Goal: Transaction & Acquisition: Purchase product/service

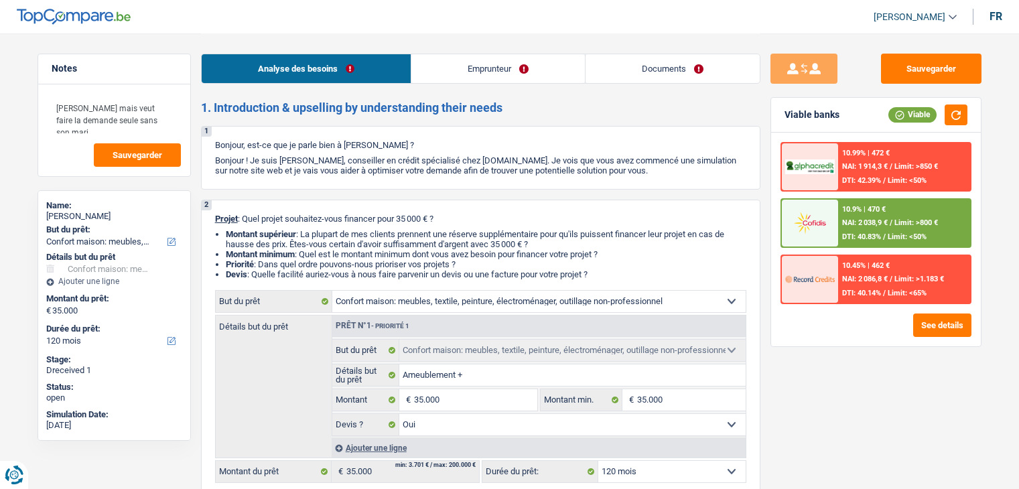
select select "household"
select select "120"
select select "household"
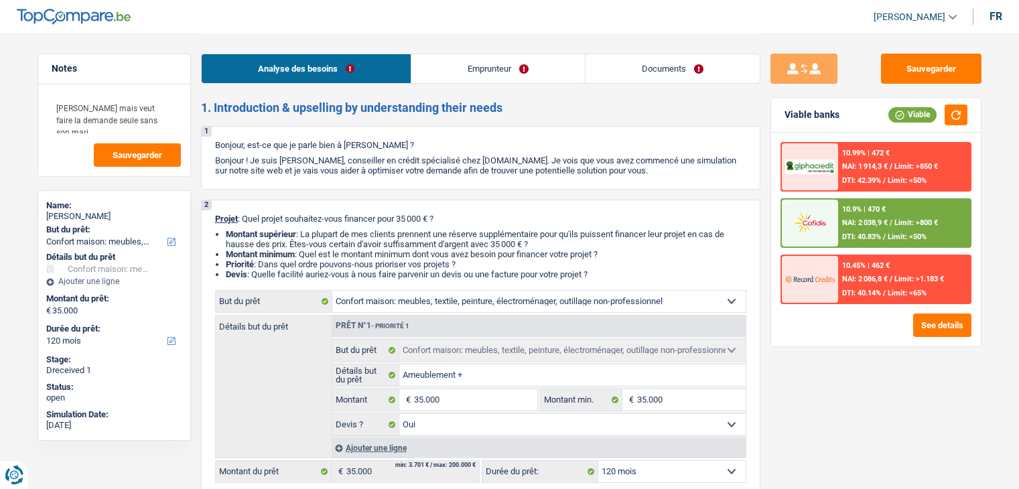
select select "yes"
select select "120"
select select "privateEmployee"
select select "netSalary"
select select "familyAllowances"
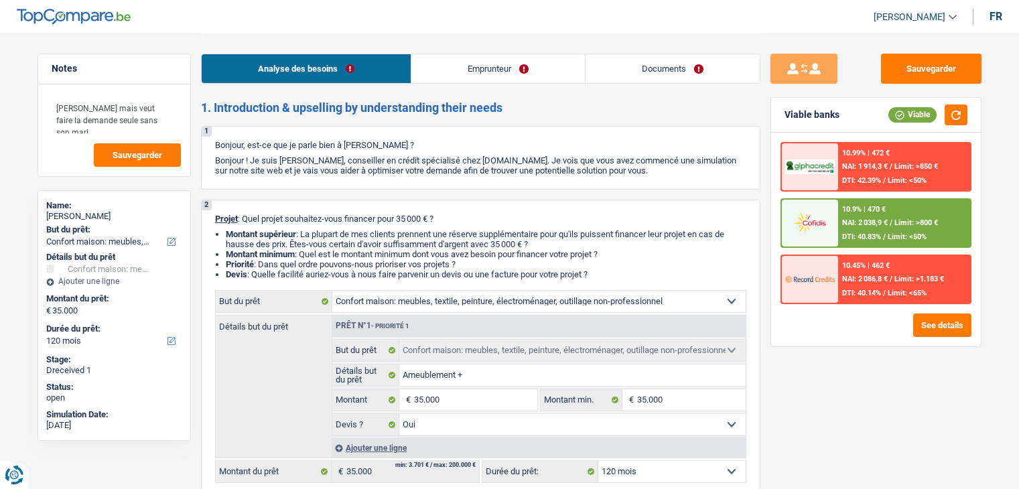
select select "mealVouchers"
select select "rents"
select select "cardOrCredit"
select select "household"
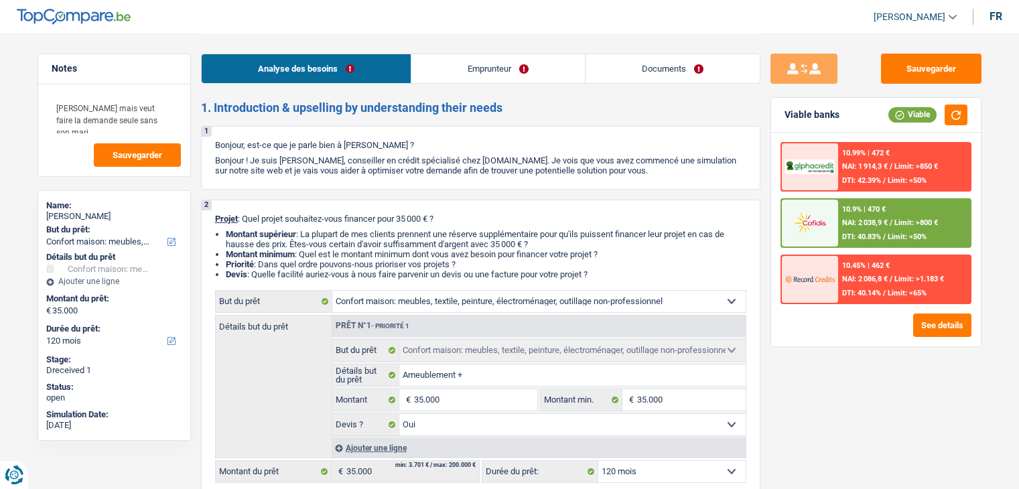
select select "yes"
select select "120"
select select "32"
select select "married"
click at [490, 75] on link "Emprunteur" at bounding box center [498, 68] width 174 height 29
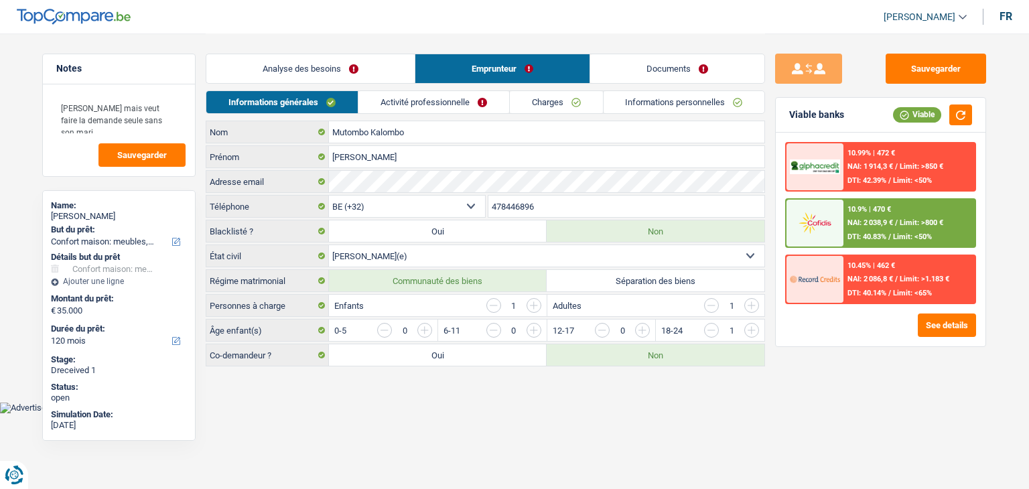
click at [467, 105] on link "Activité professionnelle" at bounding box center [433, 102] width 151 height 22
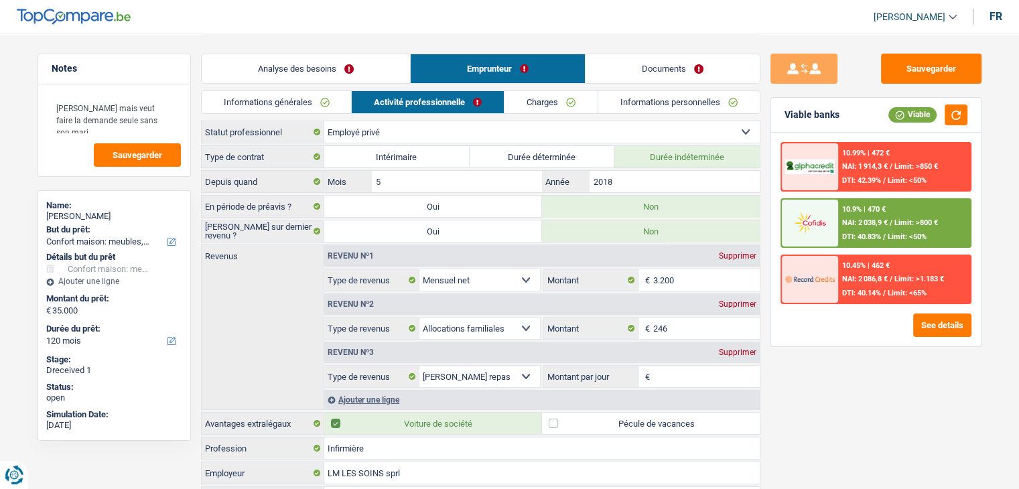
click at [398, 129] on select "Ouvrier Employé privé Employé public Invalide Indépendant Pensionné Chômeur Mut…" at bounding box center [542, 131] width 436 height 21
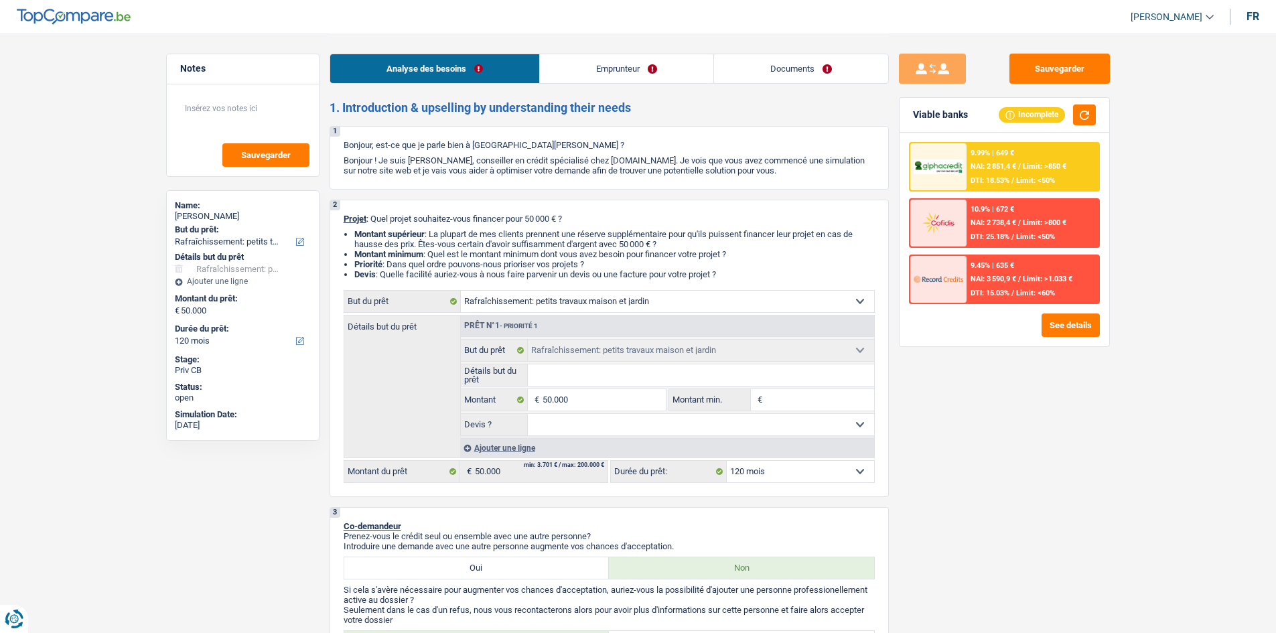
select select "houseOrGarden"
select select "120"
select select "houseOrGarden"
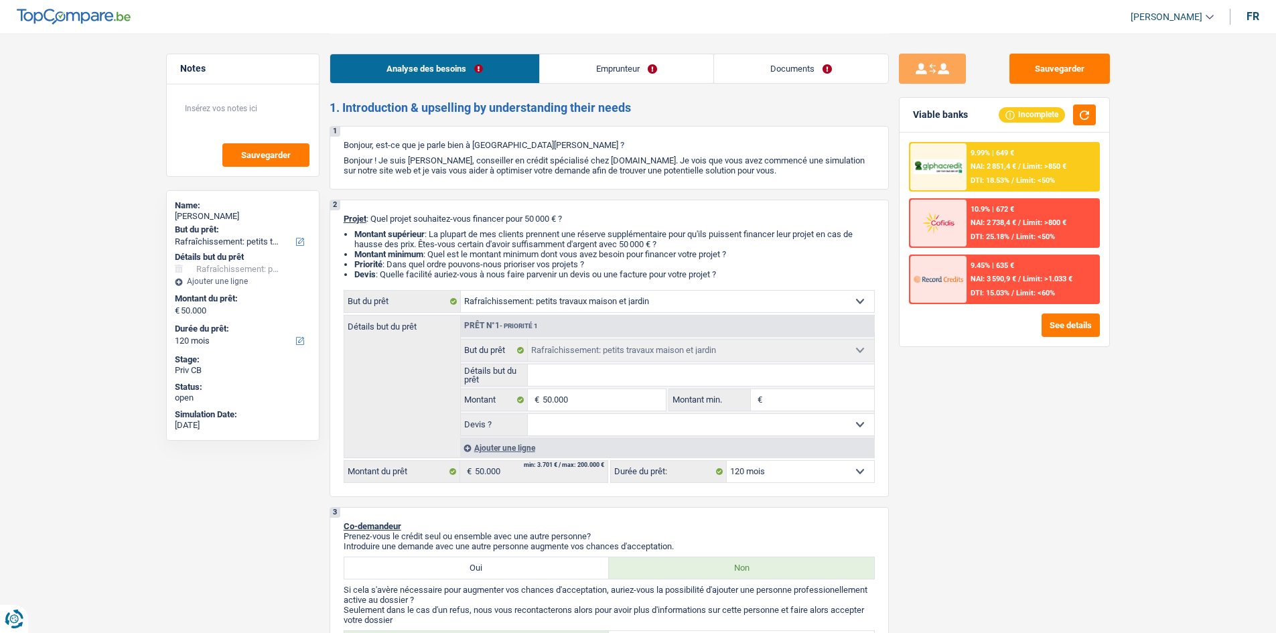
select select "120"
select select "privateEmployee"
select select "netSalary"
select select "mealVouchers"
select select "liveWithParents"
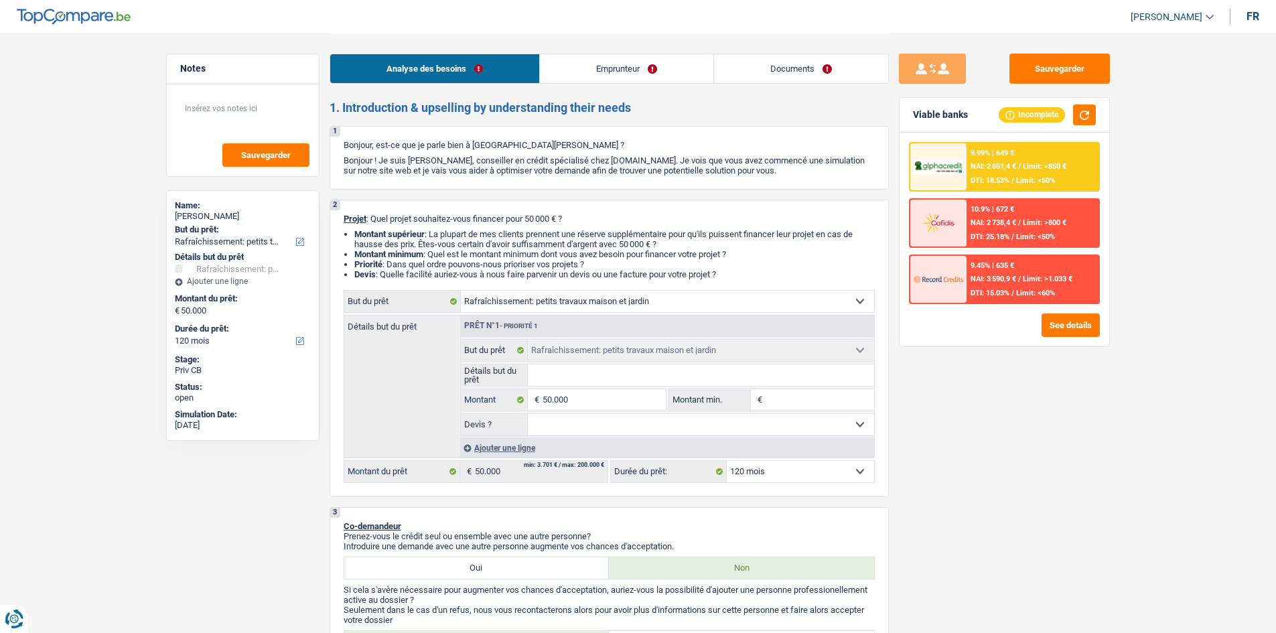
select select "houseOrGarden"
select select "120"
click at [675, 375] on input "Détails but du prêt" at bounding box center [701, 375] width 346 height 21
click at [742, 303] on select "Confort maison: meubles, textile, peinture, électroménager, outillage non-profe…" at bounding box center [667, 301] width 413 height 21
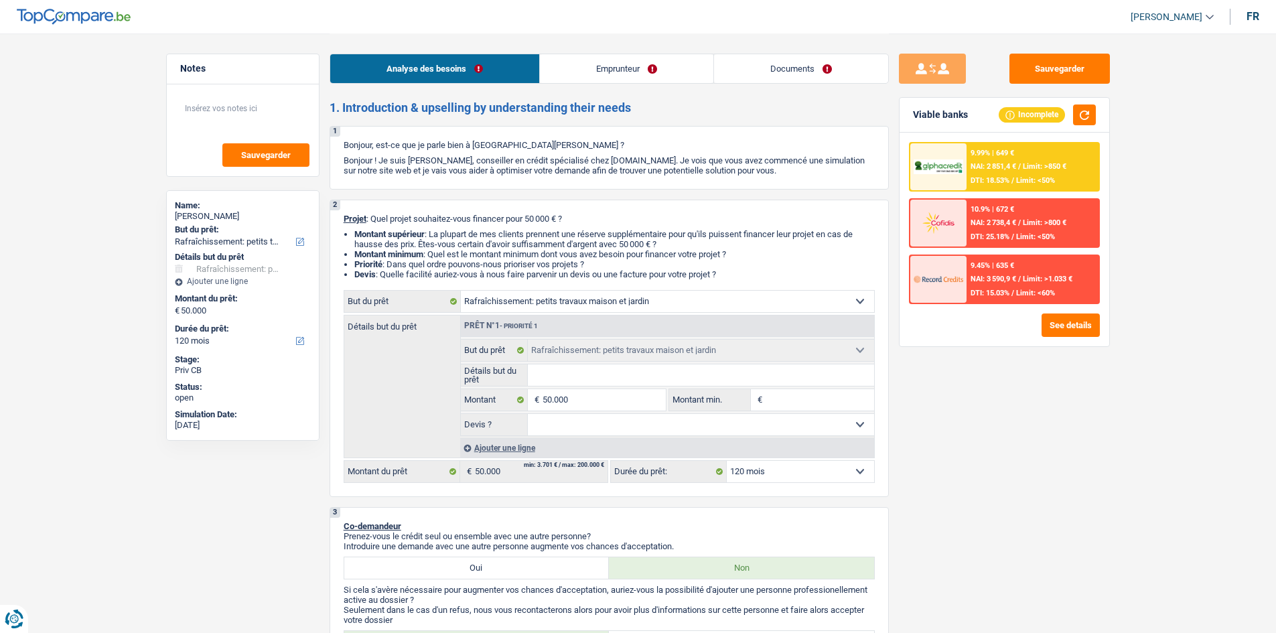
click at [981, 391] on div "Sauvegarder Viable banks Incomplete 9.99% | 649 € NAI: 2 851,4 € / Limit: >850 …" at bounding box center [1004, 333] width 231 height 558
click at [626, 380] on input "Détails but du prêt" at bounding box center [701, 375] width 346 height 21
type input "R"
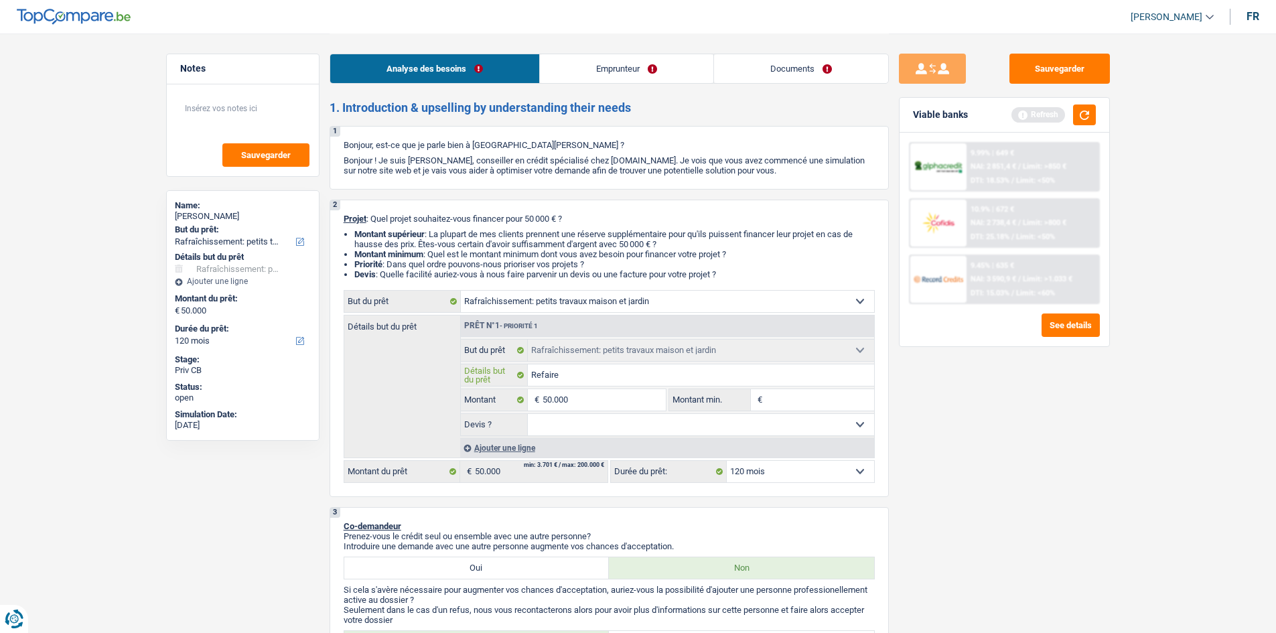
type input "Refaire"
type input "Refaire t"
type input "Refaire to"
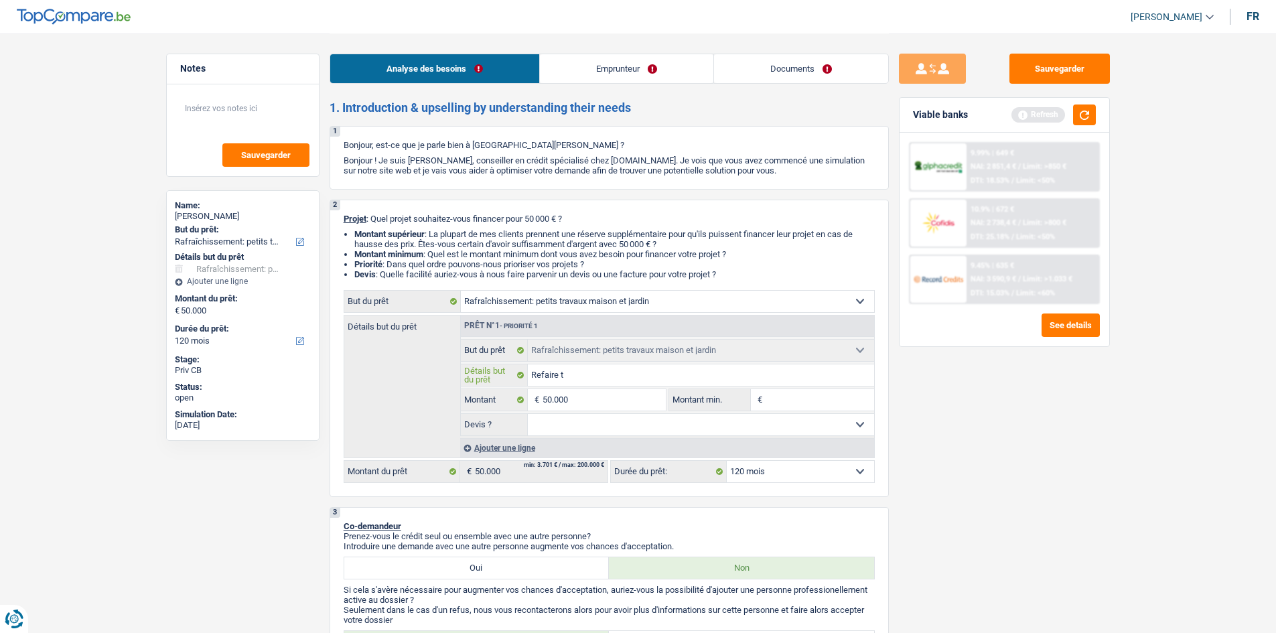
type input "Refaire to"
type input "Refaire toi"
type input "Refaire toit"
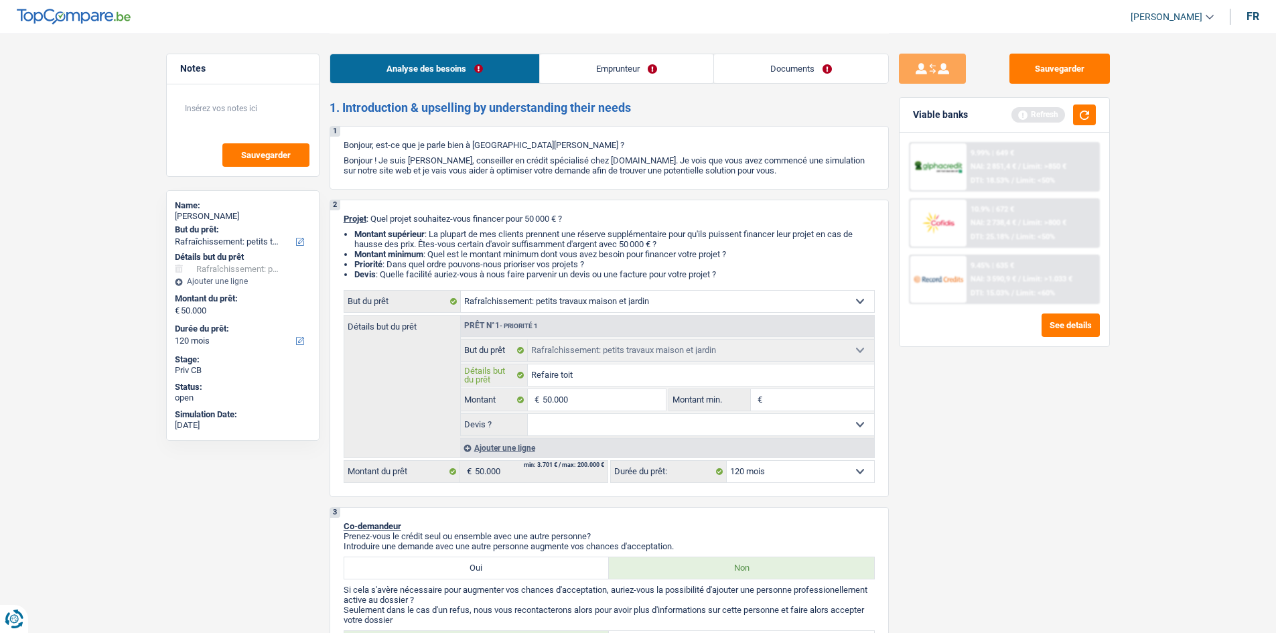
type input "Refaire toitu"
type input "Refaire toitur"
type input "Refaire toiture"
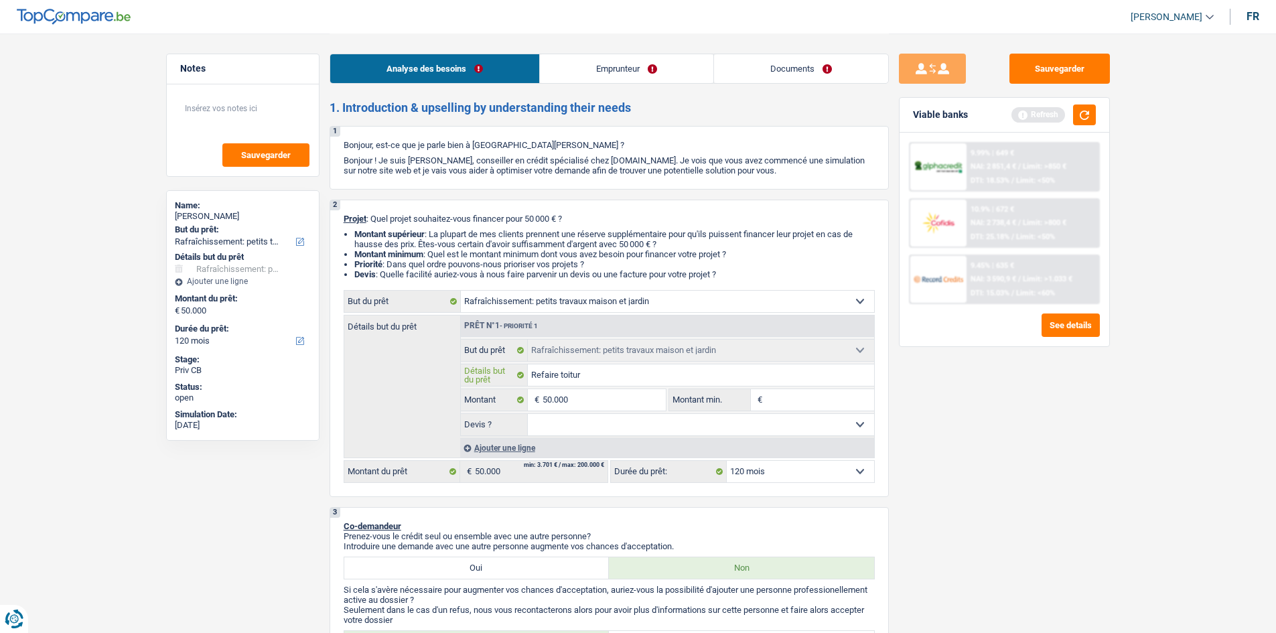
type input "Refaire toiture"
type input "Refaire toiture +"
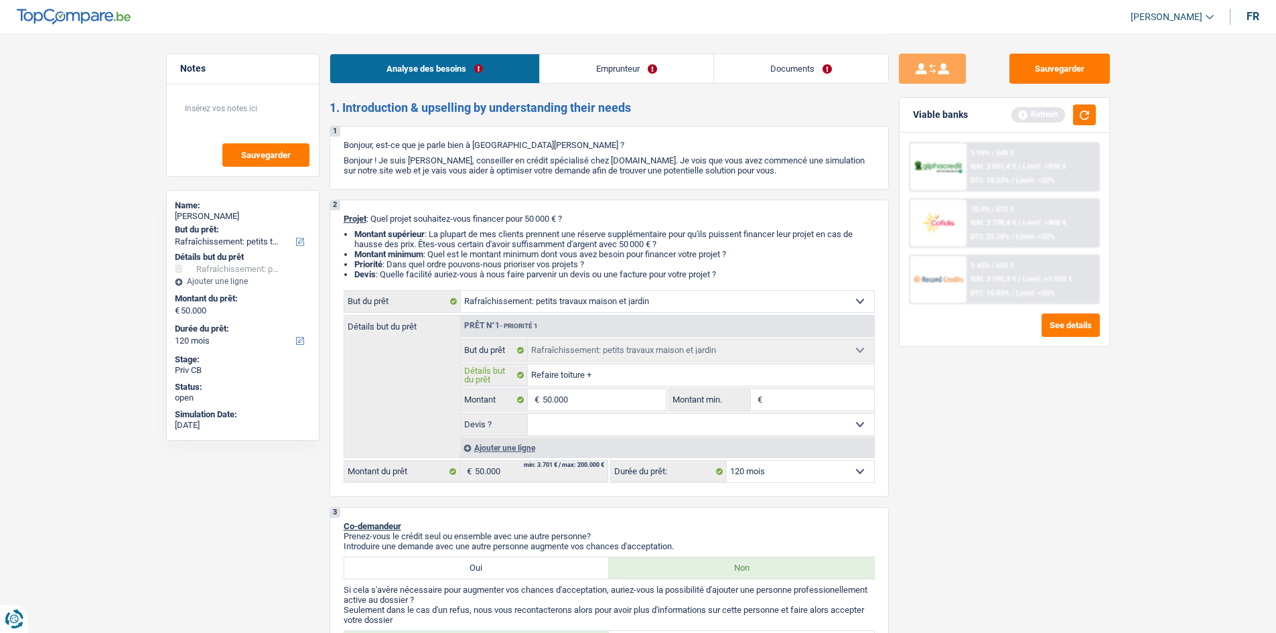
type input "Refaire toiture +"
type input "Refaire toiture + pa"
type input "Refaire toiture + pan"
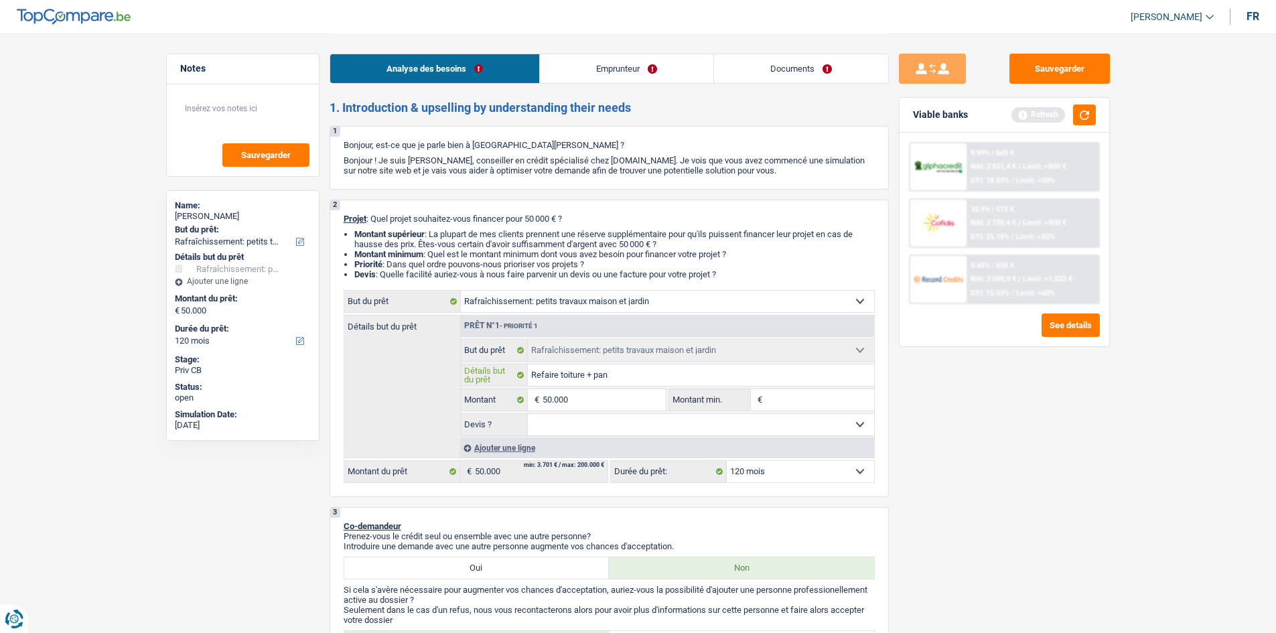
type input "Refaire toiture + pan"
type input "Refaire toiture + pann"
type input "Refaire toiture + panne"
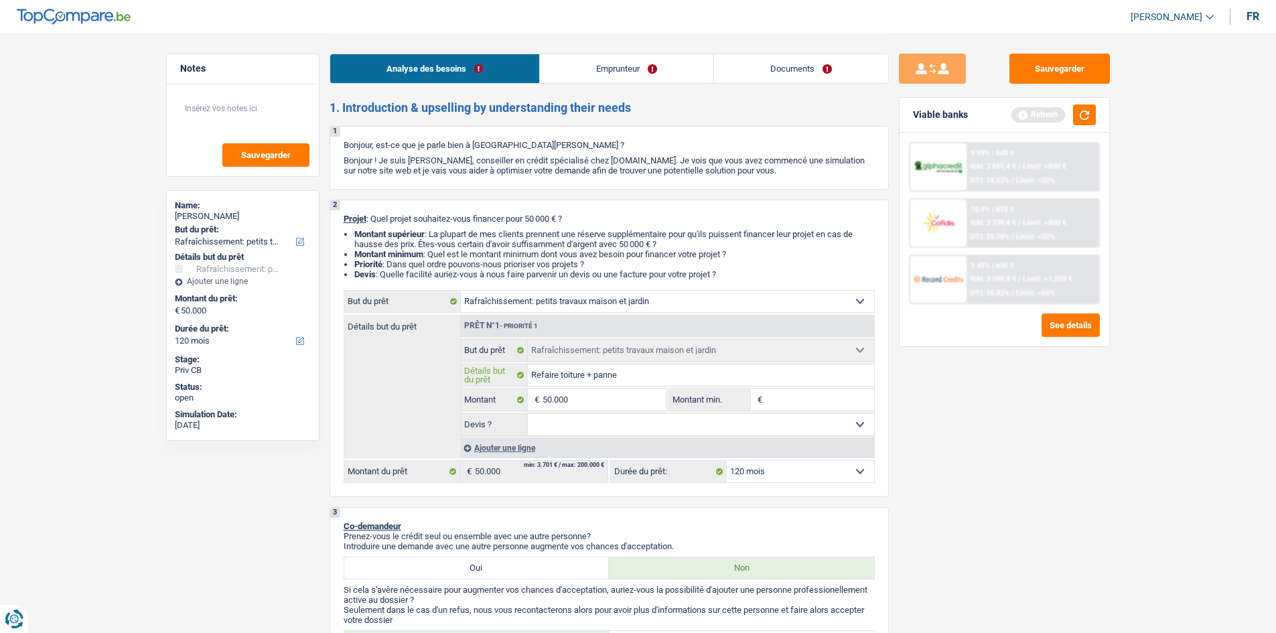
type input "Refaire toiture + pannea"
type input "Refaire toiture + panneau"
type input "Refaire toiture + panneaux"
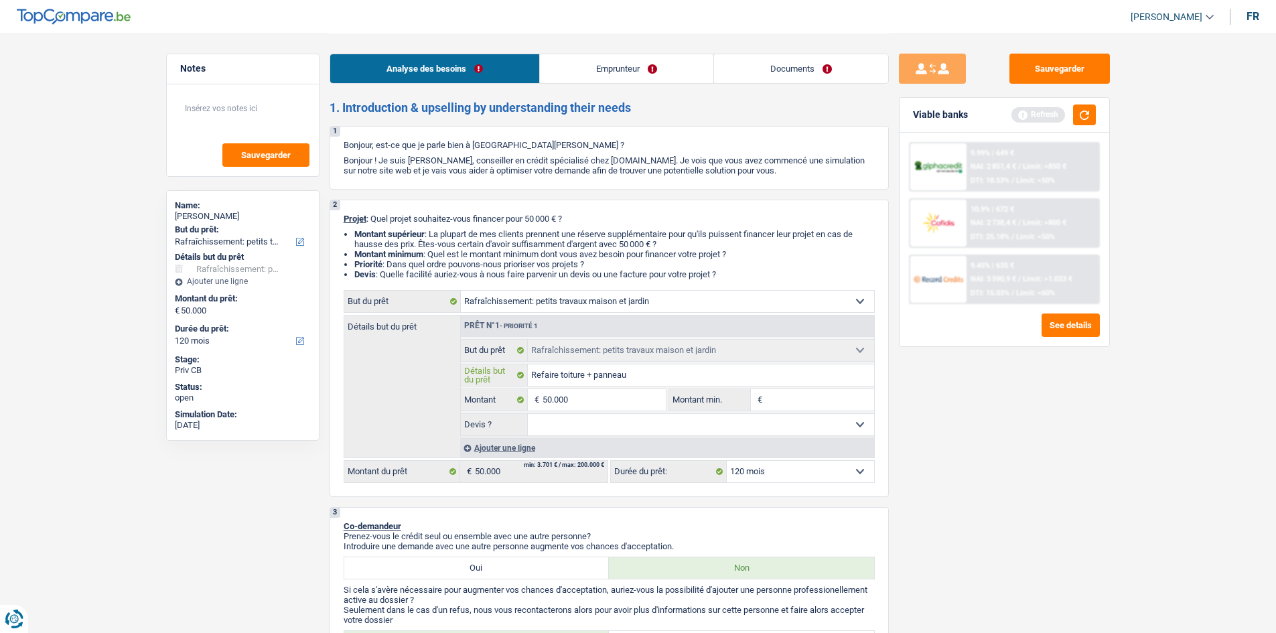
type input "Refaire toiture + panneaux"
type input "Refaire toiture + panneaux s"
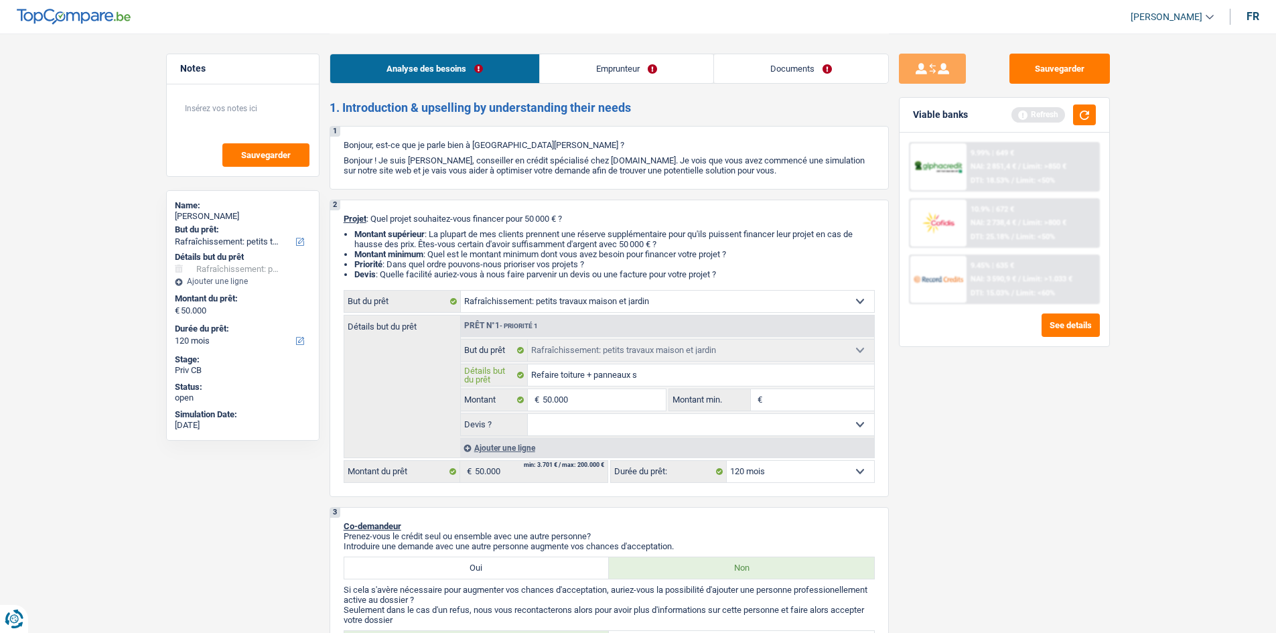
type input "Refaire toiture + panneaux so"
type input "Refaire toiture + panneaux sol"
type input "Refaire toiture + panneaux sola"
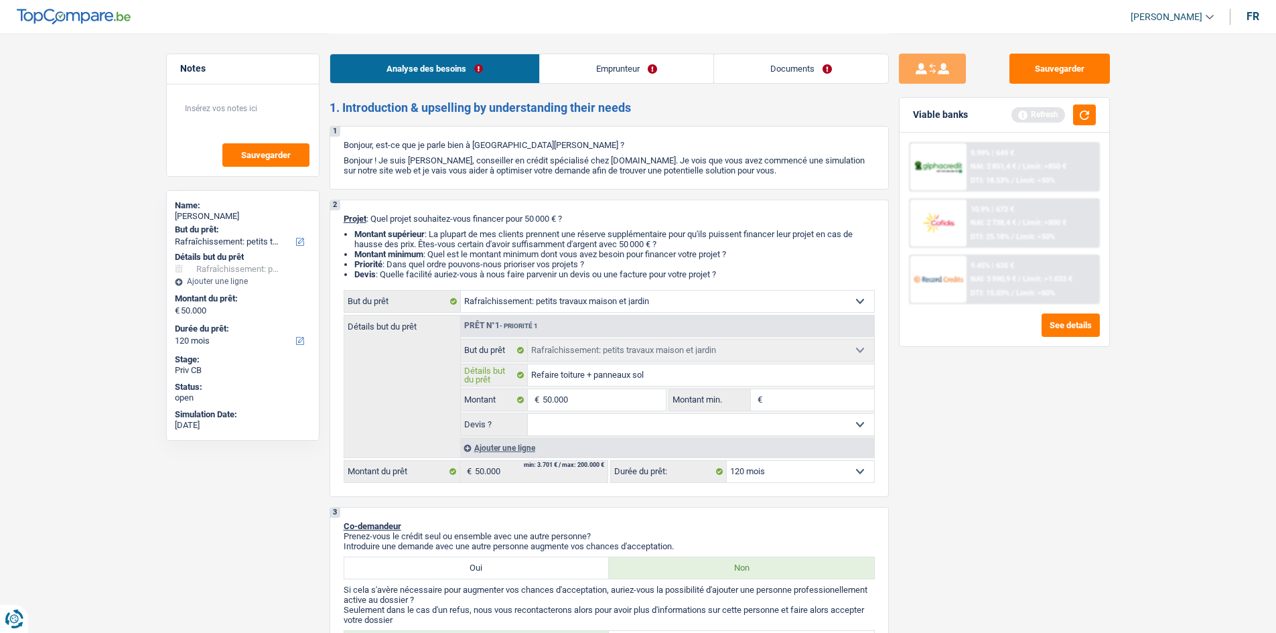
type input "Refaire toiture + panneaux sola"
type input "Refaire toiture + panneaux solai"
type input "Refaire toiture + panneaux solair"
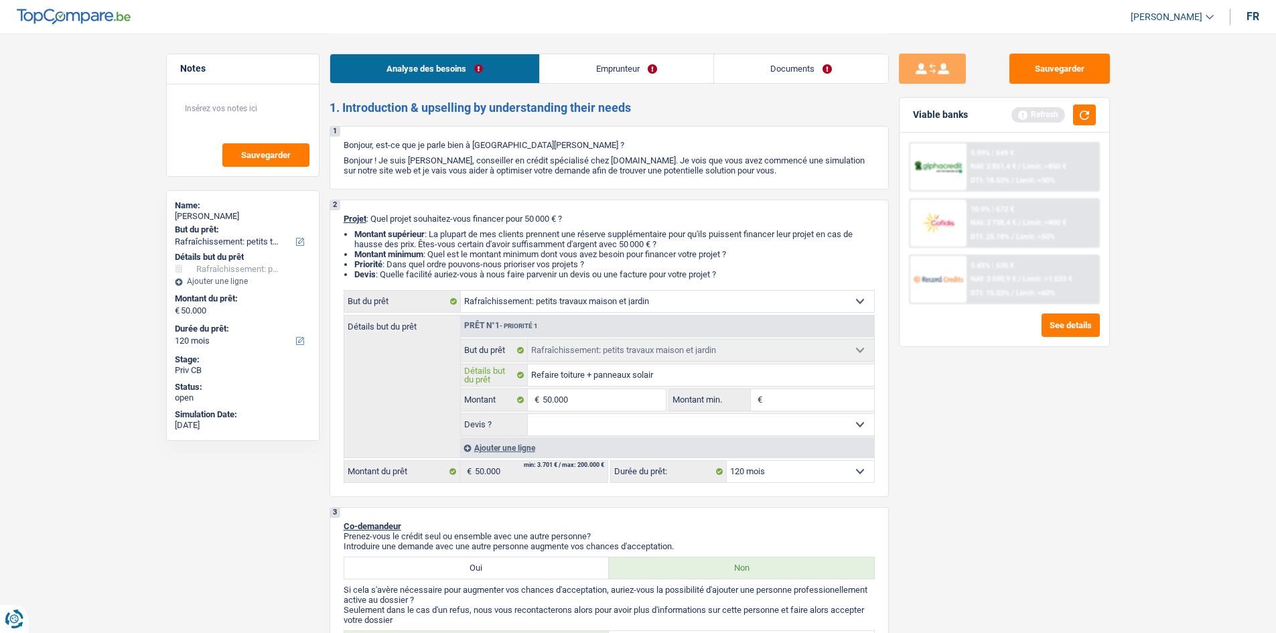
type input "Refaire toiture + panneaux solaire"
type input "Refaire toiture + panneaux solaires"
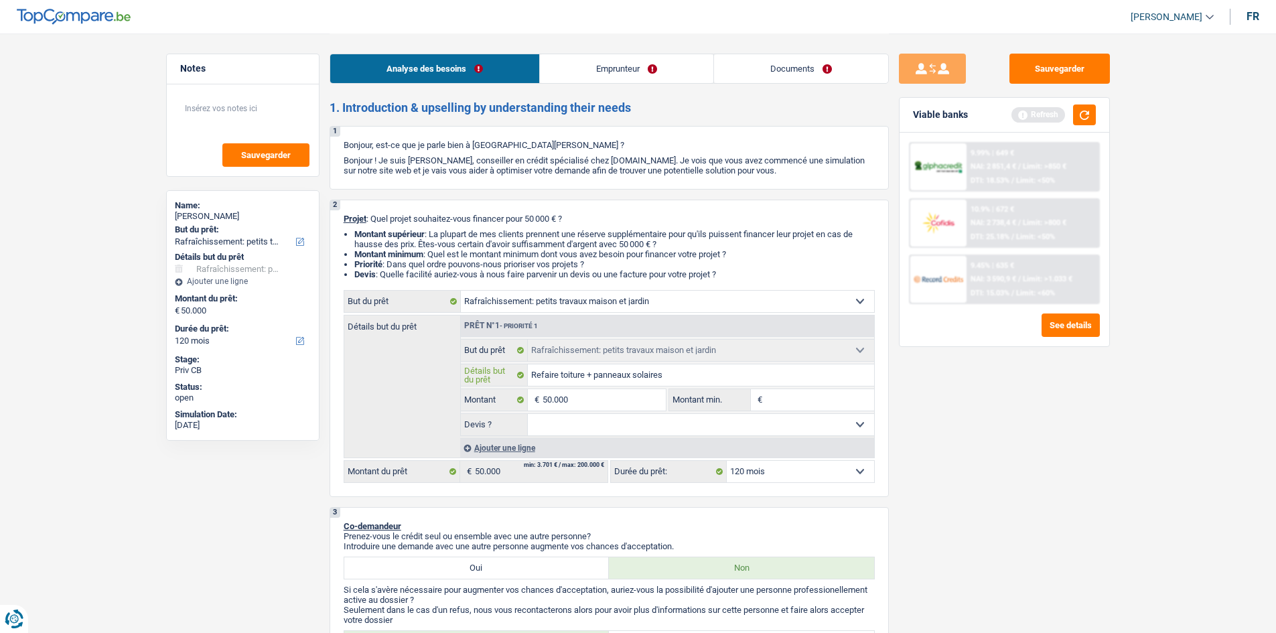
type input "Refaire toiture + panneaux solaires"
click at [639, 421] on select "Oui Non Non répondu Sélectionner une option" at bounding box center [701, 424] width 346 height 21
select select "yes"
click at [528, 414] on select "Oui Non Non répondu Sélectionner une option" at bounding box center [701, 424] width 346 height 21
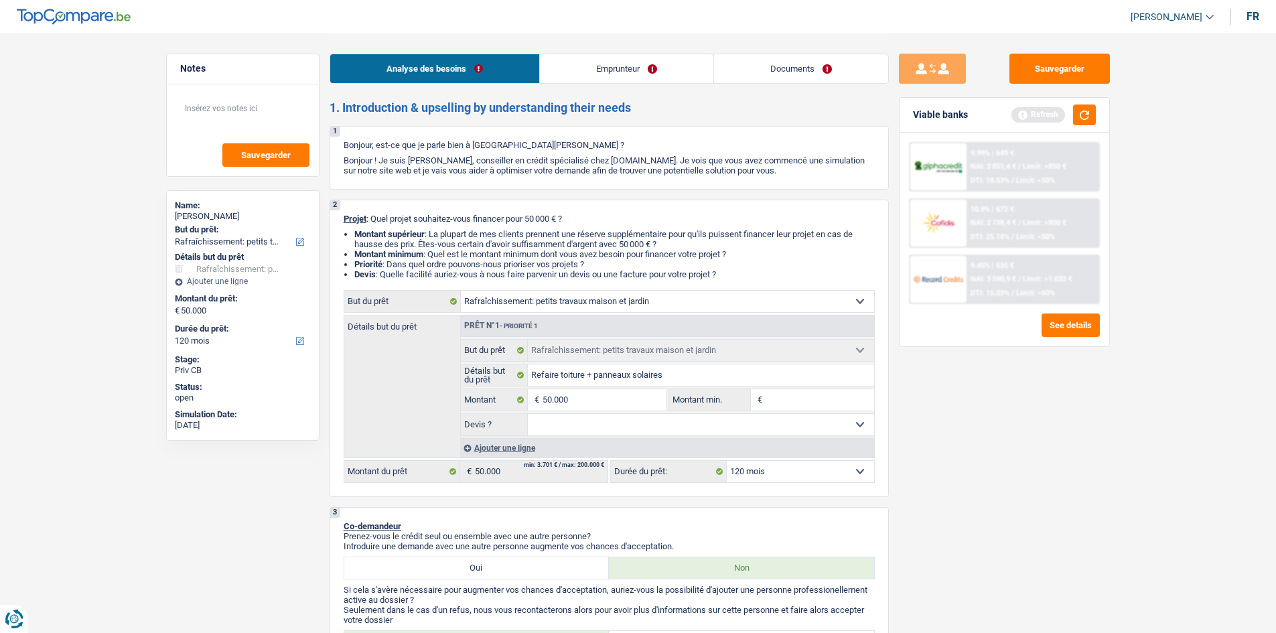
select select "yes"
click at [791, 399] on input "Montant min." at bounding box center [820, 399] width 109 height 21
type input "5"
type input "50"
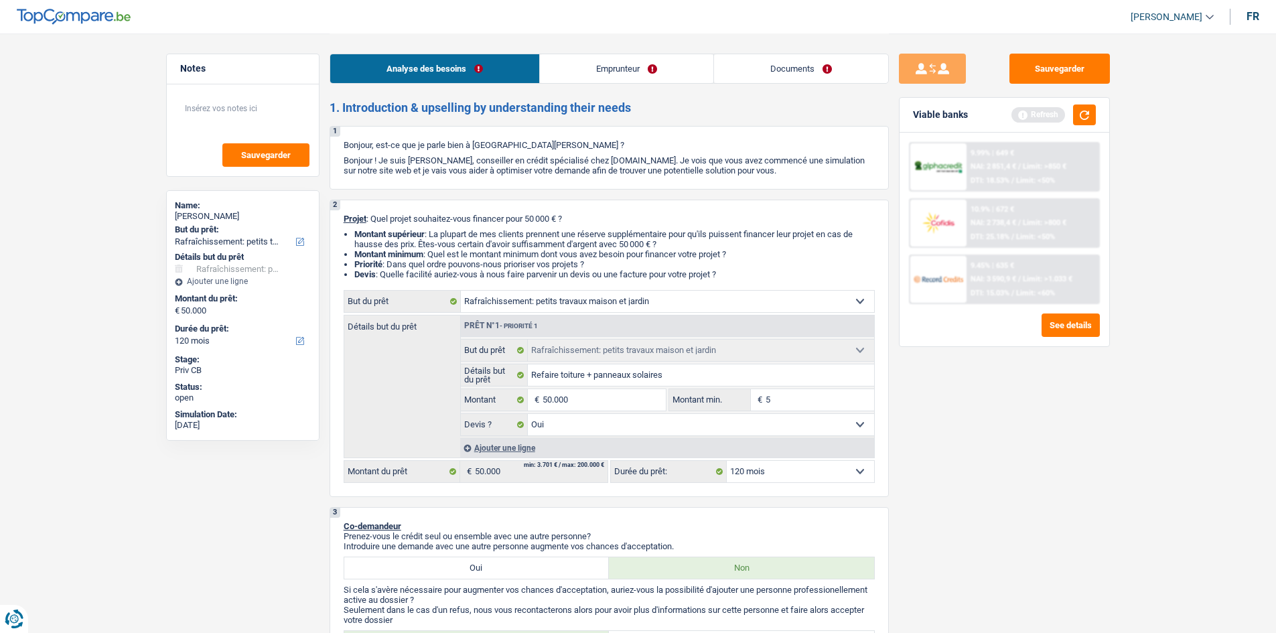
type input "50"
type input "500"
type input "5.000"
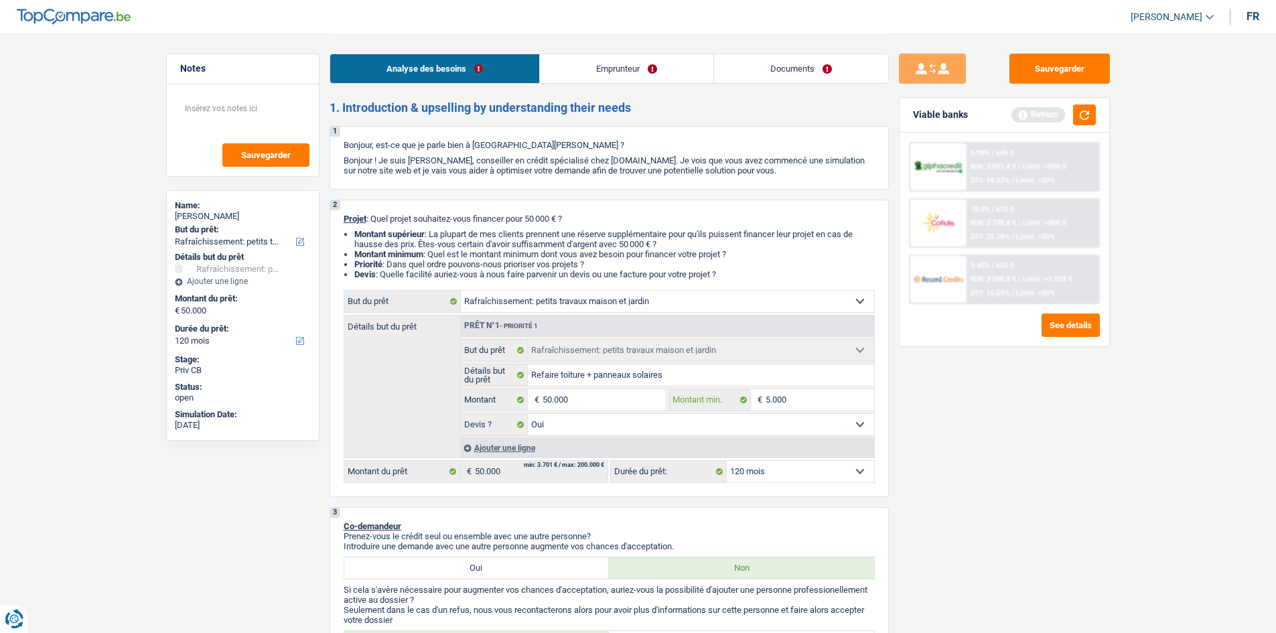
type input "50.000"
click at [580, 389] on input "50.000" at bounding box center [604, 399] width 123 height 21
type input "5.000"
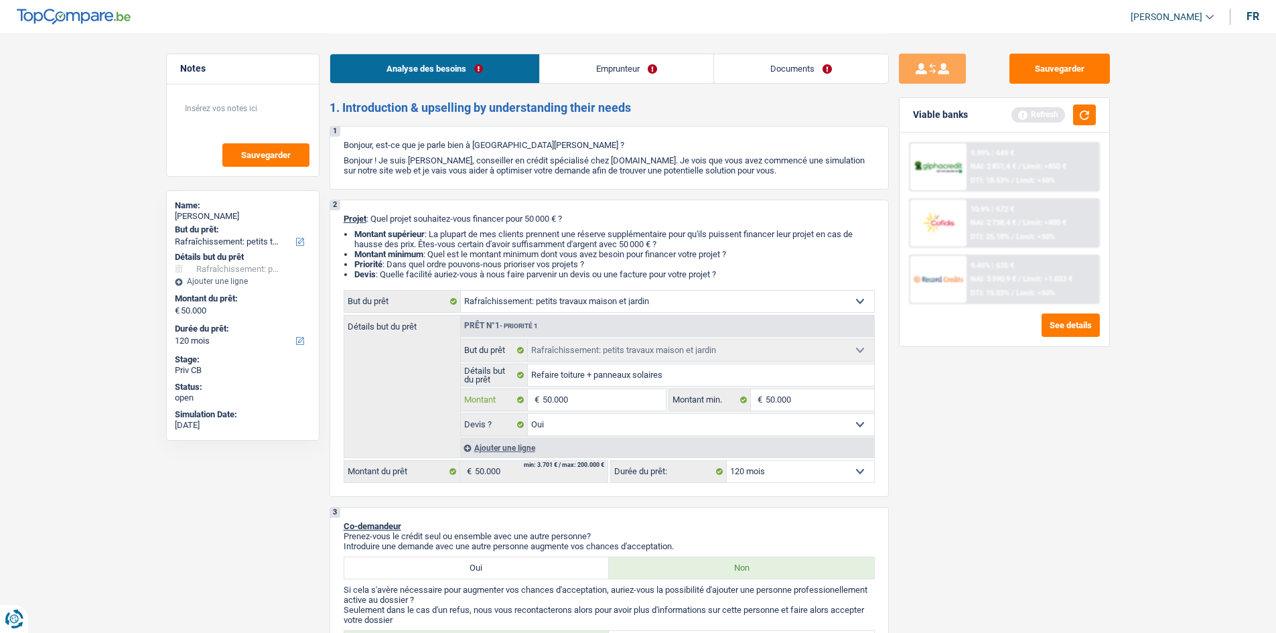
type input "5.000"
type input "500"
type input "50"
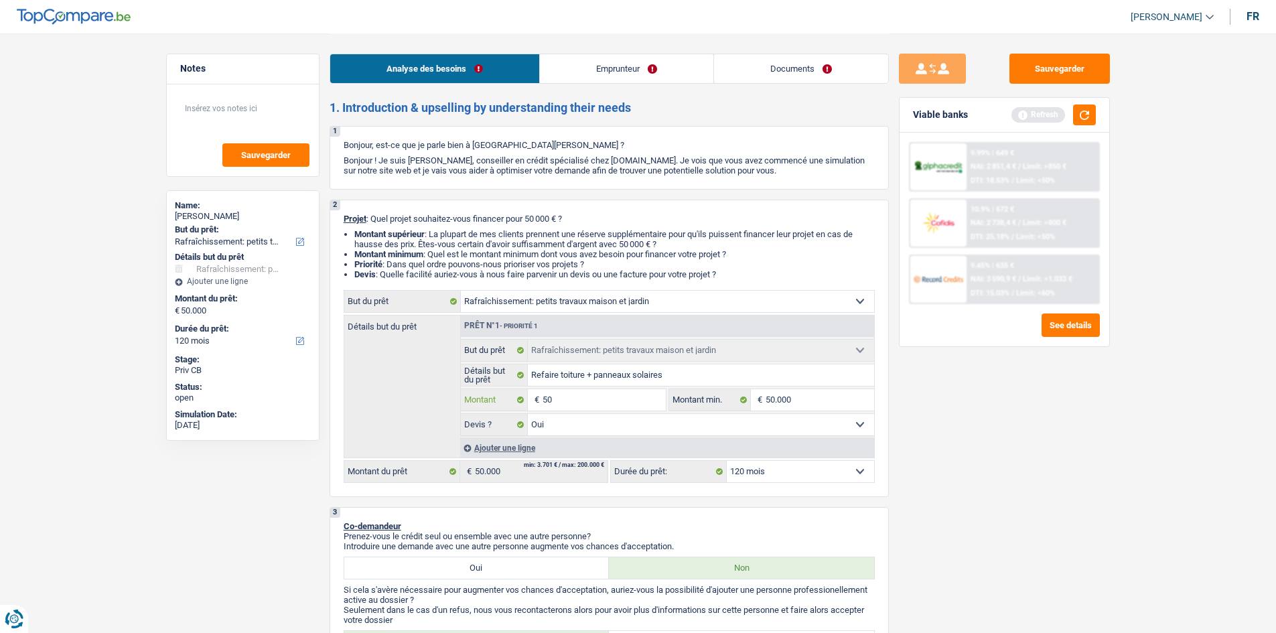
type input "5"
type input "6"
type input "60"
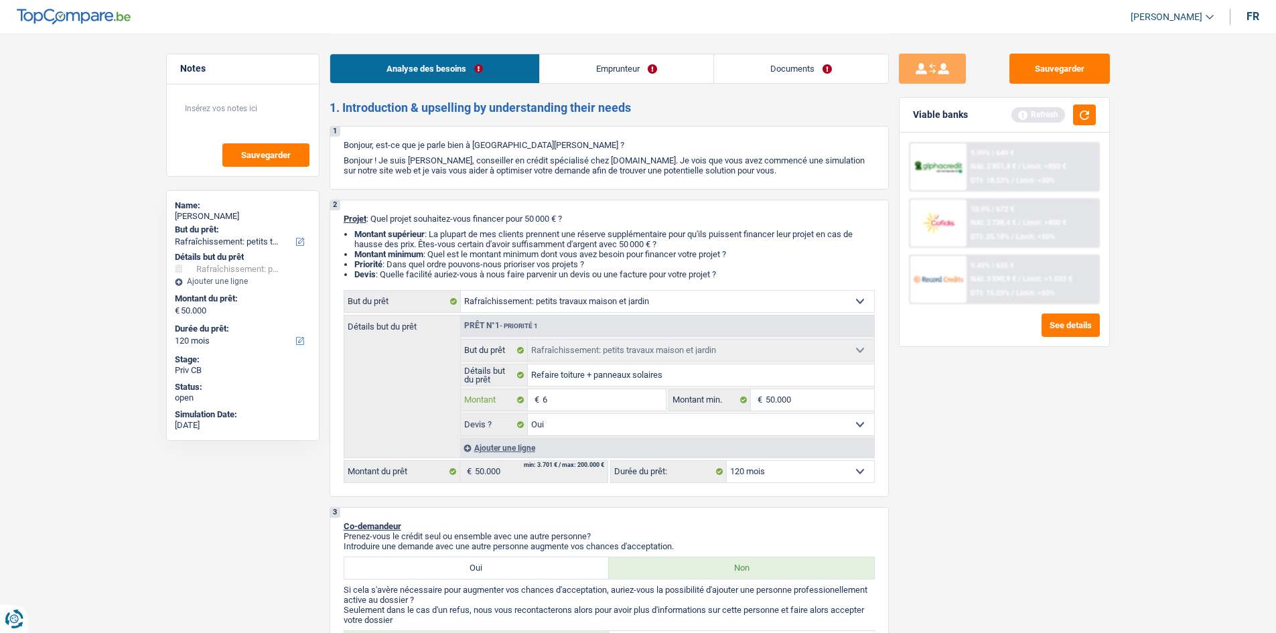
type input "60"
type input "600"
type input "6.000"
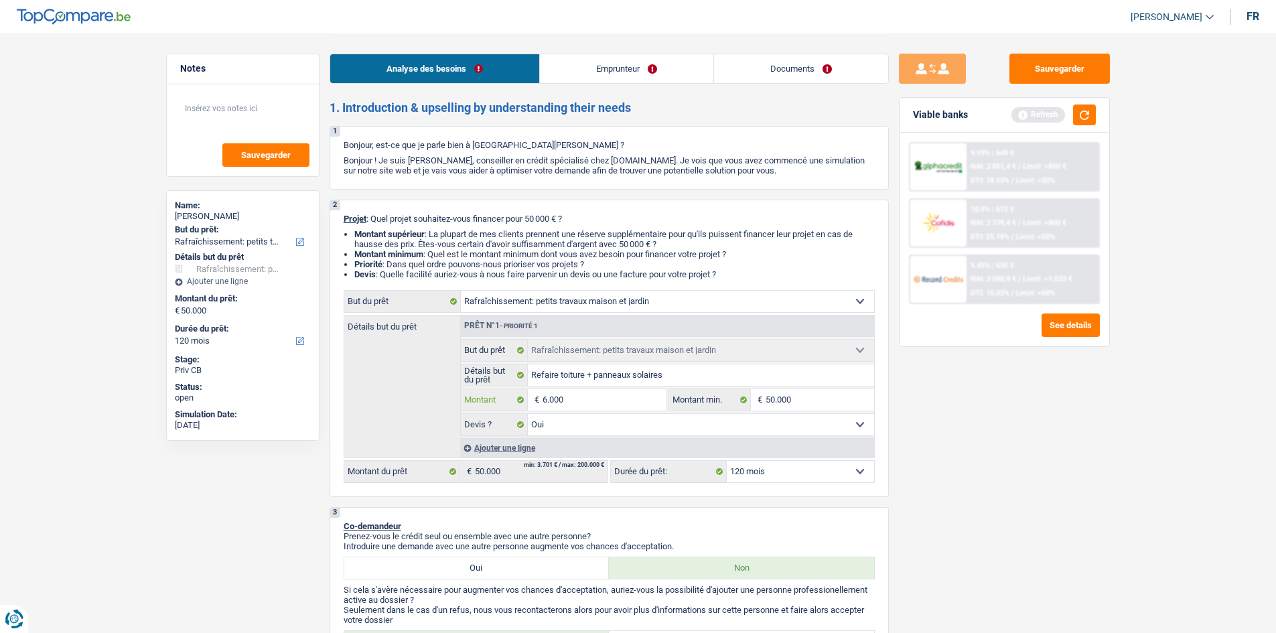
type input "60.000"
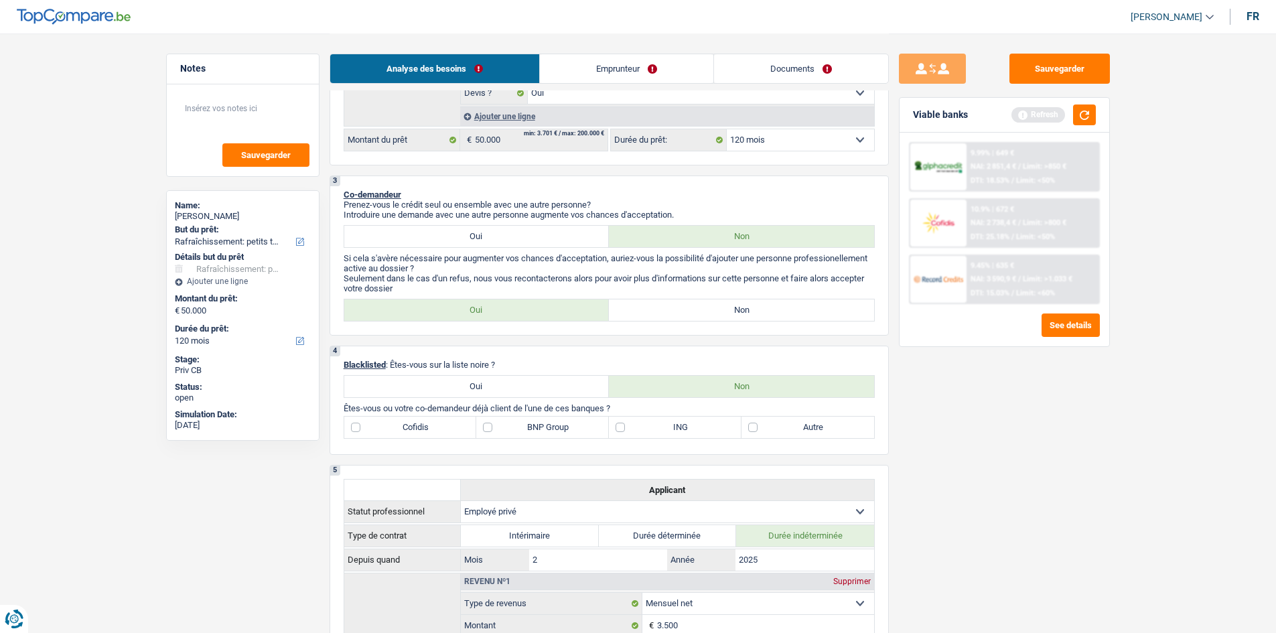
scroll to position [335, 0]
type input "60.000"
click at [708, 305] on label "Non" at bounding box center [741, 306] width 265 height 21
click at [708, 305] on input "Non" at bounding box center [741, 306] width 265 height 21
radio input "true"
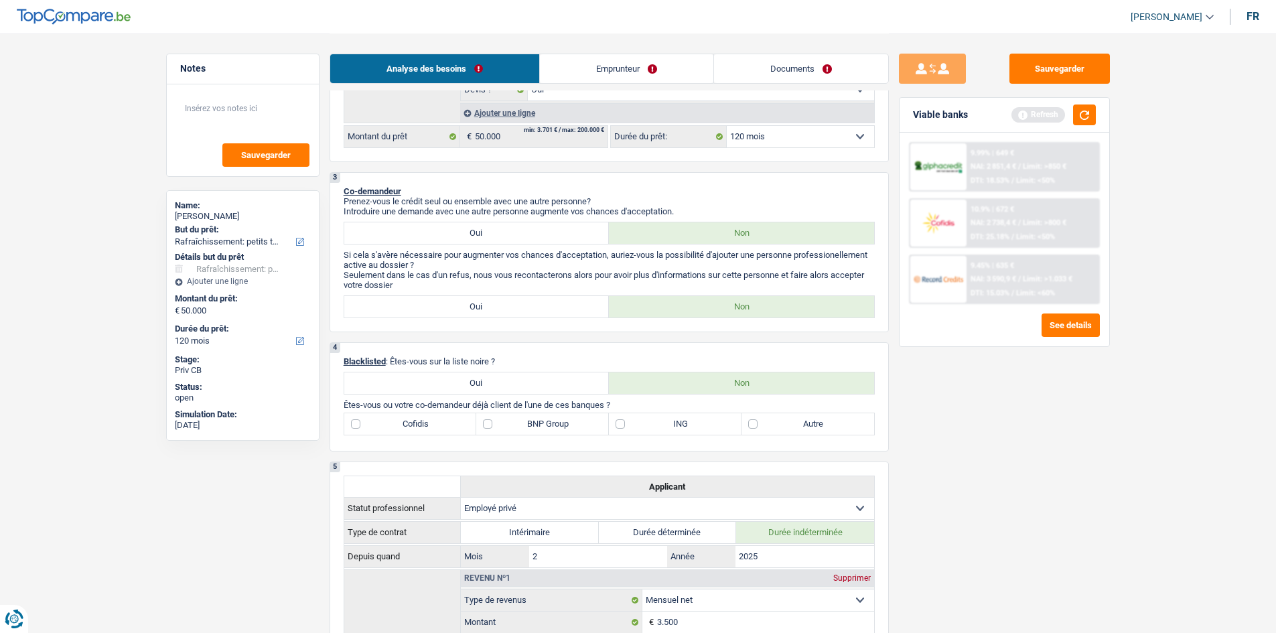
type input "60.000"
select select "144"
type input "60.000"
select select "144"
type input "60.000"
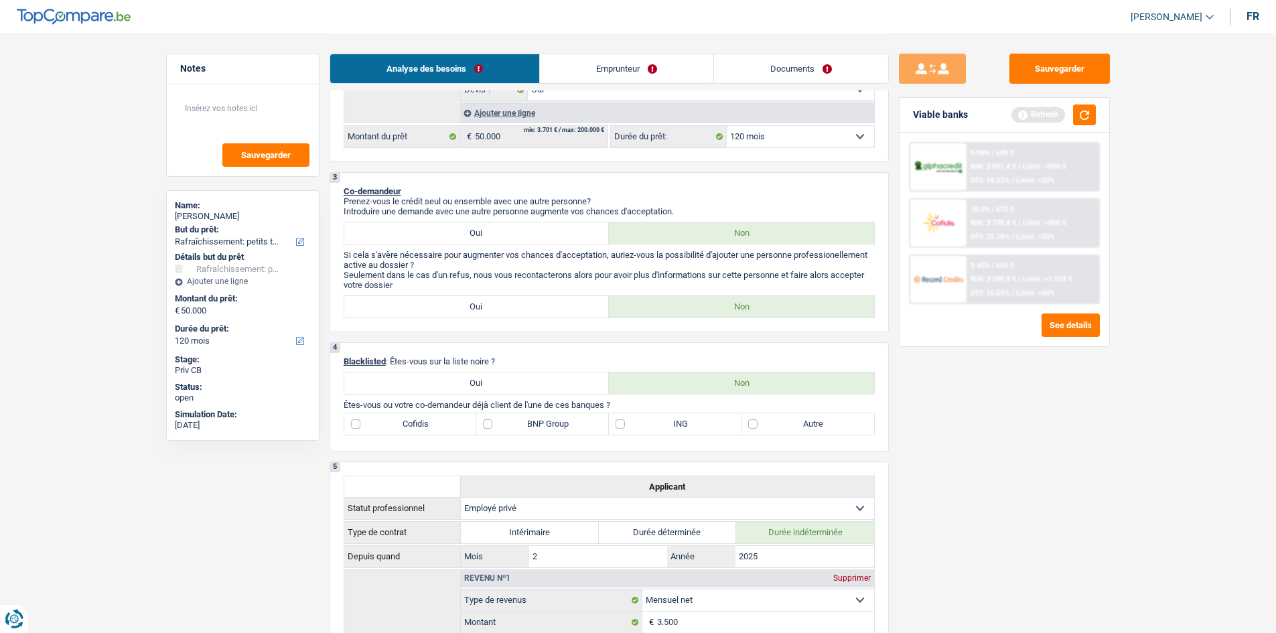
select select "144"
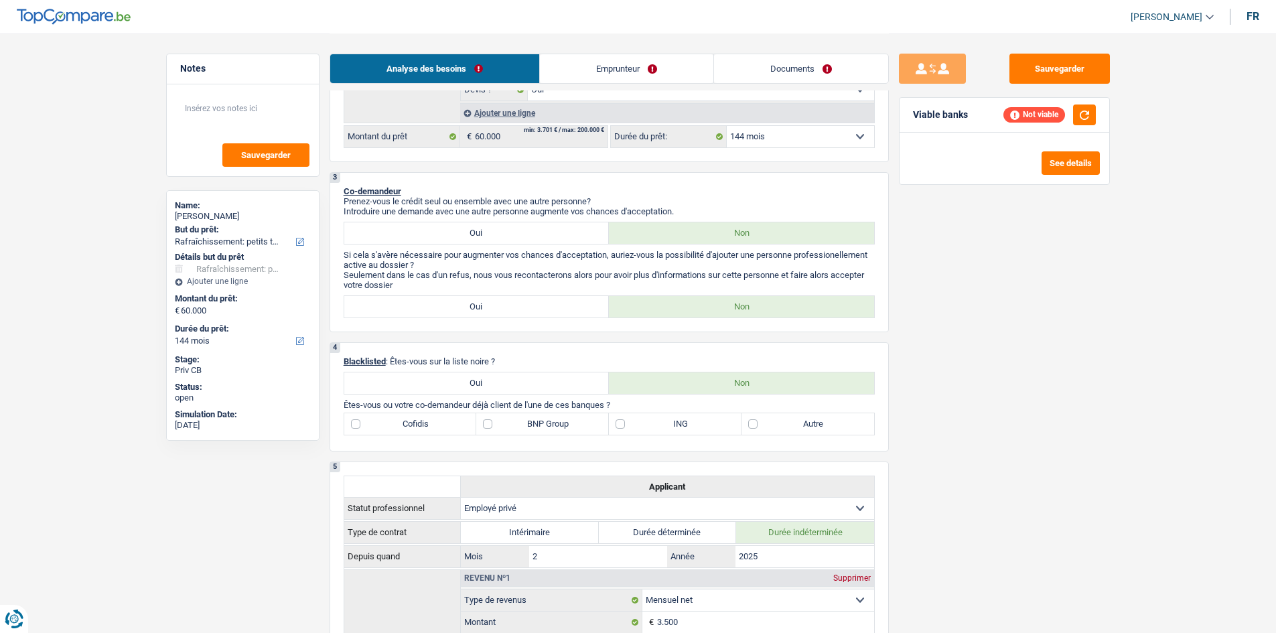
click at [756, 424] on label "Autre" at bounding box center [808, 423] width 133 height 21
click at [756, 424] on input "Autre" at bounding box center [808, 423] width 133 height 21
checkbox input "true"
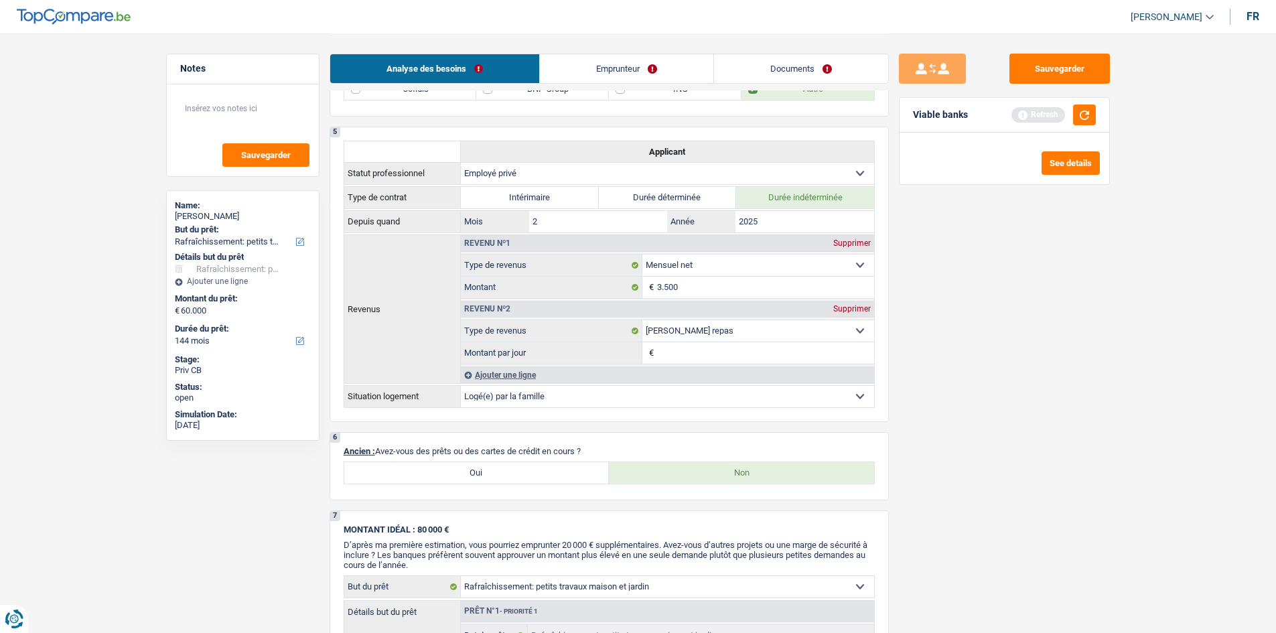
scroll to position [938, 0]
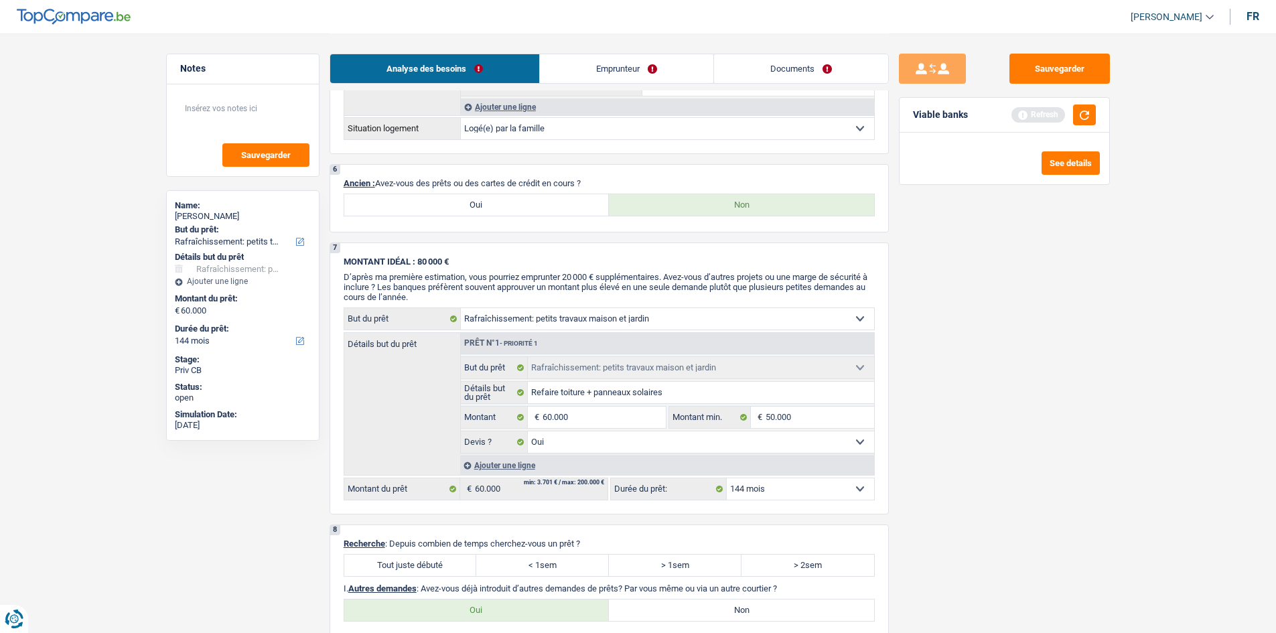
click at [632, 78] on link "Emprunteur" at bounding box center [627, 68] width 174 height 29
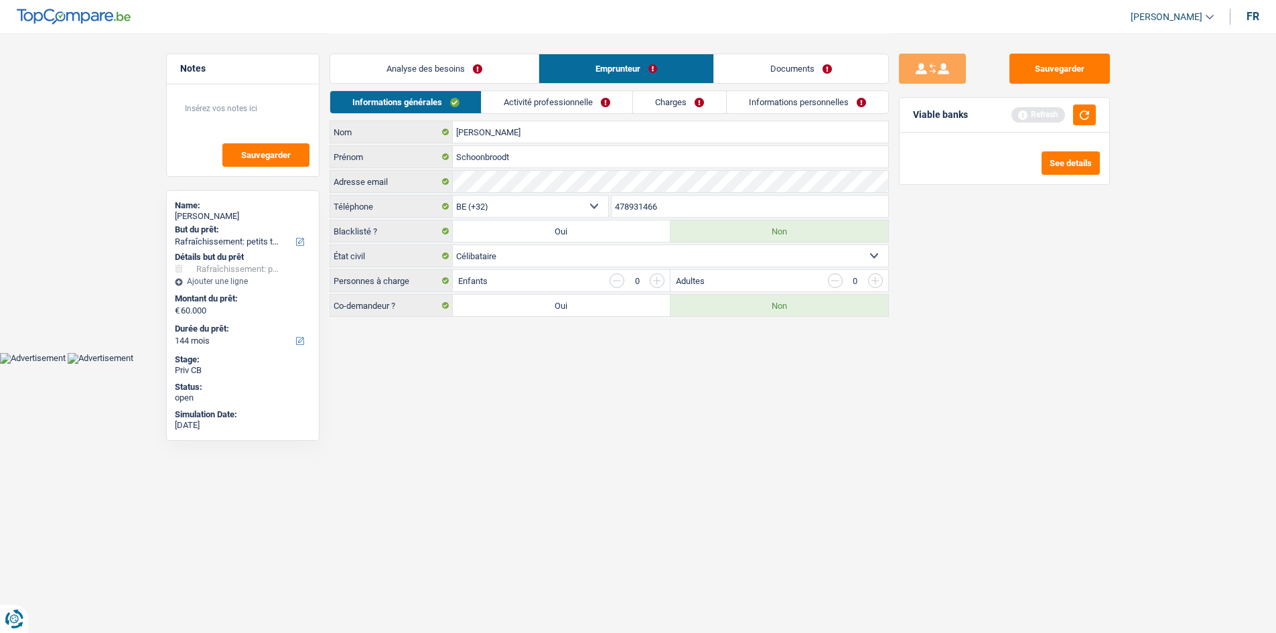
scroll to position [0, 0]
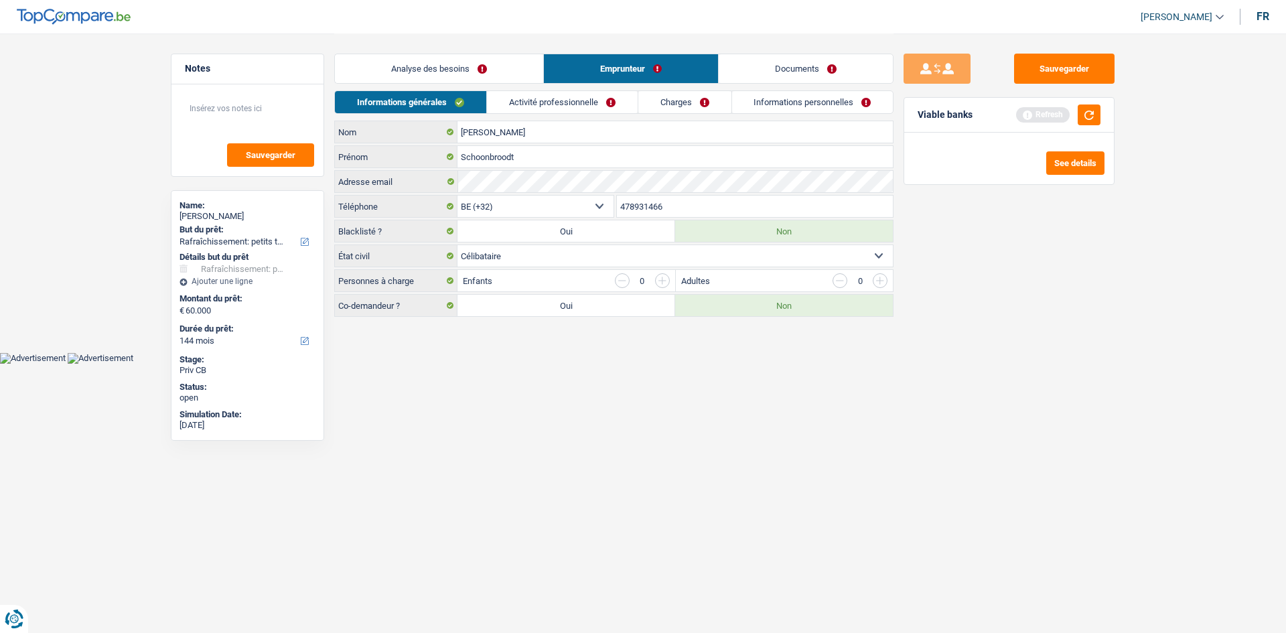
click at [564, 108] on link "Activité professionnelle" at bounding box center [562, 102] width 151 height 22
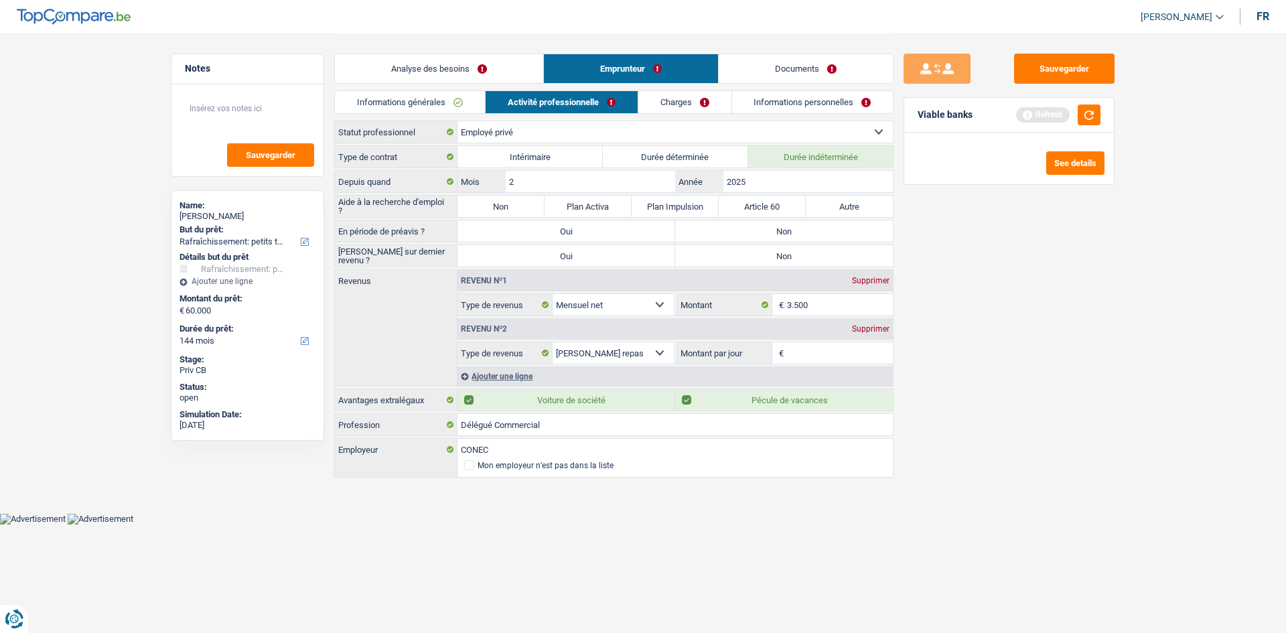
click at [503, 210] on label "Non" at bounding box center [501, 206] width 87 height 21
click at [503, 210] on input "Non" at bounding box center [501, 206] width 87 height 21
radio input "true"
click at [784, 233] on label "Non" at bounding box center [784, 230] width 218 height 21
click at [784, 233] on input "Non" at bounding box center [784, 230] width 218 height 21
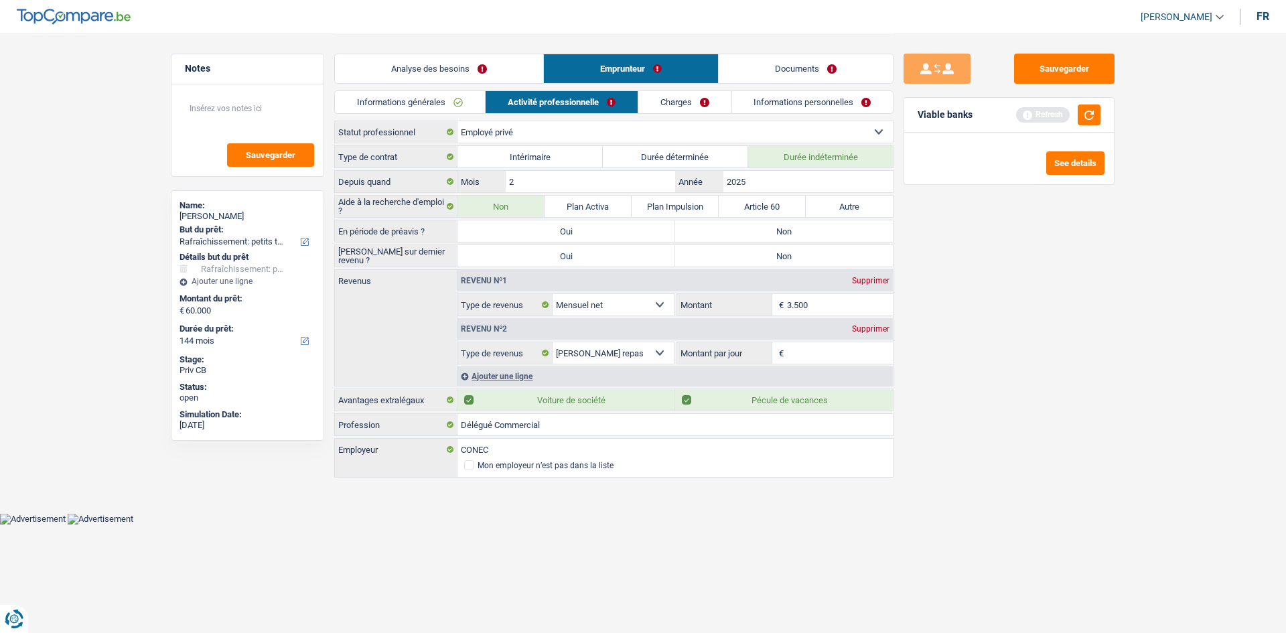
radio input "true"
click at [744, 245] on div "Saisie sur dernier revenu ? Oui Non Tous les champs sont obligatoires. Veuillez…" at bounding box center [613, 256] width 559 height 23
click at [749, 257] on label "Non" at bounding box center [784, 255] width 218 height 21
click at [749, 257] on input "Non" at bounding box center [784, 255] width 218 height 21
radio input "true"
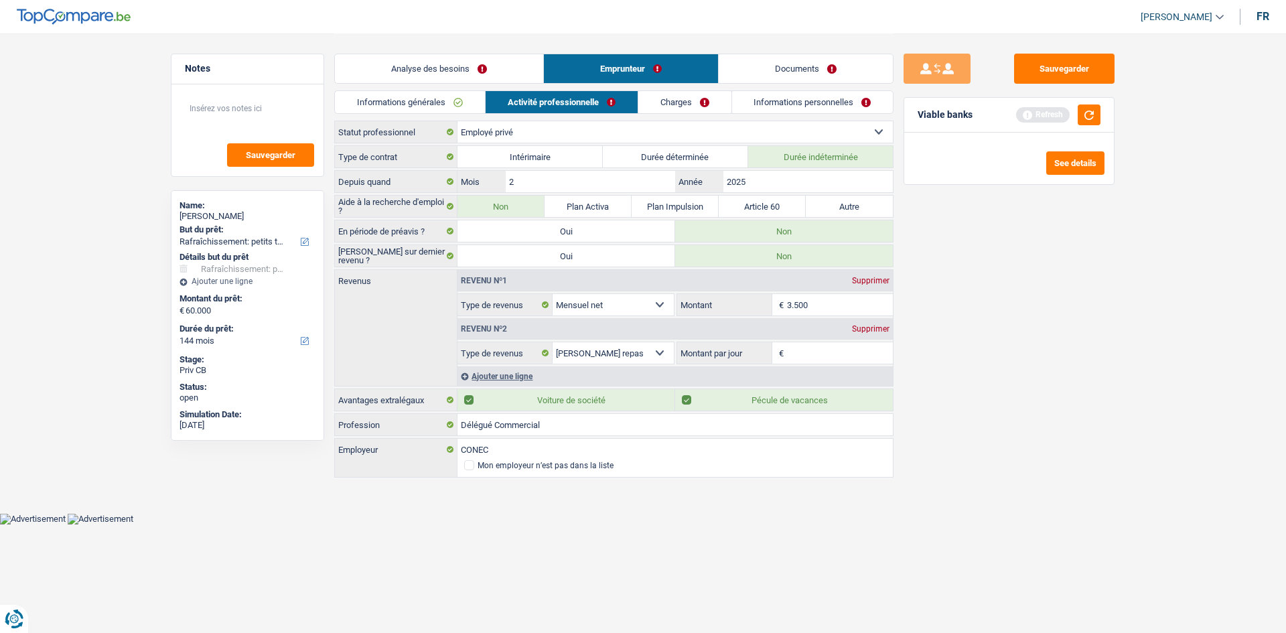
click at [870, 332] on div "Supprimer" at bounding box center [871, 329] width 44 height 8
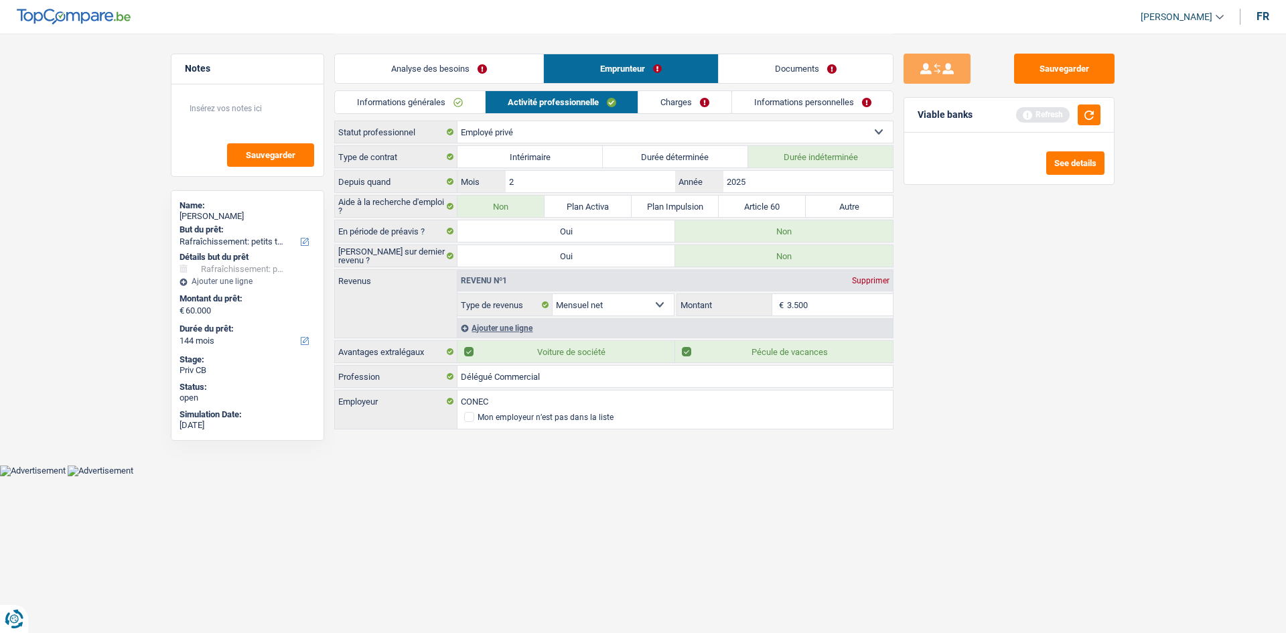
click at [496, 324] on div "Ajouter une ligne" at bounding box center [676, 327] width 436 height 19
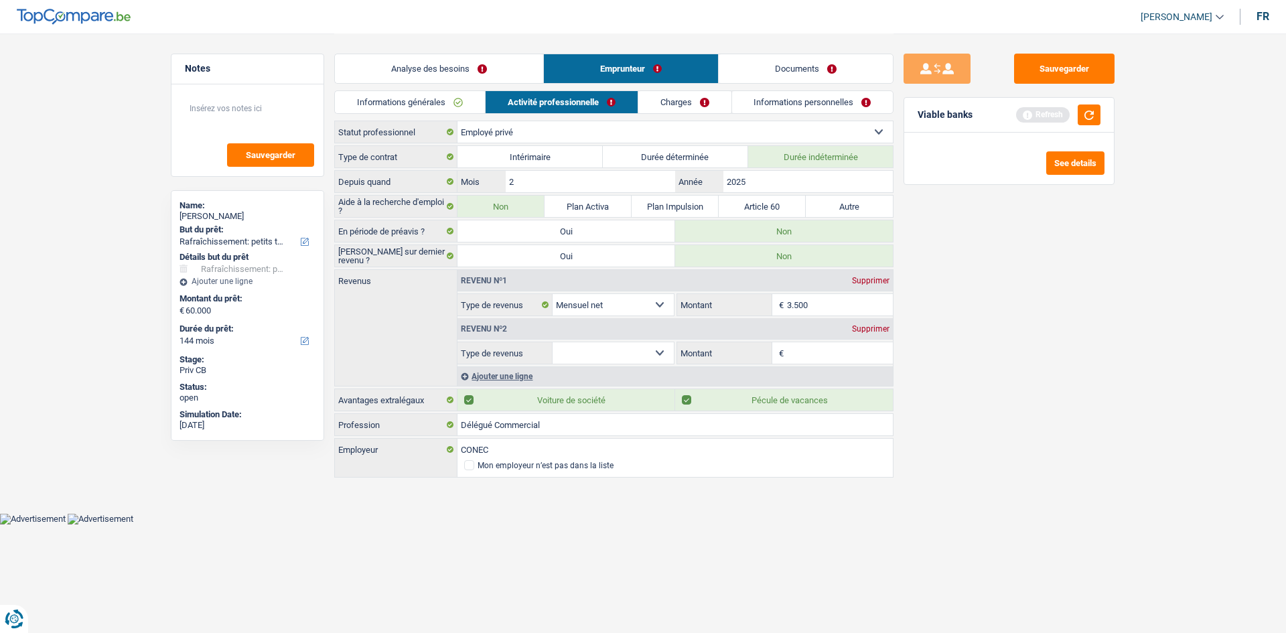
click at [660, 352] on select "Allocation d'handicap Allocations chômage Allocations familiales Chèques repas …" at bounding box center [613, 352] width 121 height 21
select select "mealVouchers"
click at [553, 342] on select "Allocation d'handicap Allocations chômage Allocations familiales Chèques repas …" at bounding box center [613, 352] width 121 height 21
click at [792, 354] on input "Montant par jour" at bounding box center [840, 352] width 107 height 21
type input "8,0"
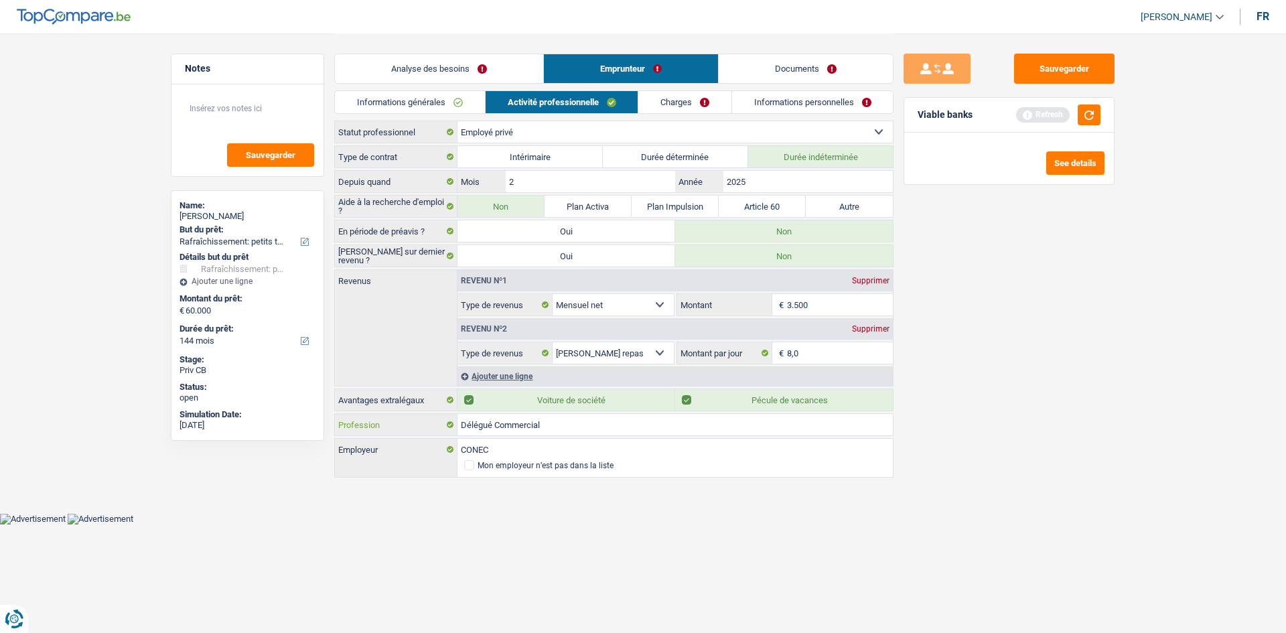
drag, startPoint x: 496, startPoint y: 425, endPoint x: 497, endPoint y: 440, distance: 14.1
click at [496, 425] on input "Délégué Commercial" at bounding box center [676, 424] width 436 height 21
type input "Directeur Commercial"
click at [685, 107] on link "Charges" at bounding box center [685, 102] width 93 height 22
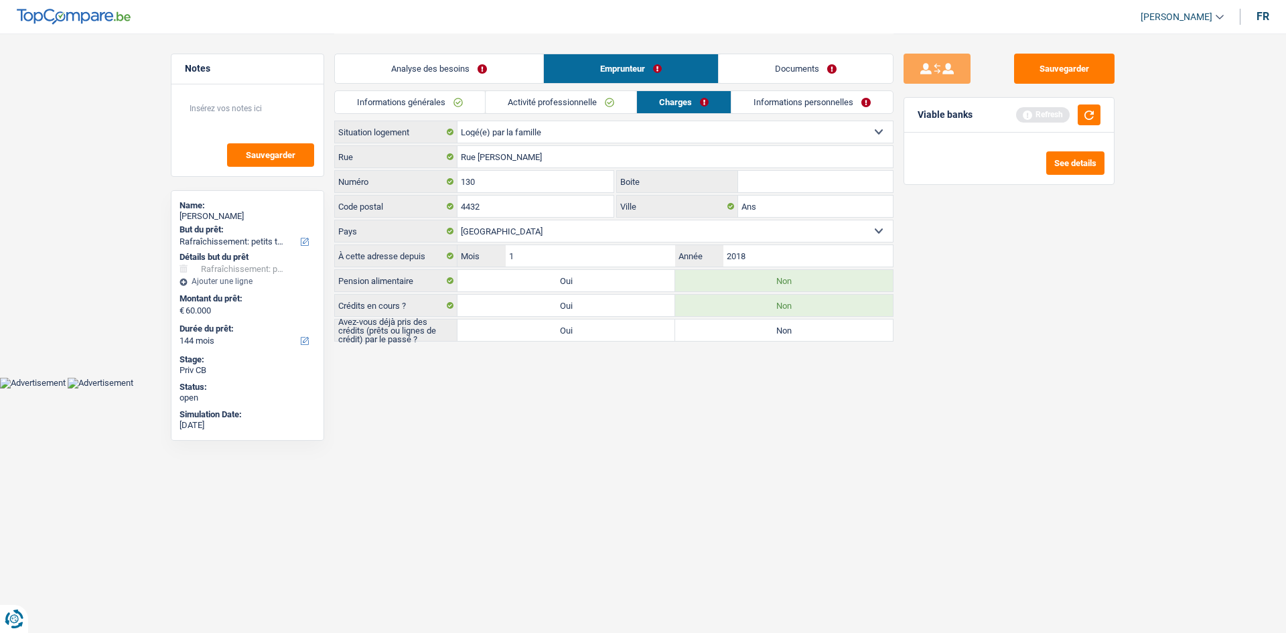
click at [597, 335] on label "Oui" at bounding box center [567, 330] width 218 height 21
click at [597, 335] on input "Oui" at bounding box center [567, 330] width 218 height 21
radio input "true"
click at [811, 97] on link "Informations personnelles" at bounding box center [812, 102] width 161 height 22
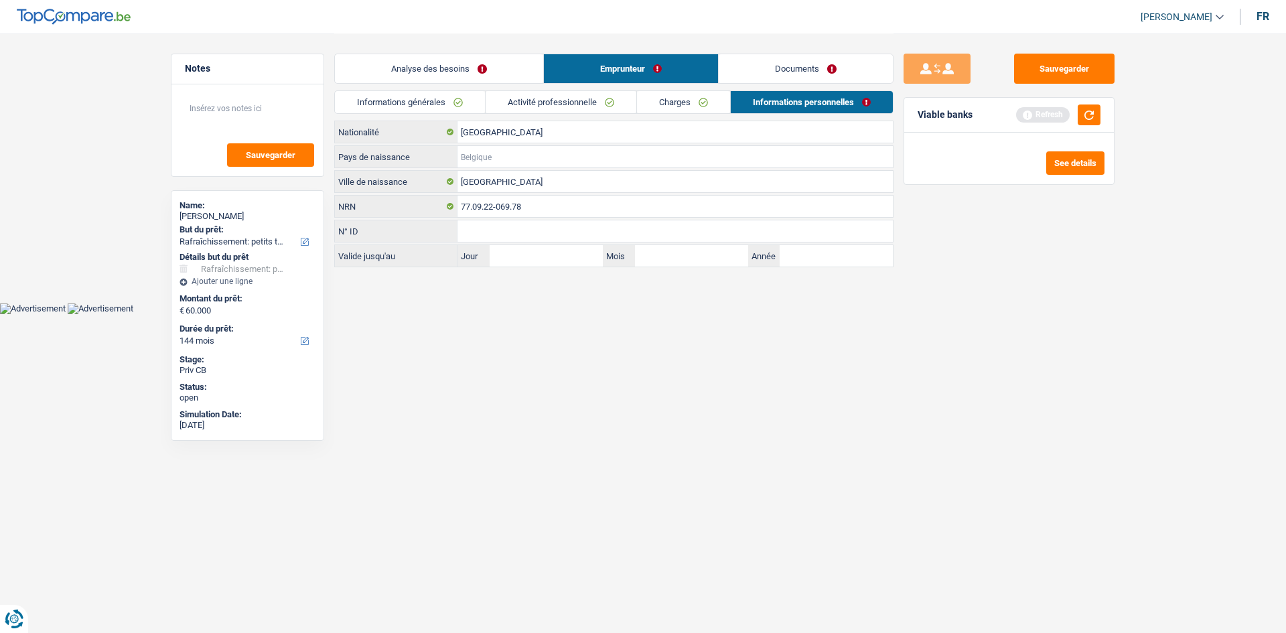
click at [513, 155] on input "Pays de naissance" at bounding box center [676, 156] width 436 height 21
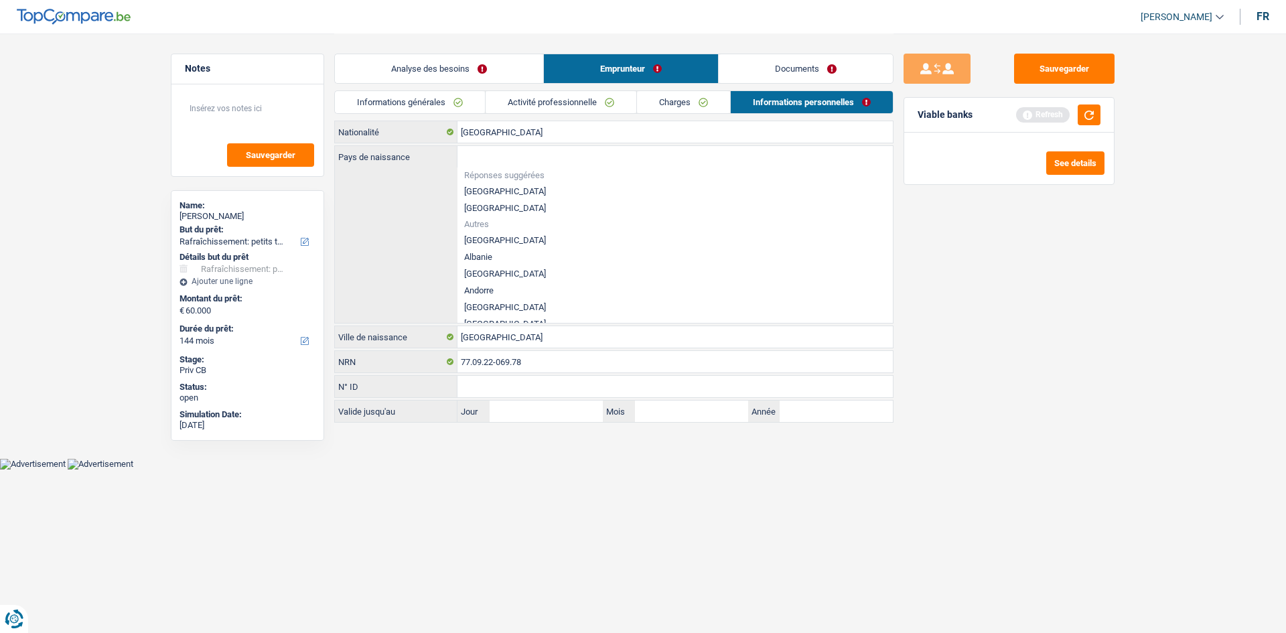
click at [501, 186] on li "[GEOGRAPHIC_DATA]" at bounding box center [676, 191] width 436 height 17
type input "[GEOGRAPHIC_DATA]"
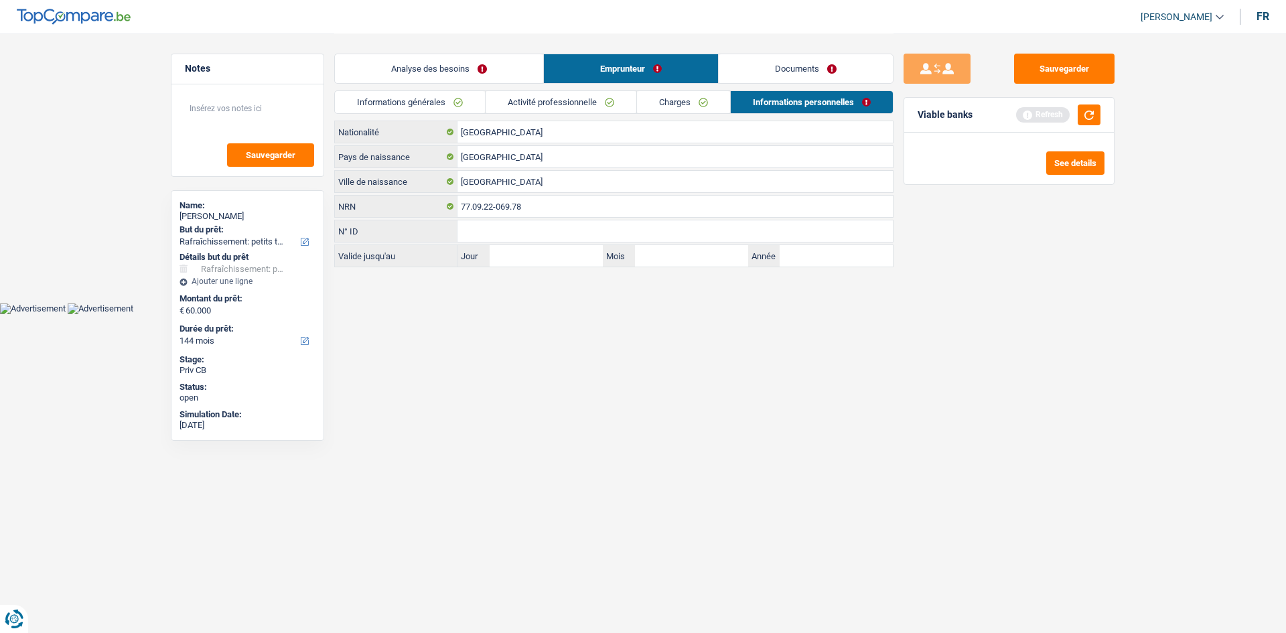
click at [520, 100] on link "Activité professionnelle" at bounding box center [561, 102] width 151 height 22
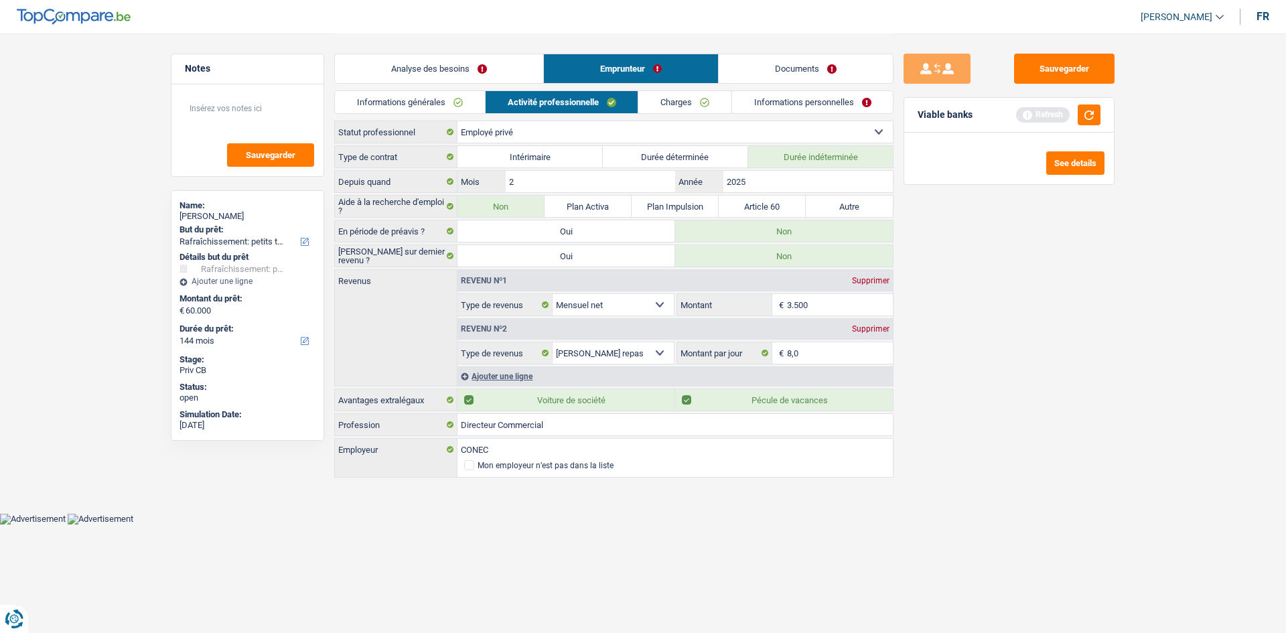
click at [668, 103] on link "Charges" at bounding box center [685, 102] width 93 height 22
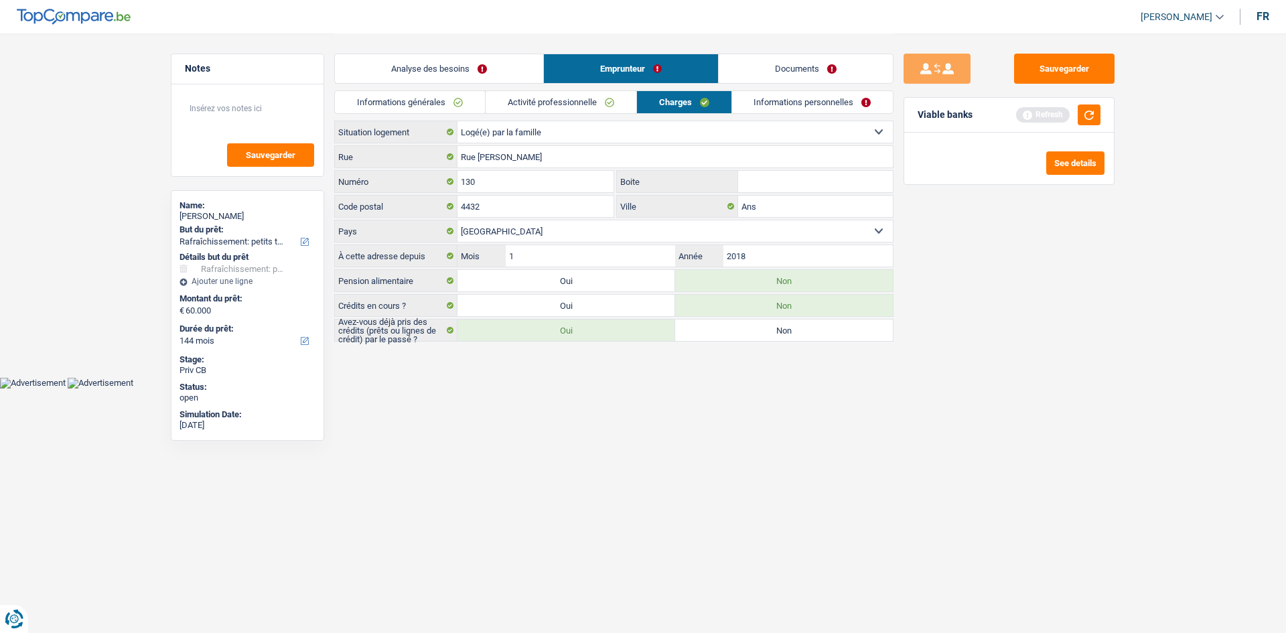
click at [415, 107] on link "Informations générales" at bounding box center [410, 102] width 150 height 22
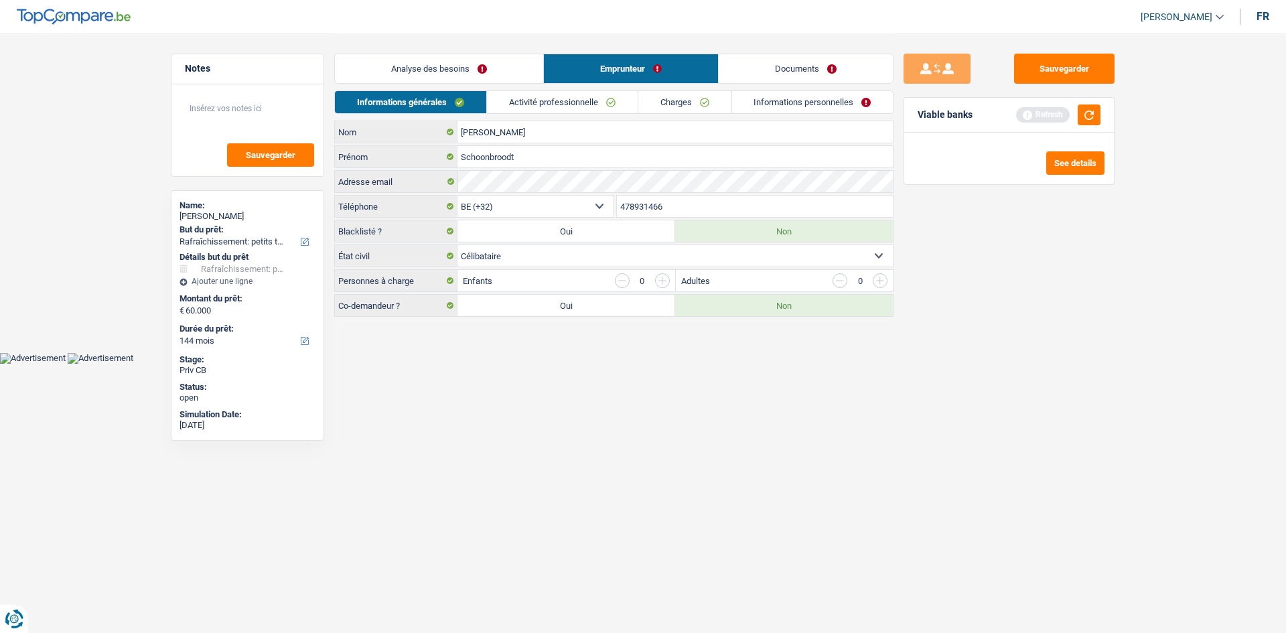
click at [825, 109] on link "Informations personnelles" at bounding box center [812, 102] width 161 height 22
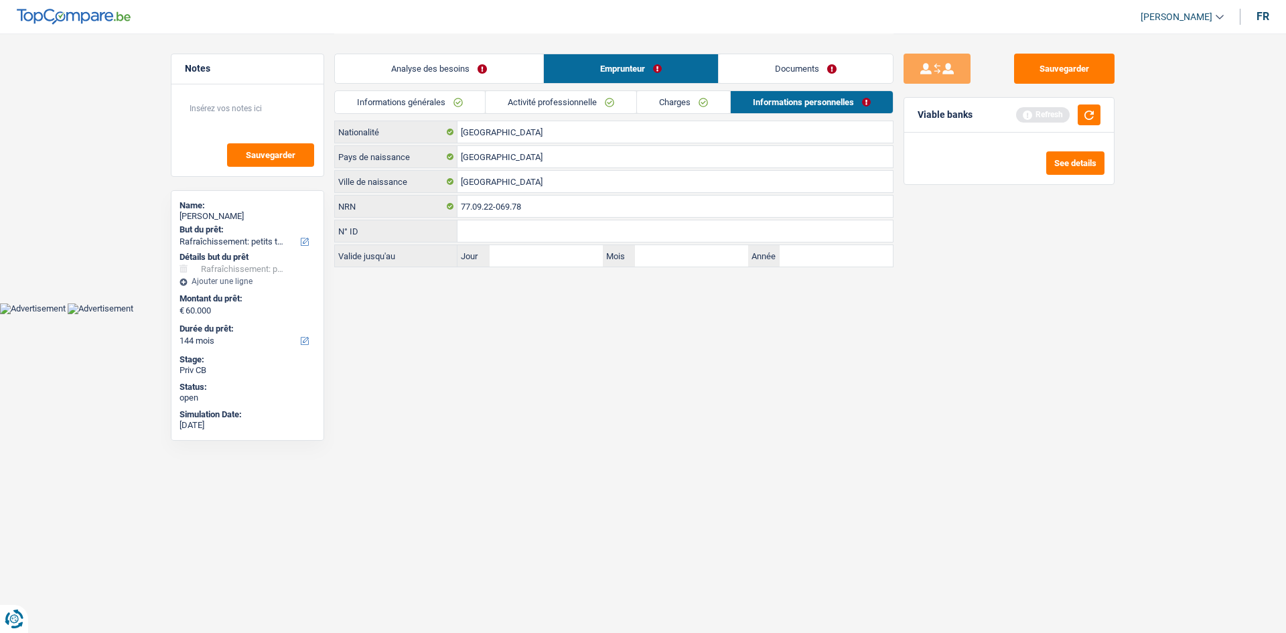
click at [469, 76] on link "Analyse des besoins" at bounding box center [439, 68] width 208 height 29
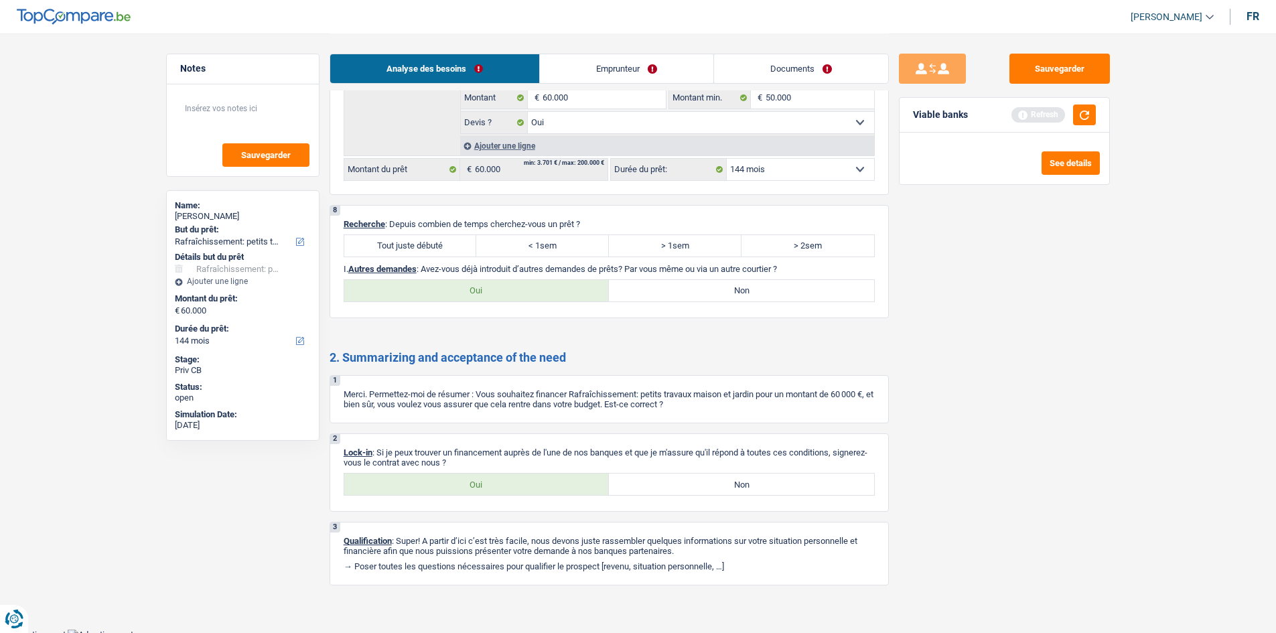
scroll to position [1264, 0]
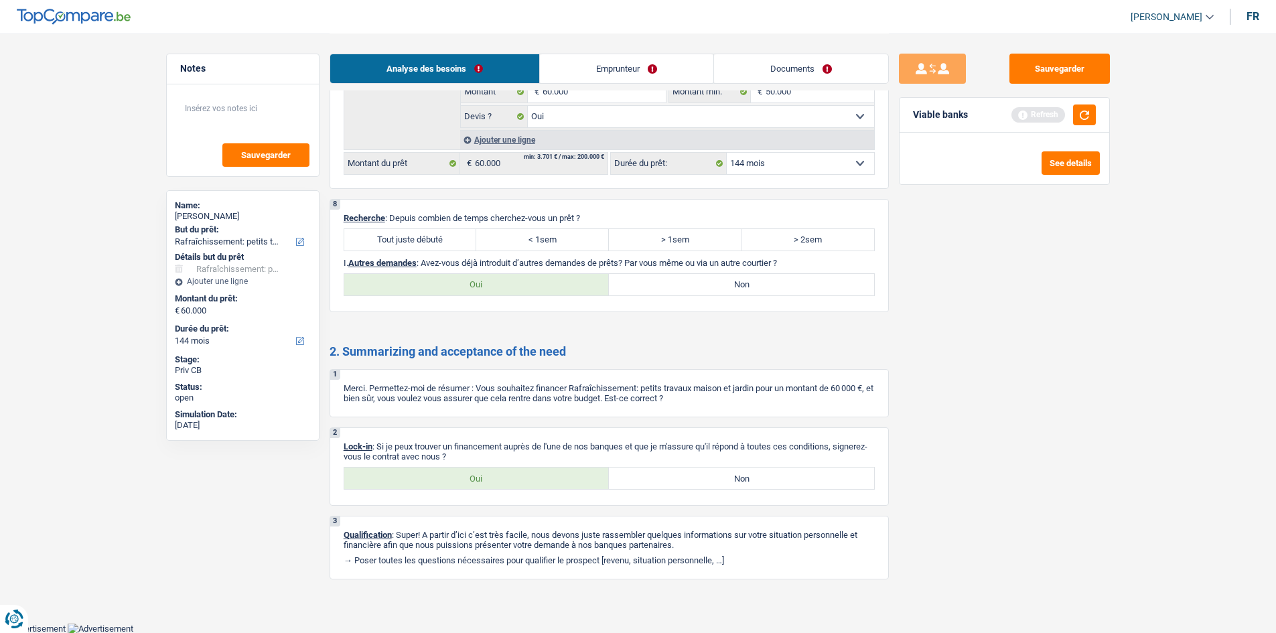
click at [410, 239] on label "Tout juste débuté" at bounding box center [410, 239] width 133 height 21
click at [410, 239] on input "Tout juste débuté" at bounding box center [410, 239] width 133 height 21
radio input "true"
click at [667, 285] on label "Non" at bounding box center [741, 284] width 265 height 21
click at [667, 285] on input "Non" at bounding box center [741, 284] width 265 height 21
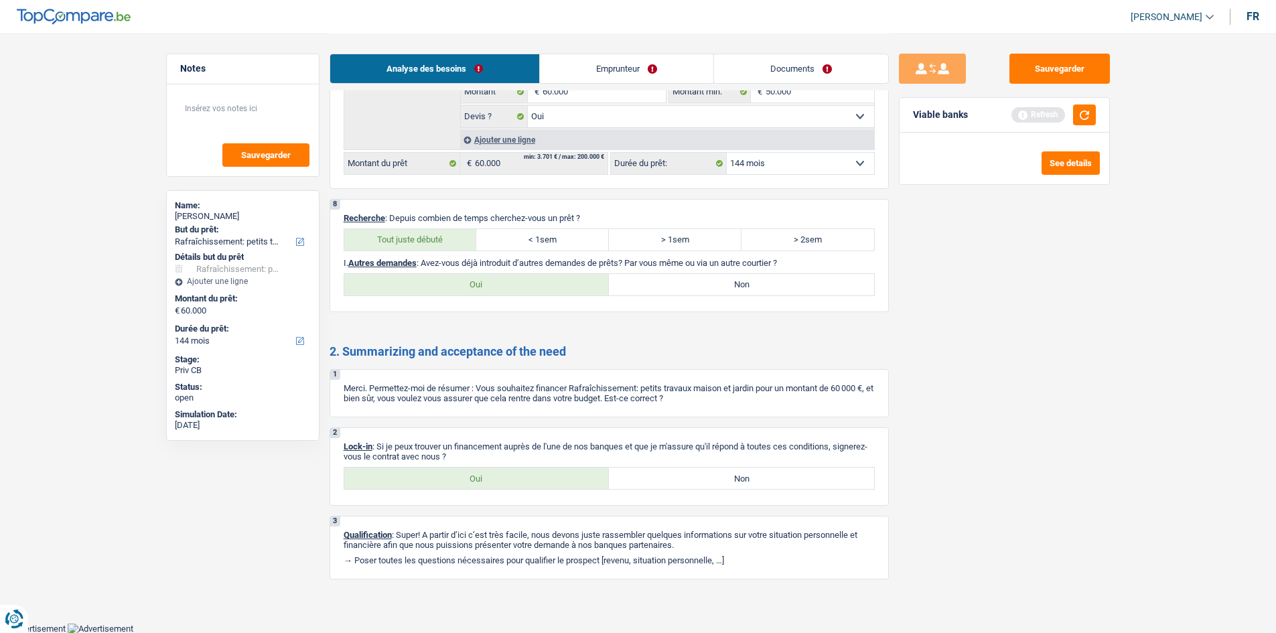
radio input "true"
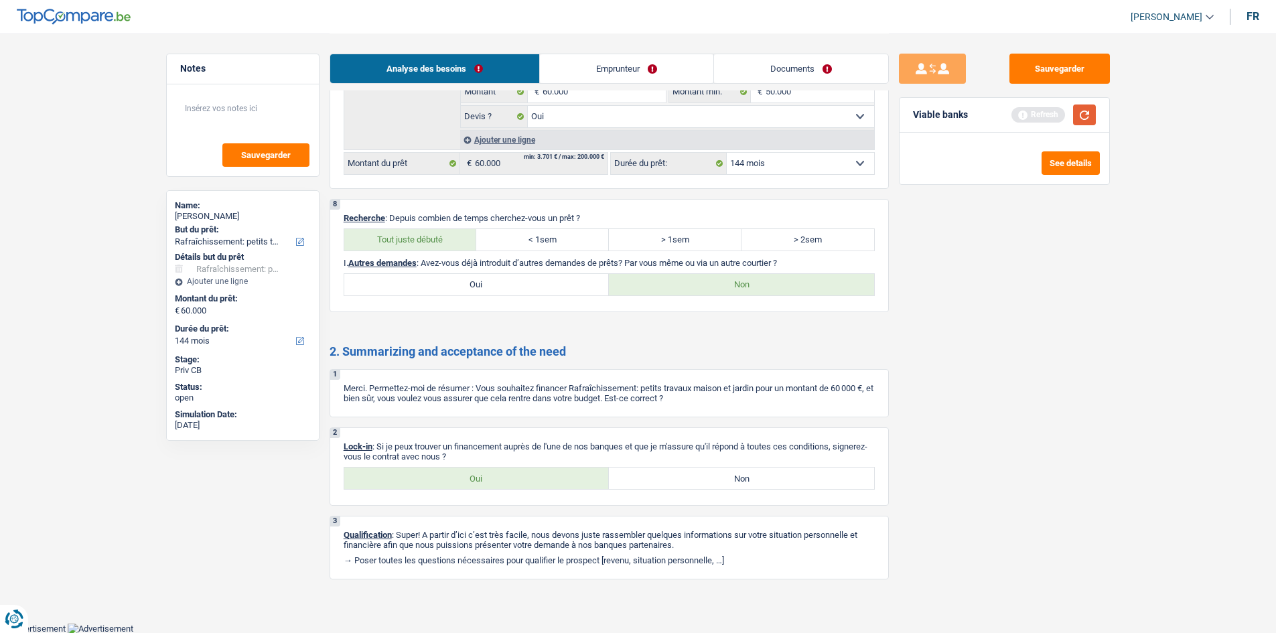
click at [1081, 111] on button "button" at bounding box center [1084, 115] width 23 height 21
click at [1064, 165] on button "See details" at bounding box center [1071, 162] width 58 height 23
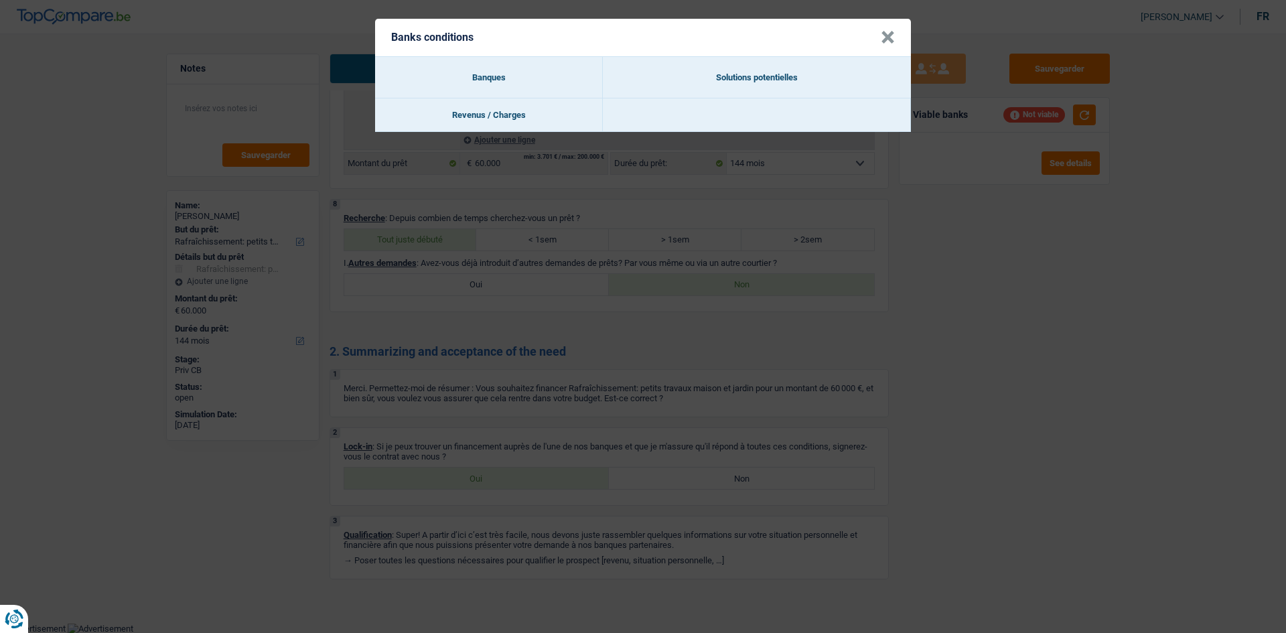
click at [885, 44] on button "×" at bounding box center [888, 37] width 14 height 13
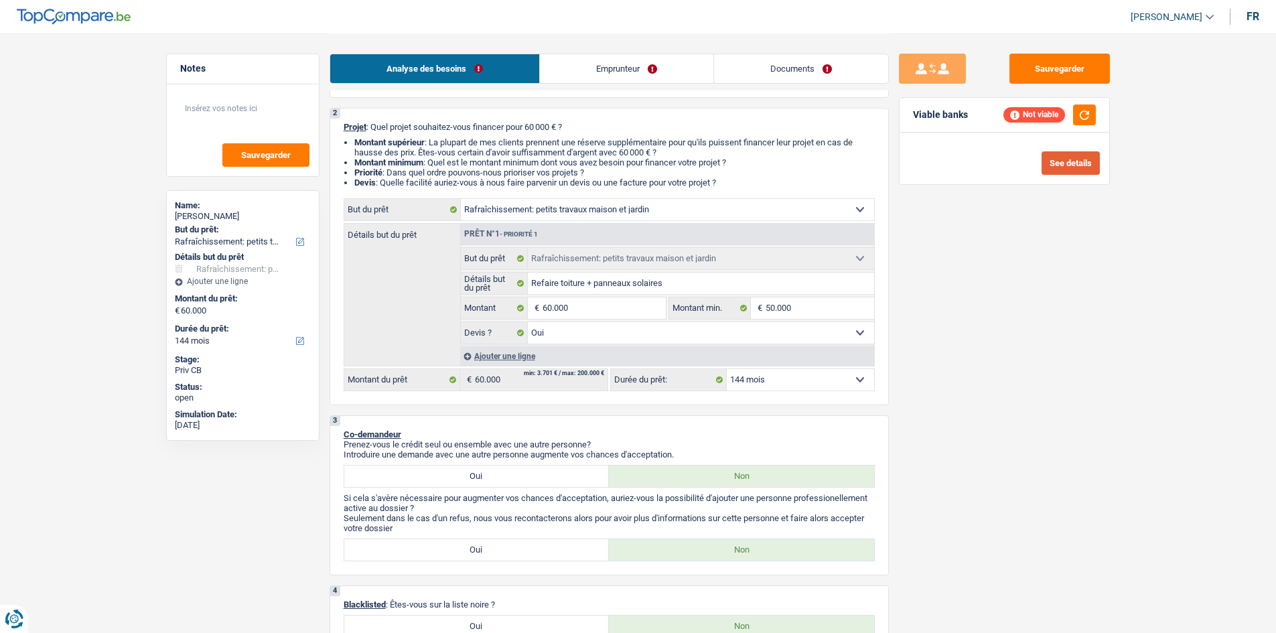
scroll to position [0, 0]
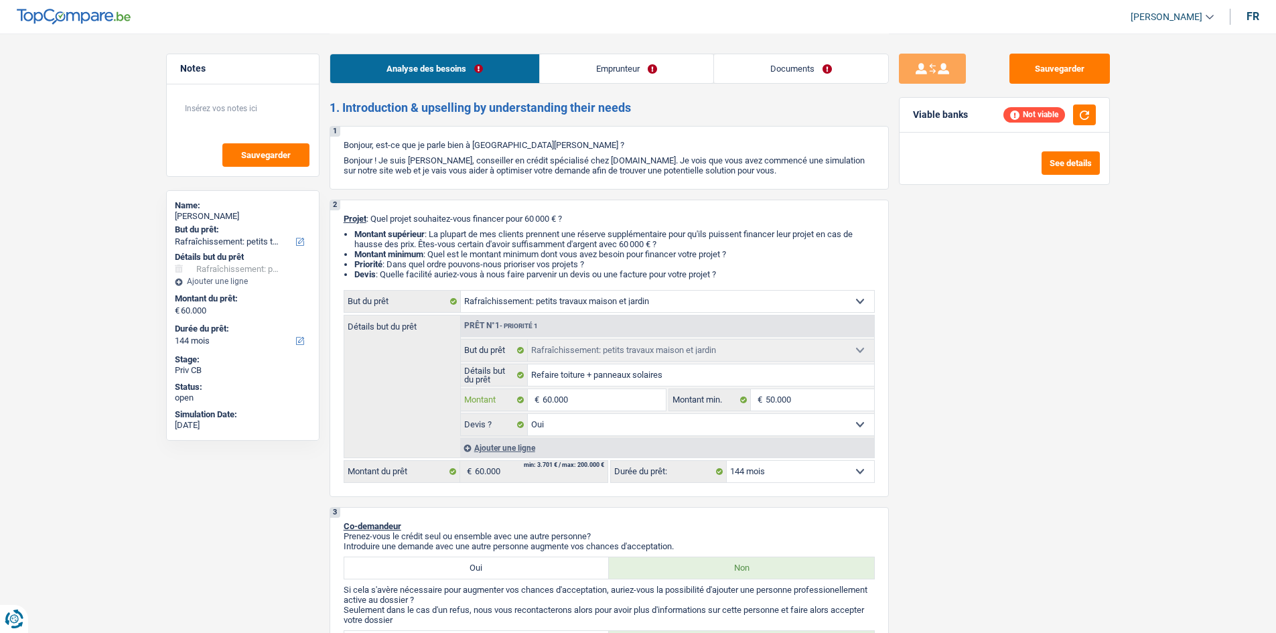
click at [600, 407] on input "60.000" at bounding box center [604, 399] width 123 height 21
type input "6.000"
type input "600"
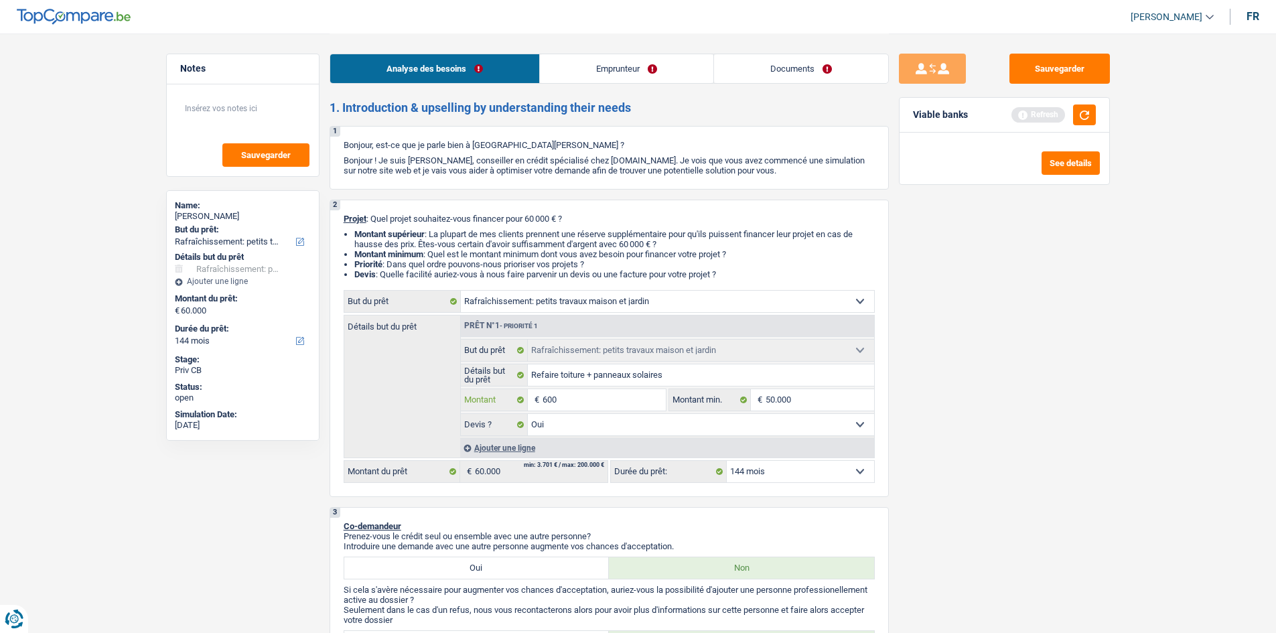
type input "60"
type input "6"
type input "5"
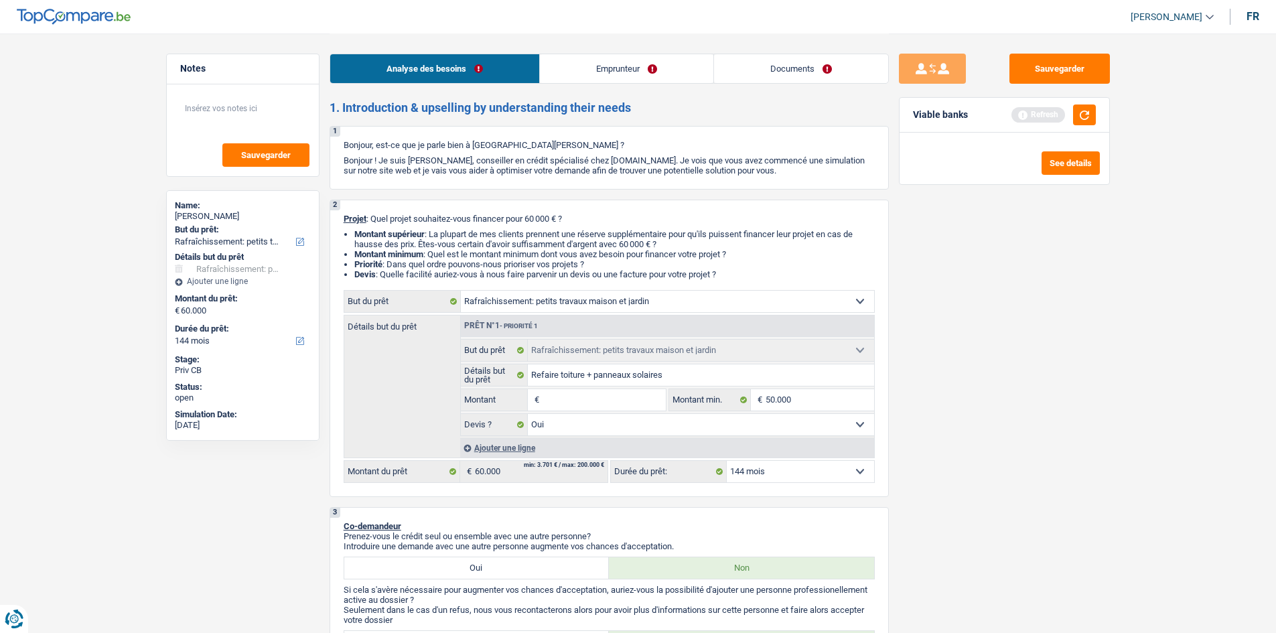
type input "5"
type input "50"
type input "500"
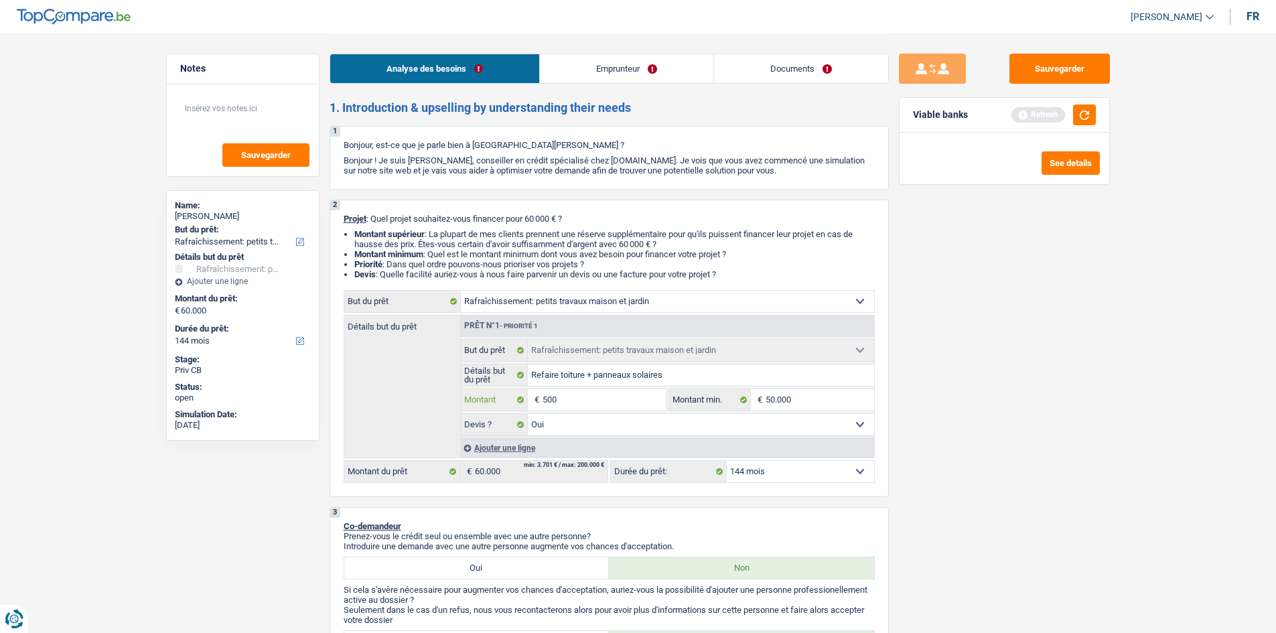
type input "5.000"
type input "50.000"
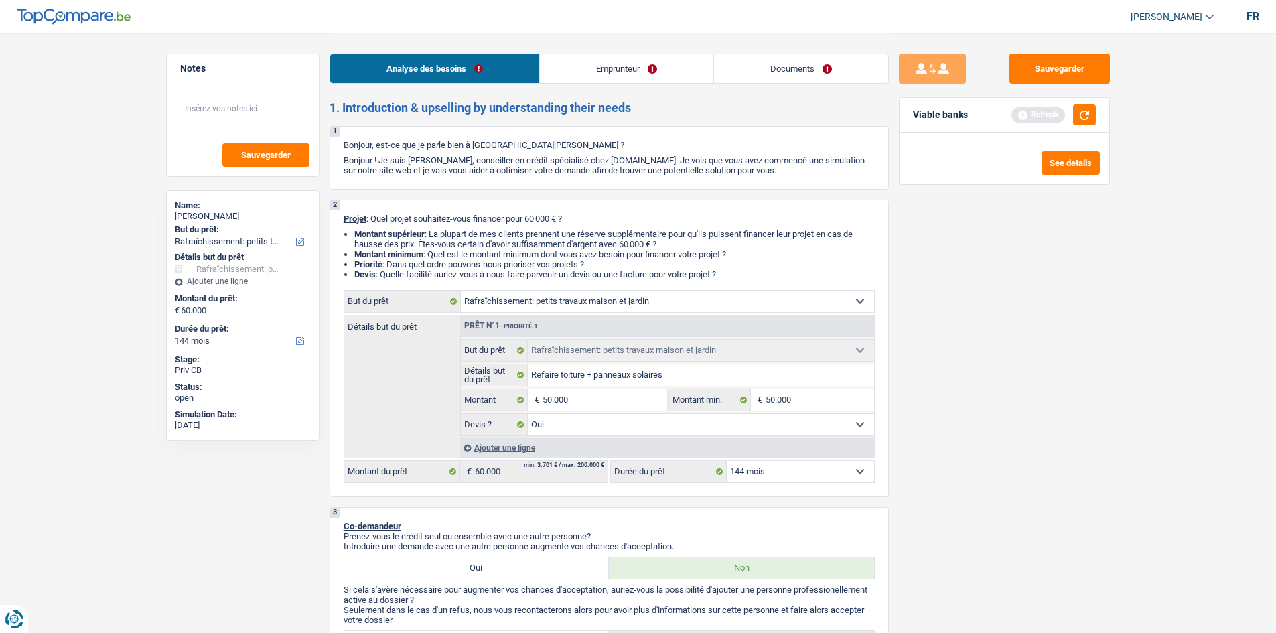
type input "50.000"
click at [977, 479] on div "Sauvegarder Viable banks Refresh See details" at bounding box center [1004, 333] width 231 height 558
click at [1026, 112] on div "Not viable" at bounding box center [1035, 114] width 62 height 15
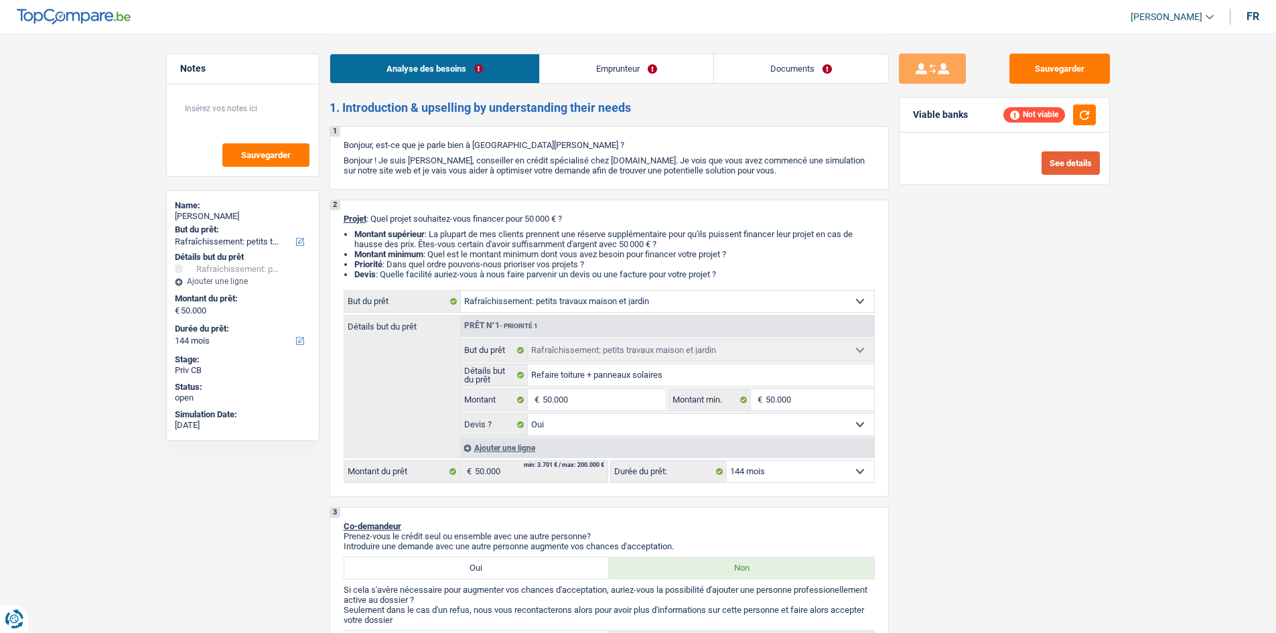
click at [1057, 163] on button "See details" at bounding box center [1071, 162] width 58 height 23
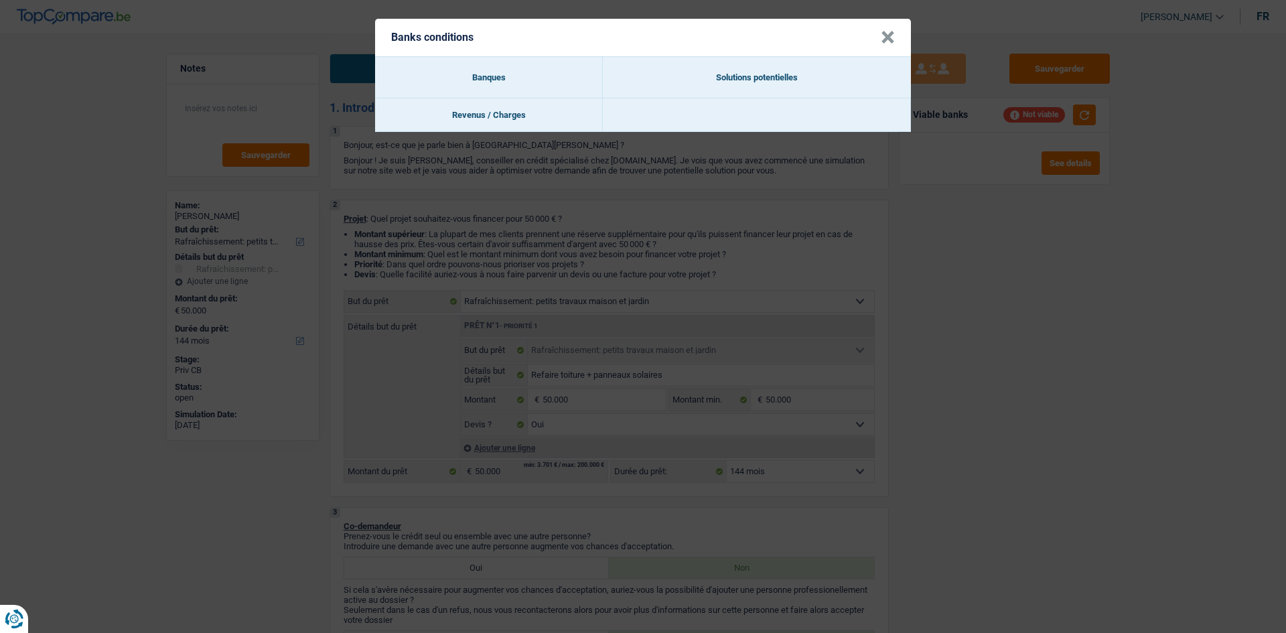
drag, startPoint x: 893, startPoint y: 32, endPoint x: 840, endPoint y: 122, distance: 104.6
click at [893, 34] on button "×" at bounding box center [888, 37] width 14 height 13
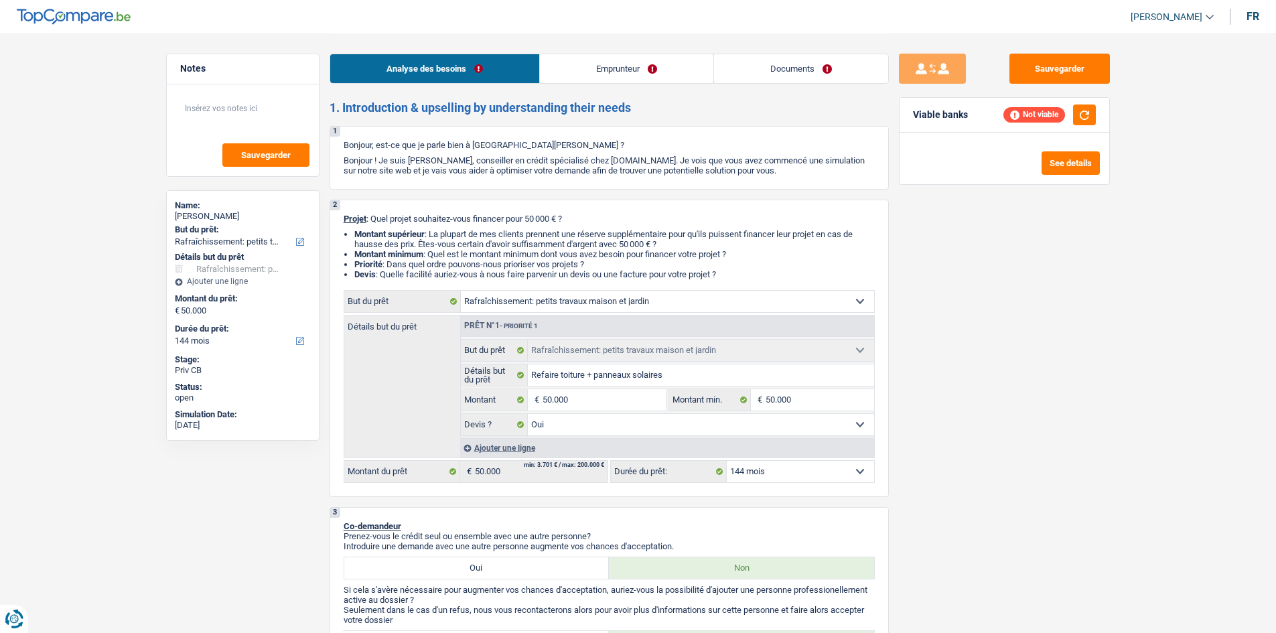
click at [810, 468] on select "12 mois 18 mois 24 mois 30 mois 36 mois 42 mois 48 mois 60 mois 72 mois 84 mois…" at bounding box center [800, 471] width 147 height 21
click at [727, 461] on select "12 mois 18 mois 24 mois 30 mois 36 mois 42 mois 48 mois 60 mois 72 mois 84 mois…" at bounding box center [800, 471] width 147 height 21
click at [1037, 115] on div "Not viable" at bounding box center [1035, 114] width 62 height 15
click at [1094, 120] on button "button" at bounding box center [1084, 115] width 23 height 21
click at [610, 74] on link "Emprunteur" at bounding box center [627, 68] width 174 height 29
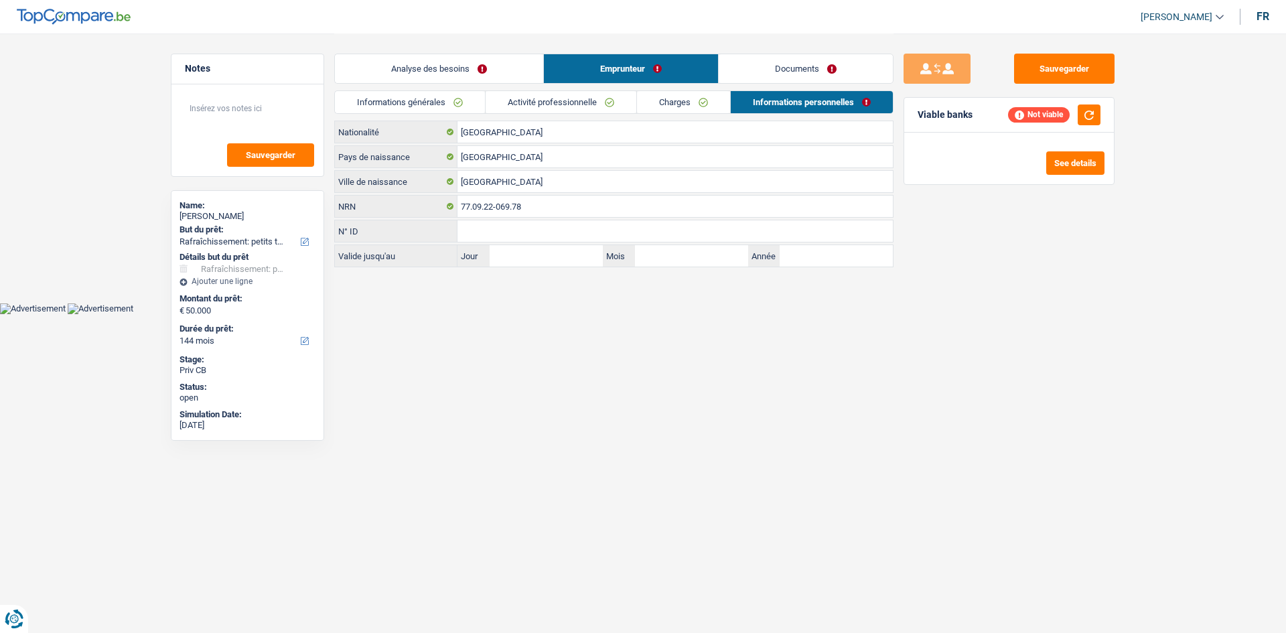
click at [492, 74] on link "Analyse des besoins" at bounding box center [439, 68] width 208 height 29
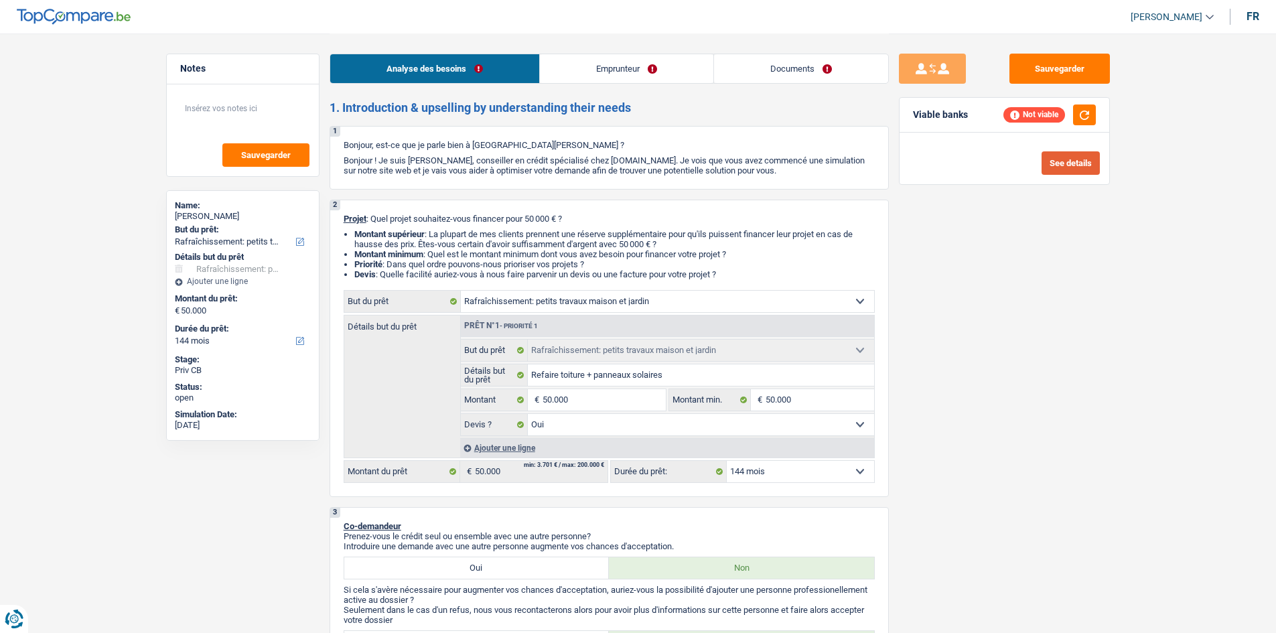
click at [1065, 155] on button "See details" at bounding box center [1071, 162] width 58 height 23
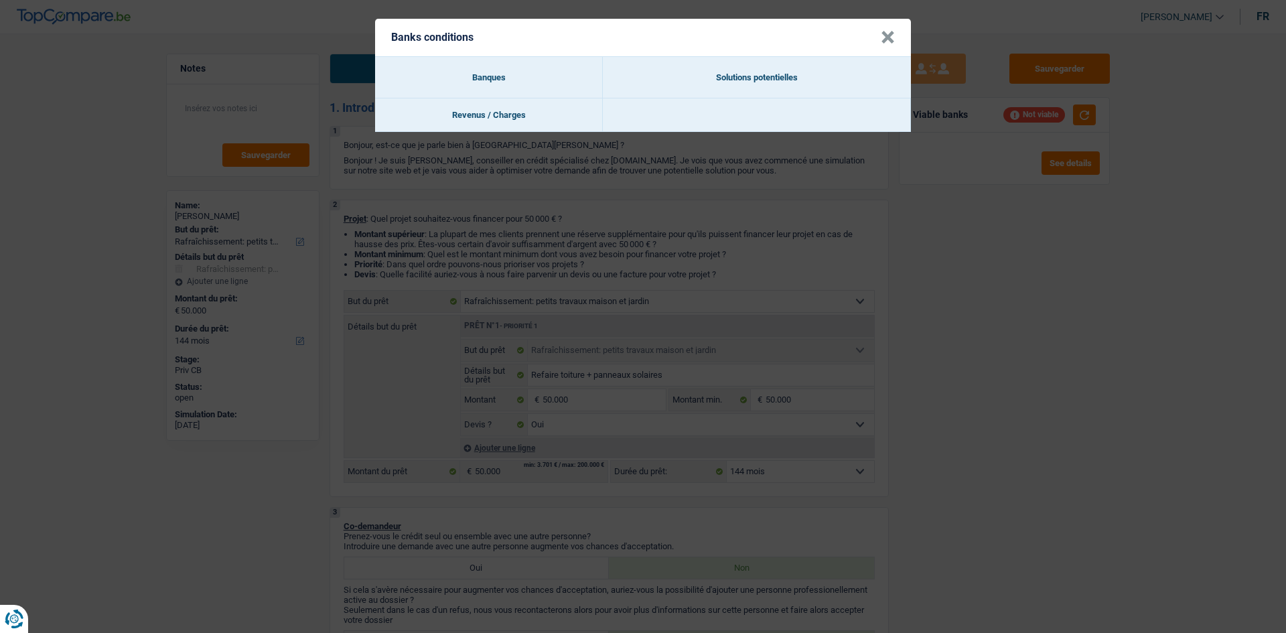
click at [884, 42] on button "×" at bounding box center [888, 37] width 14 height 13
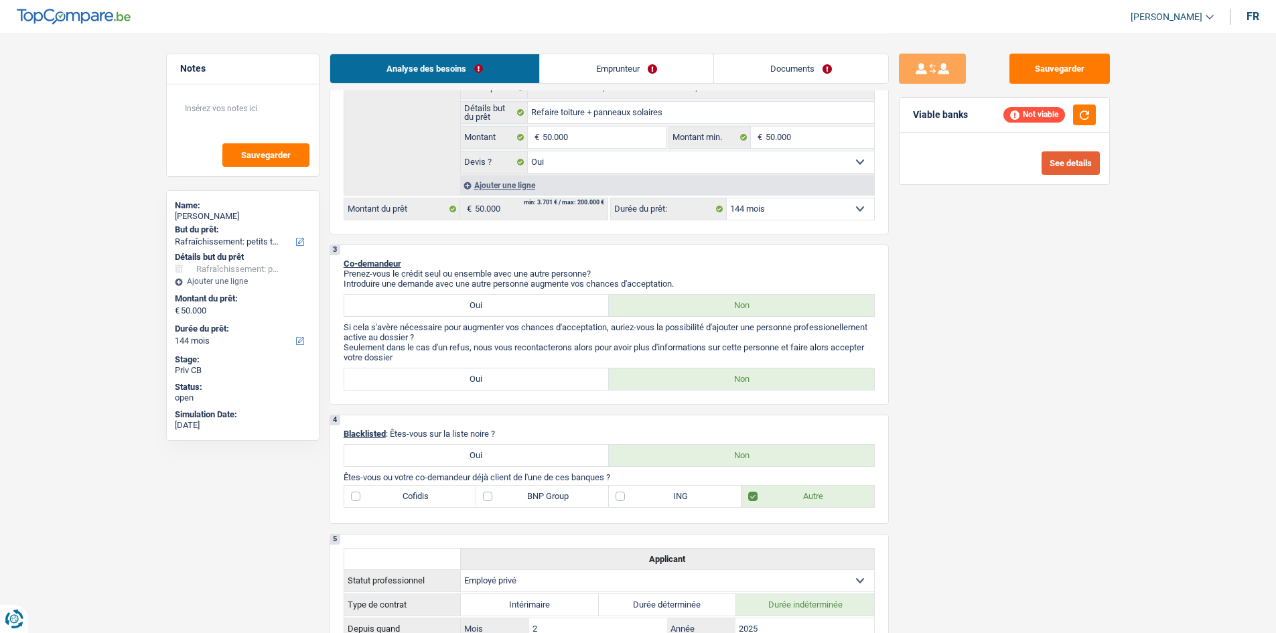
scroll to position [268, 0]
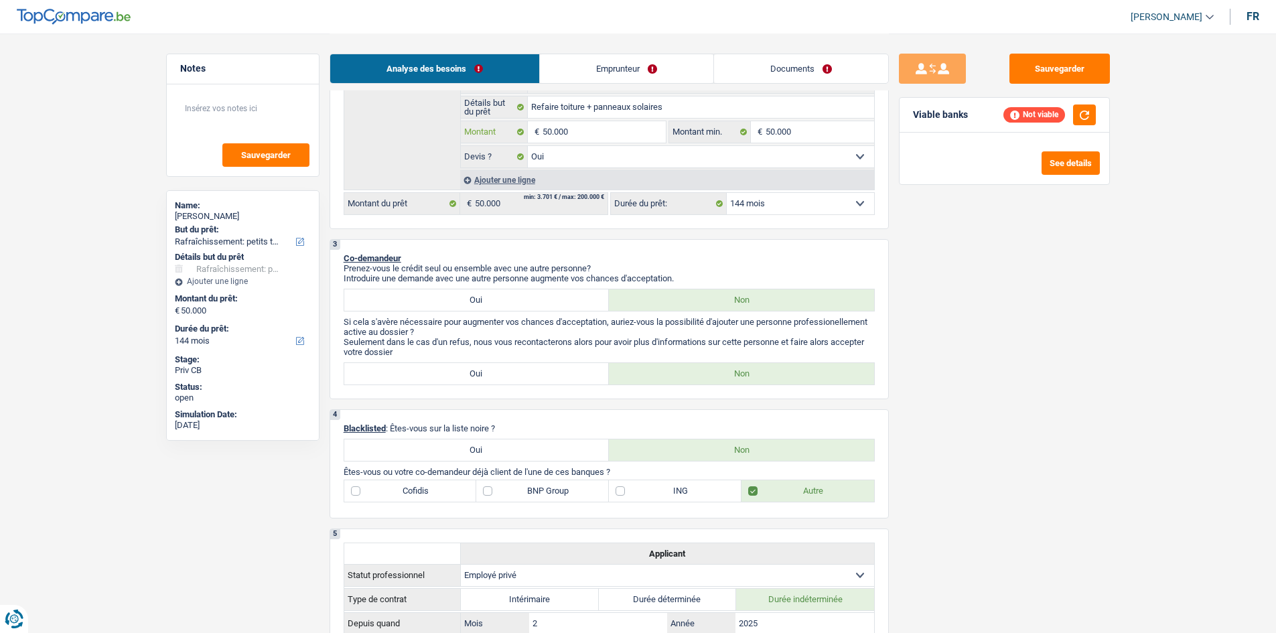
click at [600, 122] on input "50.000" at bounding box center [604, 131] width 123 height 21
type input "5.000"
type input "500"
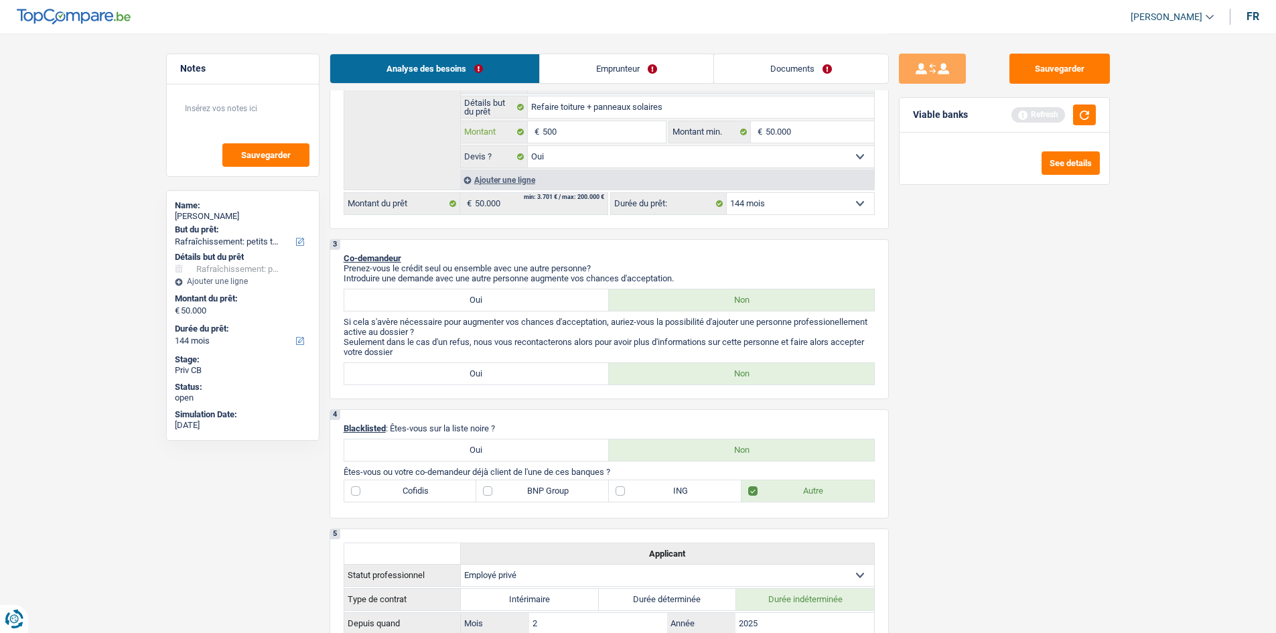
type input "50"
type input "5"
type input "4"
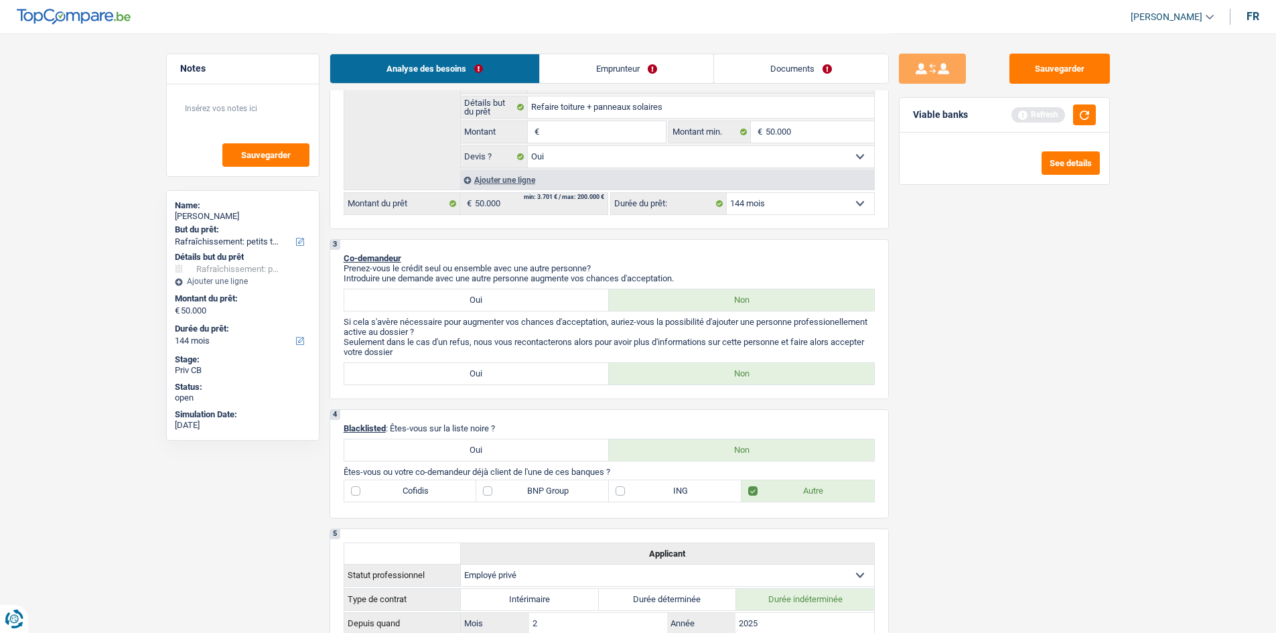
type input "4"
type input "45"
type input "450"
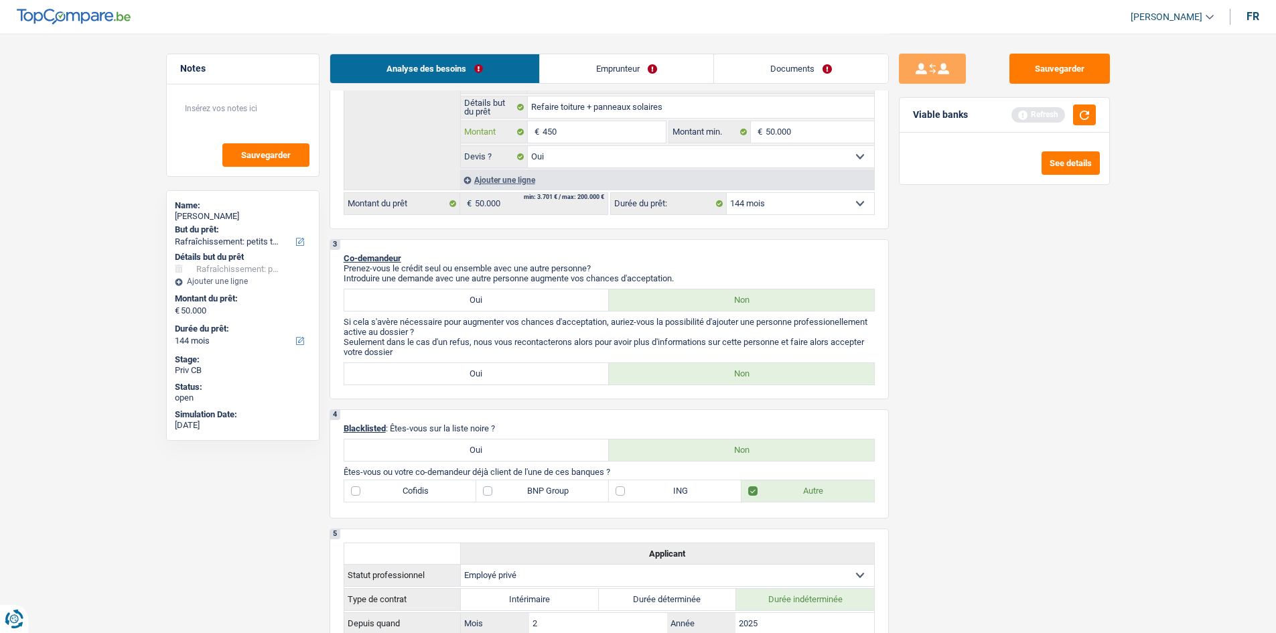
type input "4.500"
type input "45.000"
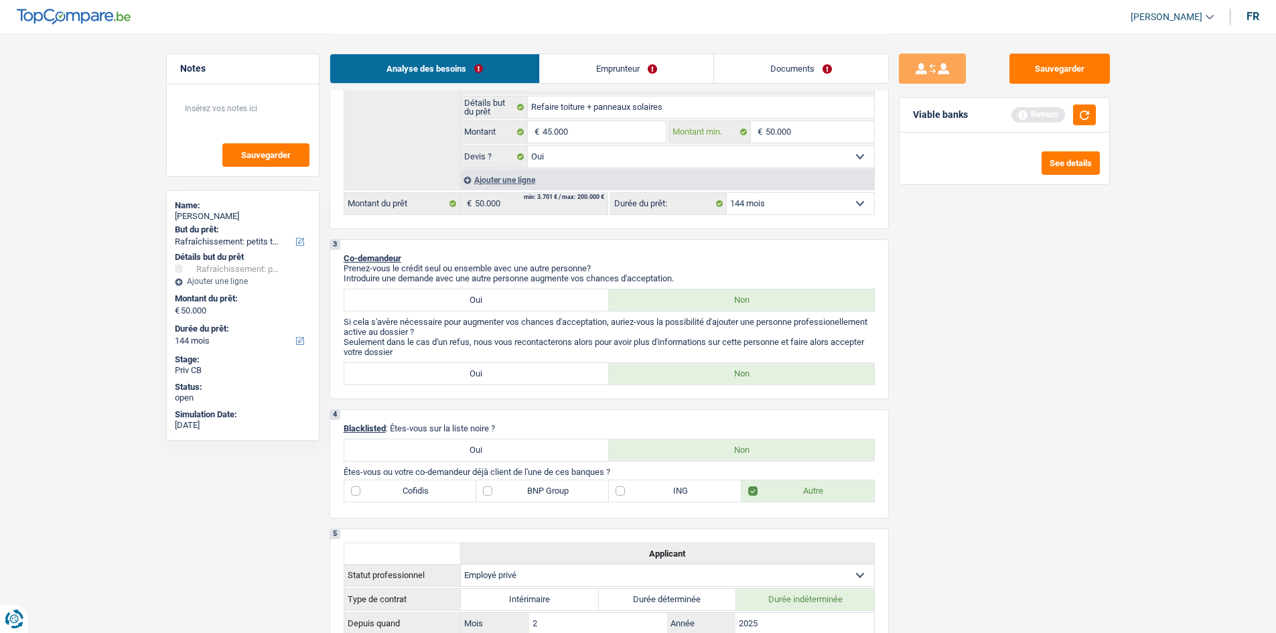
type input "45.000"
click at [774, 131] on input "50.000" at bounding box center [820, 131] width 109 height 21
type input "0"
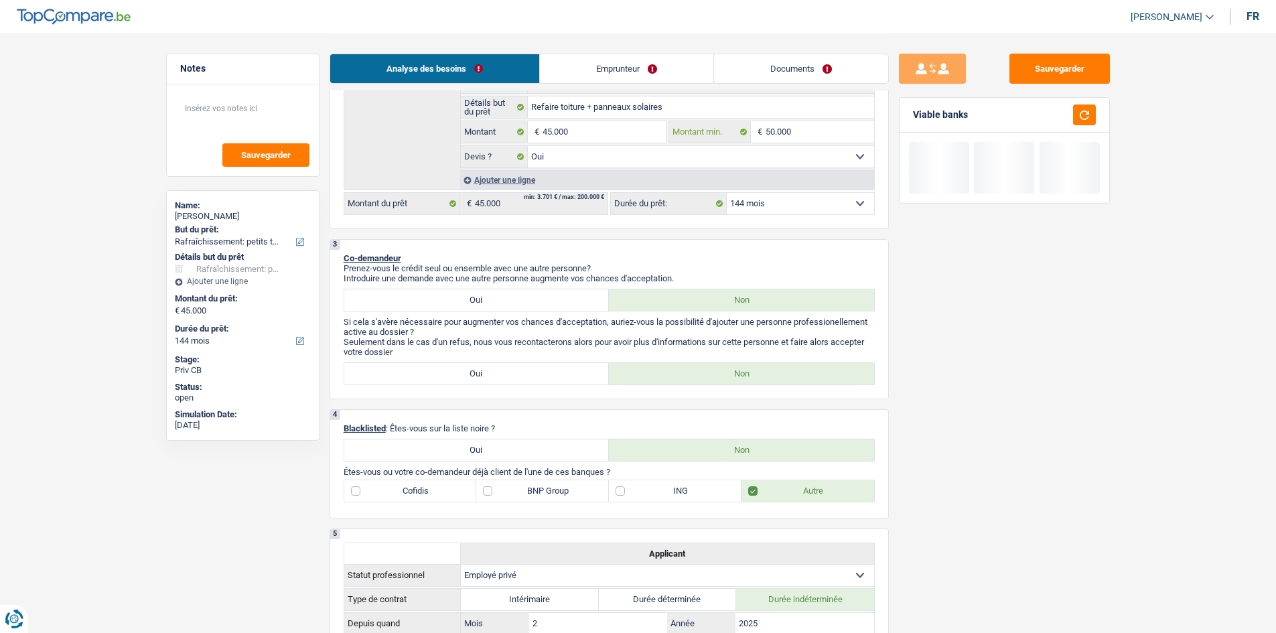
type input "0"
type input "40"
type input "400"
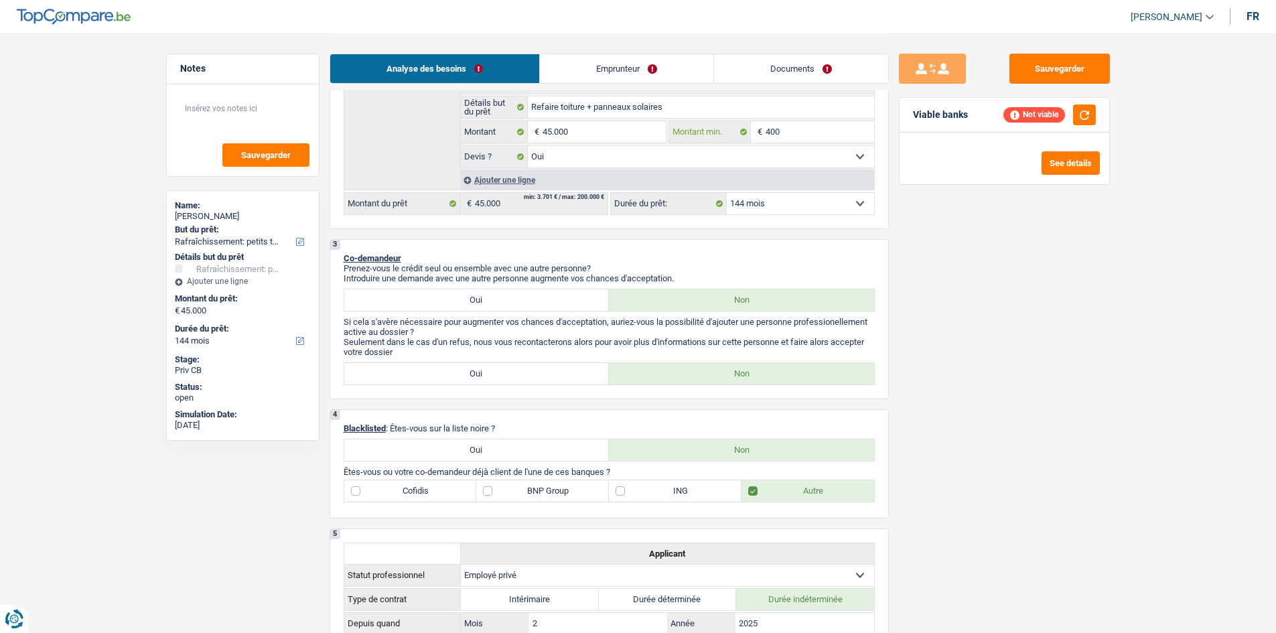
type input "4.000"
type input "40.000"
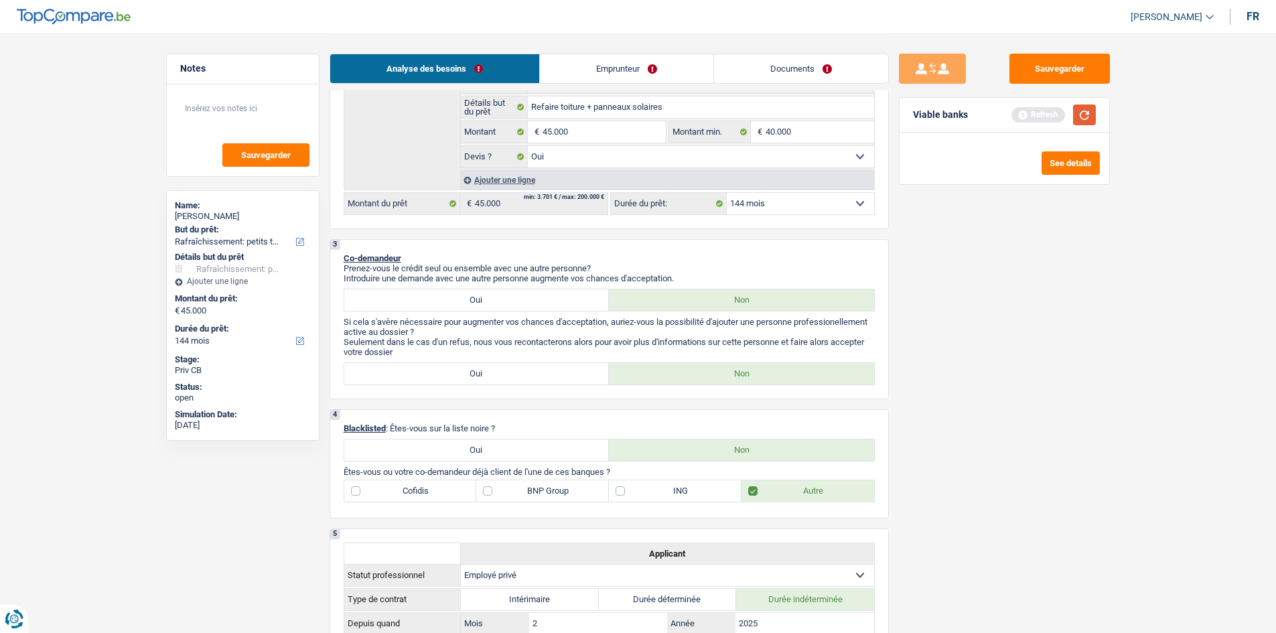
click at [1087, 117] on button "button" at bounding box center [1084, 115] width 23 height 21
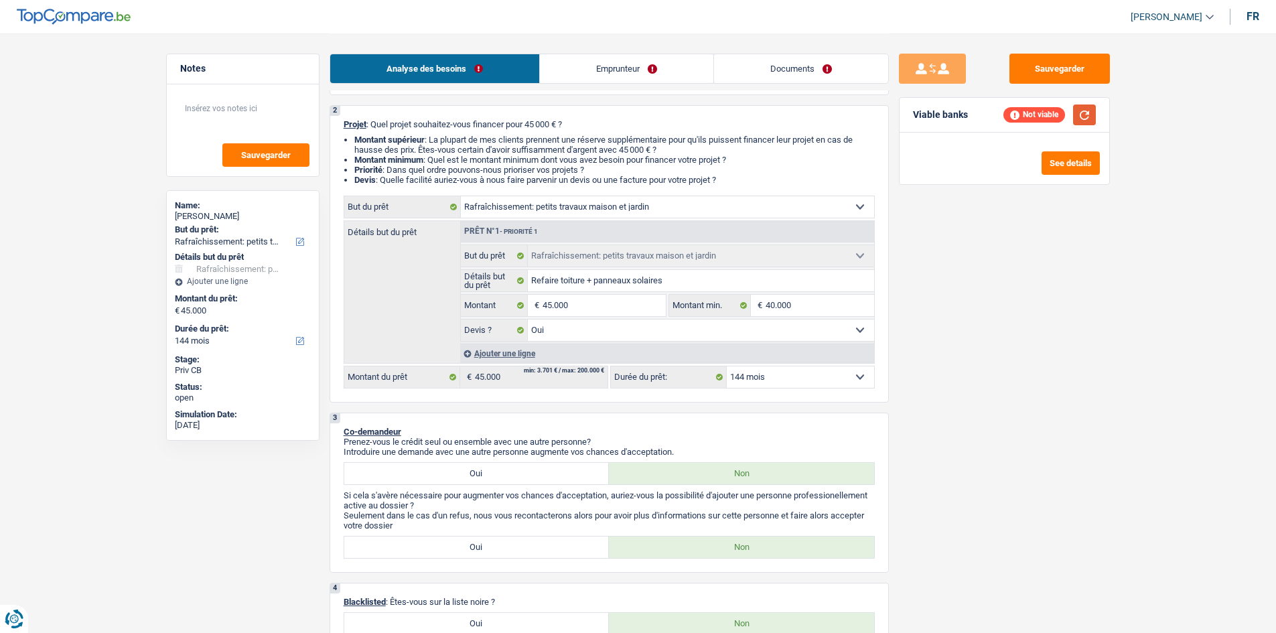
scroll to position [0, 0]
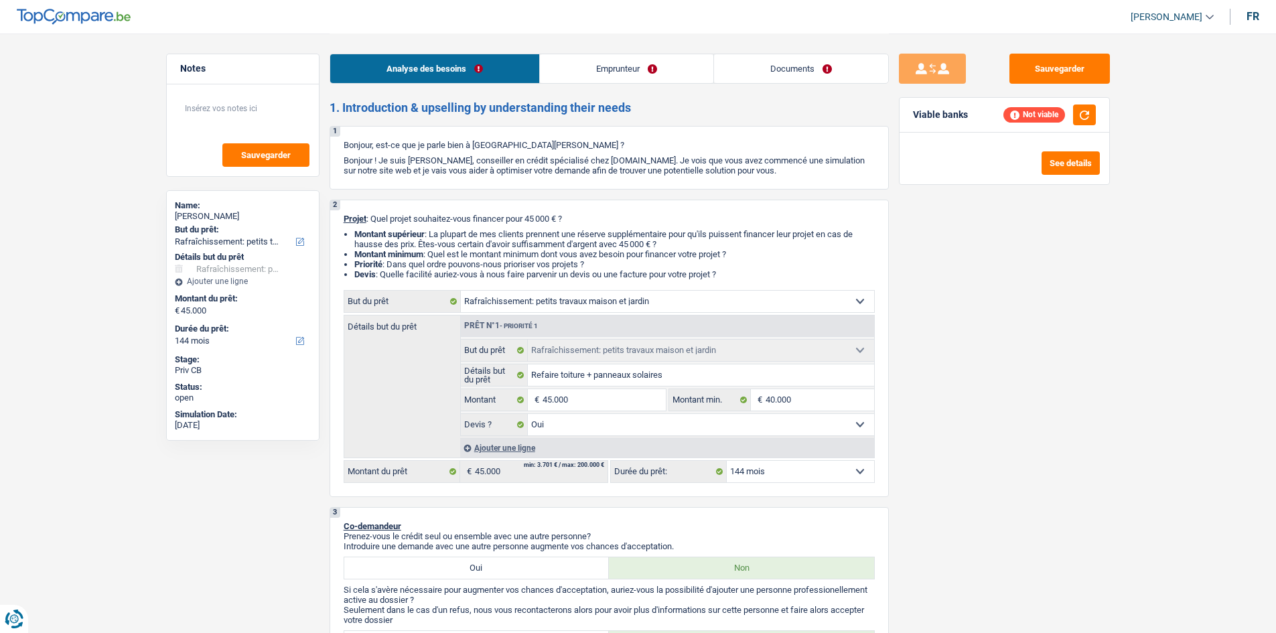
click at [641, 71] on link "Emprunteur" at bounding box center [627, 68] width 174 height 29
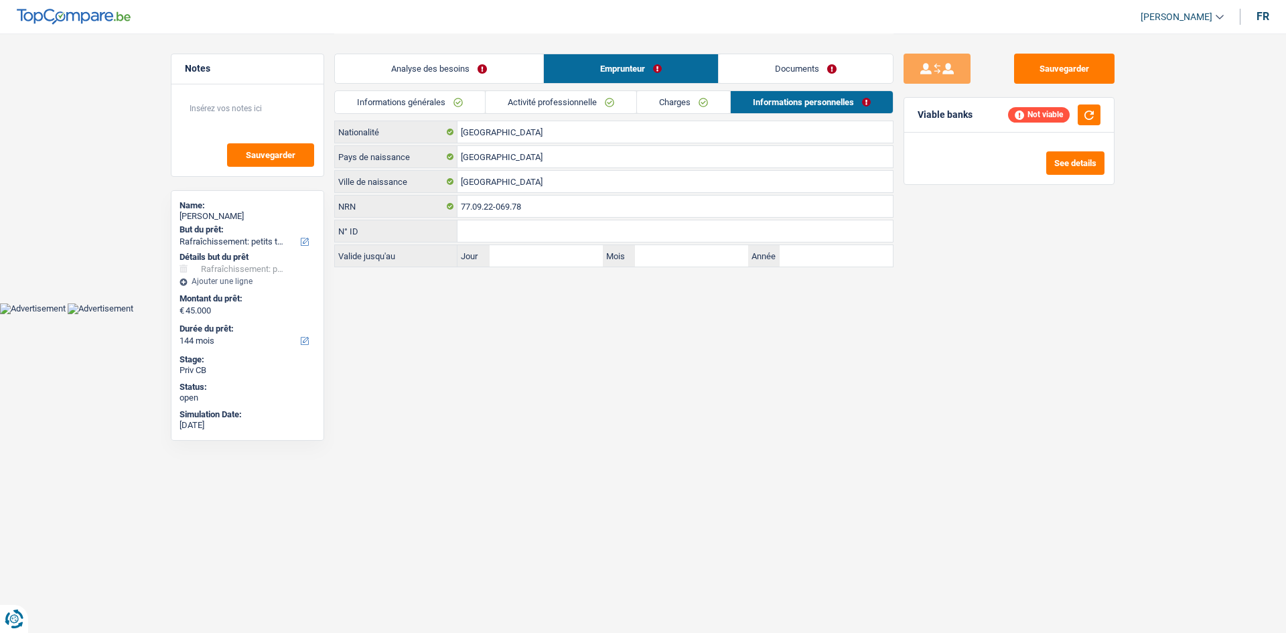
click at [804, 61] on link "Documents" at bounding box center [806, 68] width 174 height 29
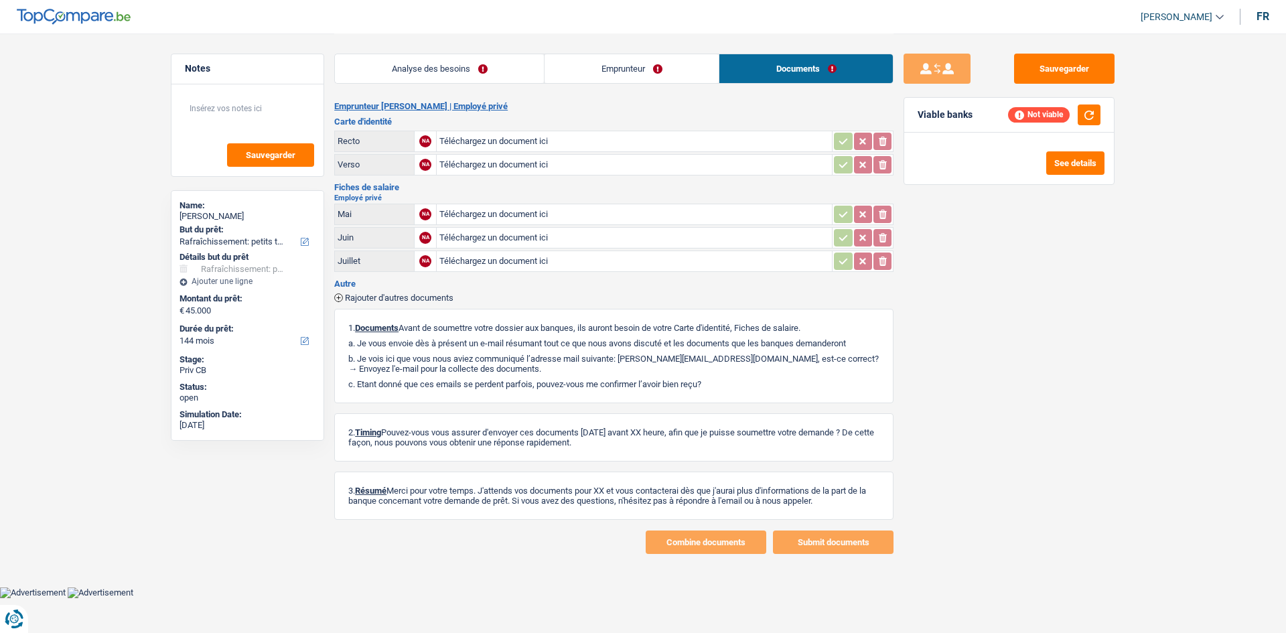
click at [463, 65] on link "Analyse des besoins" at bounding box center [439, 68] width 209 height 29
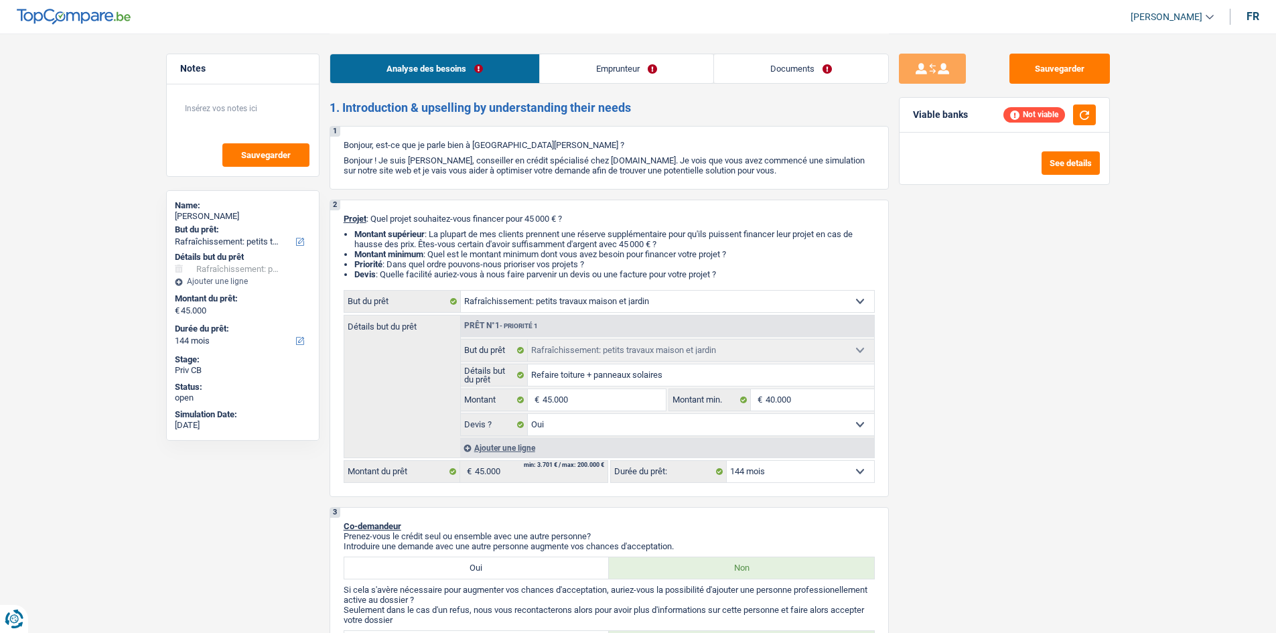
click at [649, 82] on link "Emprunteur" at bounding box center [627, 68] width 174 height 29
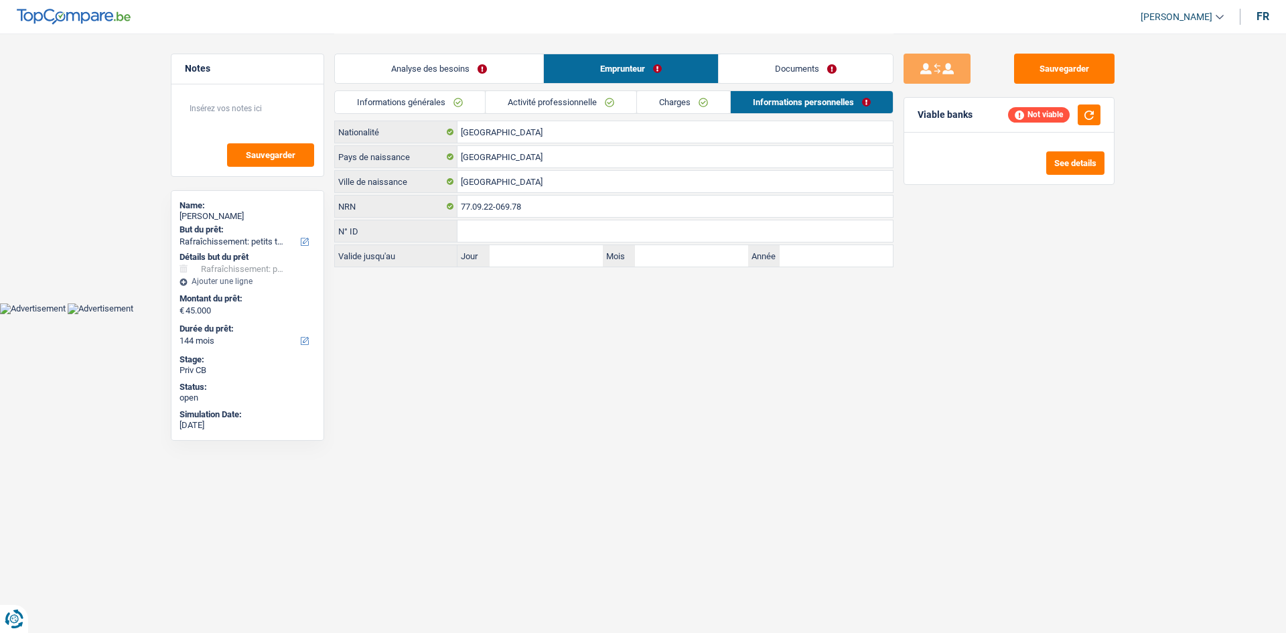
click at [693, 110] on link "Charges" at bounding box center [683, 102] width 93 height 22
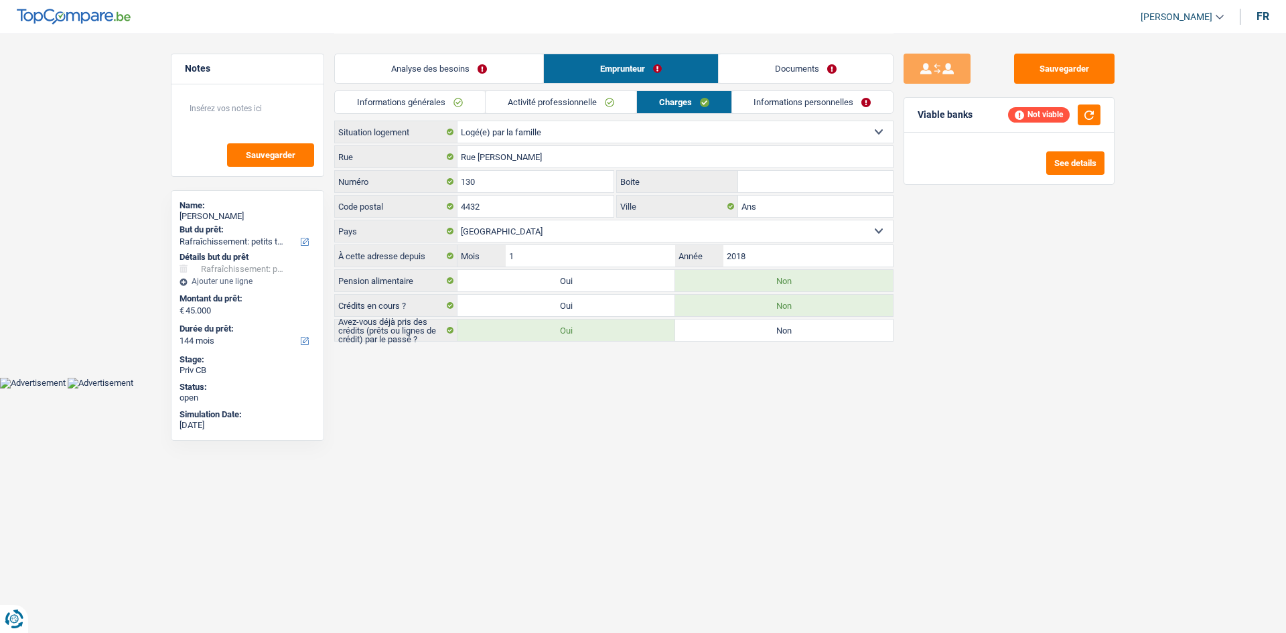
click at [588, 135] on select "Locataire Propriétaire avec prêt hypothécaire Propriétaire sans prêt hypothécai…" at bounding box center [676, 131] width 436 height 21
select select "rents"
click at [458, 121] on select "Locataire Propriétaire avec prêt hypothécaire Propriétaire sans prêt hypothécai…" at bounding box center [676, 131] width 436 height 21
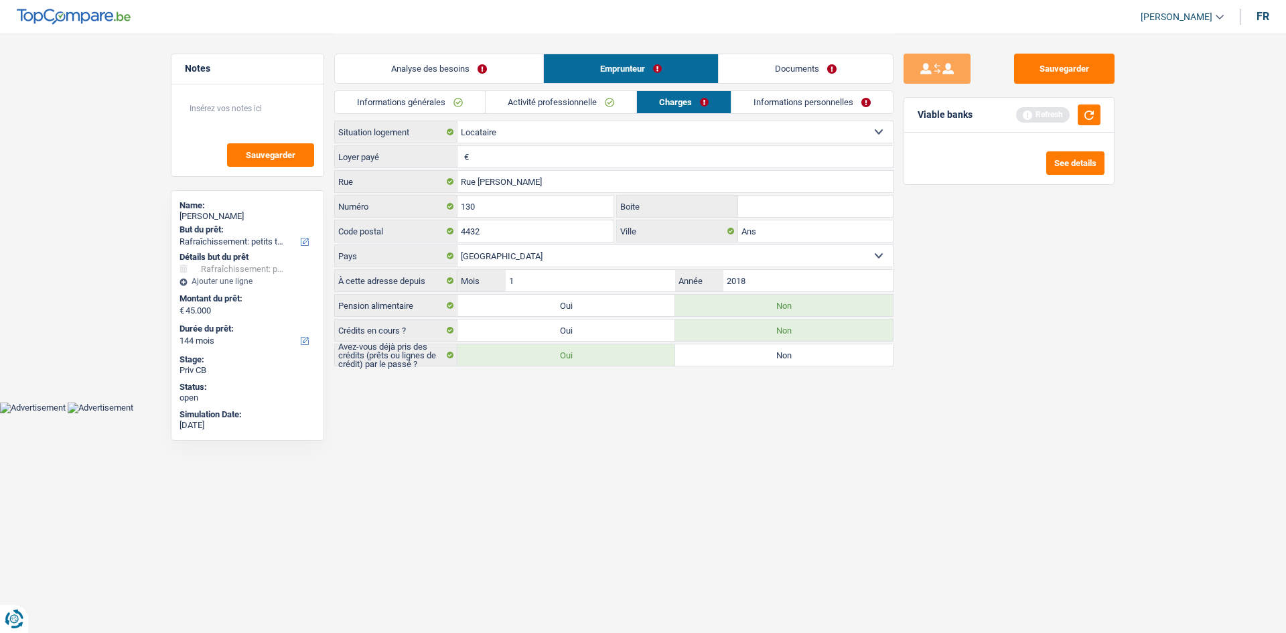
click at [519, 151] on input "Loyer payé" at bounding box center [682, 156] width 421 height 21
click at [1081, 118] on button "button" at bounding box center [1089, 115] width 23 height 21
click at [531, 152] on input "Loyer payé" at bounding box center [682, 156] width 421 height 21
click at [1080, 119] on button "button" at bounding box center [1089, 115] width 23 height 21
click at [1022, 114] on div "Not viable" at bounding box center [1039, 114] width 62 height 15
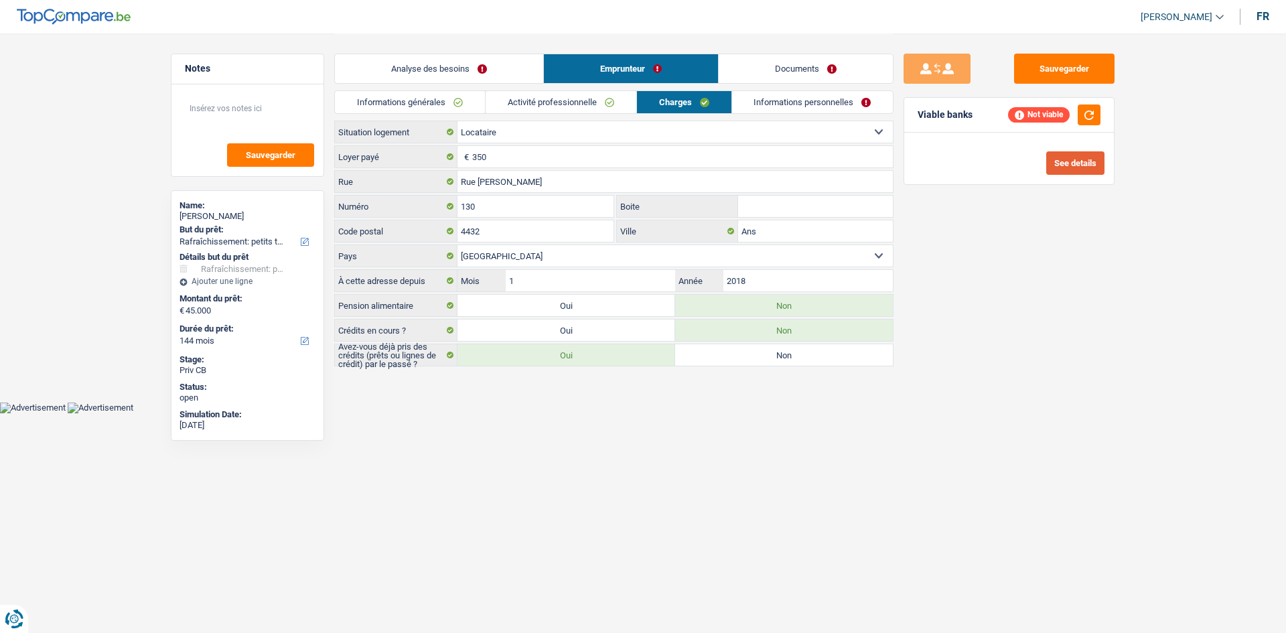
click at [1083, 168] on button "See details" at bounding box center [1076, 162] width 58 height 23
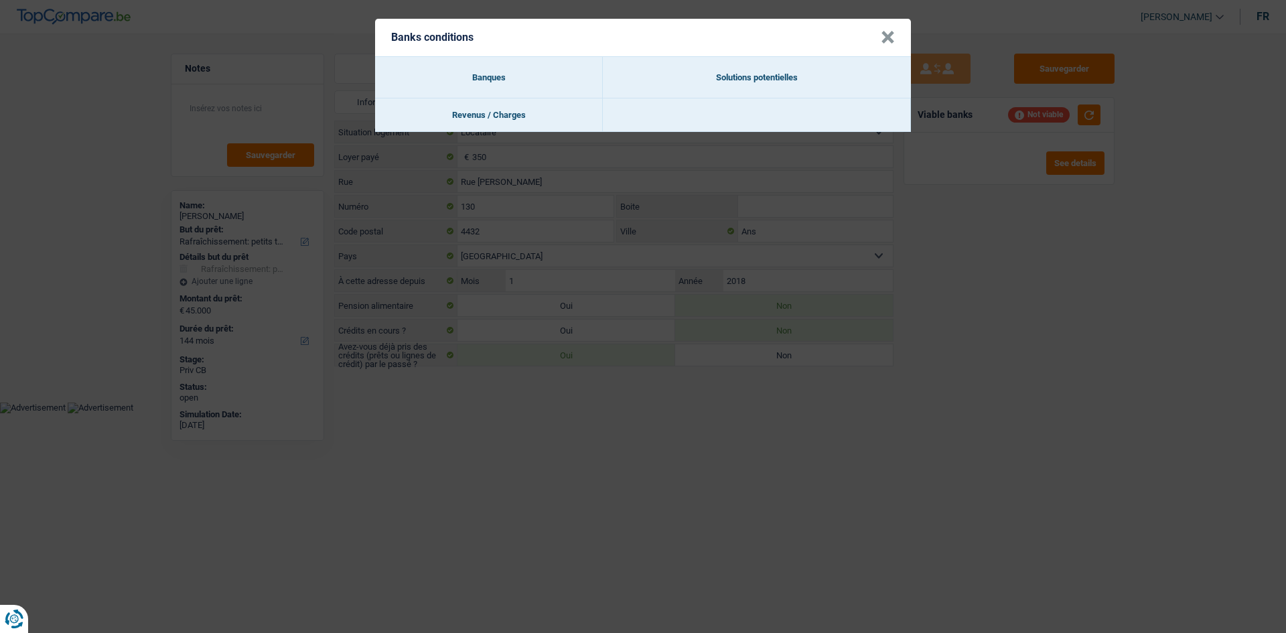
click at [892, 33] on button "×" at bounding box center [888, 37] width 14 height 13
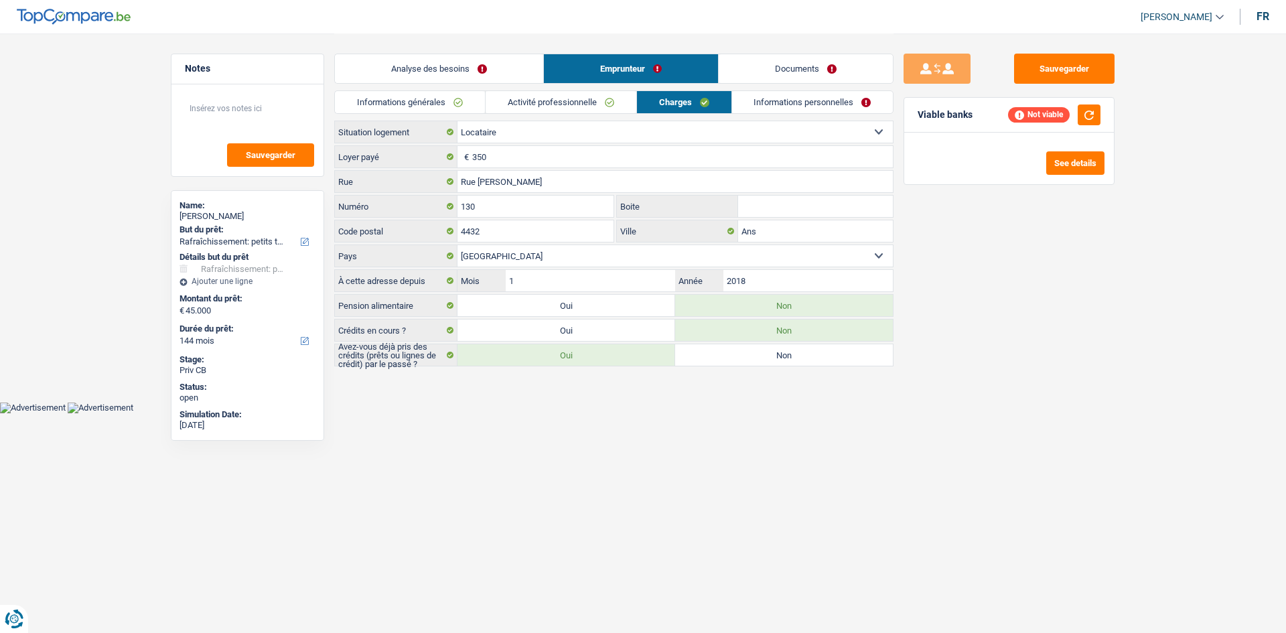
click at [437, 66] on link "Analyse des besoins" at bounding box center [439, 68] width 208 height 29
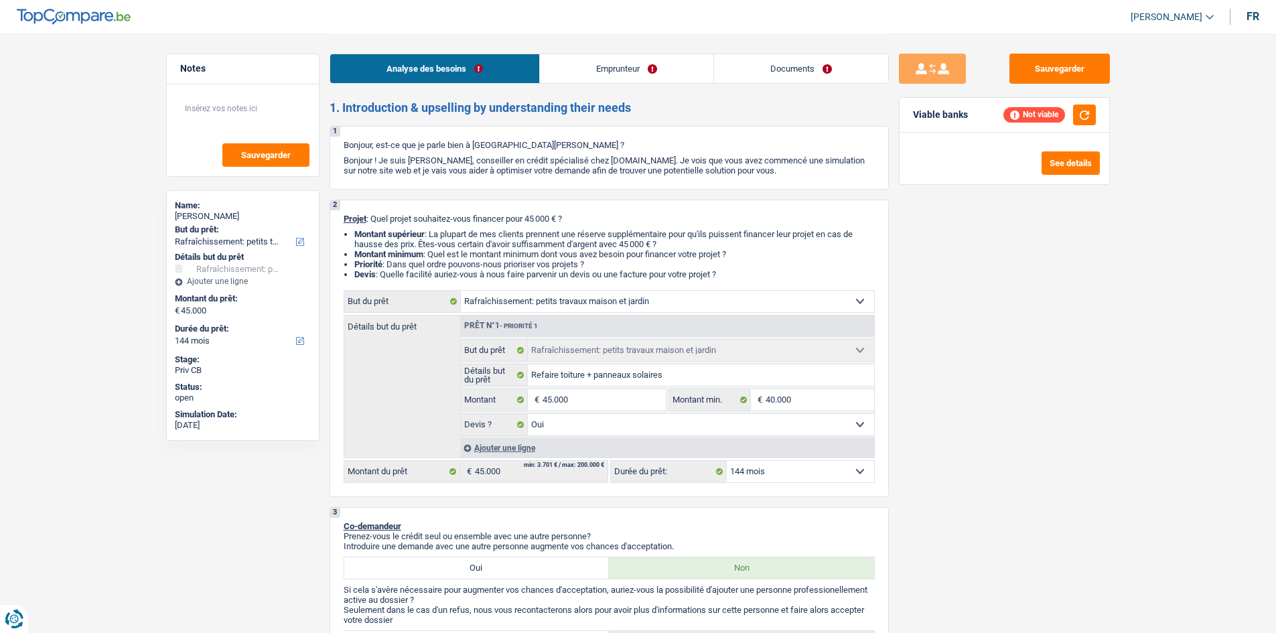
click at [628, 66] on link "Emprunteur" at bounding box center [627, 68] width 174 height 29
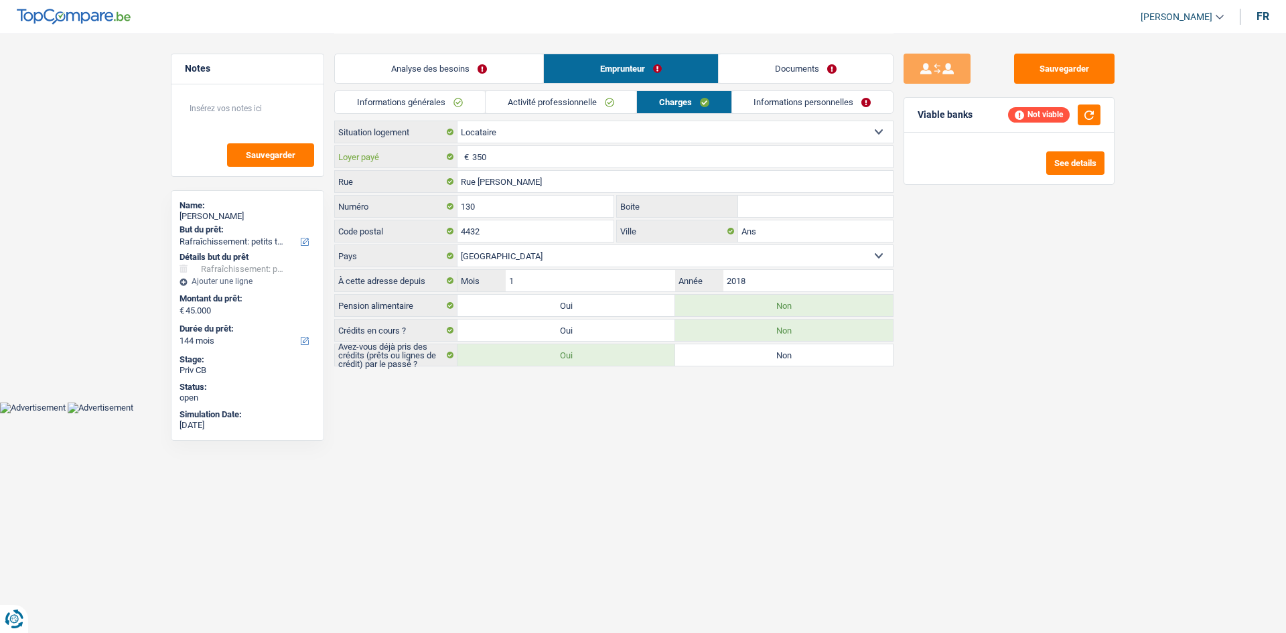
click at [590, 159] on input "350" at bounding box center [682, 156] width 421 height 21
type input "450"
click at [490, 68] on link "Analyse des besoins" at bounding box center [439, 68] width 208 height 29
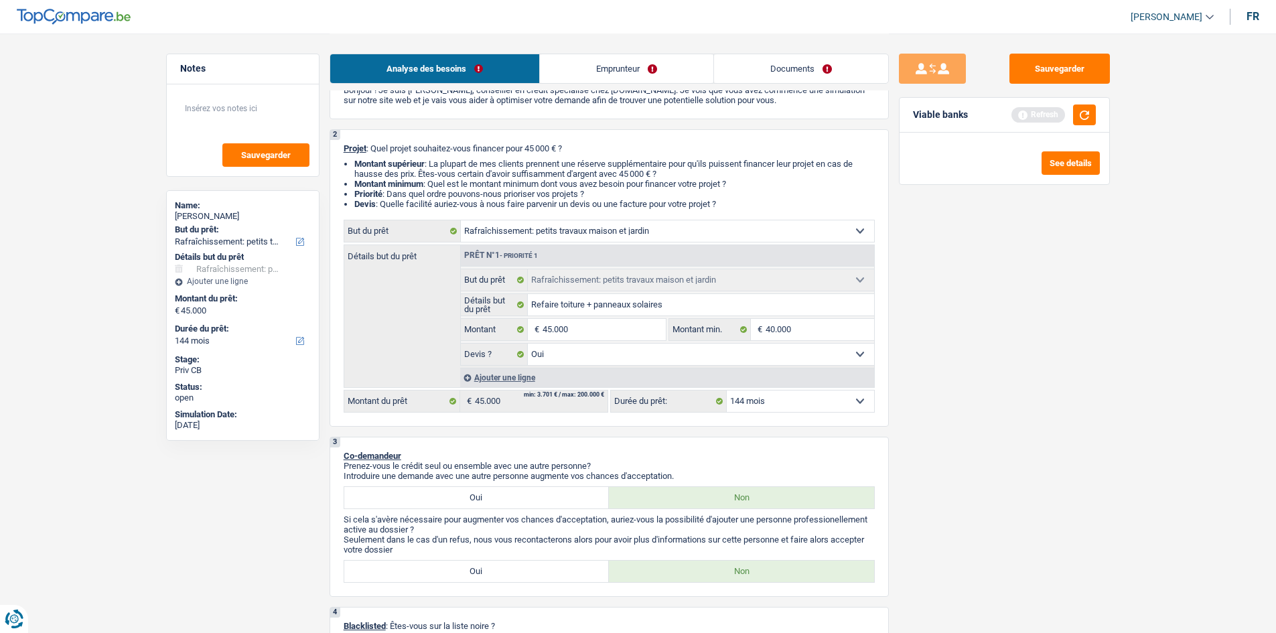
scroll to position [134, 0]
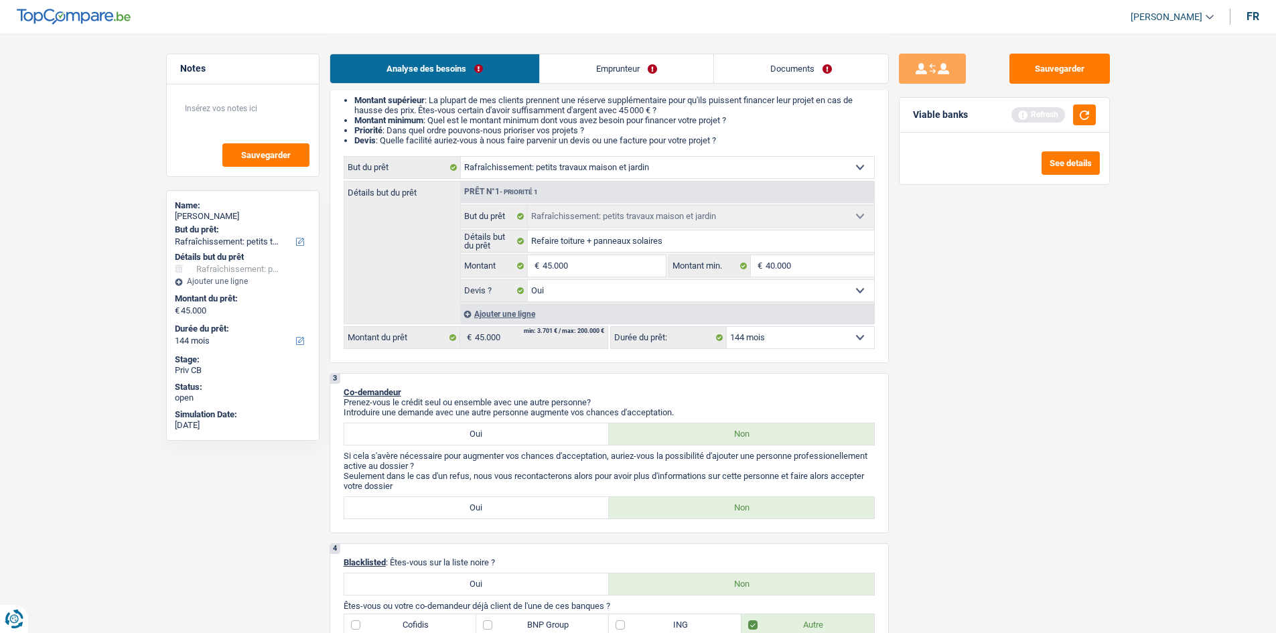
click at [757, 167] on select "Confort maison: meubles, textile, peinture, électroménager, outillage non-profe…" at bounding box center [667, 167] width 413 height 21
click at [1013, 277] on div "Sauvegarder Viable banks Refresh See details" at bounding box center [1004, 333] width 231 height 558
click at [1082, 112] on button "button" at bounding box center [1084, 115] width 23 height 21
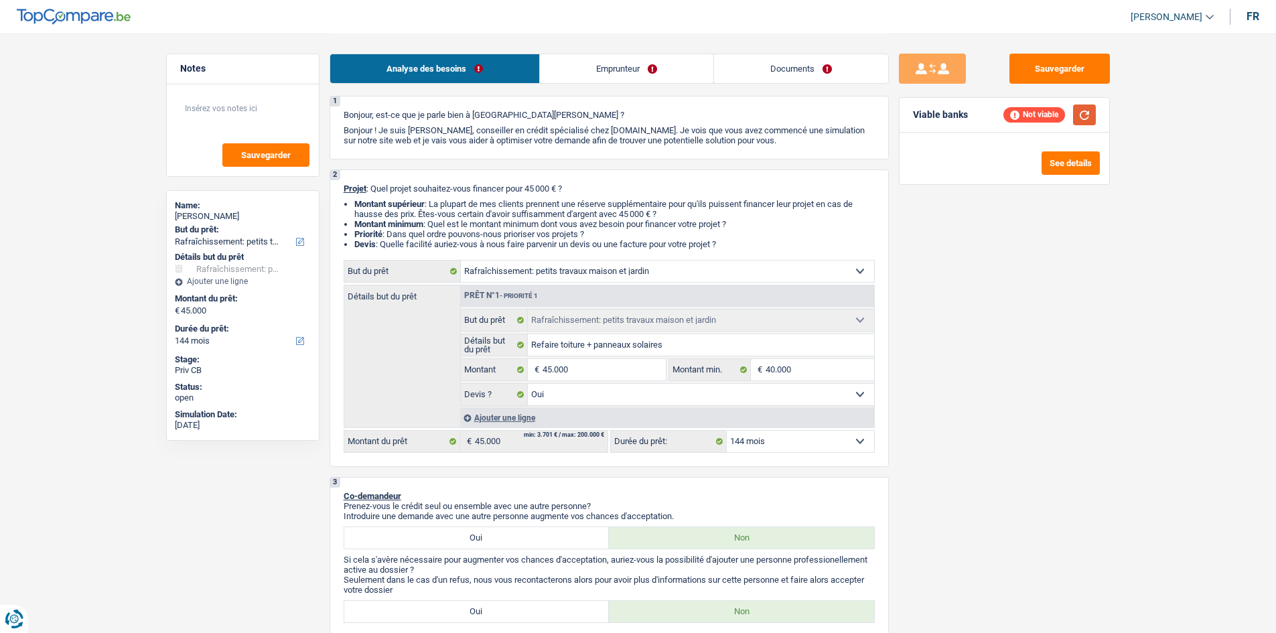
scroll to position [0, 0]
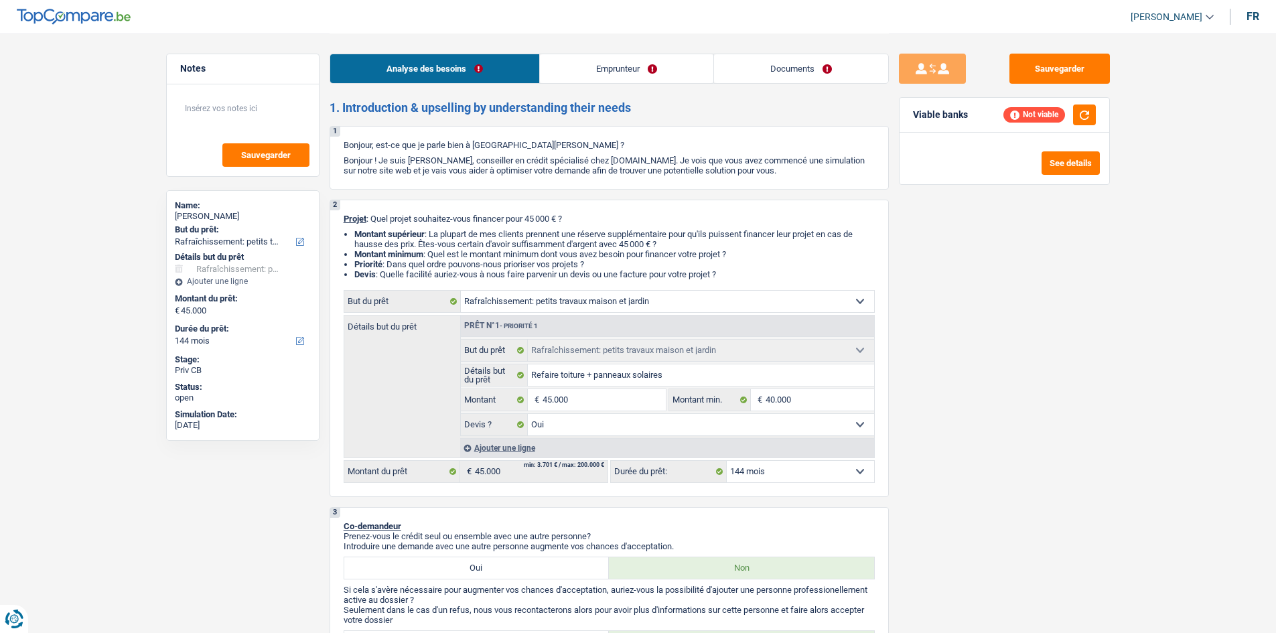
click at [1039, 165] on div "See details" at bounding box center [1004, 162] width 191 height 23
click at [1078, 109] on button "button" at bounding box center [1084, 115] width 23 height 21
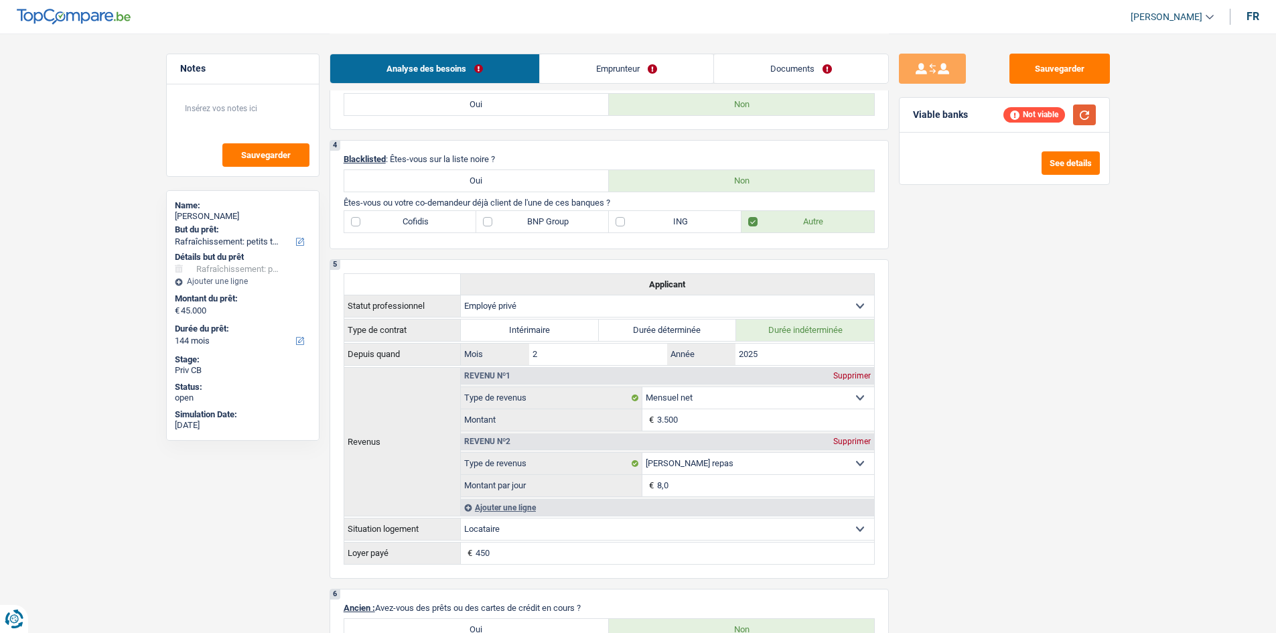
scroll to position [536, 0]
click at [640, 304] on select "Ouvrier Employé privé Employé public Invalide Indépendant Pensionné Chômeur Mut…" at bounding box center [667, 307] width 413 height 21
click at [461, 297] on select "Ouvrier Employé privé Employé public Invalide Indépendant Pensionné Chômeur Mut…" at bounding box center [667, 307] width 413 height 21
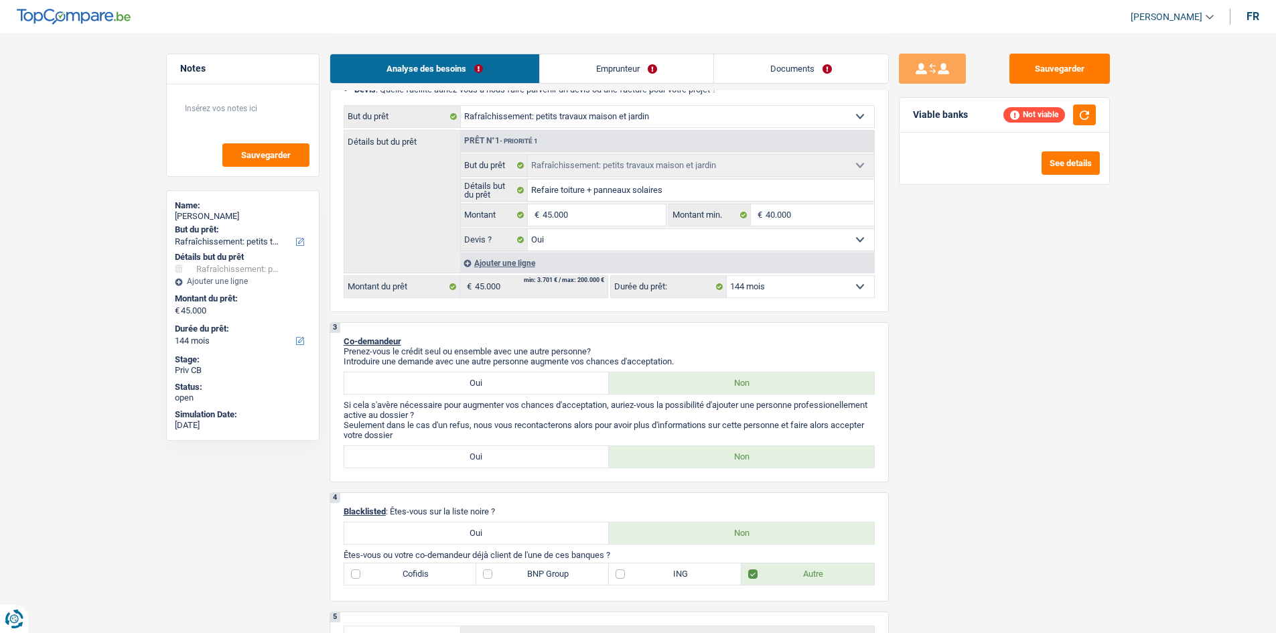
scroll to position [0, 0]
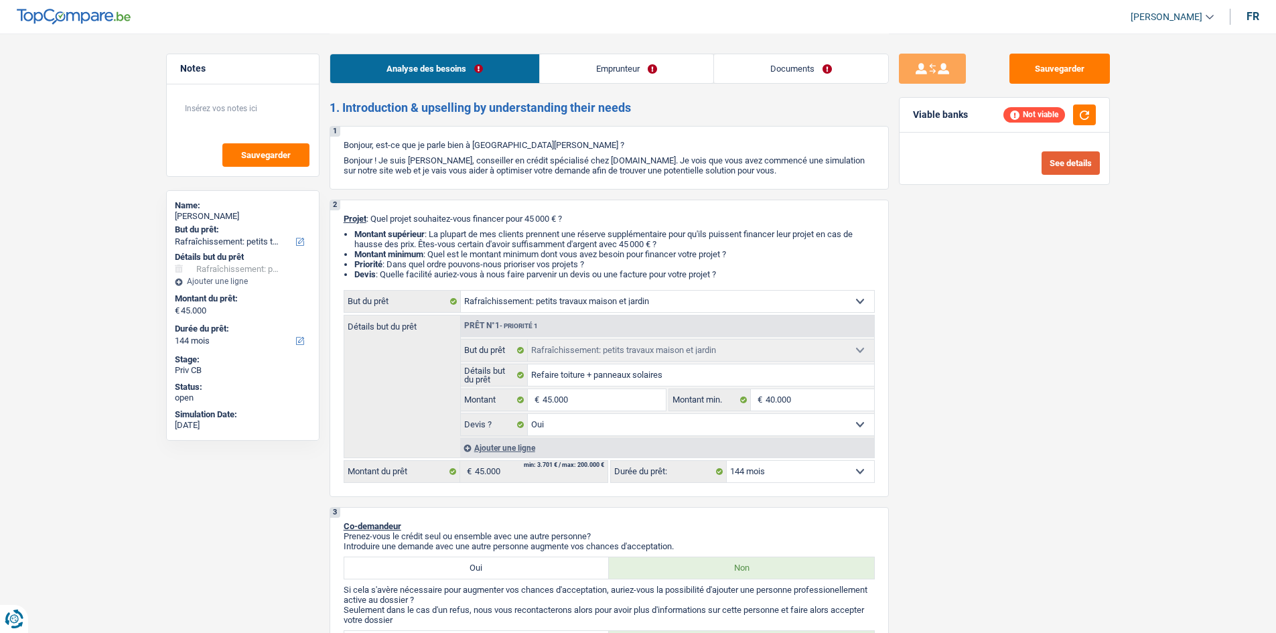
click at [1064, 161] on button "See details" at bounding box center [1071, 162] width 58 height 23
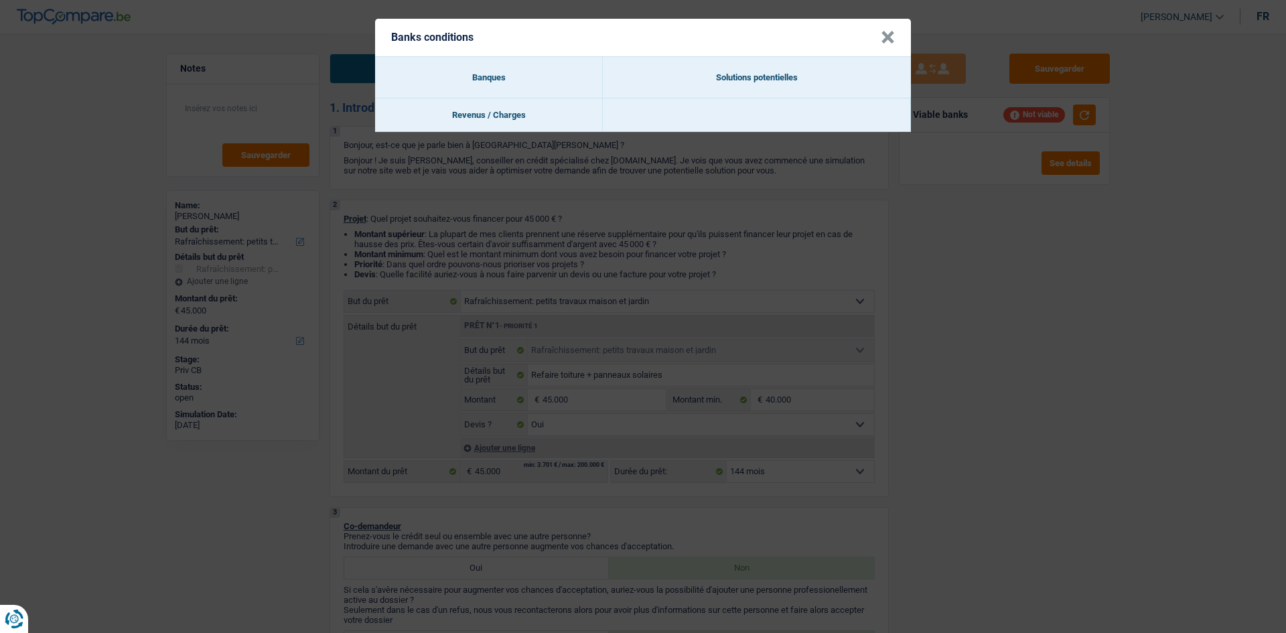
click at [883, 42] on button "×" at bounding box center [888, 37] width 14 height 13
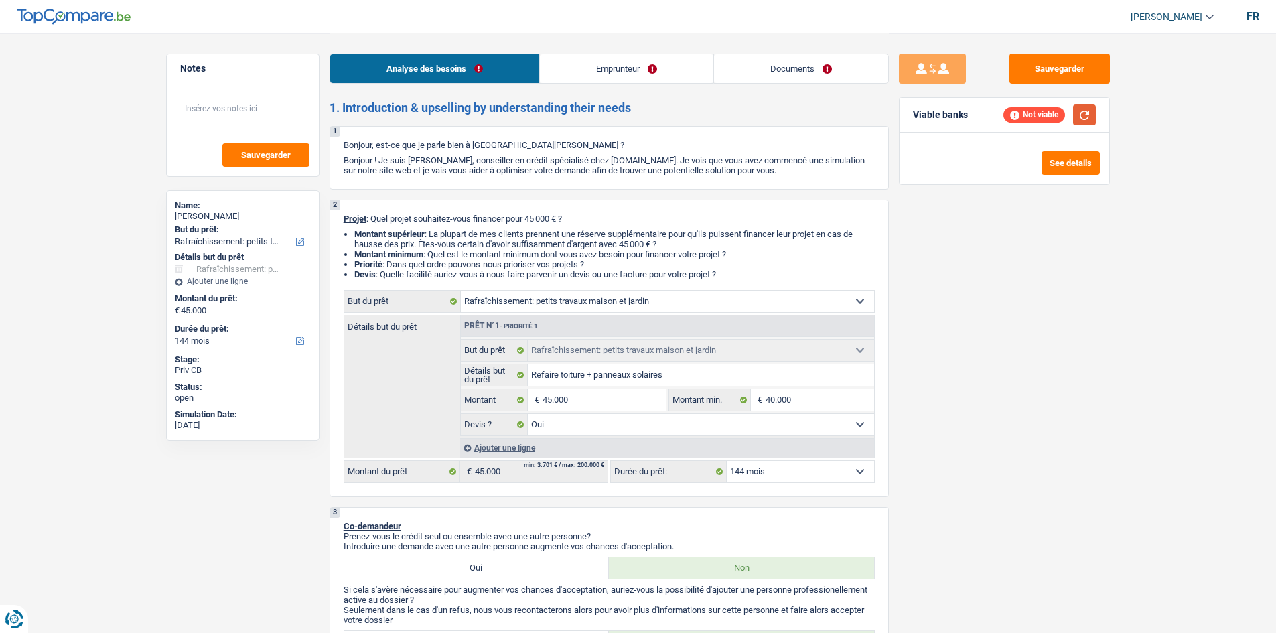
click at [1085, 116] on button "button" at bounding box center [1084, 115] width 23 height 21
click at [659, 64] on link "Emprunteur" at bounding box center [627, 68] width 174 height 29
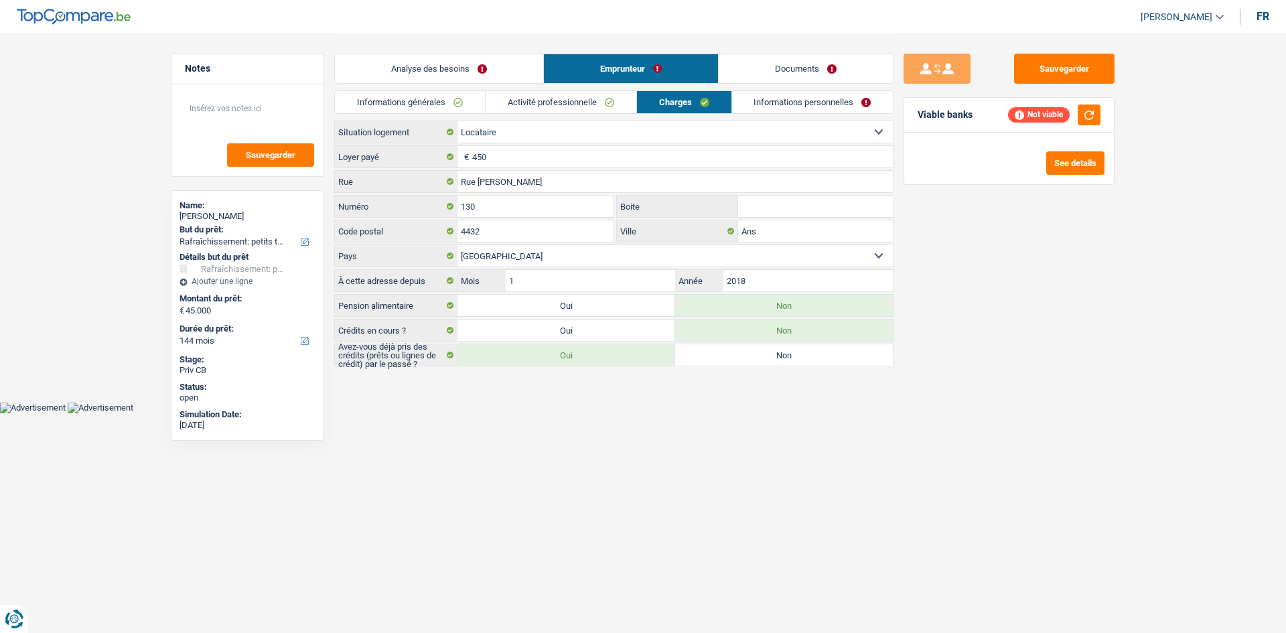
click at [790, 104] on link "Informations personnelles" at bounding box center [812, 102] width 161 height 22
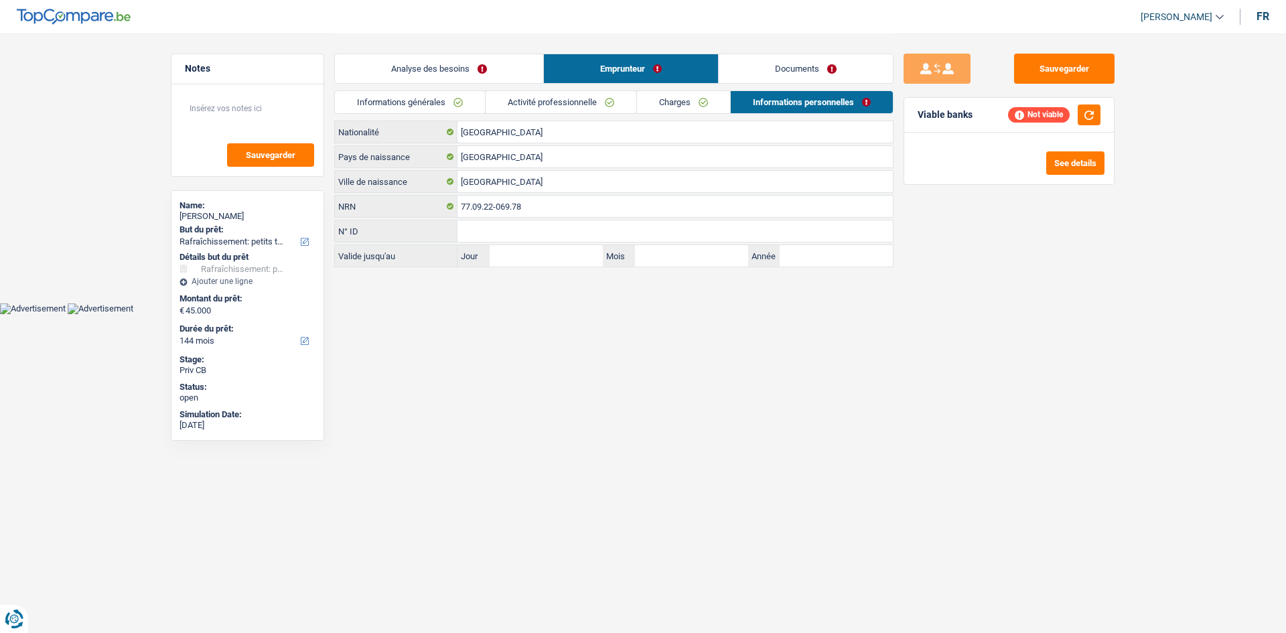
click at [789, 62] on link "Documents" at bounding box center [806, 68] width 174 height 29
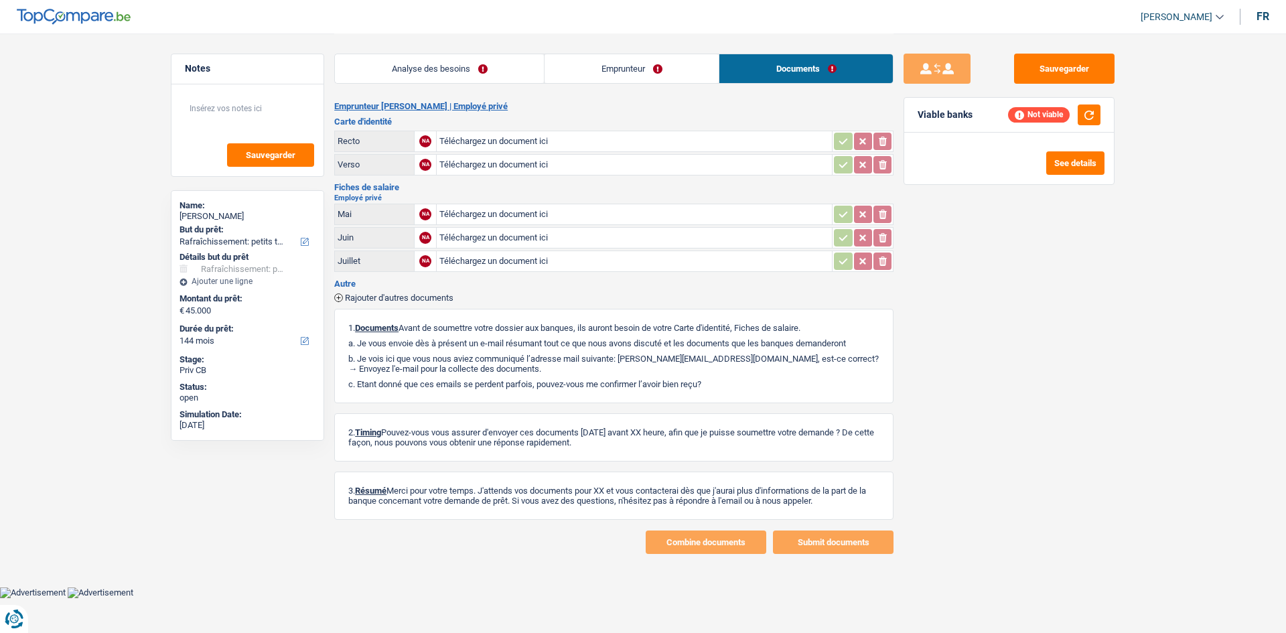
click at [659, 71] on link "Emprunteur" at bounding box center [632, 68] width 174 height 29
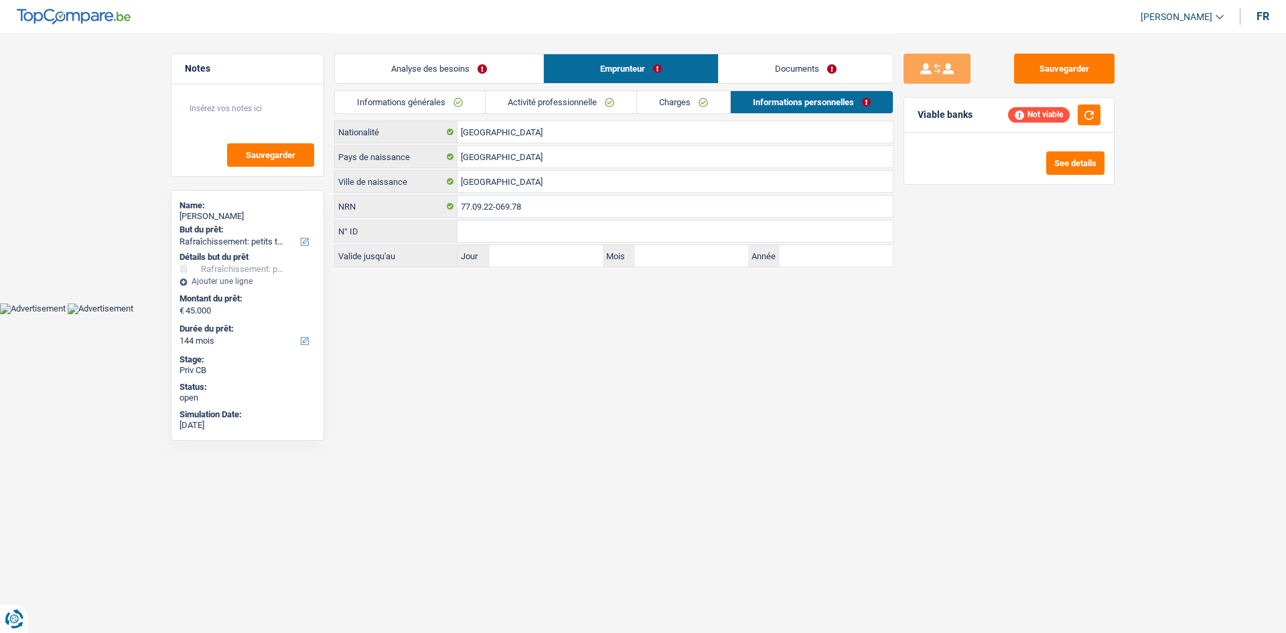
click at [486, 70] on link "Analyse des besoins" at bounding box center [439, 68] width 208 height 29
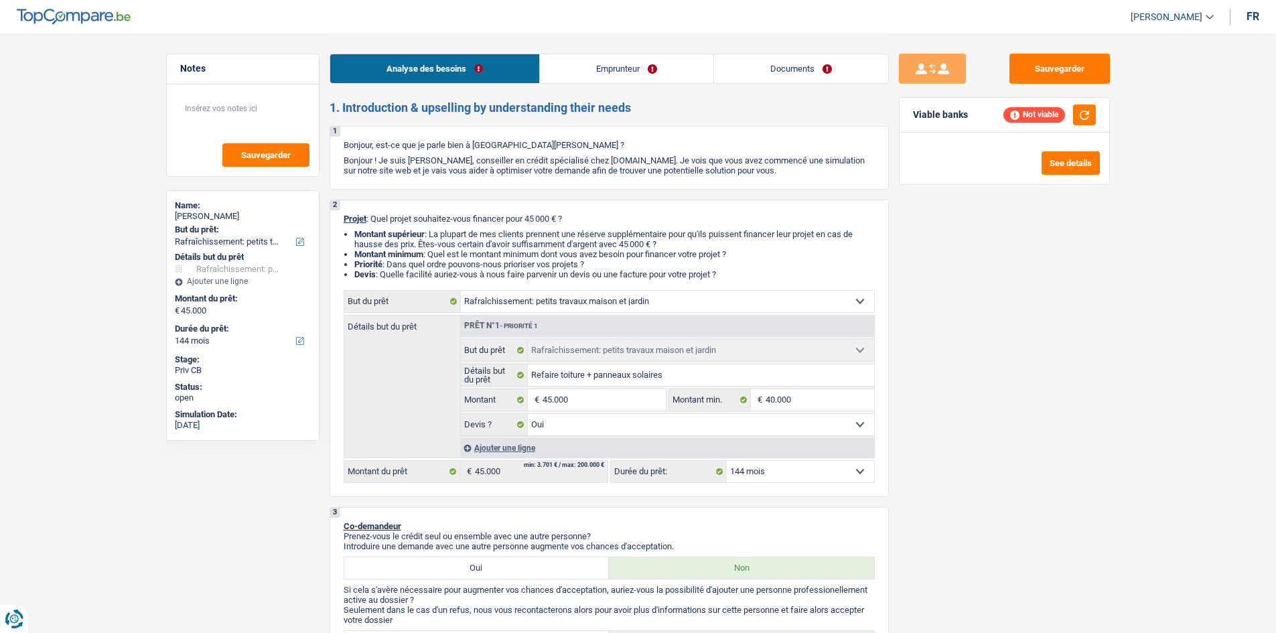
click at [848, 295] on select "Confort maison: meubles, textile, peinture, électroménager, outillage non-profe…" at bounding box center [667, 301] width 413 height 21
click at [461, 291] on select "Confort maison: meubles, textile, peinture, électroménager, outillage non-profe…" at bounding box center [667, 301] width 413 height 21
click at [741, 471] on select "12 mois 18 mois 24 mois 30 mois 36 mois 42 mois 48 mois 60 mois 72 mois 84 mois…" at bounding box center [800, 471] width 147 height 21
click at [727, 461] on select "12 mois 18 mois 24 mois 30 mois 36 mois 42 mois 48 mois 60 mois 72 mois 84 mois…" at bounding box center [800, 471] width 147 height 21
click at [610, 68] on link "Emprunteur" at bounding box center [627, 68] width 174 height 29
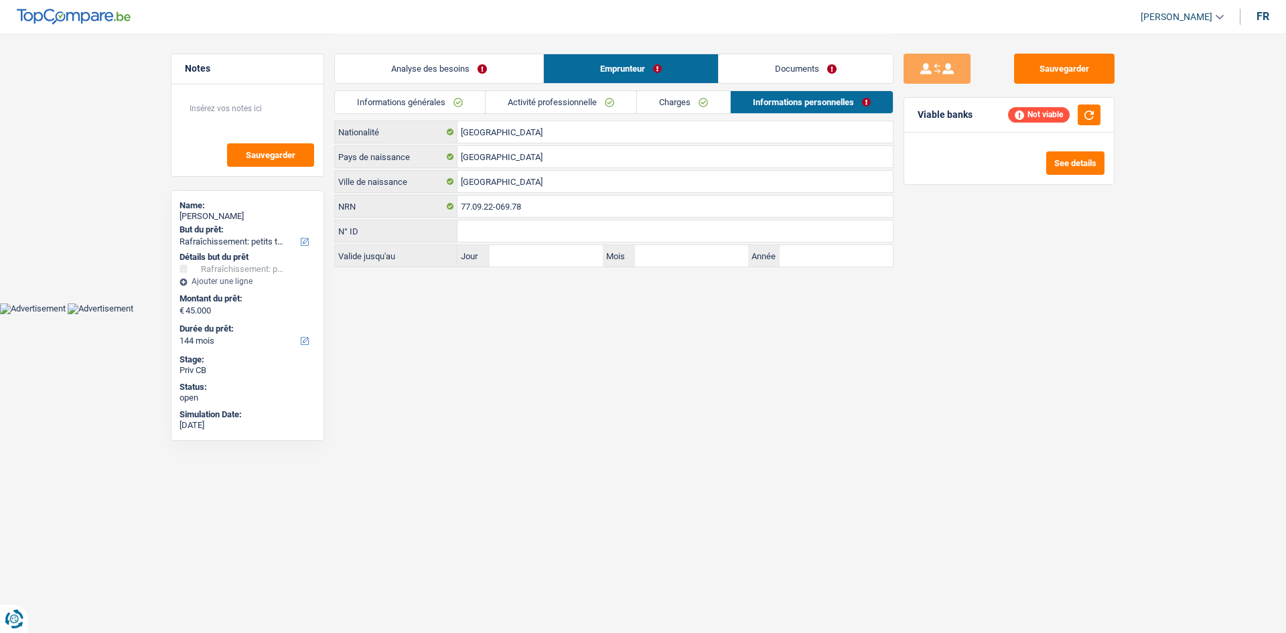
click at [474, 72] on link "Analyse des besoins" at bounding box center [439, 68] width 208 height 29
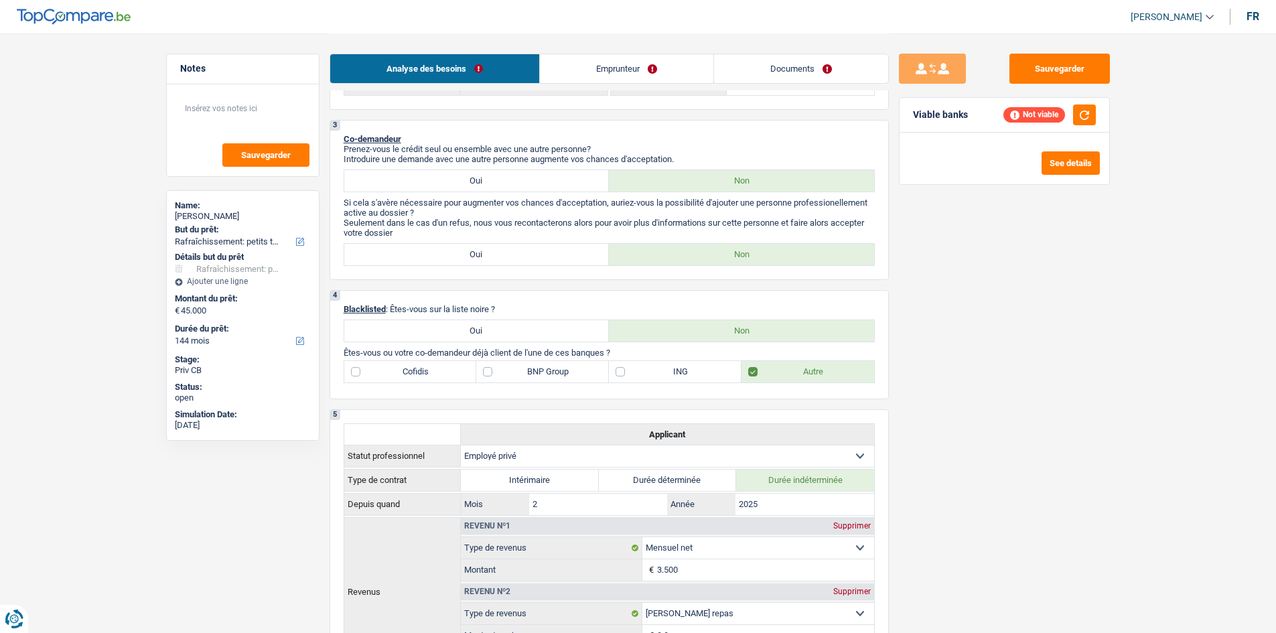
scroll to position [134, 0]
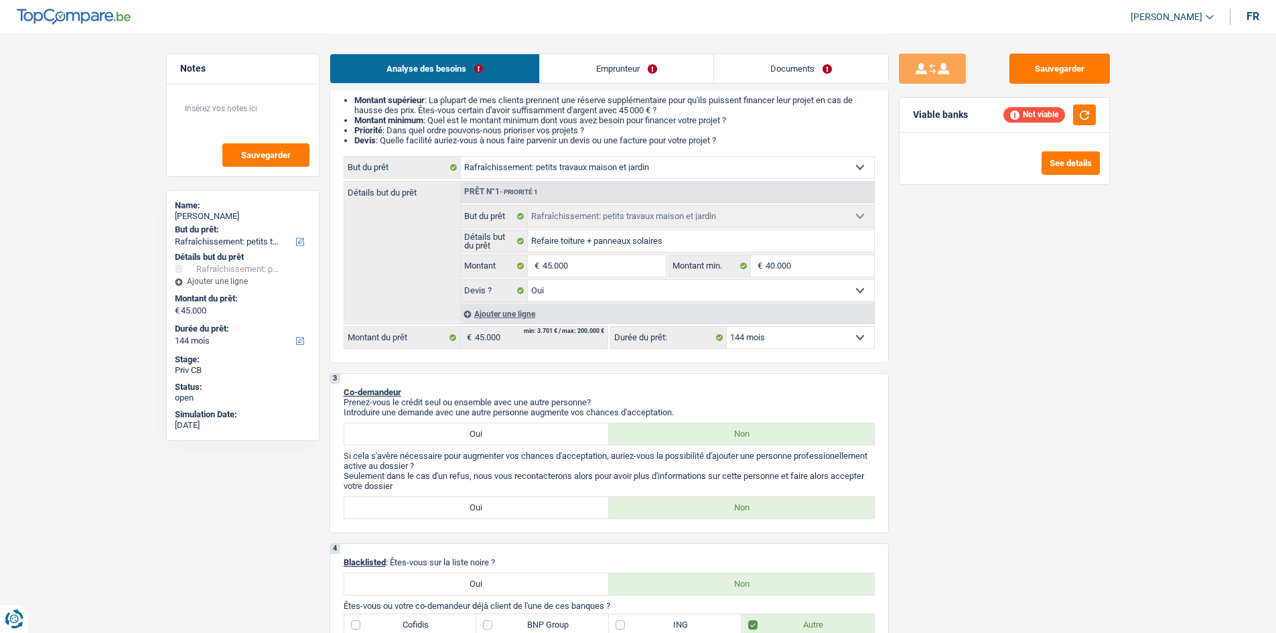
click at [797, 338] on select "12 mois 18 mois 24 mois 30 mois 36 mois 42 mois 48 mois 60 mois 72 mois 84 mois…" at bounding box center [800, 337] width 147 height 21
select select "120"
click at [727, 327] on select "12 mois 18 mois 24 mois 30 mois 36 mois 42 mois 48 mois 60 mois 72 mois 84 mois…" at bounding box center [800, 337] width 147 height 21
select select "120"
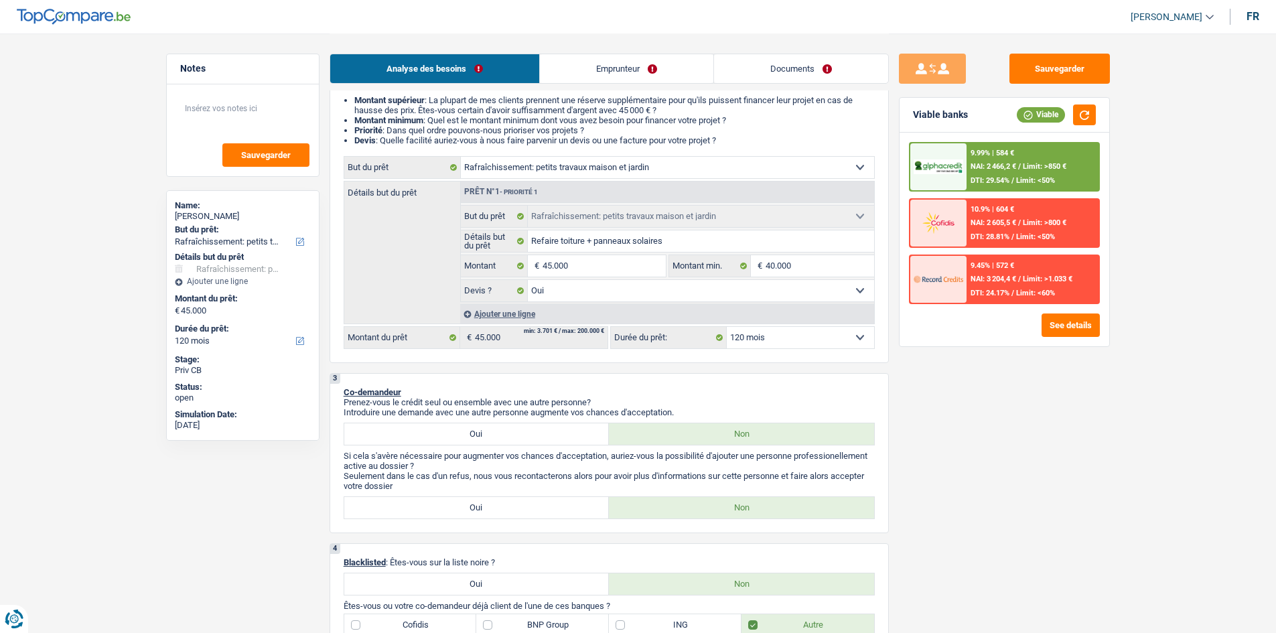
click at [821, 339] on select "12 mois 18 mois 24 mois 30 mois 36 mois 42 mois 48 mois 60 mois 72 mois 84 mois…" at bounding box center [800, 337] width 147 height 21
click at [809, 341] on select "12 mois 18 mois 24 mois 30 mois 36 mois 42 mois 48 mois 60 mois 72 mois 84 mois…" at bounding box center [800, 337] width 147 height 21
click at [547, 265] on input "45.000" at bounding box center [604, 265] width 123 height 21
type input "4.000"
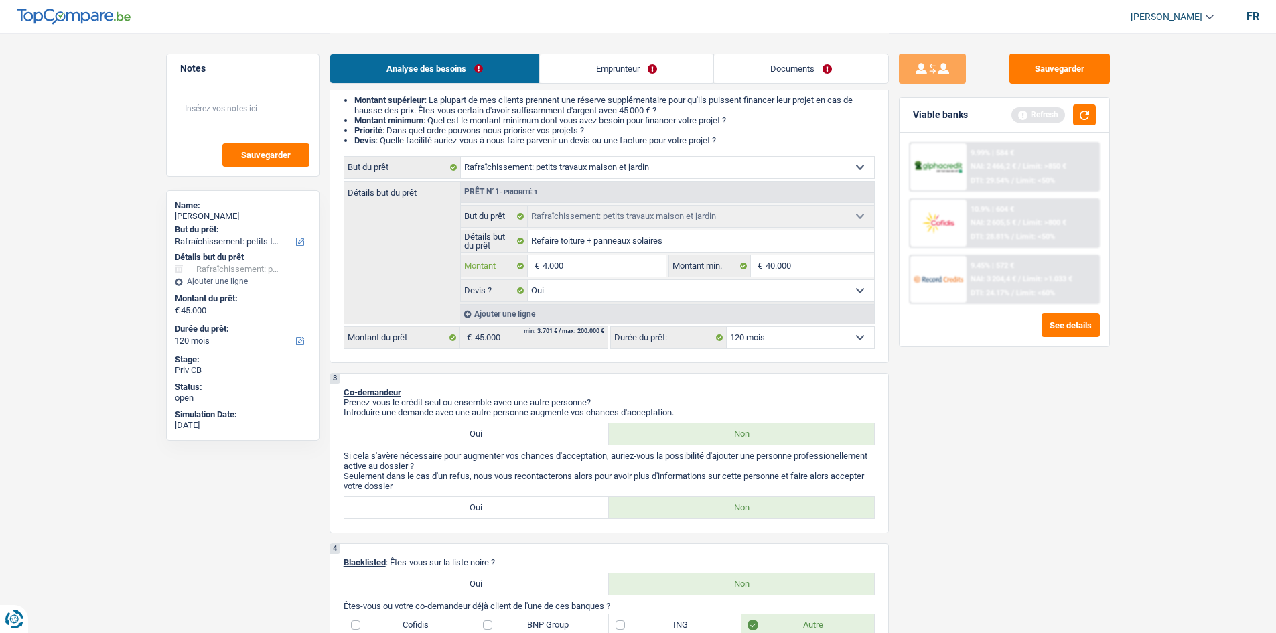
type input "0"
type input "60"
type input "600"
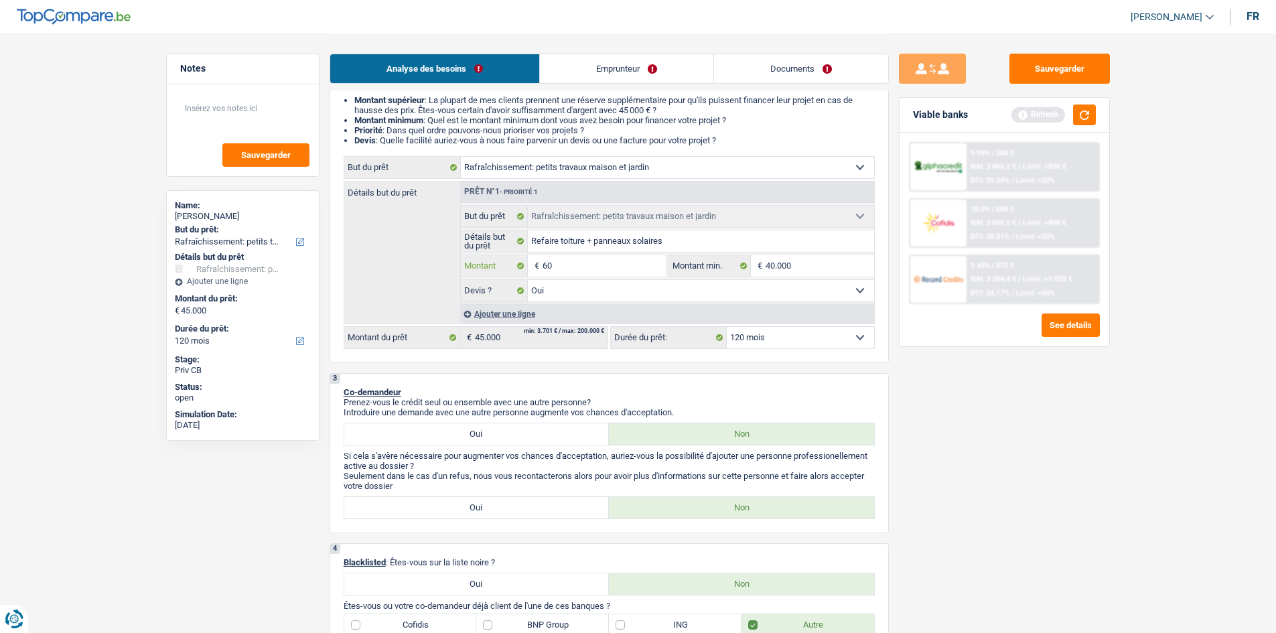
type input "600"
type input "6.000"
type input "60.000"
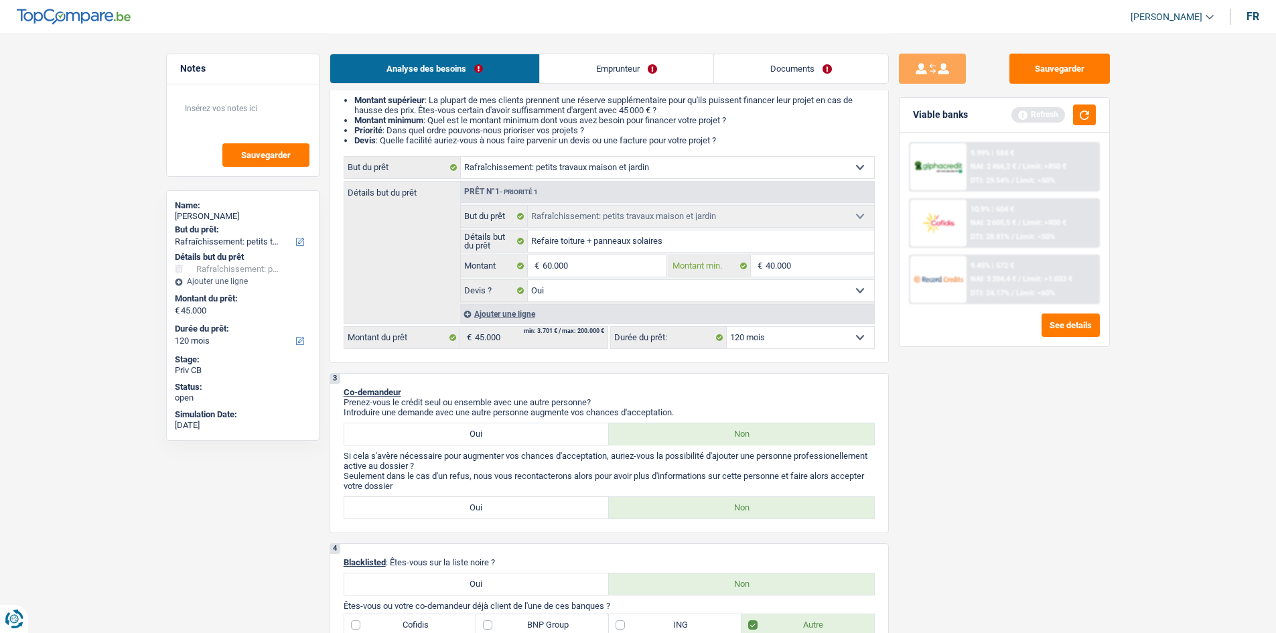
click at [770, 262] on input "40.000" at bounding box center [820, 265] width 109 height 21
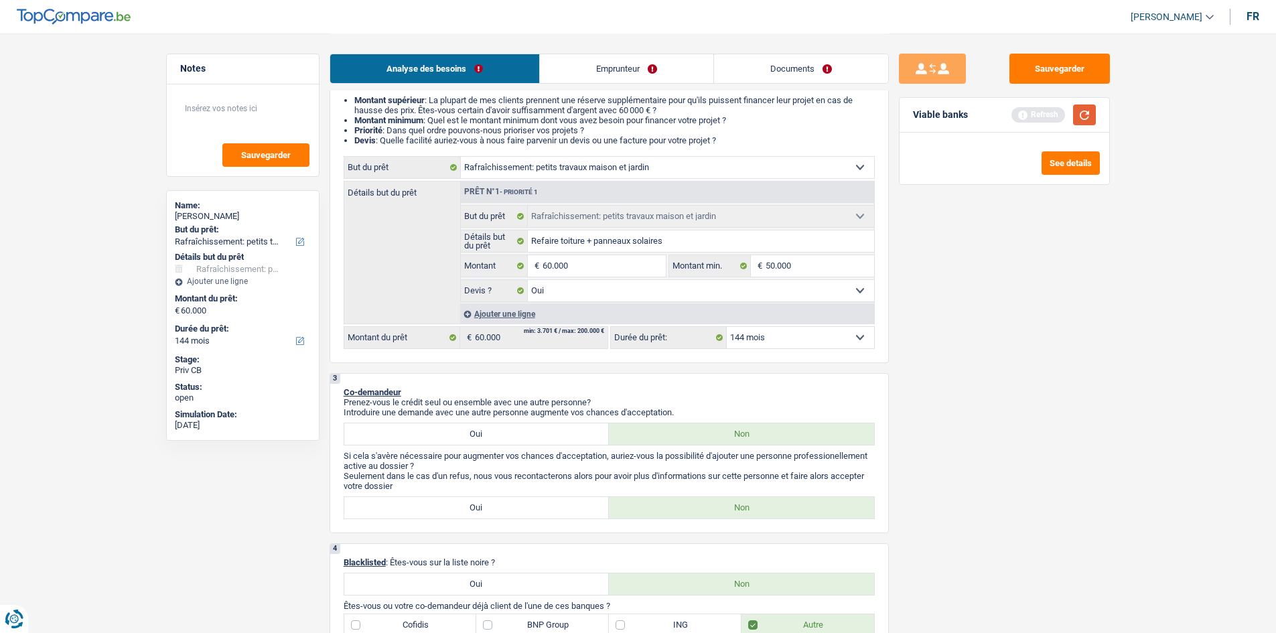
click at [1079, 111] on button "button" at bounding box center [1084, 115] width 23 height 21
click at [791, 338] on select "12 mois 18 mois 24 mois 30 mois 36 mois 42 mois 48 mois 60 mois 72 mois 84 mois…" at bounding box center [800, 337] width 147 height 21
click at [727, 327] on select "12 mois 18 mois 24 mois 30 mois 36 mois 42 mois 48 mois 60 mois 72 mois 84 mois…" at bounding box center [800, 337] width 147 height 21
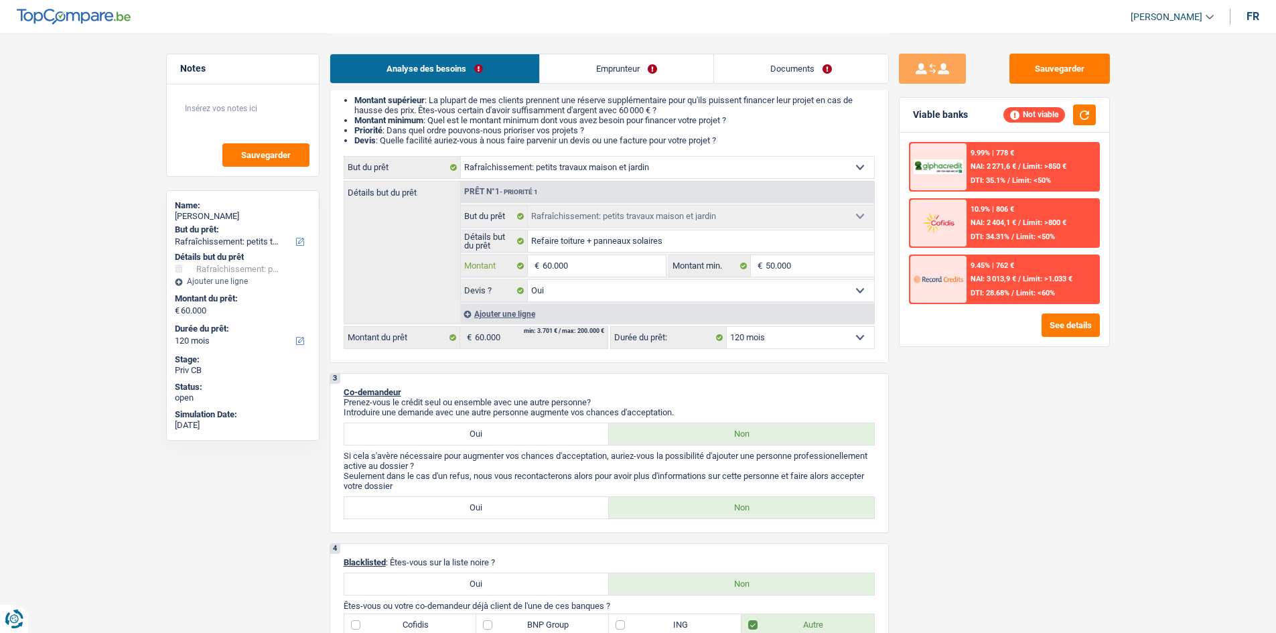
click at [547, 265] on input "60.000" at bounding box center [604, 265] width 123 height 21
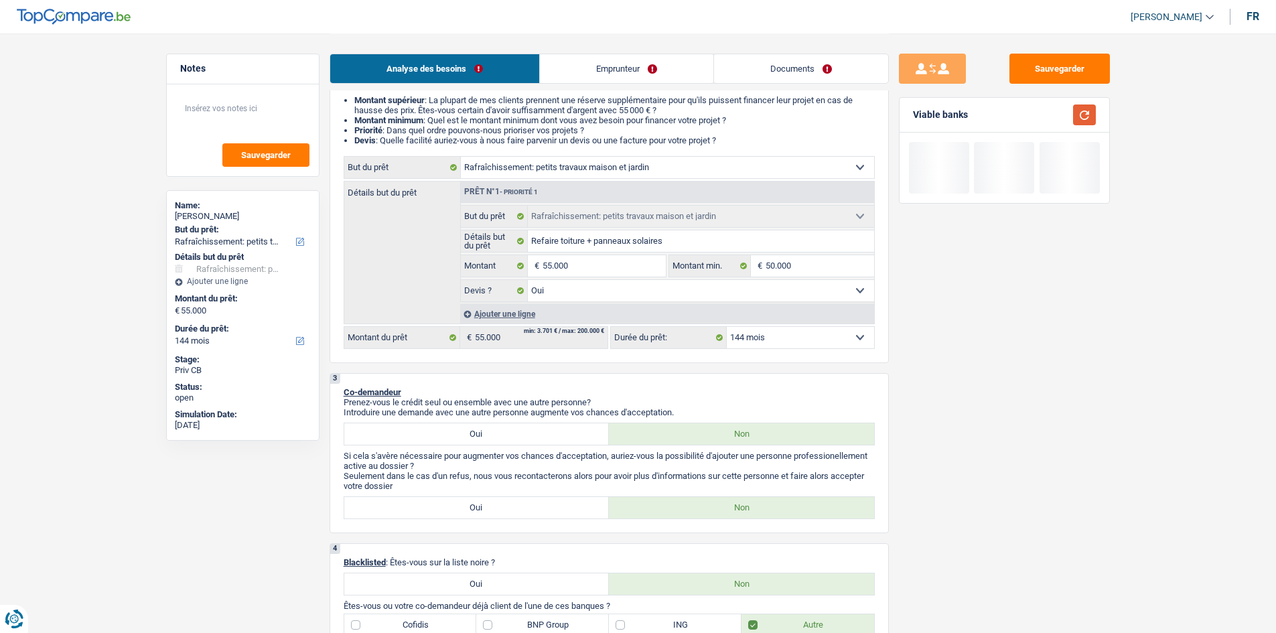
click at [1094, 111] on button "button" at bounding box center [1084, 115] width 23 height 21
click at [836, 329] on select "12 mois 18 mois 24 mois 30 mois 36 mois 42 mois 48 mois 60 mois 72 mois 84 mois…" at bounding box center [800, 337] width 147 height 21
click at [727, 327] on select "12 mois 18 mois 24 mois 30 mois 36 mois 42 mois 48 mois 60 mois 72 mois 84 mois…" at bounding box center [800, 337] width 147 height 21
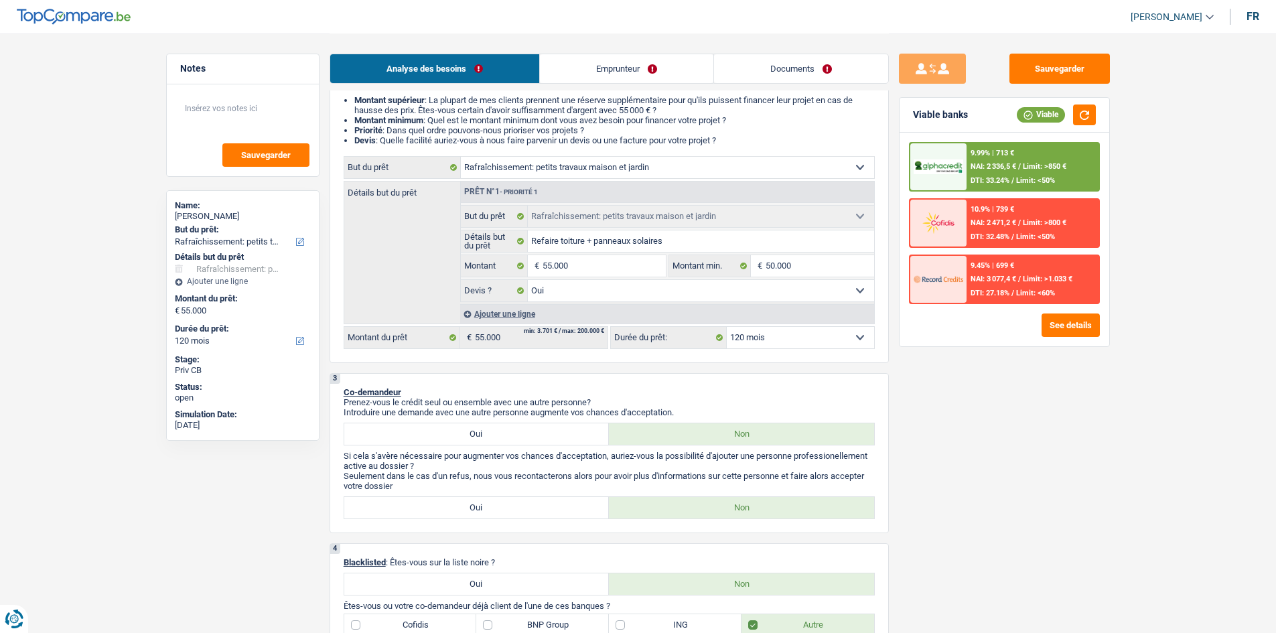
click at [1039, 162] on span "Limit: >850 €" at bounding box center [1045, 166] width 44 height 9
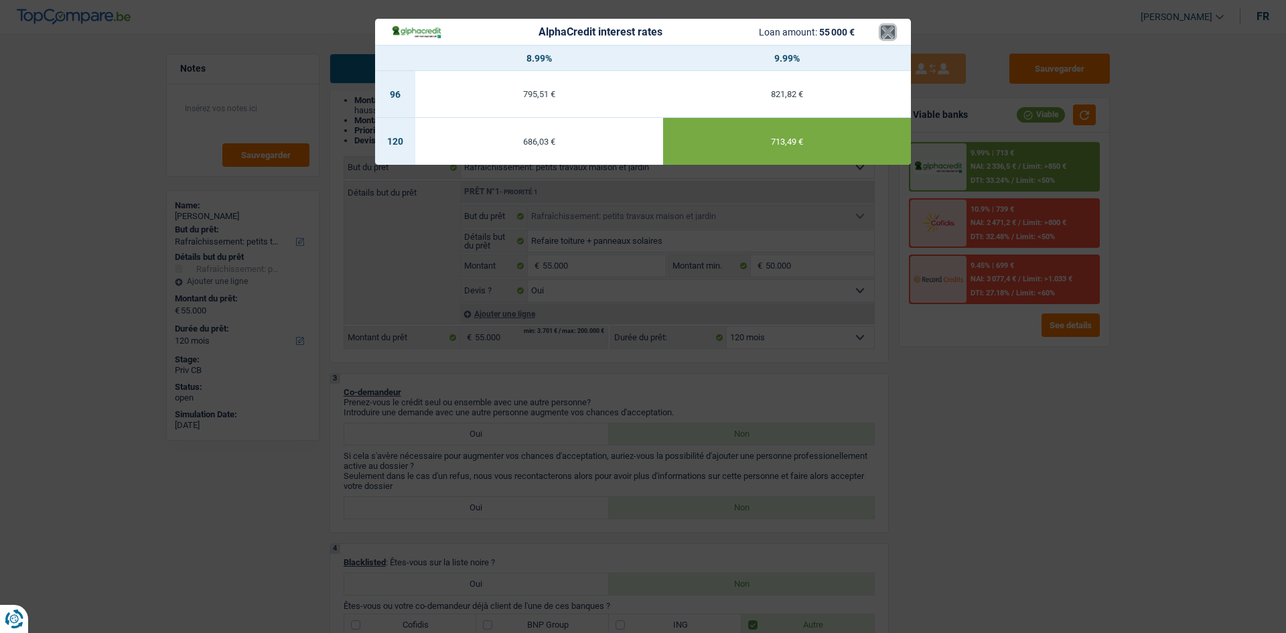
click at [890, 29] on button "×" at bounding box center [888, 31] width 14 height 13
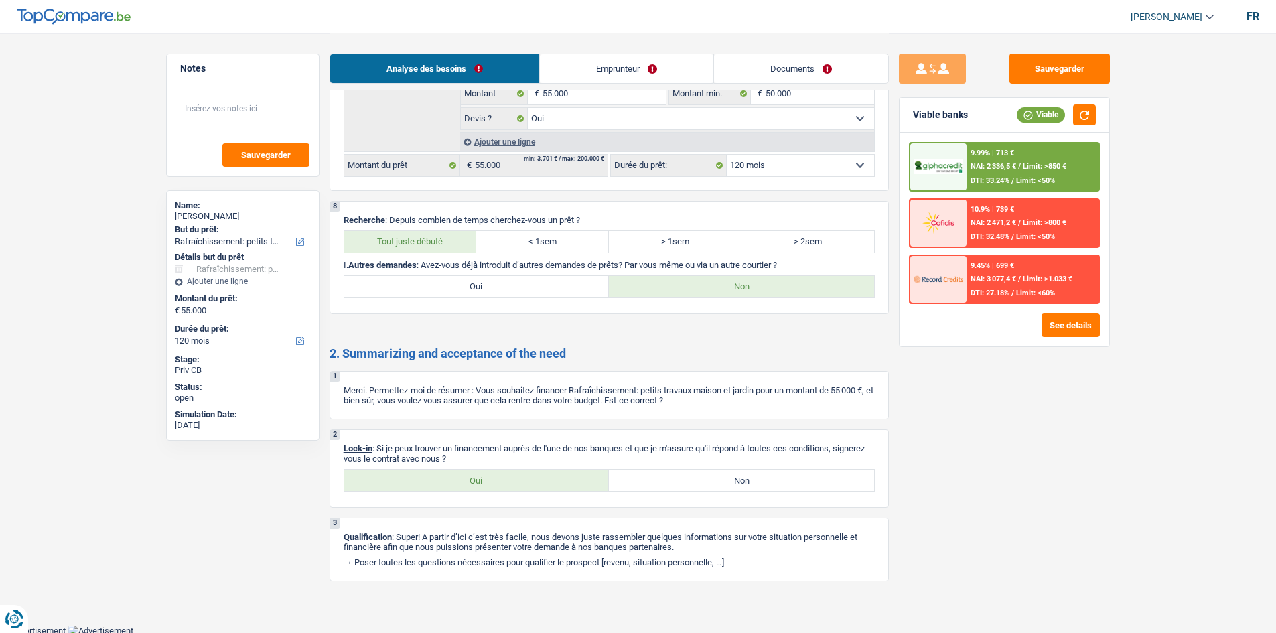
scroll to position [1288, 0]
click at [505, 474] on label "Oui" at bounding box center [476, 478] width 265 height 21
click at [505, 474] on input "Oui" at bounding box center [476, 478] width 265 height 21
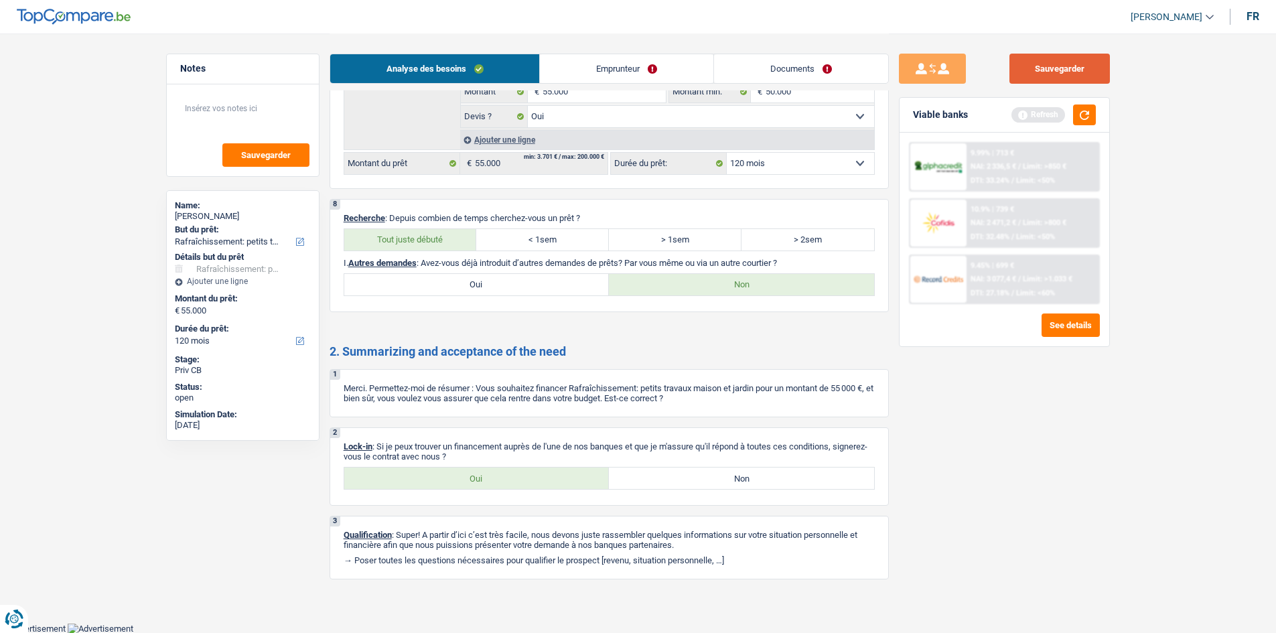
click at [1044, 74] on button "Sauvegarder" at bounding box center [1060, 69] width 101 height 30
click at [250, 118] on textarea at bounding box center [242, 114] width 133 height 40
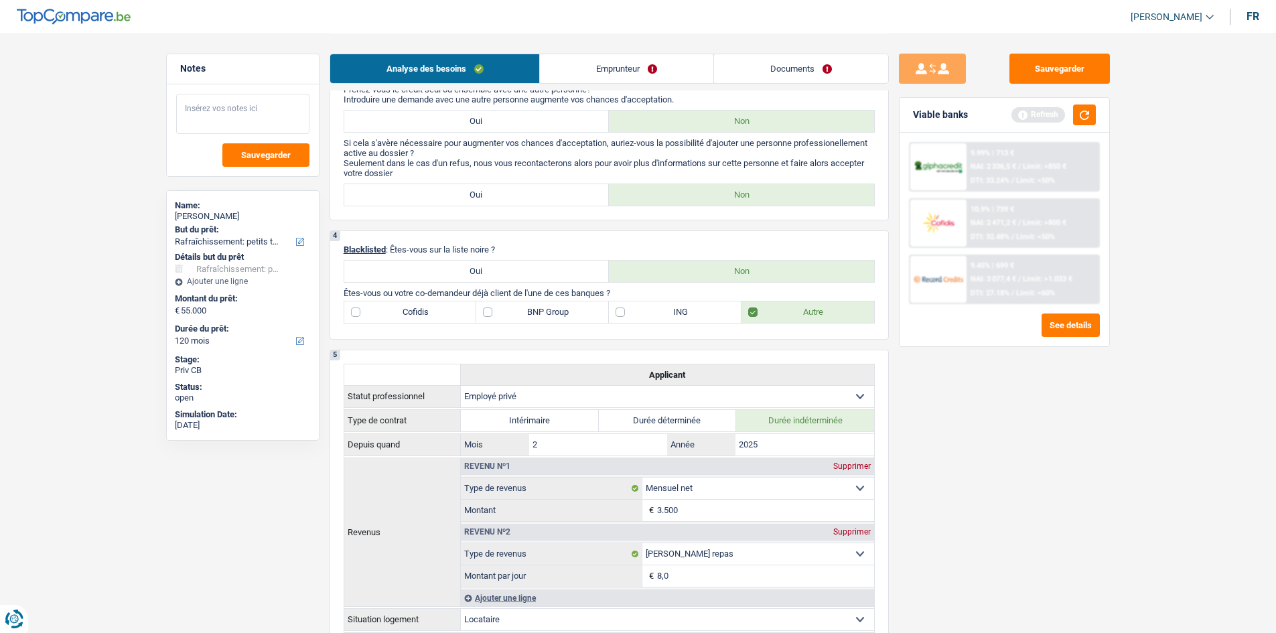
scroll to position [417, 0]
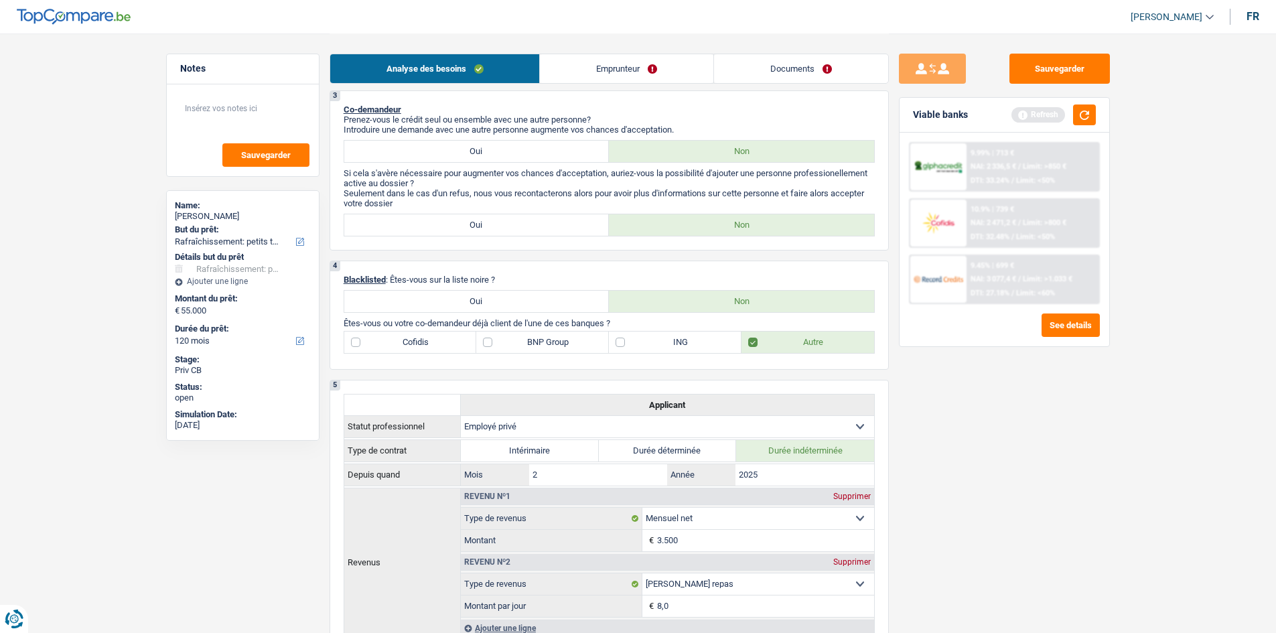
click at [354, 346] on label "Cofidis" at bounding box center [410, 342] width 133 height 21
click at [354, 346] on input "Cofidis" at bounding box center [410, 342] width 133 height 21
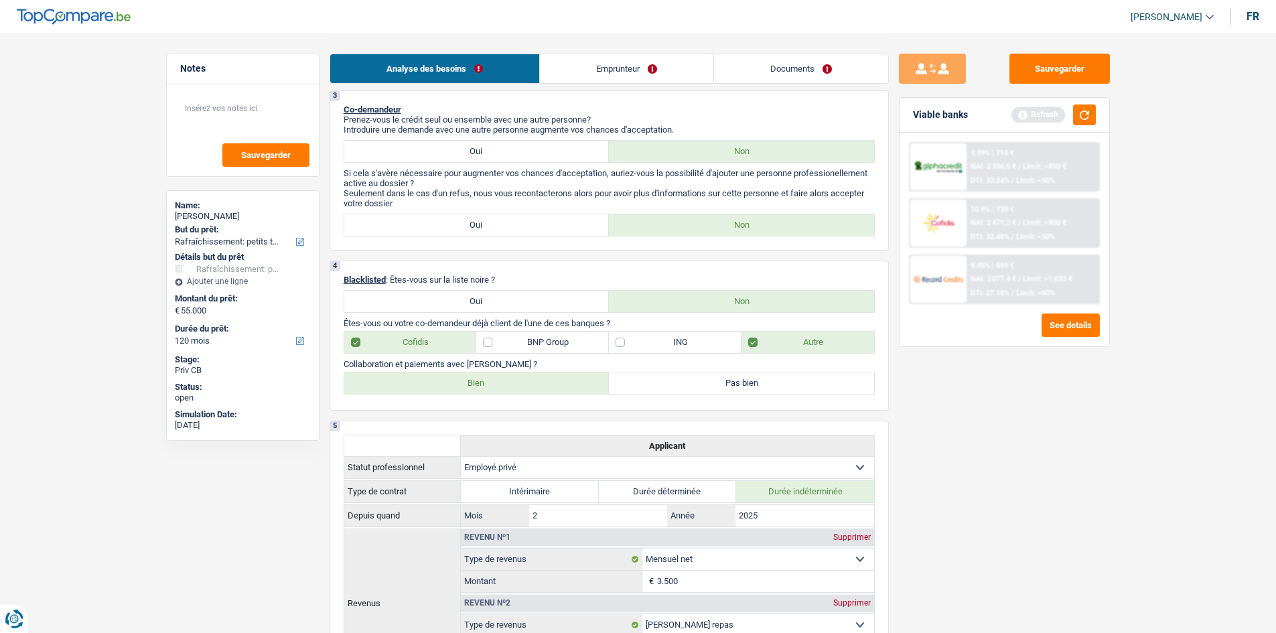
click at [693, 387] on label "Pas bien" at bounding box center [741, 383] width 265 height 21
click at [693, 387] on input "Pas bien" at bounding box center [741, 383] width 265 height 21
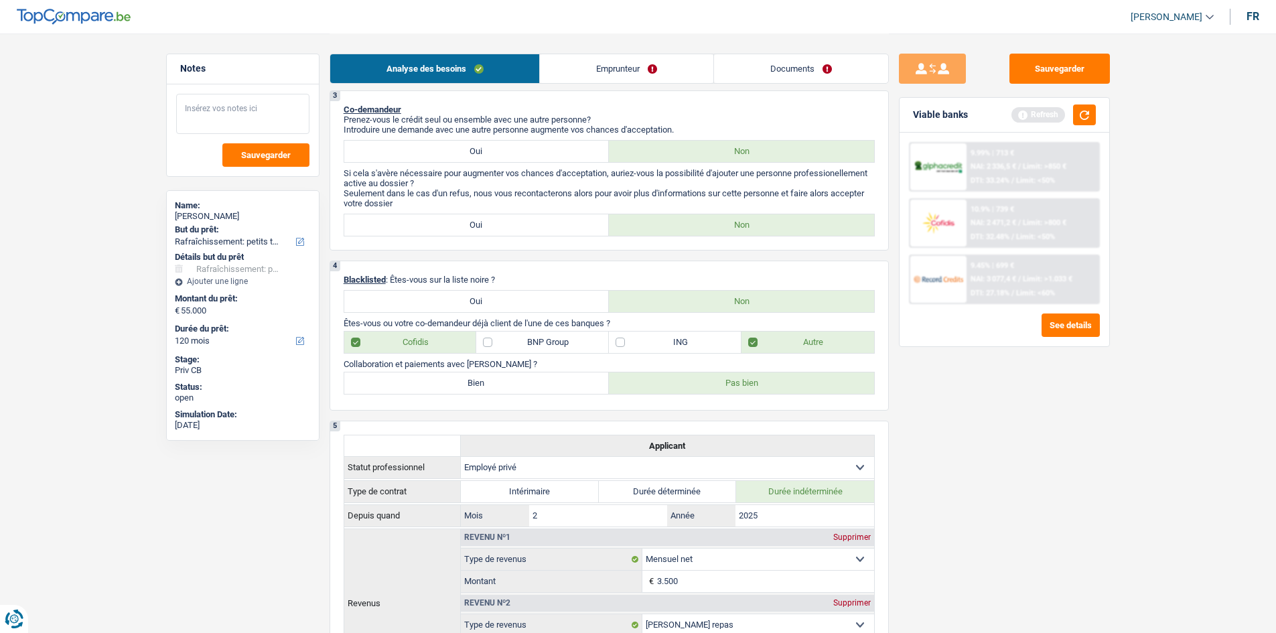
click at [210, 113] on textarea at bounding box center [242, 114] width 133 height 40
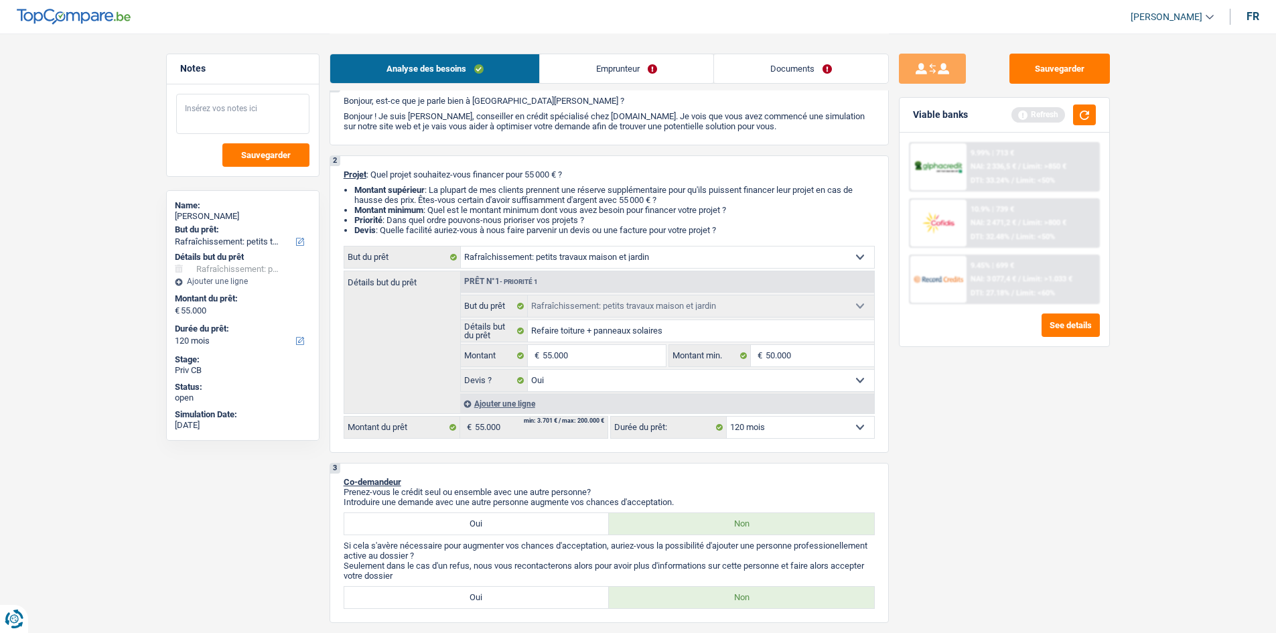
scroll to position [67, 0]
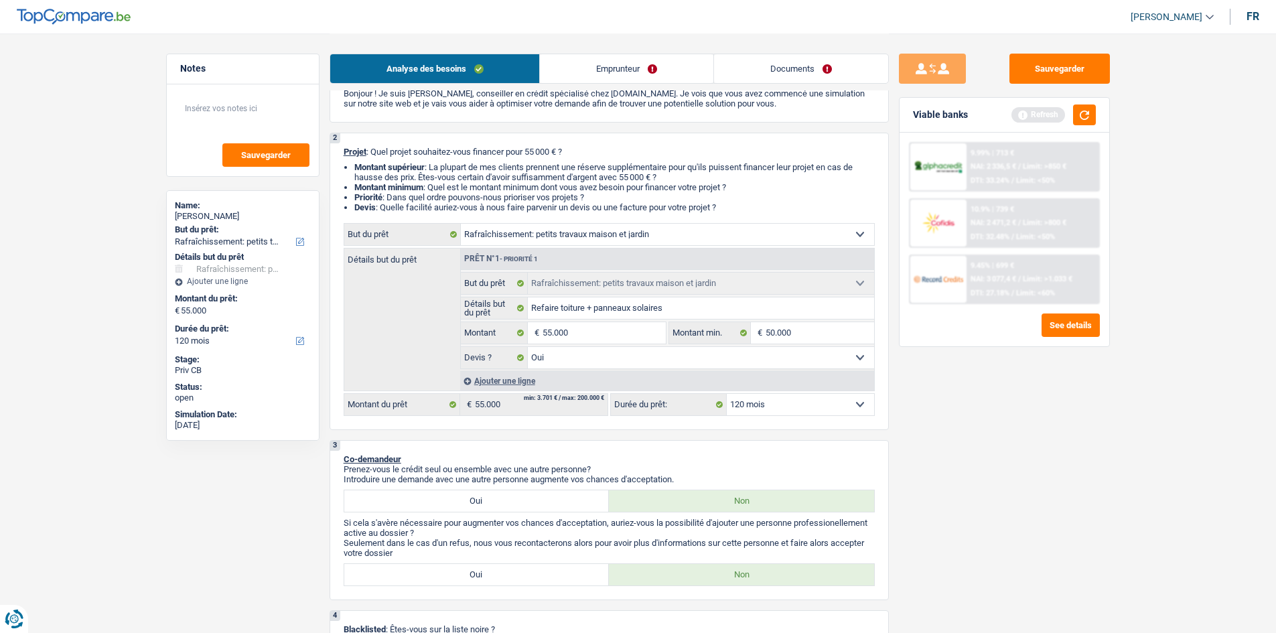
click at [820, 395] on select "12 mois 18 mois 24 mois 30 mois 36 mois 42 mois 48 mois 60 mois 72 mois 84 mois…" at bounding box center [800, 404] width 147 height 21
click at [727, 394] on select "12 mois 18 mois 24 mois 30 mois 36 mois 42 mois 48 mois 60 mois 72 mois 84 mois…" at bounding box center [800, 404] width 147 height 21
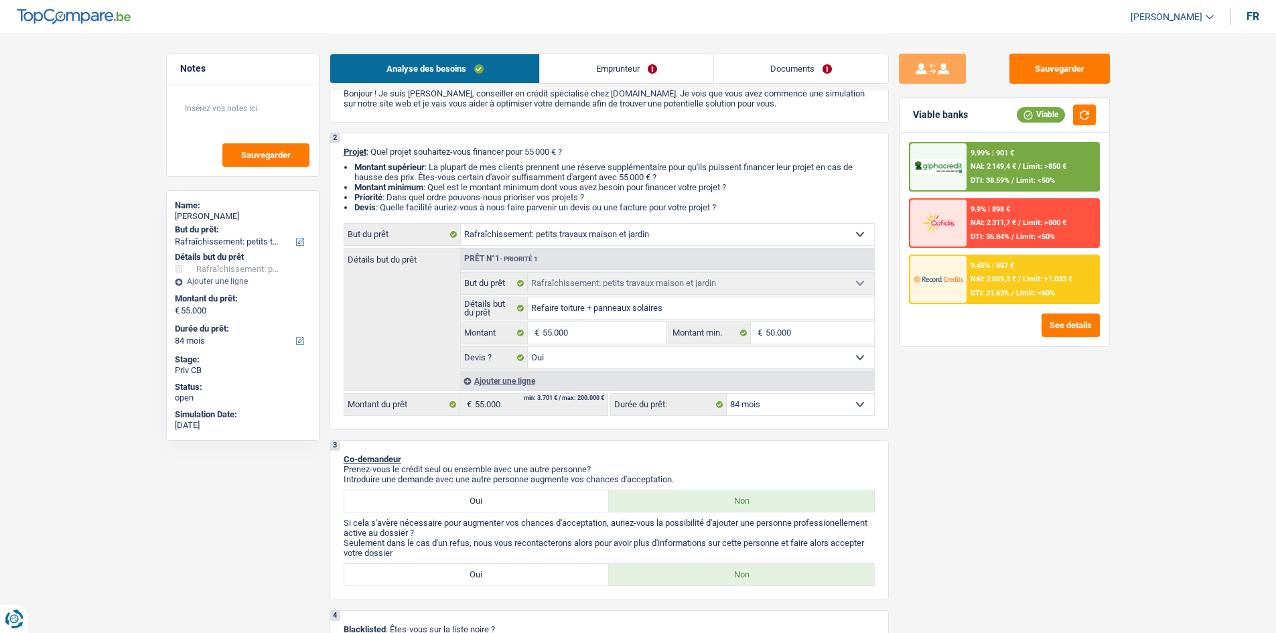
click at [773, 407] on select "12 mois 18 mois 24 mois 30 mois 36 mois 42 mois 48 mois 60 mois 72 mois 84 mois…" at bounding box center [800, 404] width 147 height 21
click at [727, 394] on select "12 mois 18 mois 24 mois 30 mois 36 mois 42 mois 48 mois 60 mois 72 mois 84 mois…" at bounding box center [800, 404] width 147 height 21
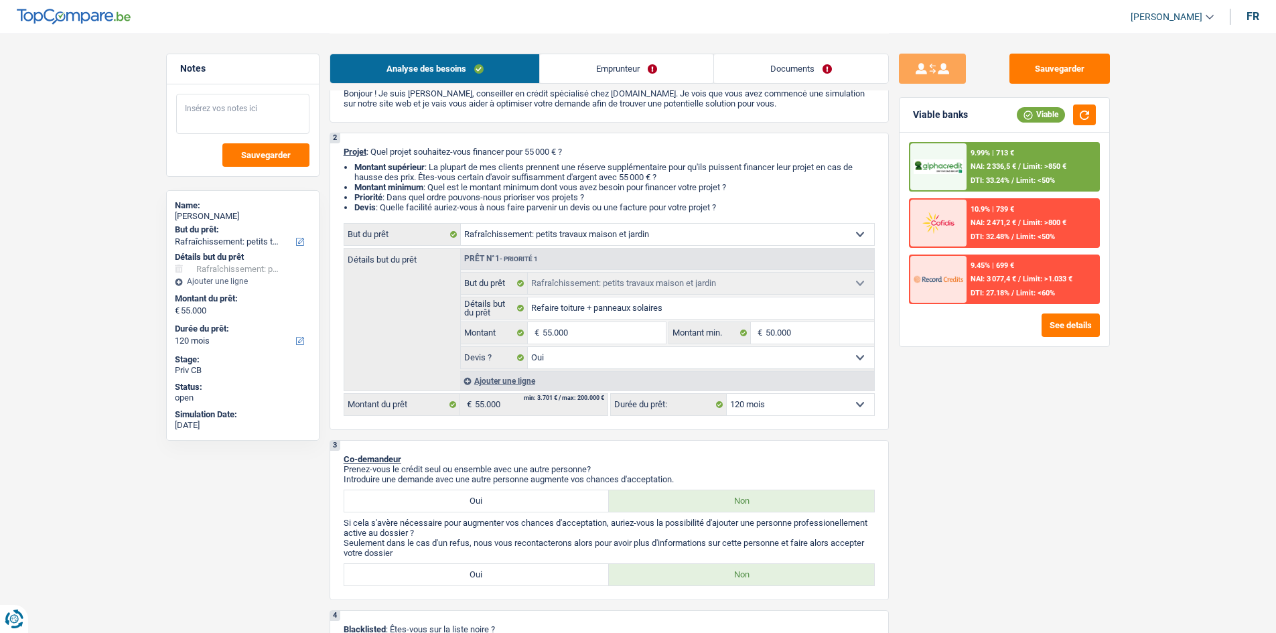
click at [254, 104] on textarea at bounding box center [242, 114] width 133 height 40
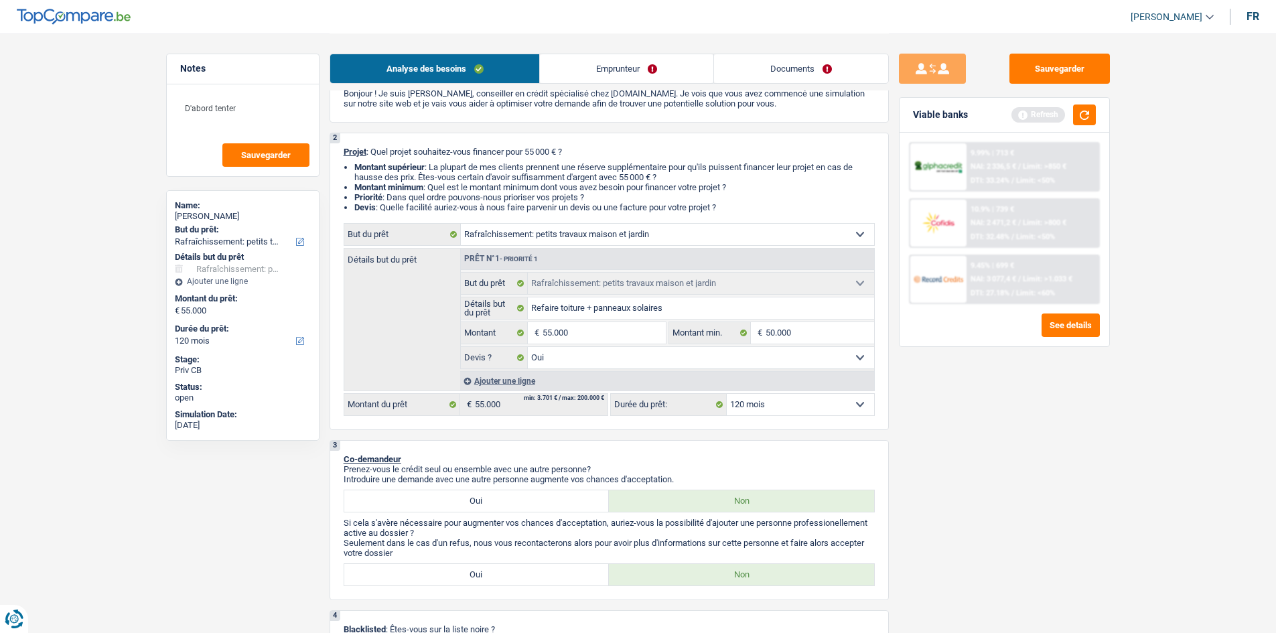
click at [610, 78] on link "Emprunteur" at bounding box center [627, 68] width 174 height 29
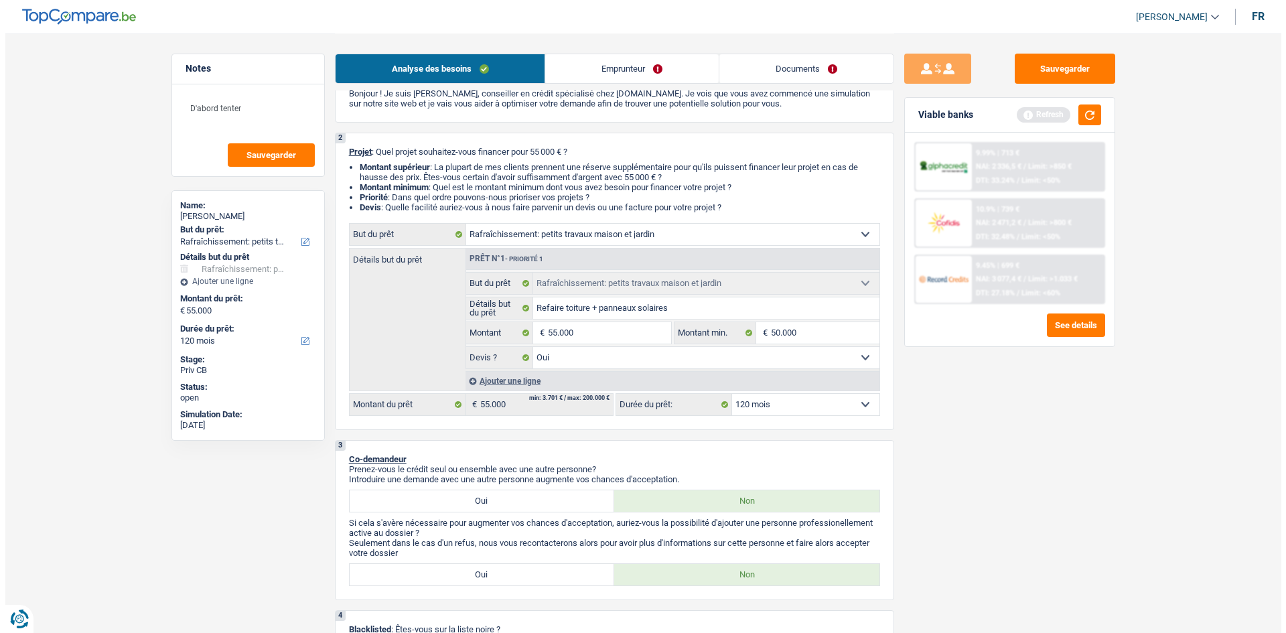
scroll to position [0, 0]
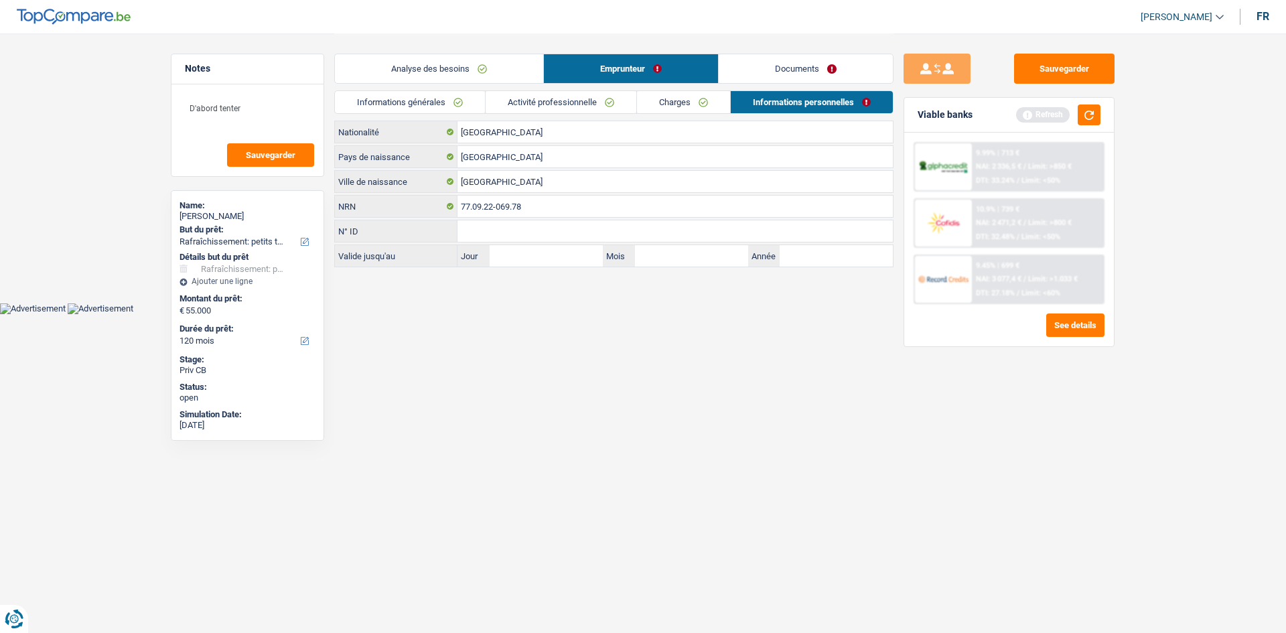
click at [665, 107] on link "Charges" at bounding box center [683, 102] width 93 height 22
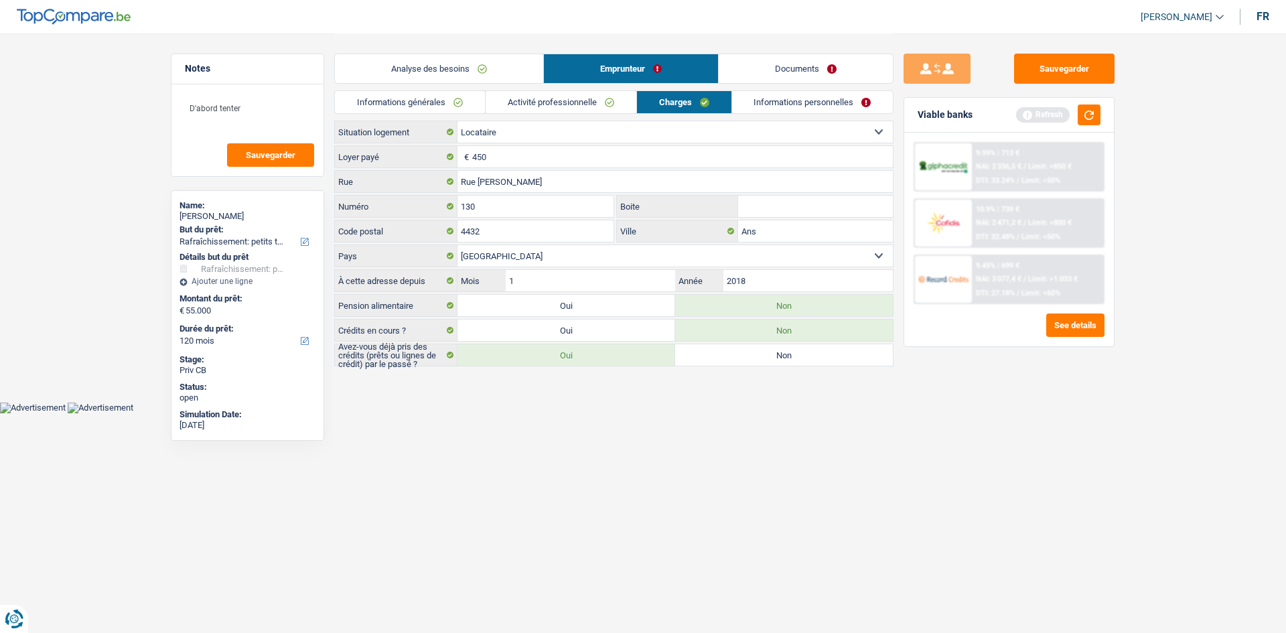
click at [595, 142] on select "Locataire Propriétaire avec prêt hypothécaire Propriétaire sans prêt hypothécai…" at bounding box center [676, 131] width 436 height 21
click at [458, 121] on select "Locataire Propriétaire avec prêt hypothécaire Propriétaire sans prêt hypothécai…" at bounding box center [676, 131] width 436 height 21
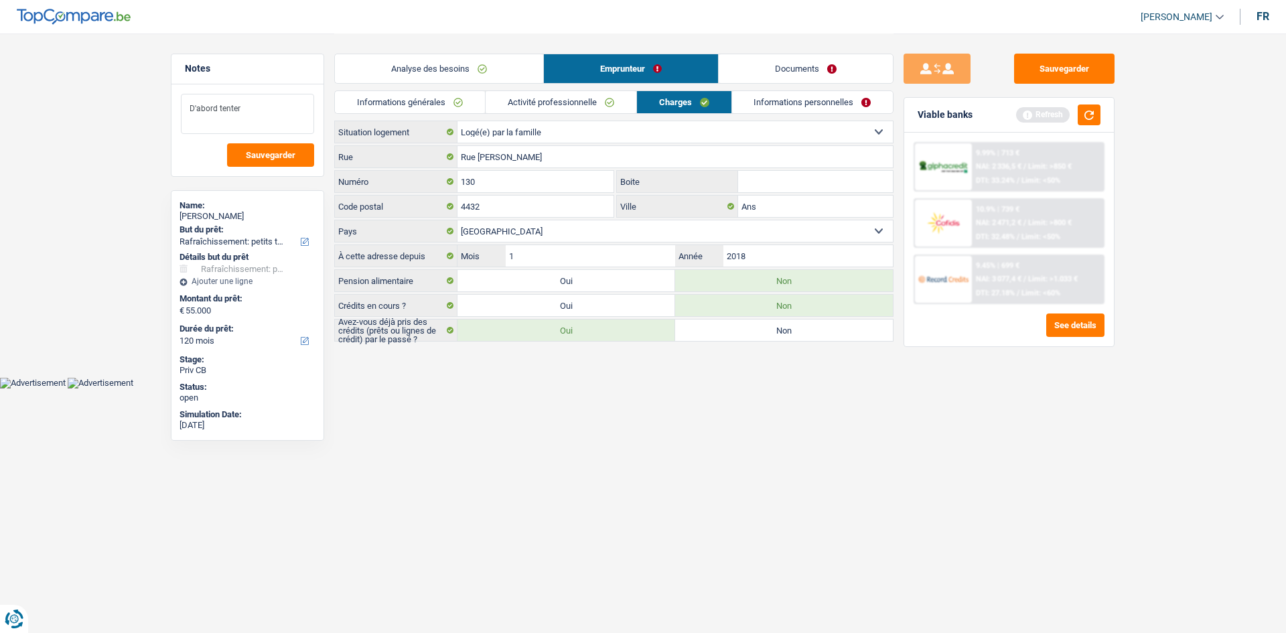
click at [303, 113] on textarea "D'abord tenter" at bounding box center [247, 114] width 133 height 40
click at [189, 110] on textarea "D'abord tenter" at bounding box center [247, 114] width 133 height 40
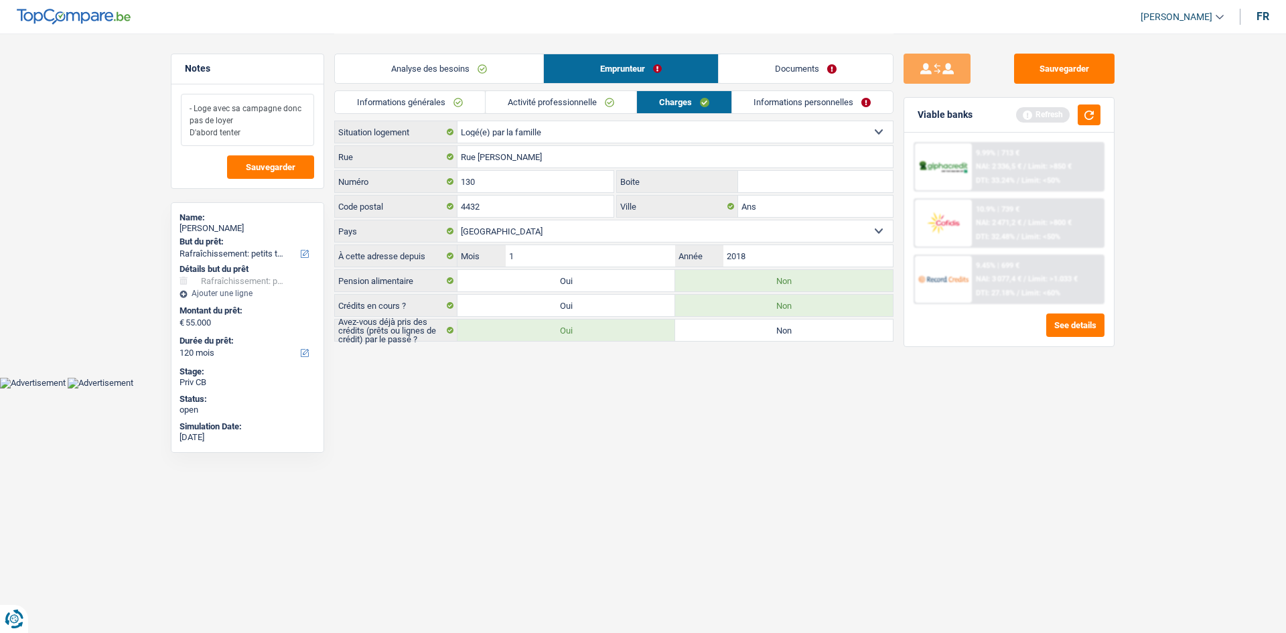
click at [188, 133] on textarea "- Loge avec sa campagne donc pas de loyer D'abord tenter" at bounding box center [247, 120] width 133 height 52
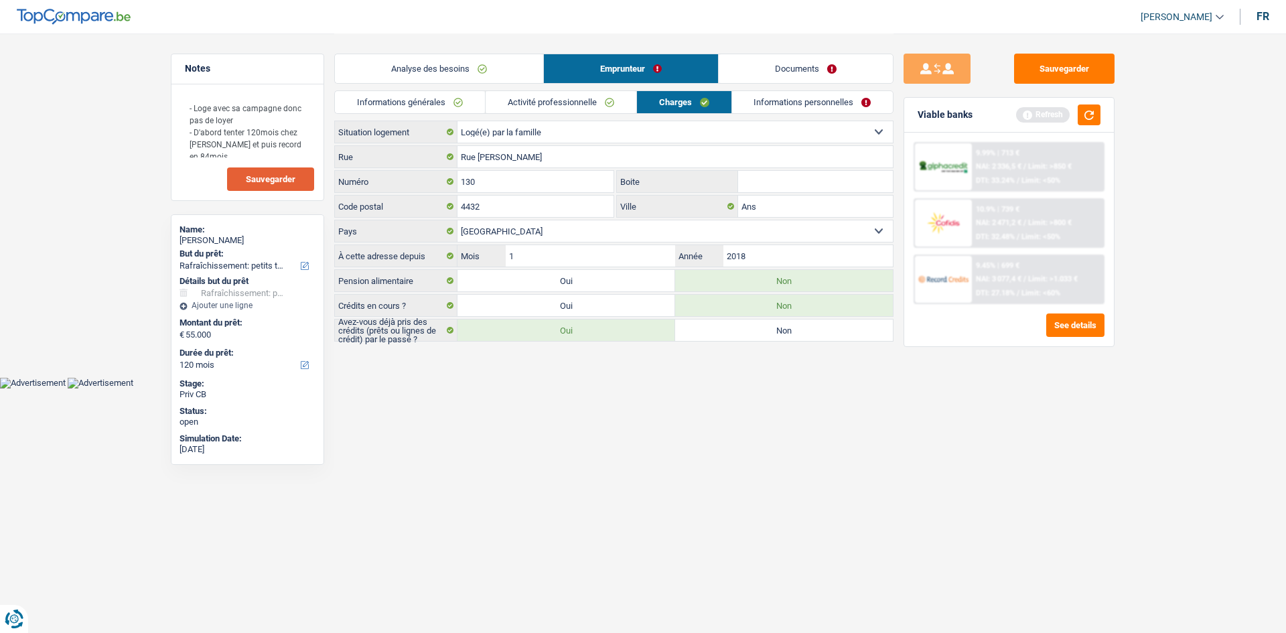
click at [281, 181] on span "Sauvegarder" at bounding box center [271, 179] width 50 height 9
click at [302, 145] on textarea "- Loge avec sa campagne donc pas de loyer - D'abord tenter 120mois chez Alpha e…" at bounding box center [247, 126] width 133 height 64
click at [1073, 65] on button "Sauvegarder" at bounding box center [1064, 69] width 101 height 30
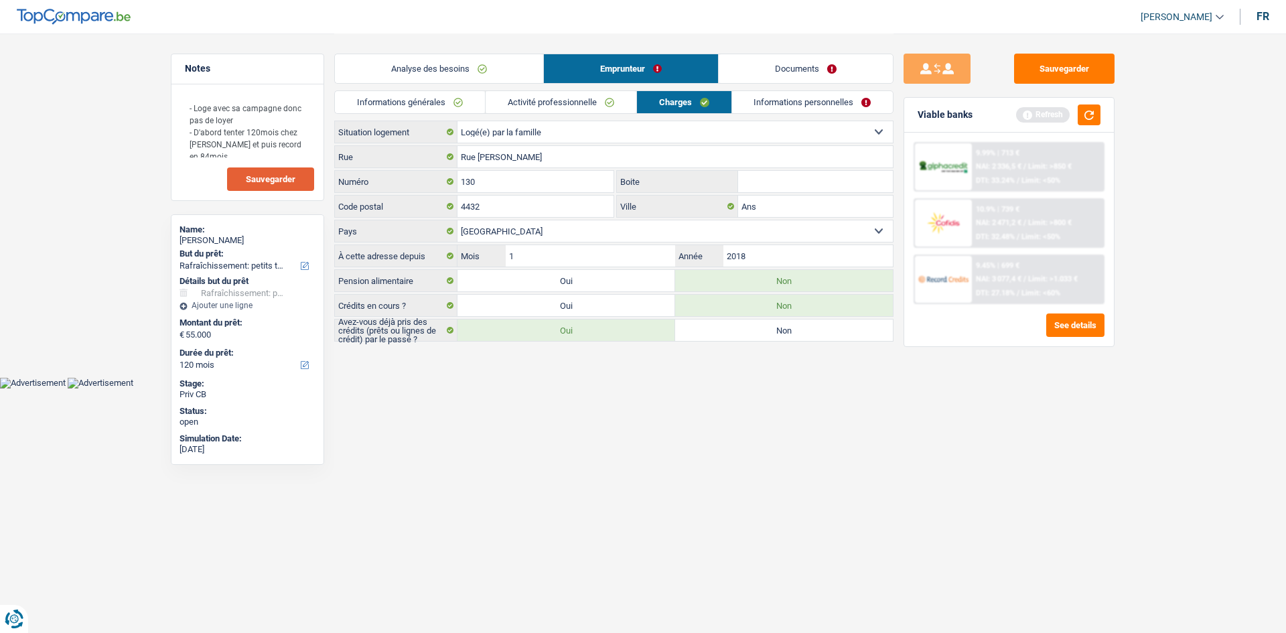
click at [281, 185] on button "Sauvegarder" at bounding box center [270, 179] width 87 height 23
click at [1079, 72] on button "Sauvegarder" at bounding box center [1064, 69] width 101 height 30
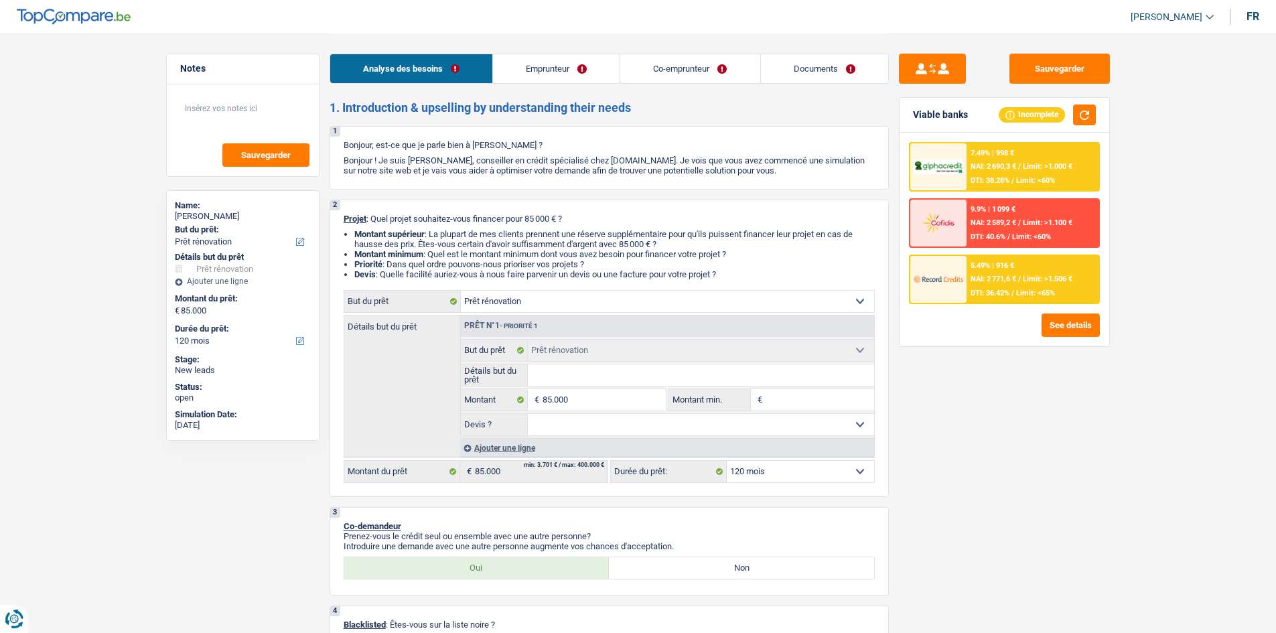
select select "renovation"
select select "120"
select select "renovation"
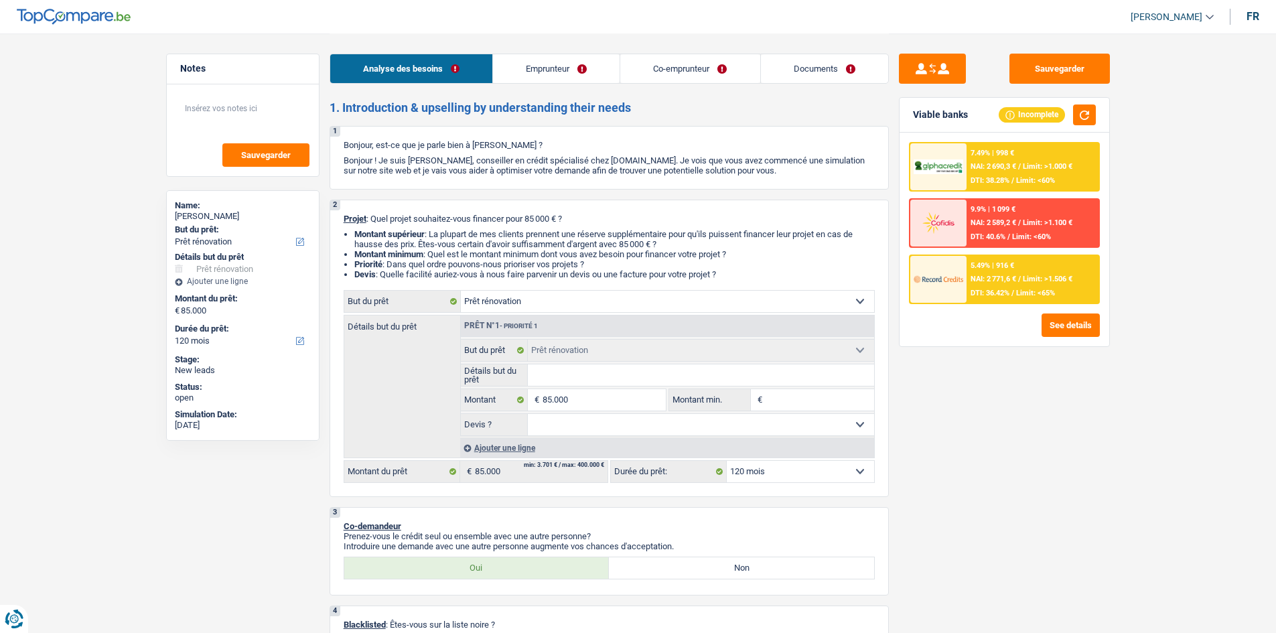
select select "120"
select select "independent"
select select "worker"
select select "netSalary"
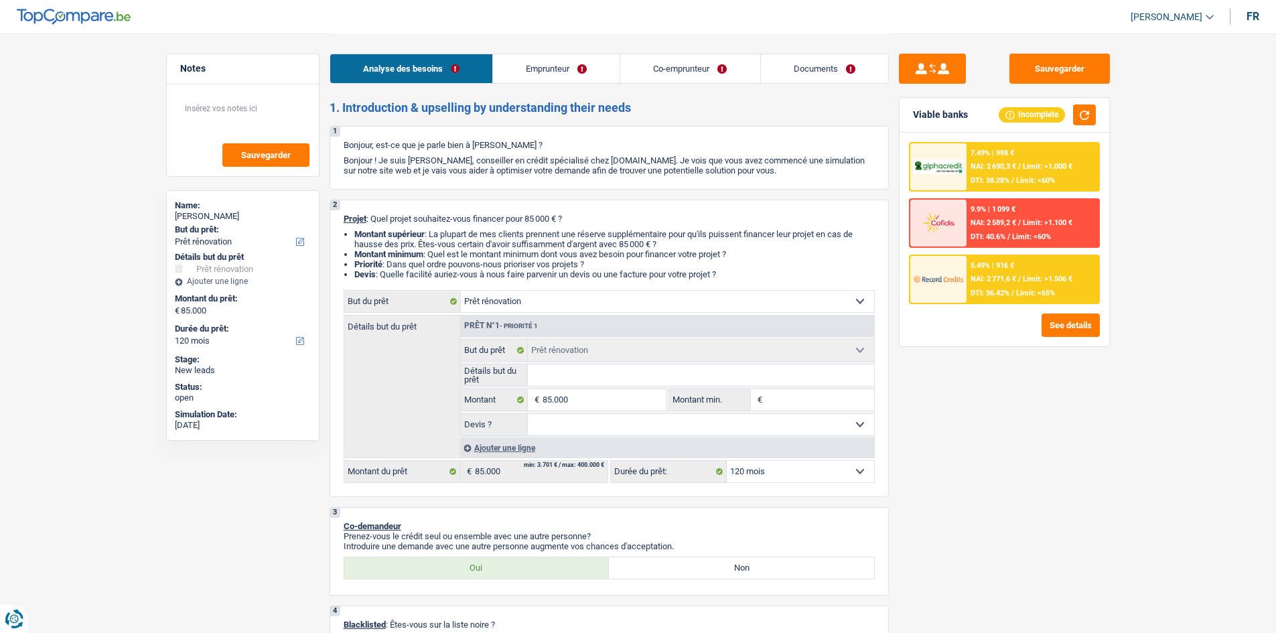
select select "ownerWithMortgage"
select select "mortgage"
select select "240"
select select "mortgage"
select select "240"
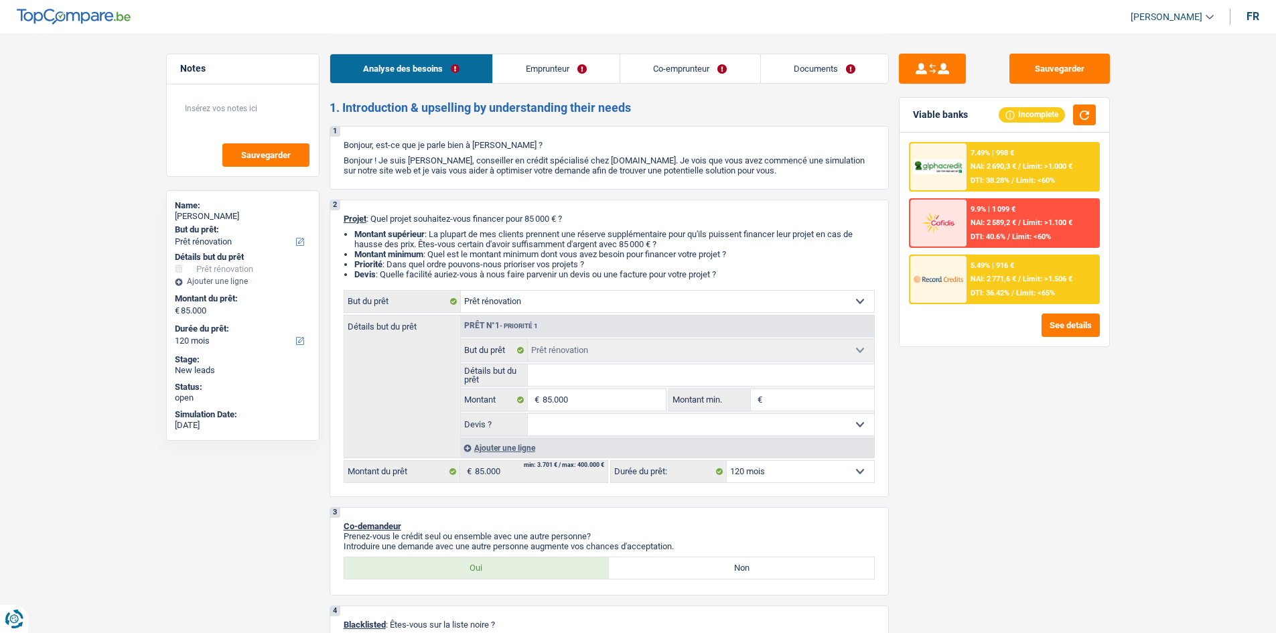
select select "renovation"
select select "120"
click at [866, 302] on select "Confort maison: meubles, textile, peinture, électroménager, outillage non-profe…" at bounding box center [667, 301] width 413 height 21
click at [461, 291] on select "Confort maison: meubles, textile, peinture, électroménager, outillage non-profe…" at bounding box center [667, 301] width 413 height 21
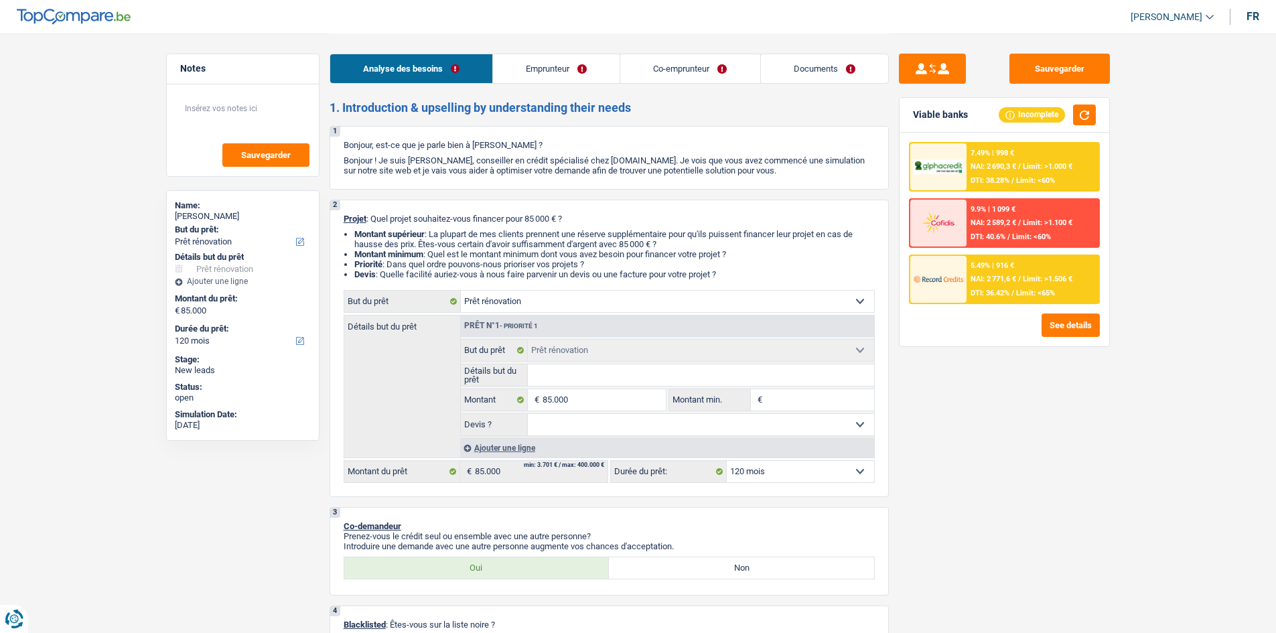
click at [574, 377] on input "Détails but du prêt" at bounding box center [701, 375] width 346 height 21
type input "E"
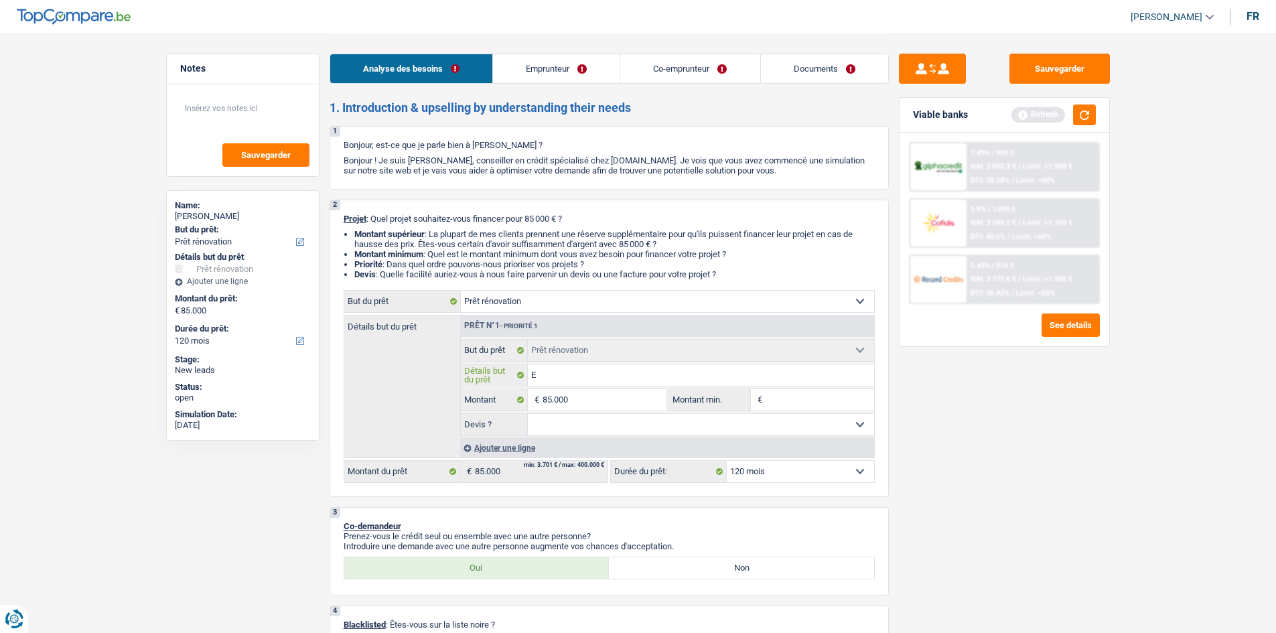
type input "Em"
type input "Emb"
type input "Embe"
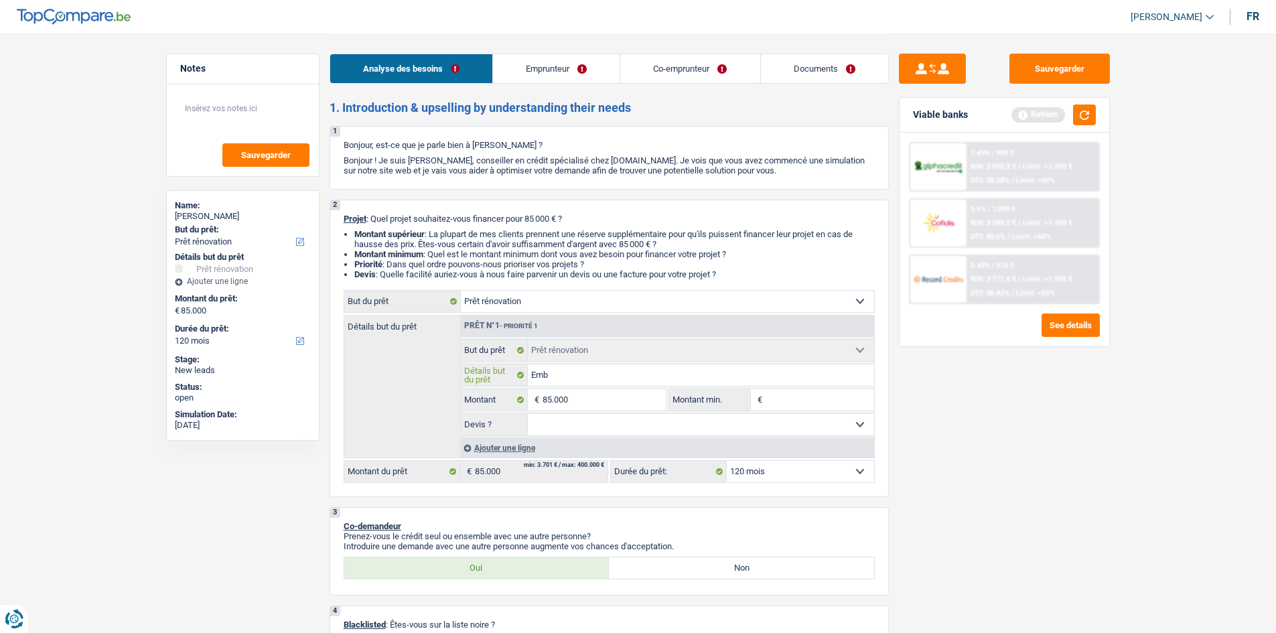
type input "Embe"
type input "Embel"
type input "Embell"
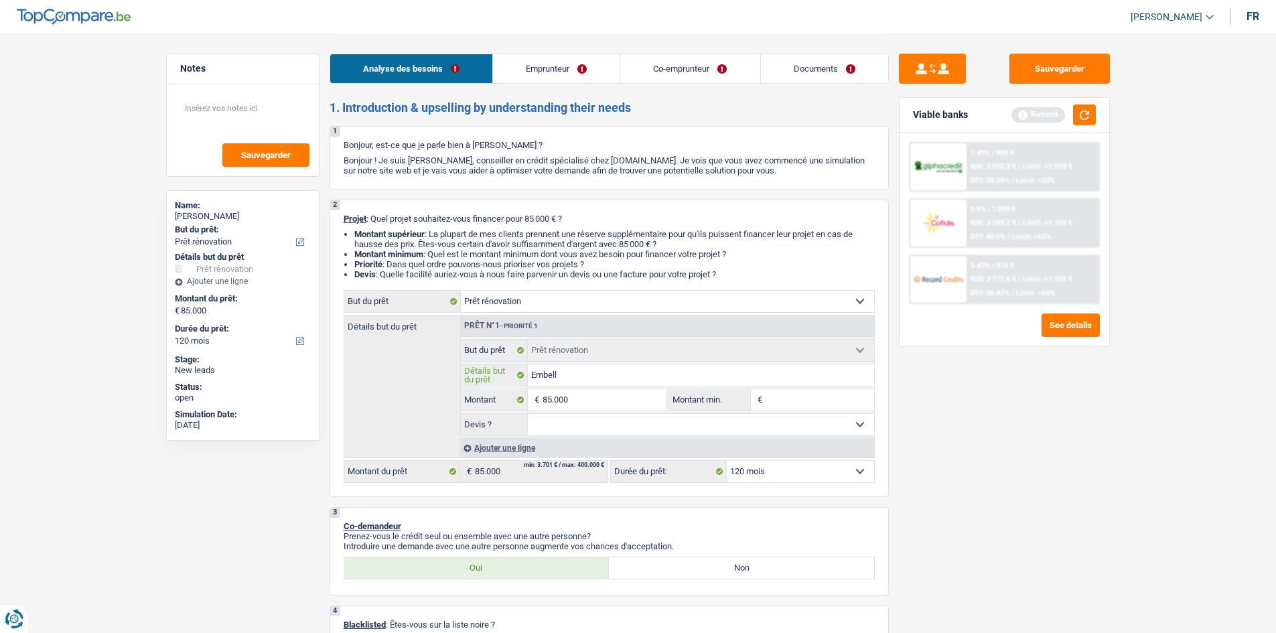
type input "Embelli"
type input "Embellis"
type input "Embelliss"
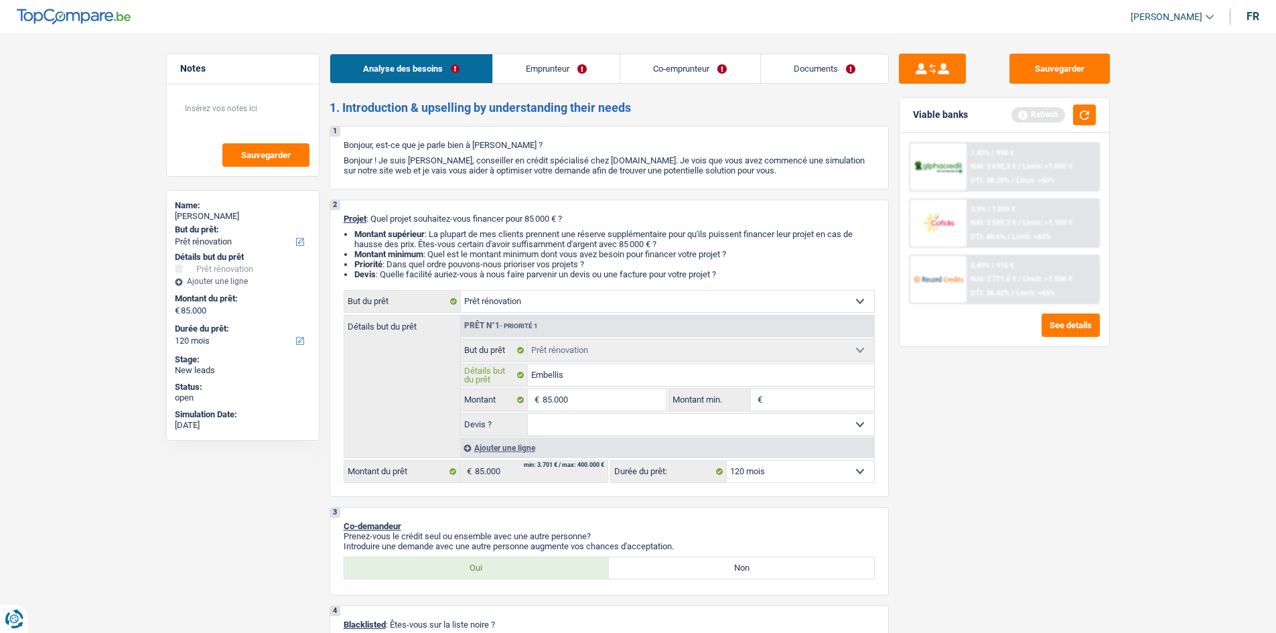
type input "Embelliss"
type input "Embellisse"
type input "Embellissem"
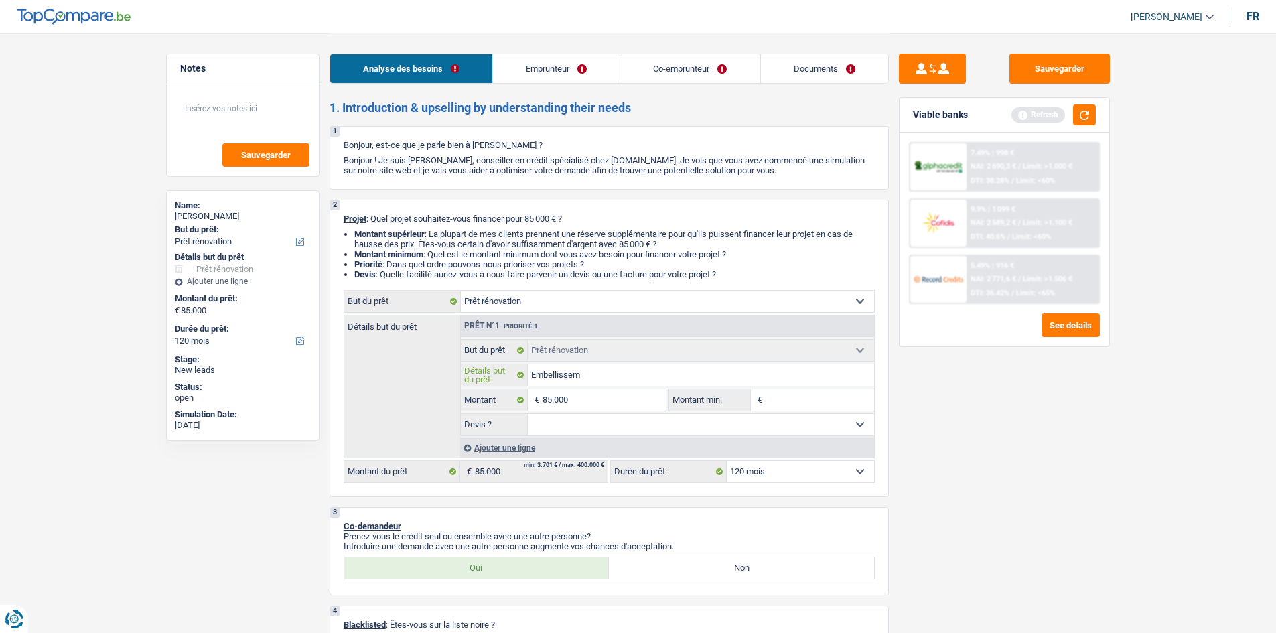
type input "Embellisseme"
type input "Embellissemen"
type input "Embellissement"
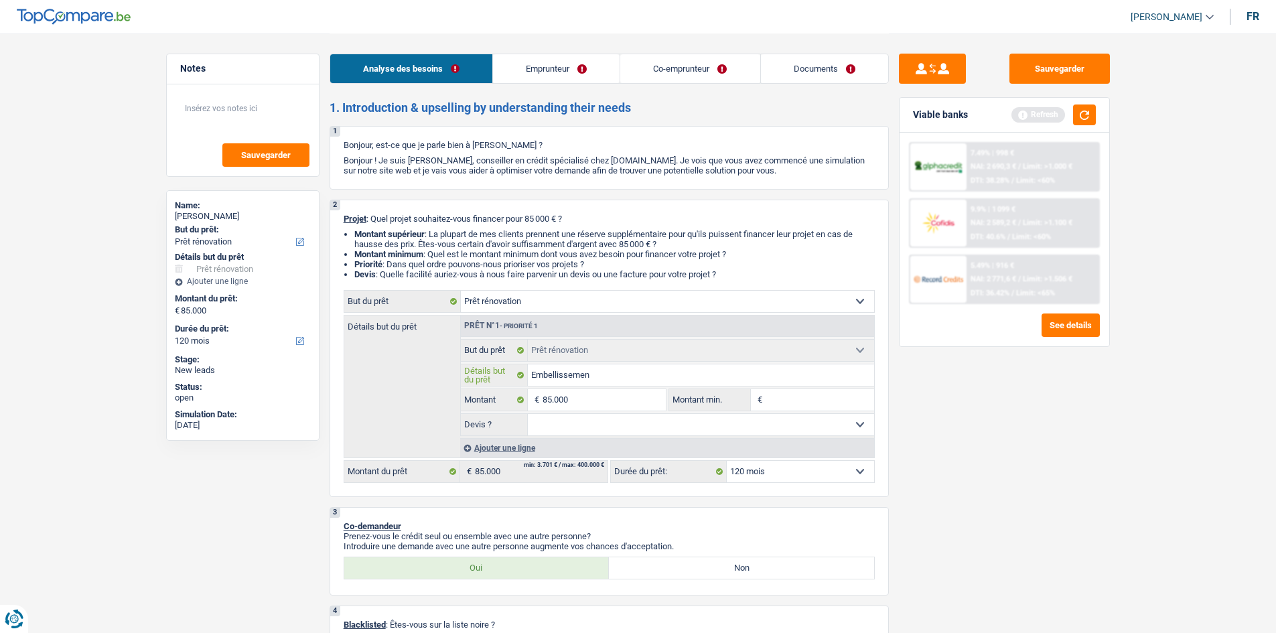
type input "Embellissement"
type input "Embellissement j"
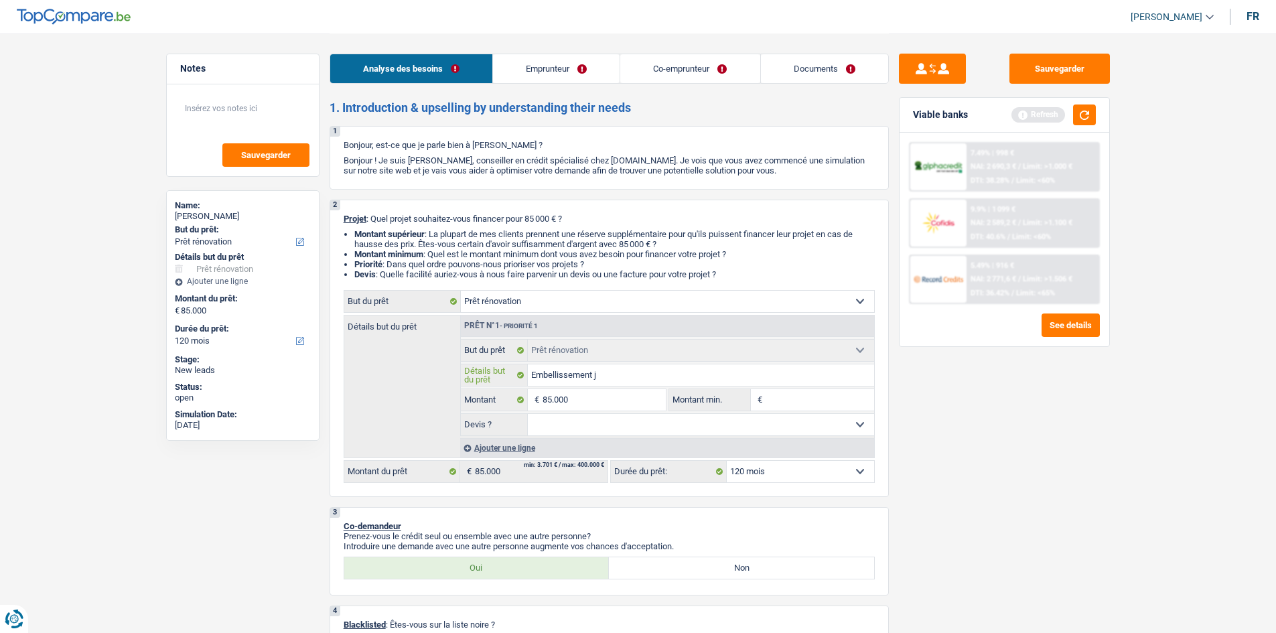
type input "Embellissement ja"
type input "Embellissement jar"
type input "Embellissement jard"
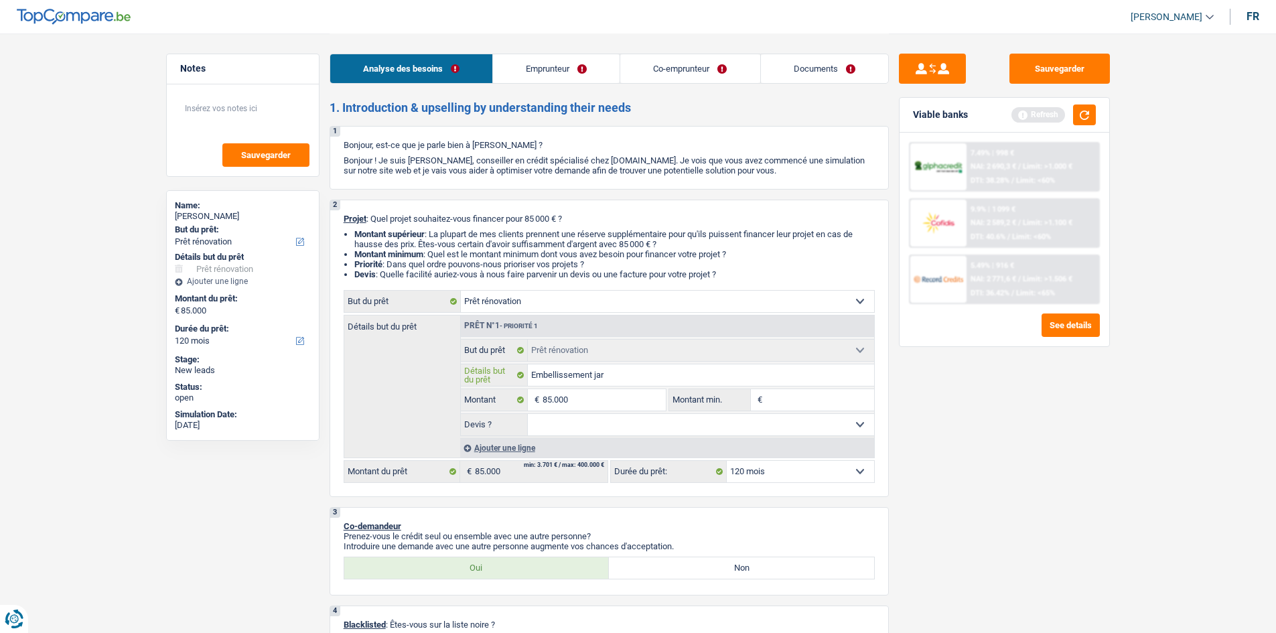
type input "Embellissement jard"
type input "Embellissement jardi"
type input "Embellissement jardin"
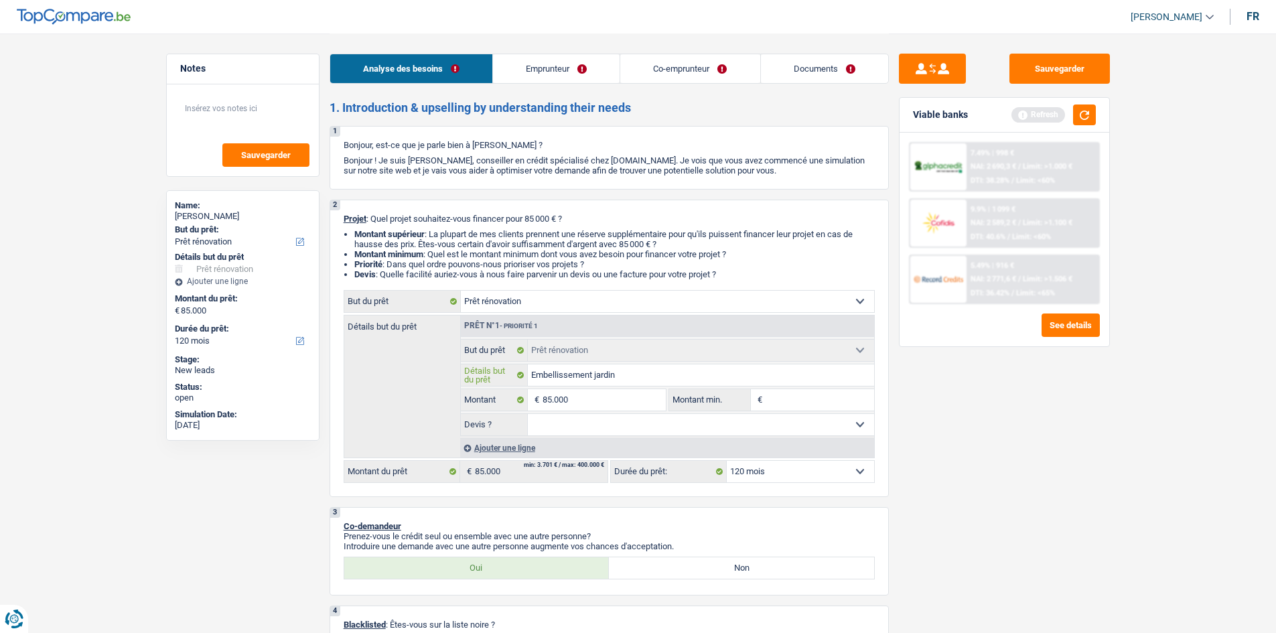
type input "Embellissement jardin"
type input "Embellissement jardin +"
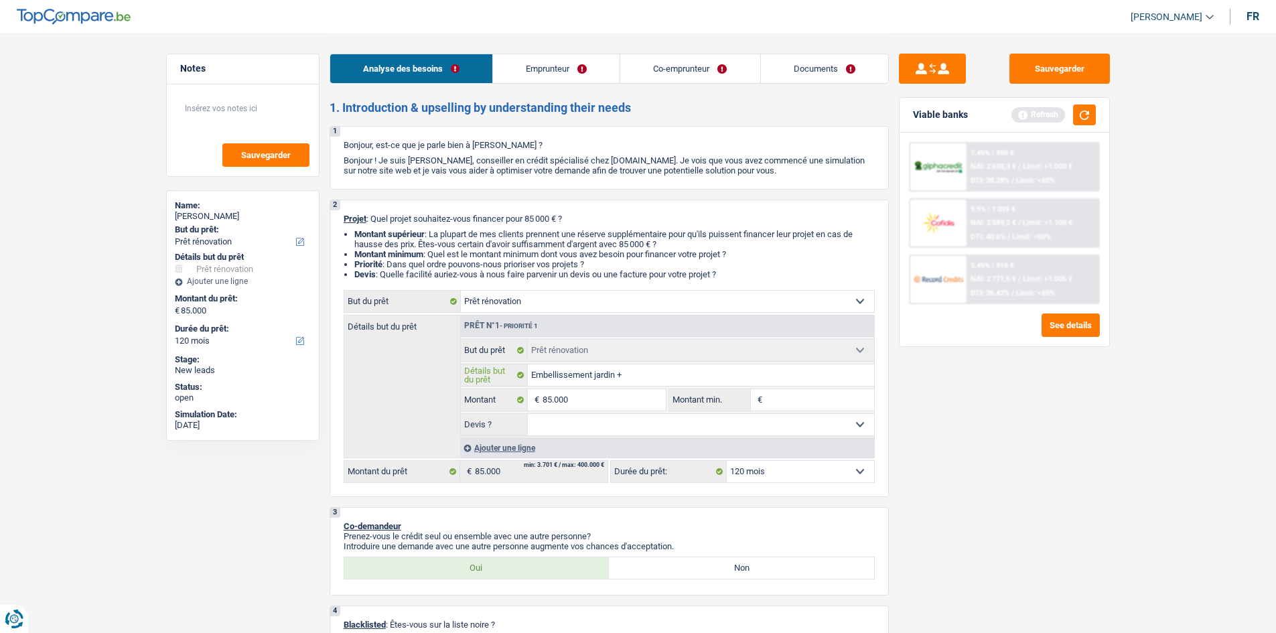
type input "Embellissement jardin +"
type input "Embellissement jardin + c"
type input "Embellissement jardin + ca"
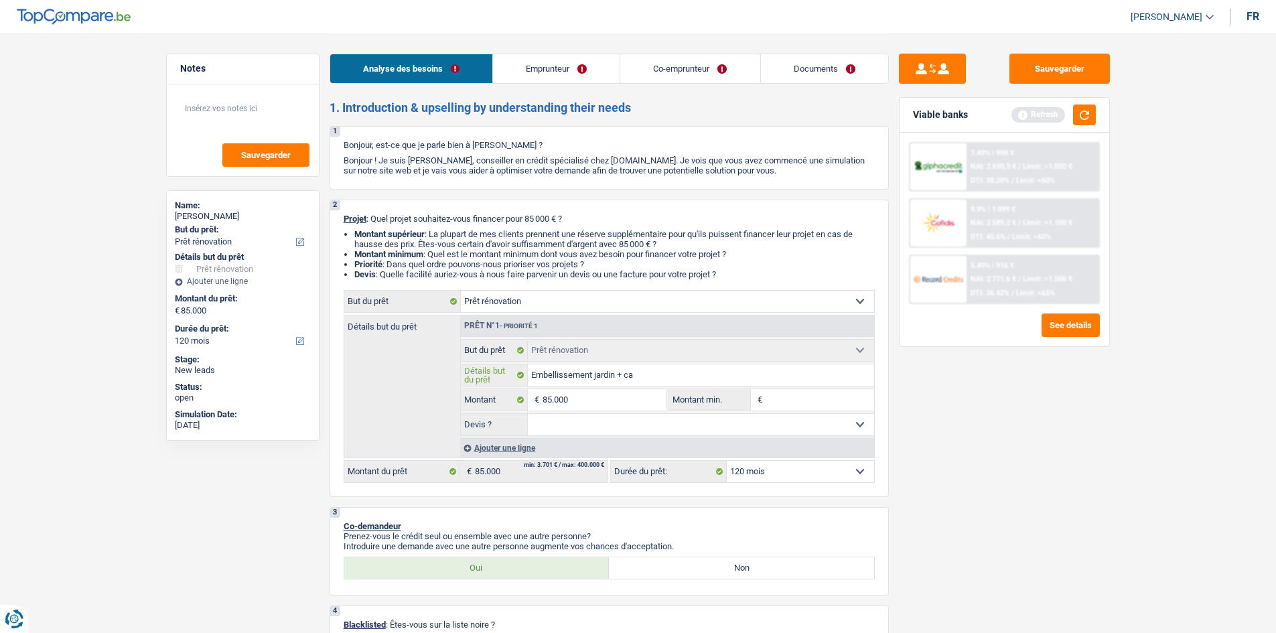
type input "Embellissement jardin + car"
type input "Embellissement jardin + carr"
type input "Embellissement jardin + carre"
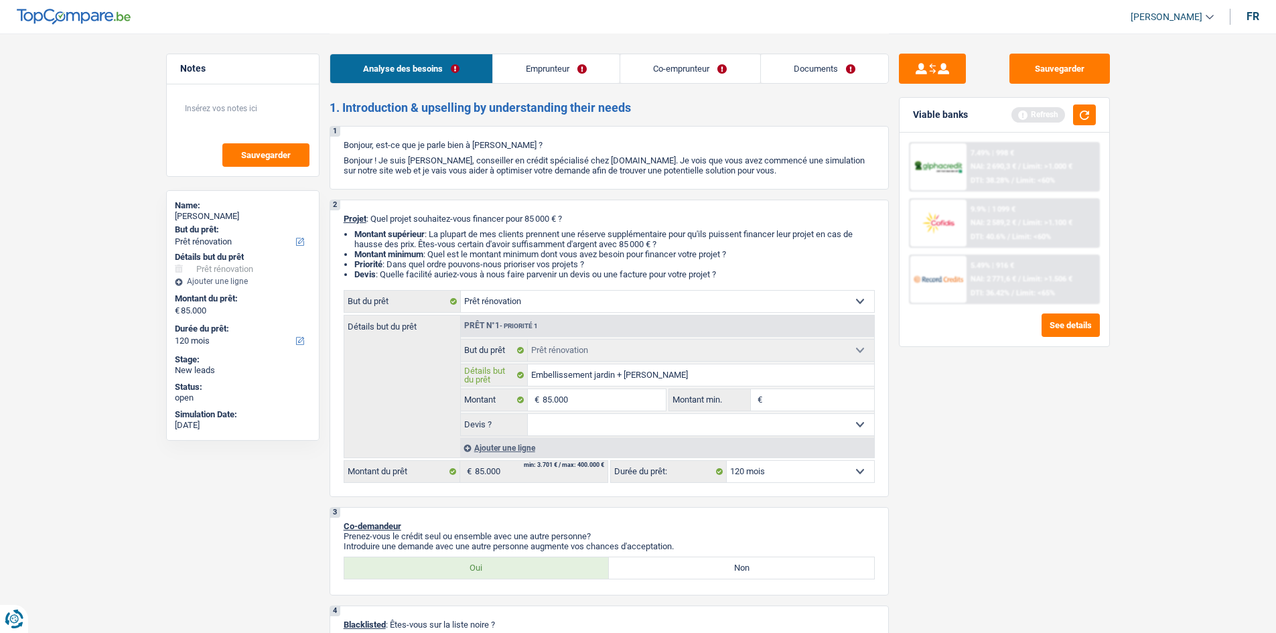
type input "Embellissement jardin + carre"
type input "Embellissement jardin + carrel"
type input "Embellissement jardin + carrela"
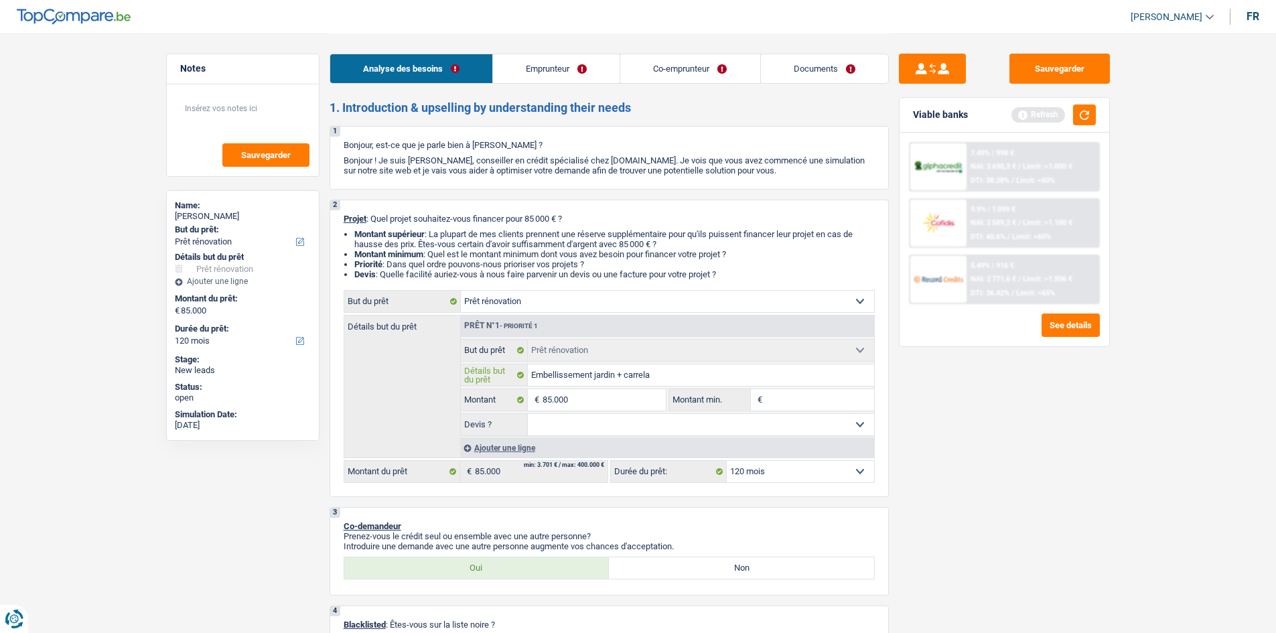
type input "Embellissement jardin + carrelag"
type input "Embellissement jardin + carrelage"
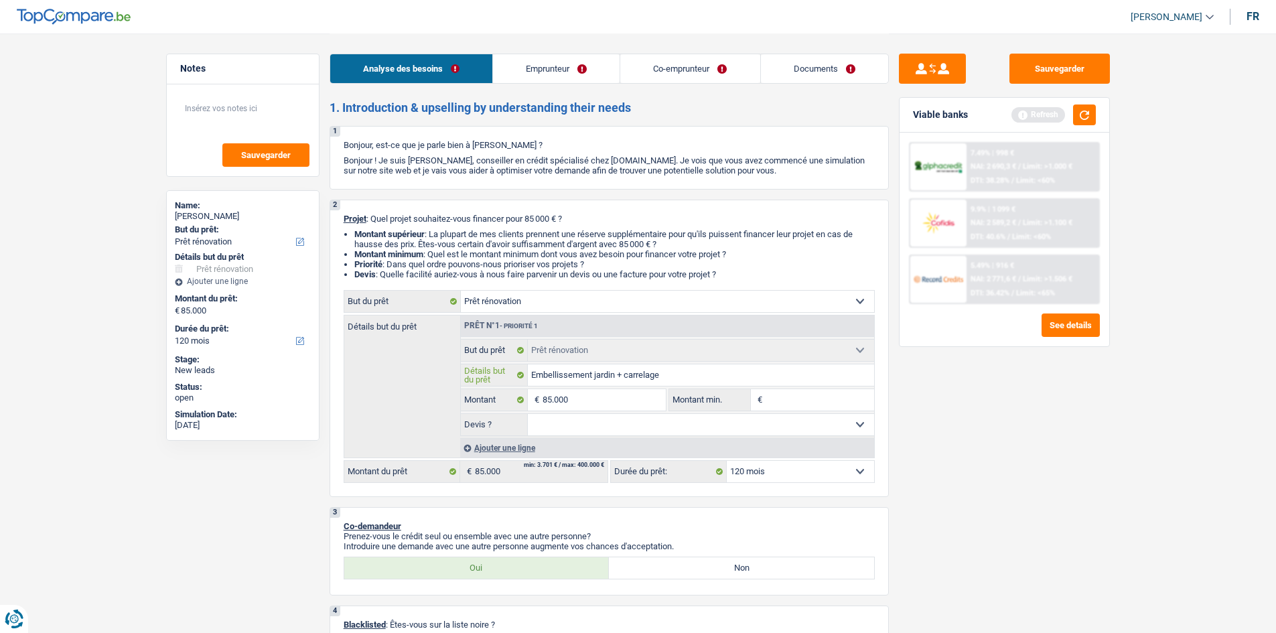
type input "Embellissement jardin + carrelage"
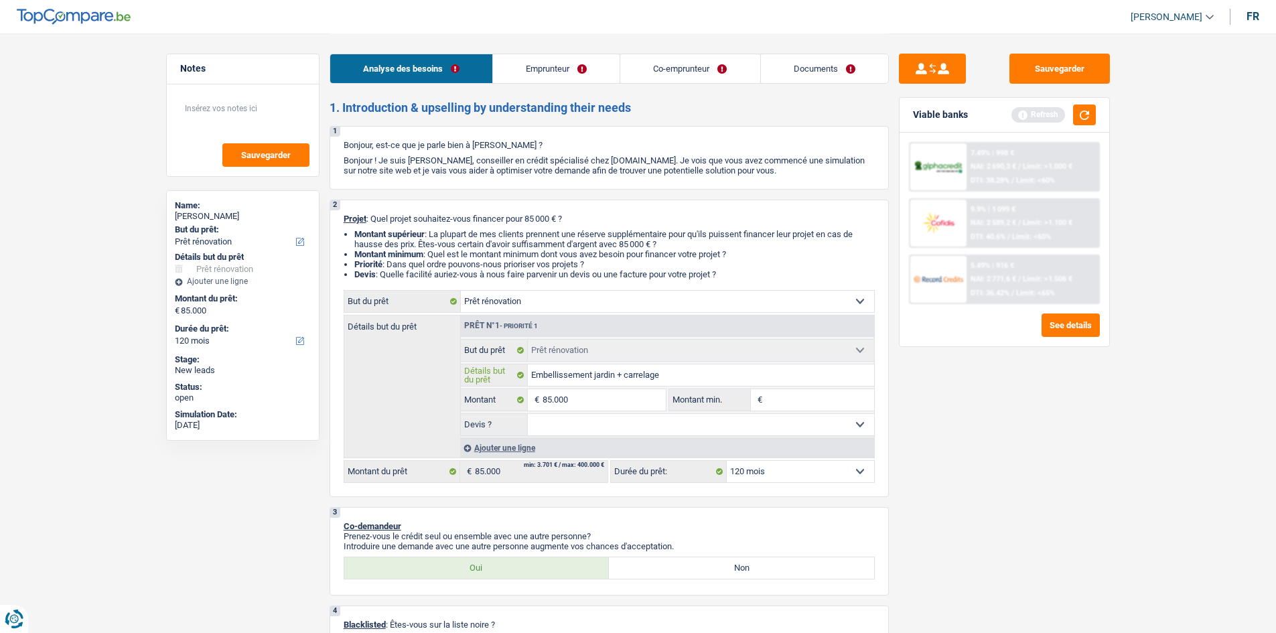
type input "Embellissement jardin + carrelage +"
type input "Embellissement jardin + carrelage + a"
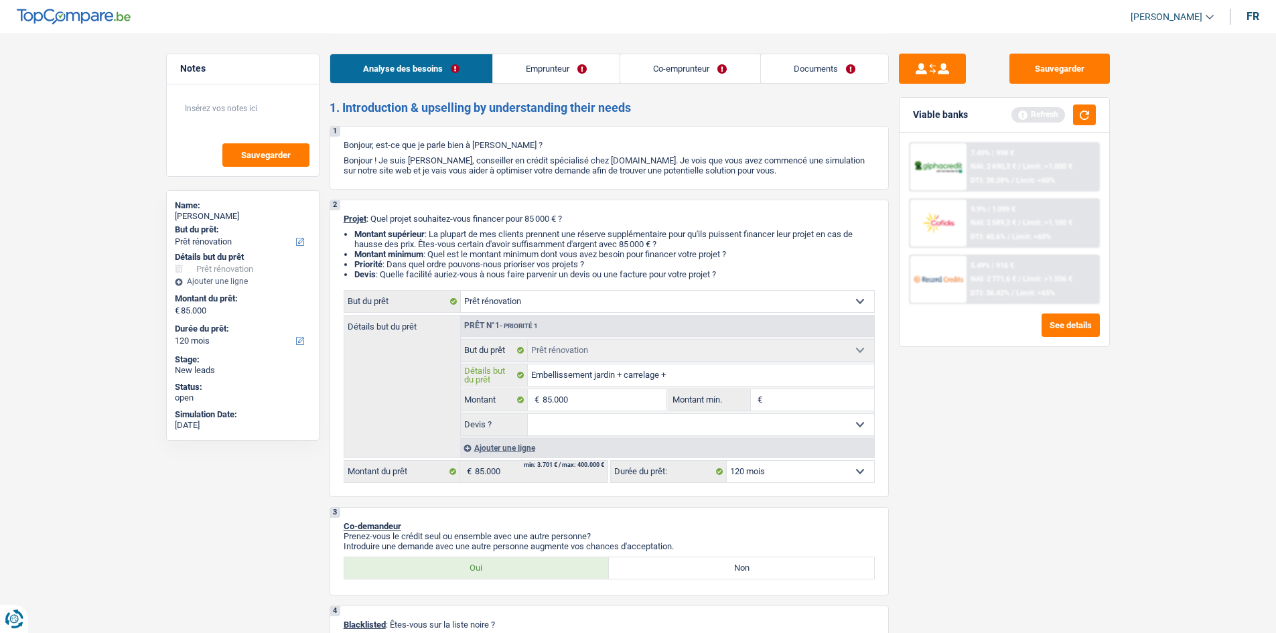
type input "Embellissement jardin + carrelage + a"
type input "Embellissement jardin + carrelage + au"
type input "Embellissement jardin + carrelage + aut"
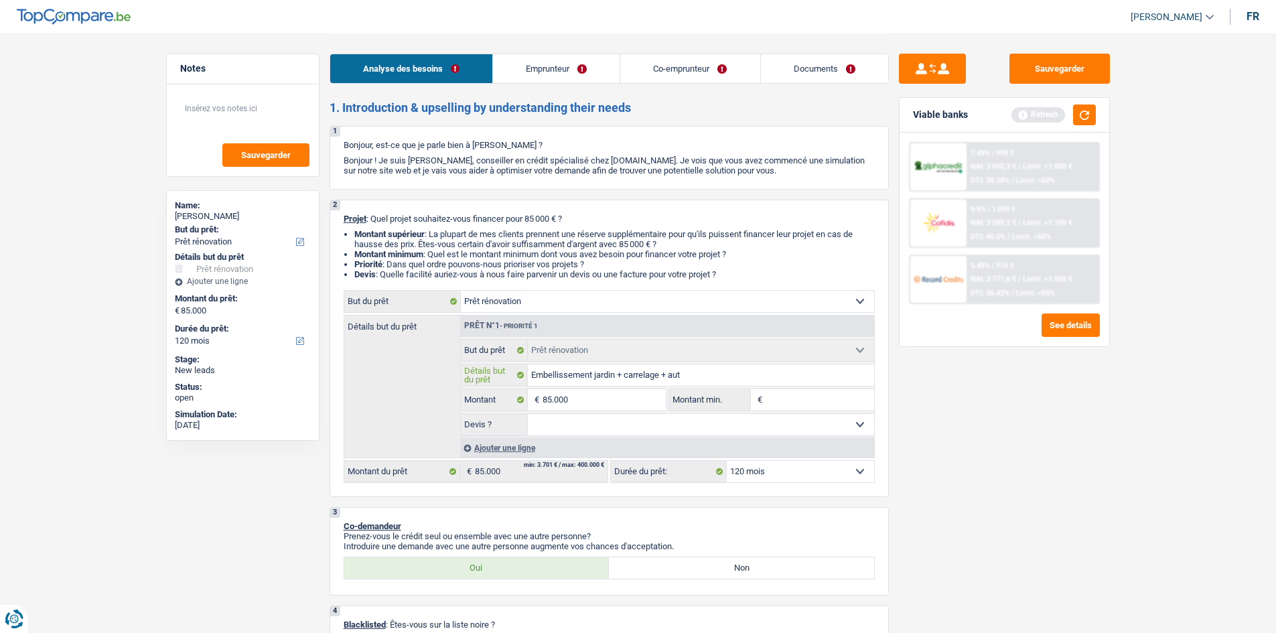
type input "Embellissement jardin + carrelage + autr"
type input "Embellissement jardin + carrelage + autre"
type input "Embellissement jardin + carrelage + autres"
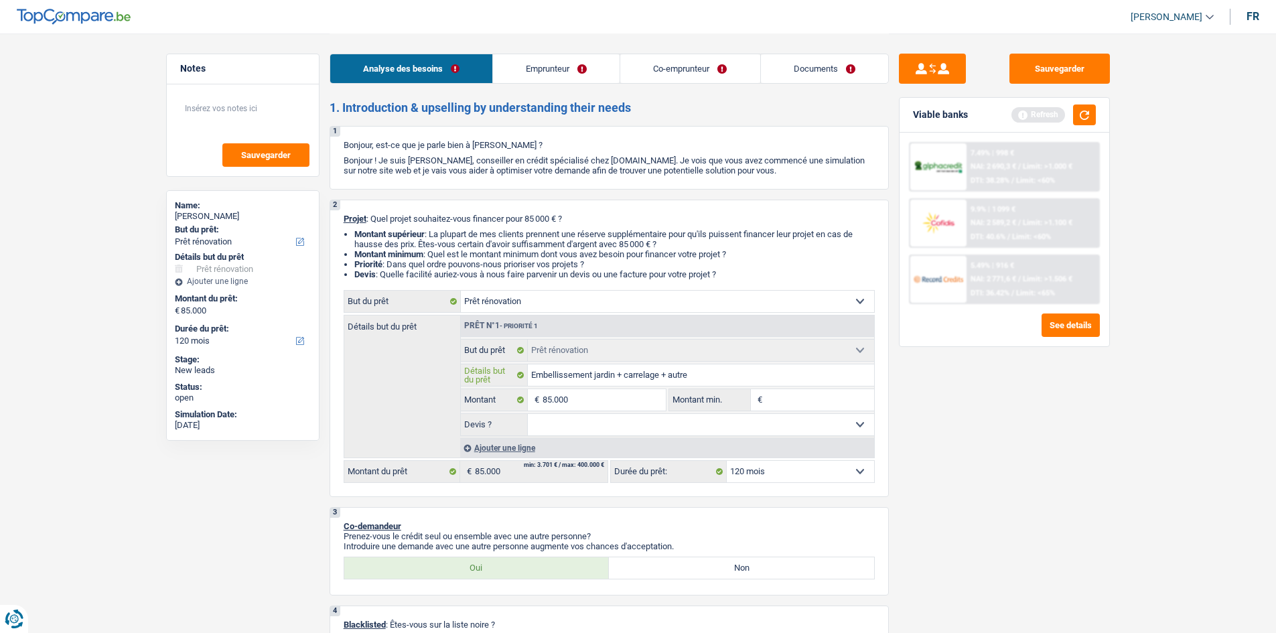
type input "Embellissement jardin + carrelage + autres"
type input "Embellissement jardin + carrelage + autres t"
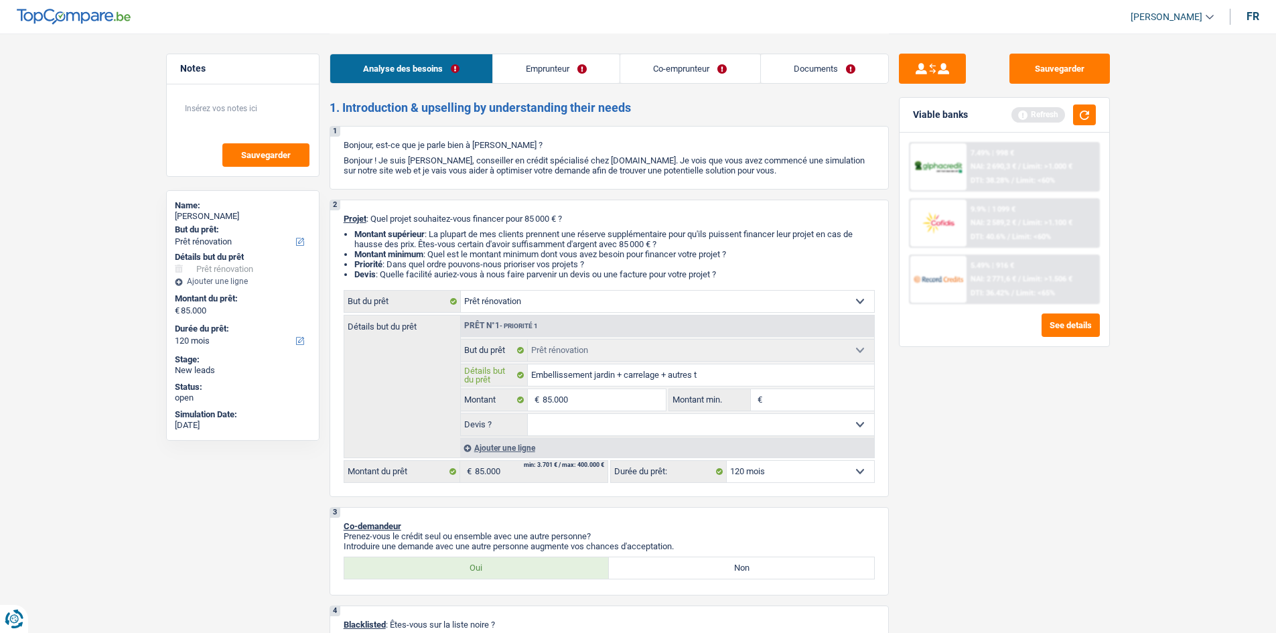
type input "Embellissement jardin + carrelage + autres tr"
type input "Embellissement jardin + carrelage + autres tra"
type input "Embellissement jardin + carrelage + autres trav"
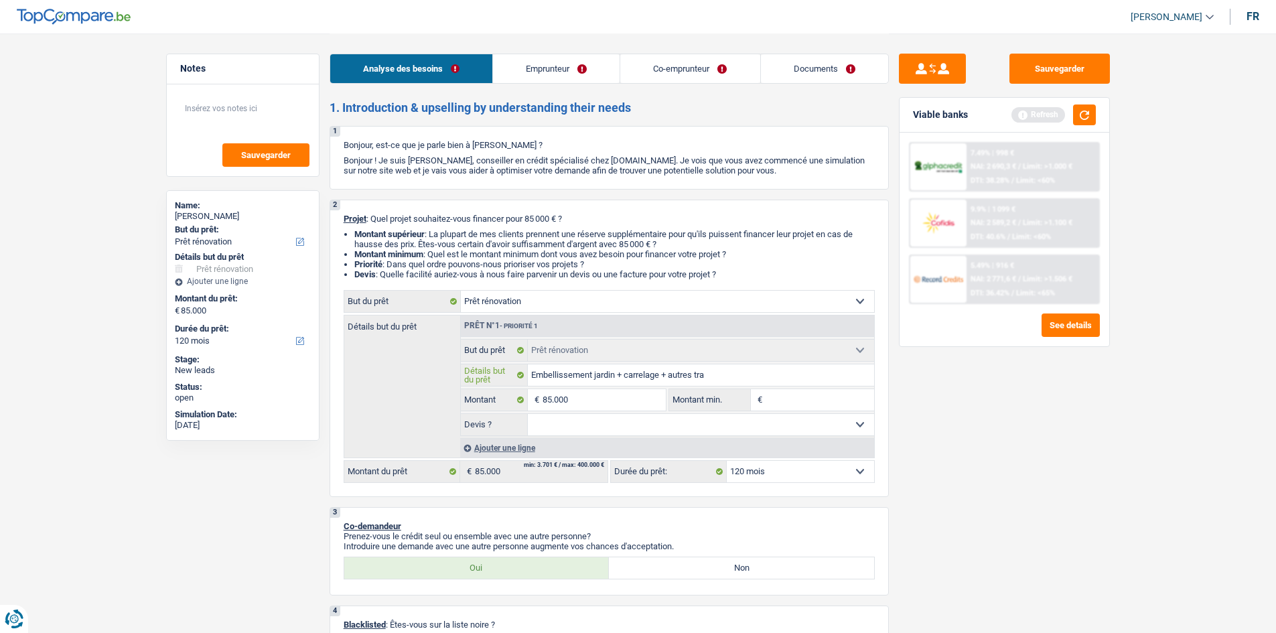
type input "Embellissement jardin + carrelage + autres trav"
type input "Embellissement jardin + carrelage + autres trava"
type input "Embellissement jardin + carrelage + autres travau"
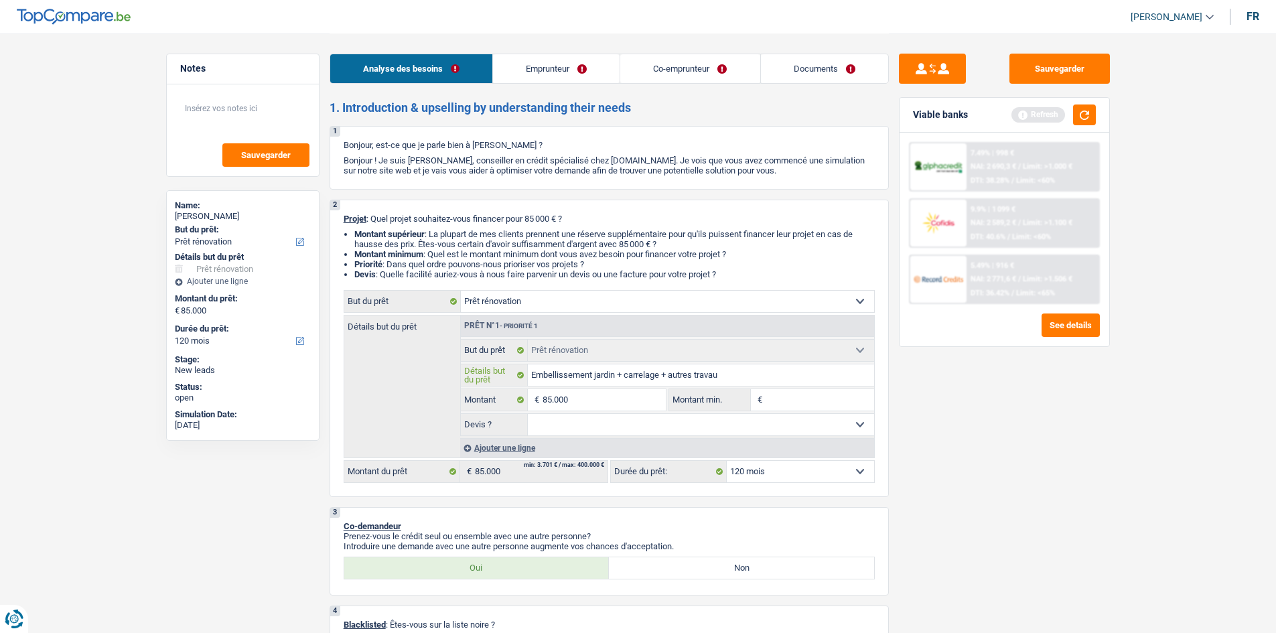
type input "Embellissement jardin + carrelage + autres travaux"
type input "Embellissement jardin + carrelage + autres travaux m"
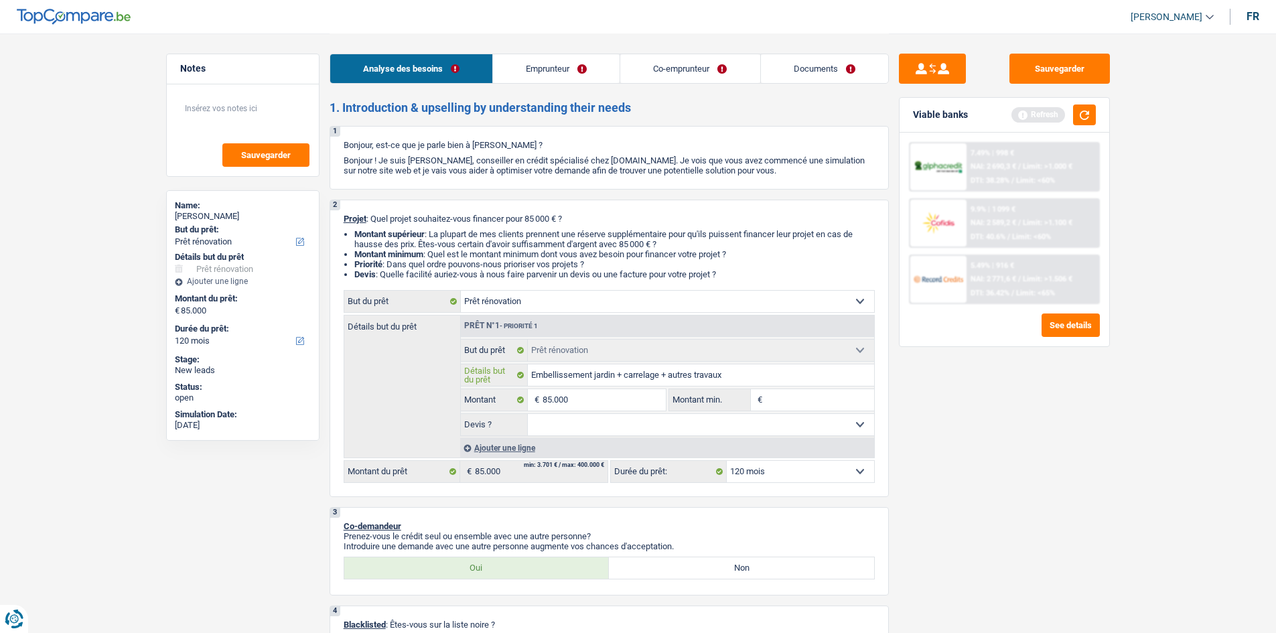
type input "Embellissement jardin + carrelage + autres travaux m"
type input "Embellissement jardin + carrelage + autres travaux ma"
type input "Embellissement jardin + carrelage + autres travaux man"
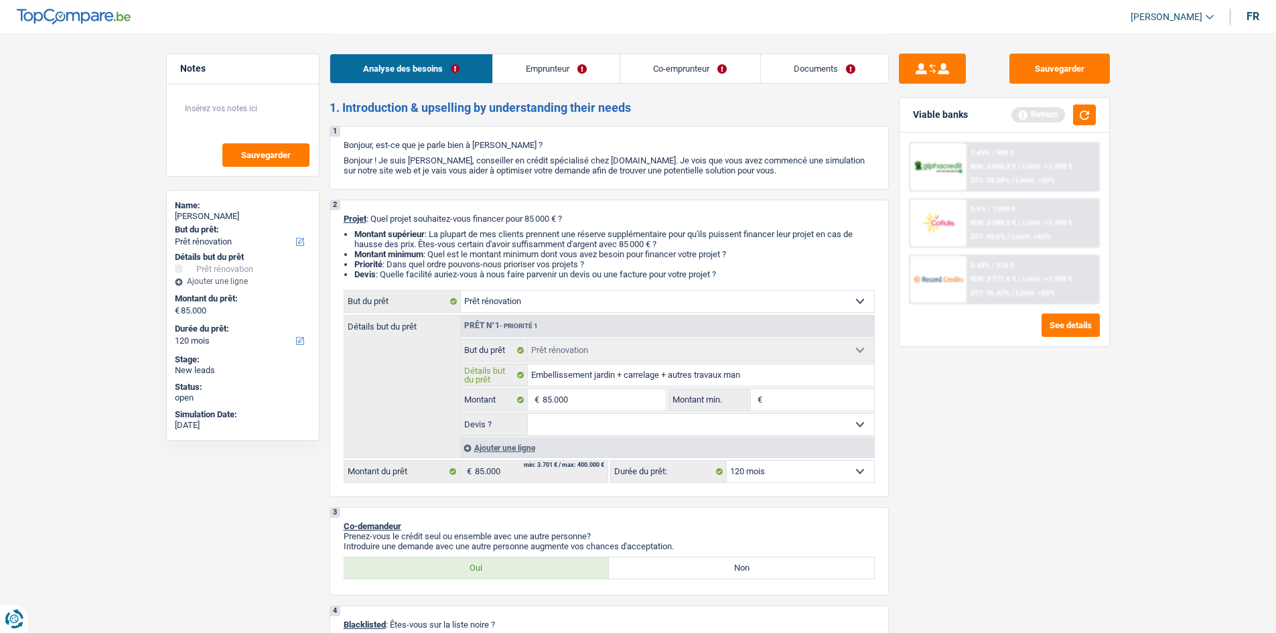
type input "Embellissement jardin + carrelage + autres travaux manu"
type input "Embellissement jardin + carrelage + autres travaux manue"
type input "Embellissement jardin + carrelage + autres travaux manuel"
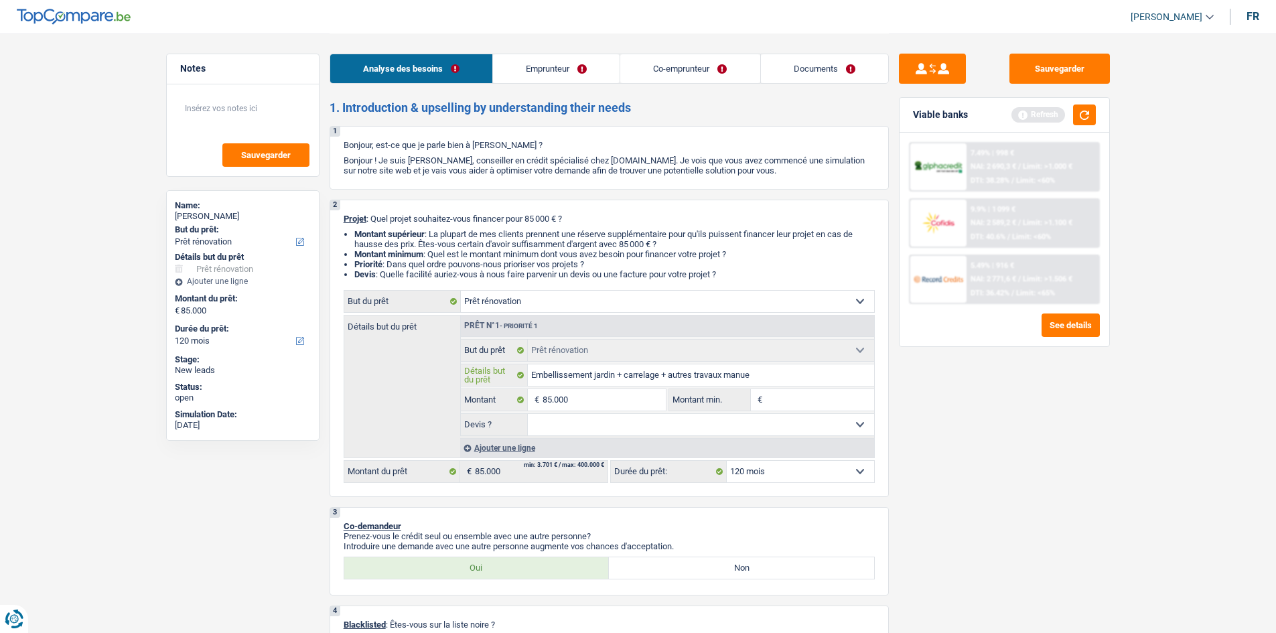
type input "Embellissement jardin + carrelage + autres travaux manuel"
type input "Embellissement jardin + carrelage + autres travaux manuels"
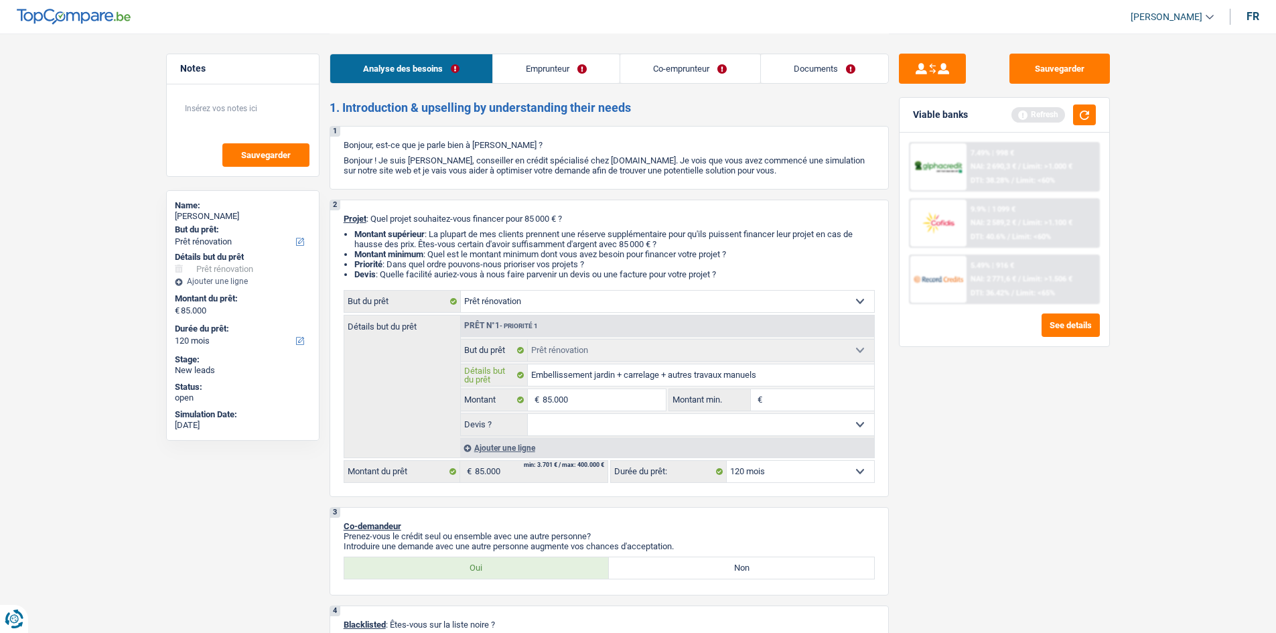
type input "Embellissement jardin + carrelage + autres travaux manuels"
type input "Embellissement jardin + carrelage + autres travaux manuel"
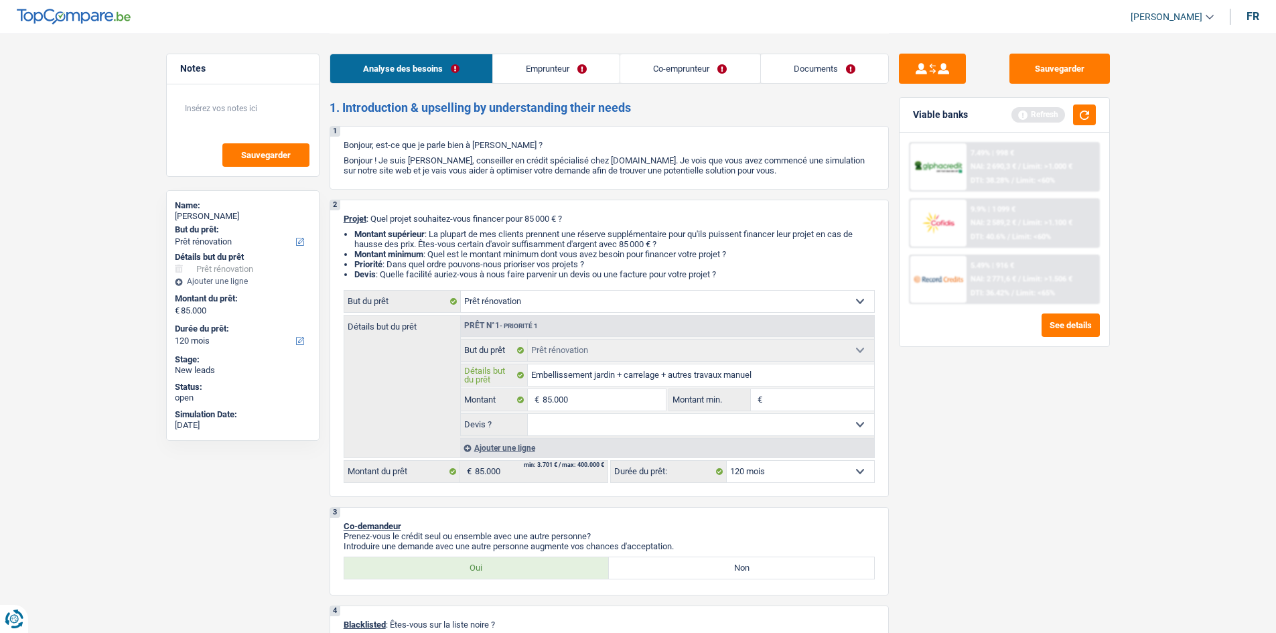
type input "Embellissement jardin + carrelage + autres travaux manuel"
type input "Embellissement jardin + carrelage + autres tra"
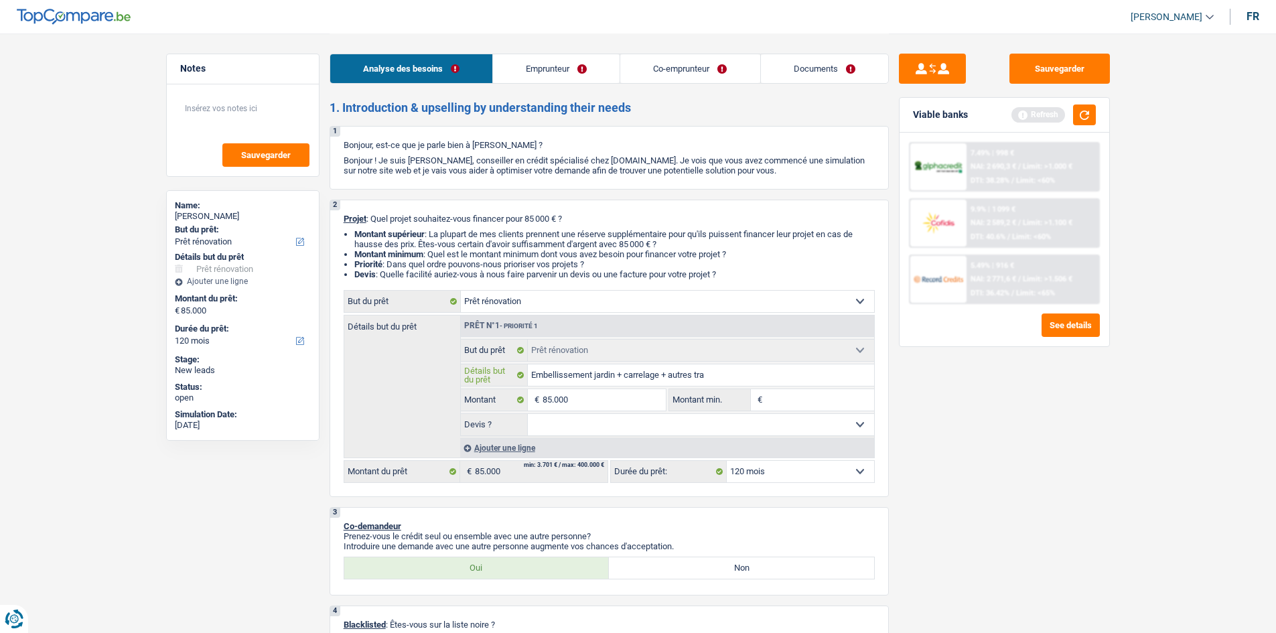
type input "Embellissement jardin + carrelage + autres tr"
type input "Embellissement jardin + carrelage + autres t"
type input "Embellissement jardin + carrelage + autr"
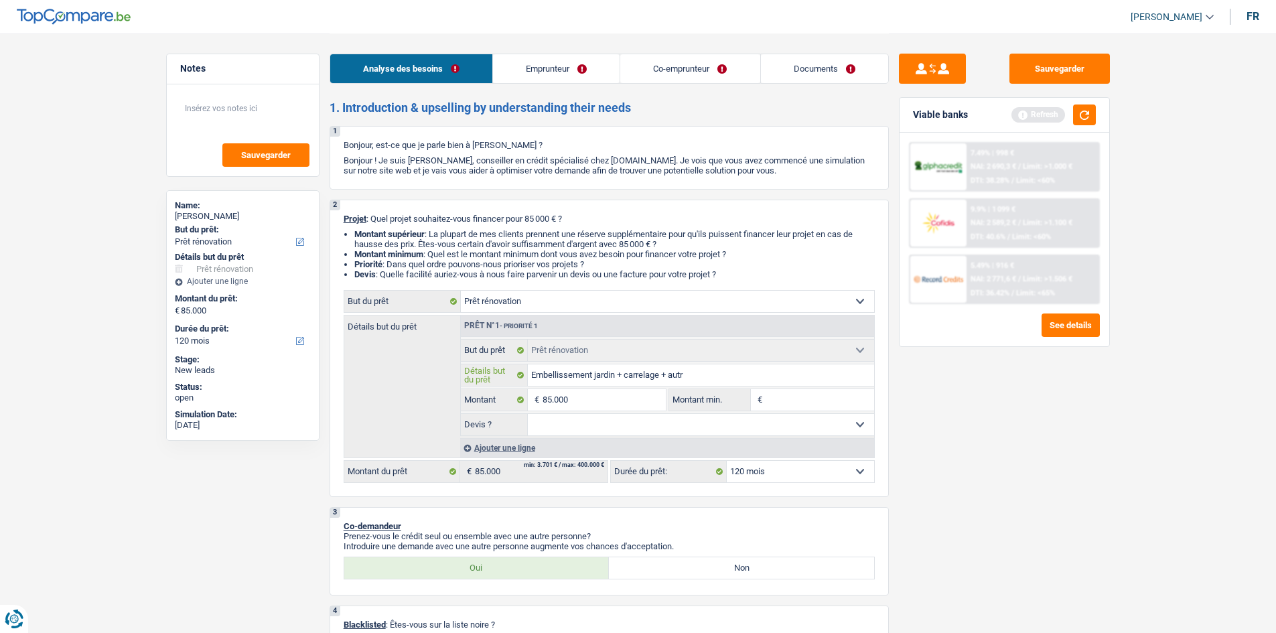
type input "Embellissement jardin + carrelage + autr"
type input "Embellissement jardin + carrelage + aut"
type input "Embellissement jardin + carrelage + au"
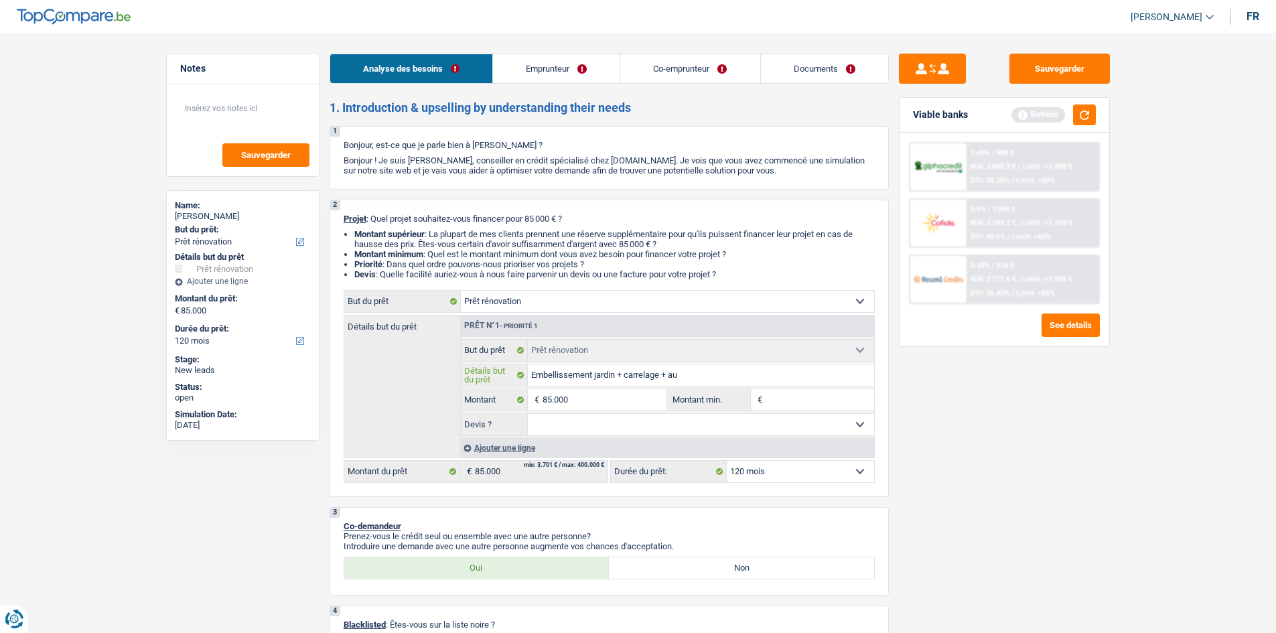
type input "Embellissement jardin + carrelage + a"
type input "Embellissement jardin + carrelage +"
type input "Embellissement jardin + carrelage + r"
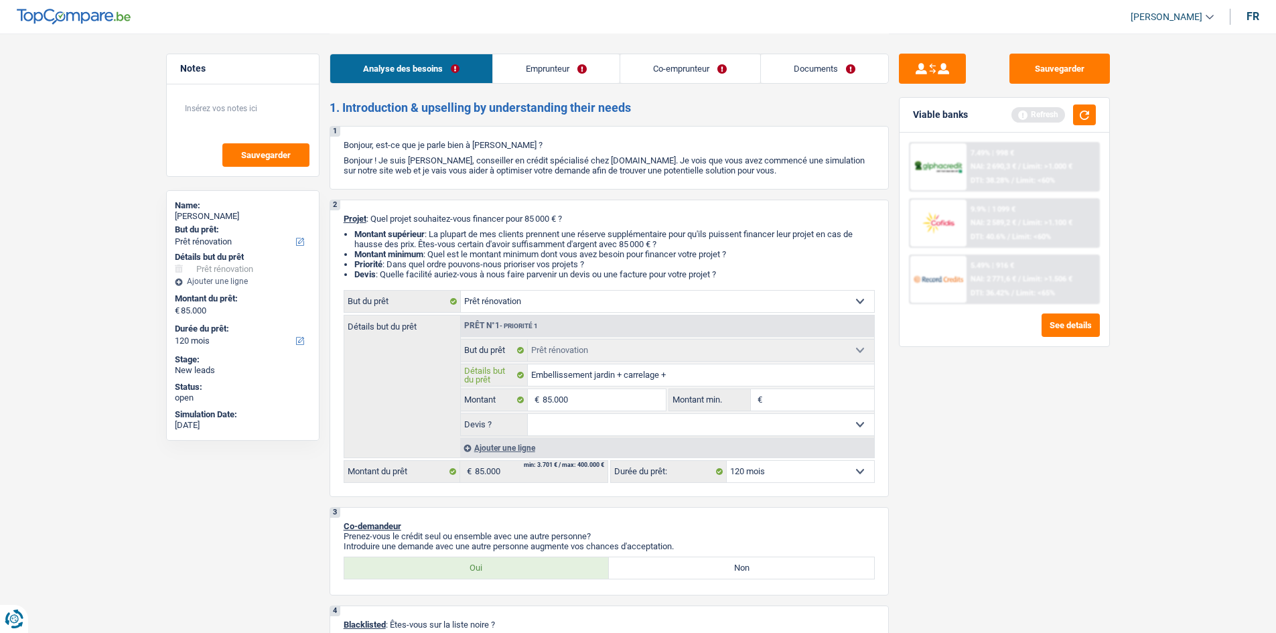
type input "Embellissement jardin + carrelage + r"
type input "Embellissement jardin + carrelage + ra"
type input "Embellissement jardin + carrelage + rai"
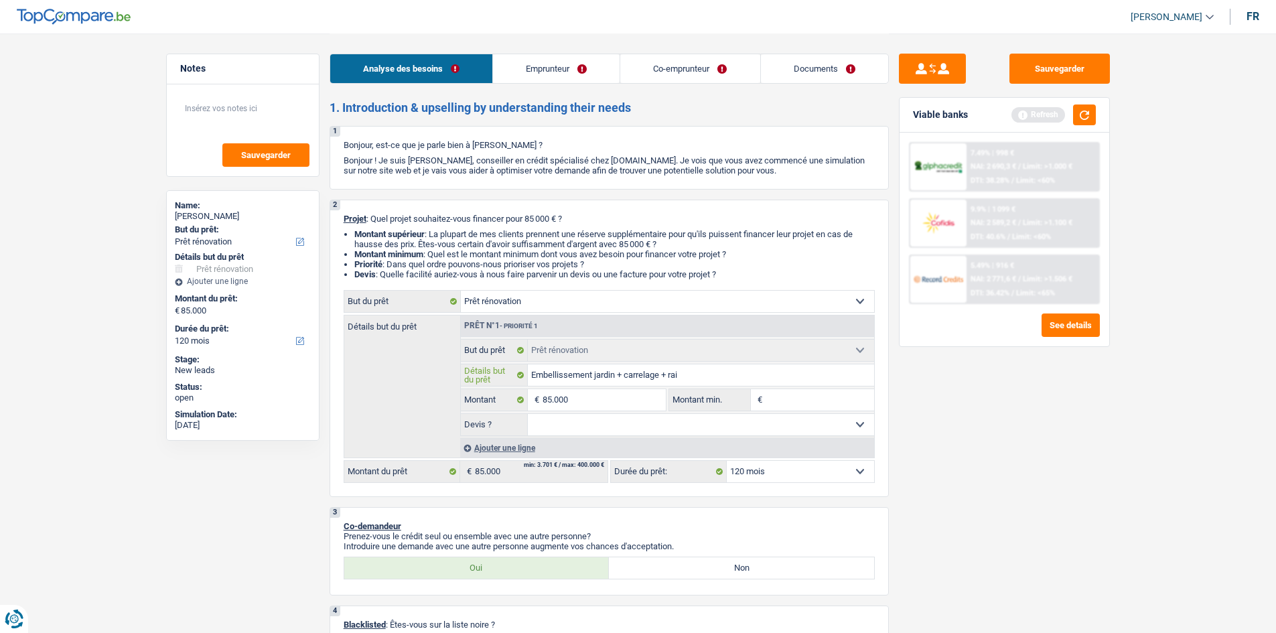
type input "Embellissement jardin + carrelage + ra"
type input "Embellissement jardin + carrelage + raf"
type input "Embellissement jardin + carrelage + rafr"
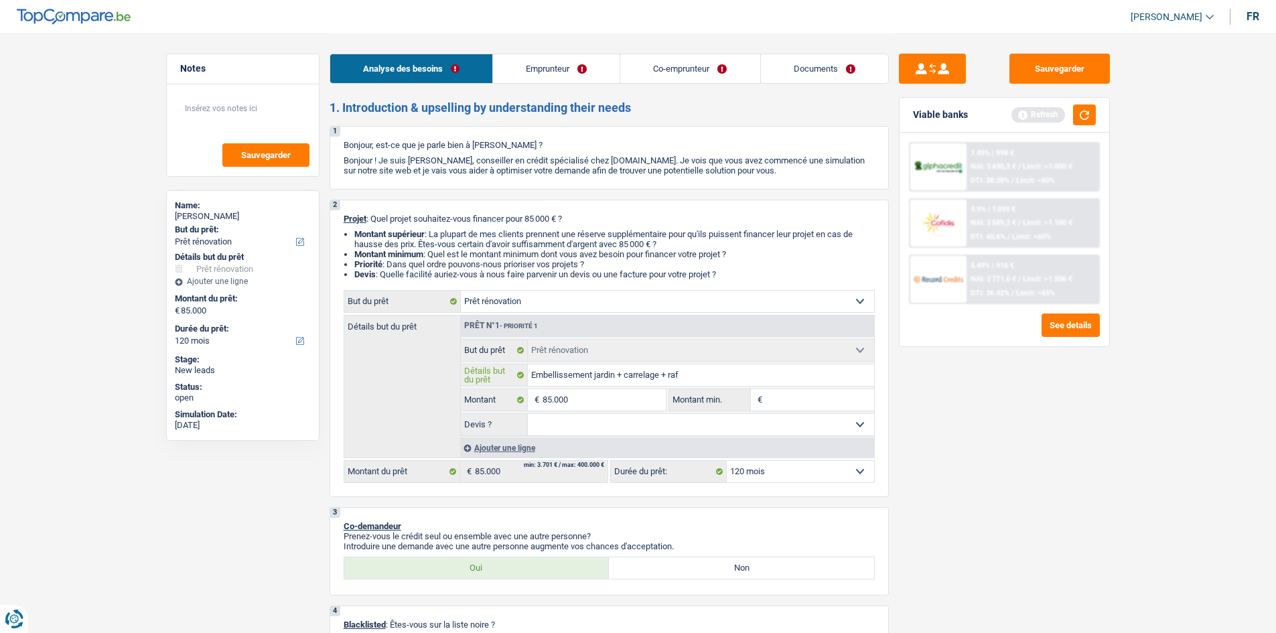
type input "Embellissement jardin + carrelage + rafr"
type input "Embellissement jardin + carrelage + rafra"
type input "Embellissement jardin + carrelage + rafrai"
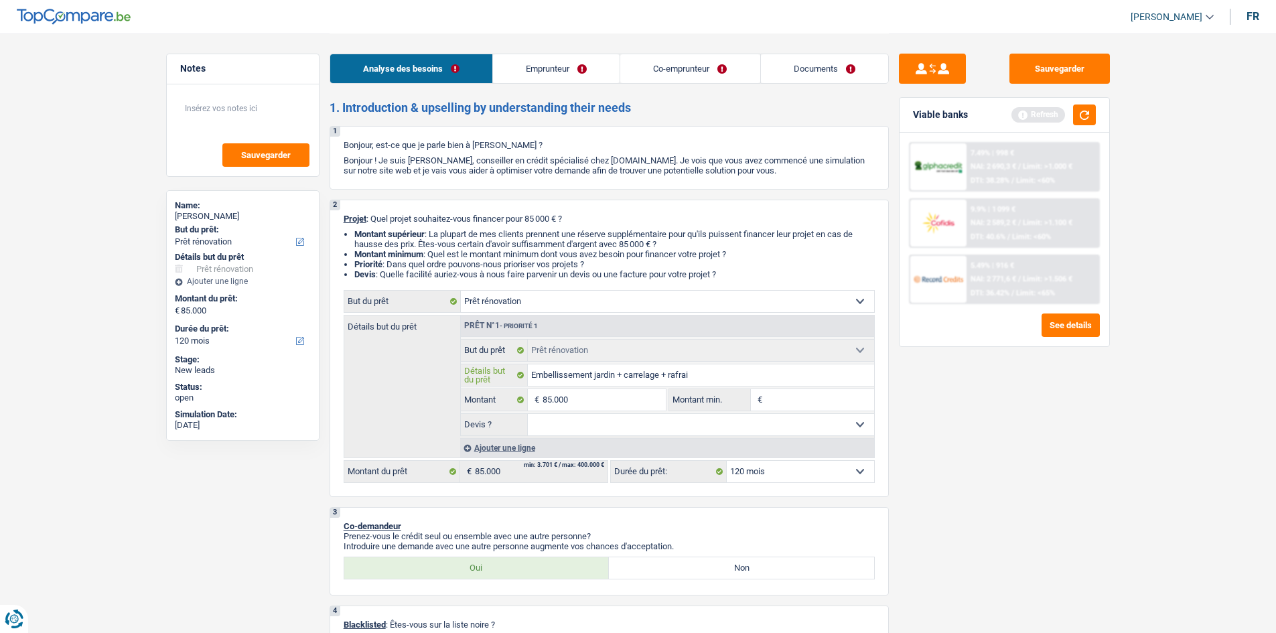
type input "Embellissement jardin + carrelage + rafraic"
type input "Embellissement jardin + carrelage + rafraici"
type input "Embellissement jardin + carrelage + rafraic"
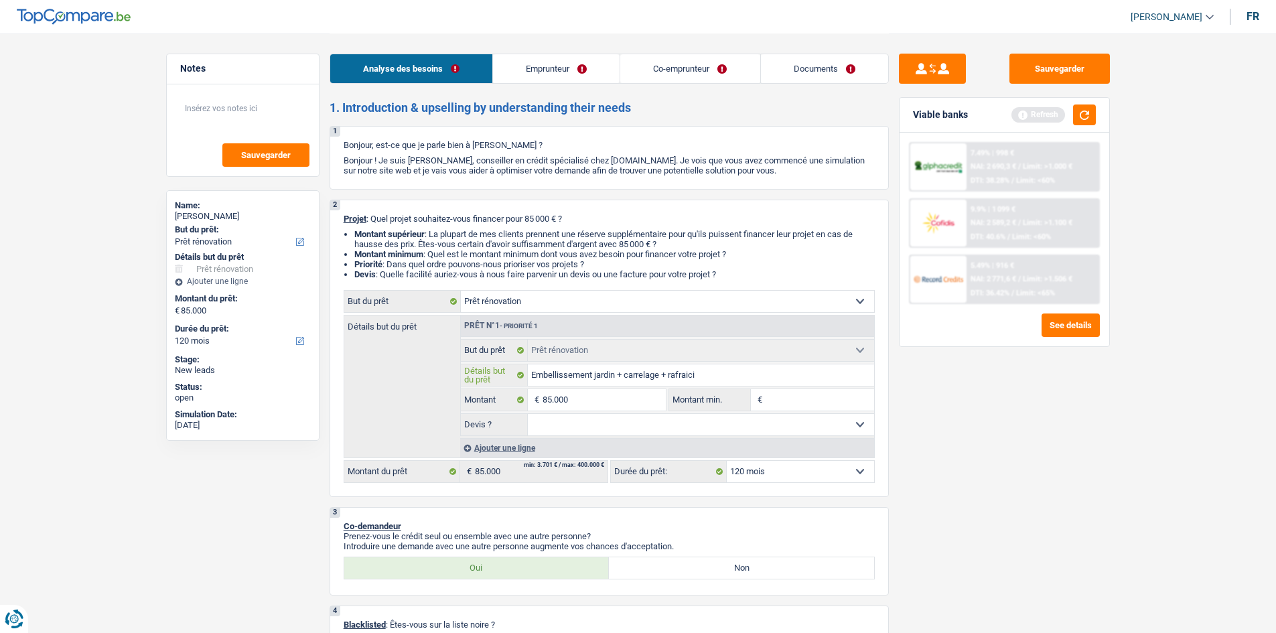
type input "Embellissement jardin + carrelage + rafraic"
type input "Embellissement jardin + carrelage + rafraich"
type input "Embellissement jardin + carrelage + rafraichis"
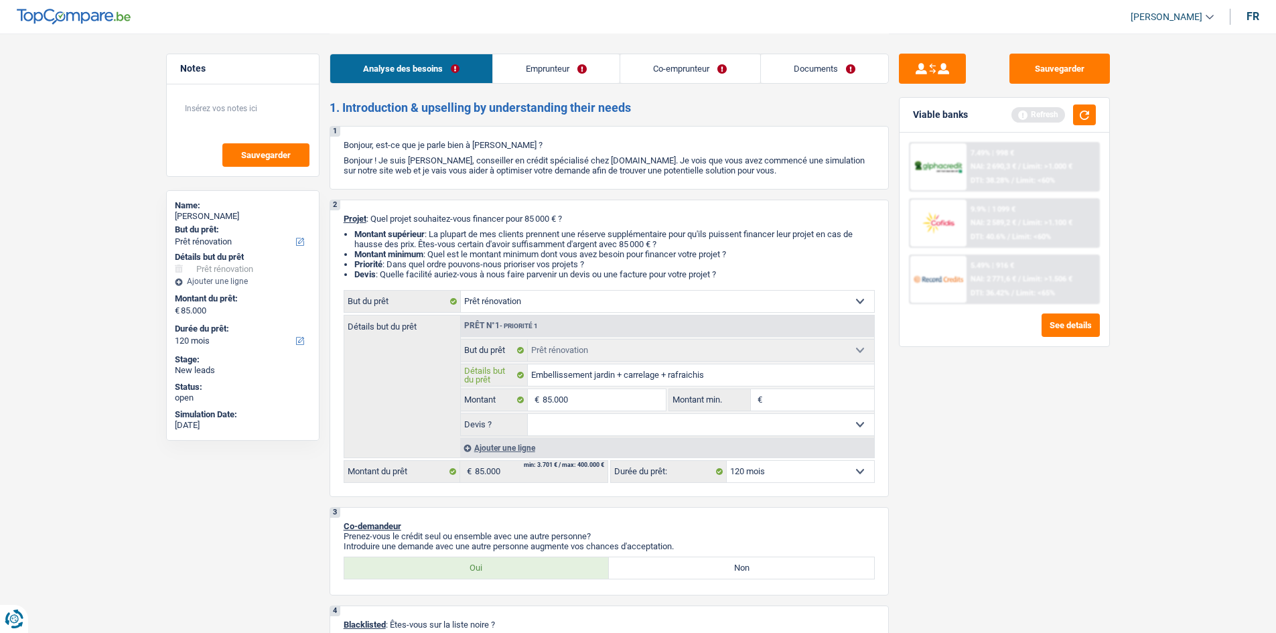
type input "Embellissement jardin + carrelage + rafraichiss"
type input "Embellissement jardin + carrelage + rafraichisse"
type input "Embellissement jardin + carrelage + rafraichissem"
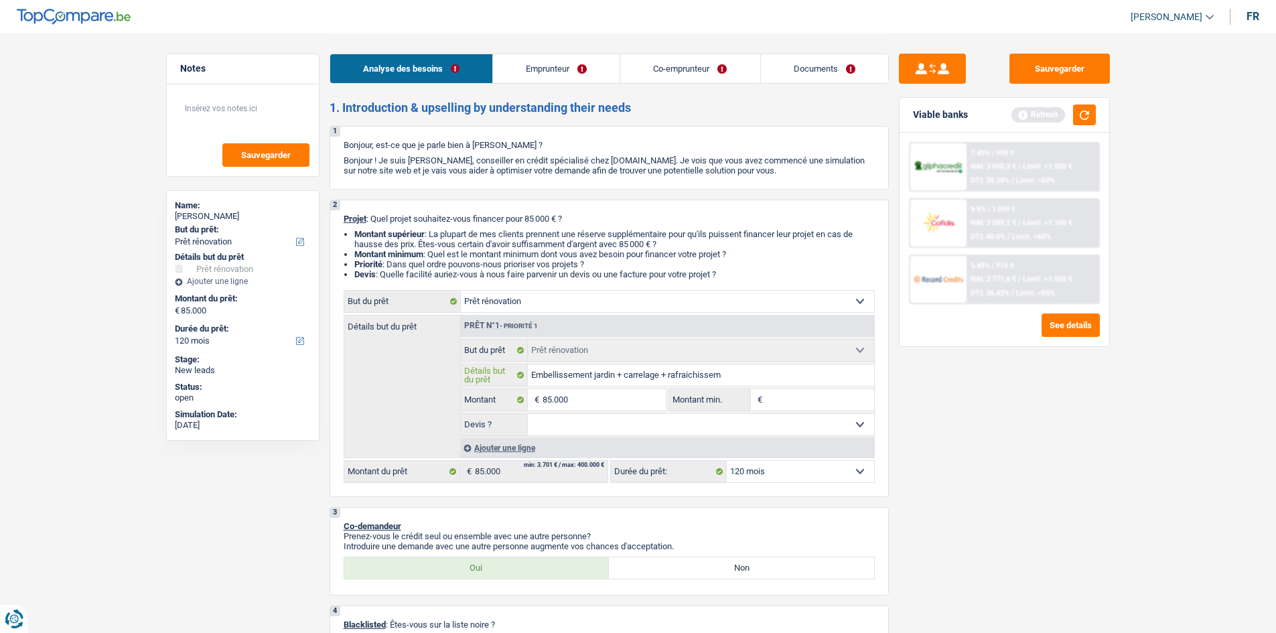
type input "Embellissement jardin + carrelage + rafraichissem"
type input "Embellissement jardin + carrelage + rafraichisseme"
type input "Embellissement jardin + carrelage + rafraichissemen"
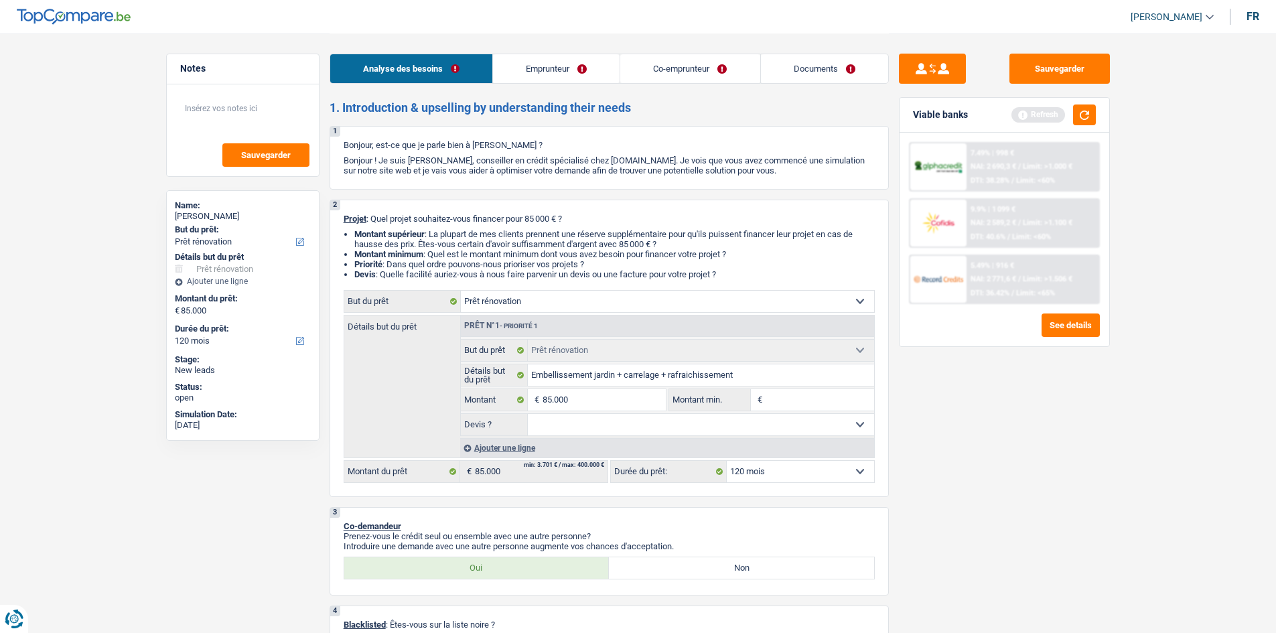
click at [641, 422] on select "Oui Non Non répondu Sélectionner une option" at bounding box center [701, 424] width 346 height 21
click at [528, 414] on select "Oui Non Non répondu Sélectionner une option" at bounding box center [701, 424] width 346 height 21
click at [1082, 119] on button "button" at bounding box center [1084, 115] width 23 height 21
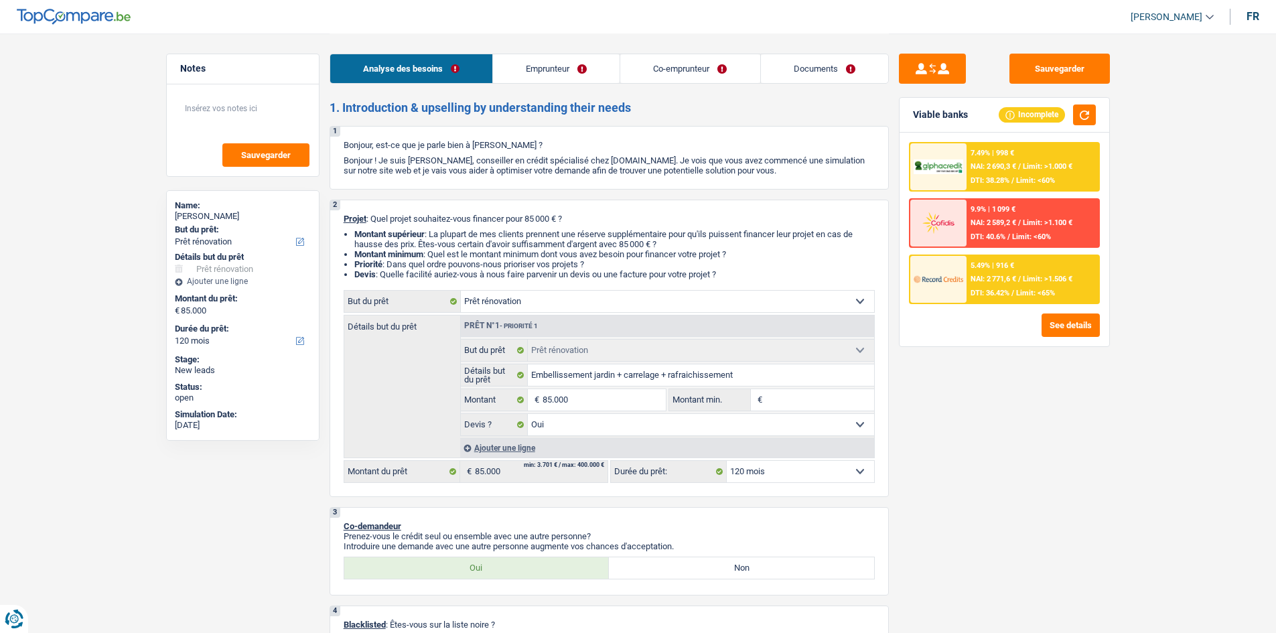
click at [782, 395] on input "Montant min." at bounding box center [820, 399] width 109 height 21
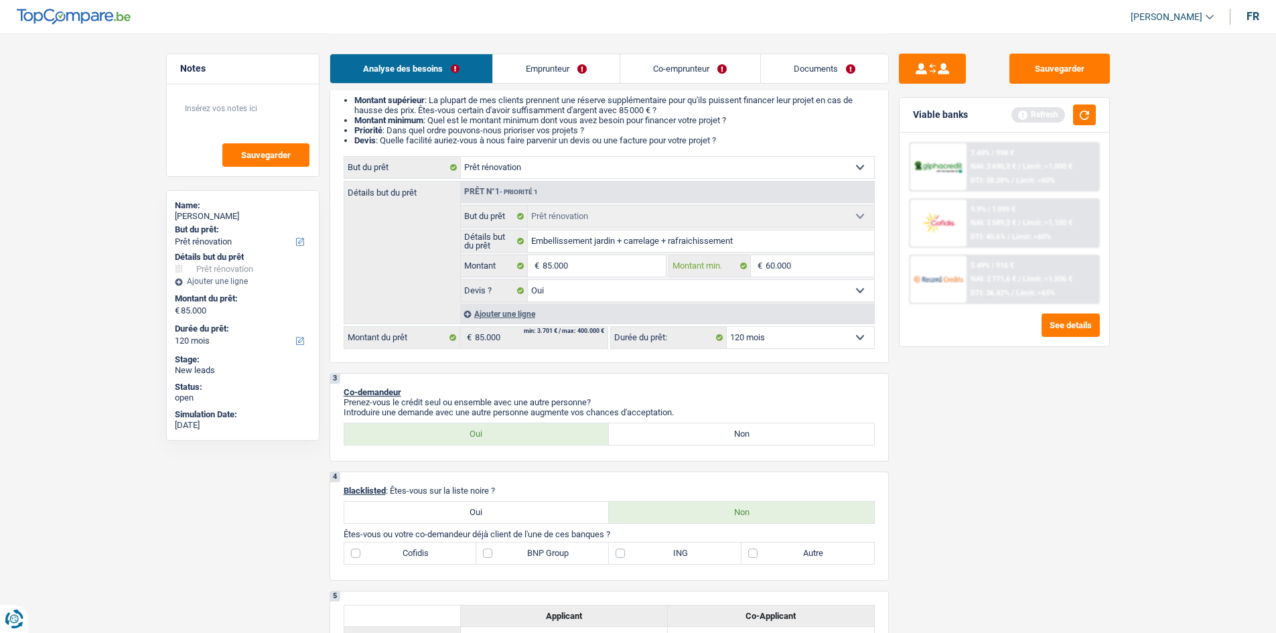
scroll to position [201, 0]
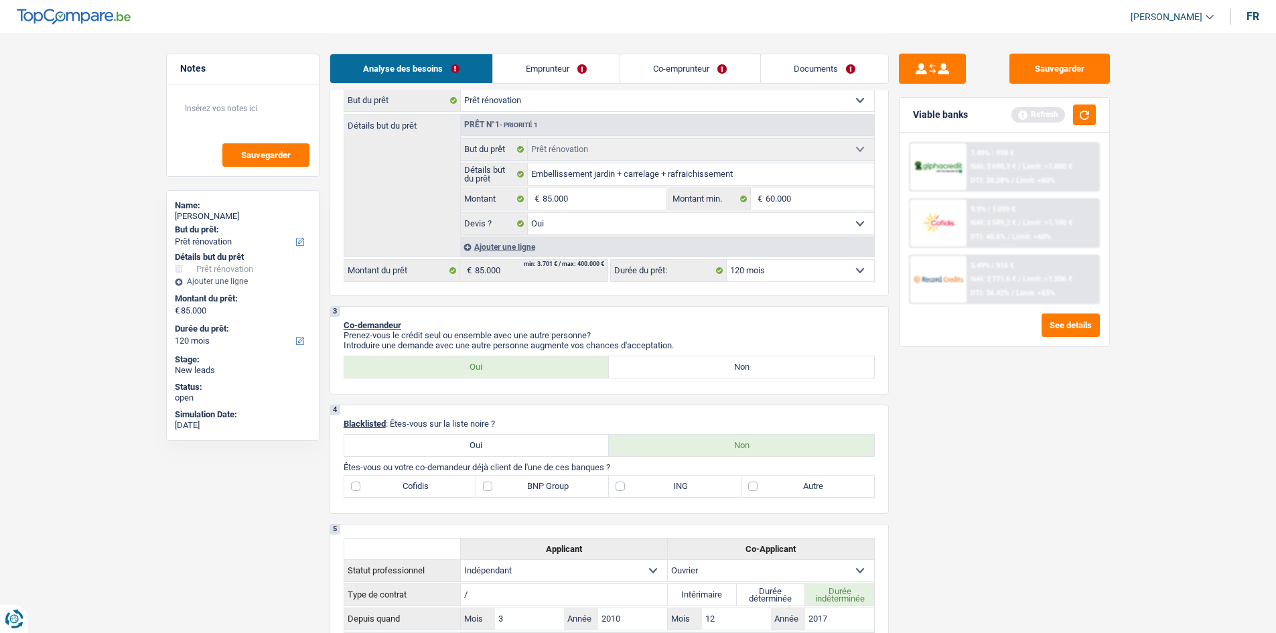
click at [616, 485] on label "ING" at bounding box center [675, 486] width 133 height 21
click at [616, 485] on input "ING" at bounding box center [675, 486] width 133 height 21
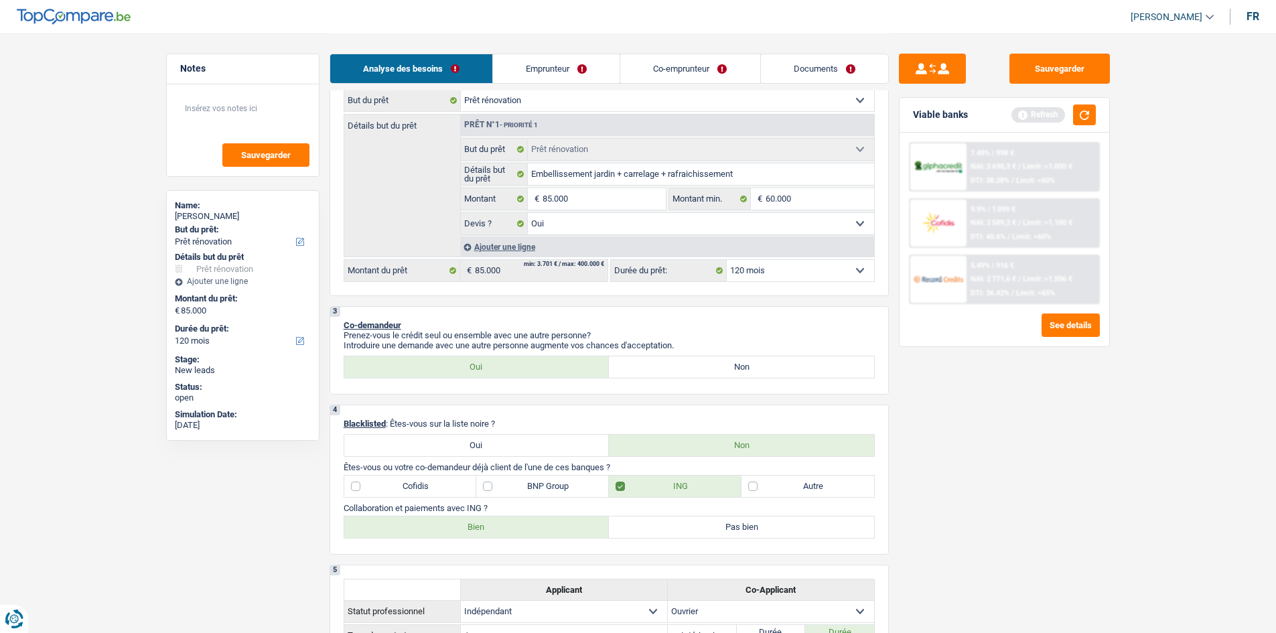
click at [490, 487] on label "BNP Group" at bounding box center [542, 486] width 133 height 21
click at [490, 487] on input "BNP Group" at bounding box center [542, 486] width 133 height 21
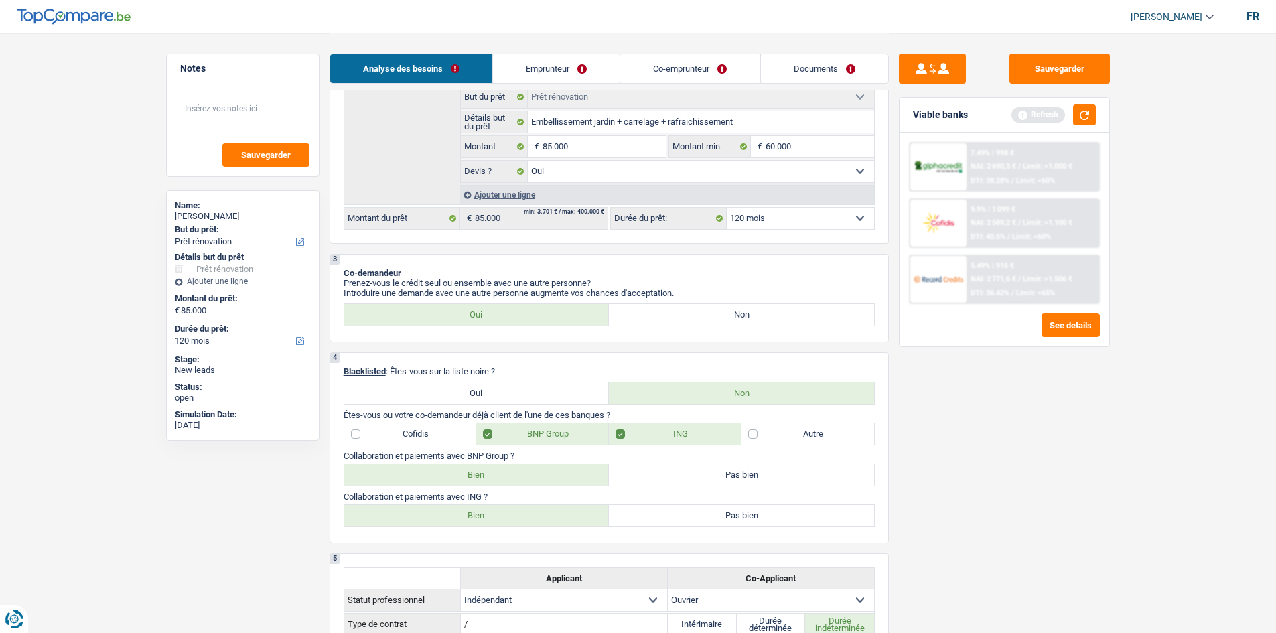
scroll to position [268, 0]
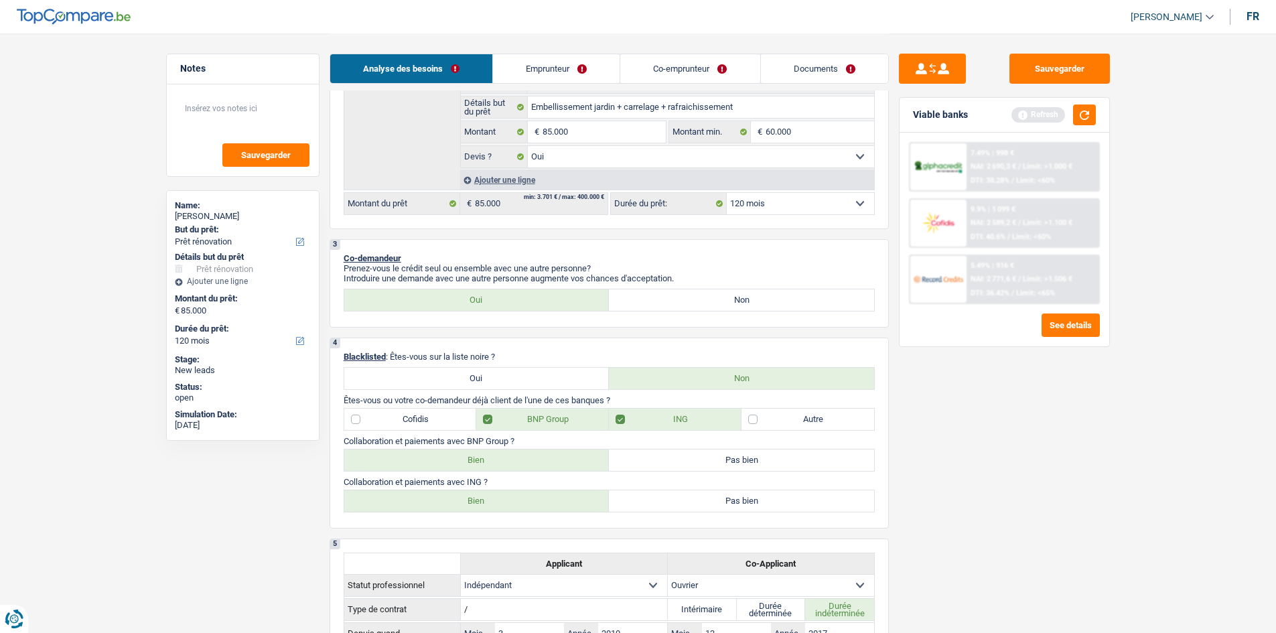
click at [447, 456] on label "Bien" at bounding box center [476, 460] width 265 height 21
click at [447, 456] on input "Bien" at bounding box center [476, 460] width 265 height 21
click at [474, 506] on label "Bien" at bounding box center [476, 500] width 265 height 21
click at [474, 506] on input "Bien" at bounding box center [476, 500] width 265 height 21
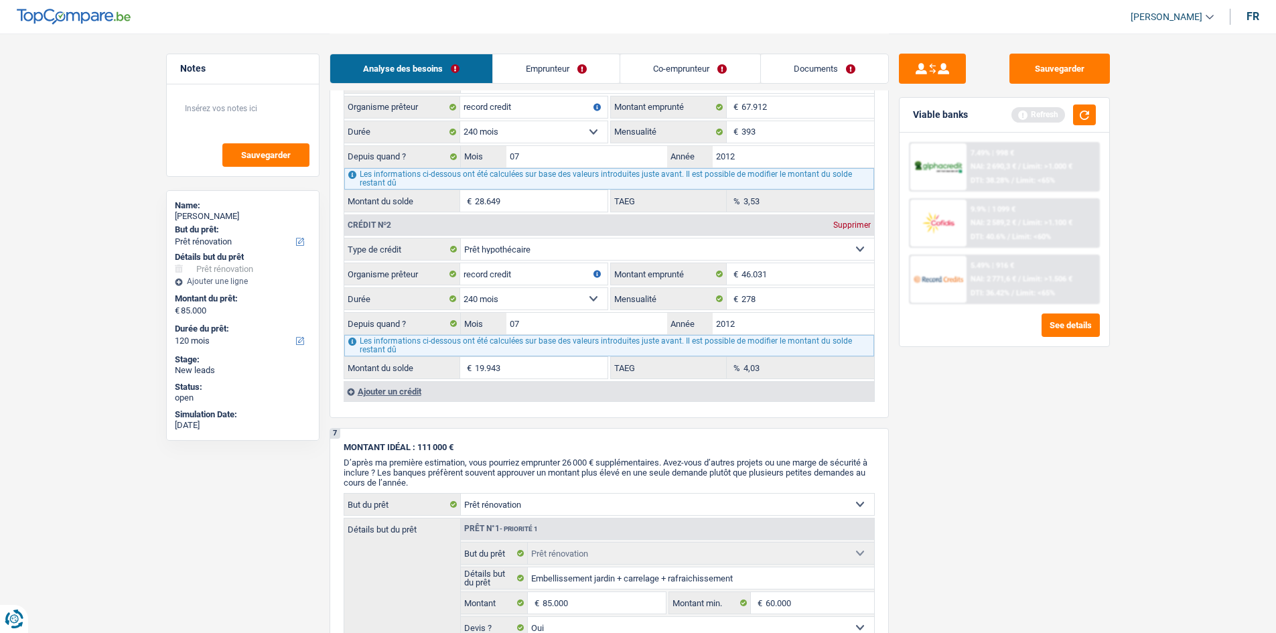
scroll to position [1139, 0]
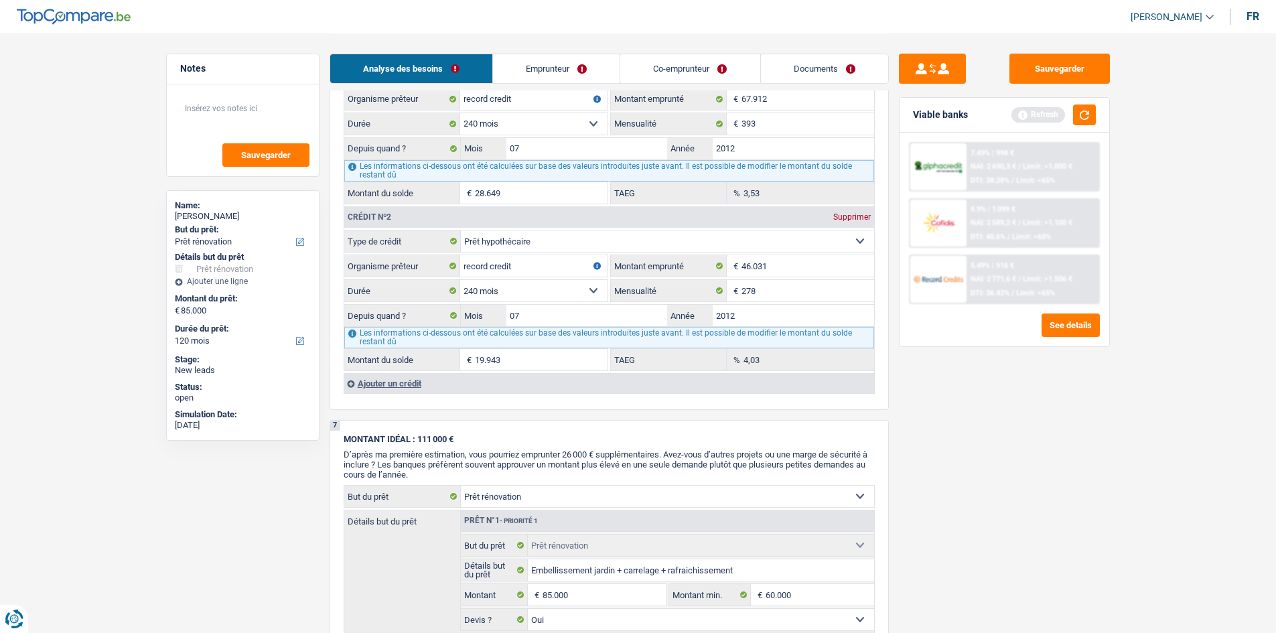
click at [404, 384] on div "Ajouter un crédit" at bounding box center [609, 383] width 531 height 20
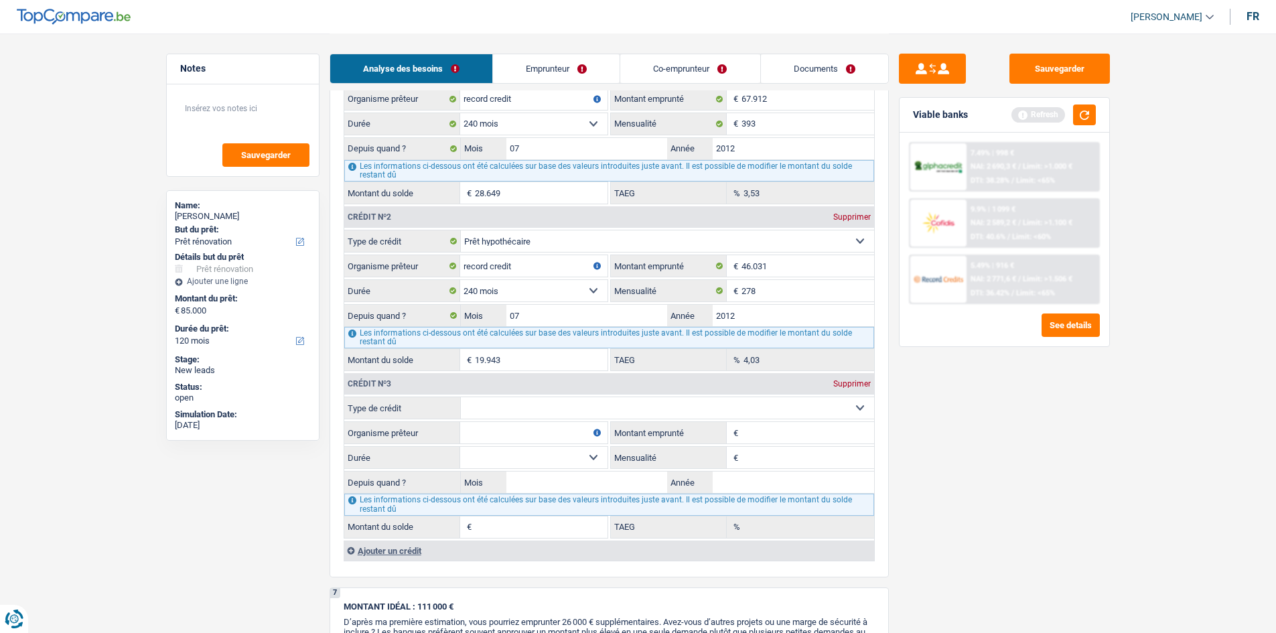
click at [510, 405] on select "Carte ou ouverture de crédit Prêt hypothécaire Vente à tempérament Prêt à tempé…" at bounding box center [667, 407] width 413 height 21
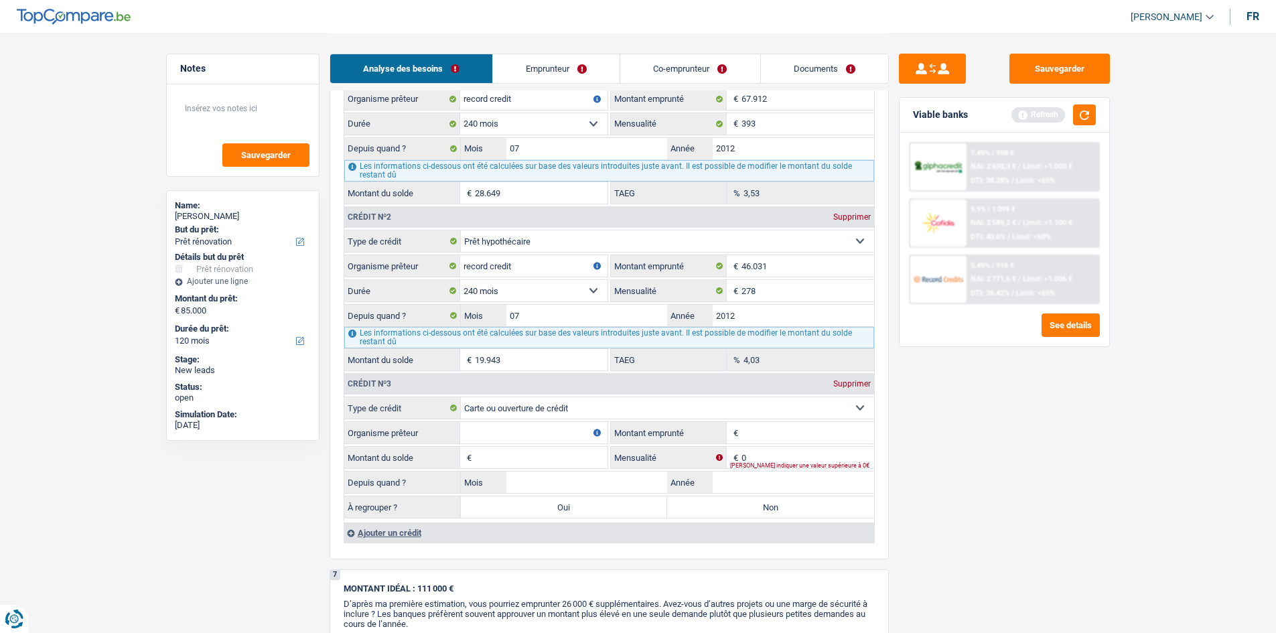
click at [551, 428] on input "Organisme prêteur" at bounding box center [533, 432] width 147 height 21
click at [764, 429] on input "Montant emprunté" at bounding box center [808, 432] width 133 height 21
click at [502, 429] on input "Organisme prêteur" at bounding box center [533, 432] width 147 height 21
click at [420, 532] on div "Ajouter un crédit" at bounding box center [609, 533] width 531 height 20
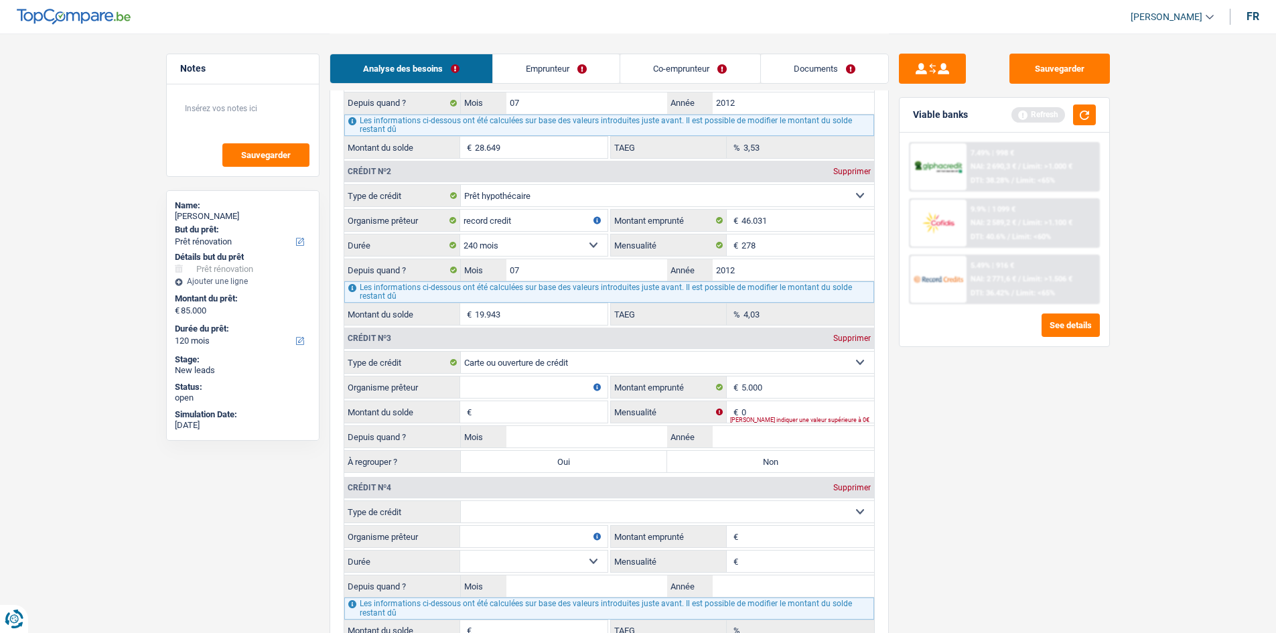
scroll to position [1340, 0]
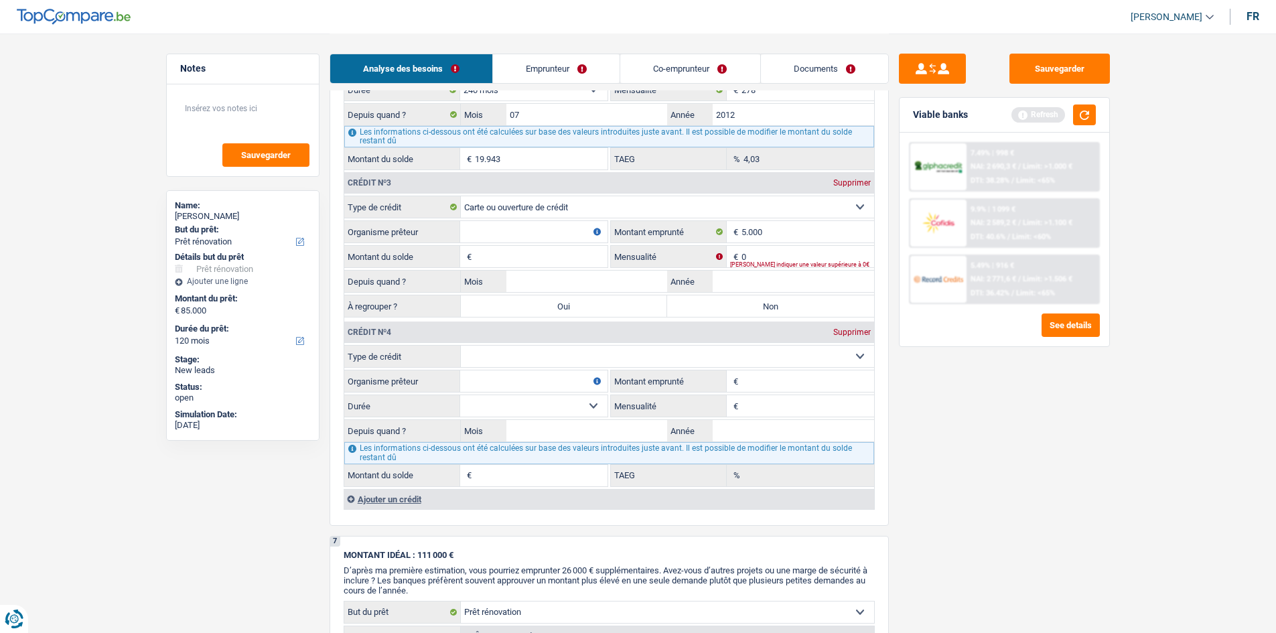
click at [390, 501] on div "Ajouter un crédit" at bounding box center [609, 499] width 531 height 20
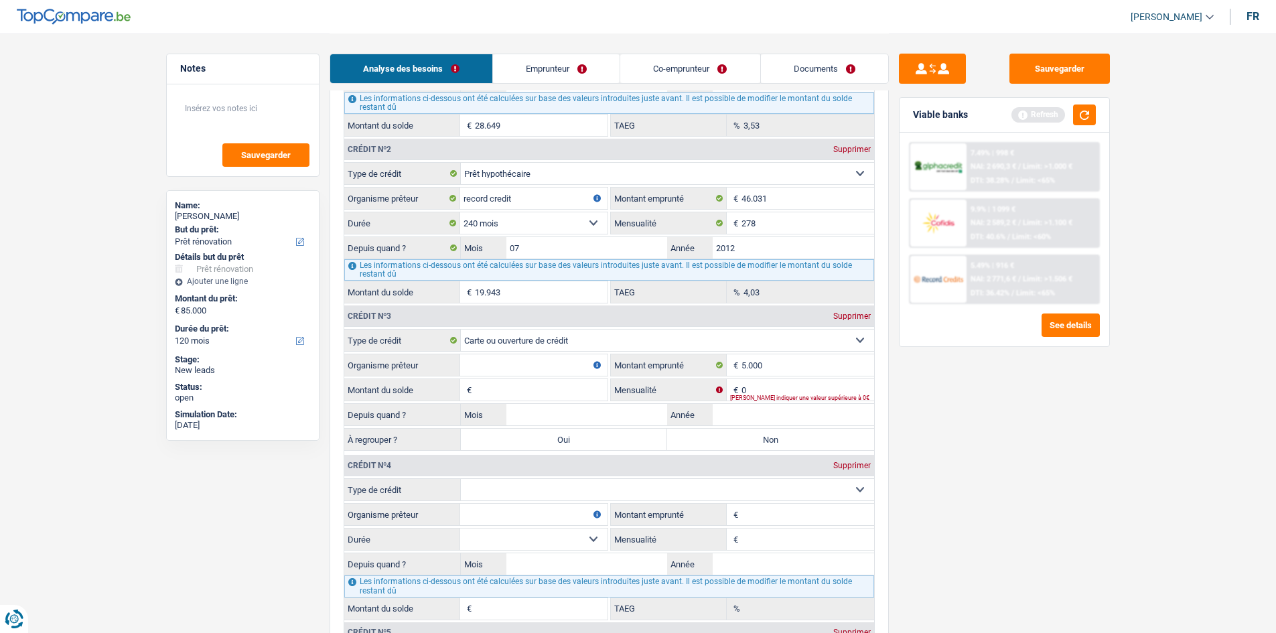
scroll to position [1206, 0]
click at [551, 369] on input "Organisme prêteur" at bounding box center [533, 365] width 147 height 21
click at [531, 398] on input "Montant du solde" at bounding box center [541, 390] width 133 height 21
click at [594, 411] on input "Mois" at bounding box center [587, 415] width 161 height 21
click at [801, 391] on input "0" at bounding box center [808, 390] width 133 height 21
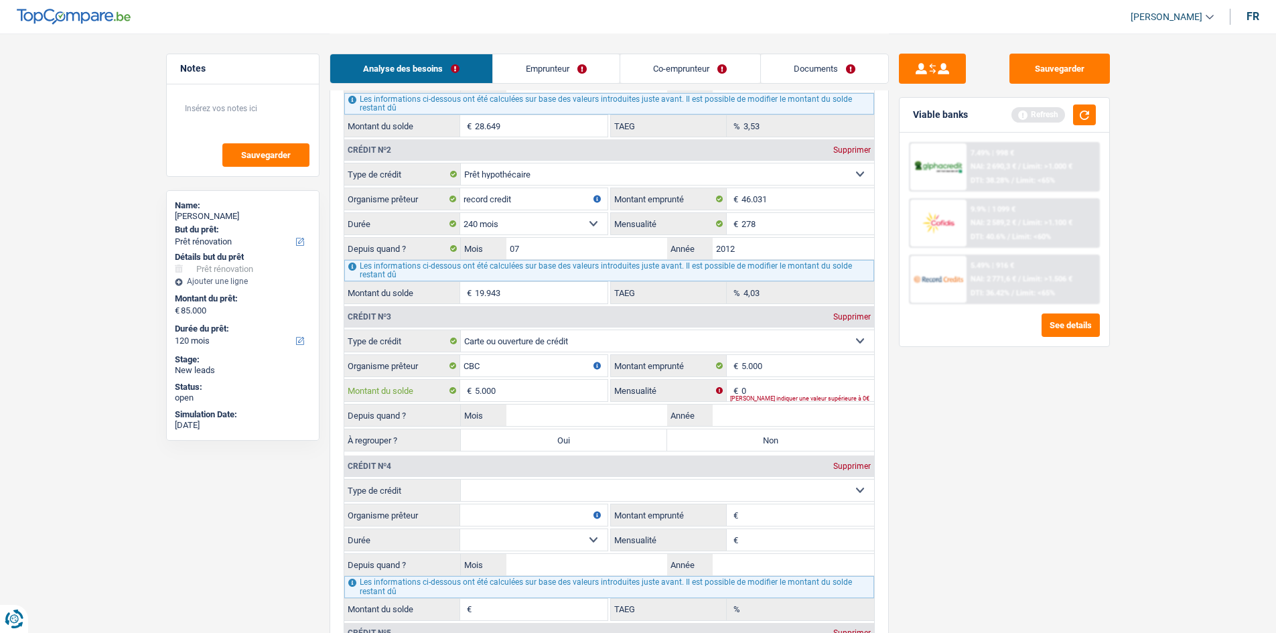
click at [525, 387] on input "5.000" at bounding box center [541, 390] width 133 height 21
click at [785, 389] on input "0" at bounding box center [808, 390] width 133 height 21
click at [537, 385] on input "0" at bounding box center [541, 390] width 133 height 21
click at [853, 315] on div "Supprimer" at bounding box center [852, 317] width 44 height 8
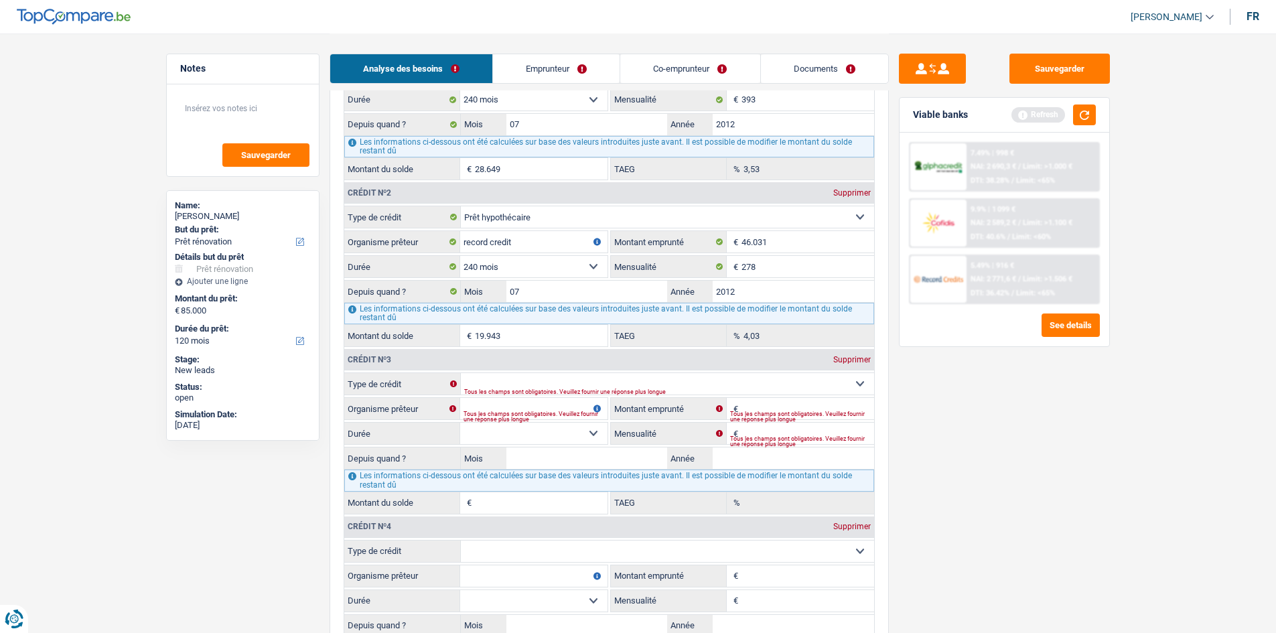
scroll to position [1139, 0]
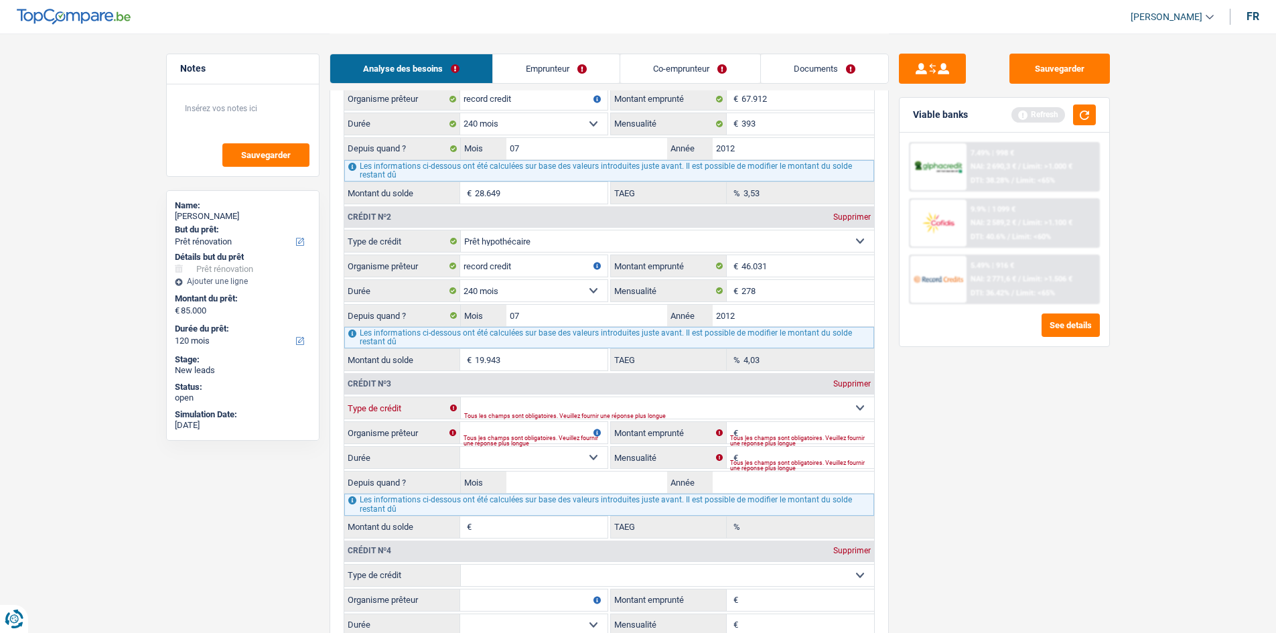
click at [855, 402] on select "Carte ou ouverture de crédit Prêt hypothécaire Vente à tempérament Prêt à tempé…" at bounding box center [667, 407] width 413 height 21
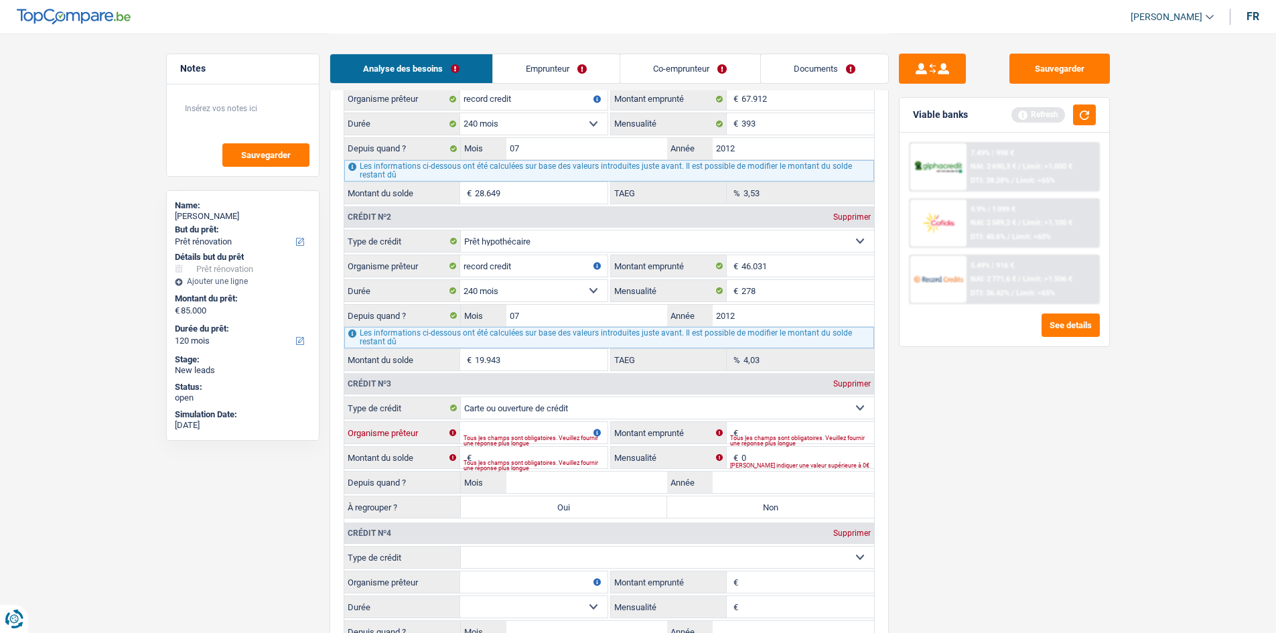
click at [520, 423] on input "Organisme prêteur" at bounding box center [533, 432] width 147 height 21
click at [792, 438] on div "Tous les champs sont obligatoires. Veuillez fournir une réponse plus longue" at bounding box center [802, 440] width 144 height 5
click at [770, 438] on div "Tous les champs sont obligatoires. Veuillez fournir une réponse plus longue" at bounding box center [802, 440] width 144 height 5
click at [747, 431] on input "Montant emprunté" at bounding box center [808, 432] width 133 height 21
click at [592, 480] on input "Mois" at bounding box center [587, 482] width 161 height 21
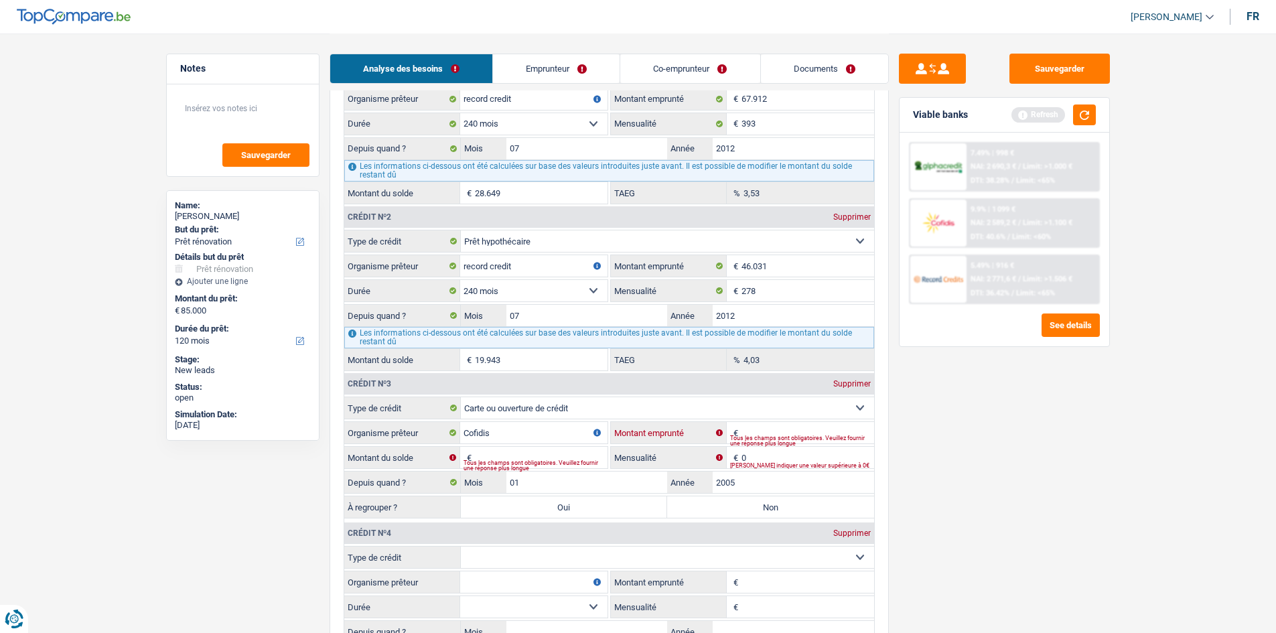
click at [759, 434] on input "Montant emprunté" at bounding box center [808, 432] width 133 height 21
click at [546, 457] on input "Montant du solde" at bounding box center [541, 457] width 133 height 21
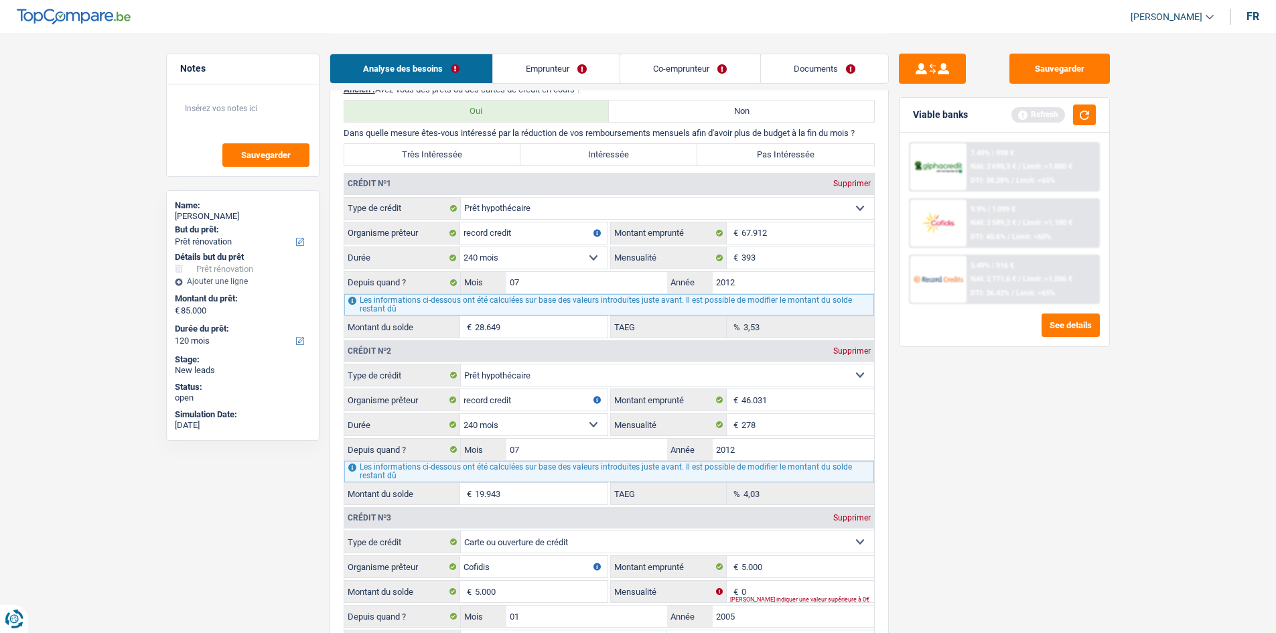
click at [859, 516] on div "Supprimer" at bounding box center [852, 518] width 44 height 8
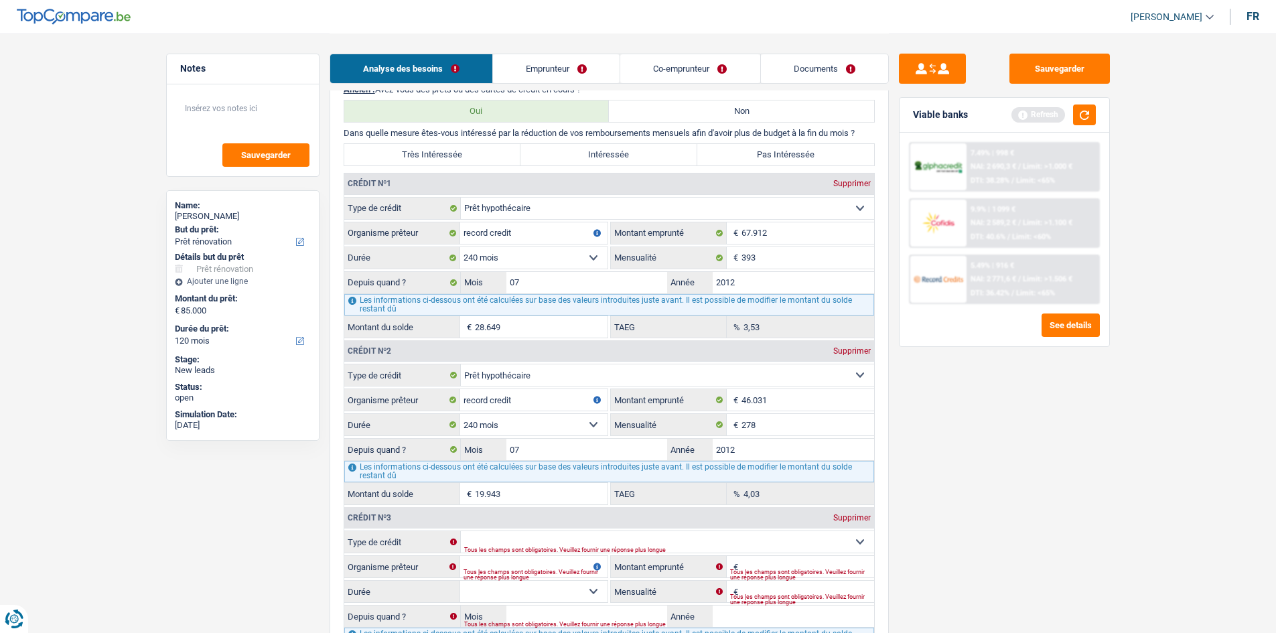
click at [855, 517] on div "Supprimer" at bounding box center [852, 518] width 44 height 8
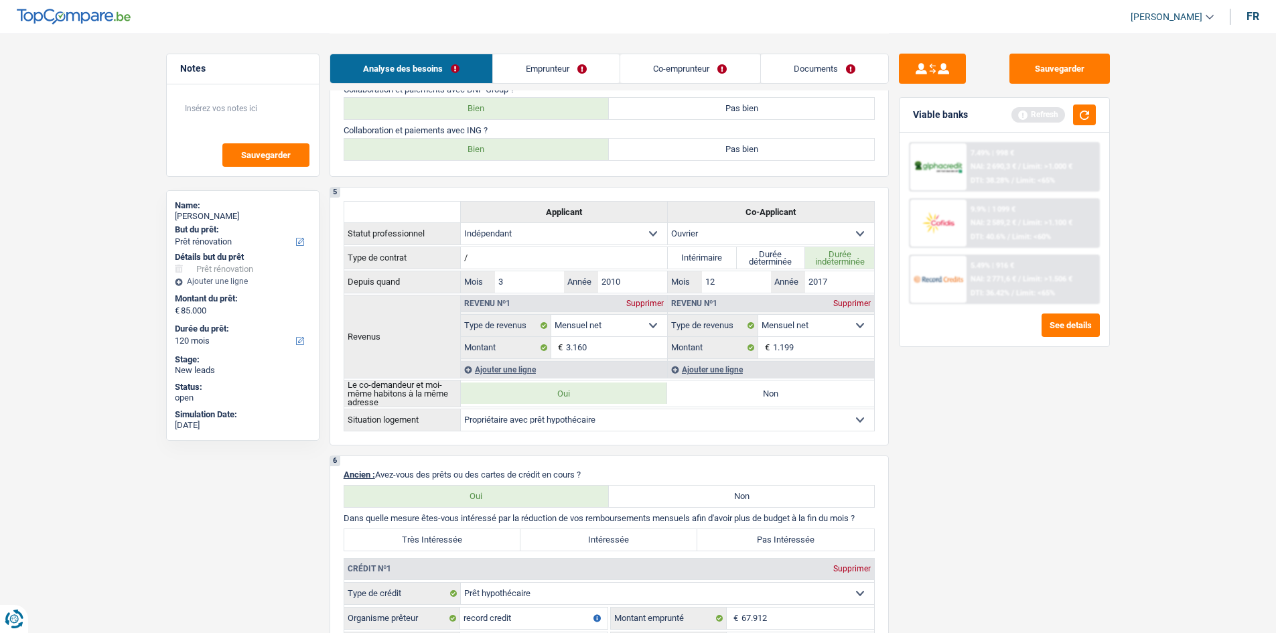
scroll to position [804, 0]
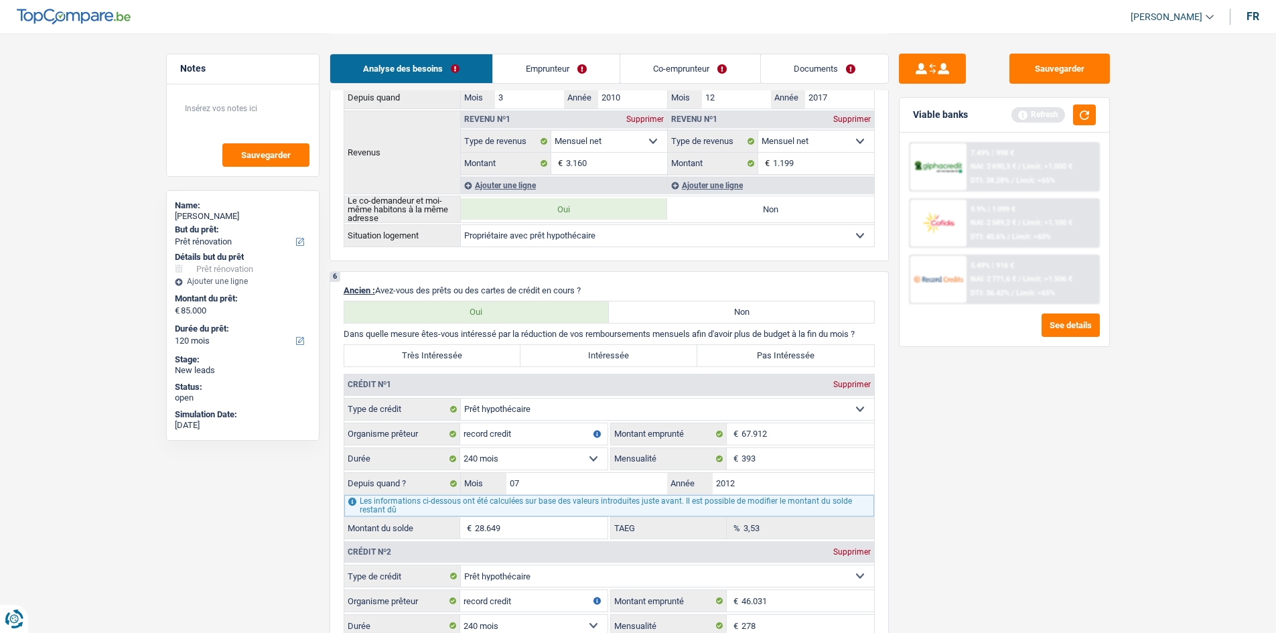
click at [782, 355] on label "Pas Intéressée" at bounding box center [786, 355] width 177 height 21
click at [782, 355] on input "Pas Intéressée" at bounding box center [786, 355] width 177 height 21
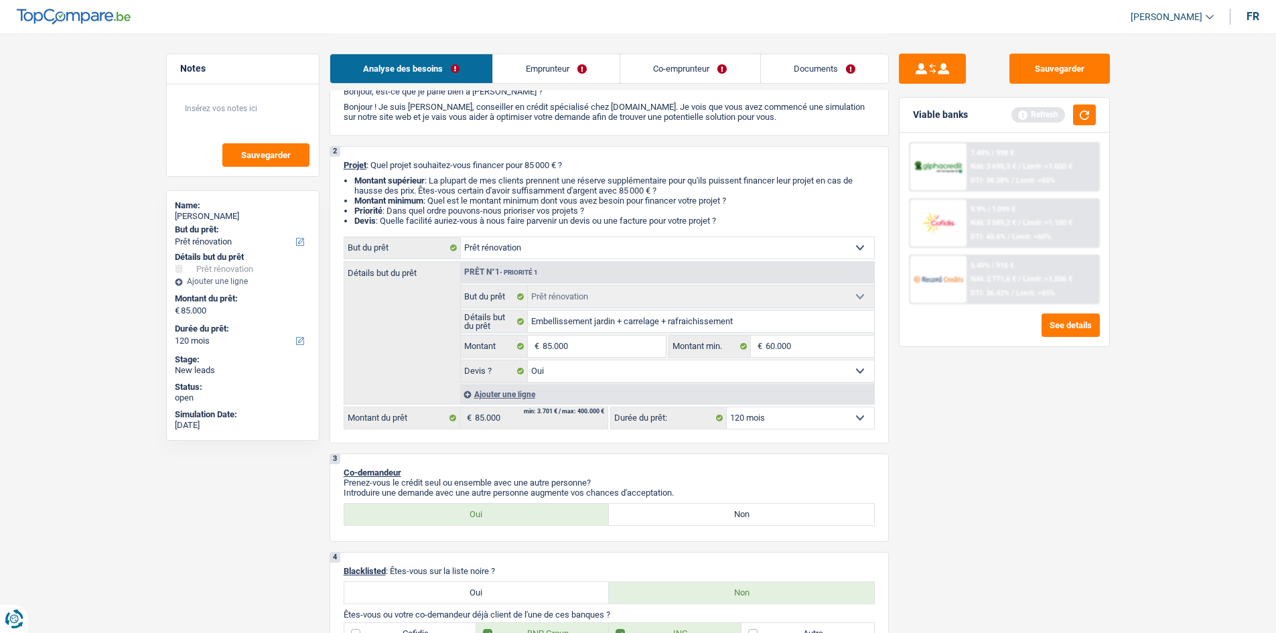
scroll to position [0, 0]
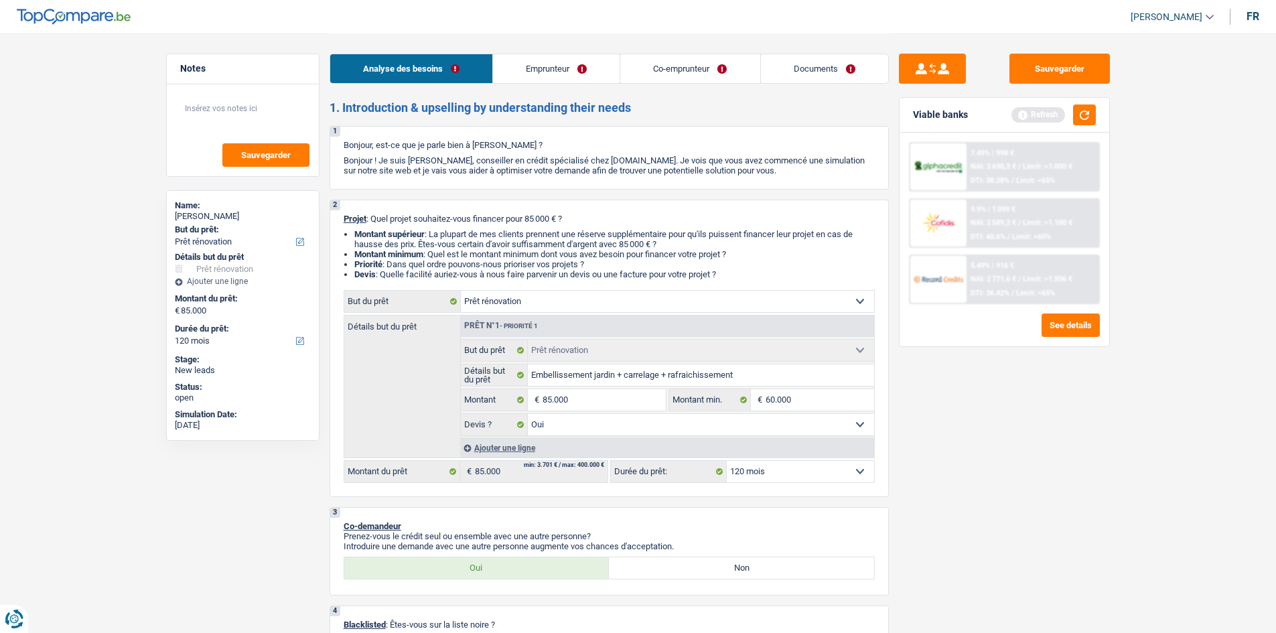
click at [562, 70] on link "Emprunteur" at bounding box center [556, 68] width 127 height 29
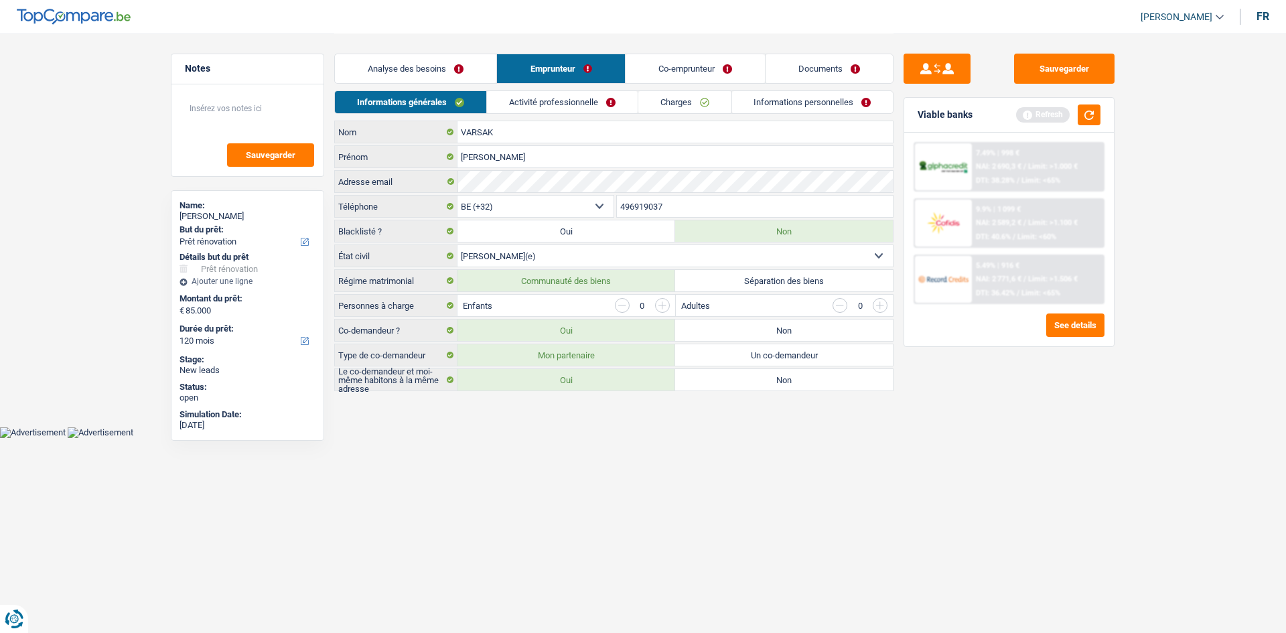
click at [573, 109] on link "Activité professionnelle" at bounding box center [562, 102] width 151 height 22
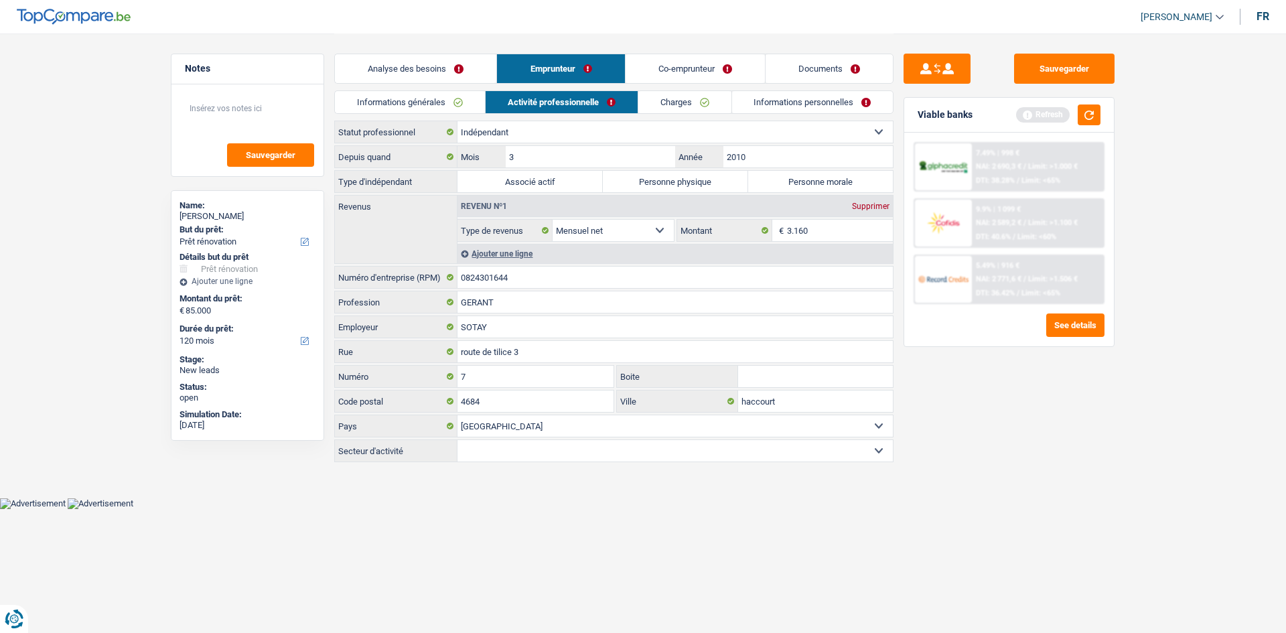
click at [763, 132] on select "Ouvrier Employé privé Employé public Invalide Indépendant Pensionné Chômeur Mut…" at bounding box center [676, 131] width 436 height 21
click at [860, 131] on select "Ouvrier Employé privé Employé public Invalide Indépendant Pensionné Chômeur Mut…" at bounding box center [676, 131] width 436 height 21
click at [803, 185] on label "Personne morale" at bounding box center [820, 181] width 145 height 21
click at [803, 185] on input "Personne morale" at bounding box center [820, 181] width 145 height 21
click at [685, 99] on link "Charges" at bounding box center [685, 102] width 93 height 22
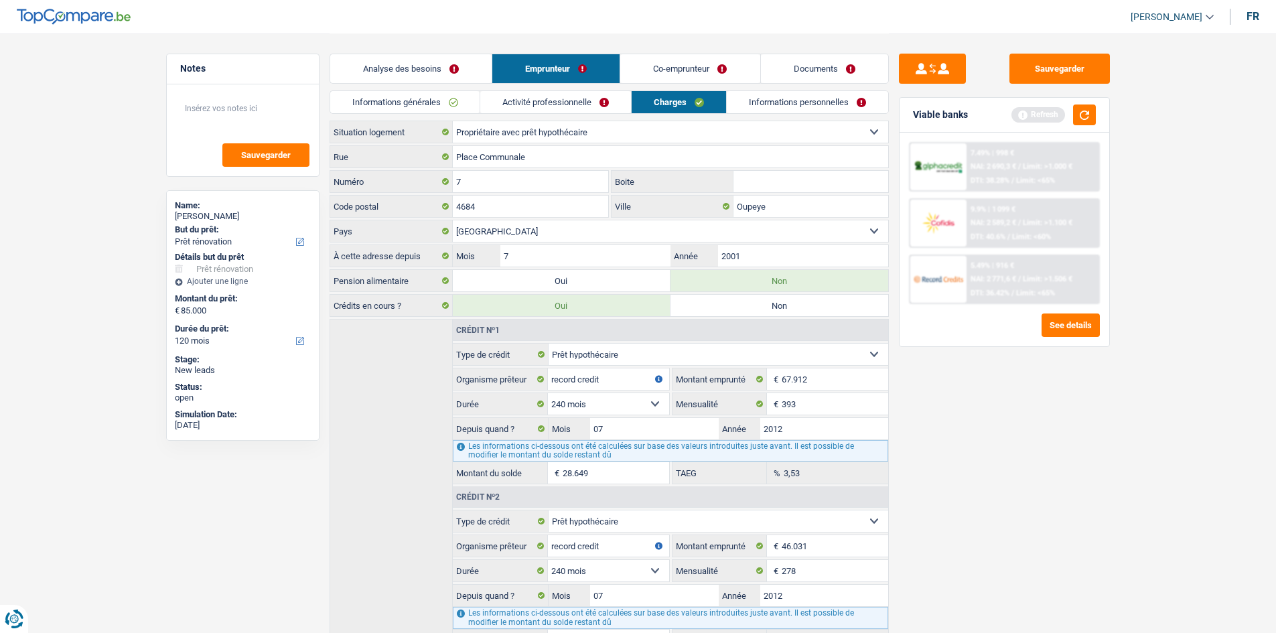
click at [555, 107] on link "Activité professionnelle" at bounding box center [555, 102] width 151 height 22
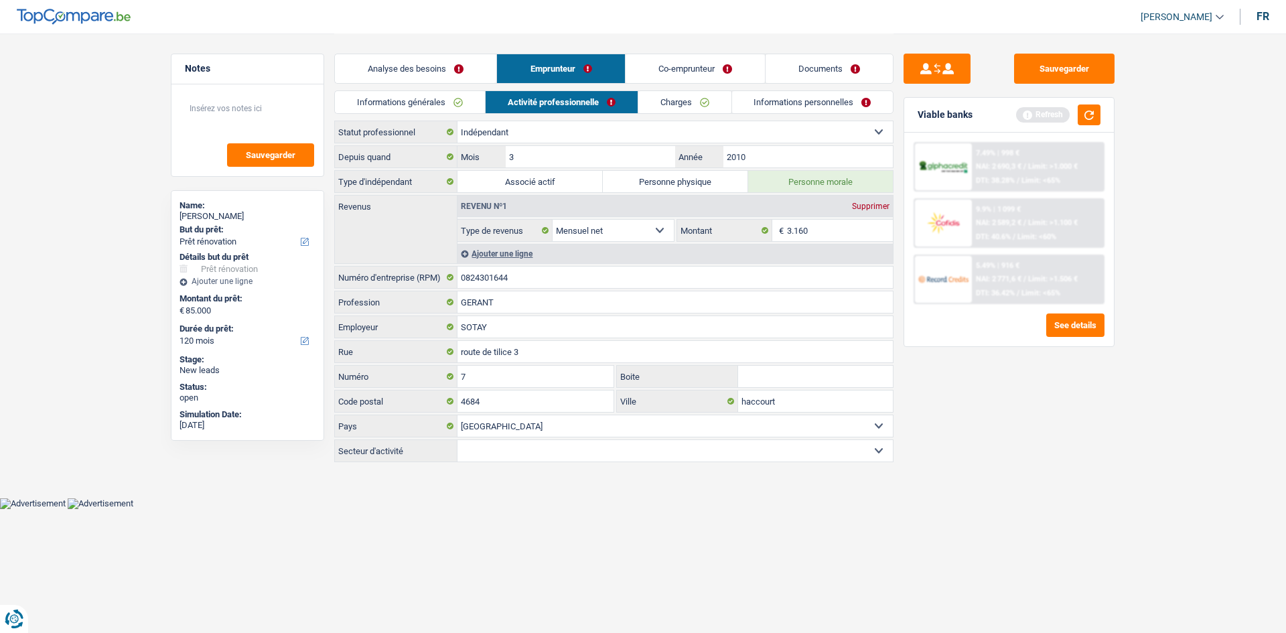
click at [699, 109] on link "Charges" at bounding box center [685, 102] width 93 height 22
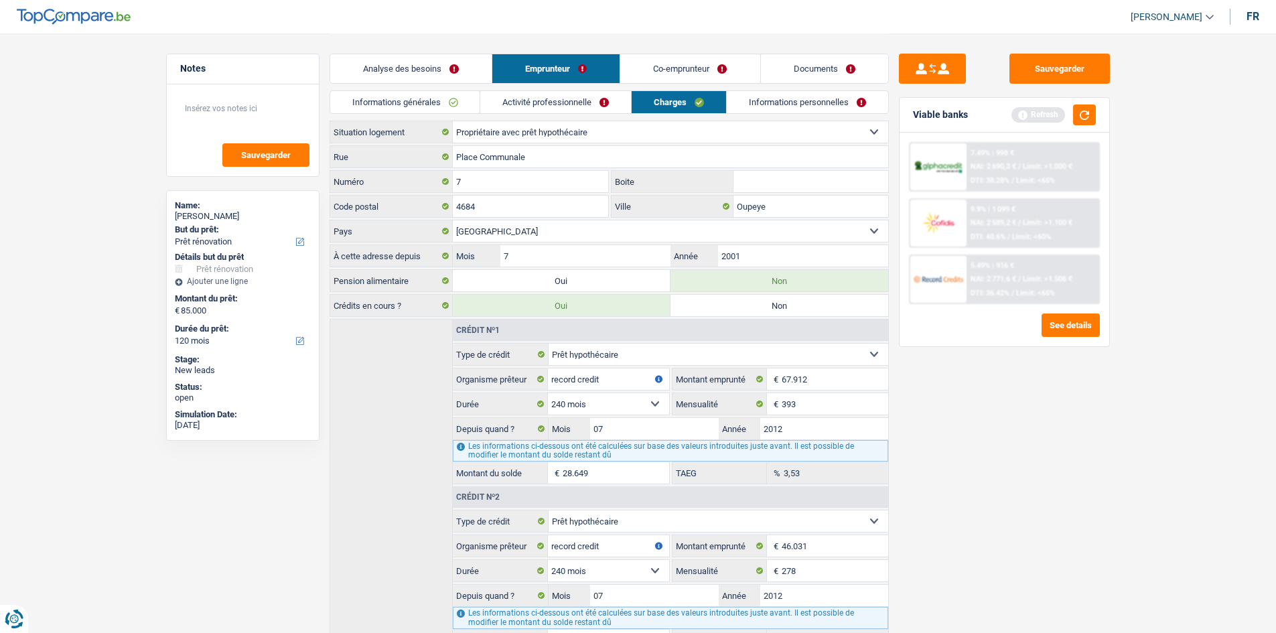
click at [583, 107] on link "Activité professionnelle" at bounding box center [555, 102] width 151 height 22
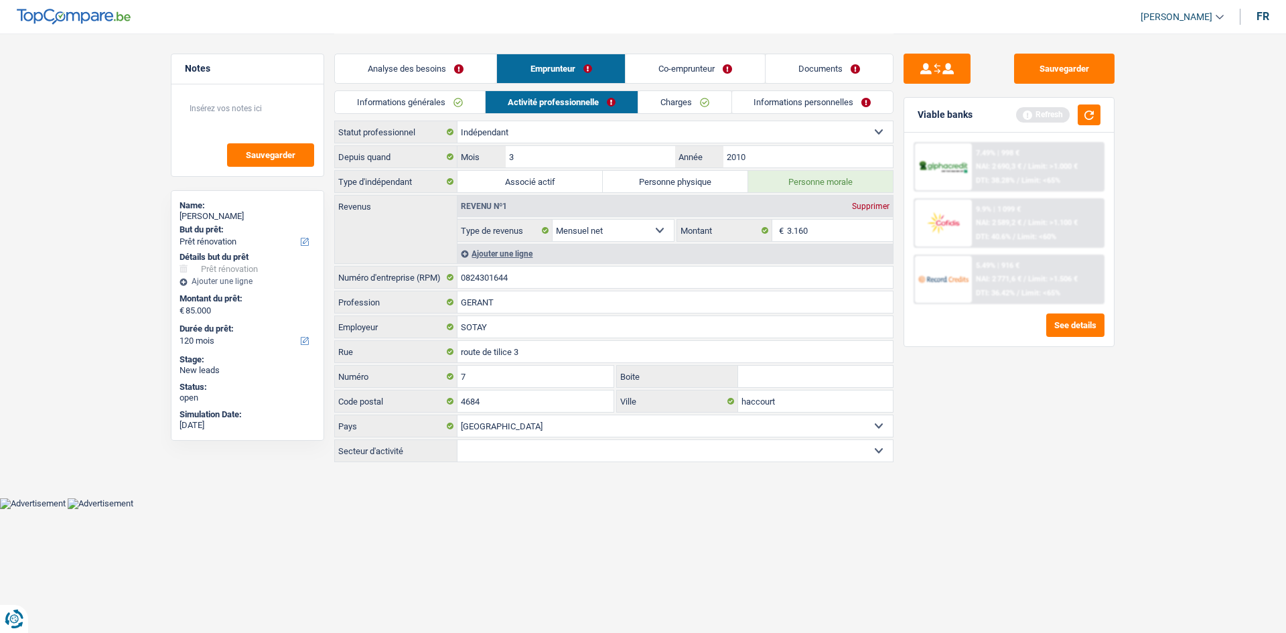
click at [600, 458] on select "Agriculture/Pêche Industrie Horeca Courier/Fitness/Taxi Construction Banques/As…" at bounding box center [676, 450] width 436 height 21
click at [458, 440] on select "Agriculture/Pêche Industrie Horeca Courier/Fitness/Taxi Construction Banques/As…" at bounding box center [676, 450] width 436 height 21
click at [804, 107] on link "Informations personnelles" at bounding box center [812, 102] width 161 height 22
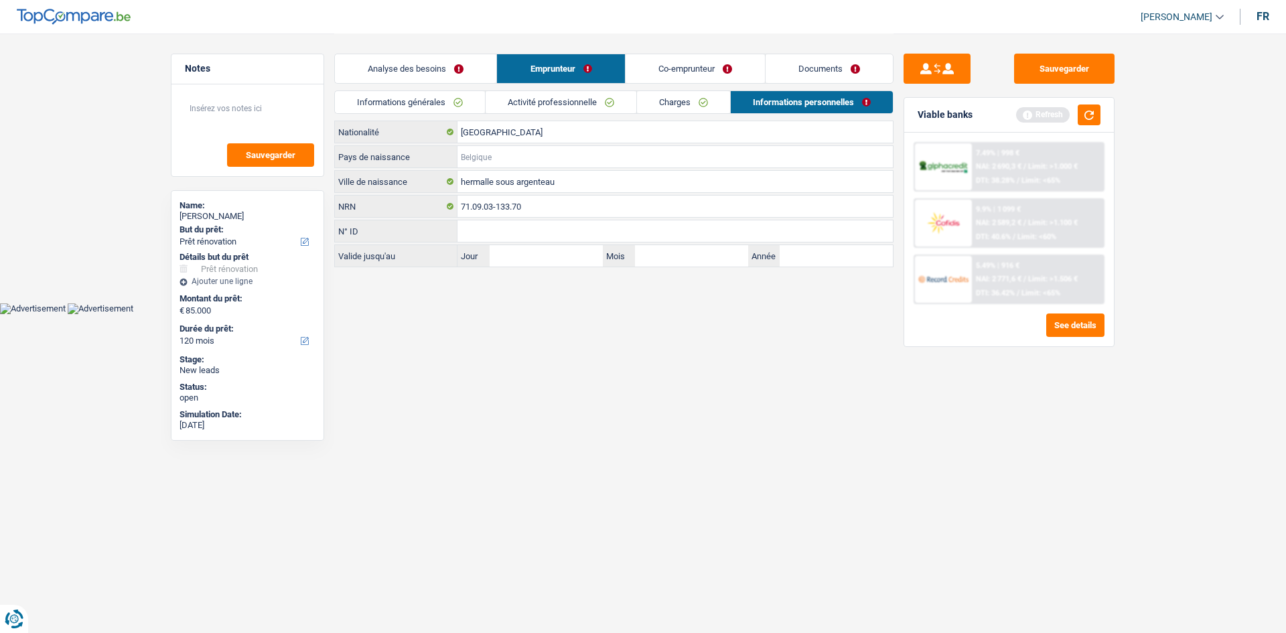
click at [513, 163] on input "Pays de naissance" at bounding box center [676, 156] width 436 height 21
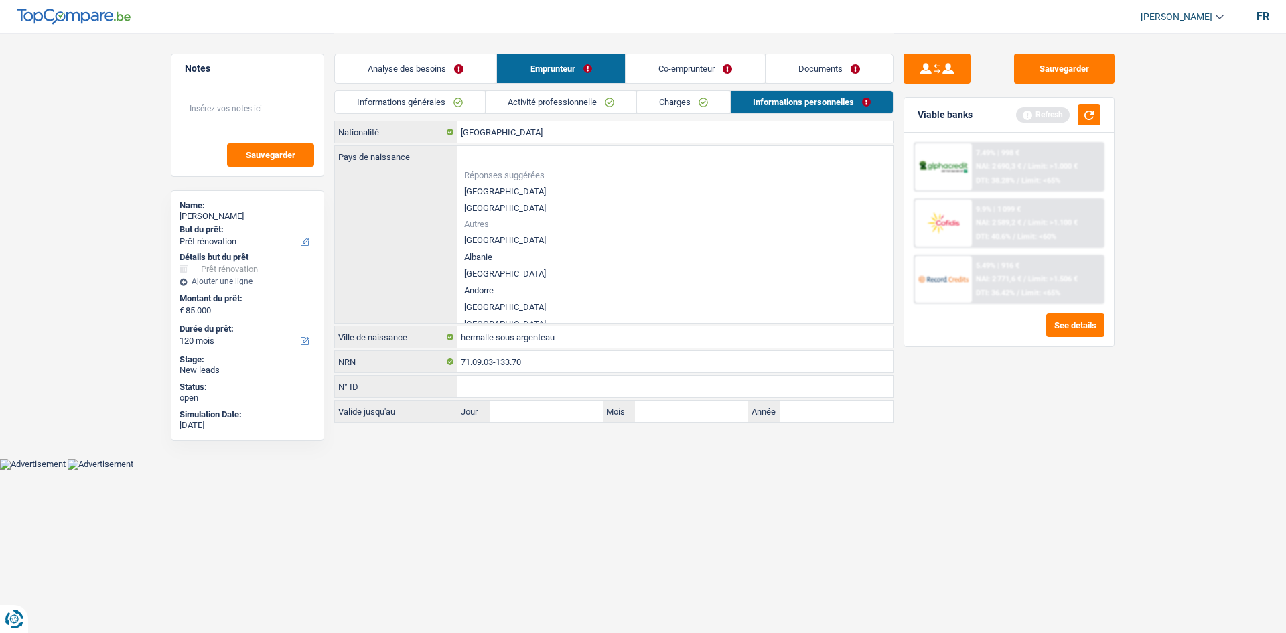
click at [503, 194] on li "[GEOGRAPHIC_DATA]" at bounding box center [676, 191] width 436 height 17
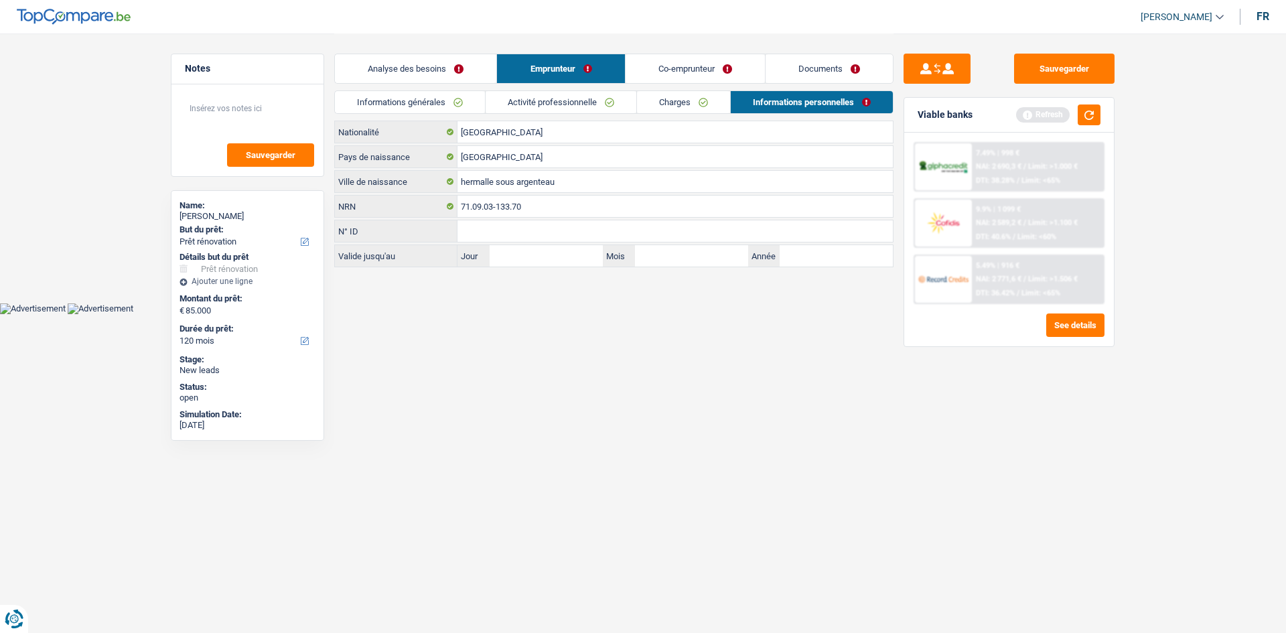
click at [684, 69] on link "Co-emprunteur" at bounding box center [695, 68] width 139 height 29
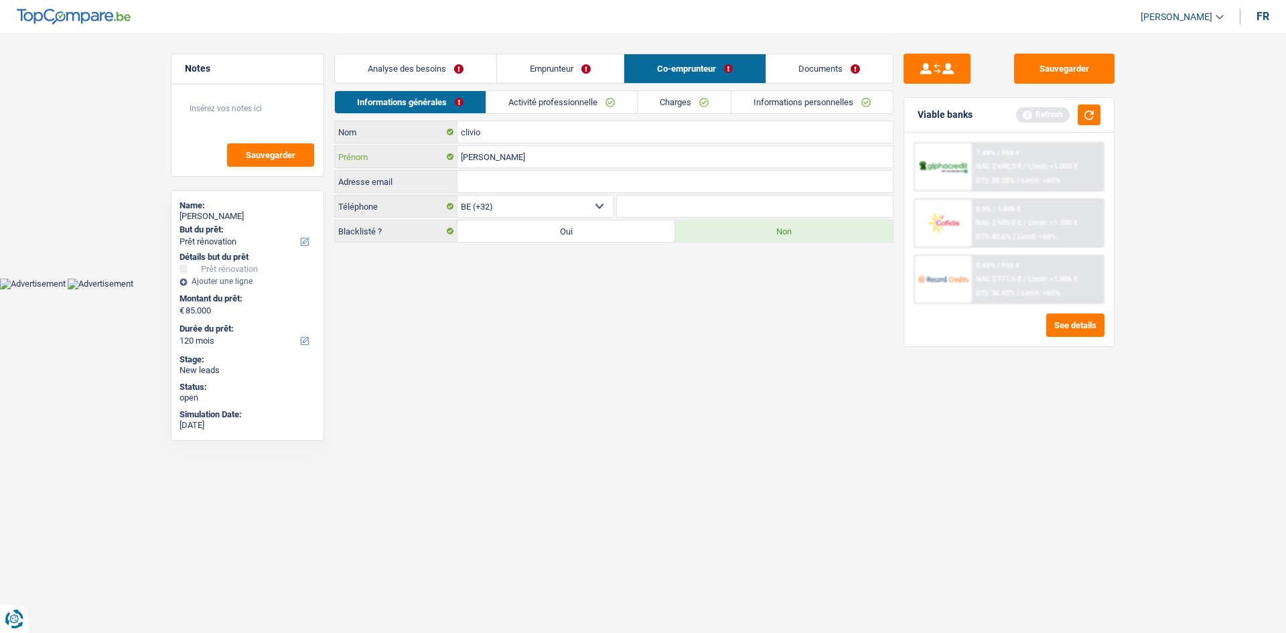
click at [467, 157] on input "marylene" at bounding box center [676, 156] width 436 height 21
click at [465, 129] on input "clivio" at bounding box center [676, 131] width 436 height 21
click at [480, 174] on input "Adresse email" at bounding box center [676, 181] width 436 height 21
click at [643, 209] on input "Téléphone" at bounding box center [755, 206] width 277 height 21
click at [567, 102] on link "Activité professionnelle" at bounding box center [562, 102] width 151 height 22
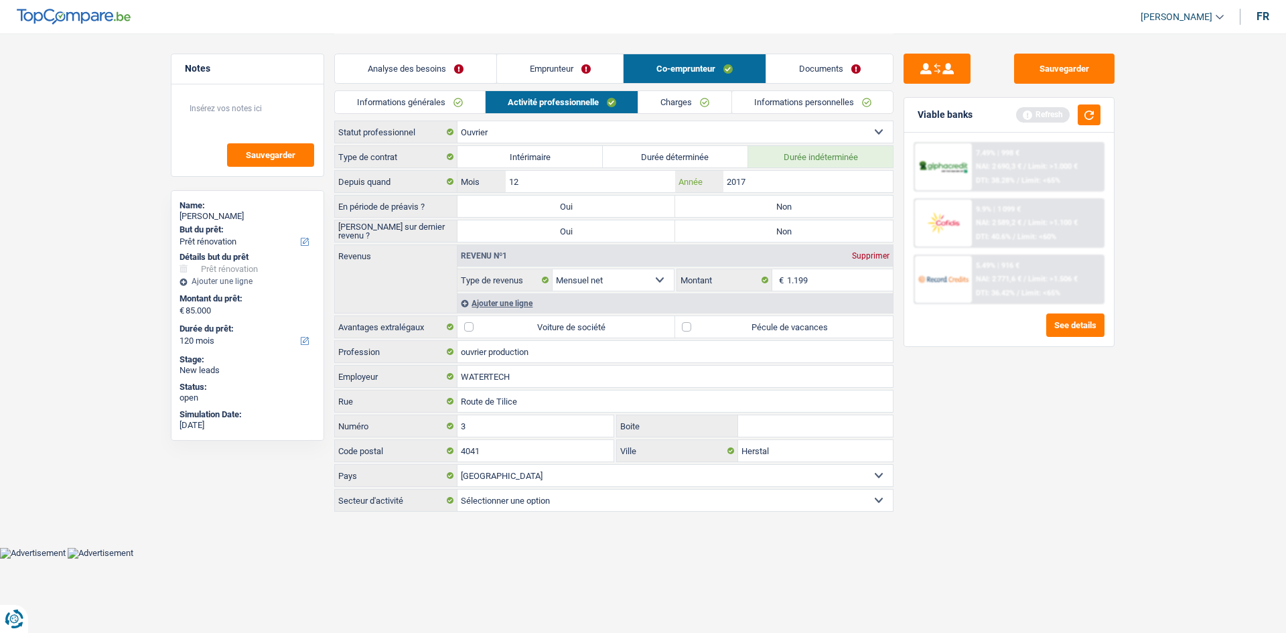
click at [781, 180] on input "2017" at bounding box center [809, 181] width 170 height 21
click at [768, 206] on label "Non" at bounding box center [784, 206] width 218 height 21
click at [768, 206] on input "Non" at bounding box center [784, 206] width 218 height 21
click at [773, 230] on label "Non" at bounding box center [784, 230] width 218 height 21
click at [773, 230] on input "Non" at bounding box center [784, 230] width 218 height 21
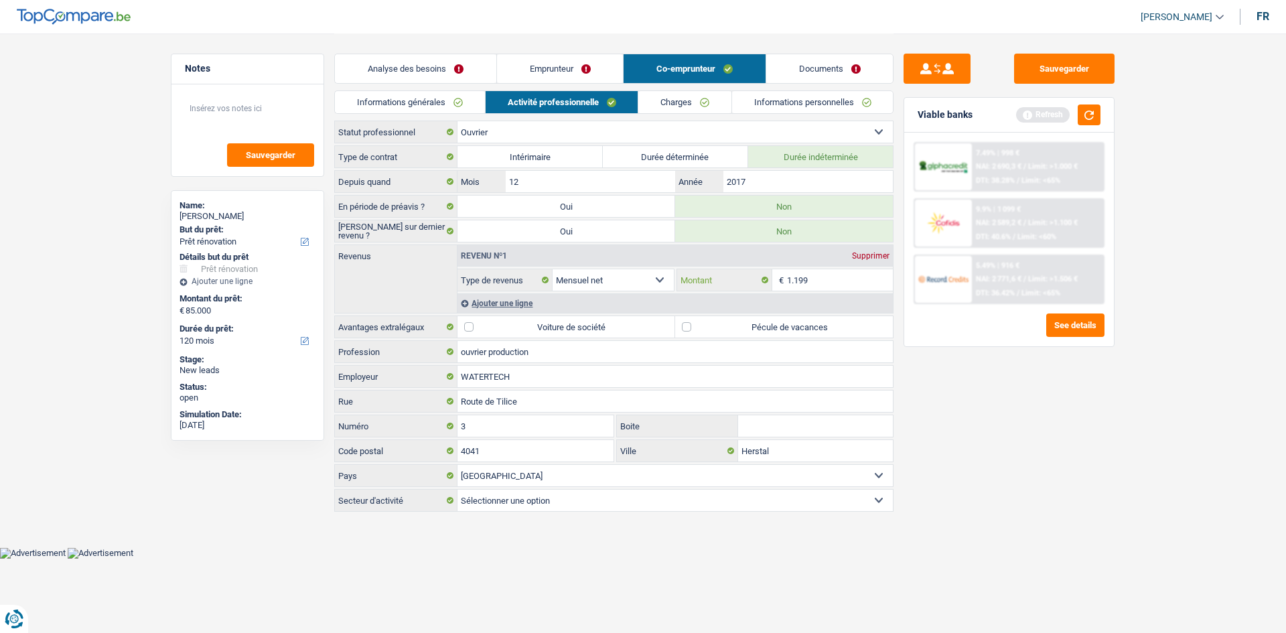
click at [823, 282] on input "1.199" at bounding box center [840, 279] width 107 height 21
click at [686, 326] on label "Pécule de vacances" at bounding box center [784, 326] width 218 height 21
click at [686, 326] on input "Pécule de vacances" at bounding box center [784, 326] width 218 height 21
click at [549, 496] on select "Agriculture/Pêche Industrie Horeca Courier/Fitness/Taxi Construction Banques/As…" at bounding box center [676, 500] width 436 height 21
click at [458, 490] on select "Agriculture/Pêche Industrie Horeca Courier/Fitness/Taxi Construction Banques/As…" at bounding box center [676, 500] width 436 height 21
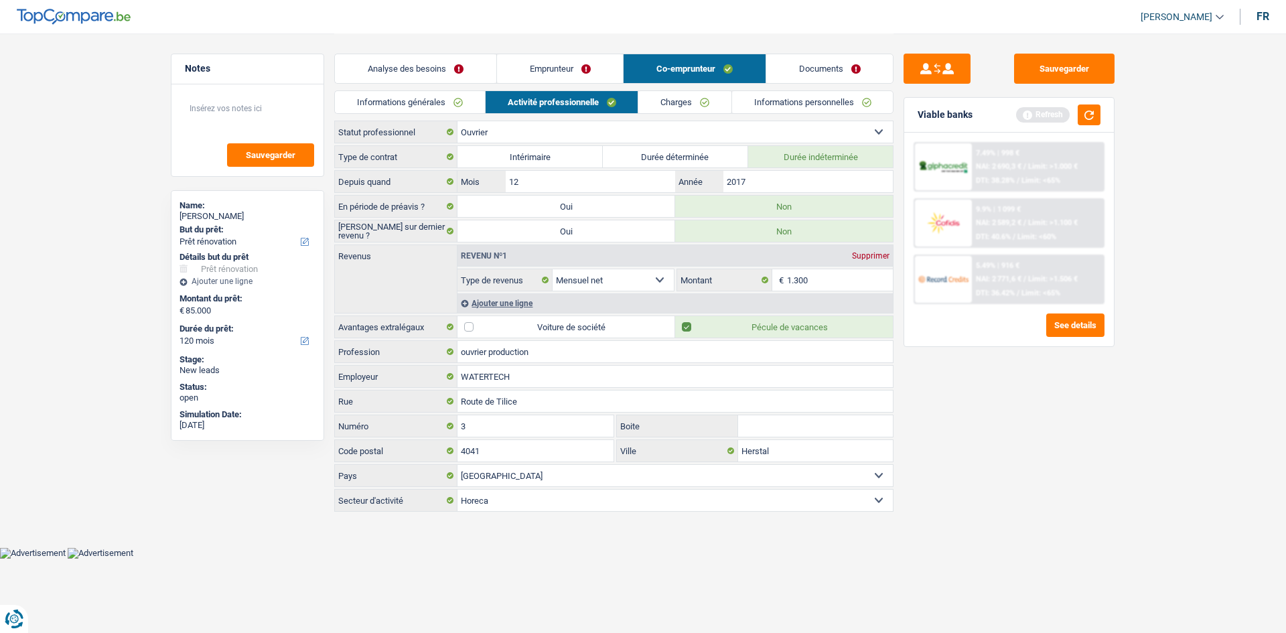
click at [525, 505] on select "Agriculture/Pêche Industrie Horeca Courier/Fitness/Taxi Construction Banques/As…" at bounding box center [676, 500] width 436 height 21
click at [458, 490] on select "Agriculture/Pêche Industrie Horeca Courier/Fitness/Taxi Construction Banques/As…" at bounding box center [676, 500] width 436 height 21
click at [574, 68] on link "Emprunteur" at bounding box center [560, 68] width 127 height 29
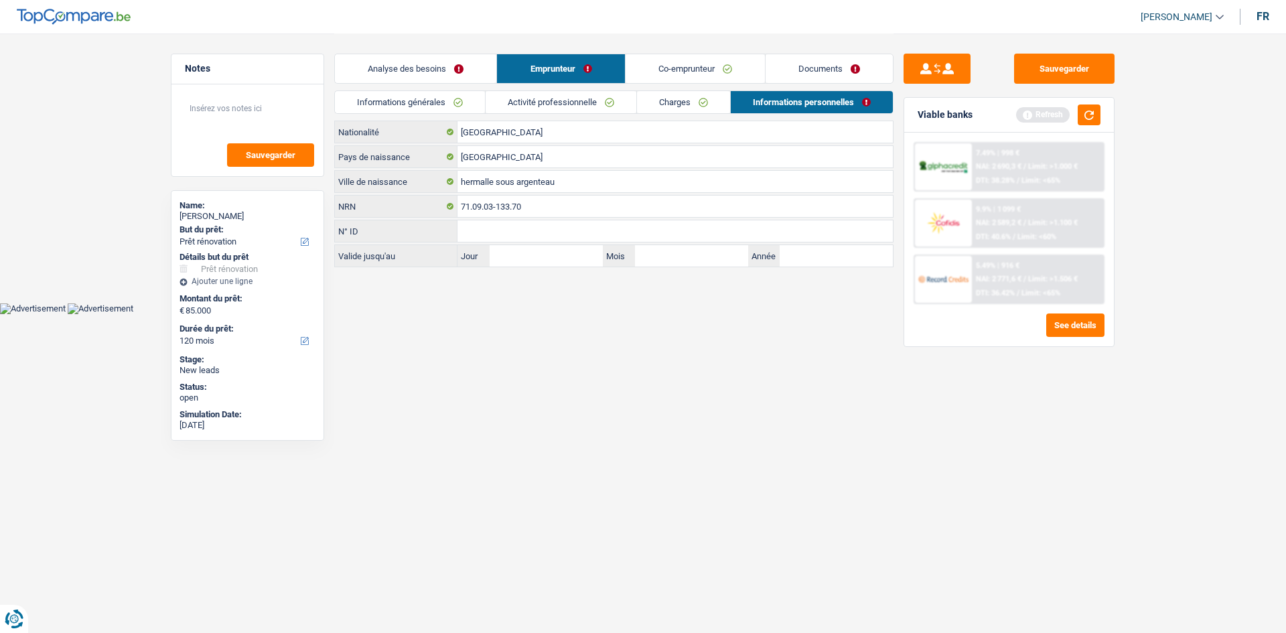
click at [665, 62] on link "Co-emprunteur" at bounding box center [695, 68] width 139 height 29
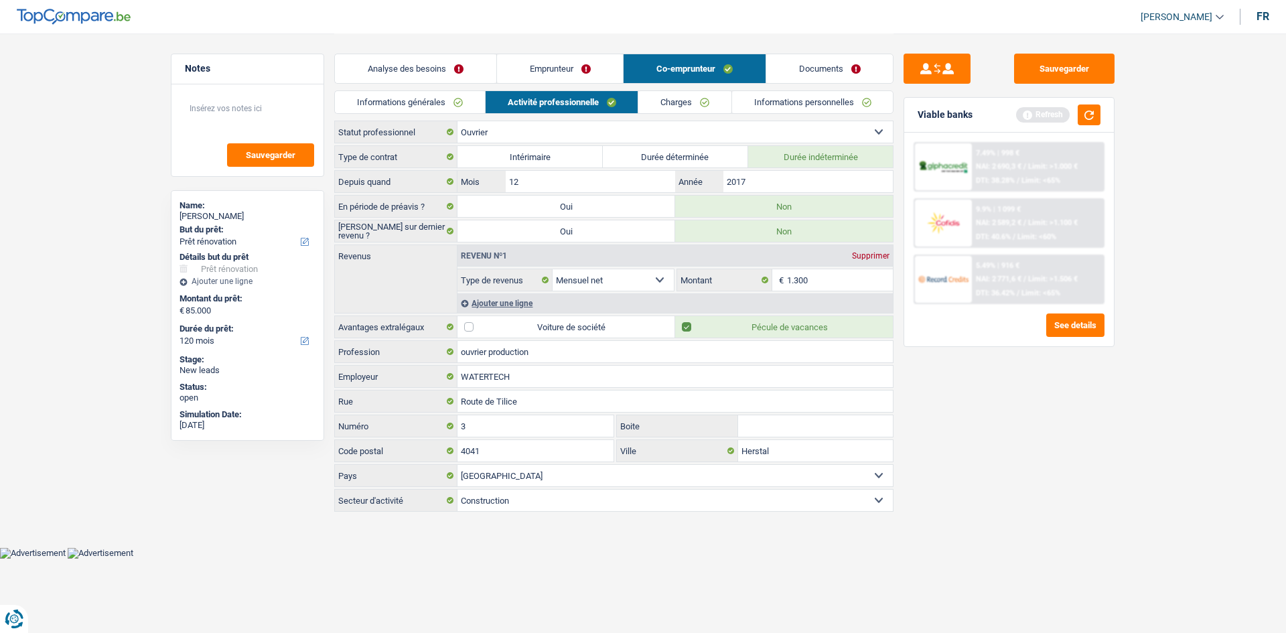
click at [703, 108] on link "Charges" at bounding box center [685, 102] width 93 height 22
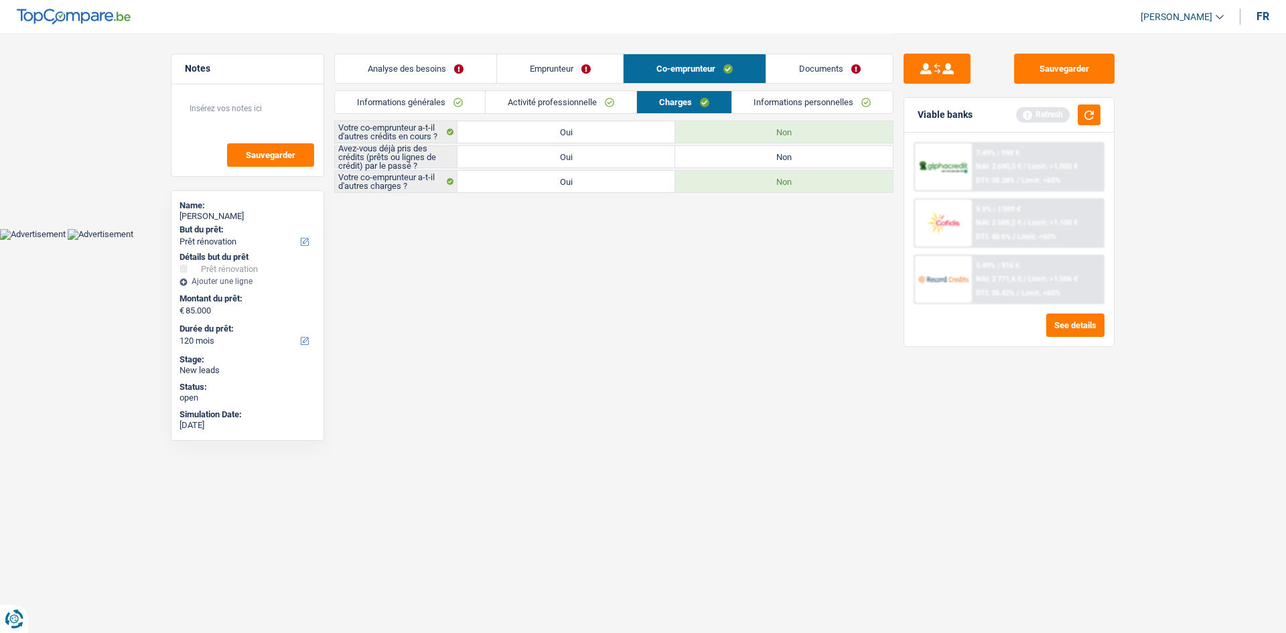
click at [635, 149] on label "Oui" at bounding box center [567, 156] width 218 height 21
click at [635, 149] on input "Oui" at bounding box center [567, 156] width 218 height 21
click at [614, 129] on label "Oui" at bounding box center [567, 131] width 218 height 21
click at [614, 129] on input "Oui" at bounding box center [567, 131] width 218 height 21
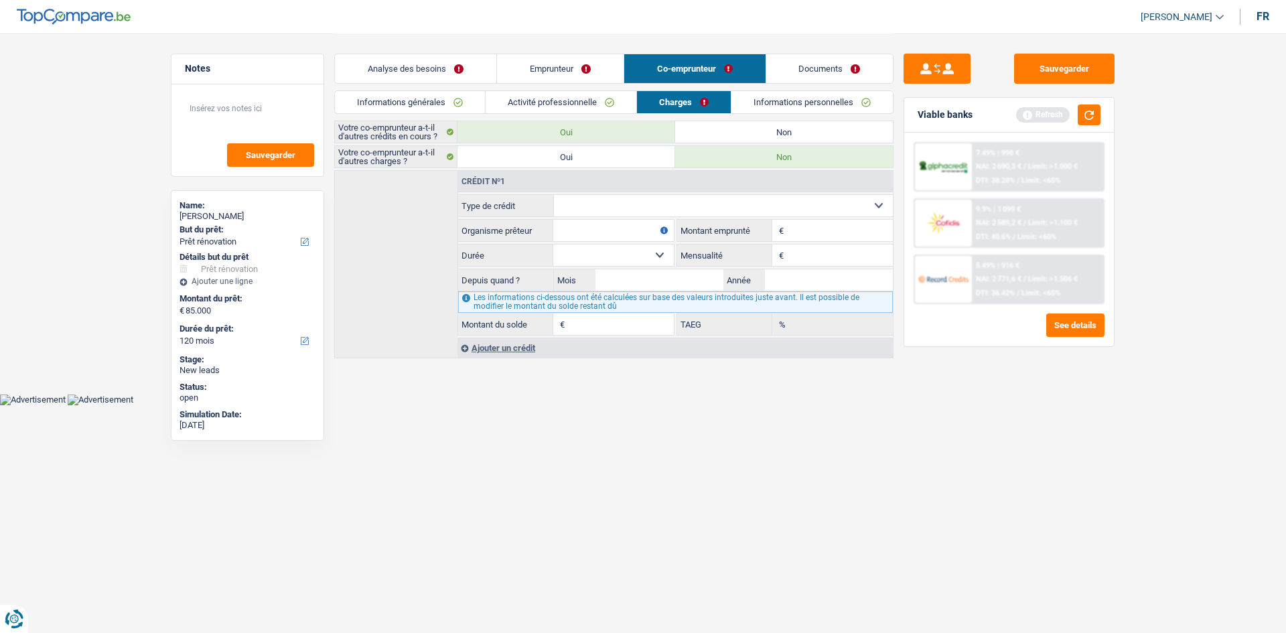
click at [728, 130] on label "Non" at bounding box center [784, 131] width 218 height 21
click at [728, 130] on input "Non" at bounding box center [784, 131] width 218 height 21
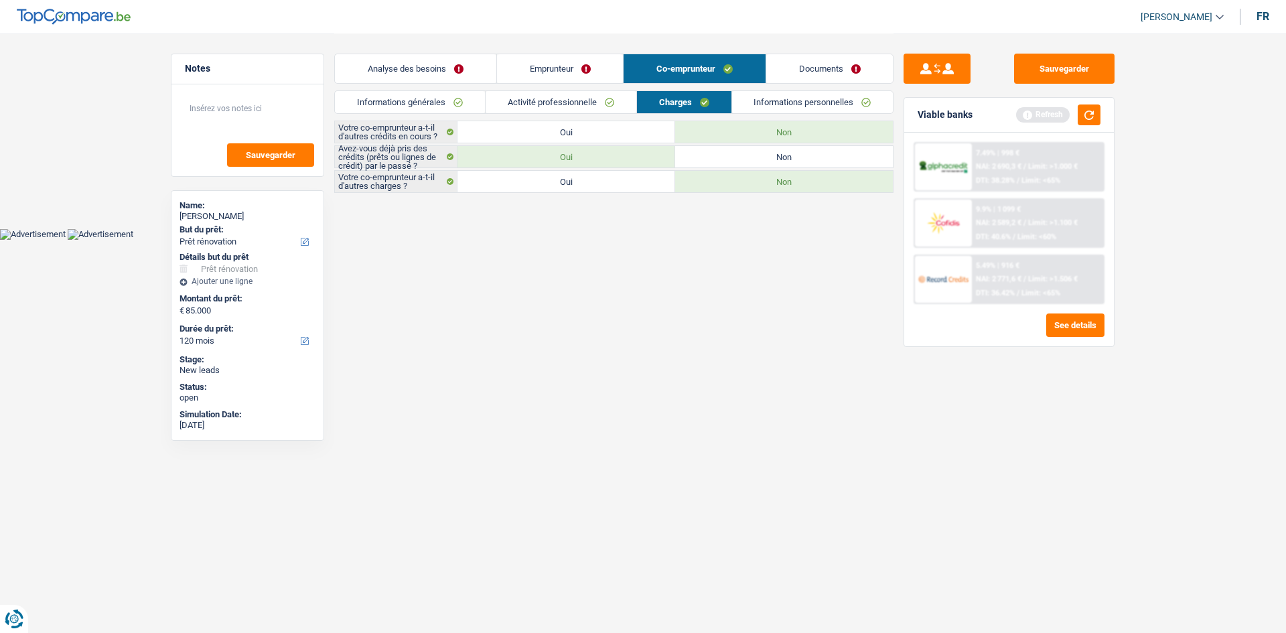
click at [788, 112] on link "Informations personnelles" at bounding box center [812, 102] width 161 height 22
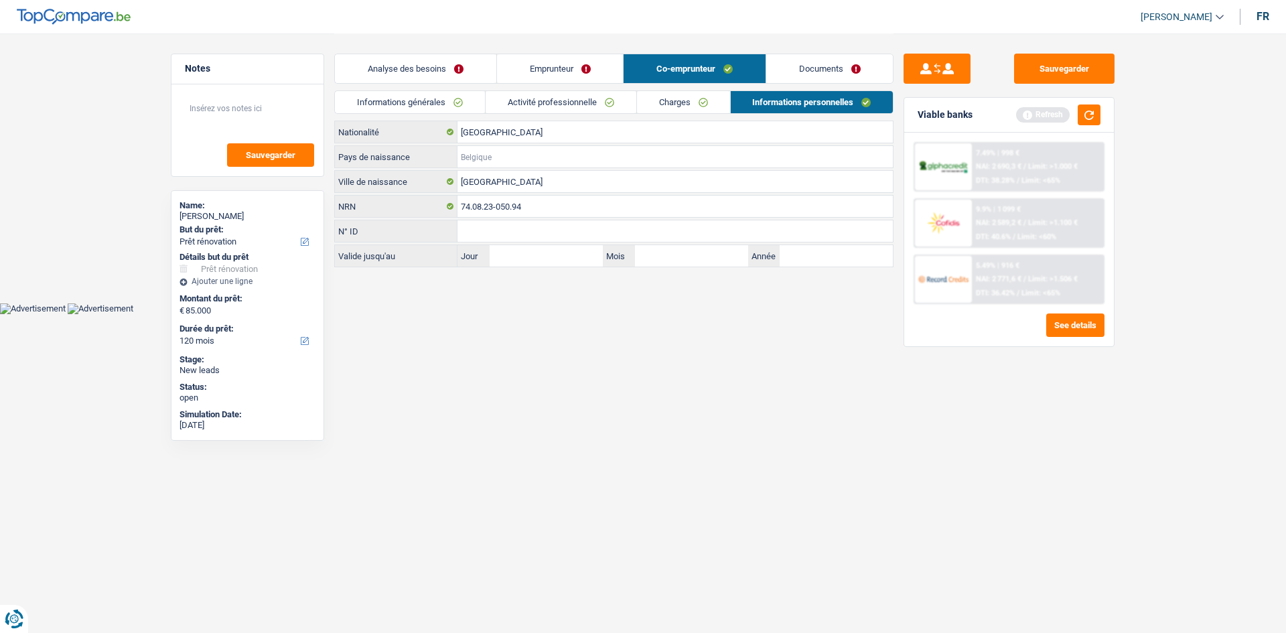
click at [573, 159] on input "Pays de naissance" at bounding box center [676, 156] width 436 height 21
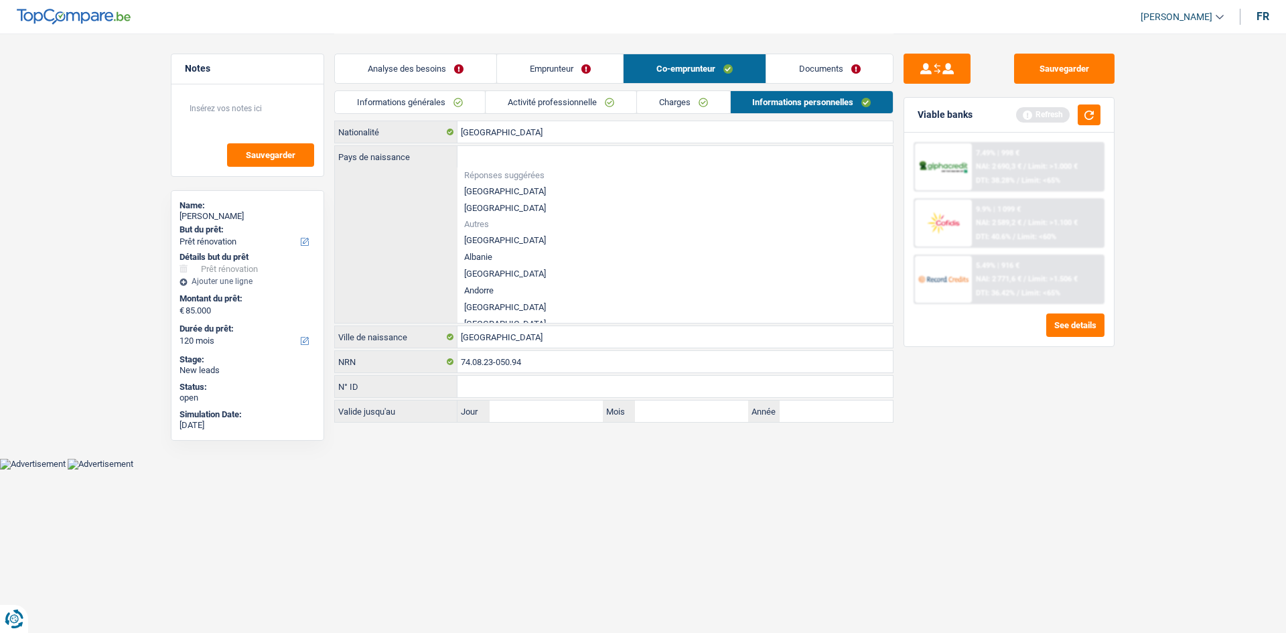
click at [503, 190] on li "[GEOGRAPHIC_DATA]" at bounding box center [676, 191] width 436 height 17
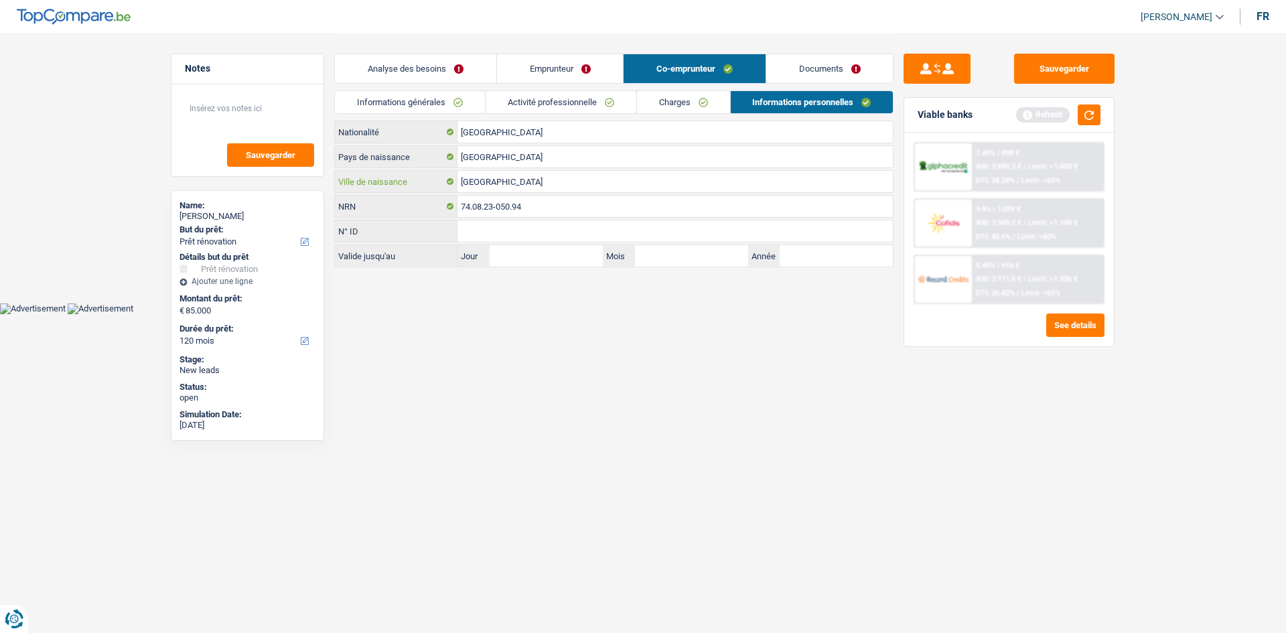
click at [463, 181] on input "liège" at bounding box center [676, 181] width 436 height 21
click at [522, 180] on input "Liège" at bounding box center [676, 181] width 436 height 21
click at [802, 64] on link "Documents" at bounding box center [830, 68] width 127 height 29
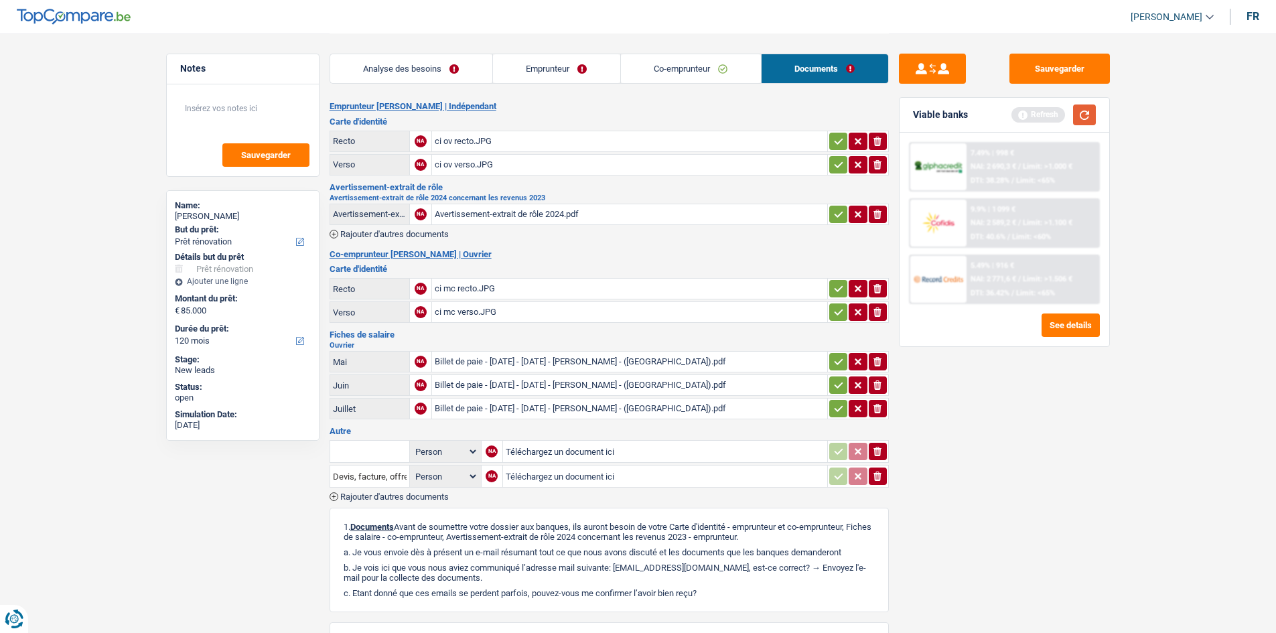
click at [1091, 110] on button "button" at bounding box center [1084, 115] width 23 height 21
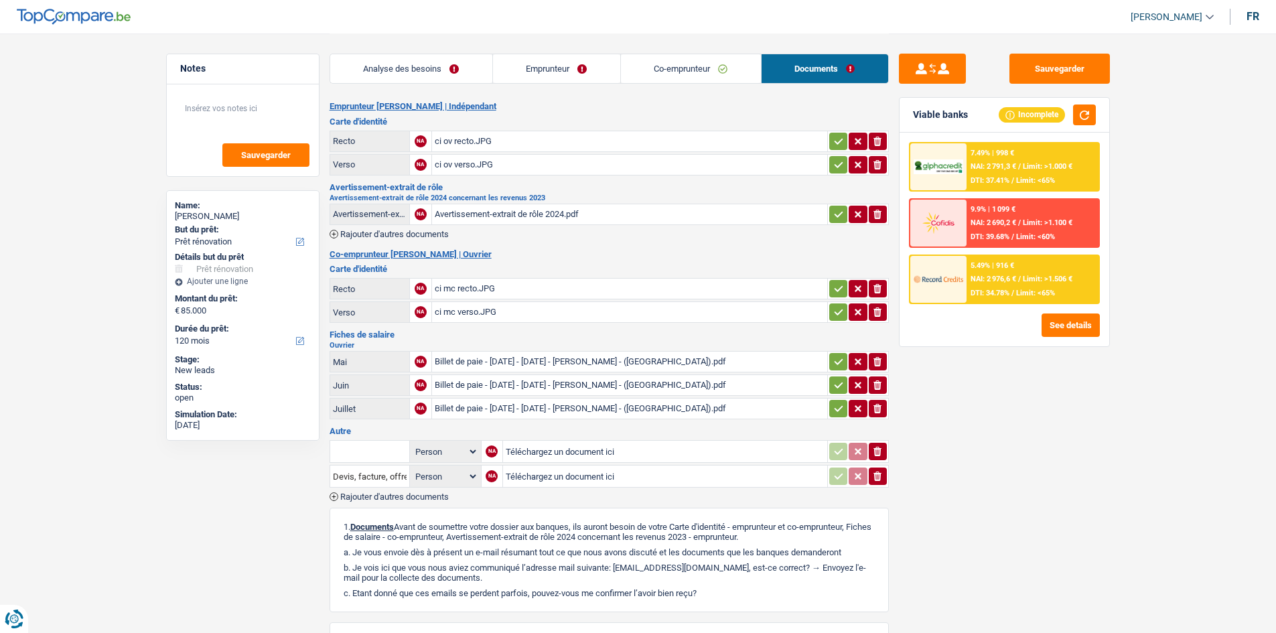
click at [419, 66] on link "Analyse des besoins" at bounding box center [411, 68] width 162 height 29
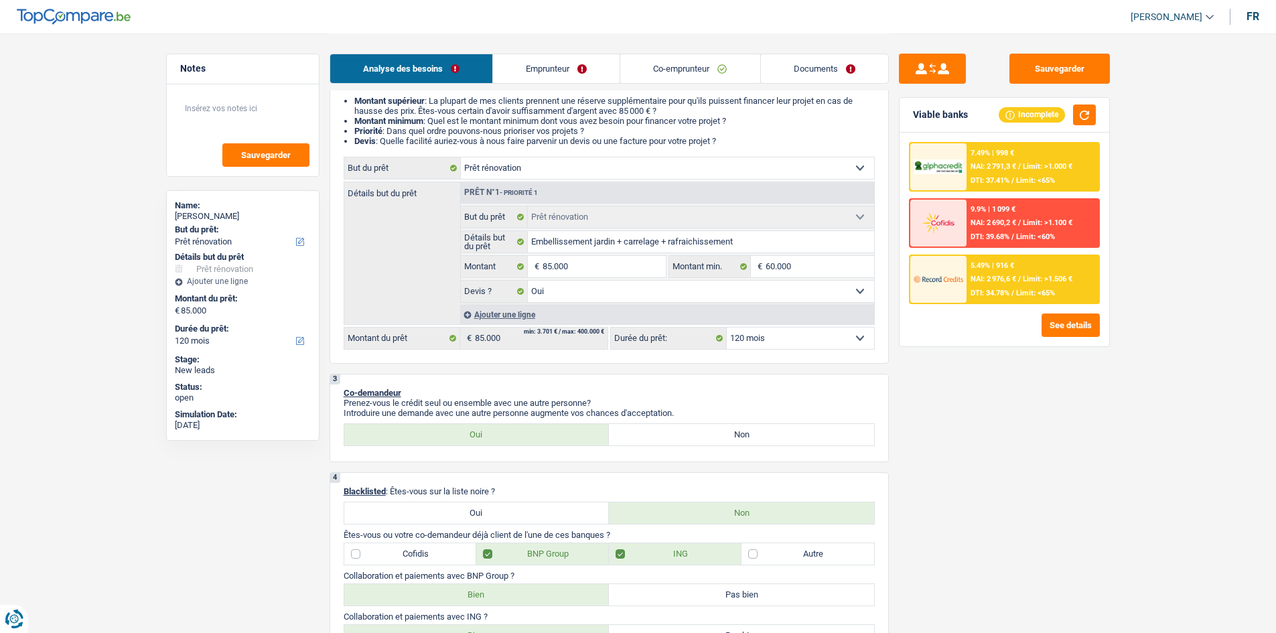
scroll to position [134, 0]
click at [815, 336] on select "12 mois 18 mois 24 mois 30 mois 36 mois 42 mois 48 mois 60 mois 72 mois 84 mois…" at bounding box center [800, 337] width 147 height 21
click at [727, 327] on select "12 mois 18 mois 24 mois 30 mois 36 mois 42 mois 48 mois 60 mois 72 mois 84 mois…" at bounding box center [800, 337] width 147 height 21
click at [1025, 166] on span "Limit: >1.000 €" at bounding box center [1048, 166] width 50 height 9
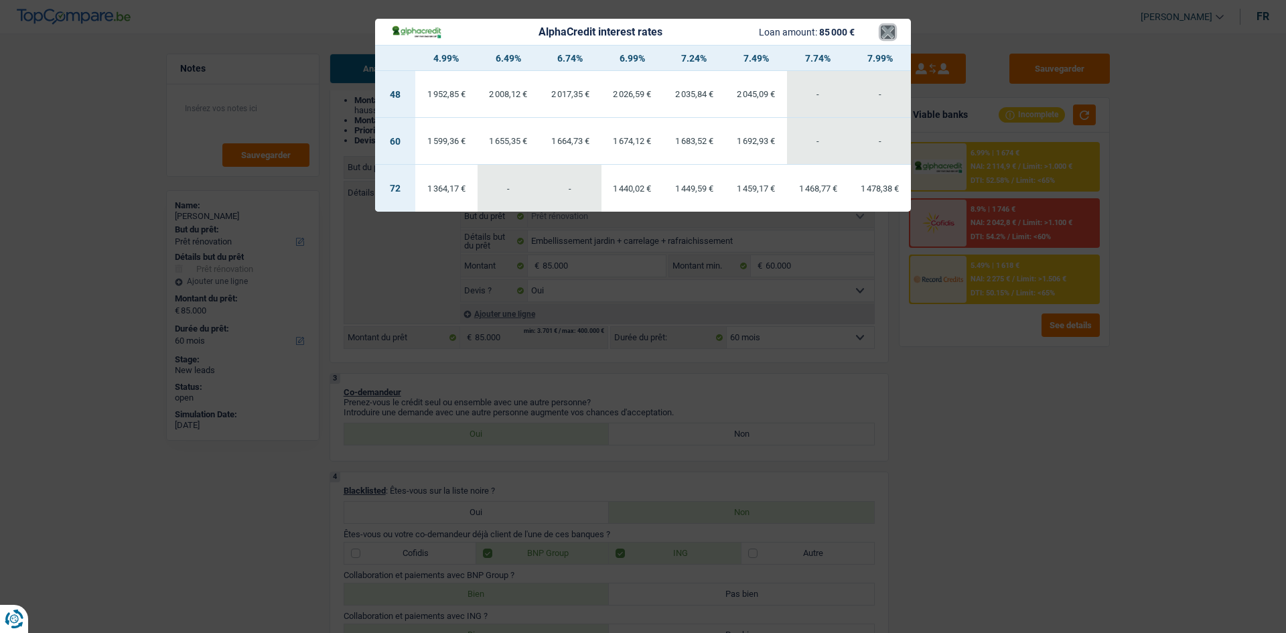
click at [888, 28] on button "×" at bounding box center [888, 31] width 14 height 13
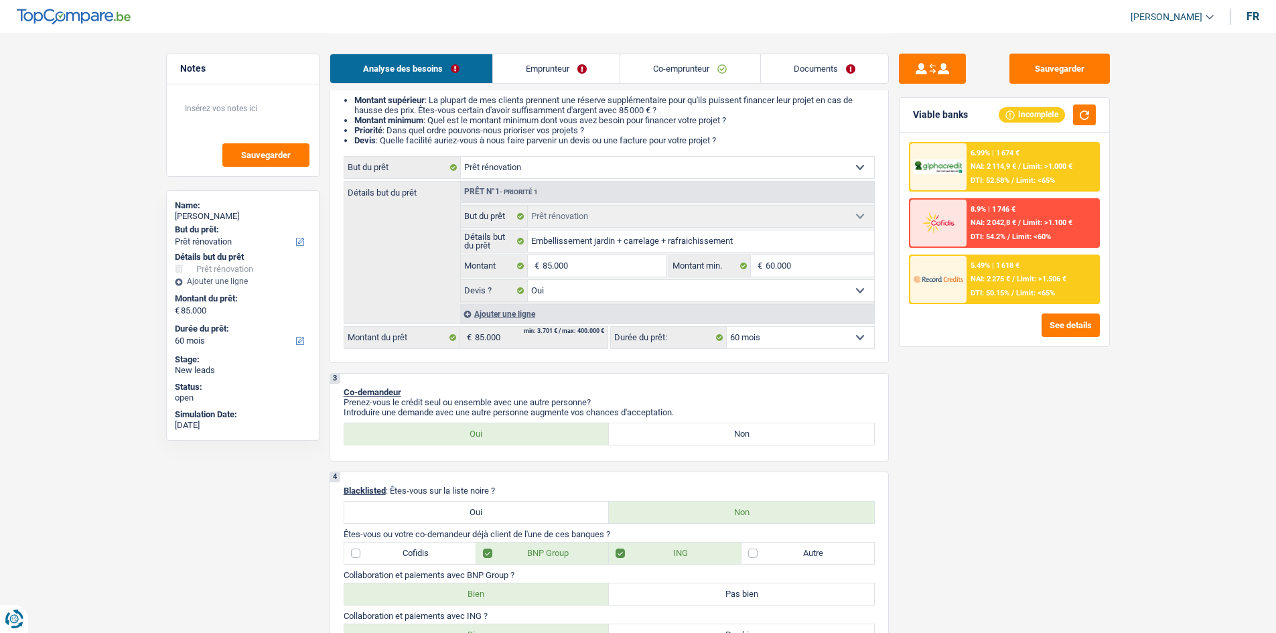
click at [826, 340] on select "12 mois 18 mois 24 mois 30 mois 36 mois 42 mois 48 mois 60 mois 72 mois 84 mois…" at bounding box center [800, 337] width 147 height 21
click at [727, 327] on select "12 mois 18 mois 24 mois 30 mois 36 mois 42 mois 48 mois 60 mois 72 mois 84 mois…" at bounding box center [800, 337] width 147 height 21
click at [983, 276] on span "NAI: 2 976,6 €" at bounding box center [994, 279] width 46 height 9
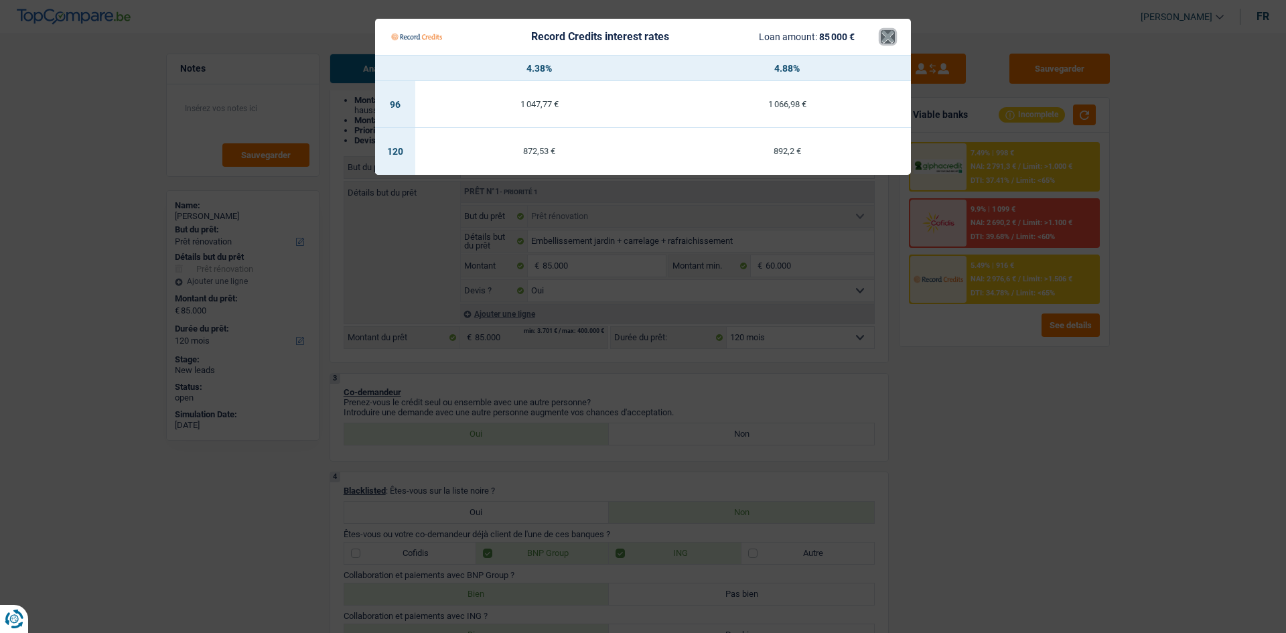
click at [887, 42] on button "×" at bounding box center [888, 36] width 14 height 13
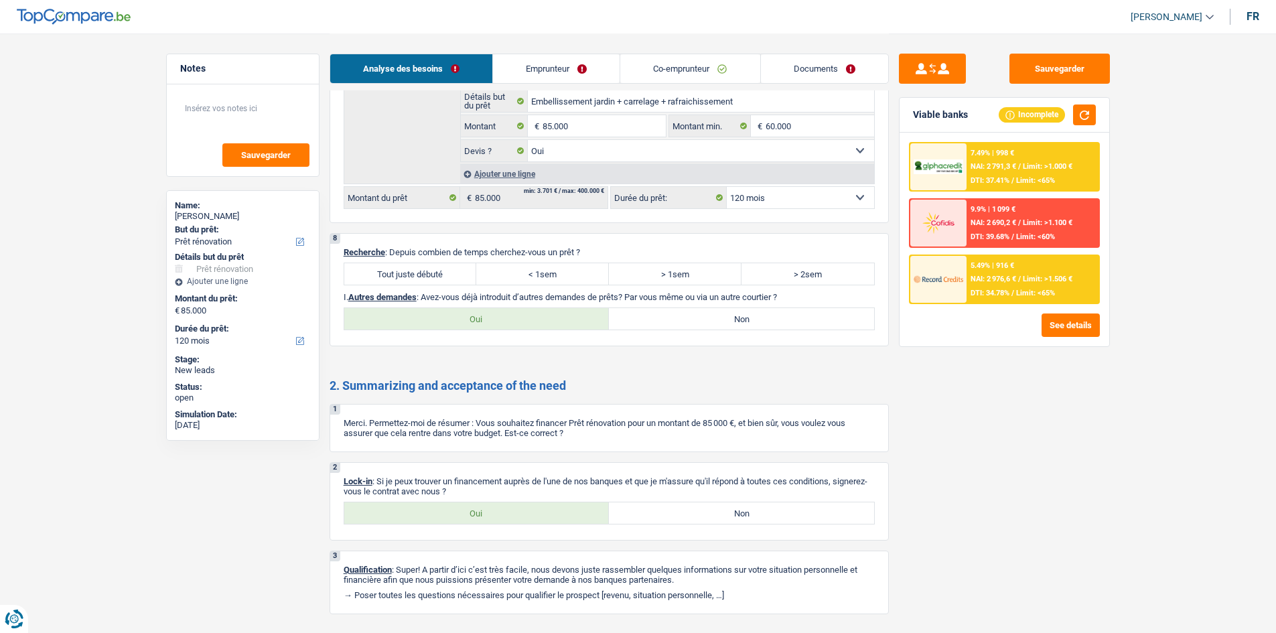
scroll to position [1643, 0]
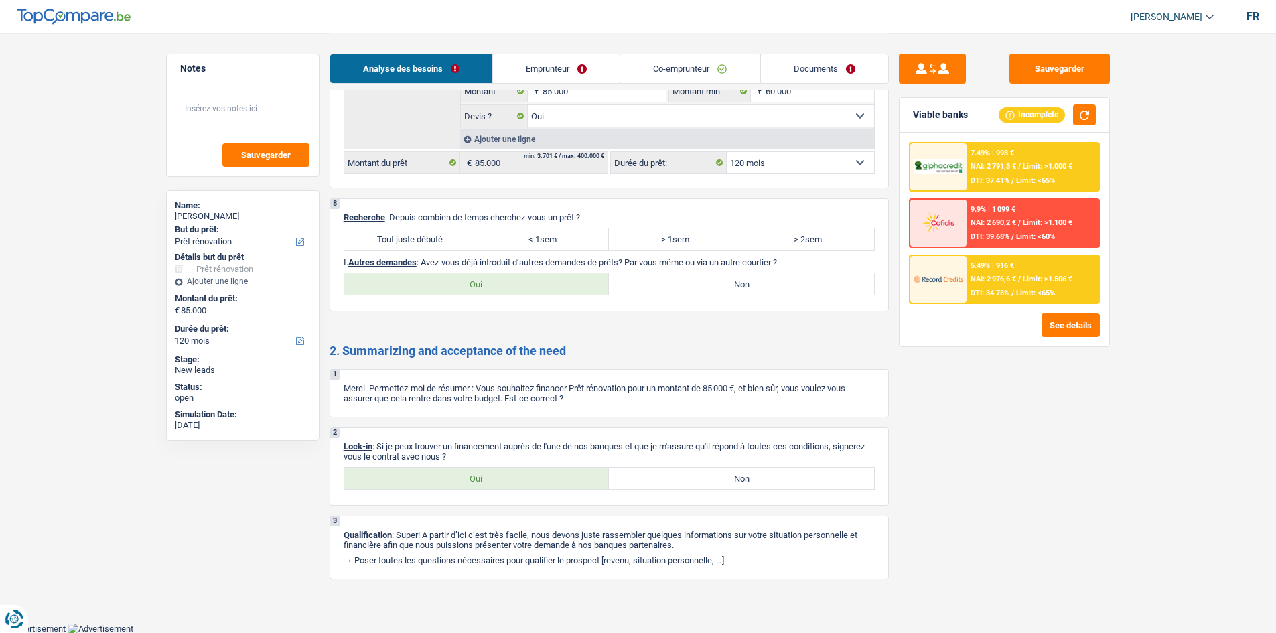
click at [771, 248] on label "> 2sem" at bounding box center [808, 238] width 133 height 21
click at [771, 248] on input "> 2sem" at bounding box center [808, 238] width 133 height 21
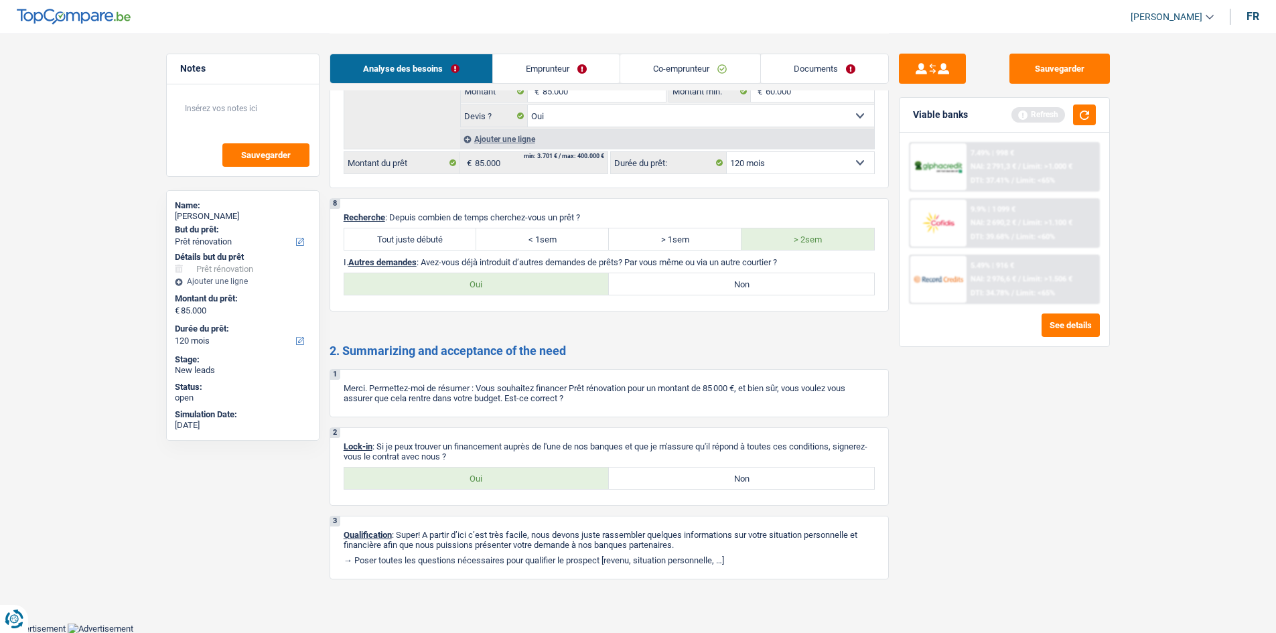
click at [737, 283] on label "Non" at bounding box center [741, 283] width 265 height 21
click at [737, 283] on input "Non" at bounding box center [741, 283] width 265 height 21
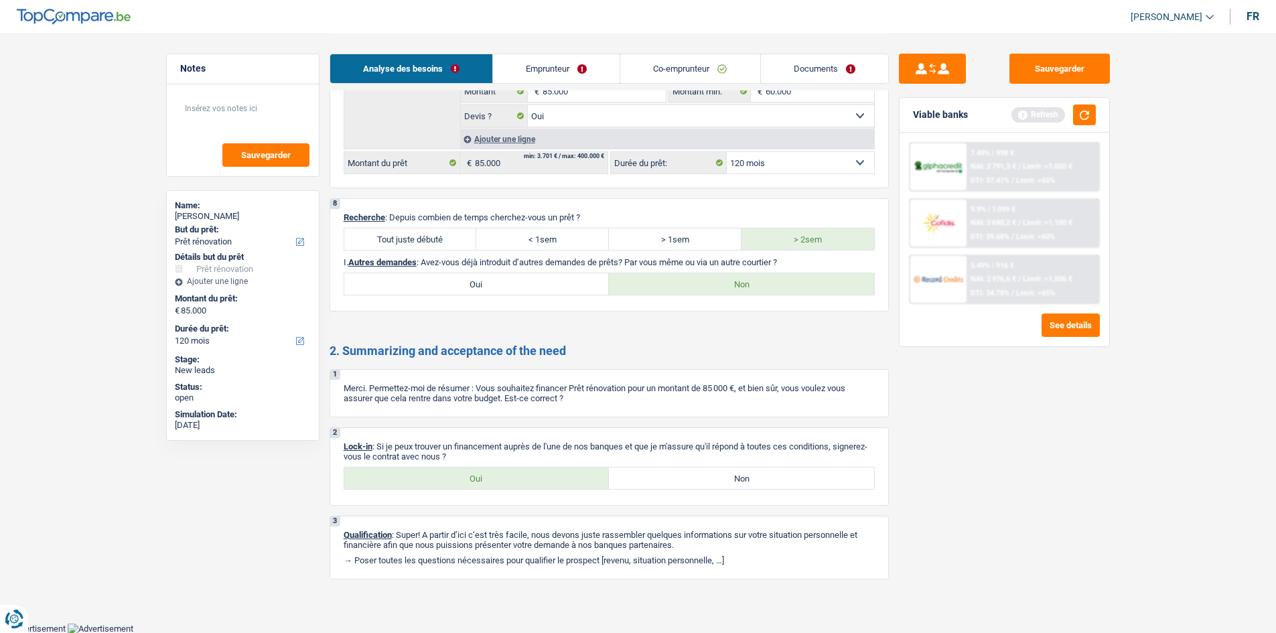
click at [493, 474] on label "Oui" at bounding box center [476, 478] width 265 height 21
click at [493, 474] on input "Oui" at bounding box center [476, 478] width 265 height 21
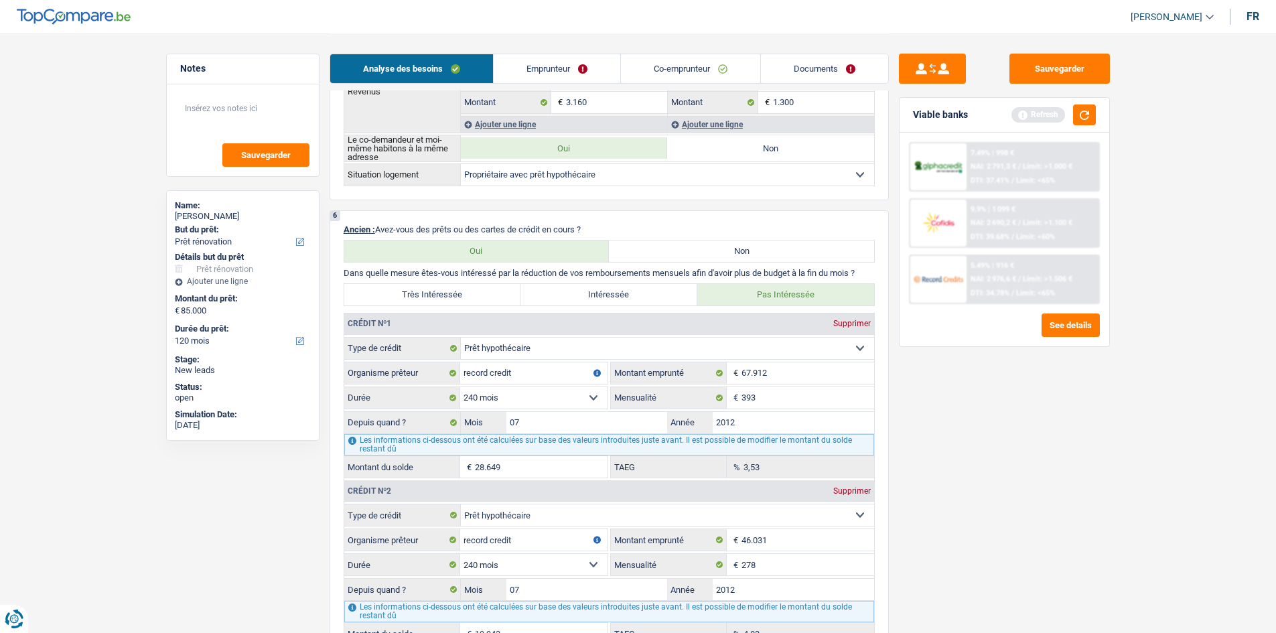
scroll to position [772, 0]
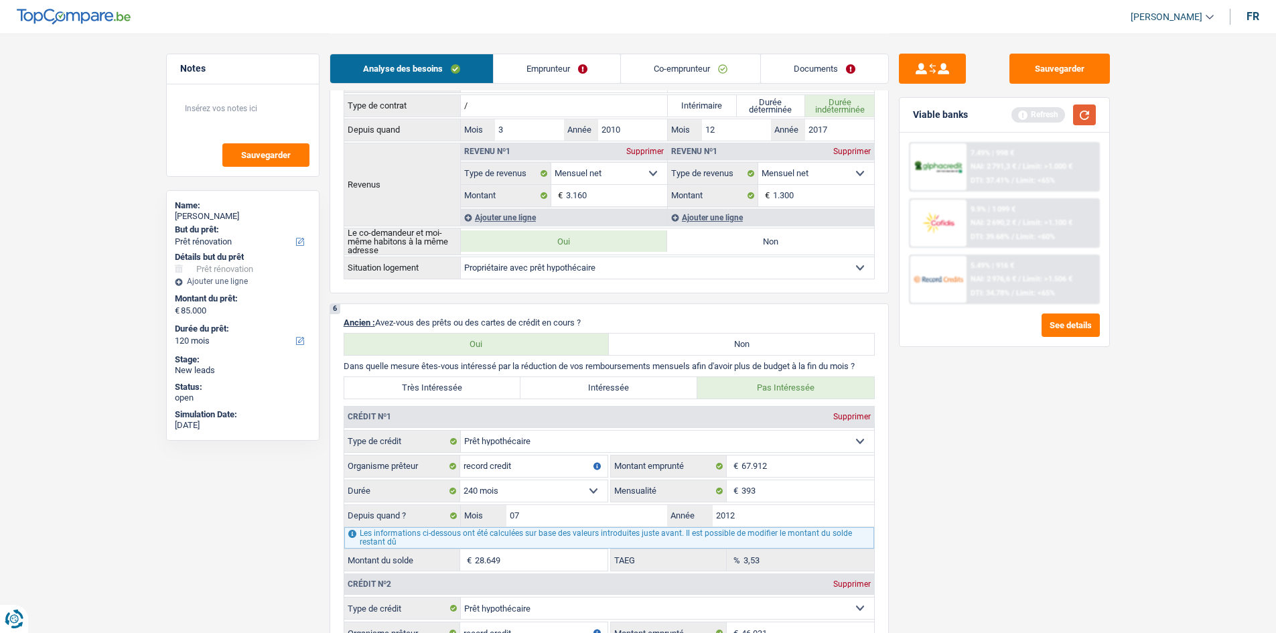
click at [1094, 117] on button "button" at bounding box center [1084, 115] width 23 height 21
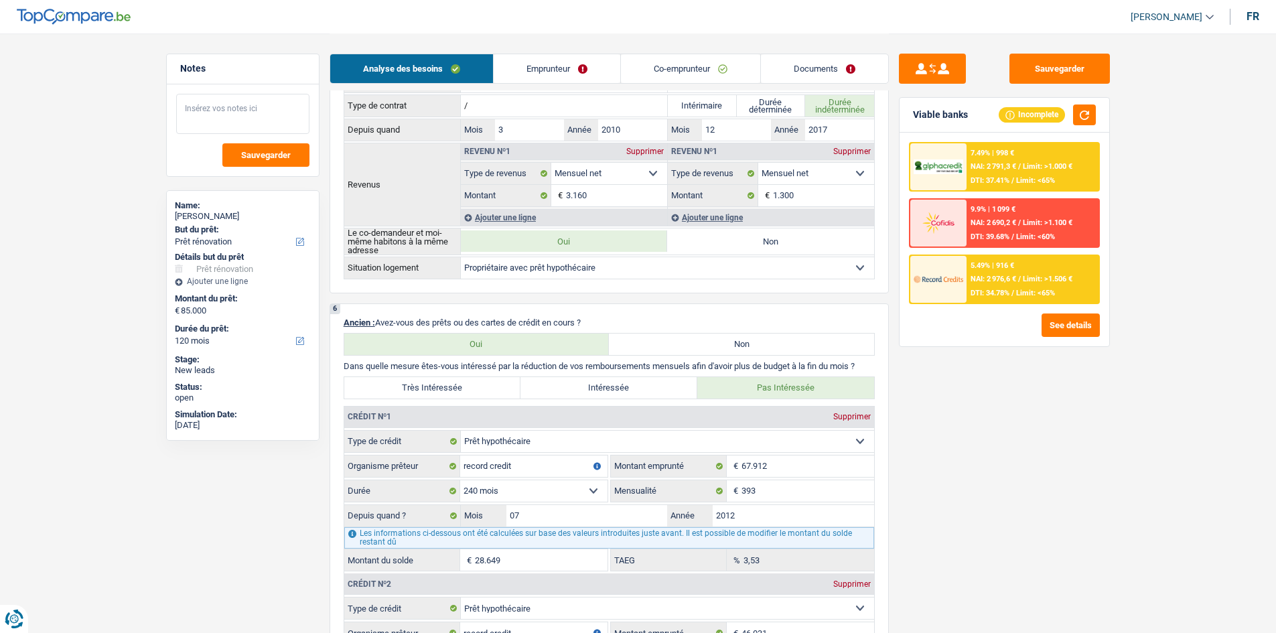
click at [281, 114] on textarea at bounding box center [242, 114] width 133 height 40
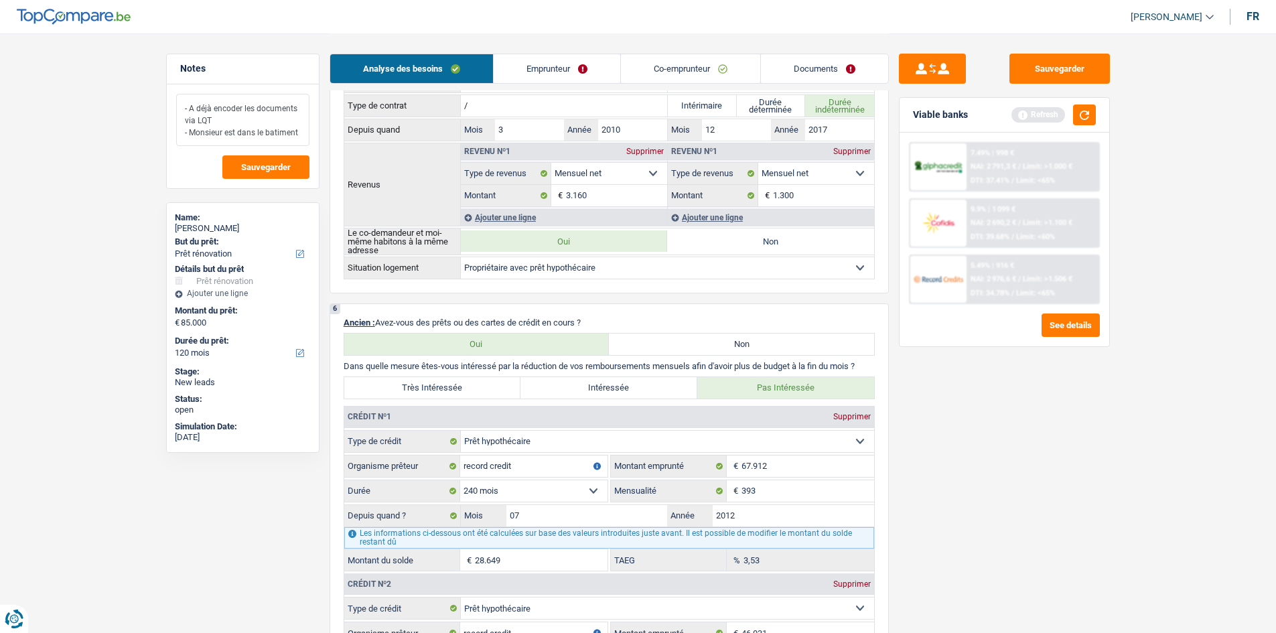
click at [300, 133] on textarea "- A déjà encoder les documents via LQT - Monsieur est dans le batiment" at bounding box center [242, 120] width 133 height 52
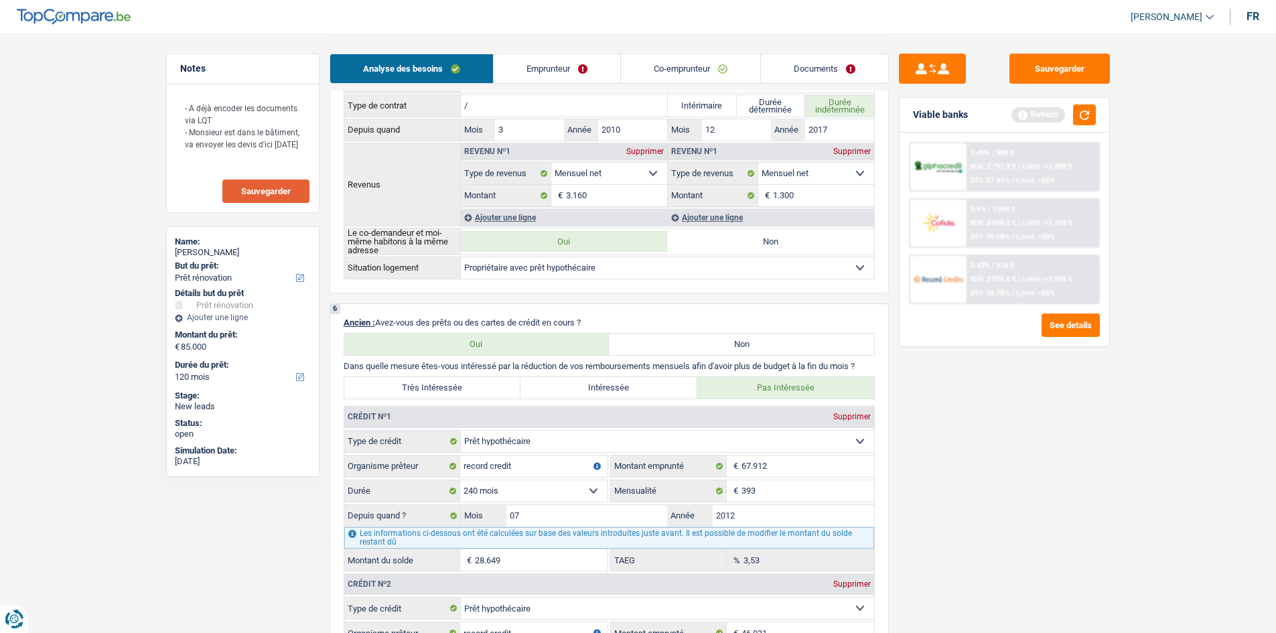
click at [255, 189] on span "Sauvegarder" at bounding box center [266, 191] width 50 height 9
click at [231, 157] on textarea "- A déjà encoder les documents via LQT - Monsieur est dans le bâtiment, va envo…" at bounding box center [242, 132] width 133 height 76
click at [273, 196] on span "Sauvegarder" at bounding box center [266, 191] width 50 height 9
click at [1039, 77] on button "Sauvegarder" at bounding box center [1060, 69] width 101 height 30
click at [580, 70] on link "Emprunteur" at bounding box center [557, 68] width 127 height 29
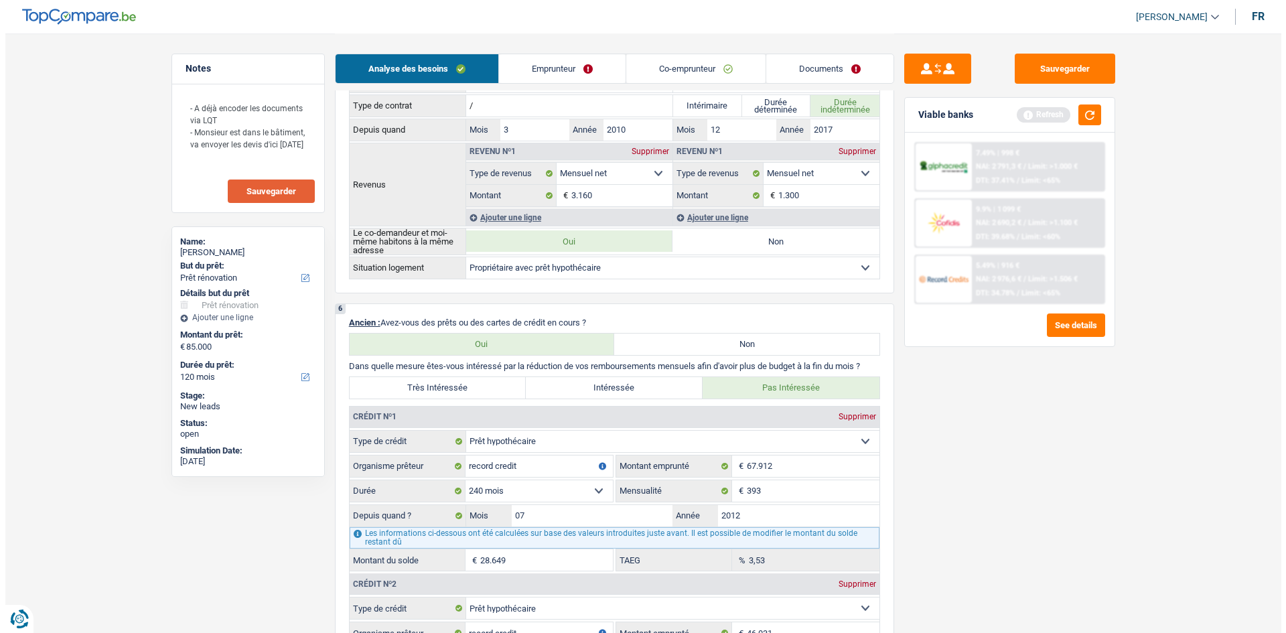
scroll to position [0, 0]
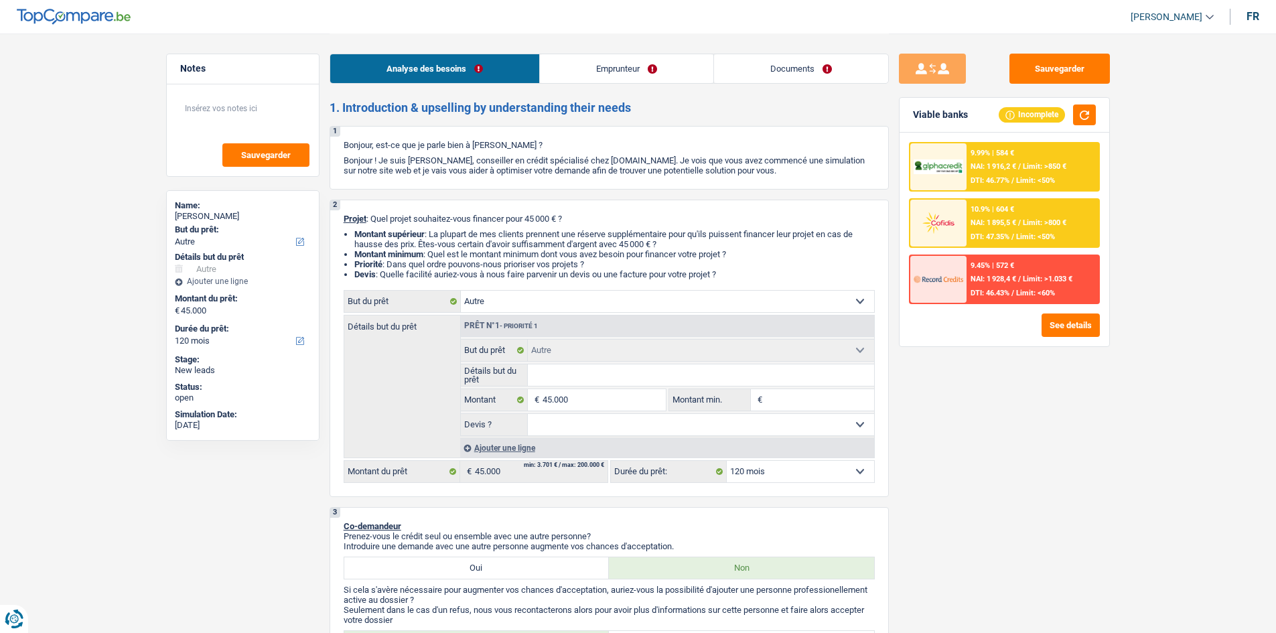
select select "other"
select select "120"
select select "other"
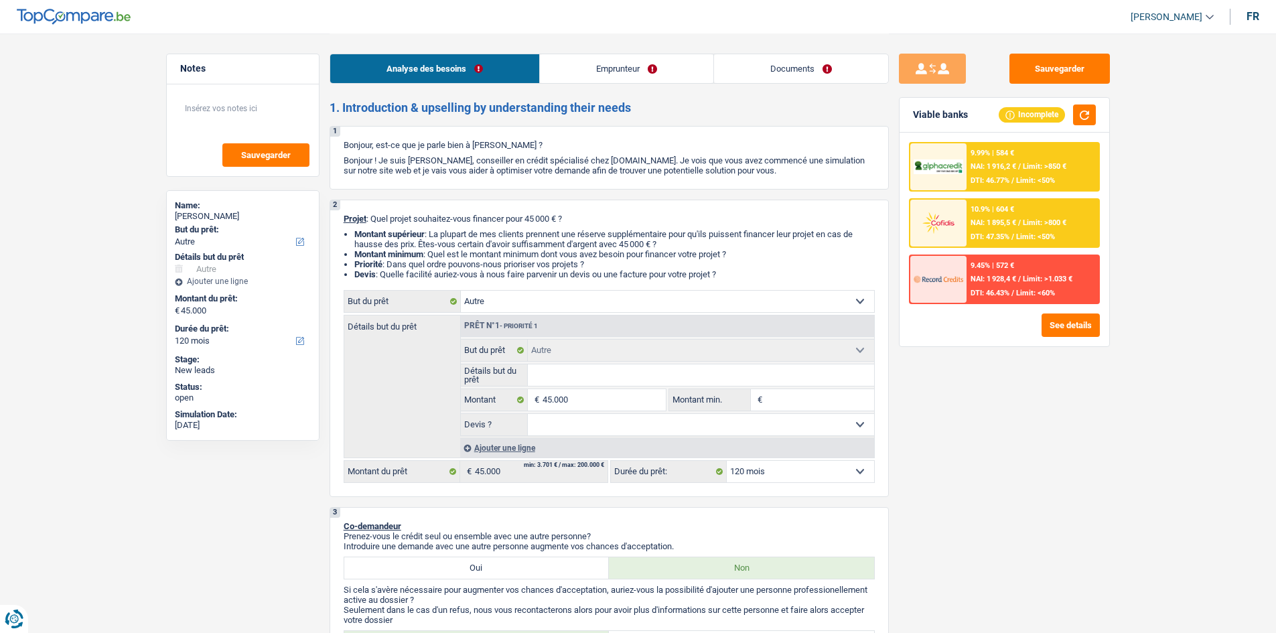
select select "120"
select select "worker"
select select "netSalary"
select select "rents"
select select "carLoan"
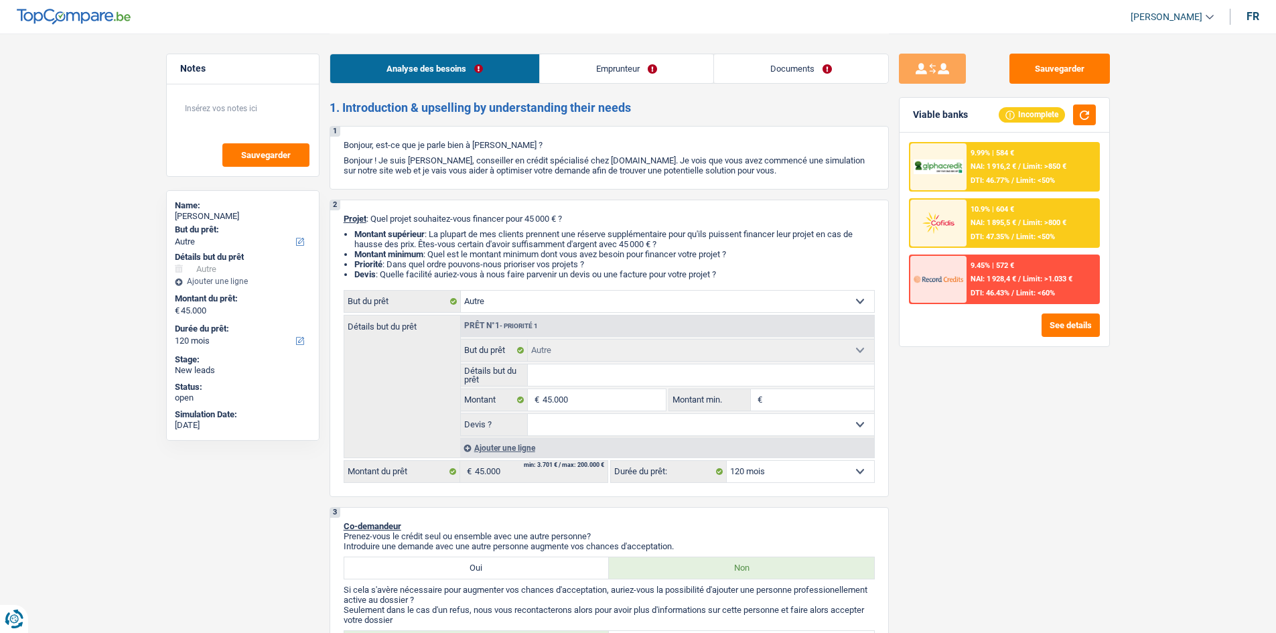
select select "30"
select select "other"
select select "120"
click at [595, 291] on select "Confort maison: meubles, textile, peinture, électroménager, outillage non-profe…" at bounding box center [667, 301] width 413 height 21
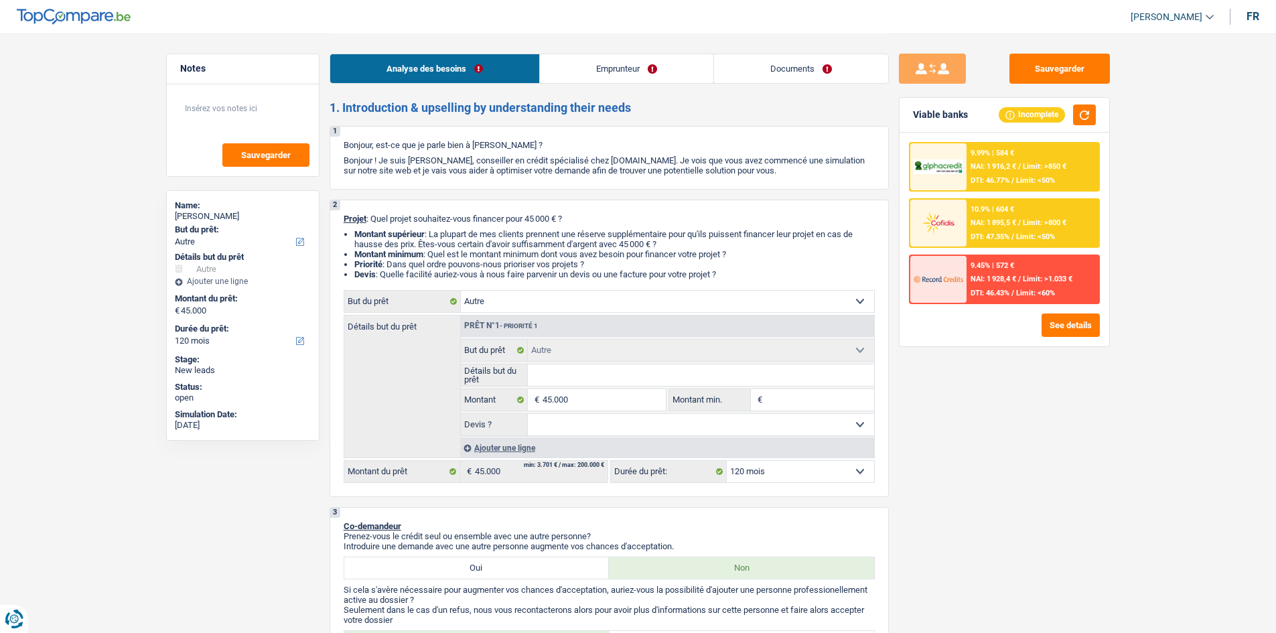
click at [595, 297] on select "Confort maison: meubles, textile, peinture, électroménager, outillage non-profe…" at bounding box center [667, 301] width 413 height 21
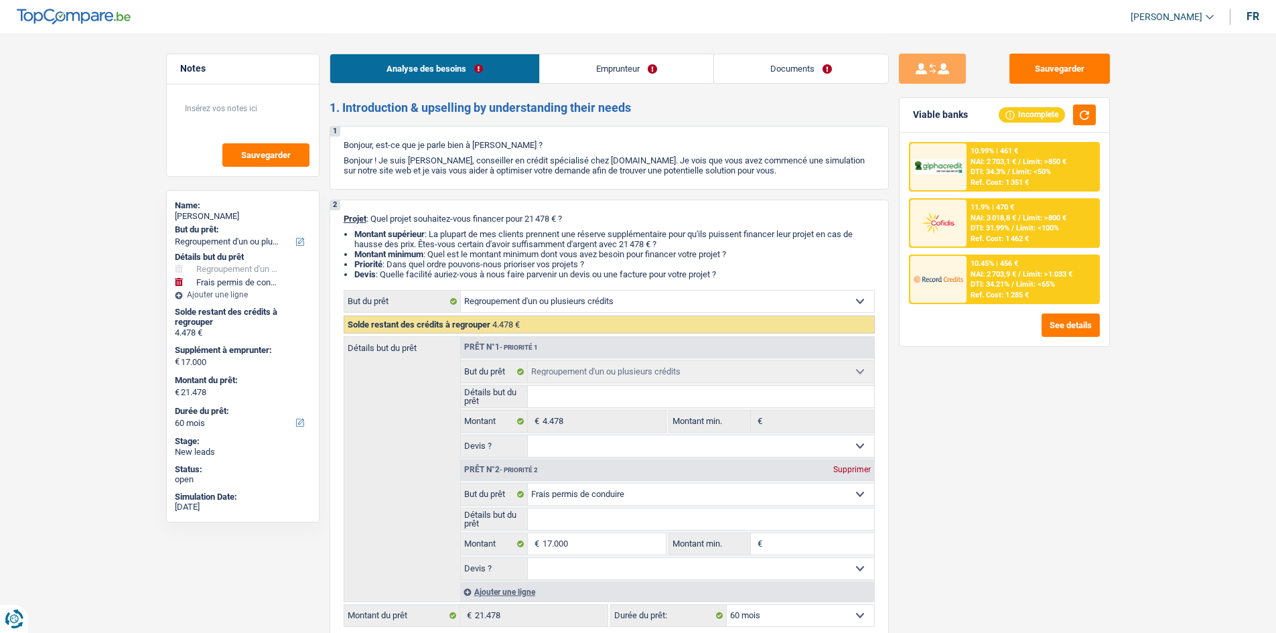
select select "refinancing"
select select "drivingLicense"
select select "60"
select select "refinancing"
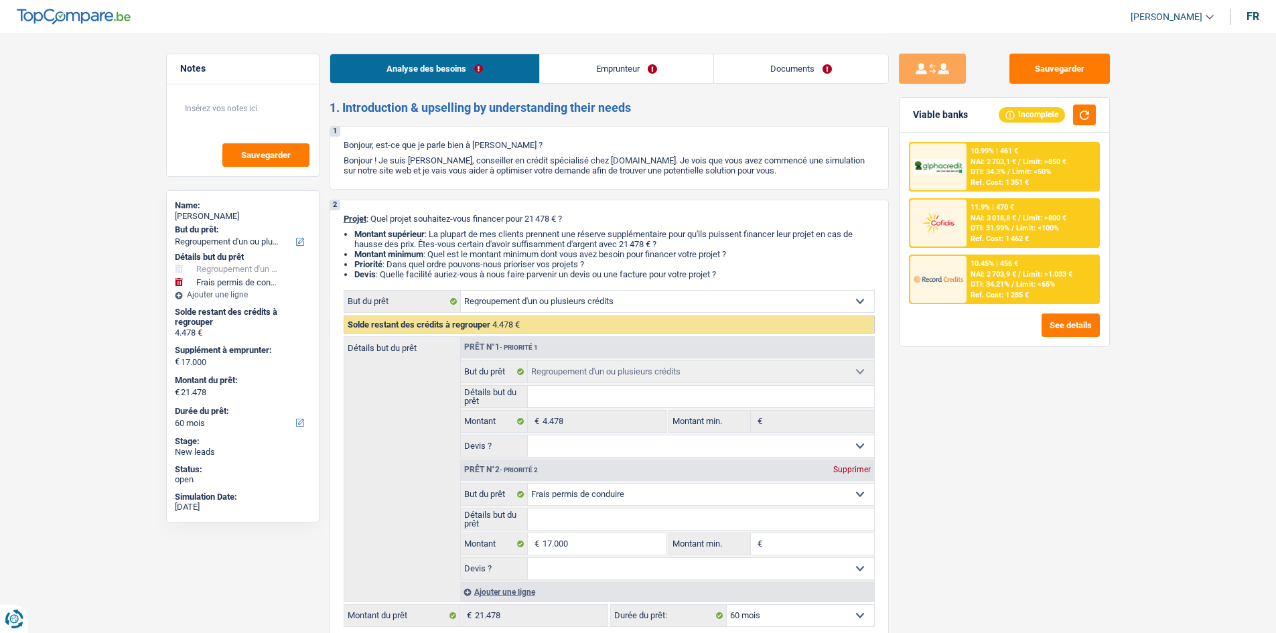
select select "refinancing"
select select "drivingLicense"
select select "60"
select select "privateEmployee"
select select "familyAllowances"
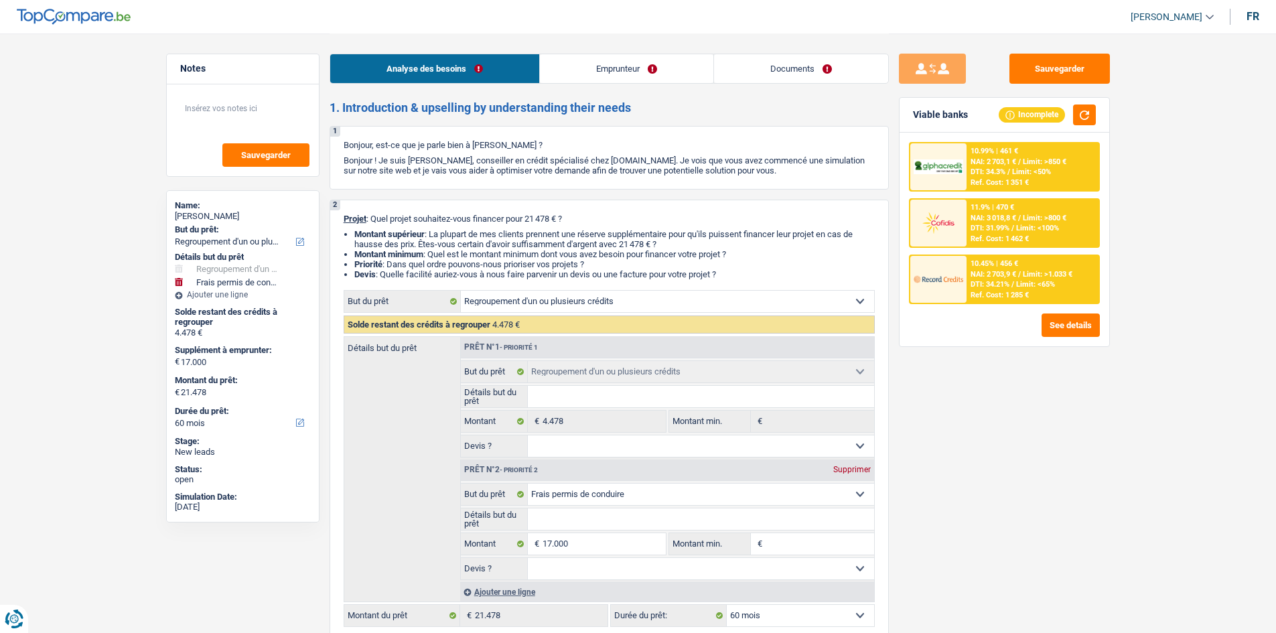
select select "netSalary"
select select "mealVouchers"
select select "rents"
select select "personalLoan"
select select "loanRepayment"
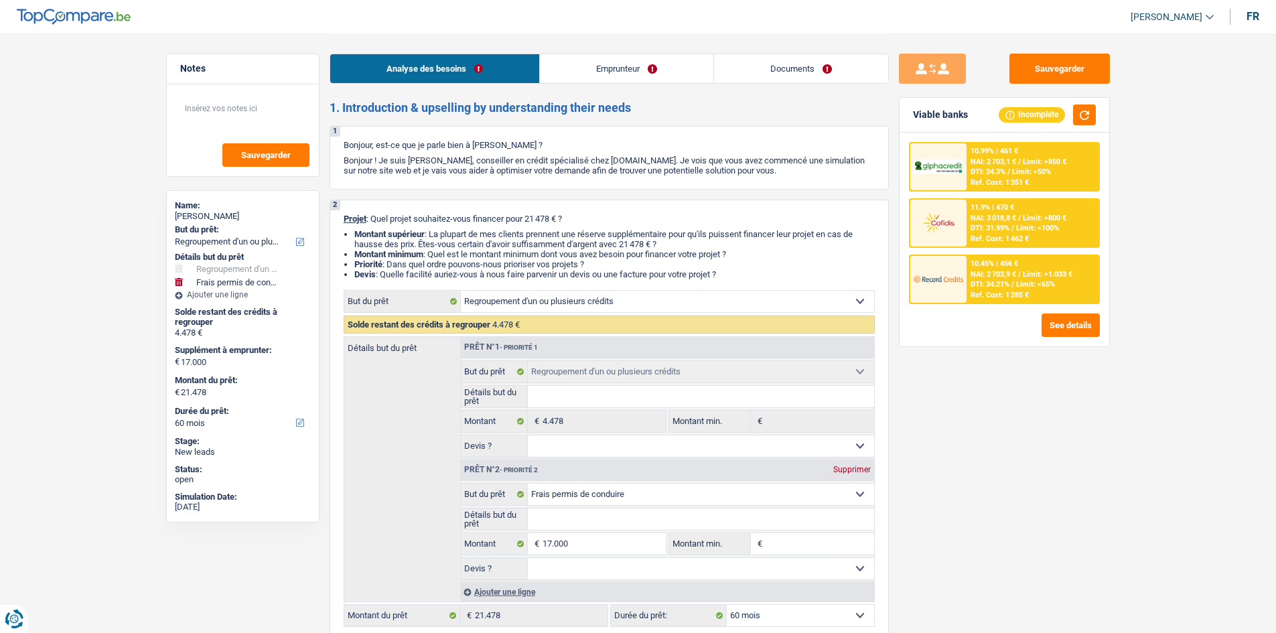
select select "72"
select select "refinancing"
select select "drivingLicense"
select select "60"
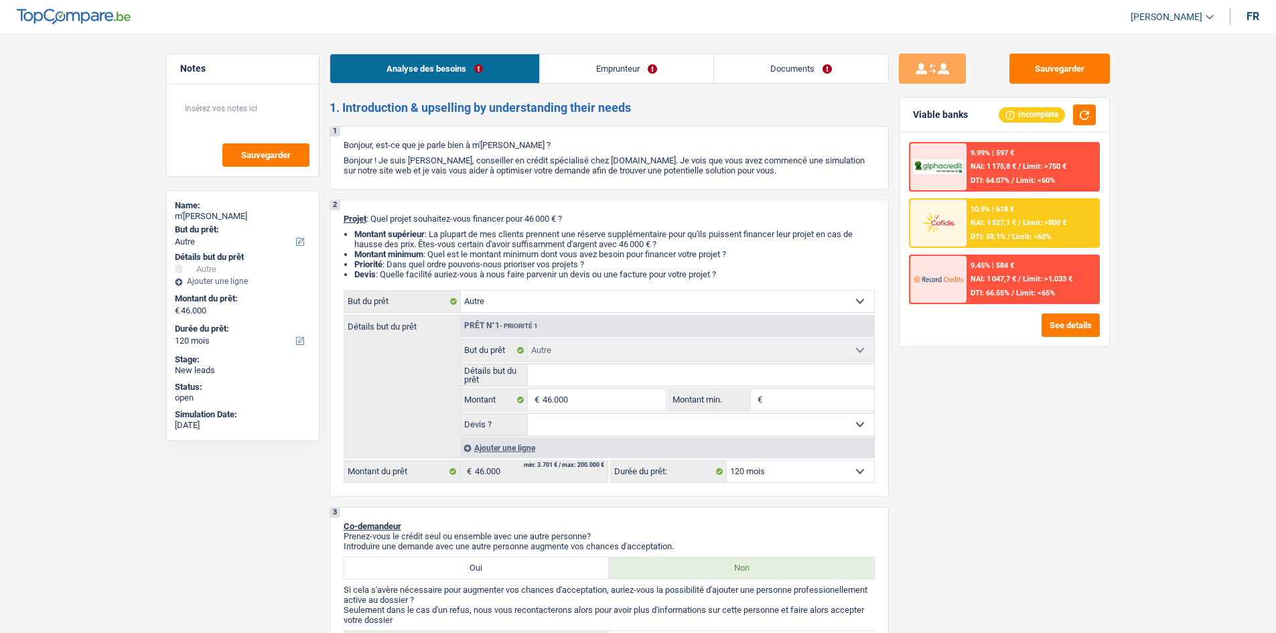
select select "other"
select select "120"
select select "other"
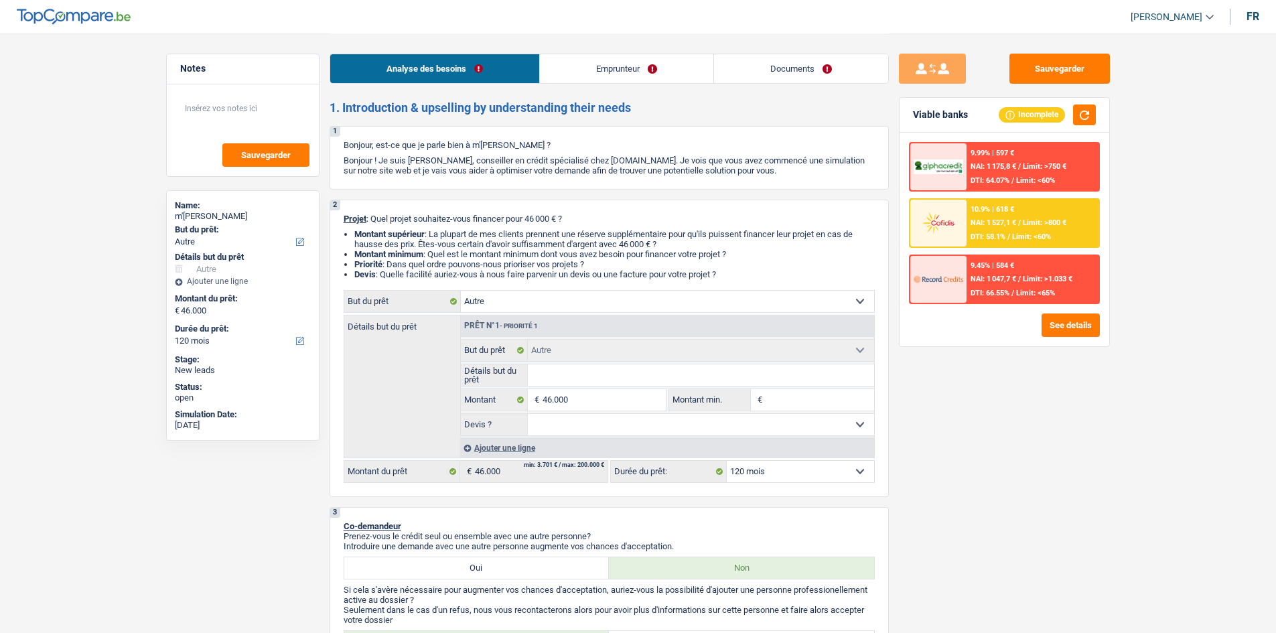
select select "120"
select select "worker"
select select "familyAllowances"
select select "netSalary"
select select "ownerWithMortgage"
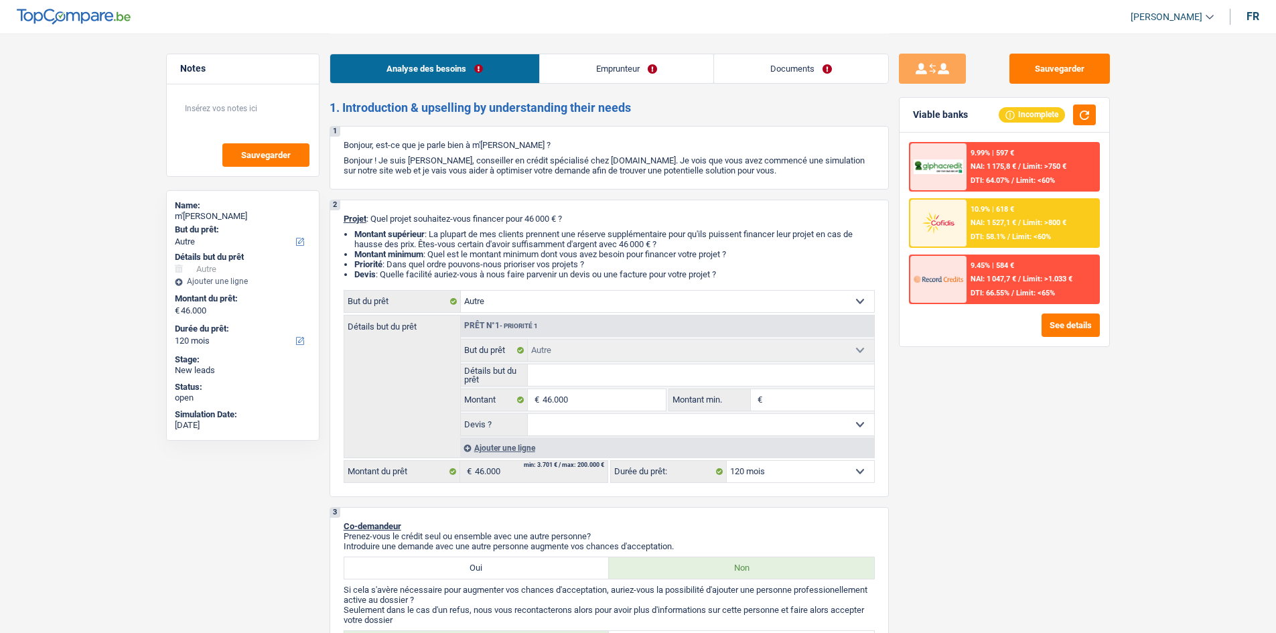
select select "mortgage"
select select "360"
select select "other"
select select "120"
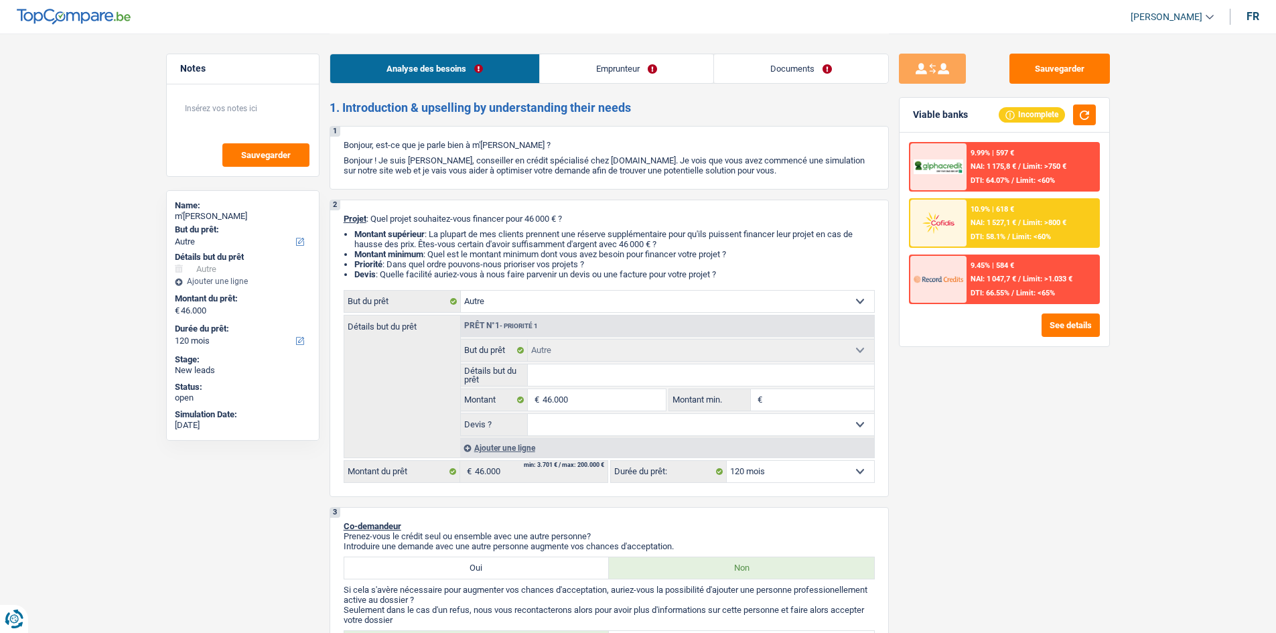
click at [562, 306] on select "Confort maison: meubles, textile, peinture, électroménager, outillage non-profe…" at bounding box center [667, 301] width 413 height 21
select select "car"
click at [461, 291] on select "Confort maison: meubles, textile, peinture, électroménager, outillage non-profe…" at bounding box center [667, 301] width 413 height 21
select select "car"
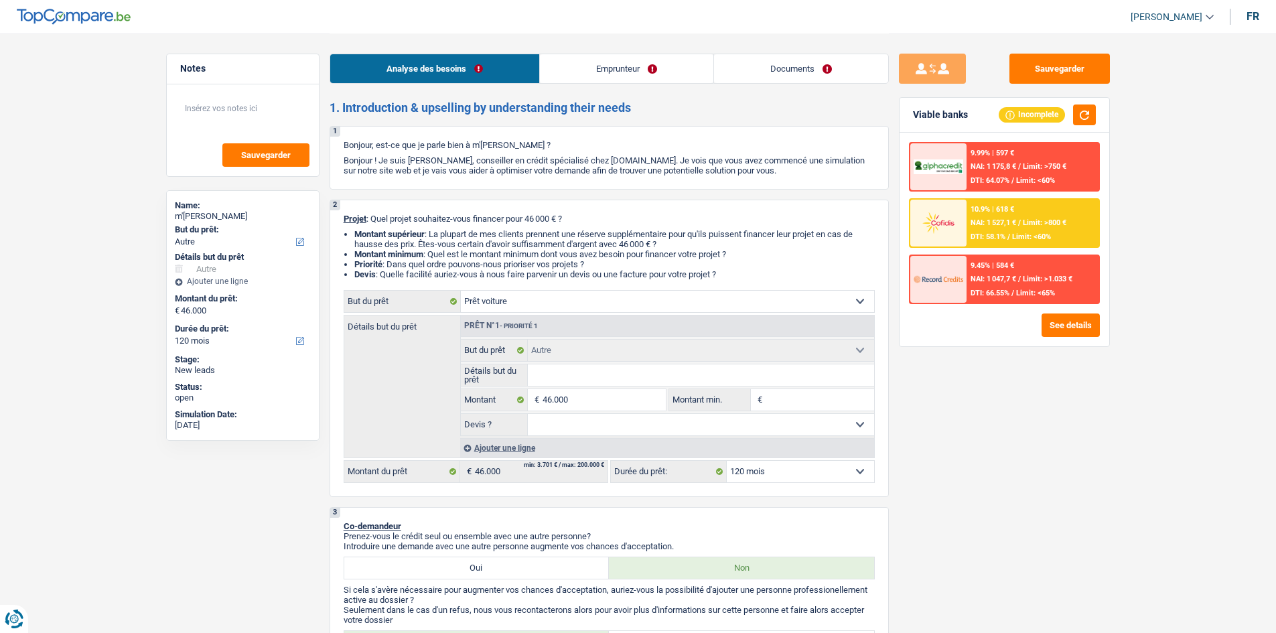
select select "60"
select select "car"
select select "60"
select select "car"
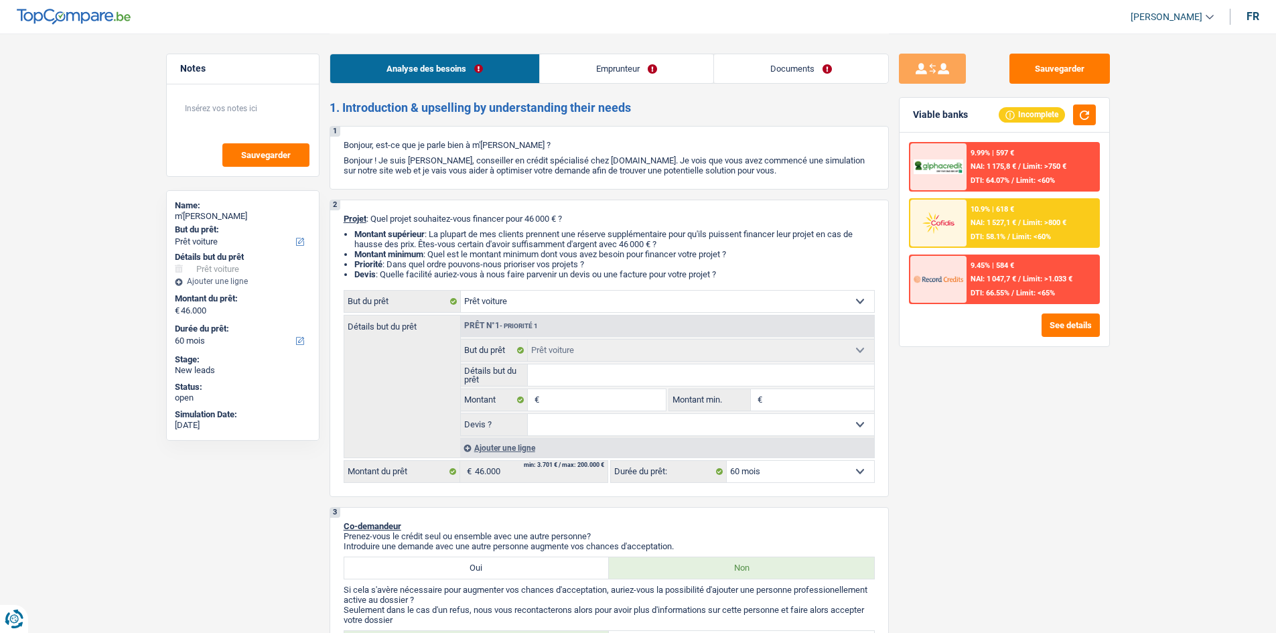
select select "60"
select select "other"
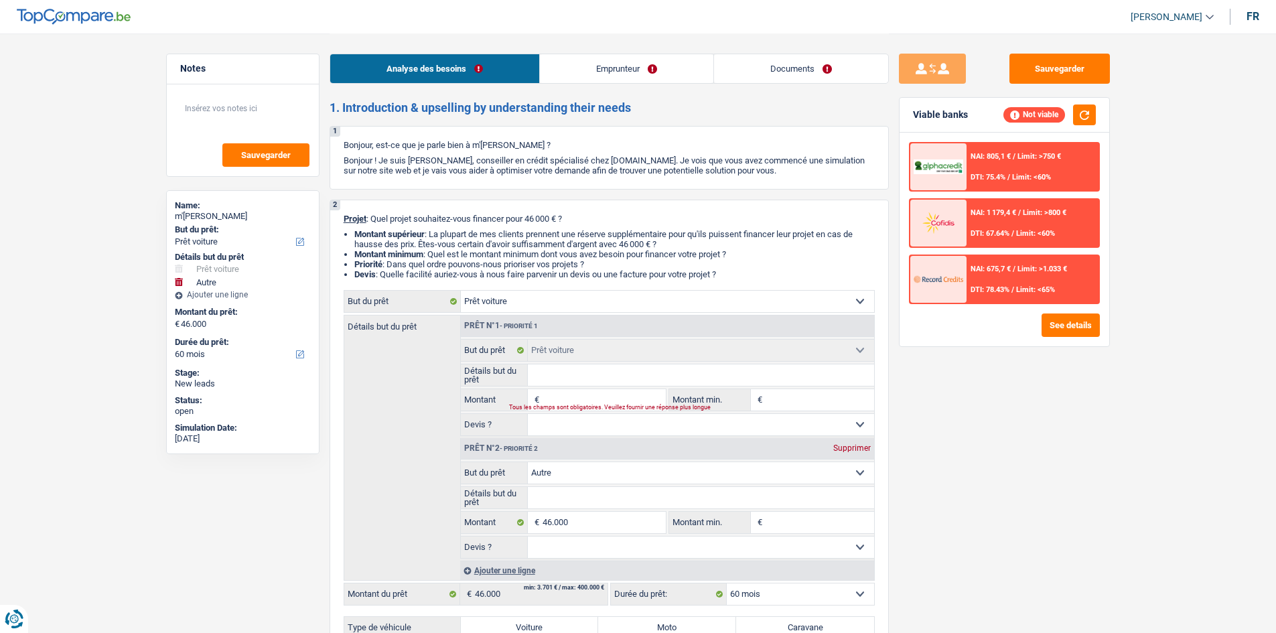
click at [842, 450] on div "Supprimer" at bounding box center [852, 448] width 44 height 8
type input "0"
select select
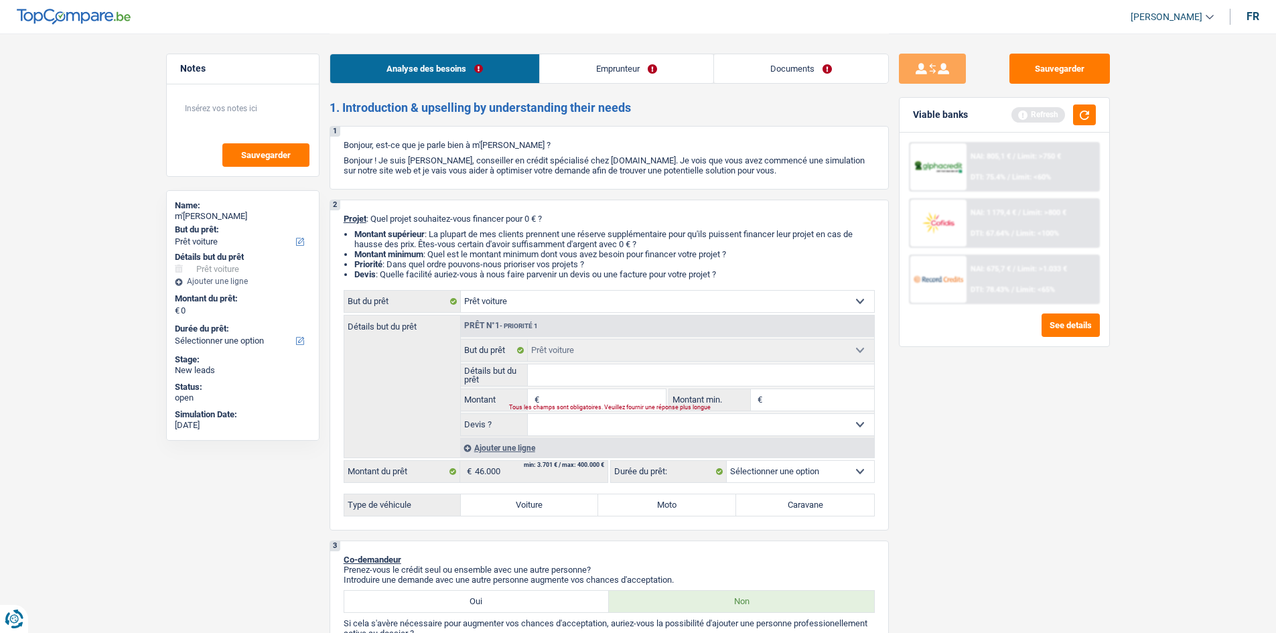
click at [583, 400] on input "Montant" at bounding box center [604, 399] width 123 height 21
type input "1"
type input "10"
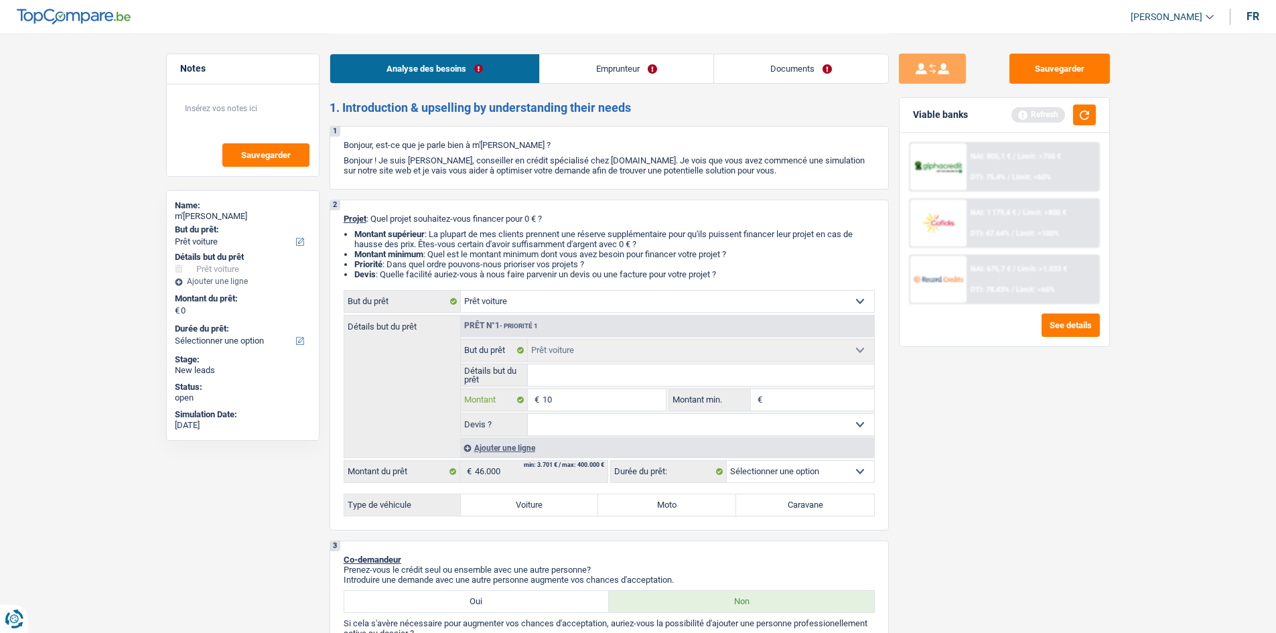
type input "100"
type input "1.000"
type input "10.001"
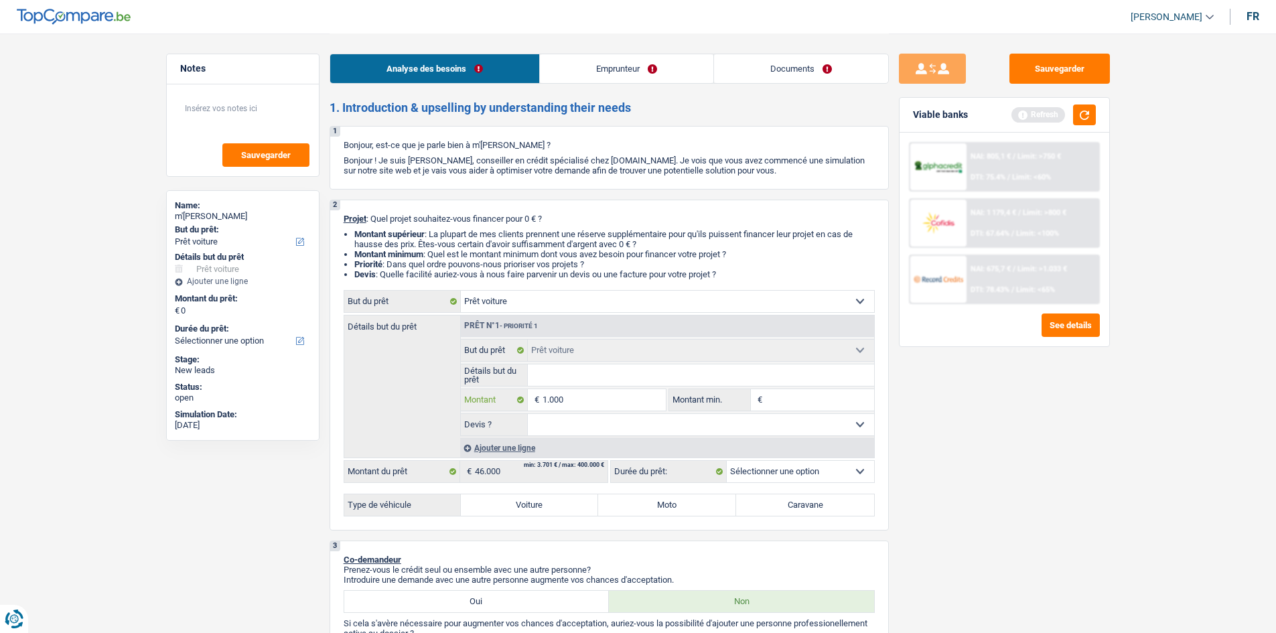
type input "10.001"
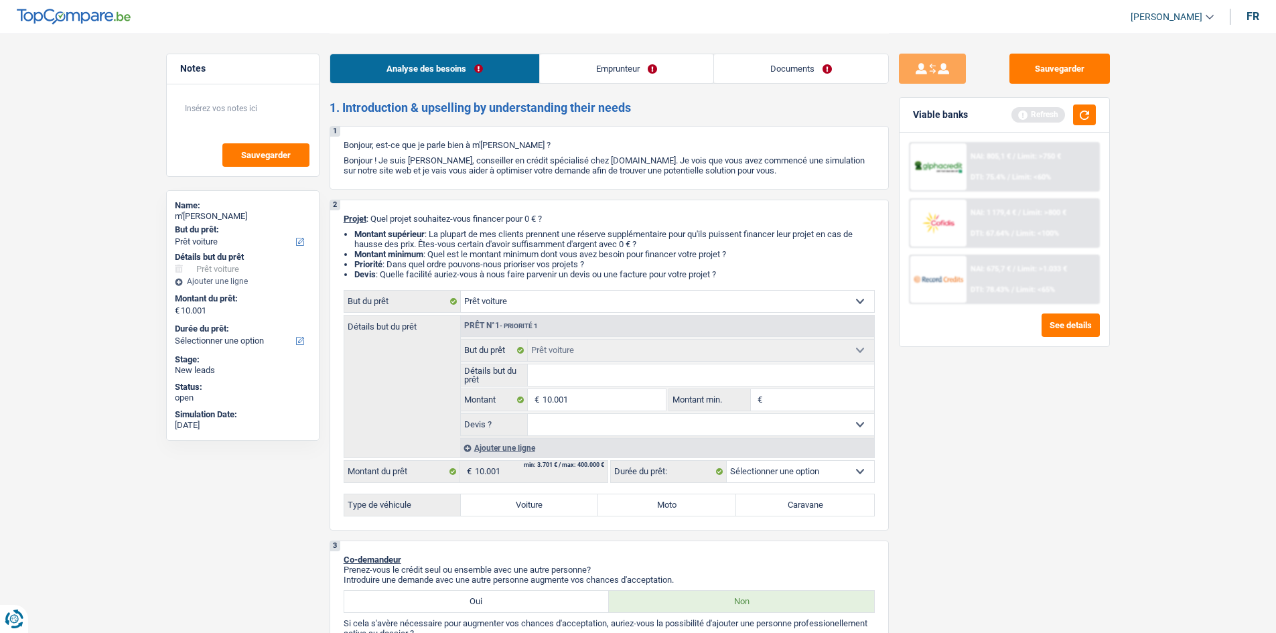
select select "60"
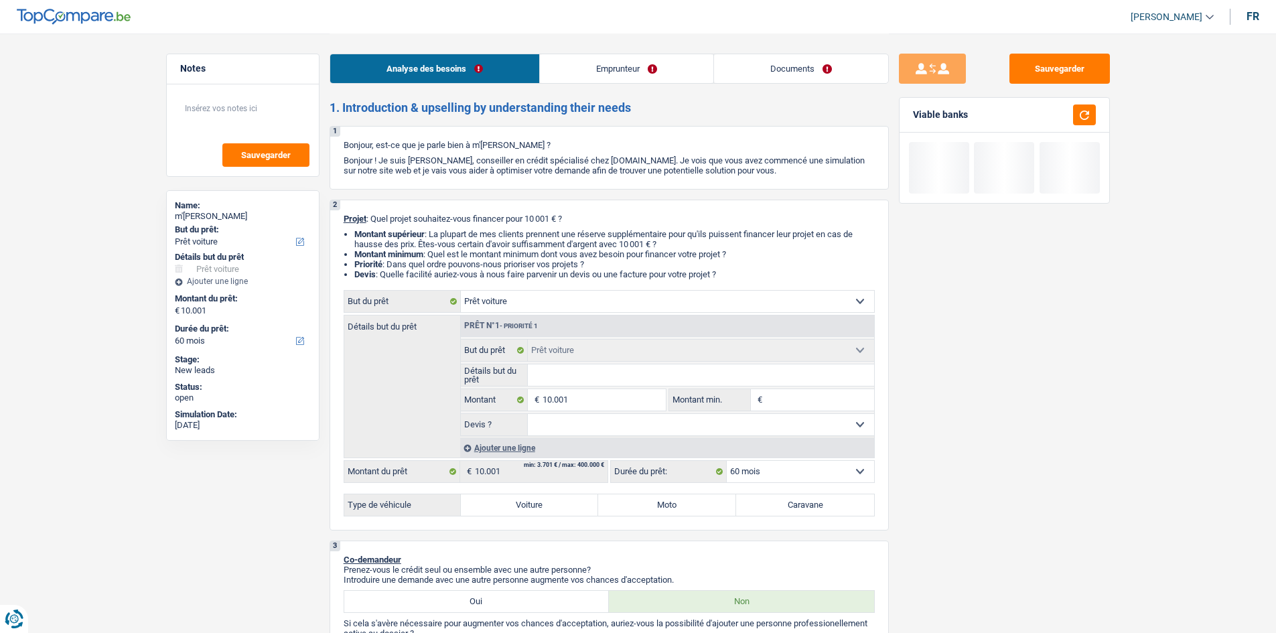
click at [623, 369] on input "Détails but du prêt" at bounding box center [701, 375] width 346 height 21
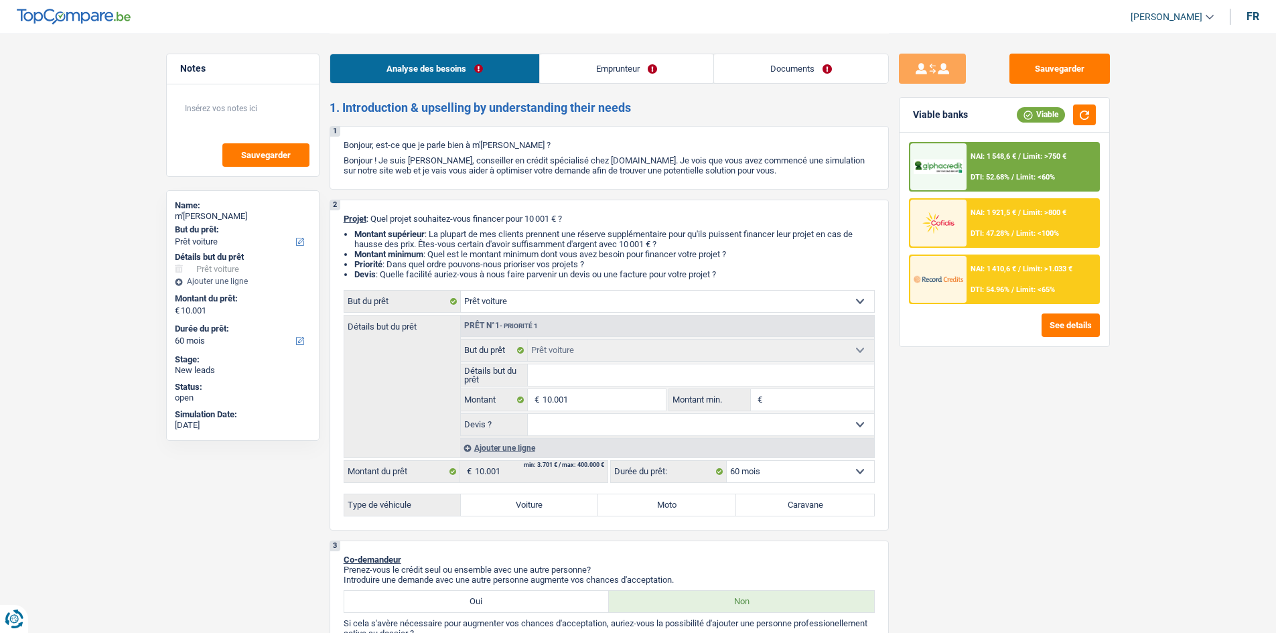
click at [783, 399] on input "Montant min." at bounding box center [820, 399] width 109 height 21
type input "1"
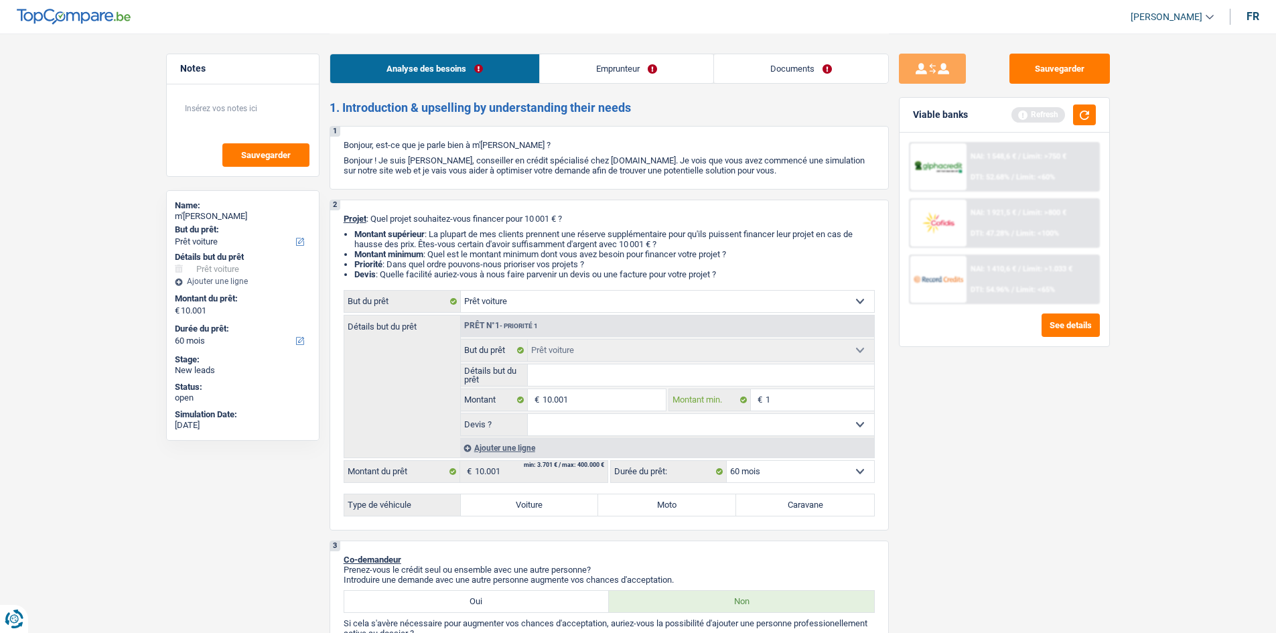
type input "10"
type input "100"
type input "1.000"
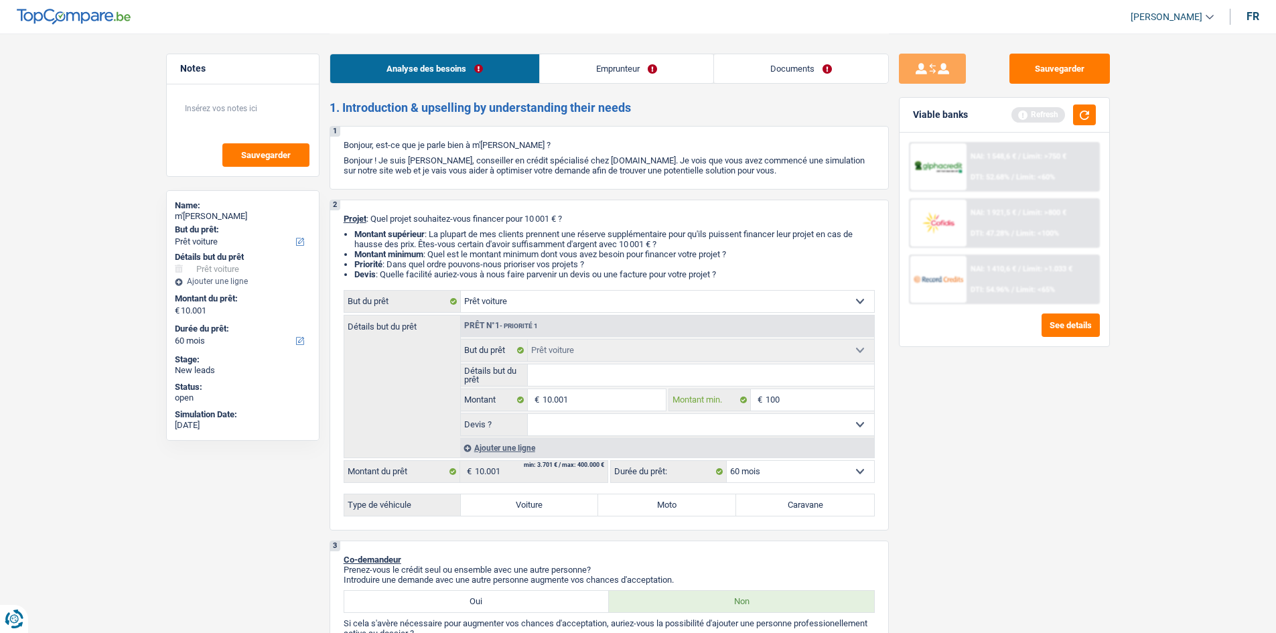
type input "1.000"
type input "10.001"
click at [618, 370] on input "Détails but du prêt" at bounding box center [701, 375] width 346 height 21
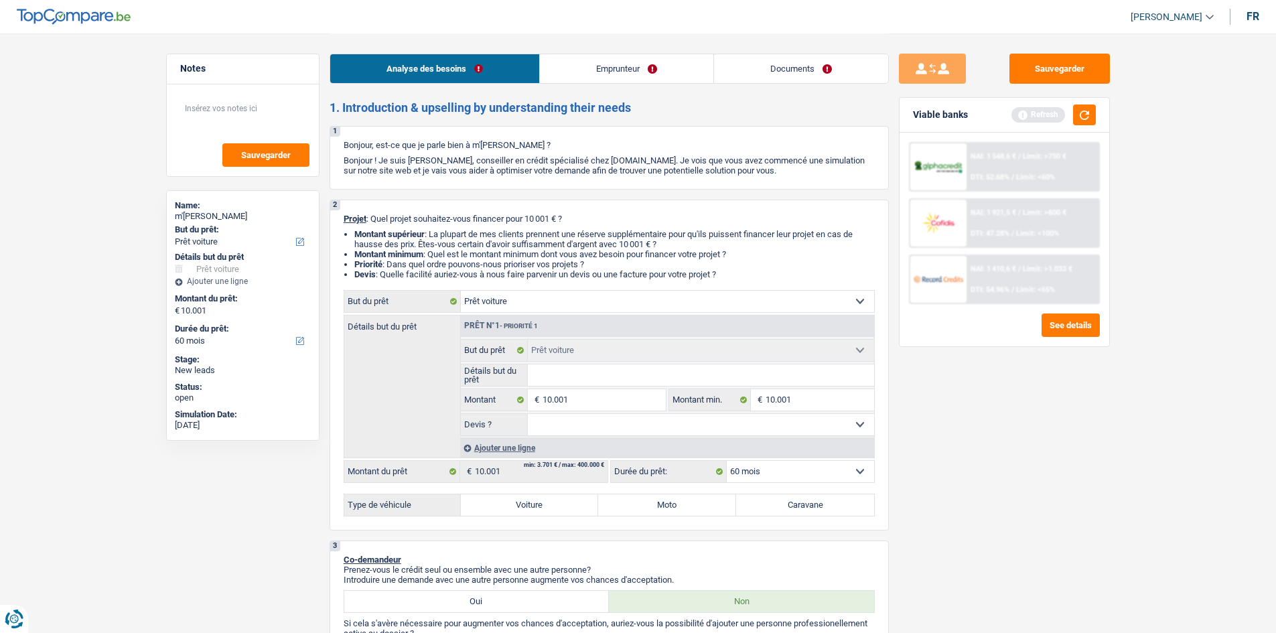
click at [544, 507] on label "Voiture" at bounding box center [530, 504] width 138 height 21
click at [544, 507] on input "Voiture" at bounding box center [530, 504] width 138 height 21
radio input "true"
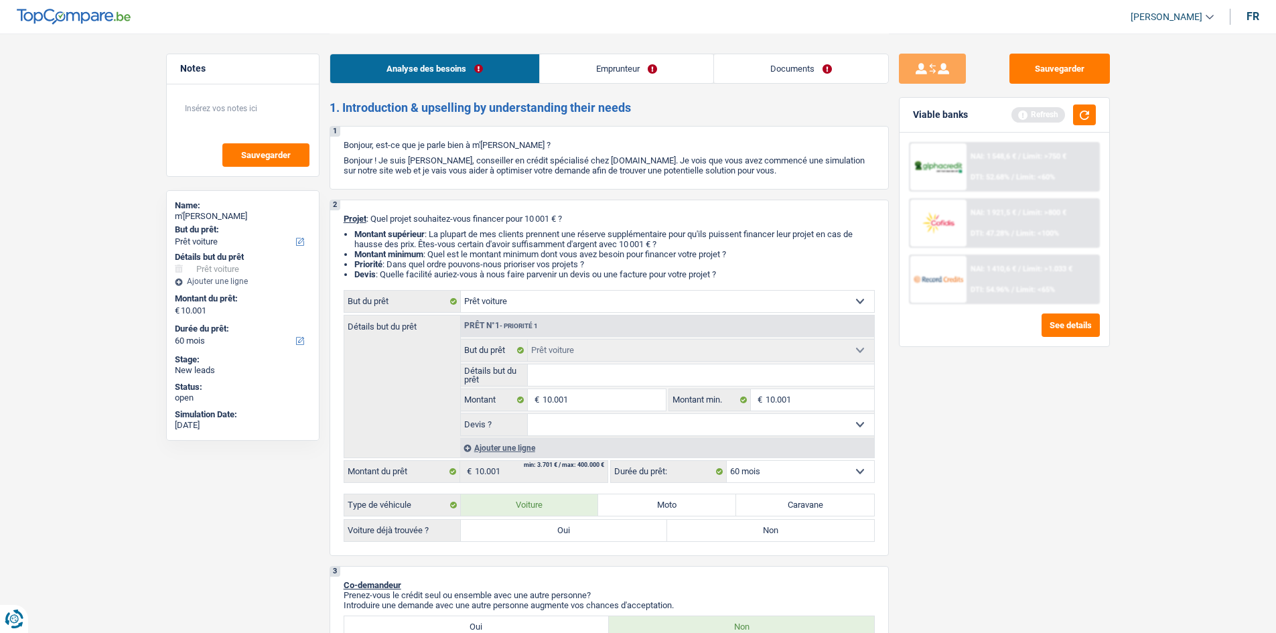
click at [585, 533] on label "Oui" at bounding box center [564, 530] width 207 height 21
click at [585, 533] on input "Oui" at bounding box center [564, 530] width 207 height 21
radio input "true"
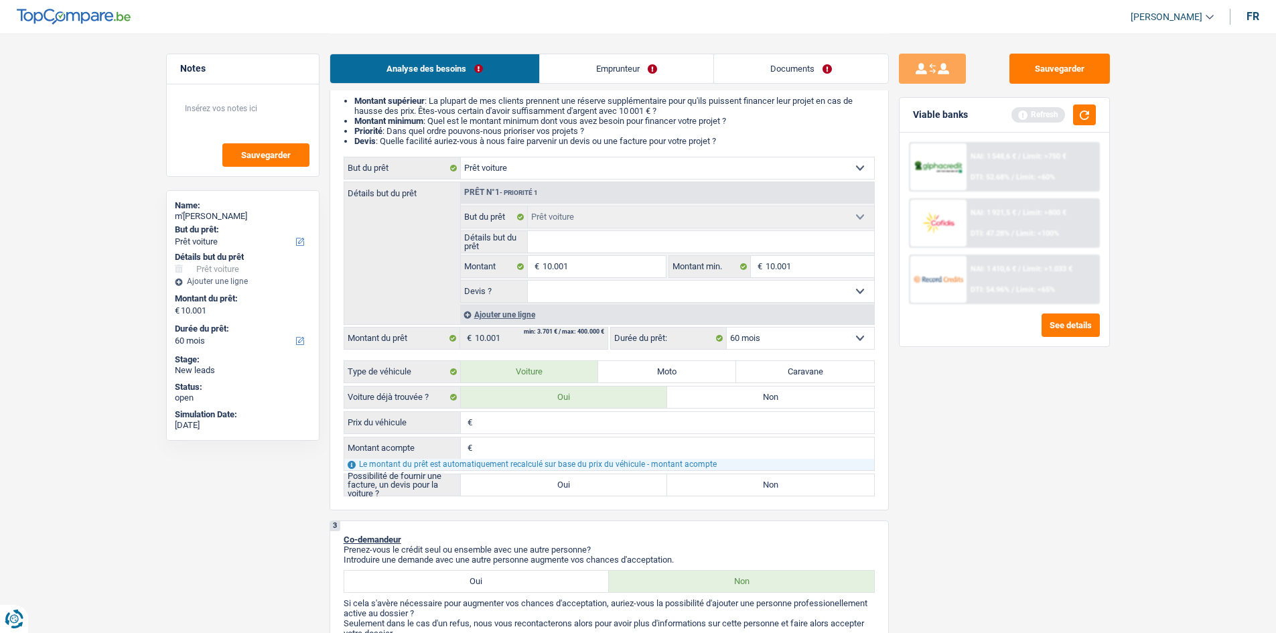
scroll to position [134, 0]
click at [575, 235] on input "Détails but du prêt" at bounding box center [701, 240] width 346 height 21
type input "M"
type input "Me"
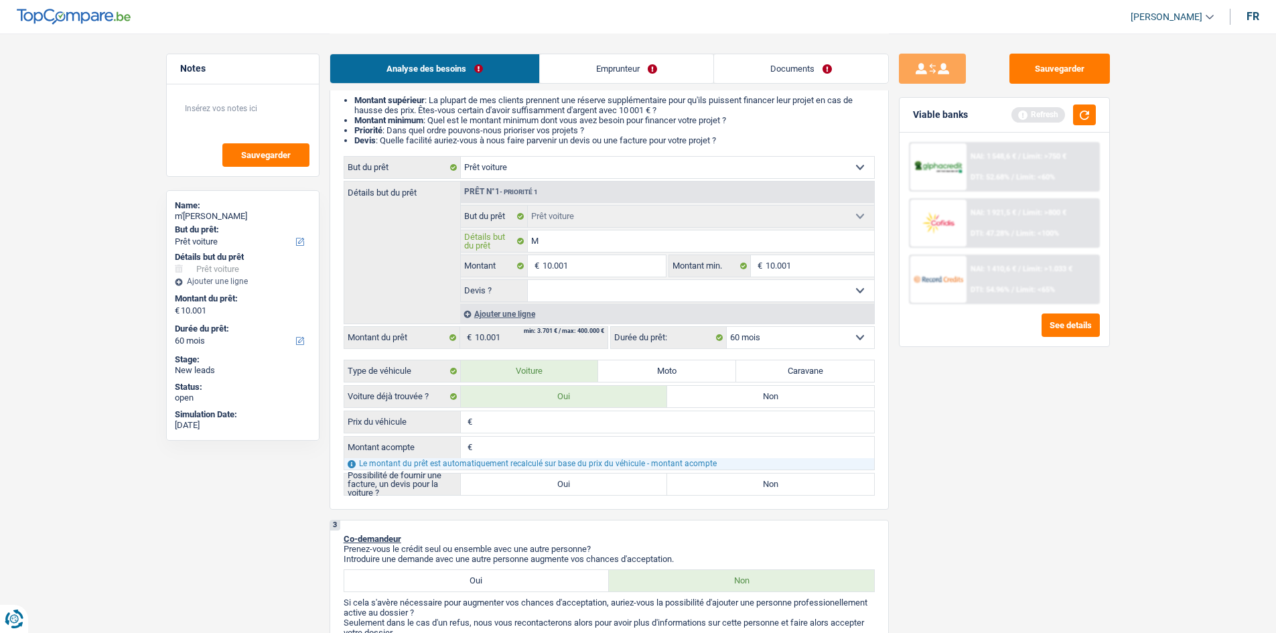
type input "Me"
type input "Mer"
type input "Merc"
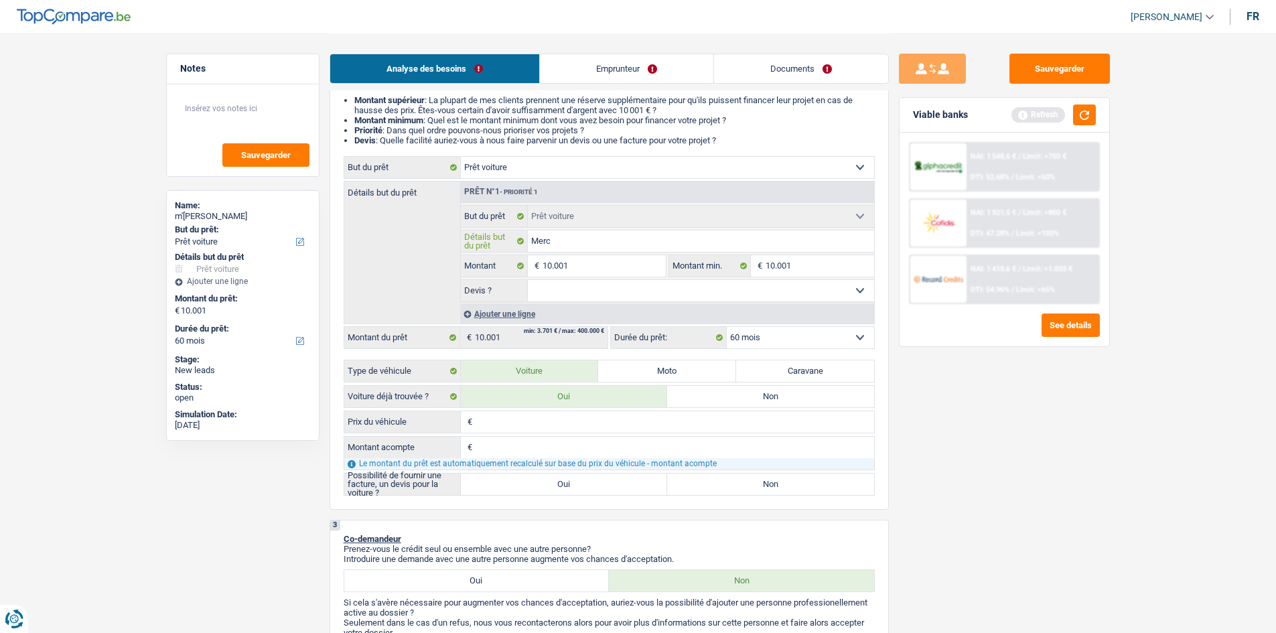
type input "Merce"
type input "Merced"
type input "Mercede"
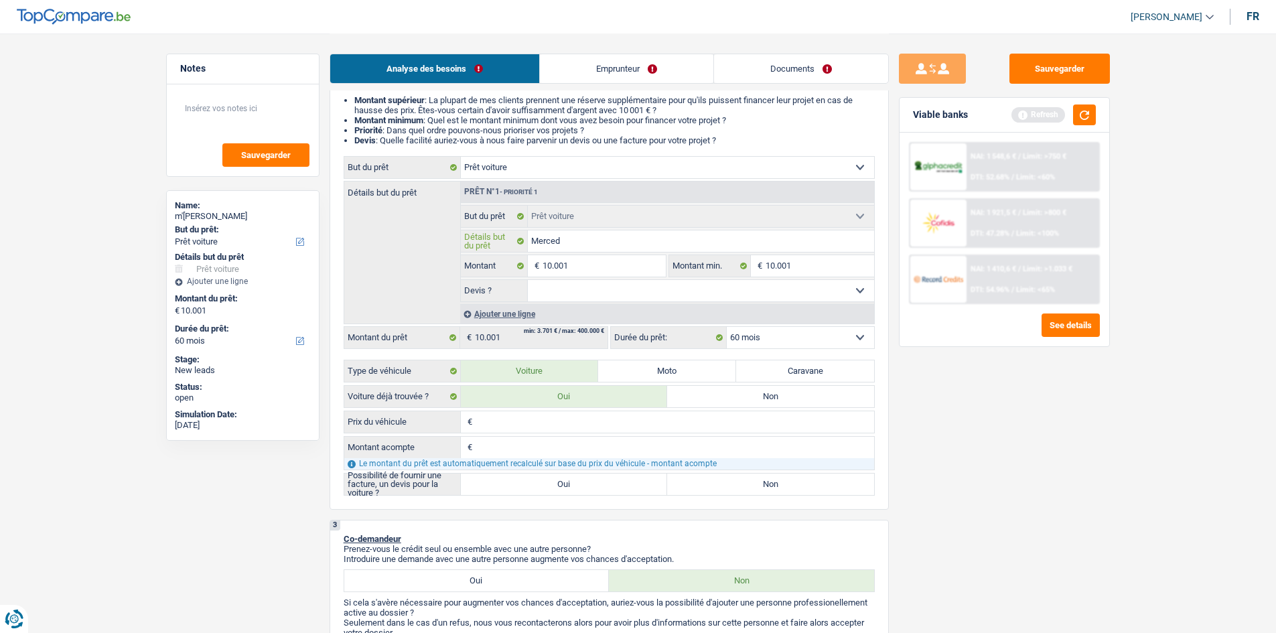
type input "Mercede"
type input "Mercedes"
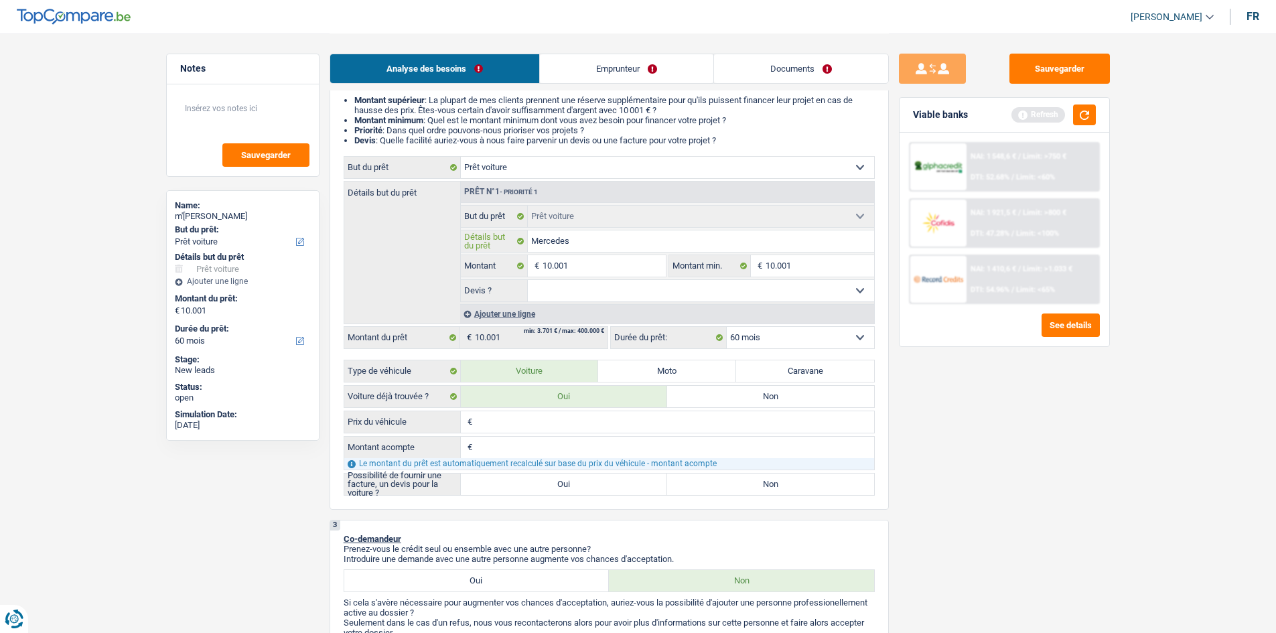
type input "Mercedes c"
type input "Mercedes cl"
type input "Mercedes cla"
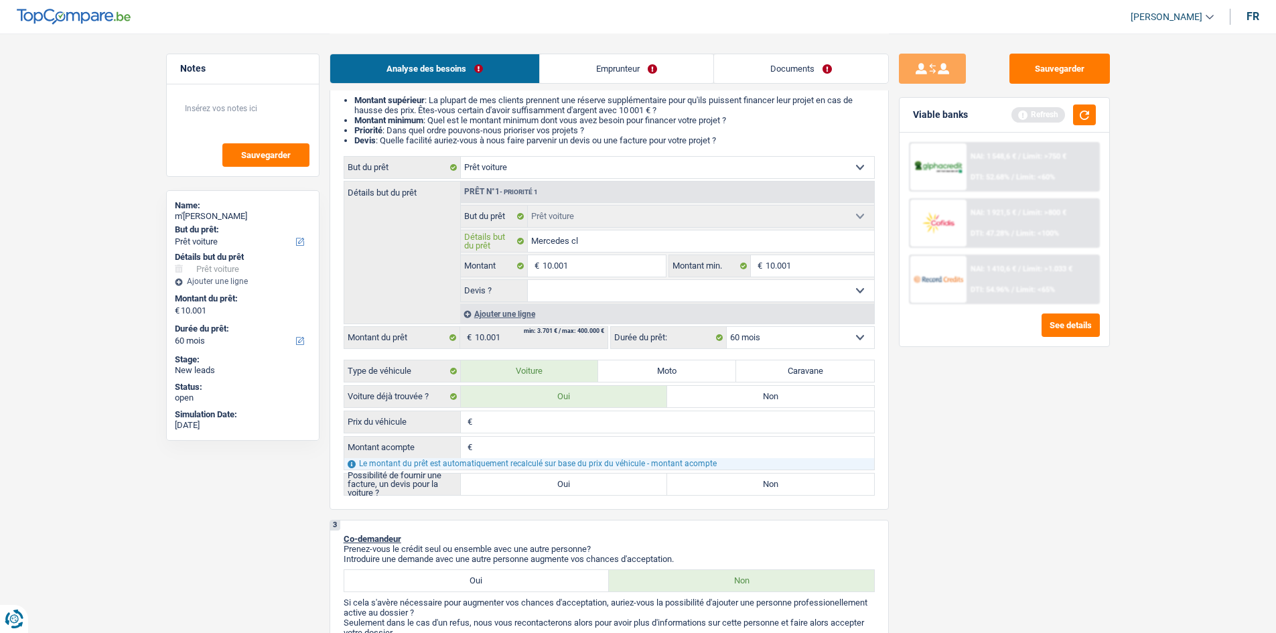
type input "Mercedes cla"
type input "Mercedes clas"
type input "Mercedes class"
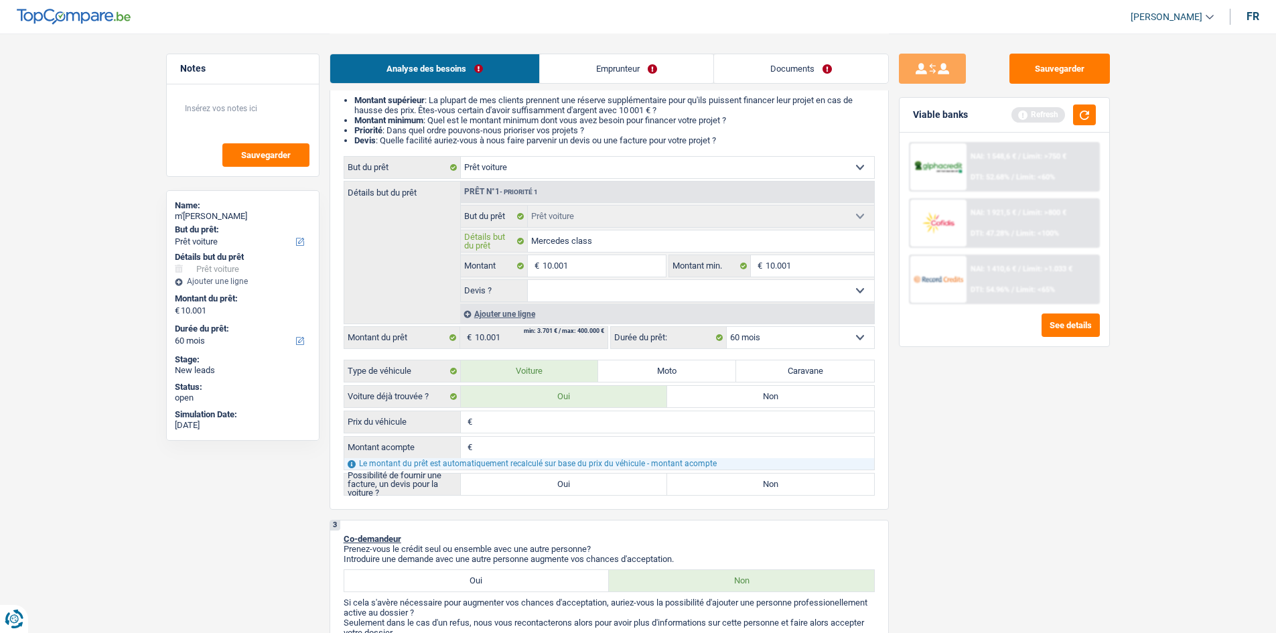
type input "Mercedes classe"
type input "Mercedes classe A"
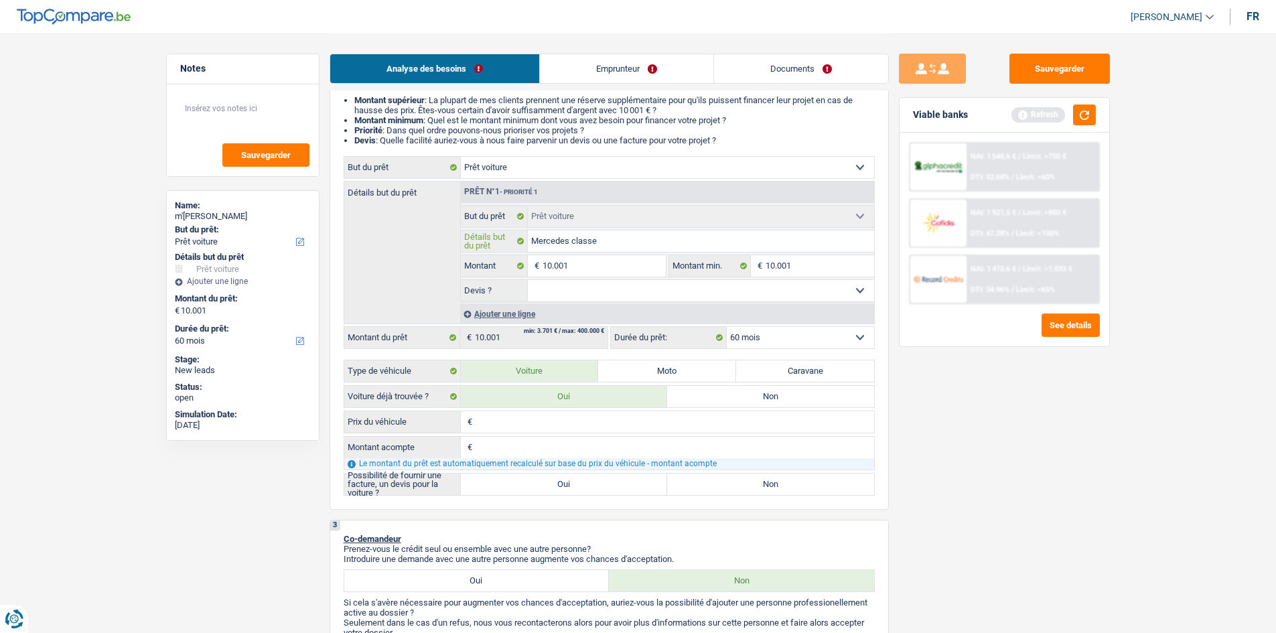
type input "Mercedes classe A"
click at [732, 396] on label "Non" at bounding box center [770, 396] width 207 height 21
click at [732, 396] on input "Non" at bounding box center [770, 396] width 207 height 21
radio input "true"
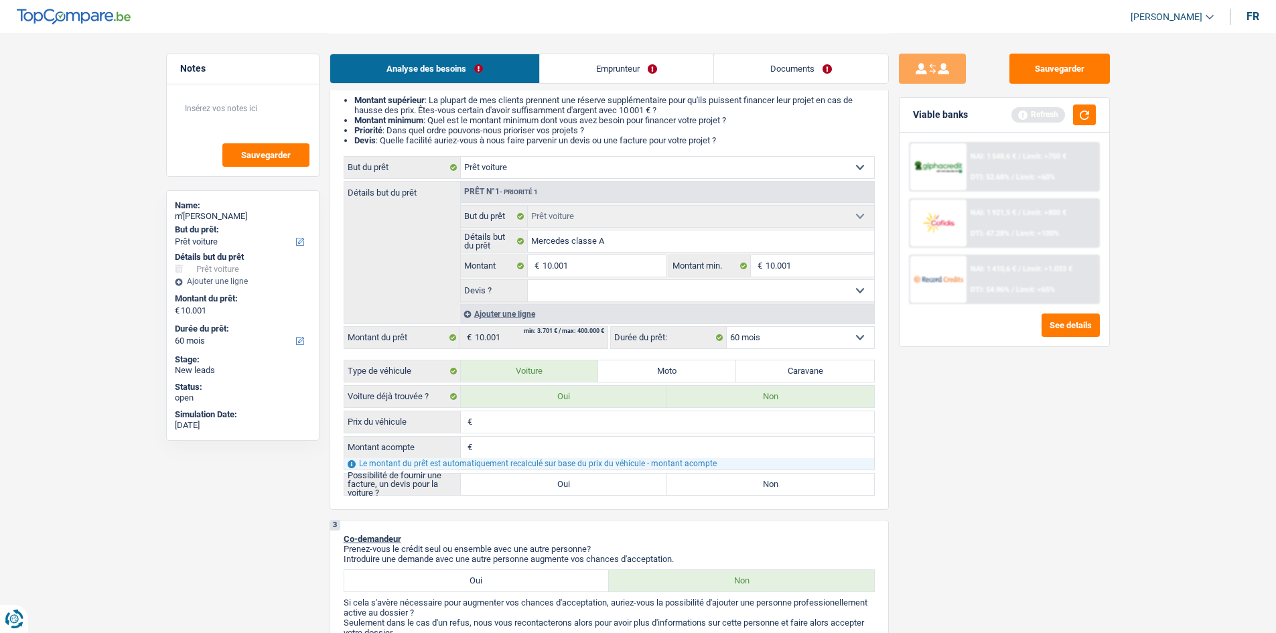
radio input "true"
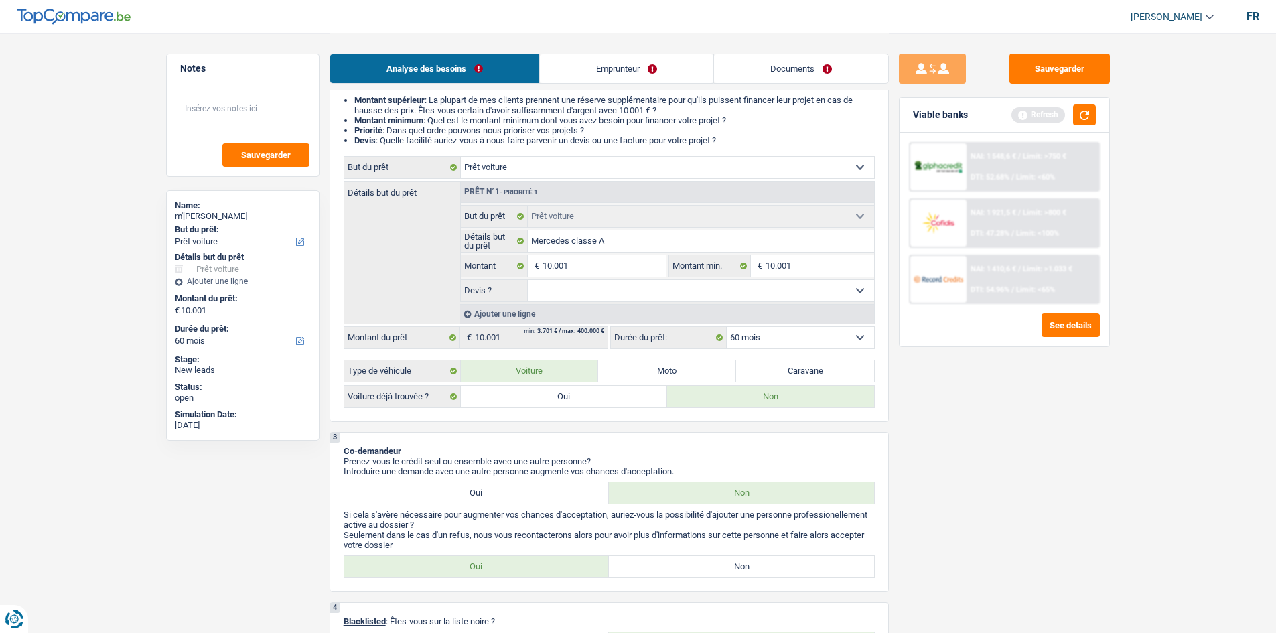
click at [684, 293] on select "Oui Non Non répondu Sélectionner une option" at bounding box center [701, 290] width 346 height 21
select select "yes"
click at [528, 280] on select "Oui Non Non répondu Sélectionner une option" at bounding box center [701, 290] width 346 height 21
select select "yes"
click at [596, 397] on label "Oui" at bounding box center [564, 396] width 207 height 21
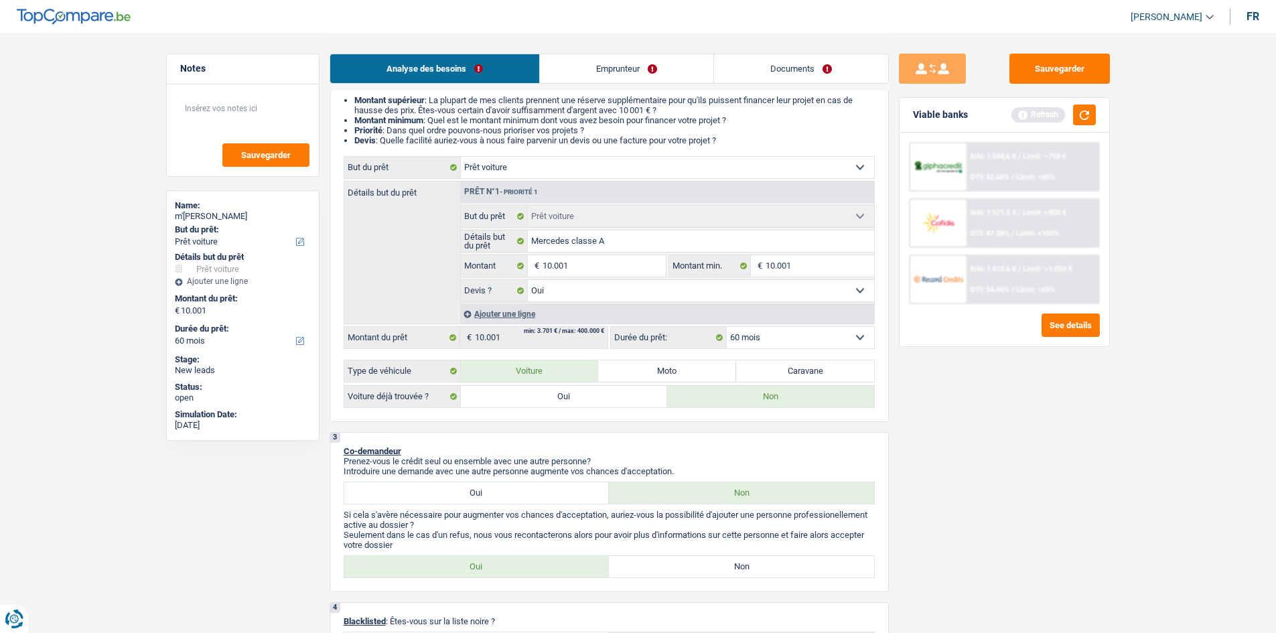
click at [596, 397] on input "Oui" at bounding box center [564, 396] width 207 height 21
radio input "true"
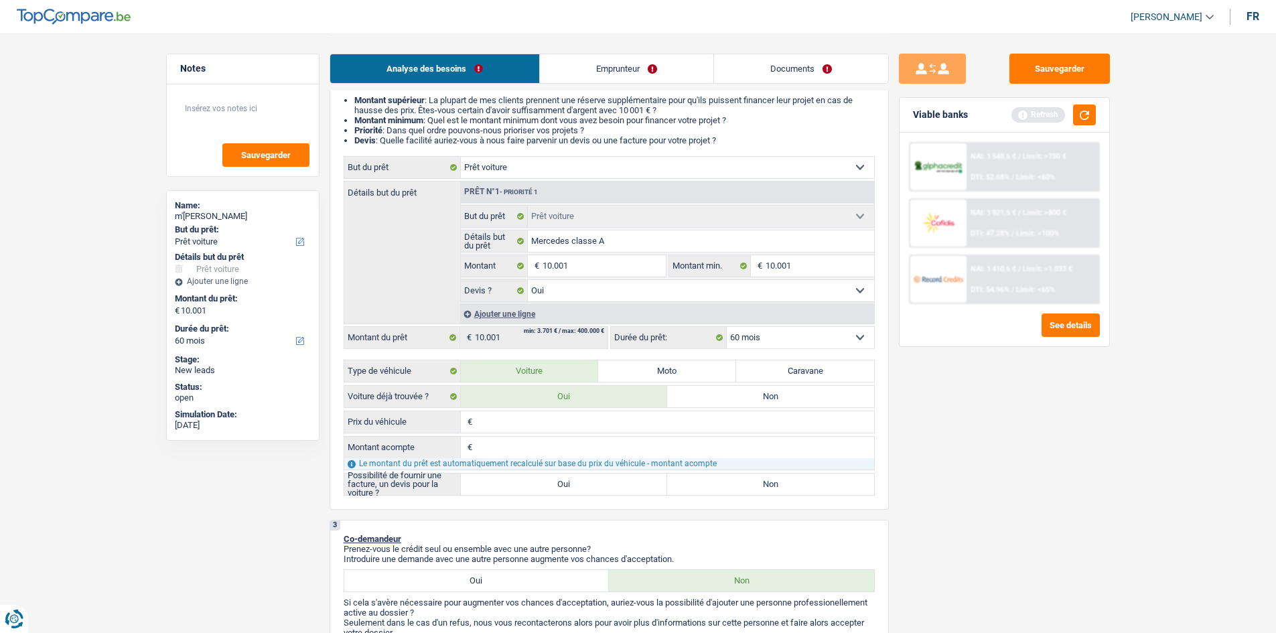
click at [584, 426] on input "Prix du véhicule" at bounding box center [675, 421] width 399 height 21
type input "1"
type input "17"
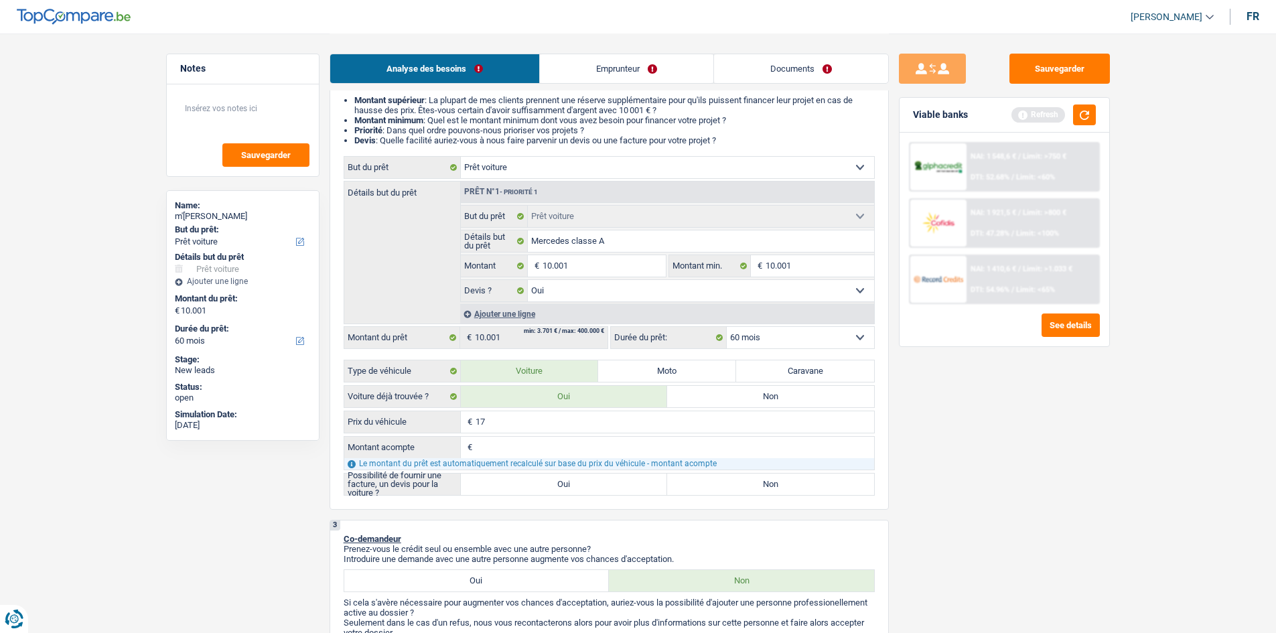
type input "170"
type input "1.700"
type input "17.000"
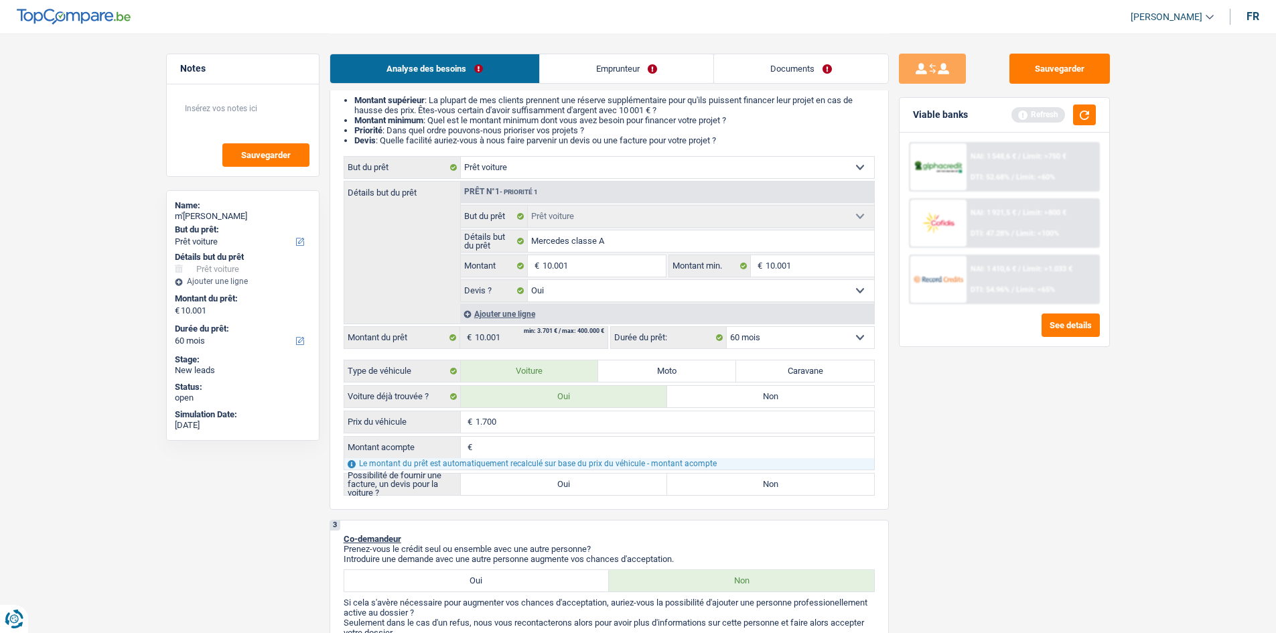
type input "17.000"
click at [547, 450] on input "Montant acompte" at bounding box center [675, 447] width 399 height 21
type input "6"
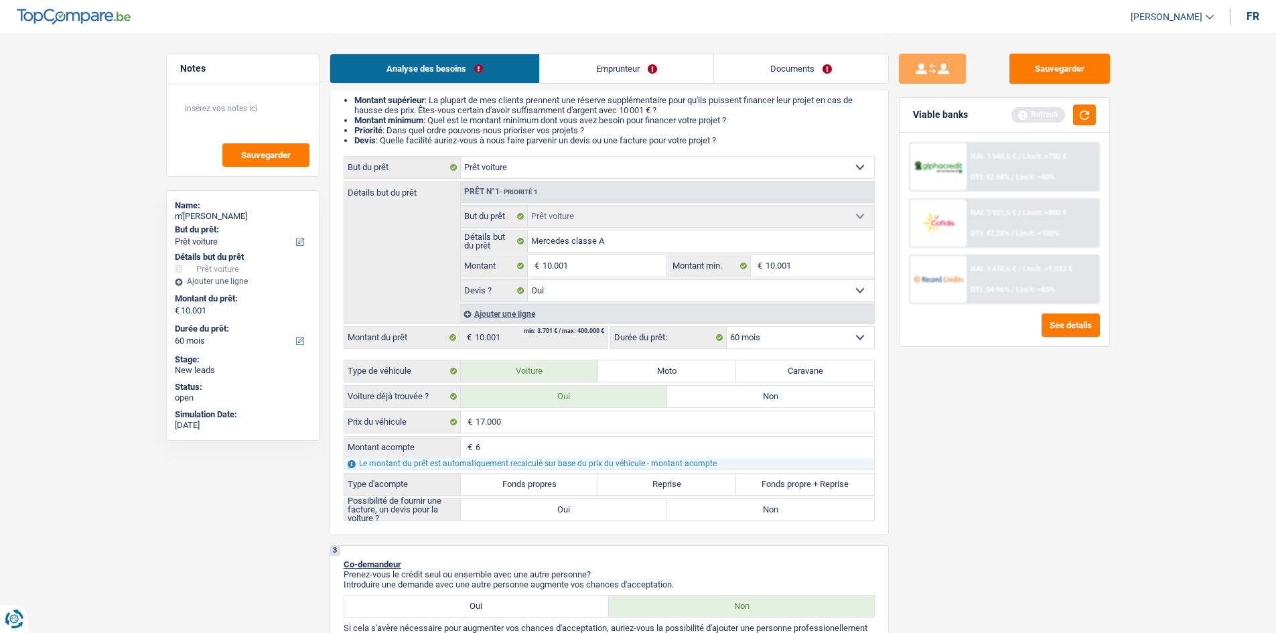
type input "69"
type input "699"
type input "6.999"
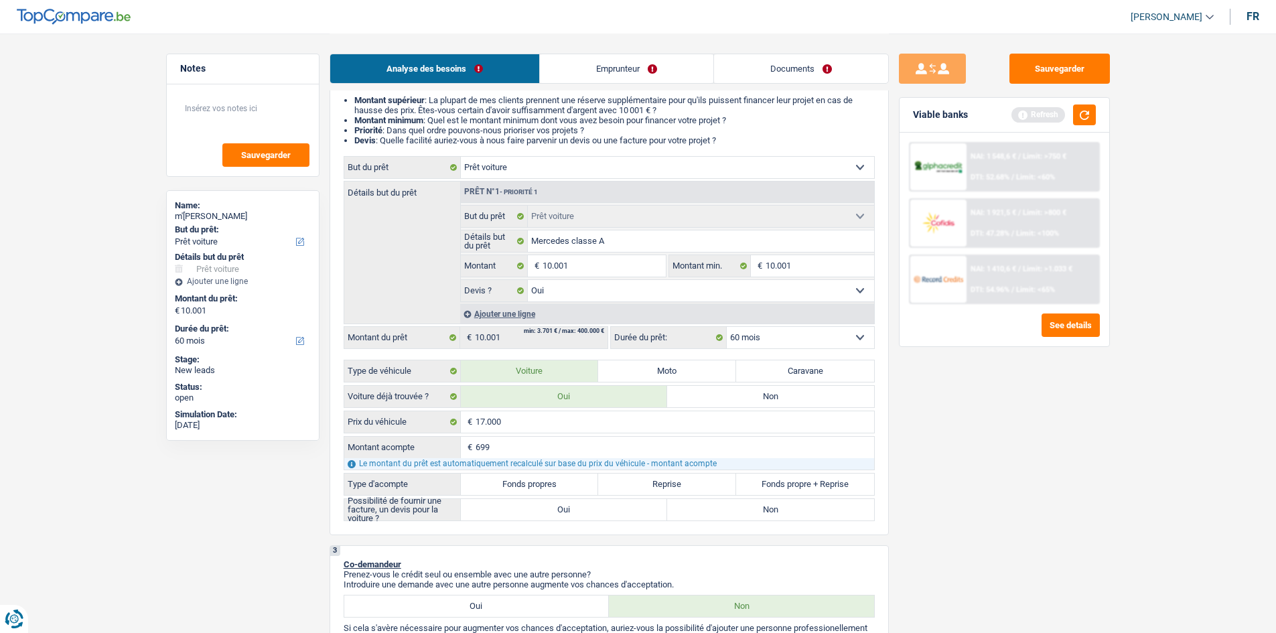
type input "6.999"
click at [535, 480] on label "Fonds propres" at bounding box center [530, 484] width 138 height 21
click at [535, 480] on input "Fonds propres" at bounding box center [530, 484] width 138 height 21
radio input "true"
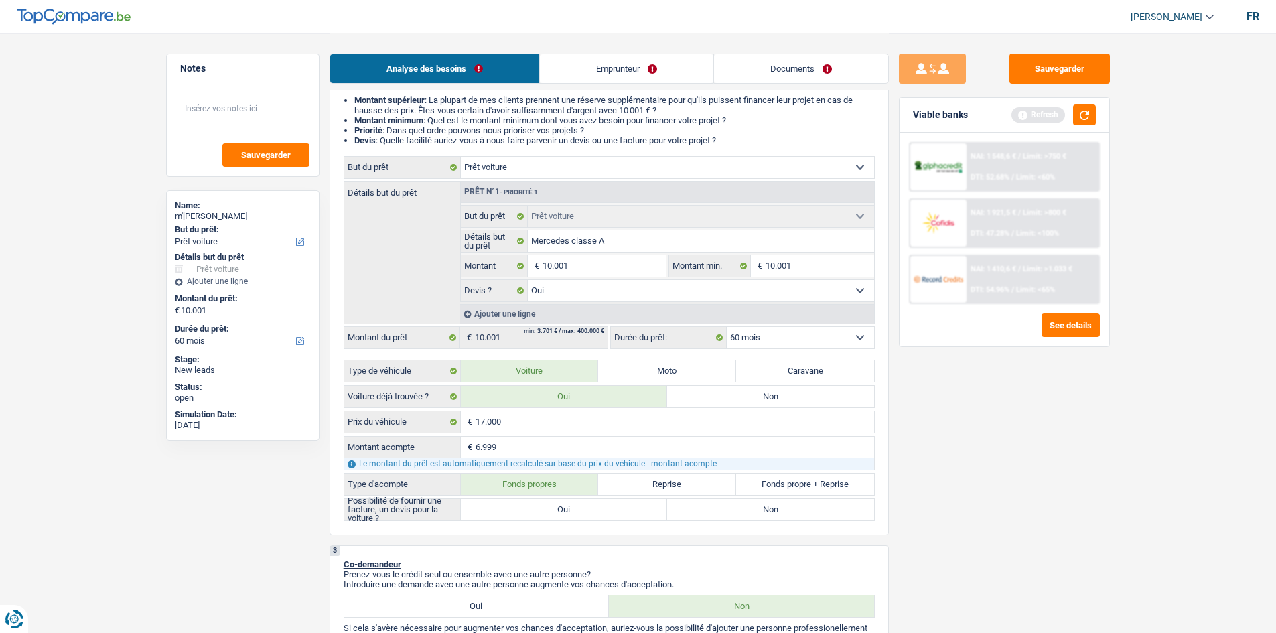
radio input "true"
click at [580, 507] on label "Oui" at bounding box center [564, 509] width 207 height 21
click at [580, 507] on input "Oui" at bounding box center [564, 509] width 207 height 21
radio input "true"
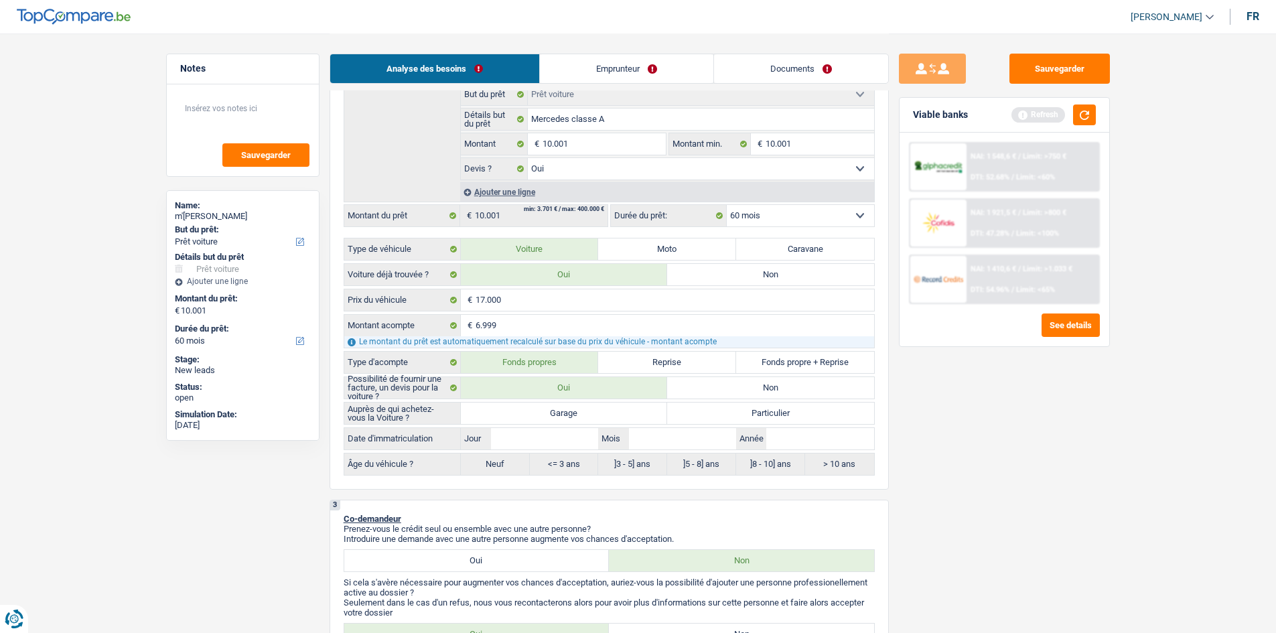
scroll to position [268, 0]
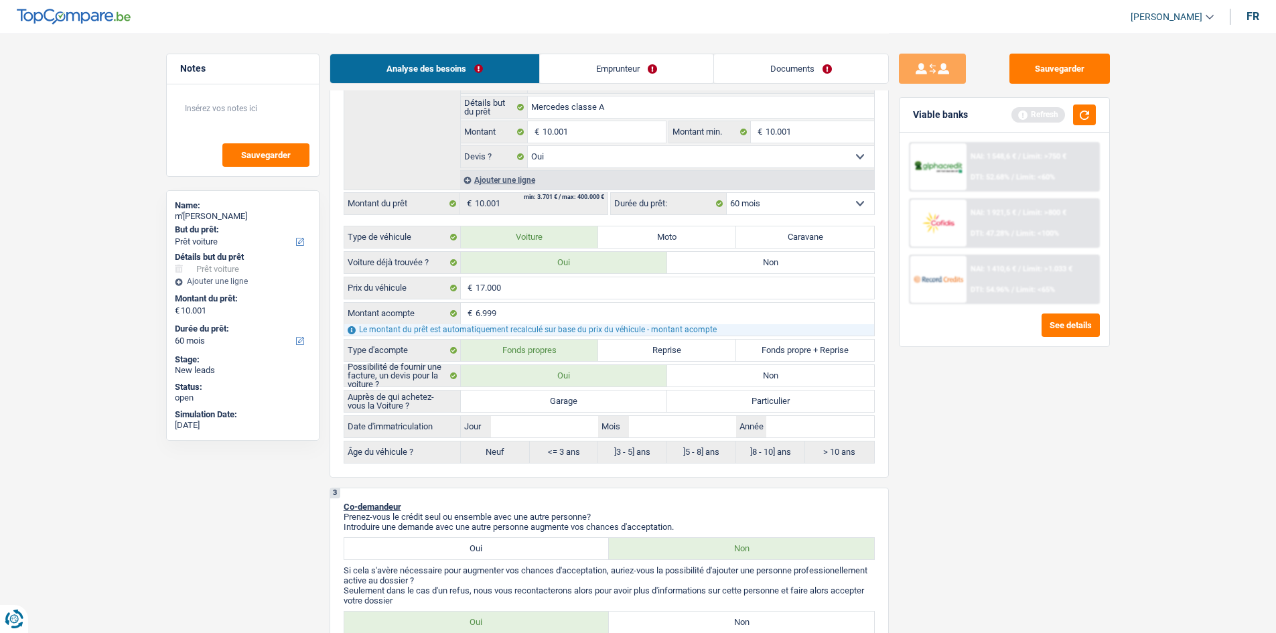
click at [751, 398] on label "Particulier" at bounding box center [770, 401] width 207 height 21
click at [751, 398] on input "Particulier" at bounding box center [770, 401] width 207 height 21
radio input "true"
click at [537, 427] on input "Jour" at bounding box center [544, 426] width 107 height 21
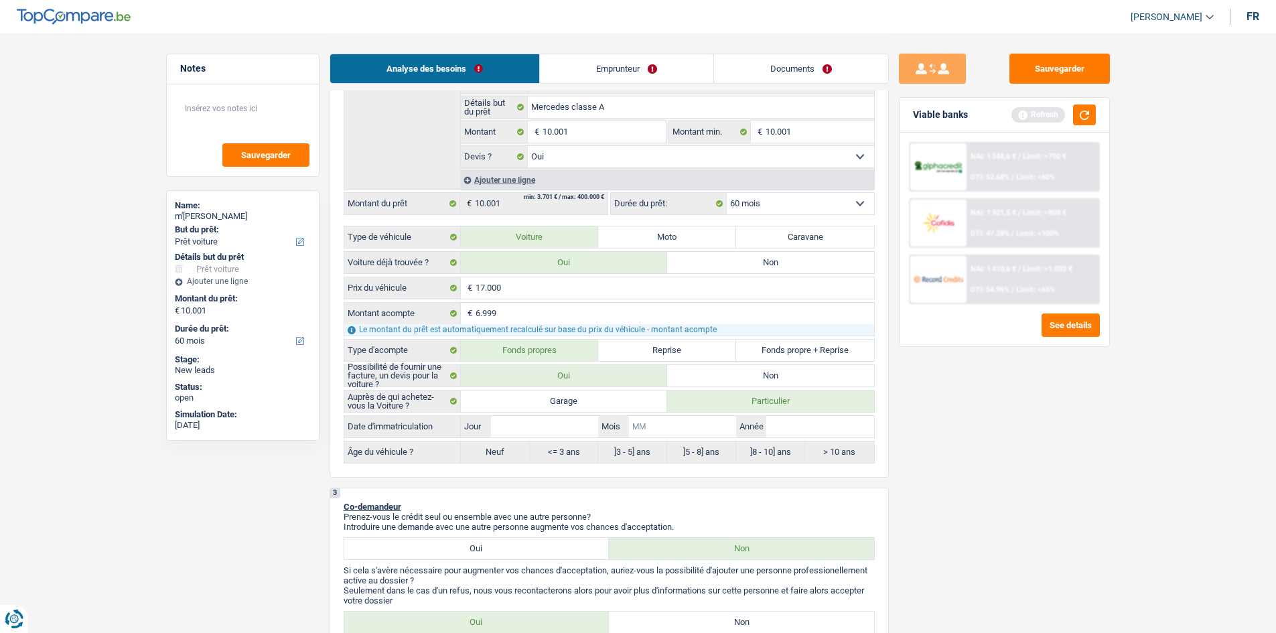
click at [691, 429] on input "Mois" at bounding box center [682, 426] width 107 height 21
type input "0"
type input "02"
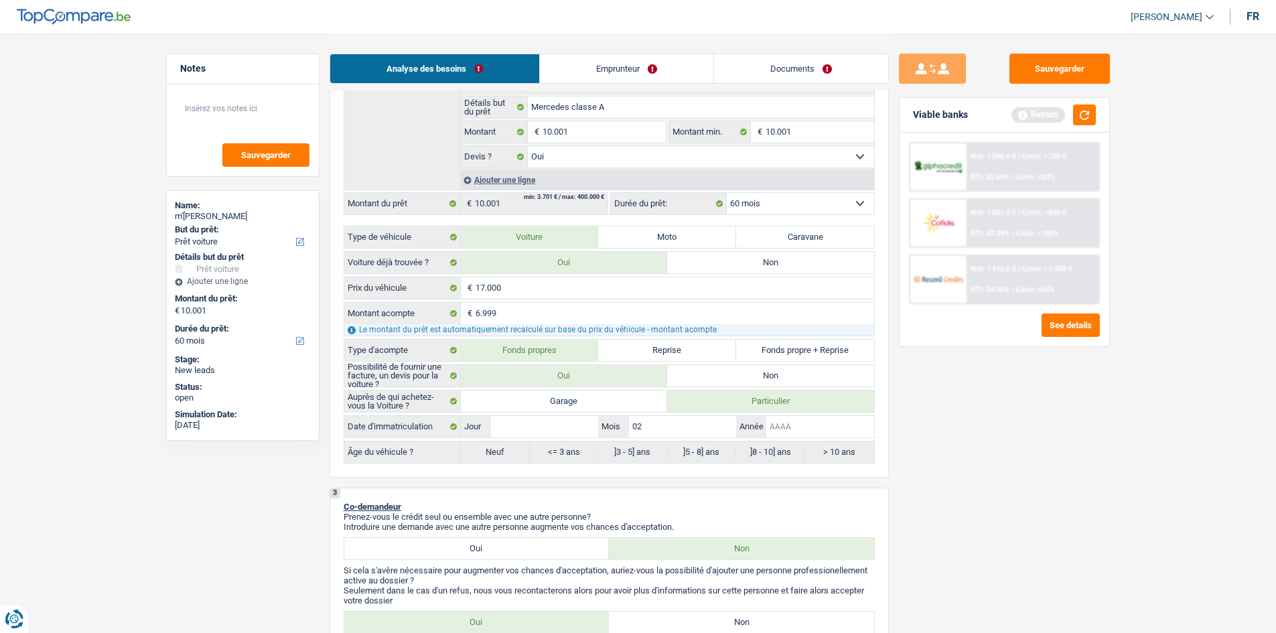
type input "2"
type input "20"
type input "201"
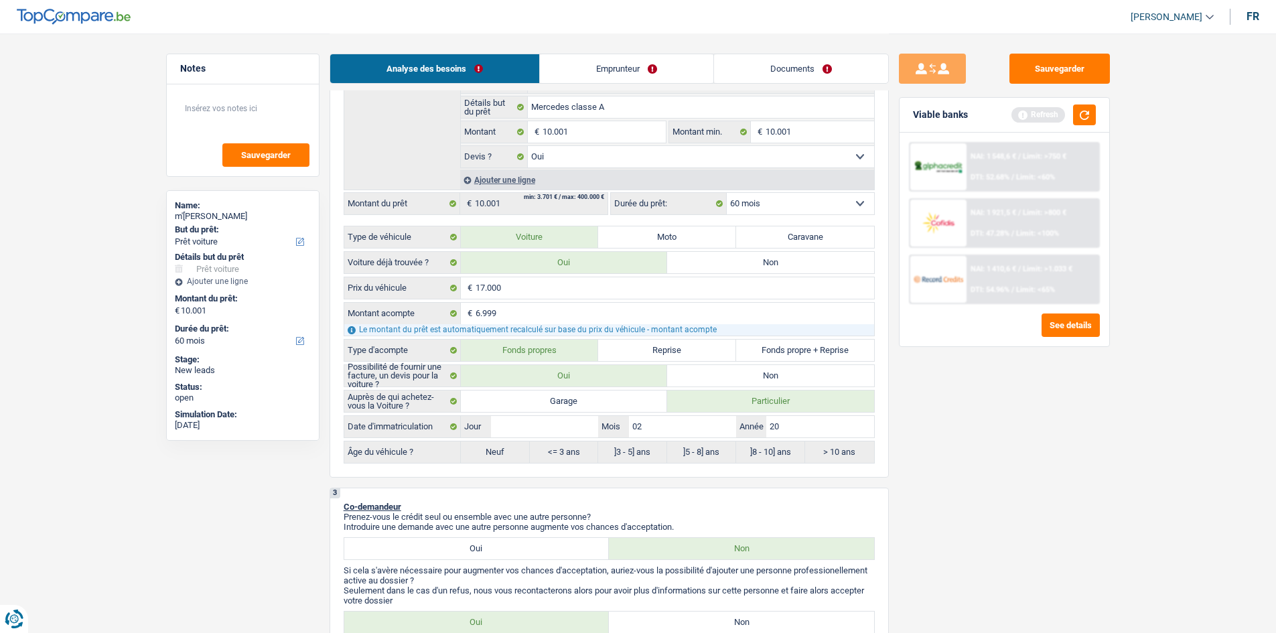
type input "201"
type input "2017"
click at [551, 431] on input "Jour" at bounding box center [544, 426] width 107 height 21
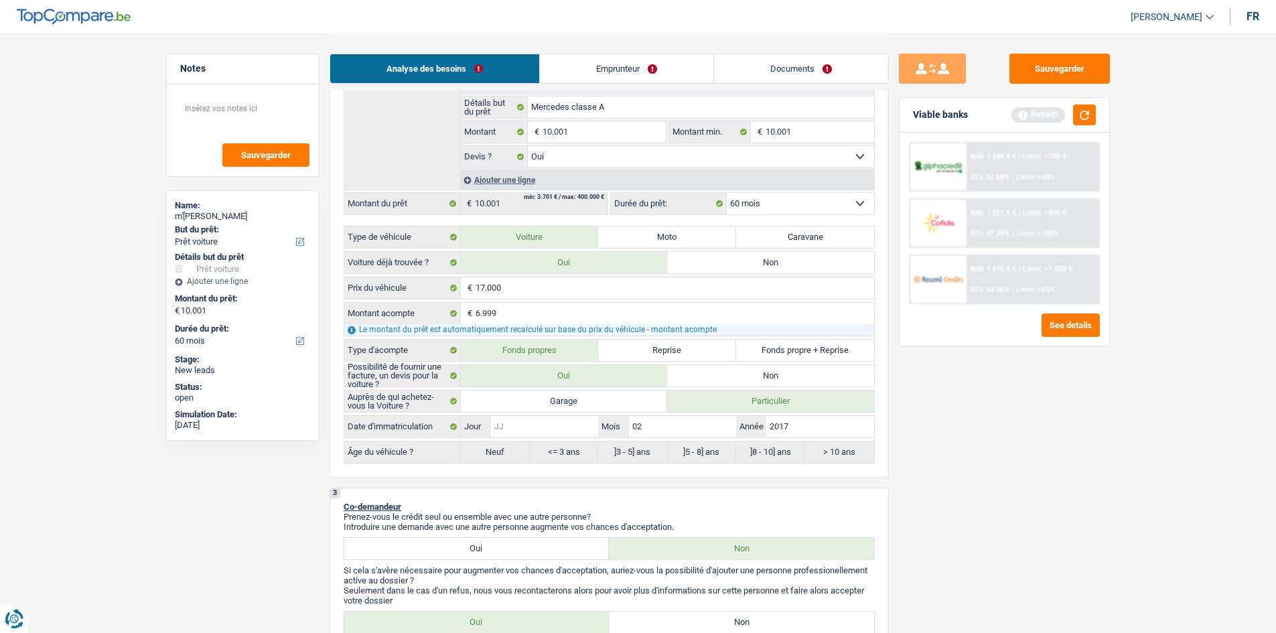
type input "0"
type input "01"
radio input "false"
type input "01"
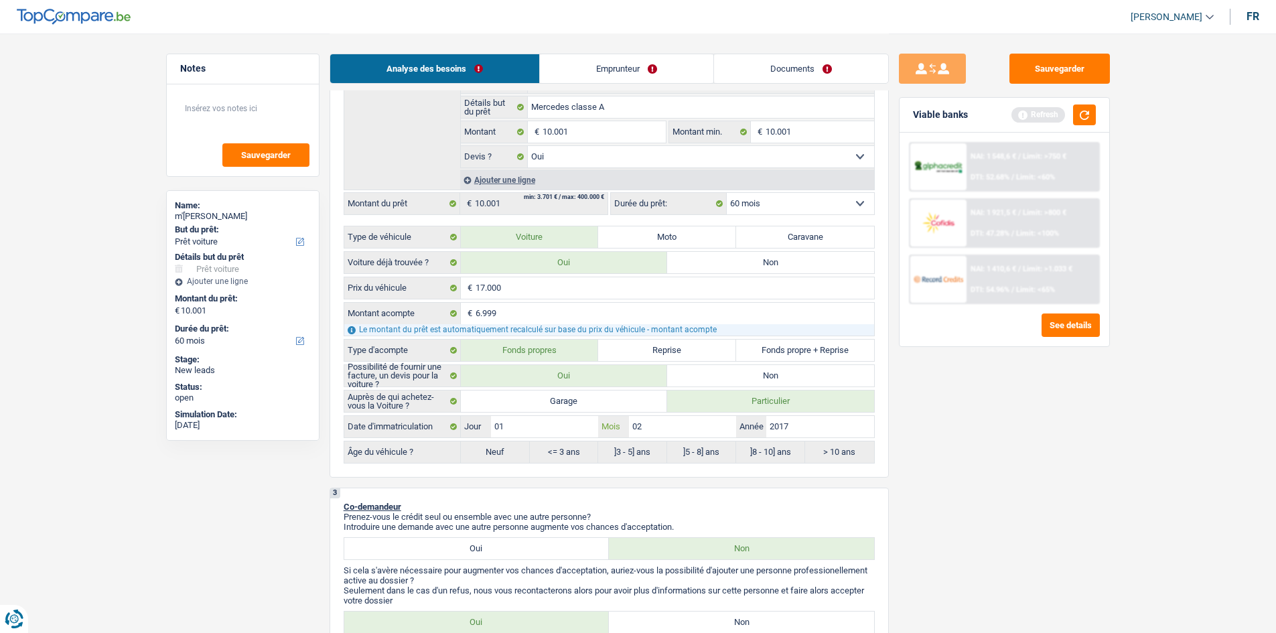
radio input "true"
click at [795, 419] on input "2017" at bounding box center [820, 426] width 107 height 21
type input "201"
type input "2019"
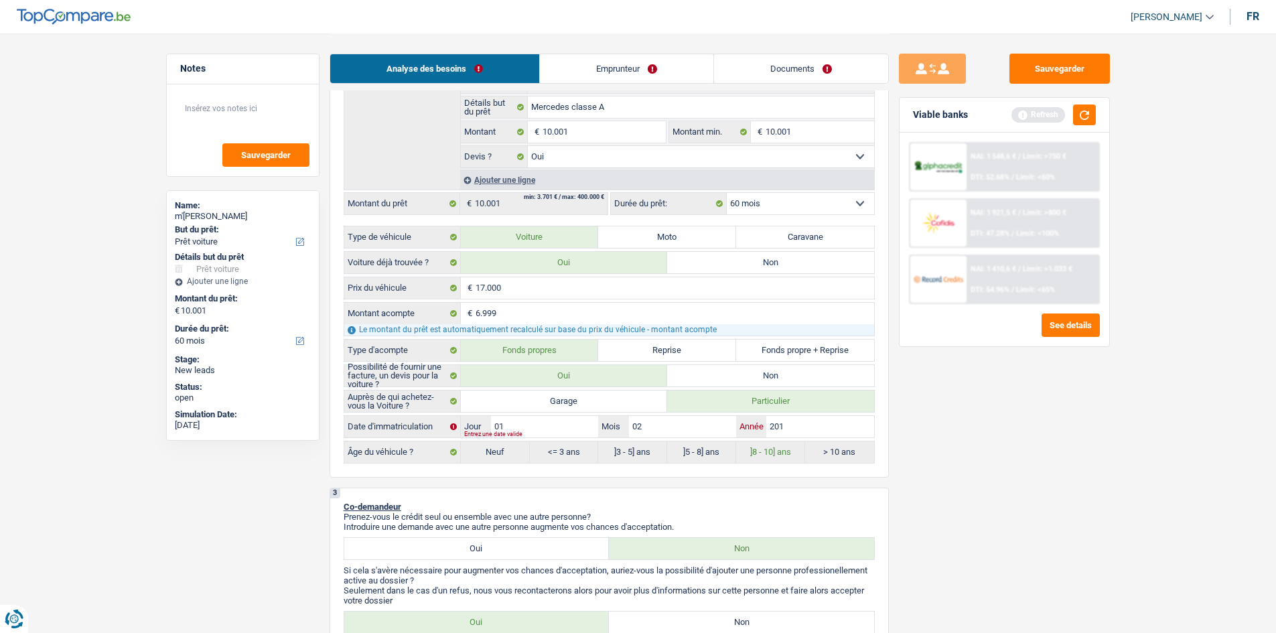
type input "2019"
radio input "false"
radio input "true"
click at [937, 467] on div "Sauvegarder Viable banks Refresh NAI: 1 548,6 € / Limit: >750 € DTI: 52.68% / L…" at bounding box center [1004, 333] width 231 height 558
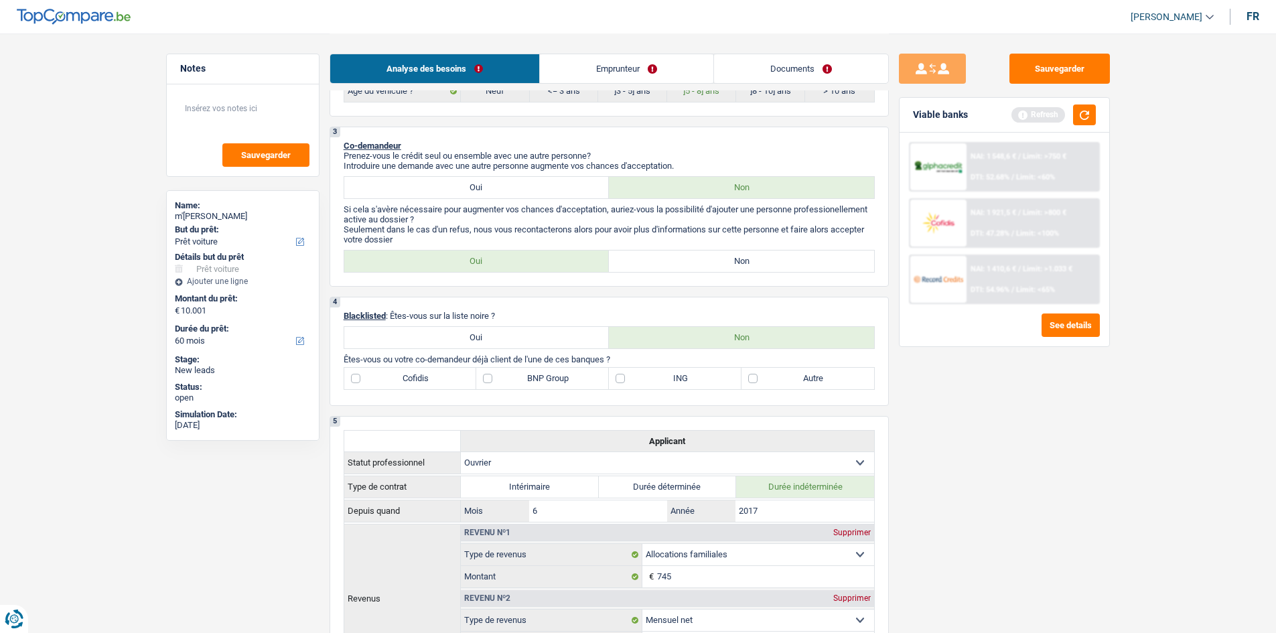
scroll to position [469, 0]
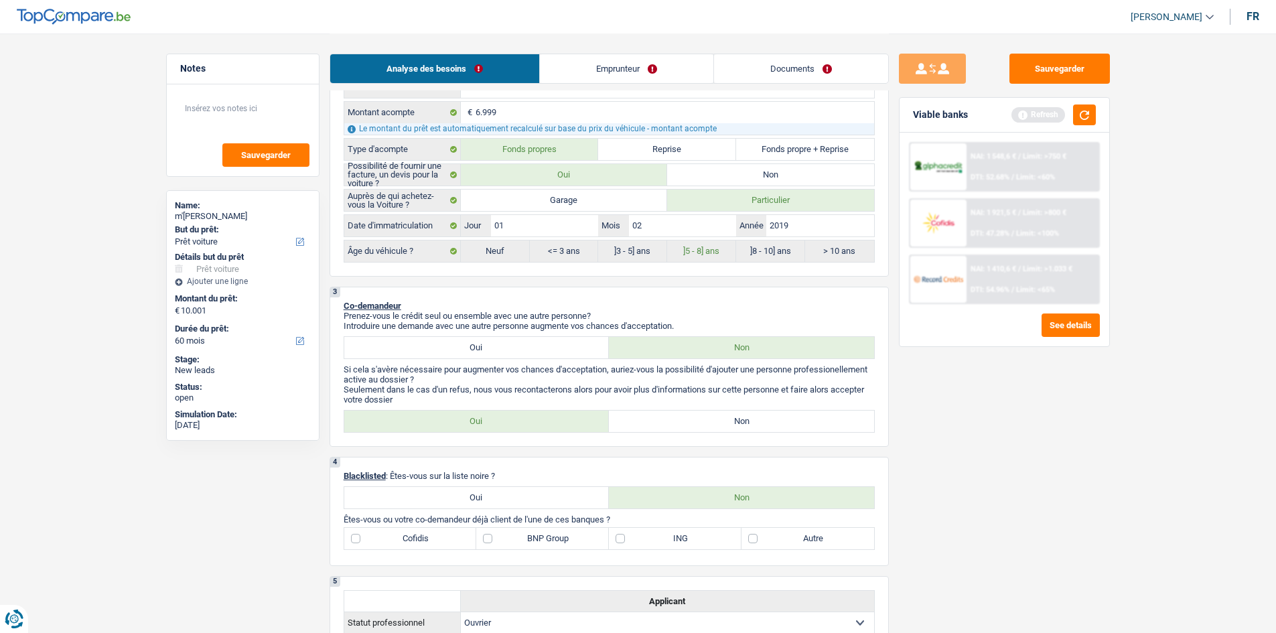
click at [716, 418] on label "Non" at bounding box center [741, 421] width 265 height 21
click at [716, 418] on input "Non" at bounding box center [741, 421] width 265 height 21
radio input "true"
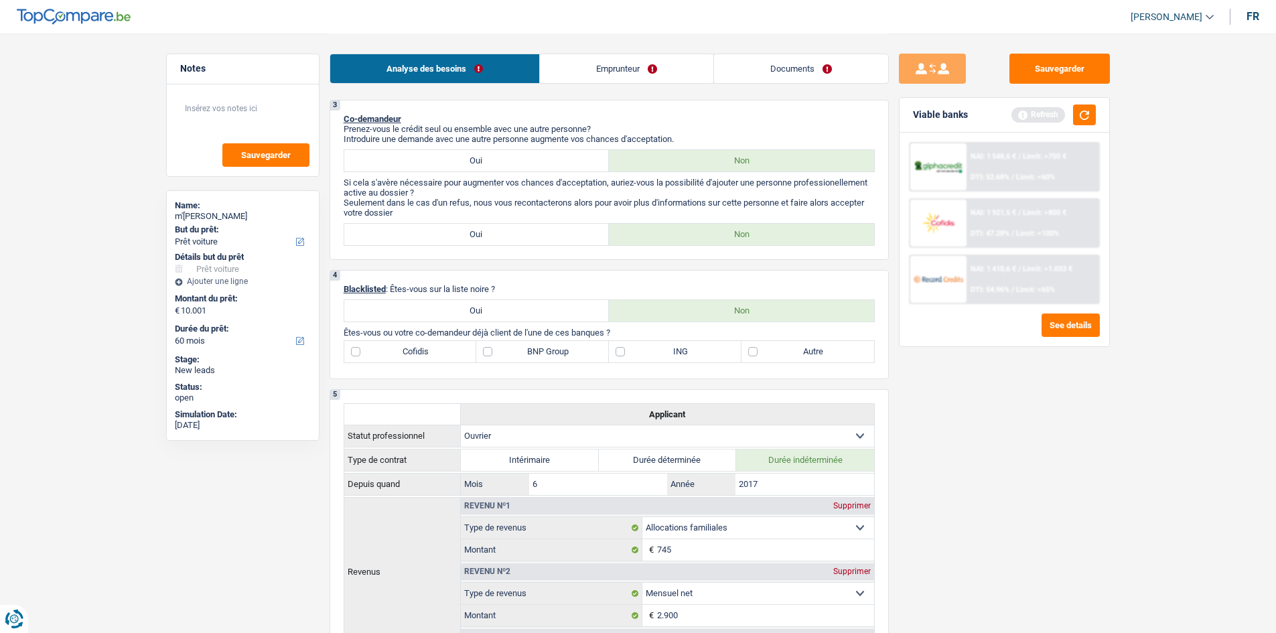
scroll to position [670, 0]
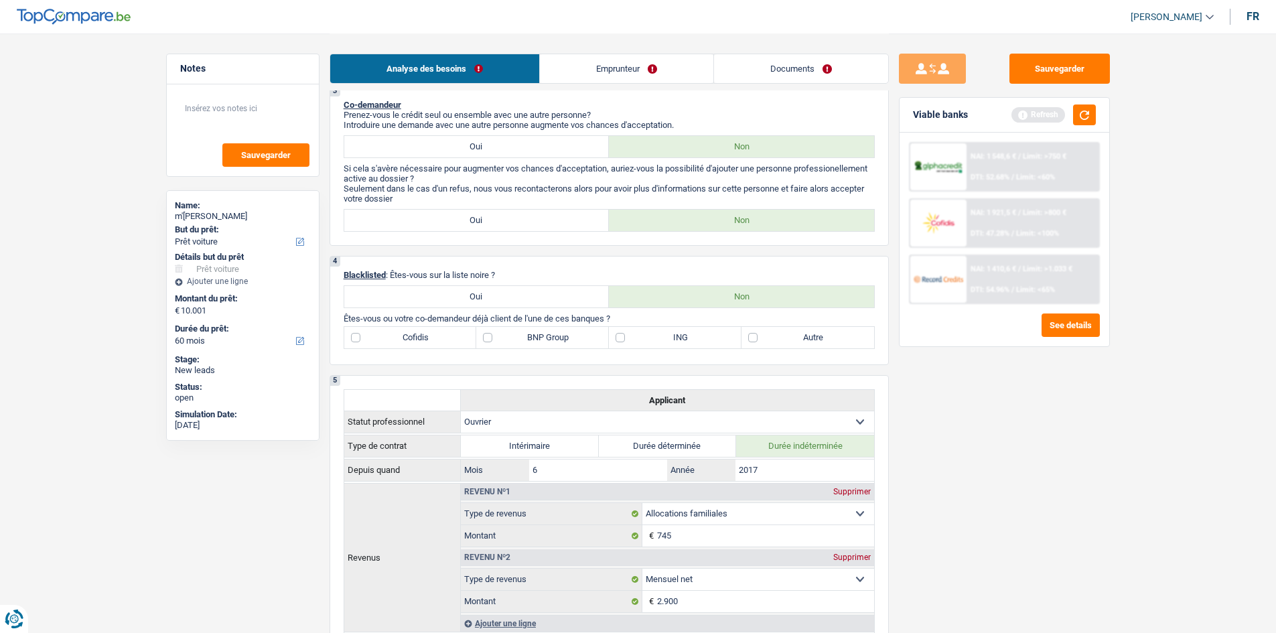
click at [492, 339] on label "BNP Group" at bounding box center [542, 337] width 133 height 21
click at [492, 339] on input "BNP Group" at bounding box center [542, 337] width 133 height 21
checkbox input "true"
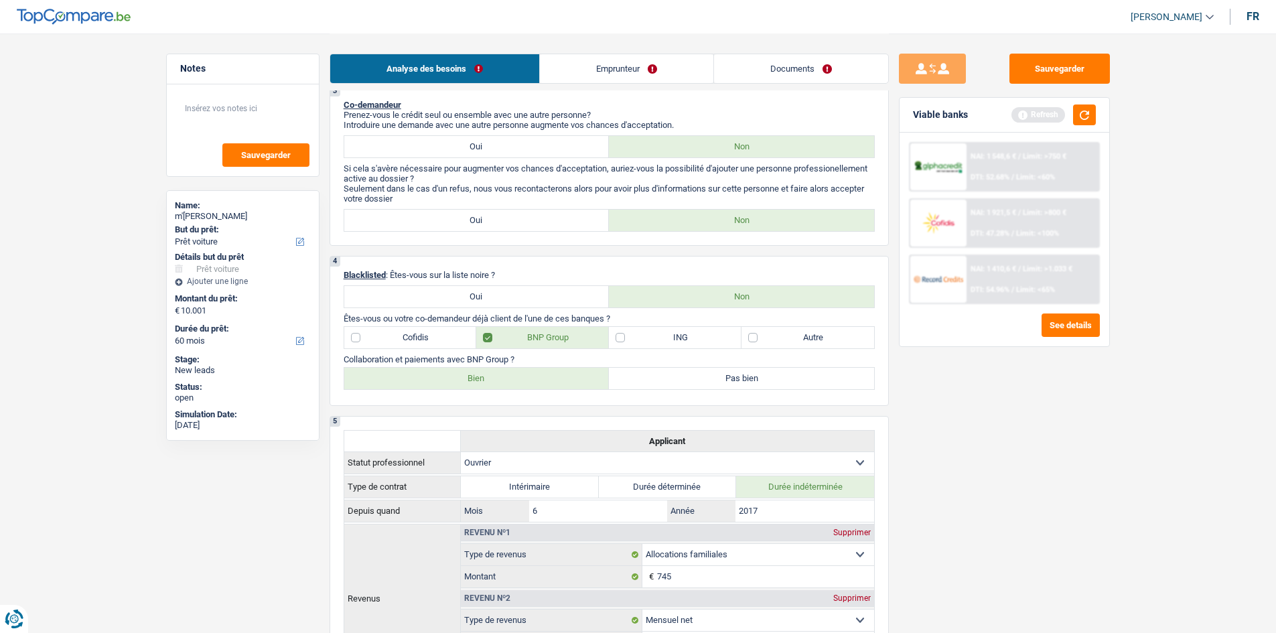
click at [526, 376] on label "Bien" at bounding box center [476, 378] width 265 height 21
click at [526, 376] on input "Bien" at bounding box center [476, 378] width 265 height 21
radio input "true"
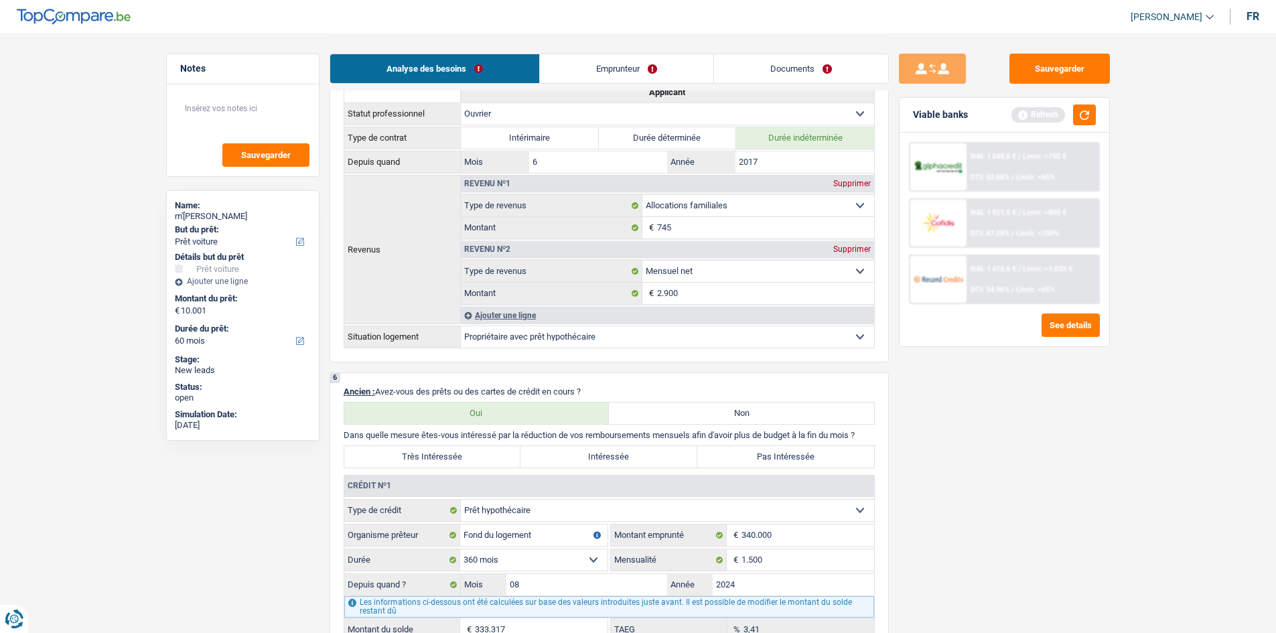
scroll to position [1139, 0]
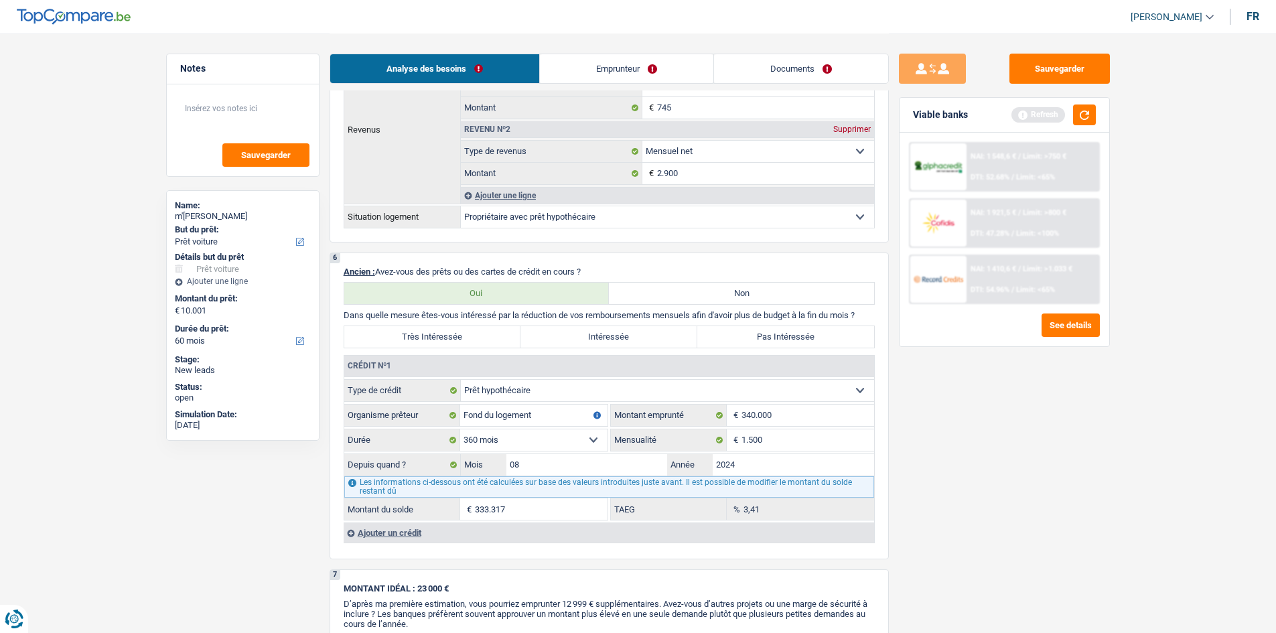
click at [485, 340] on label "Très Intéressée" at bounding box center [432, 336] width 177 height 21
click at [485, 340] on input "Très Intéressée" at bounding box center [432, 336] width 177 height 21
radio input "true"
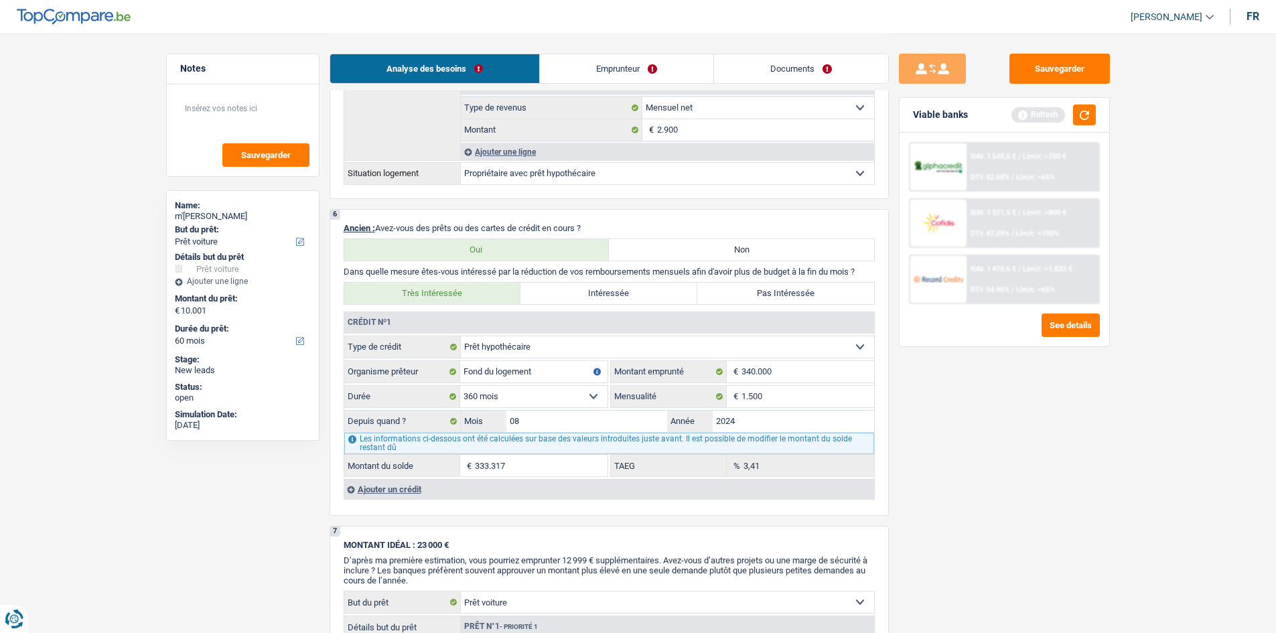
scroll to position [1273, 0]
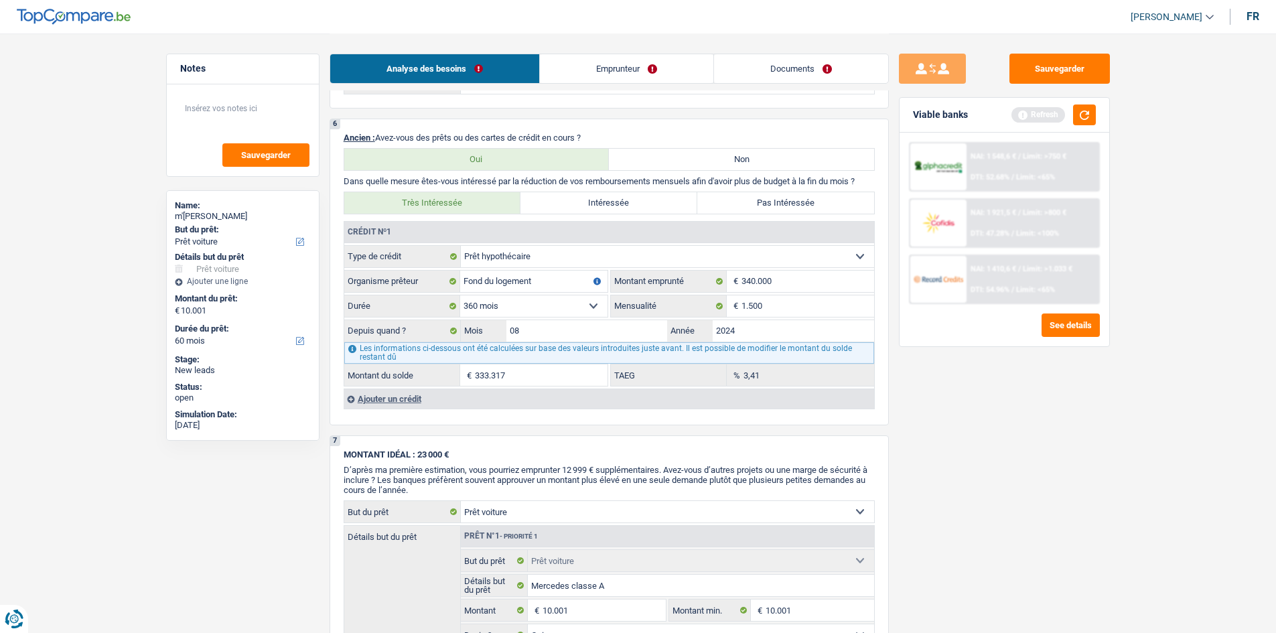
click at [409, 398] on div "Ajouter un crédit" at bounding box center [609, 399] width 531 height 20
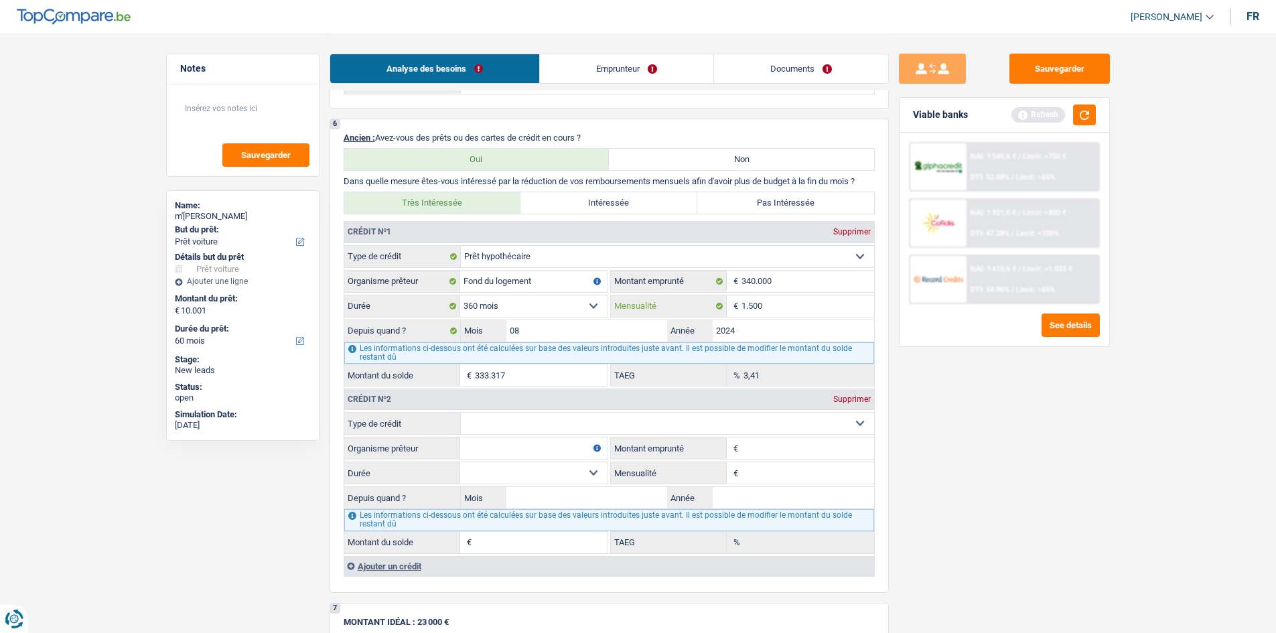
click at [785, 311] on input "1.500" at bounding box center [808, 305] width 133 height 21
type input "1.545"
click at [515, 425] on select "Carte ou ouverture de crédit Prêt hypothécaire Vente à tempérament Prêt à tempé…" at bounding box center [667, 423] width 413 height 21
type input "333.036"
type input "3,66"
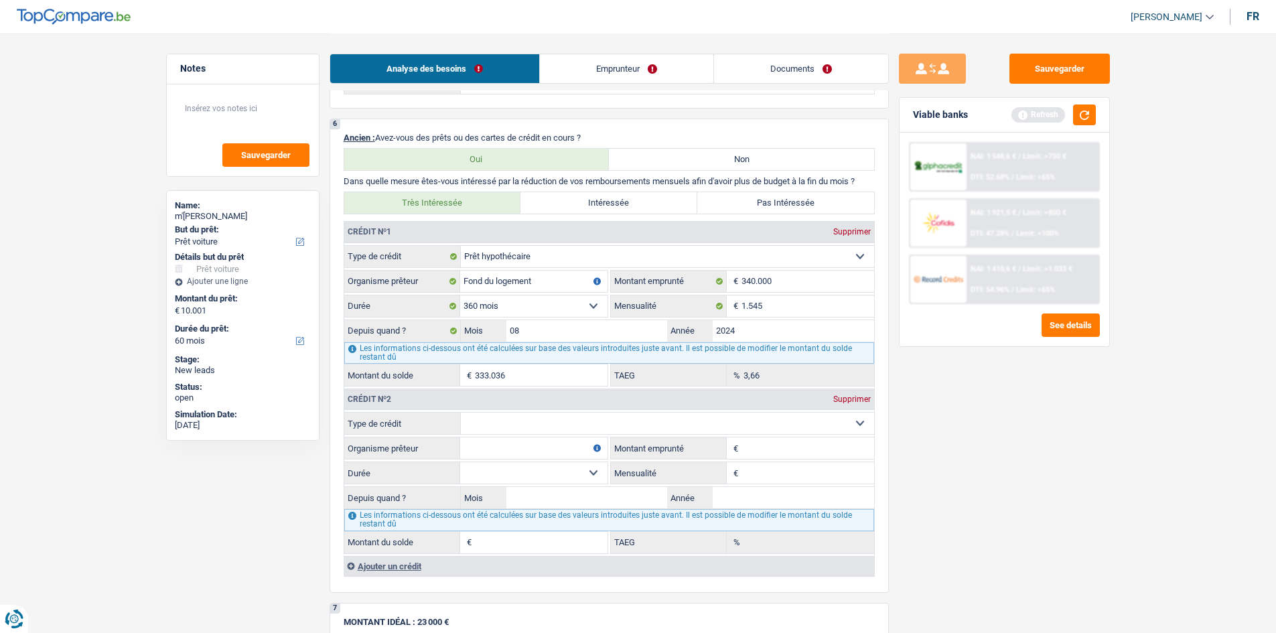
click at [988, 403] on div "Sauvegarder Viable banks Refresh NAI: 1 548,6 € / Limit: >750 € DTI: 52.68% / L…" at bounding box center [1004, 333] width 231 height 558
click at [592, 307] on select "120 mois 132 mois 144 mois 180 mois 240 mois 300 mois 360 mois 420 mois Sélecti…" at bounding box center [533, 305] width 147 height 21
click at [551, 334] on input "08" at bounding box center [587, 330] width 161 height 21
type input "02"
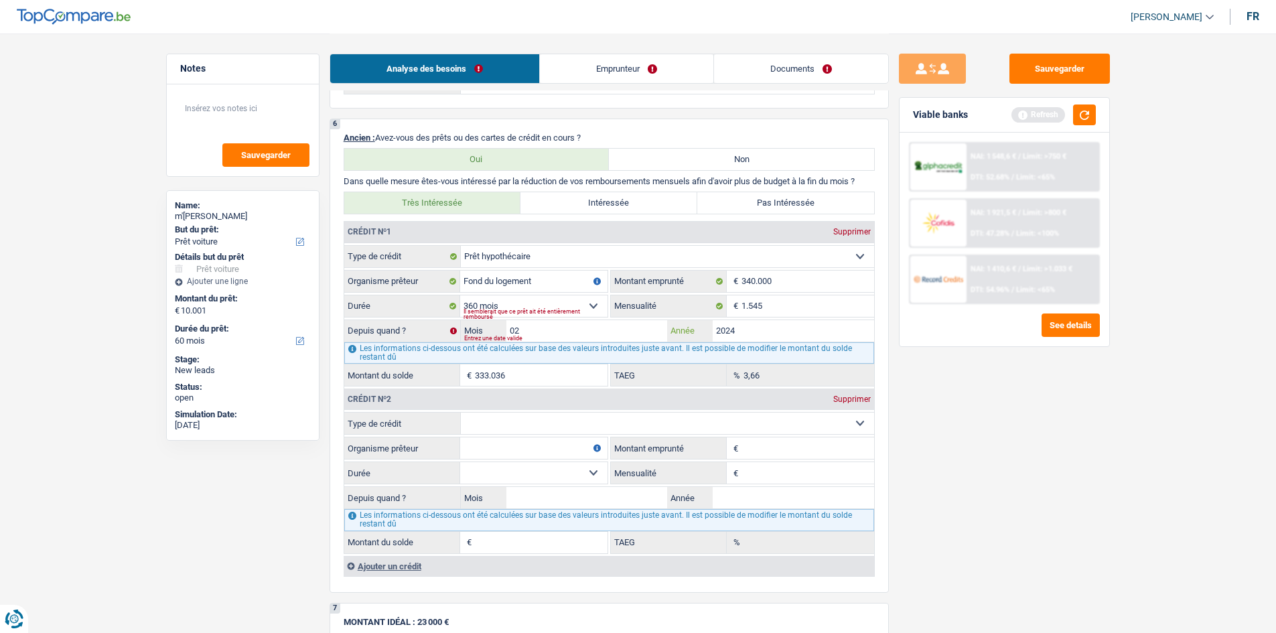
type input "329.729"
click at [574, 418] on select "Carte ou ouverture de crédit Prêt hypothécaire Vente à tempérament Prêt à tempé…" at bounding box center [667, 423] width 413 height 21
select select "personalLoan"
type input "0"
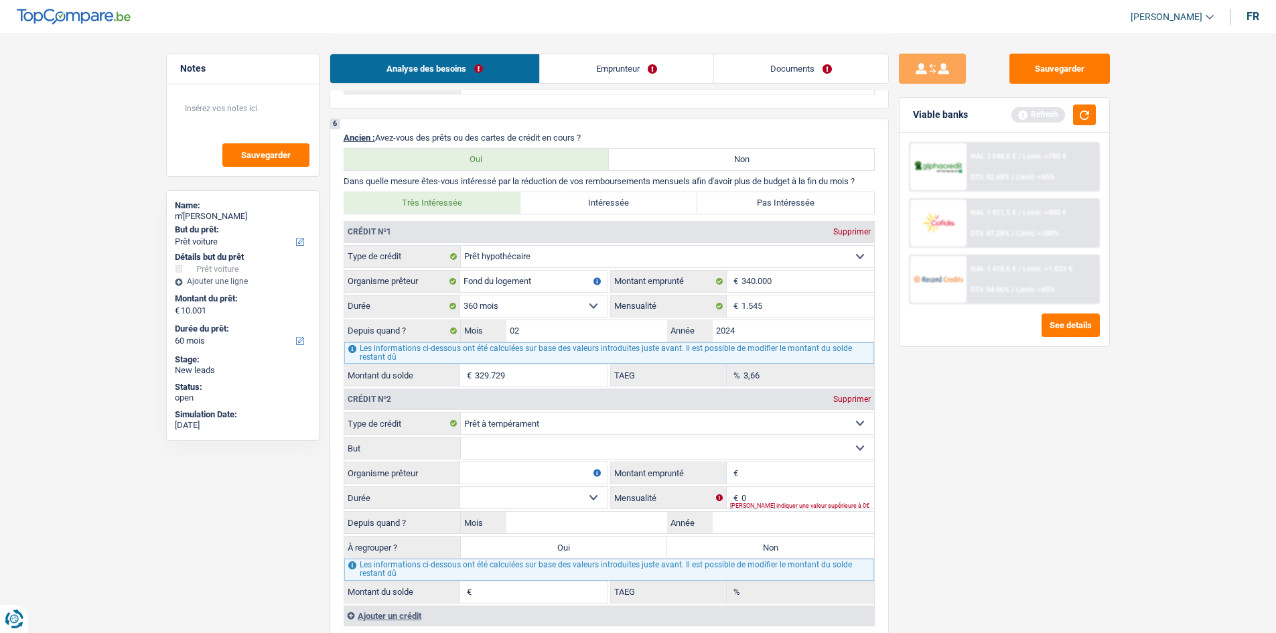
click at [512, 444] on select "Confort maison: meubles, textile, peinture, électroménager, outillage non-profe…" at bounding box center [667, 448] width 413 height 21
select select "homeFurnishingOrRelocation"
click at [461, 438] on select "Confort maison: meubles, textile, peinture, électroménager, outillage non-profe…" at bounding box center [667, 448] width 413 height 21
click at [518, 468] on input "Organisme prêteur" at bounding box center [533, 472] width 147 height 21
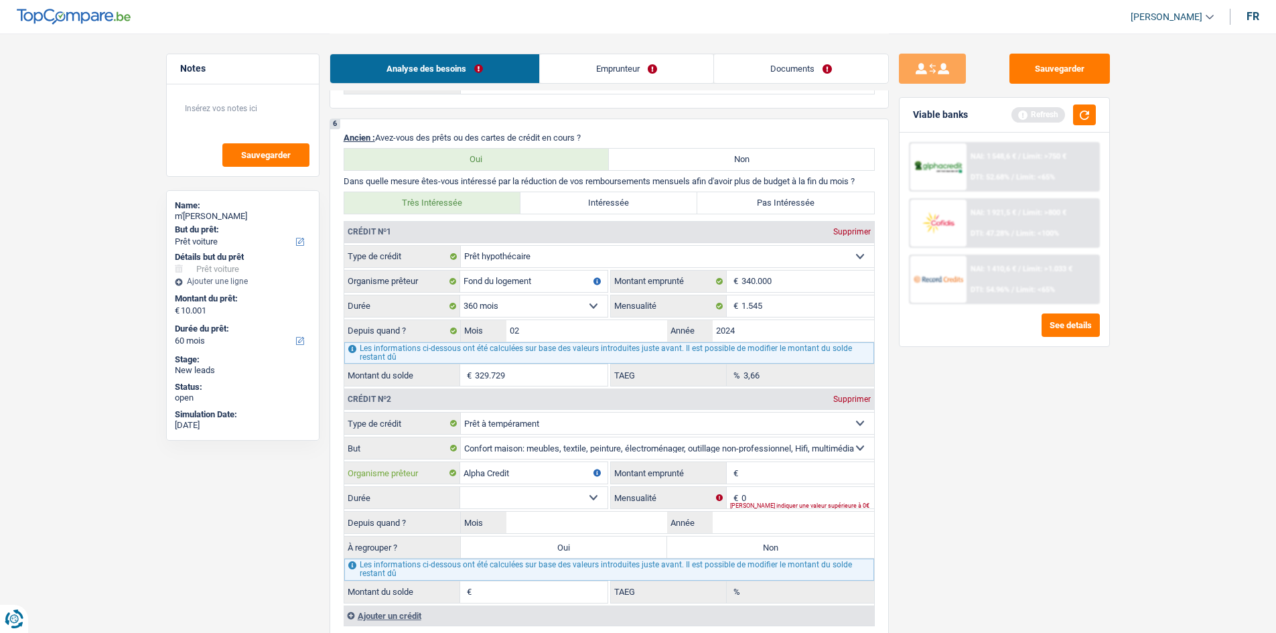
type input "Alpha Credit"
click at [789, 482] on input "Montant emprunté" at bounding box center [808, 472] width 133 height 21
drag, startPoint x: 789, startPoint y: 482, endPoint x: 781, endPoint y: 476, distance: 10.1
click at [781, 476] on input "Montant emprunté" at bounding box center [808, 472] width 133 height 21
type input "35.000"
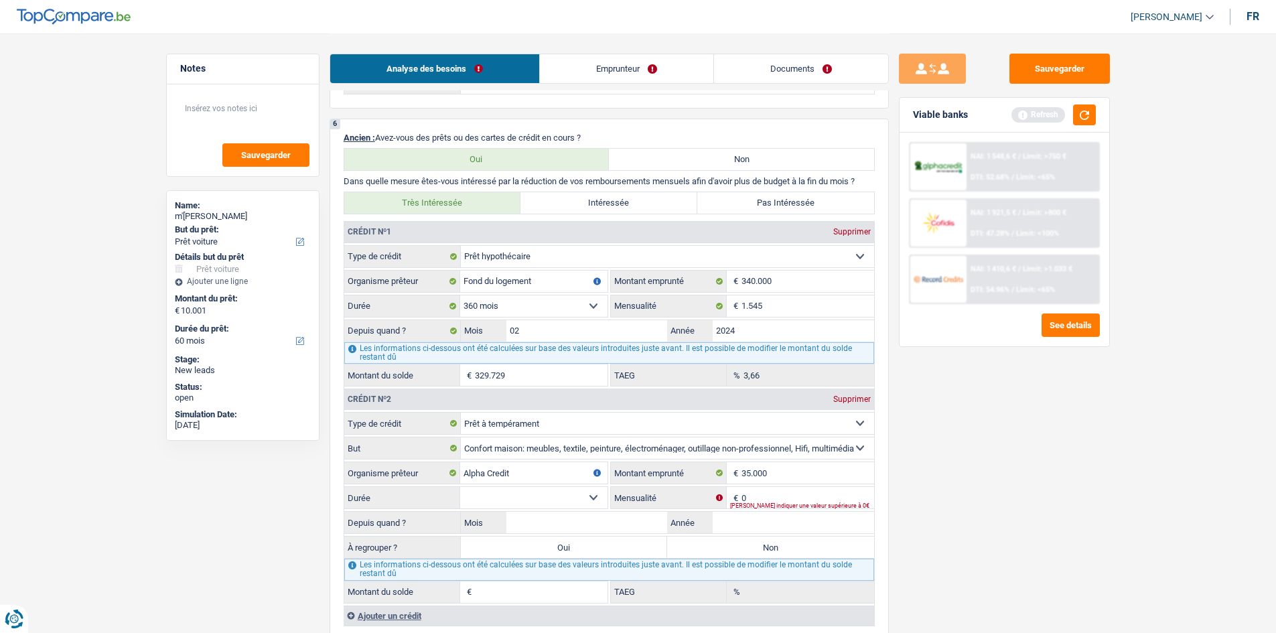
click at [591, 496] on select "12 mois 18 mois 24 mois 30 mois 36 mois 42 mois 48 mois 60 mois 72 mois 84 mois…" at bounding box center [533, 497] width 147 height 21
click at [771, 496] on input "0" at bounding box center [808, 497] width 133 height 21
type input "445"
click at [616, 525] on input "Mois" at bounding box center [587, 522] width 161 height 21
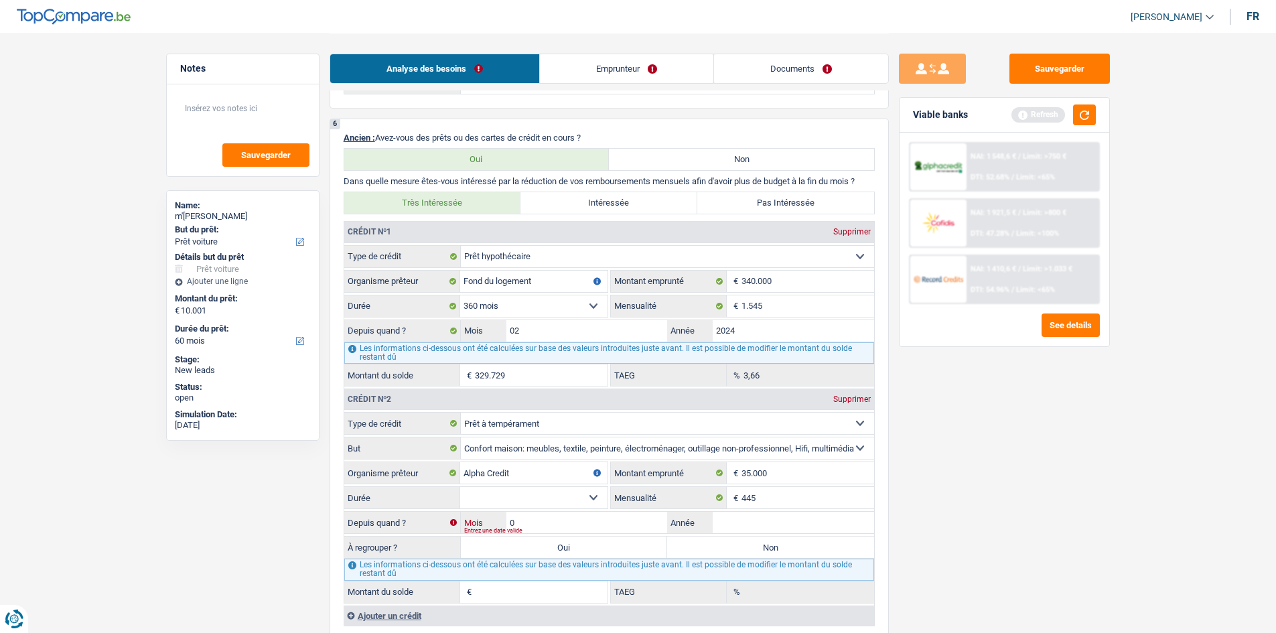
type input "08"
type input "2024"
click at [579, 499] on select "12 mois 18 mois 24 mois 30 mois 36 mois 42 mois 48 mois 60 mois 72 mois 84 mois…" at bounding box center [533, 497] width 147 height 21
select select "60"
click at [460, 487] on select "12 mois 18 mois 24 mois 30 mois 36 mois 42 mois 48 mois 60 mois 72 mois 84 mois…" at bounding box center [533, 497] width 147 height 21
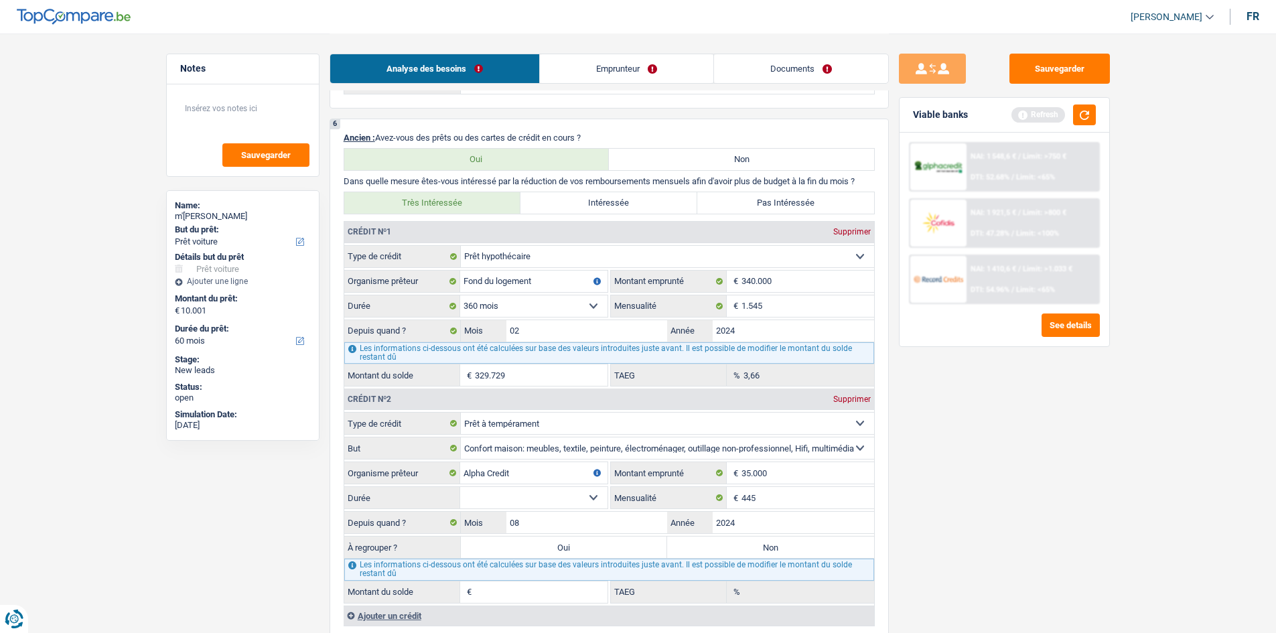
type input "25.832"
type input "0,00"
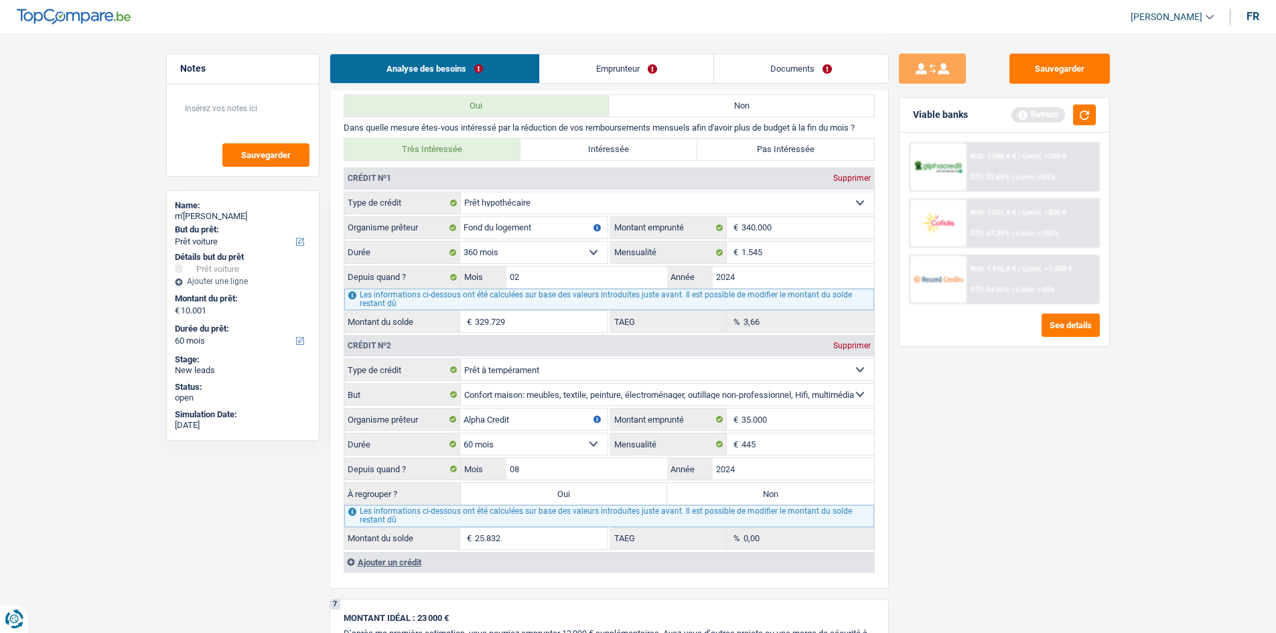
scroll to position [1407, 0]
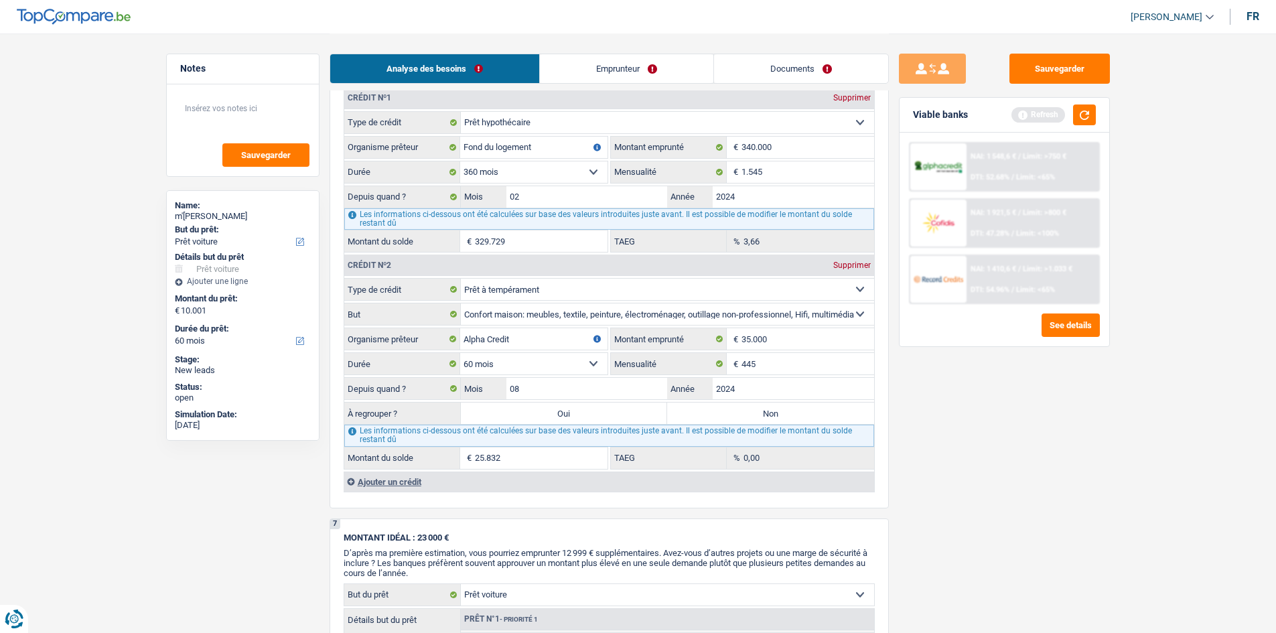
click at [596, 361] on select "12 mois 18 mois 24 mois 30 mois 36 mois 42 mois 48 mois 60 mois 72 mois 84 mois…" at bounding box center [533, 363] width 147 height 21
select select "120"
click at [460, 353] on select "12 mois 18 mois 24 mois 30 mois 36 mois 42 mois 48 mois 60 mois 72 mois 84 mois…" at bounding box center [533, 363] width 147 height 21
type input "32.551"
type input "9,47"
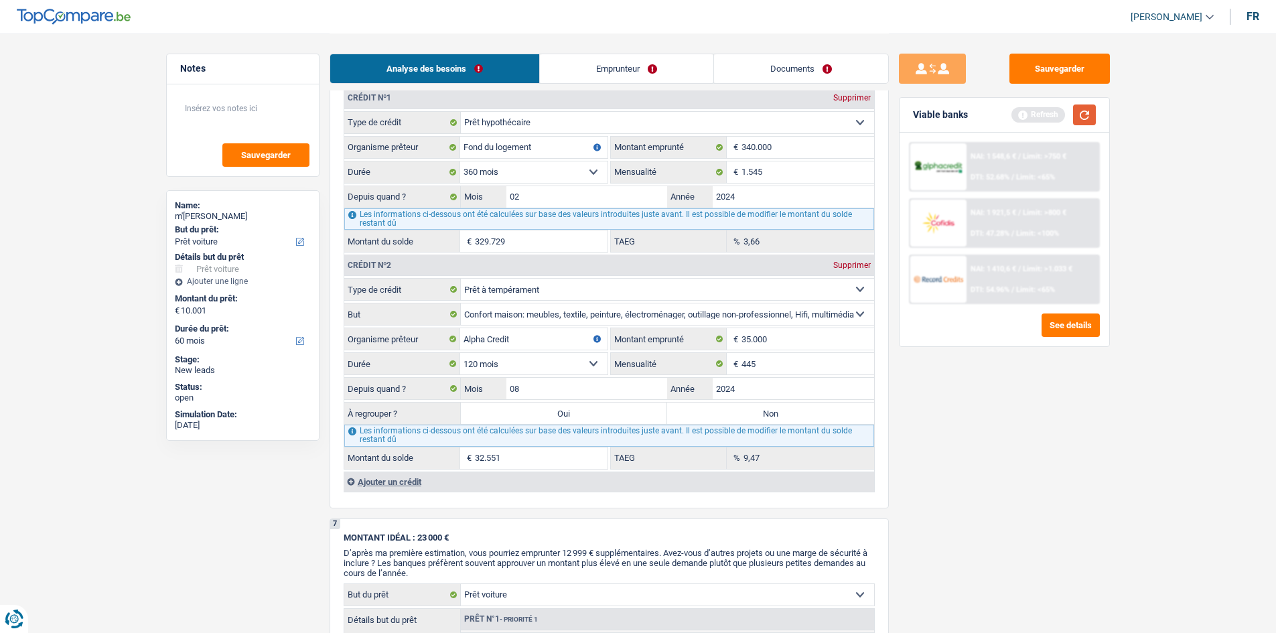
click at [1089, 116] on button "button" at bounding box center [1084, 115] width 23 height 21
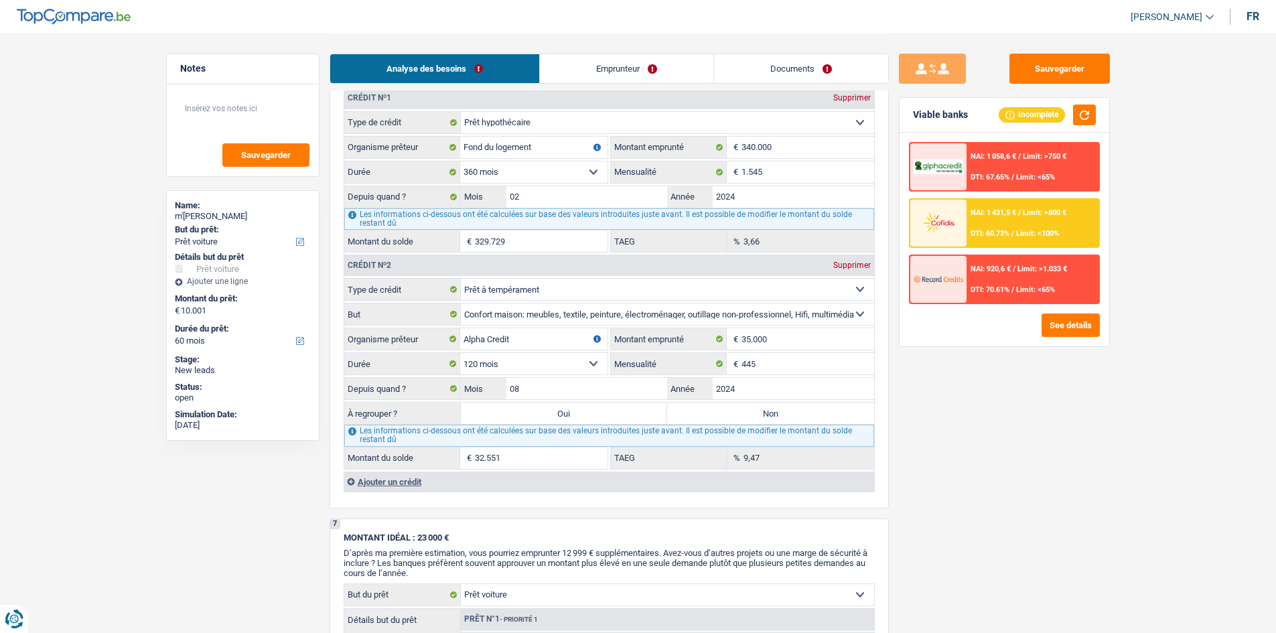
click at [576, 415] on label "Oui" at bounding box center [564, 413] width 207 height 21
click at [576, 415] on input "Oui" at bounding box center [564, 413] width 207 height 21
radio input "true"
type input "42.552"
type input "32.551"
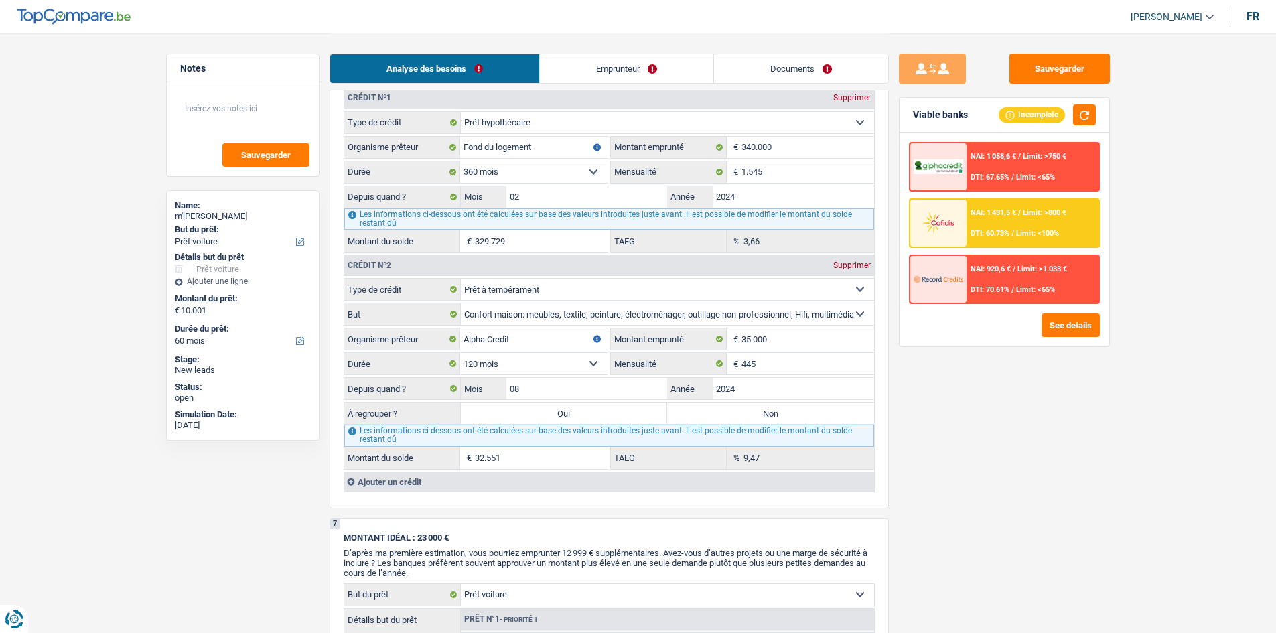
select select
type input "32.551"
select select
select select "refinancing"
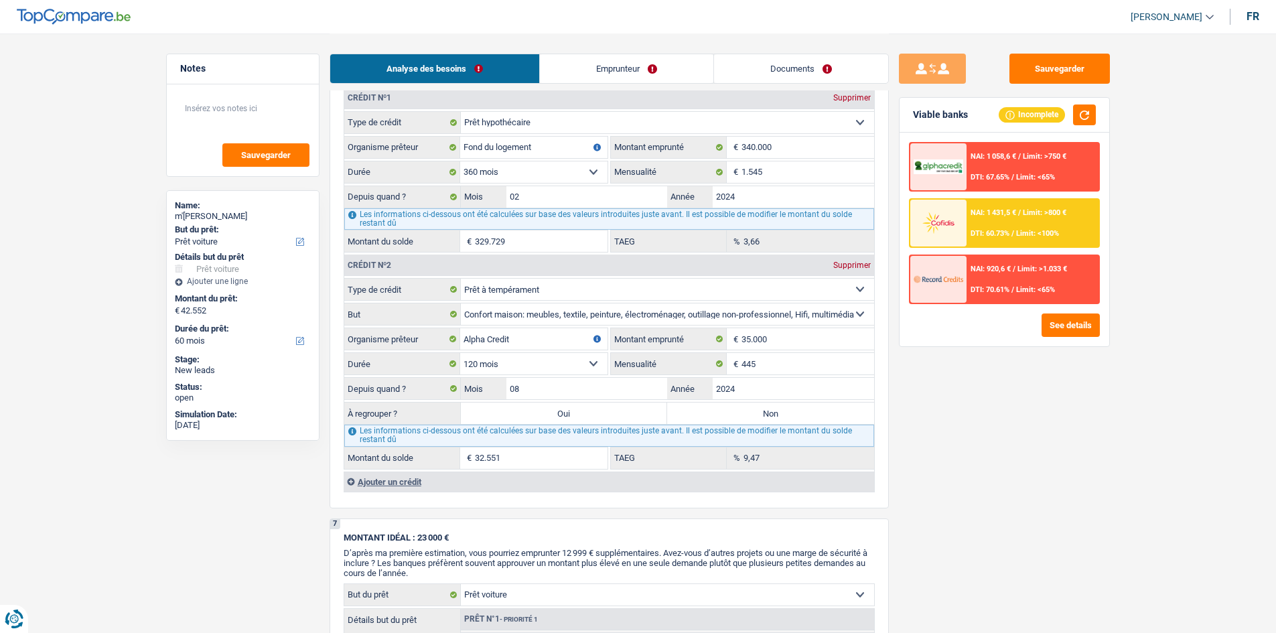
select select "144"
select select "refinancing"
select select "144"
select select "refinancing"
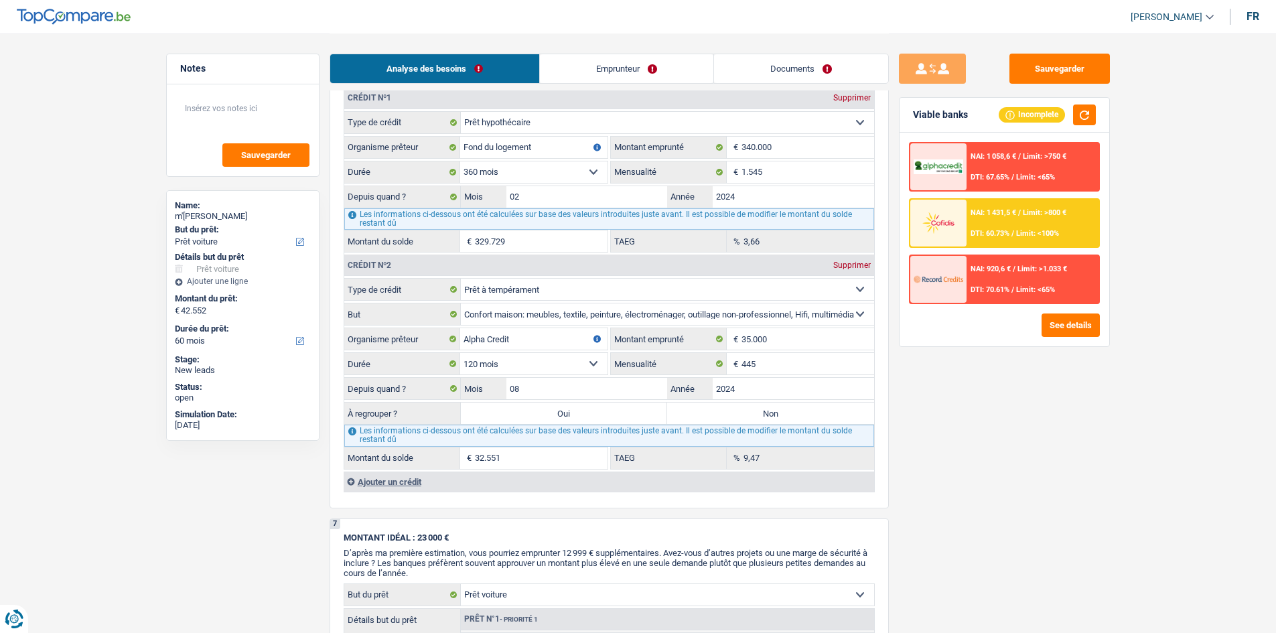
select select "refinancing"
select select "144"
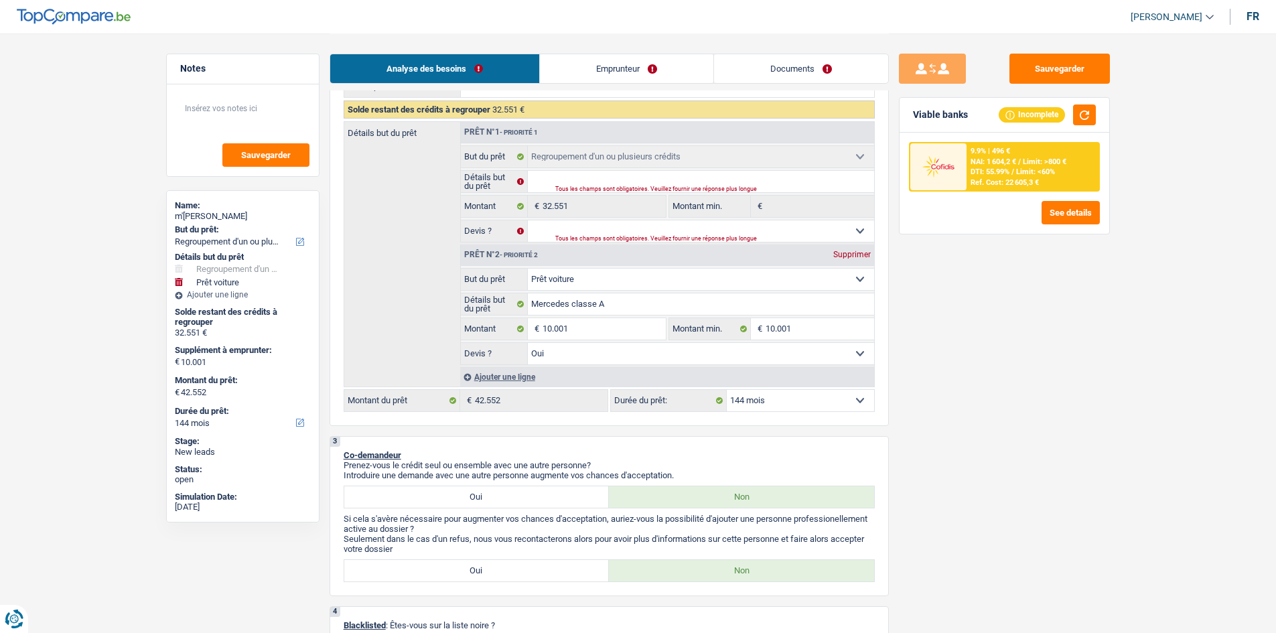
scroll to position [0, 0]
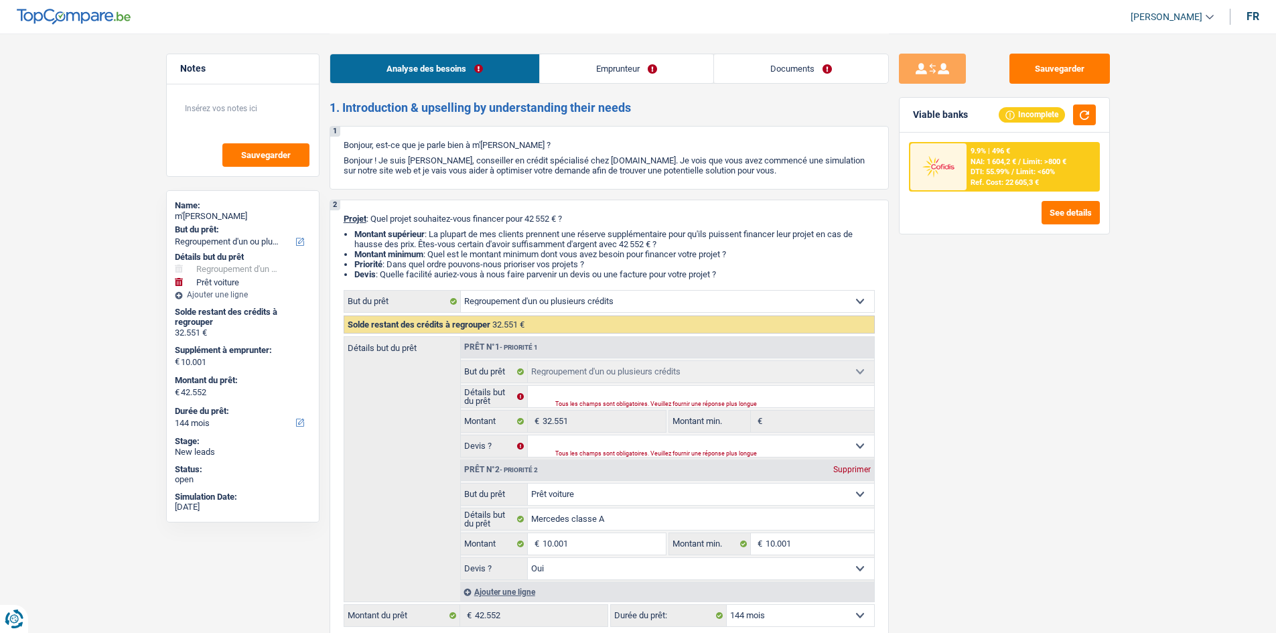
click at [626, 76] on link "Emprunteur" at bounding box center [627, 68] width 174 height 29
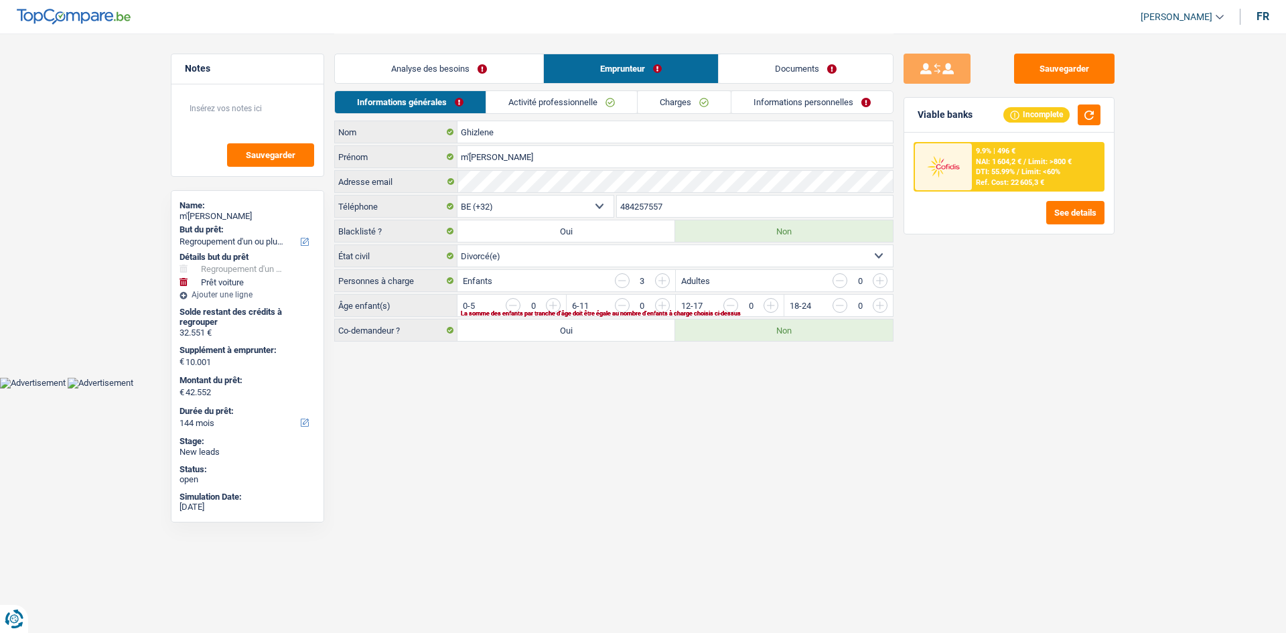
click at [770, 306] on input "button" at bounding box center [1043, 308] width 558 height 21
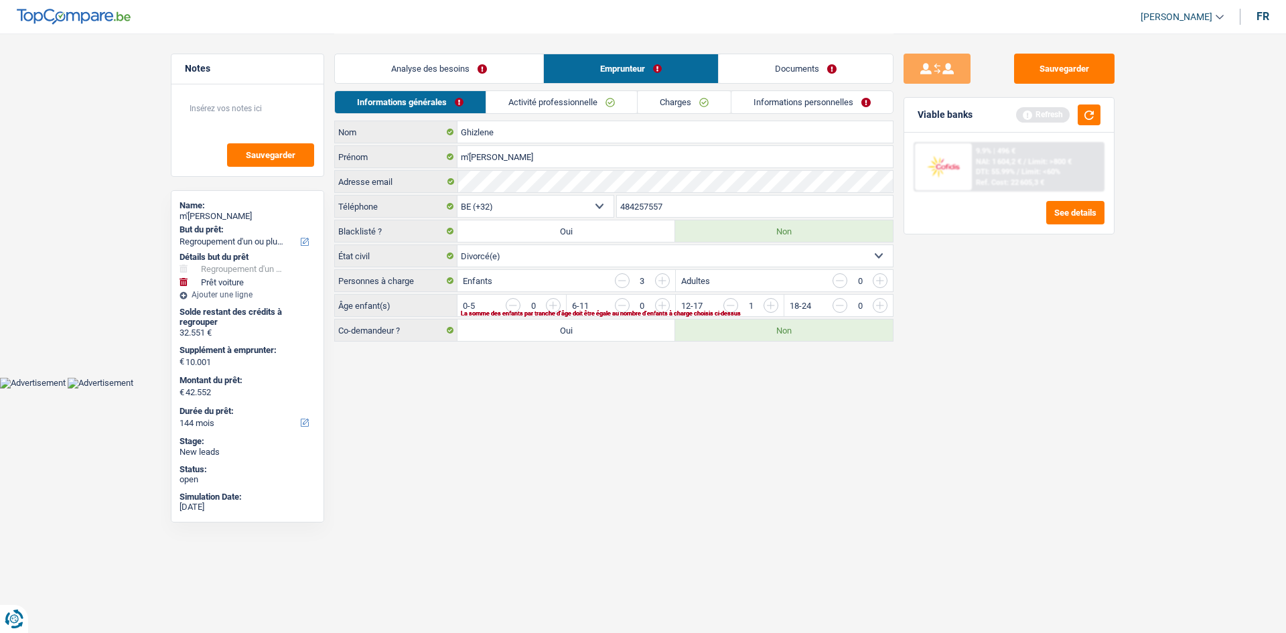
click at [773, 306] on input "button" at bounding box center [1043, 308] width 558 height 21
click at [657, 307] on input "button" at bounding box center [934, 308] width 558 height 21
click at [579, 103] on link "Activité professionnelle" at bounding box center [562, 102] width 151 height 22
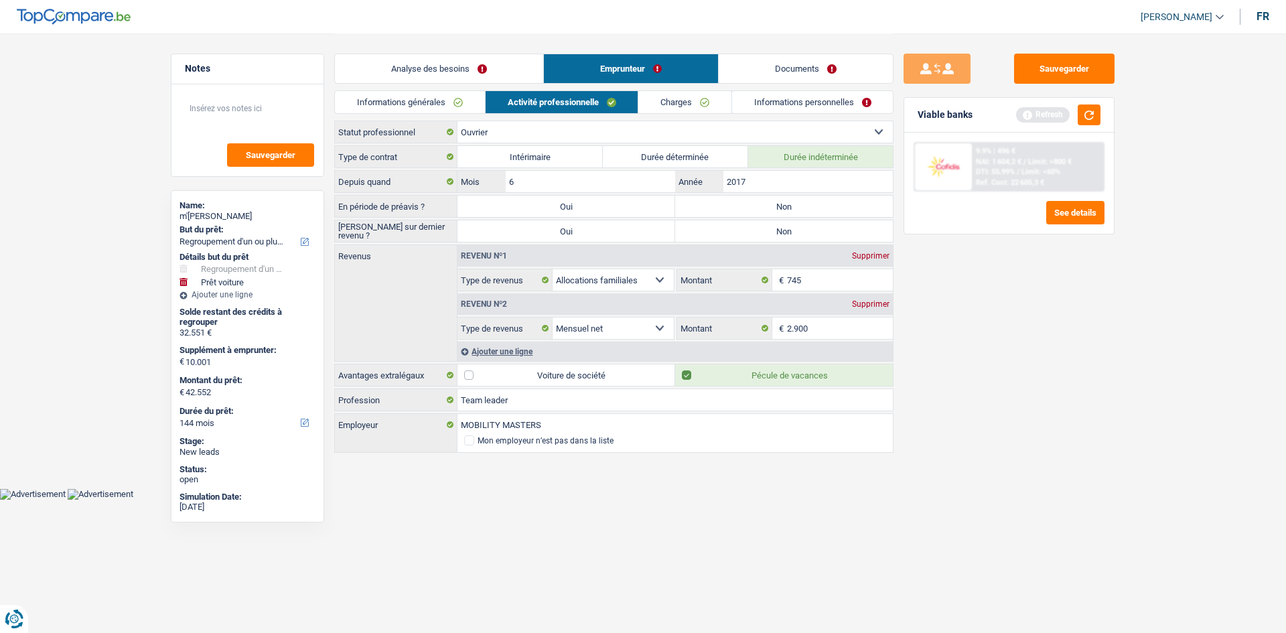
click at [751, 207] on label "Non" at bounding box center [784, 206] width 218 height 21
click at [751, 207] on input "Non" at bounding box center [784, 206] width 218 height 21
click at [752, 230] on label "Non" at bounding box center [784, 230] width 218 height 21
click at [752, 230] on input "Non" at bounding box center [784, 230] width 218 height 21
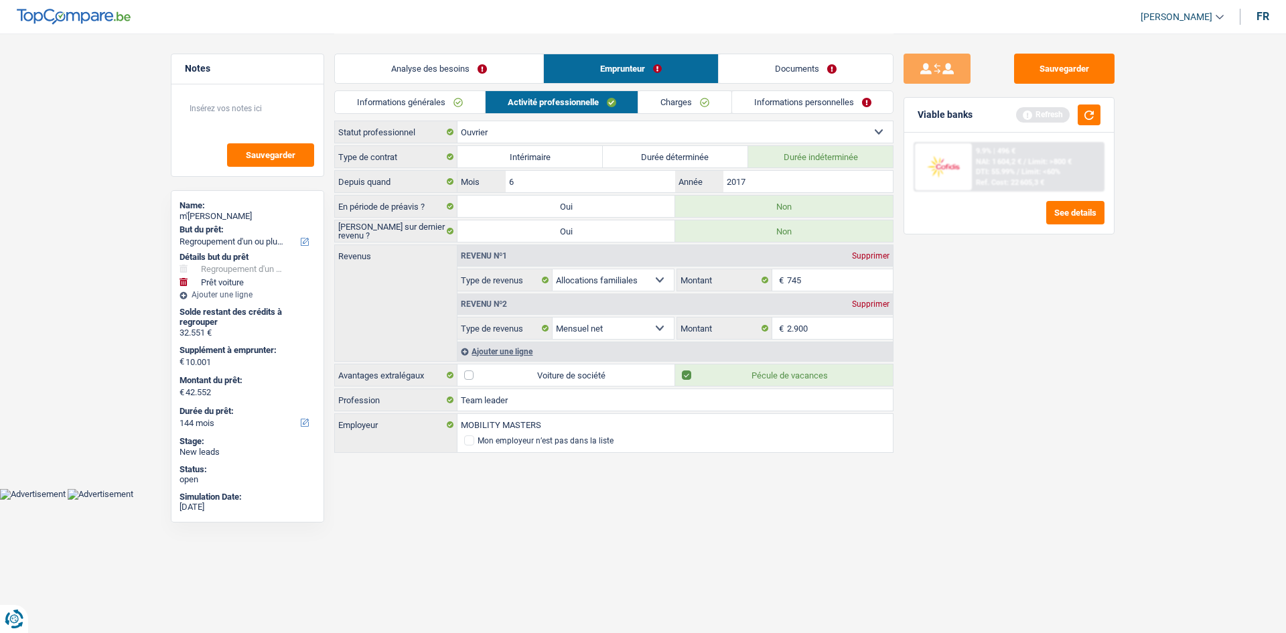
click at [519, 351] on div "Ajouter une ligne" at bounding box center [676, 351] width 436 height 19
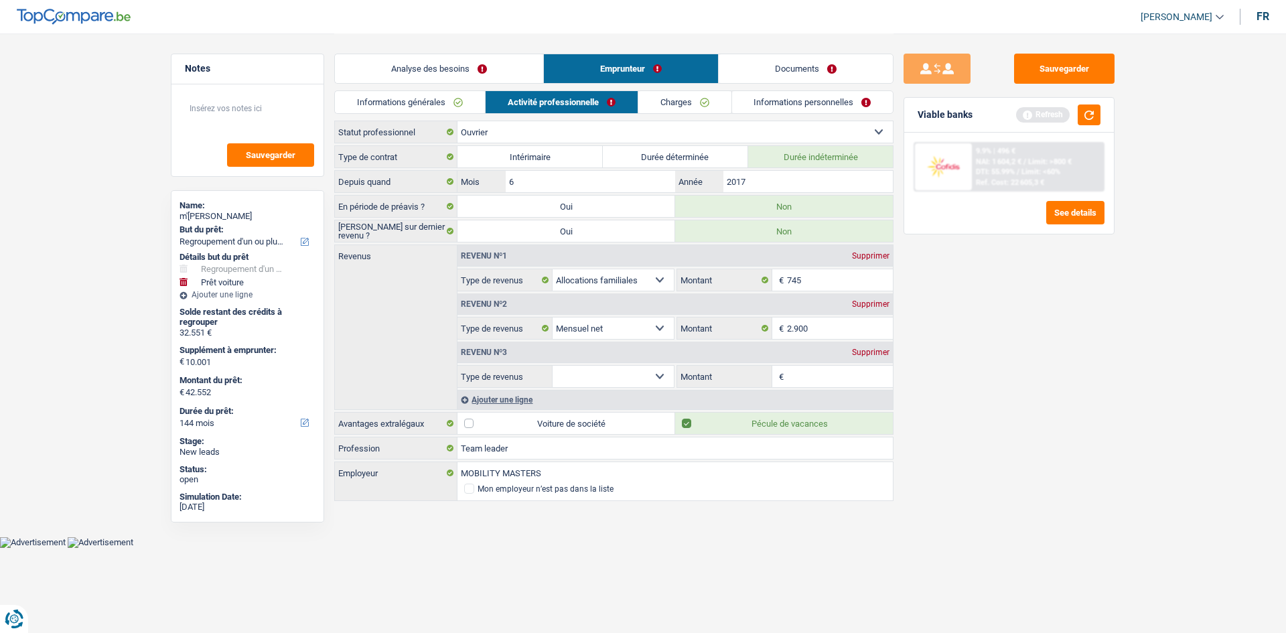
click at [661, 373] on select "Allocation d'handicap Allocations chômage Allocations familiales Chèques repas …" at bounding box center [613, 376] width 121 height 21
click at [864, 352] on div "Supprimer" at bounding box center [871, 352] width 44 height 8
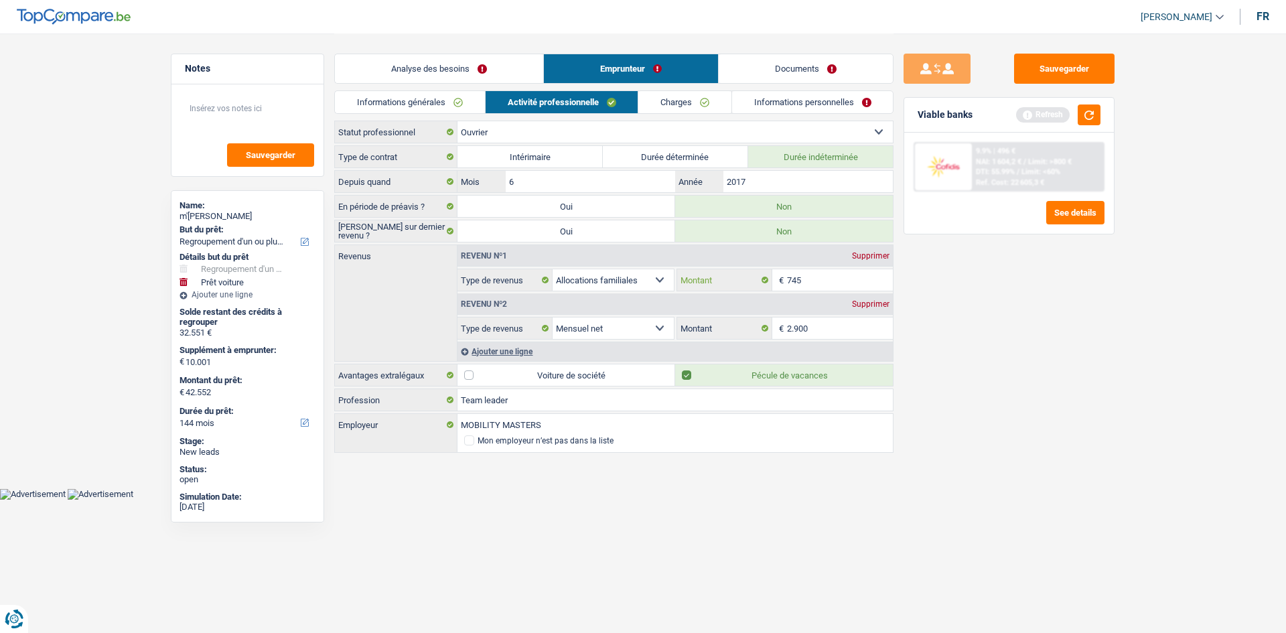
click at [813, 269] on input "745" at bounding box center [840, 279] width 107 height 21
click at [707, 96] on link "Charges" at bounding box center [685, 102] width 93 height 22
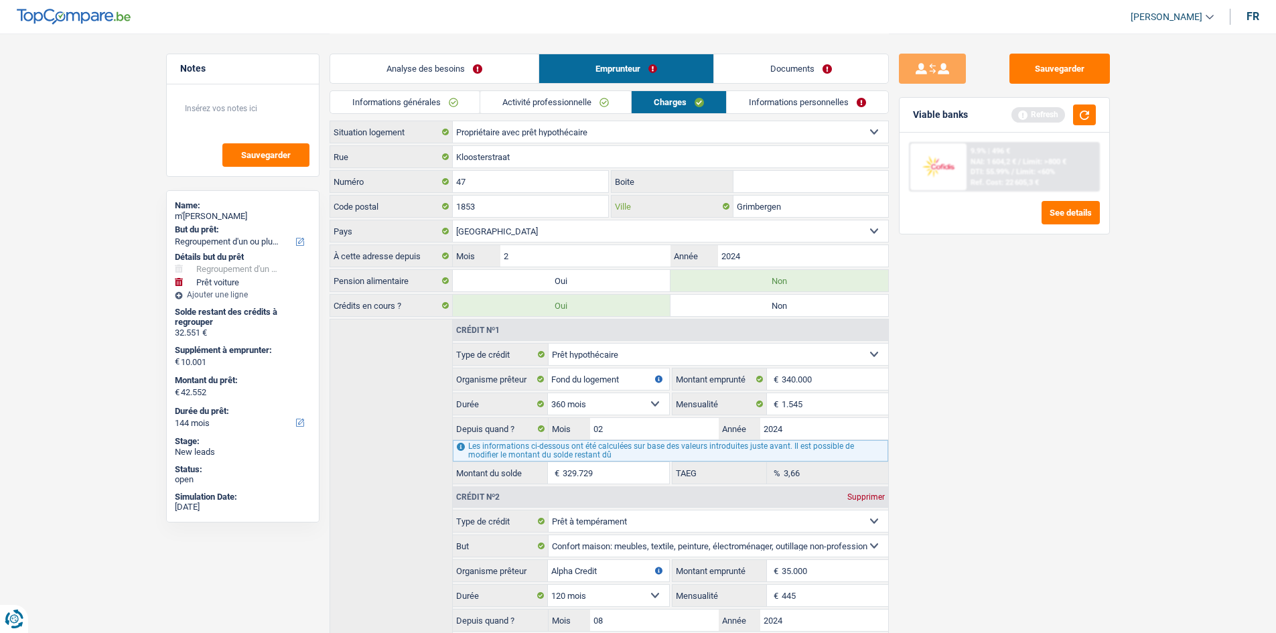
click at [798, 206] on input "Grimbergen" at bounding box center [811, 206] width 155 height 21
click at [763, 105] on link "Informations personnelles" at bounding box center [807, 102] width 161 height 22
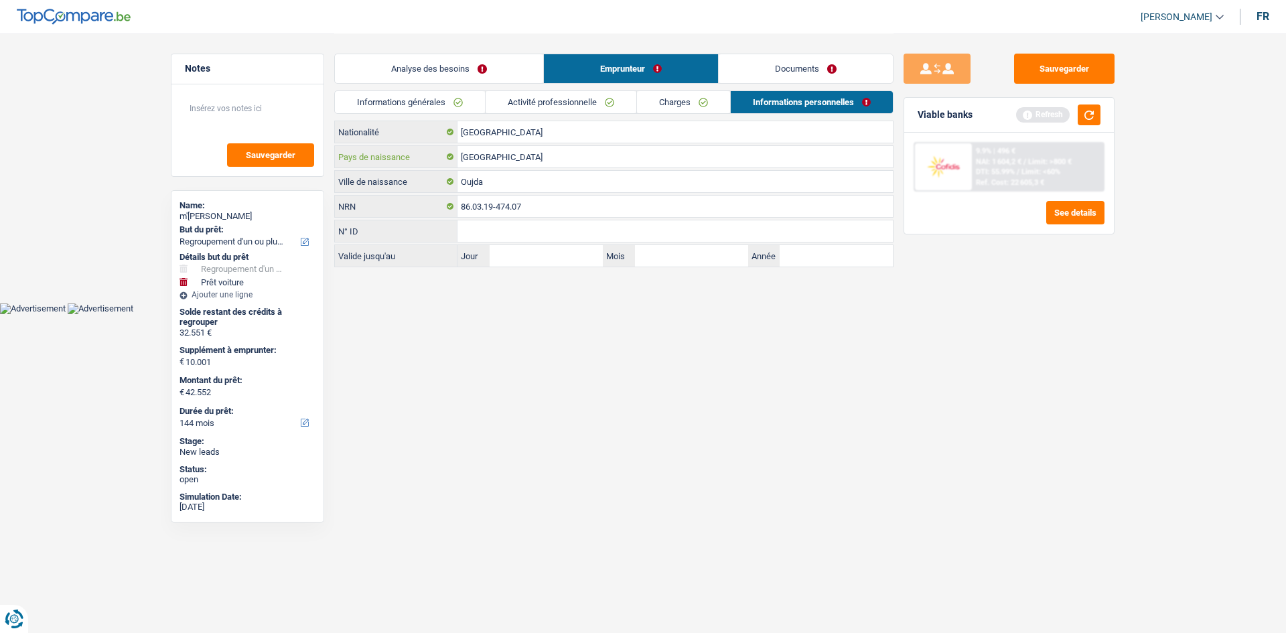
click at [528, 155] on input "[GEOGRAPHIC_DATA]" at bounding box center [676, 156] width 436 height 21
click at [543, 184] on input "Oujda" at bounding box center [676, 181] width 436 height 21
click at [517, 155] on input "Maroc" at bounding box center [676, 156] width 436 height 21
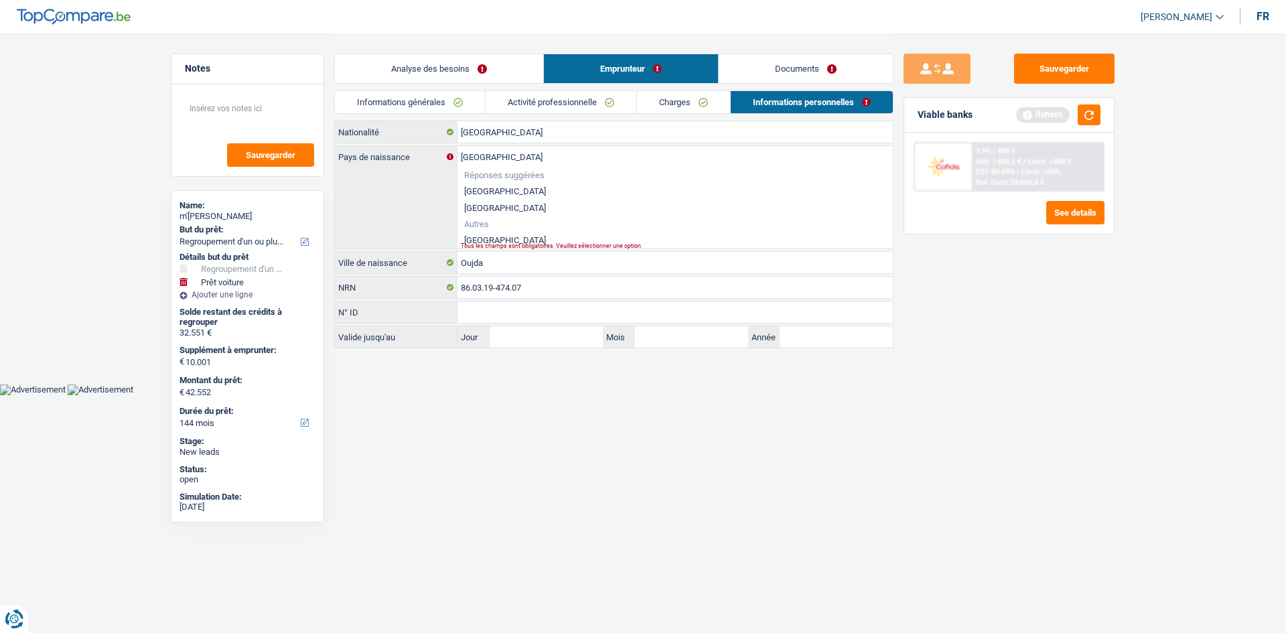
click at [474, 236] on li "Maroc" at bounding box center [676, 240] width 436 height 17
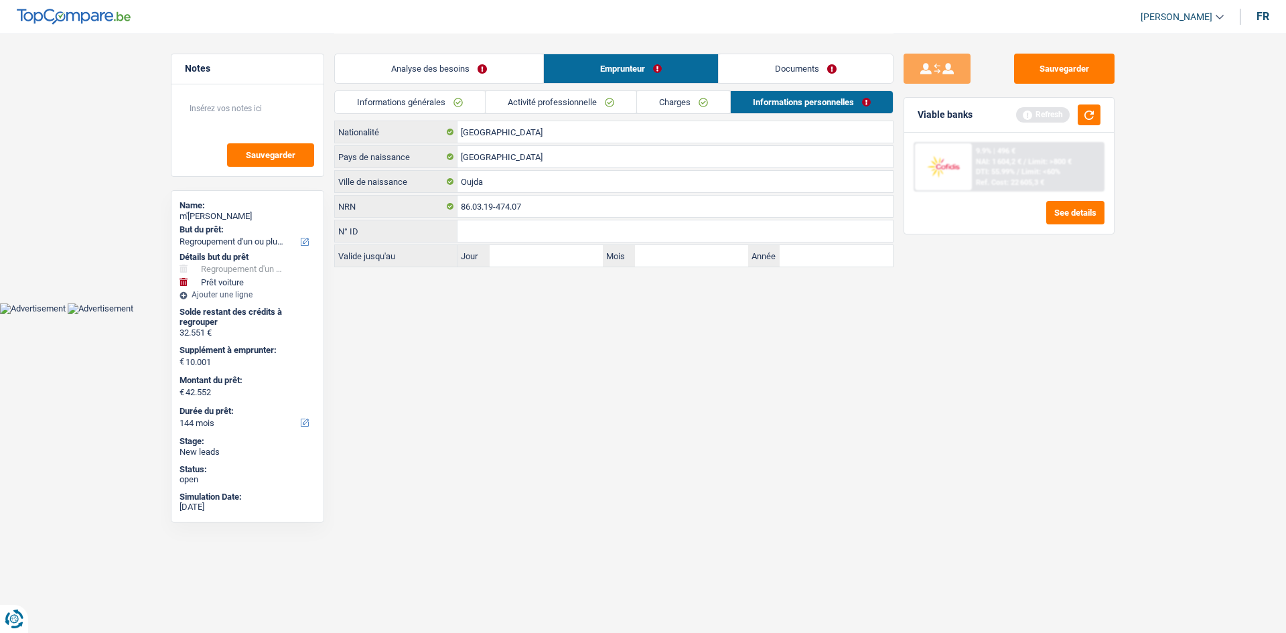
click at [470, 66] on link "Analyse des besoins" at bounding box center [439, 68] width 208 height 29
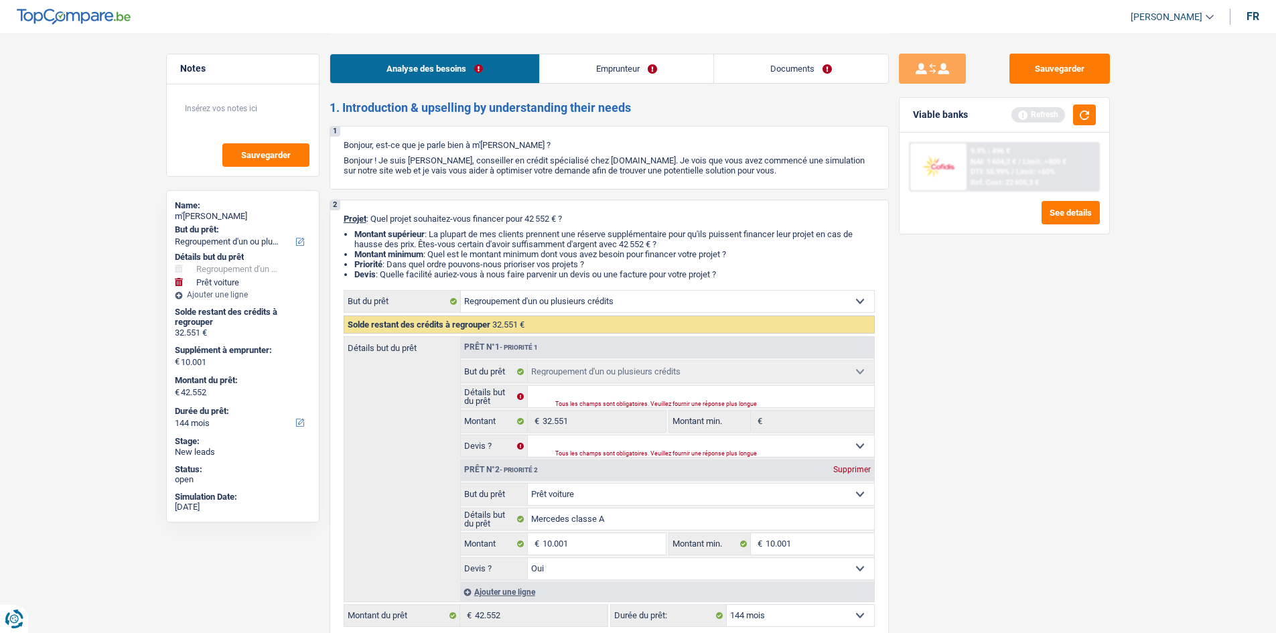
click at [634, 76] on link "Emprunteur" at bounding box center [627, 68] width 174 height 29
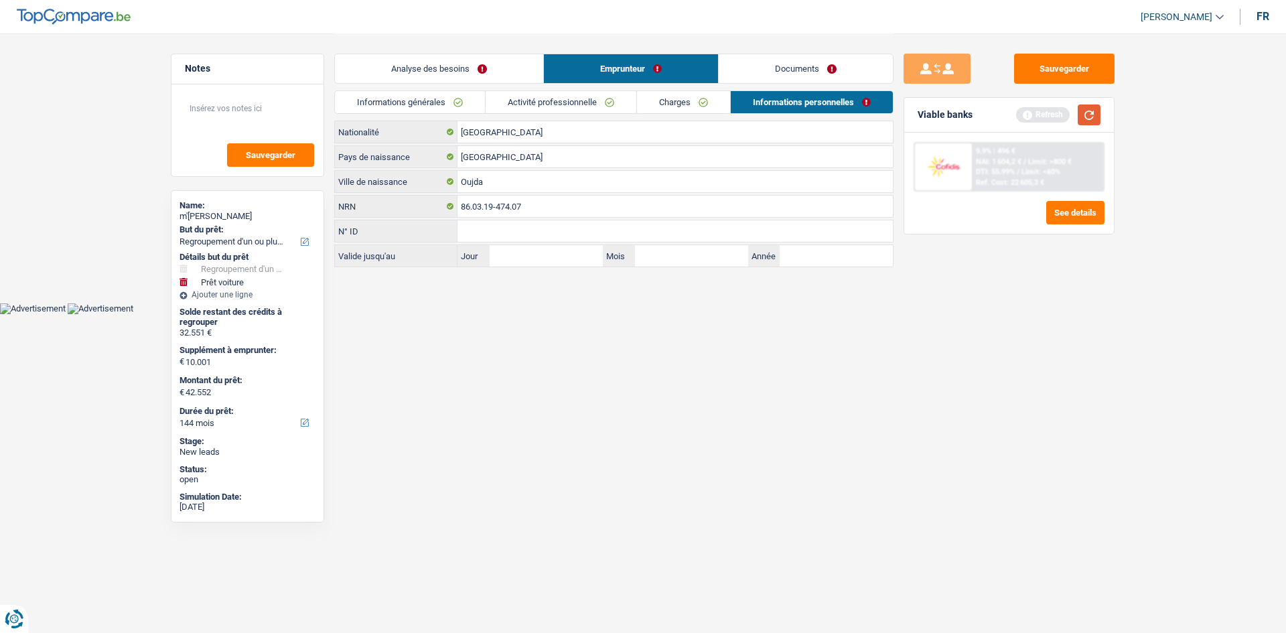
click at [1087, 118] on button "button" at bounding box center [1089, 115] width 23 height 21
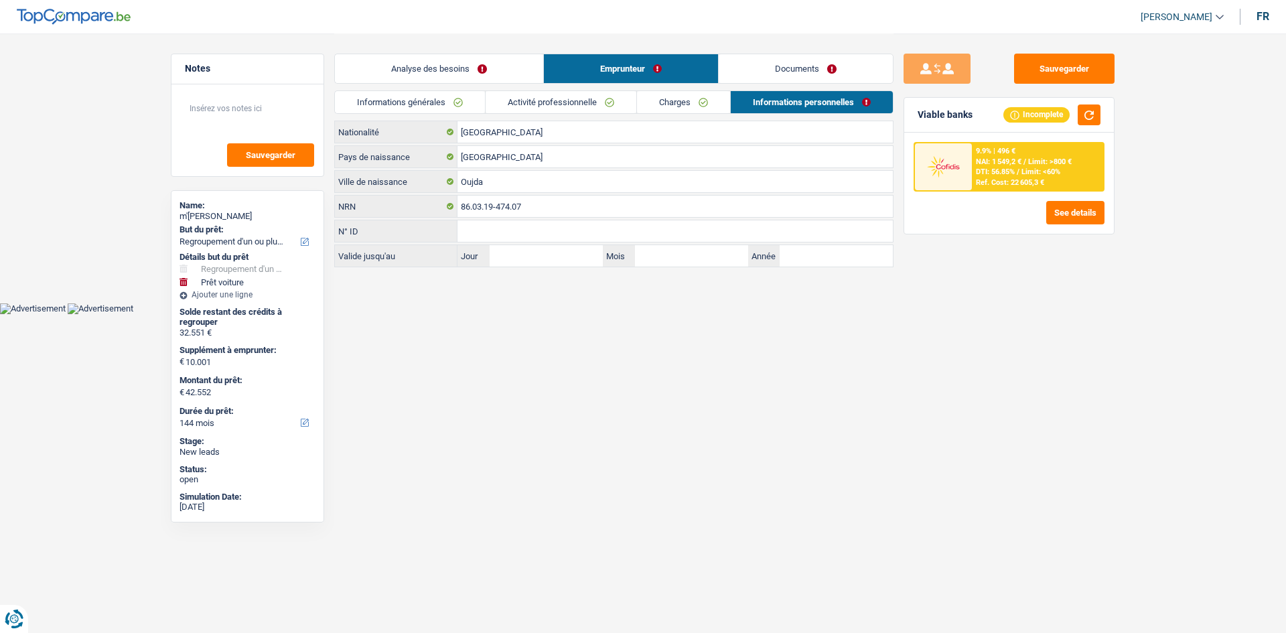
click at [475, 64] on link "Analyse des besoins" at bounding box center [439, 68] width 208 height 29
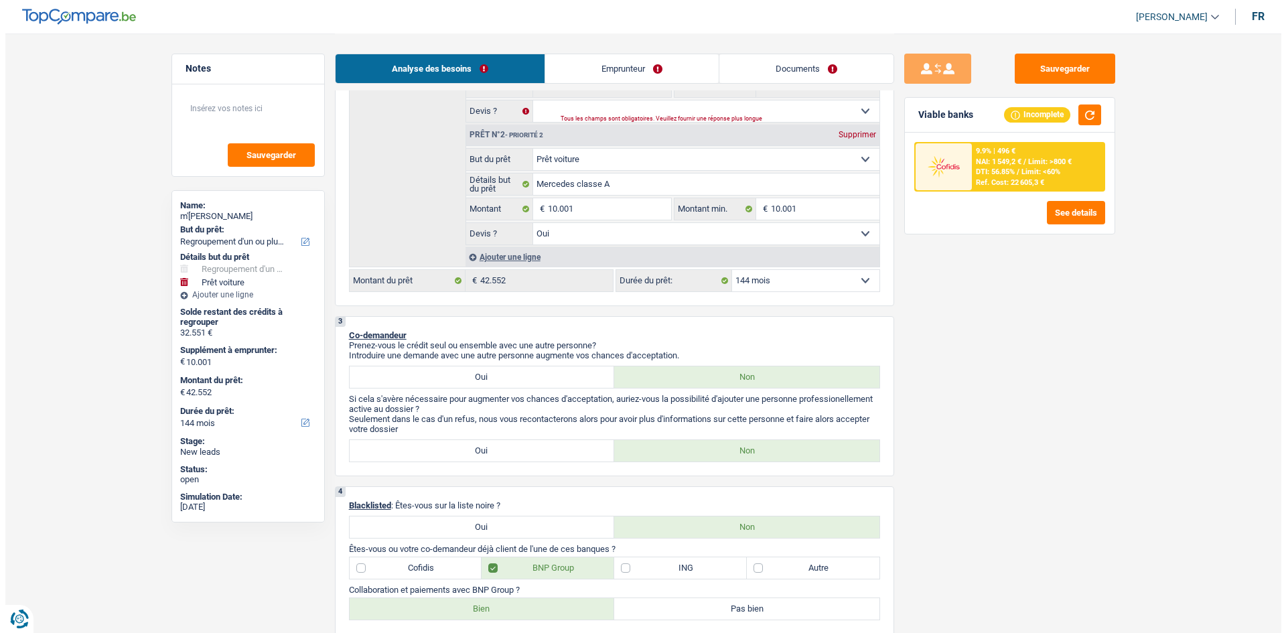
scroll to position [201, 0]
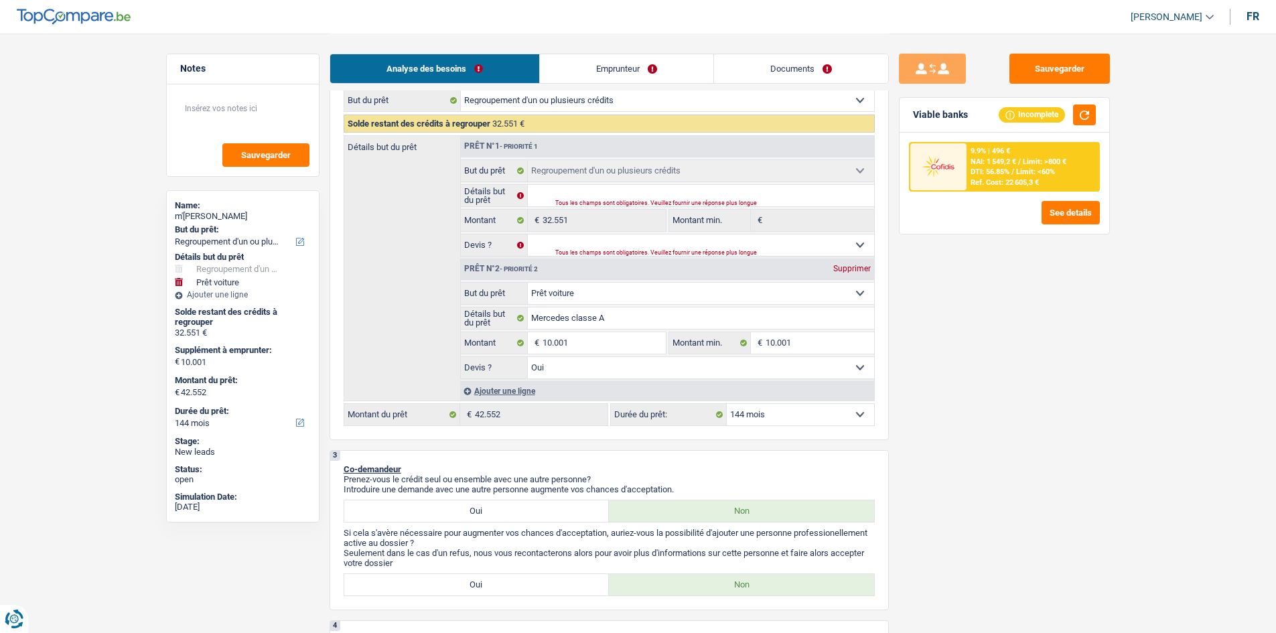
click at [812, 415] on select "12 mois 18 mois 24 mois 30 mois 36 mois 42 mois 48 mois 60 mois 72 mois 84 mois…" at bounding box center [800, 414] width 147 height 21
click at [727, 404] on select "12 mois 18 mois 24 mois 30 mois 36 mois 42 mois 48 mois 60 mois 72 mois 84 mois…" at bounding box center [800, 414] width 147 height 21
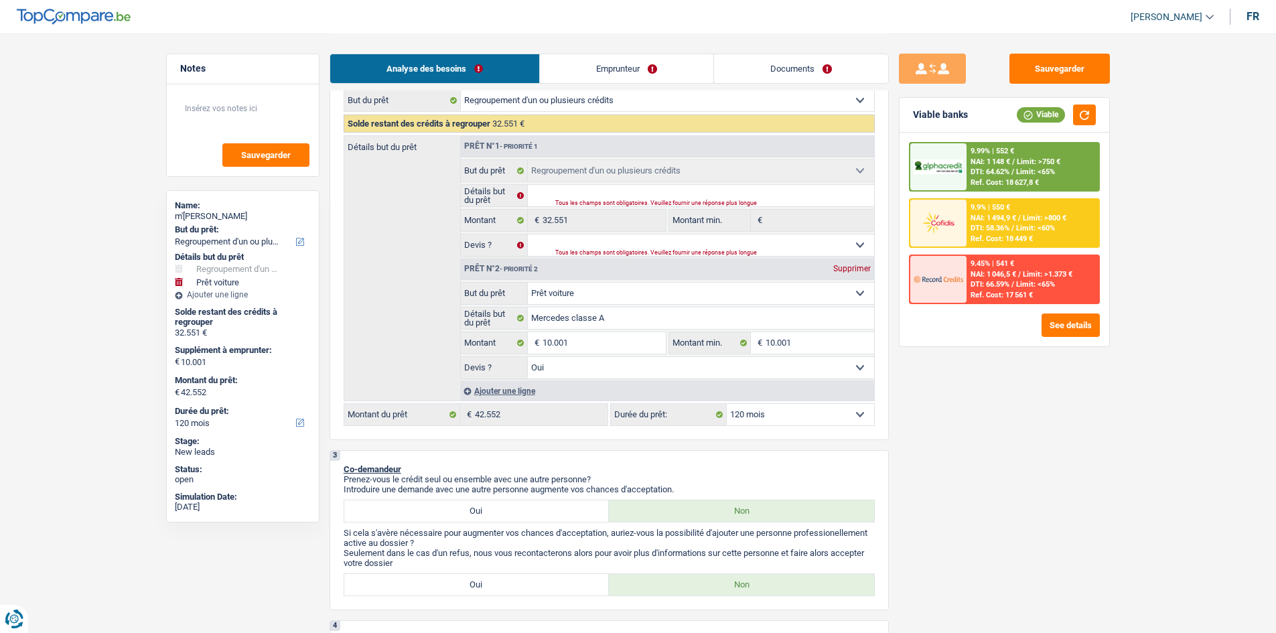
click at [805, 411] on select "12 mois 18 mois 24 mois 30 mois 36 mois 42 mois 48 mois 60 mois 72 mois 84 mois…" at bounding box center [800, 414] width 147 height 21
click at [727, 404] on select "12 mois 18 mois 24 mois 30 mois 36 mois 42 mois 48 mois 60 mois 72 mois 84 mois…" at bounding box center [800, 414] width 147 height 21
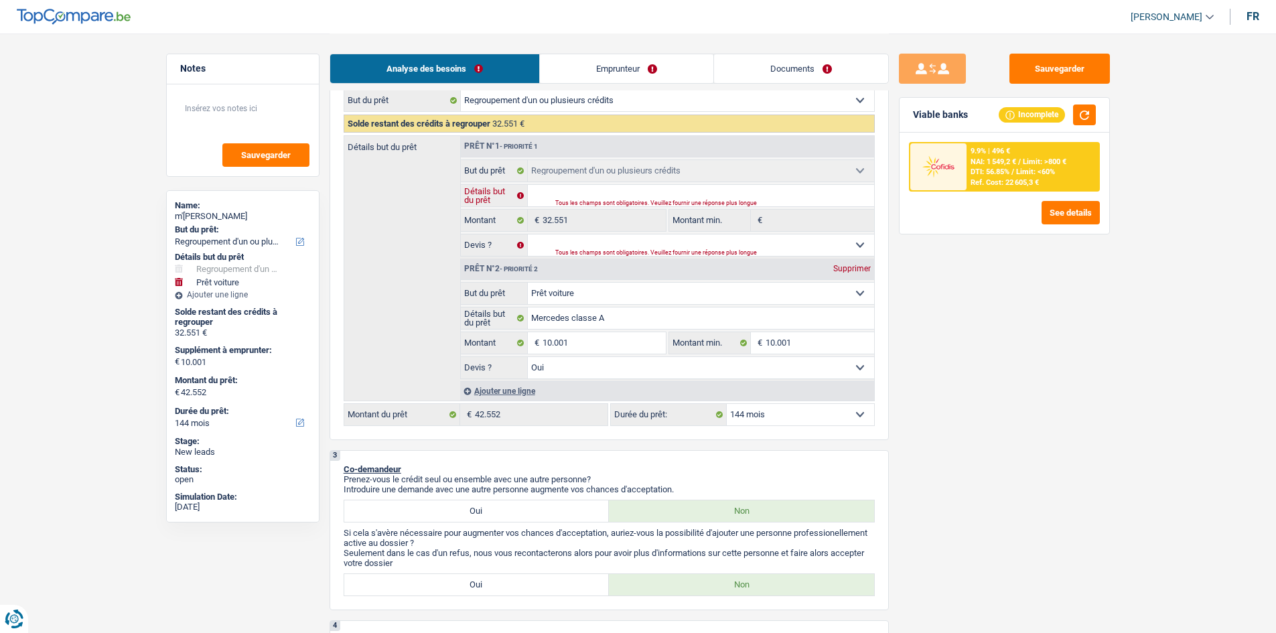
click at [603, 196] on input "Détails but du prêt" at bounding box center [701, 195] width 346 height 21
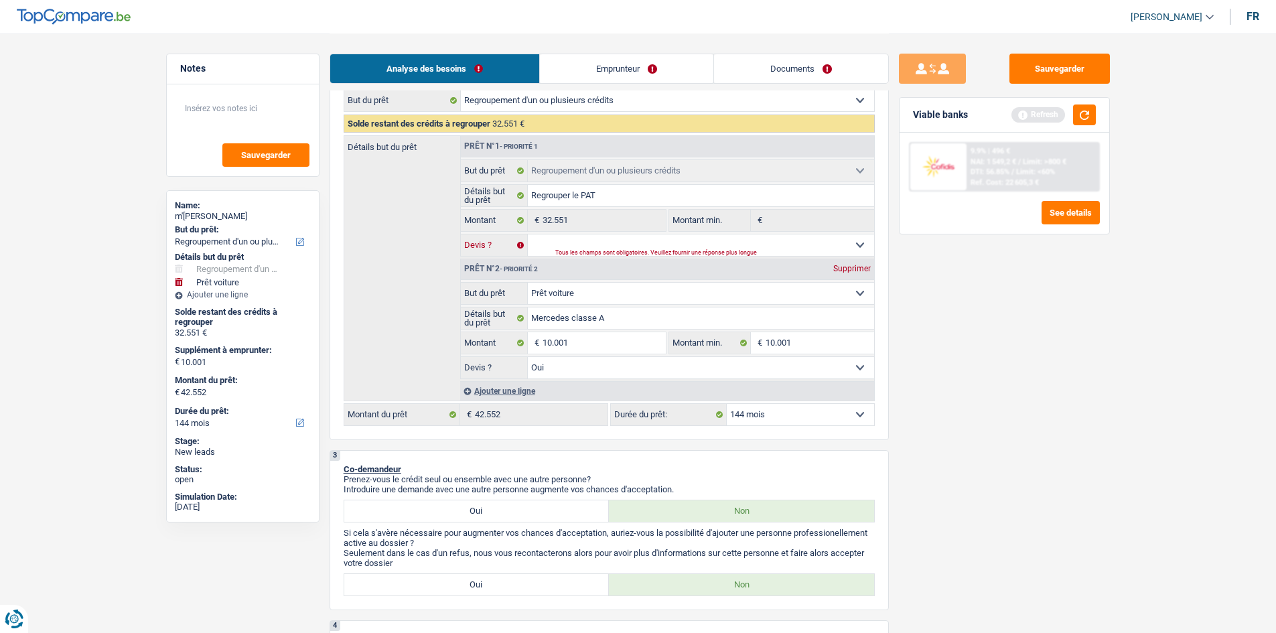
click at [585, 241] on select "Oui Non Non répondu Sélectionner une option" at bounding box center [701, 245] width 346 height 21
click at [528, 235] on select "Oui Non Non répondu Sélectionner une option" at bounding box center [701, 245] width 346 height 21
click at [1085, 119] on button "button" at bounding box center [1084, 115] width 23 height 21
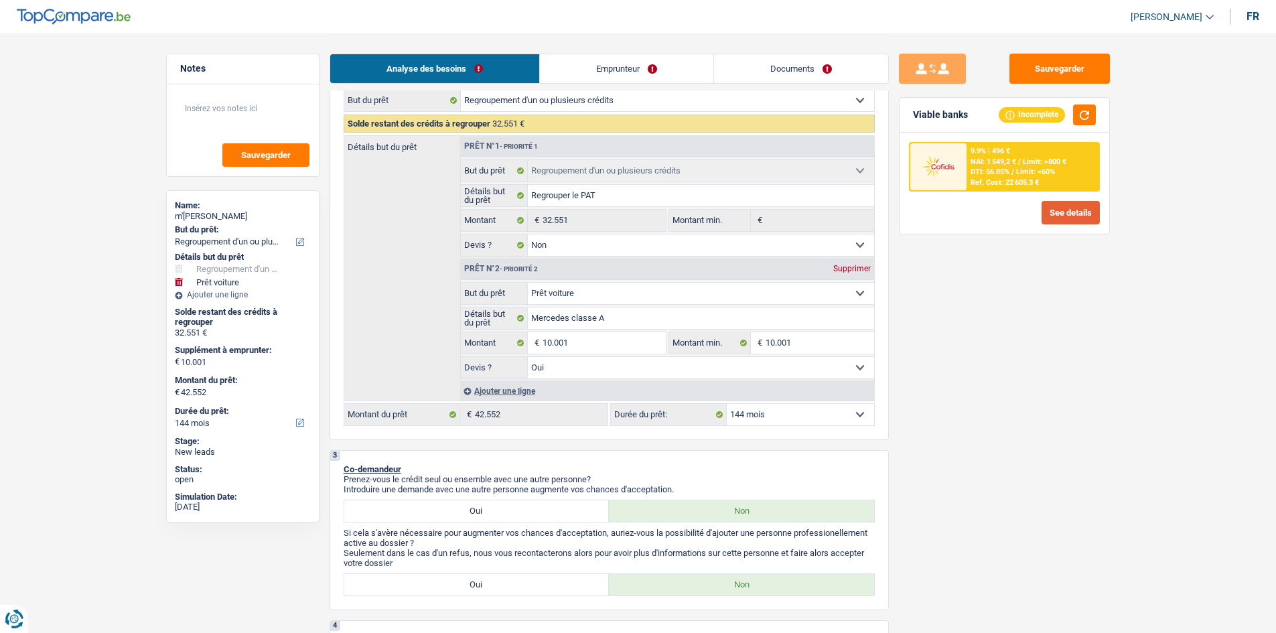
click at [1062, 211] on button "See details" at bounding box center [1071, 212] width 58 height 23
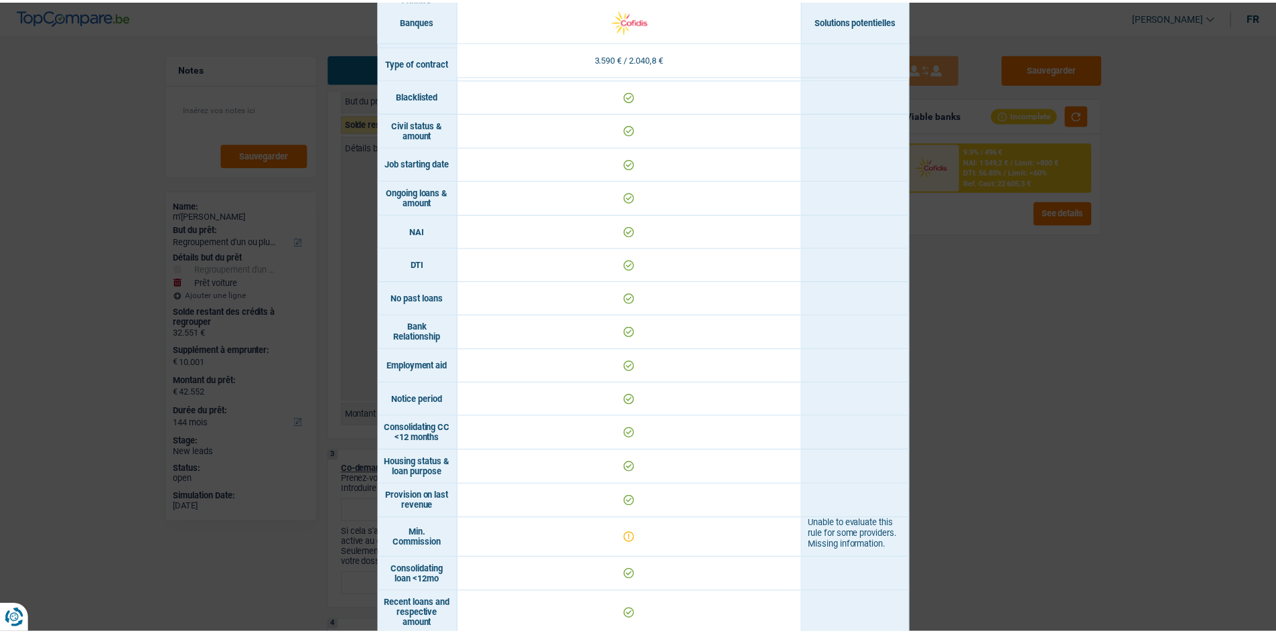
scroll to position [436, 0]
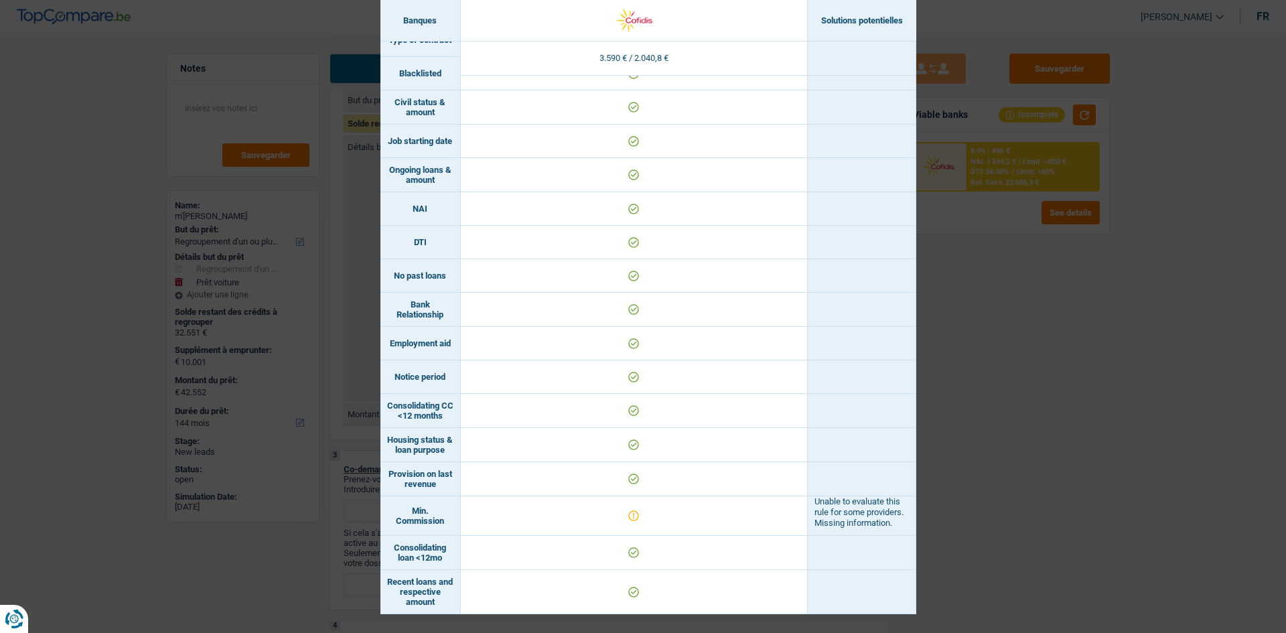
click at [1057, 344] on div "Banks conditions × Banques Solutions potentielles Revenus / Charges 3.590 € / 2…" at bounding box center [643, 316] width 1286 height 633
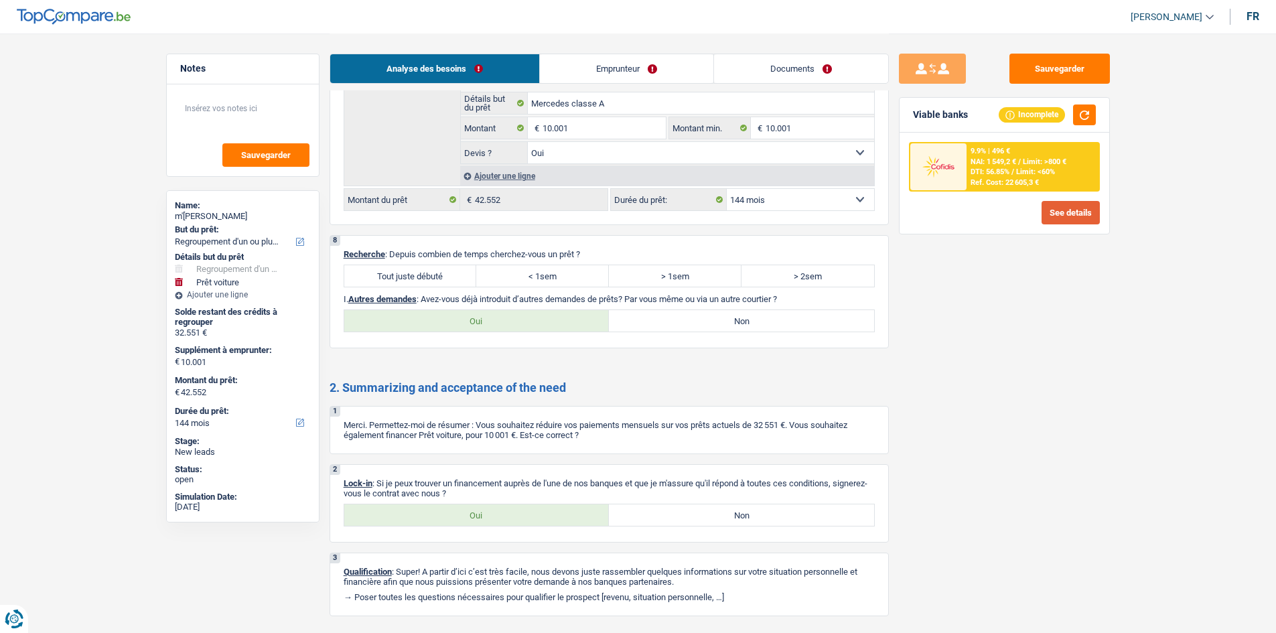
scroll to position [2115, 0]
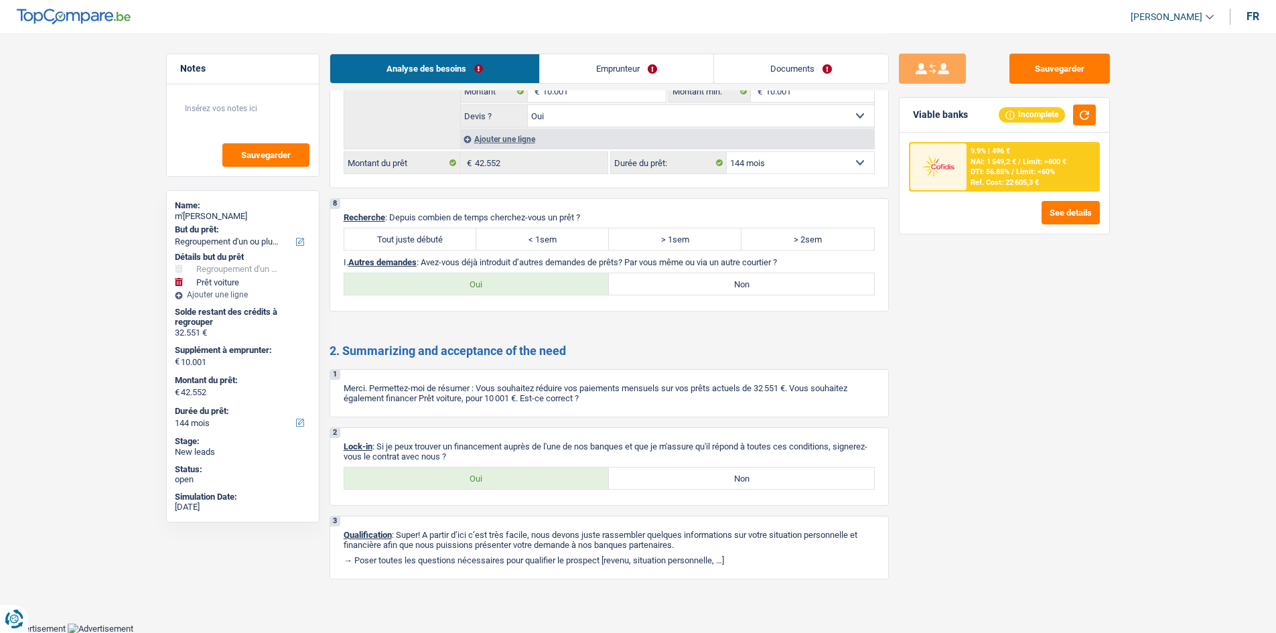
click at [787, 243] on label "> 2sem" at bounding box center [808, 238] width 133 height 21
click at [787, 243] on input "> 2sem" at bounding box center [808, 238] width 133 height 21
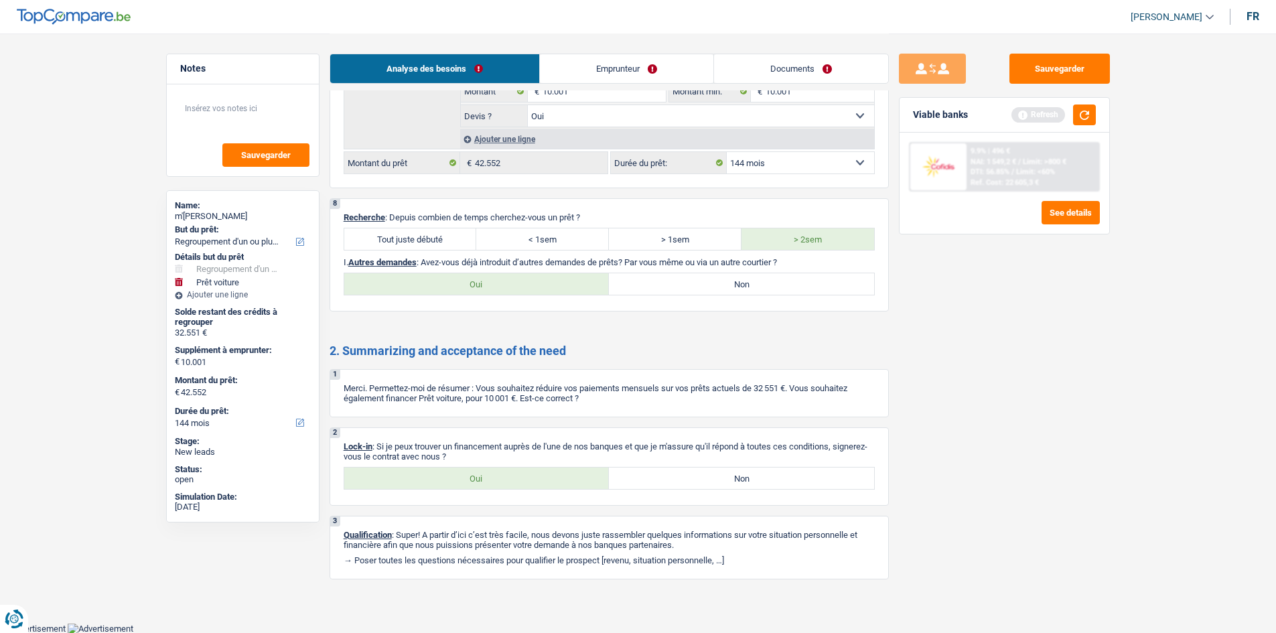
click at [716, 284] on label "Non" at bounding box center [741, 283] width 265 height 21
click at [716, 284] on input "Non" at bounding box center [741, 283] width 265 height 21
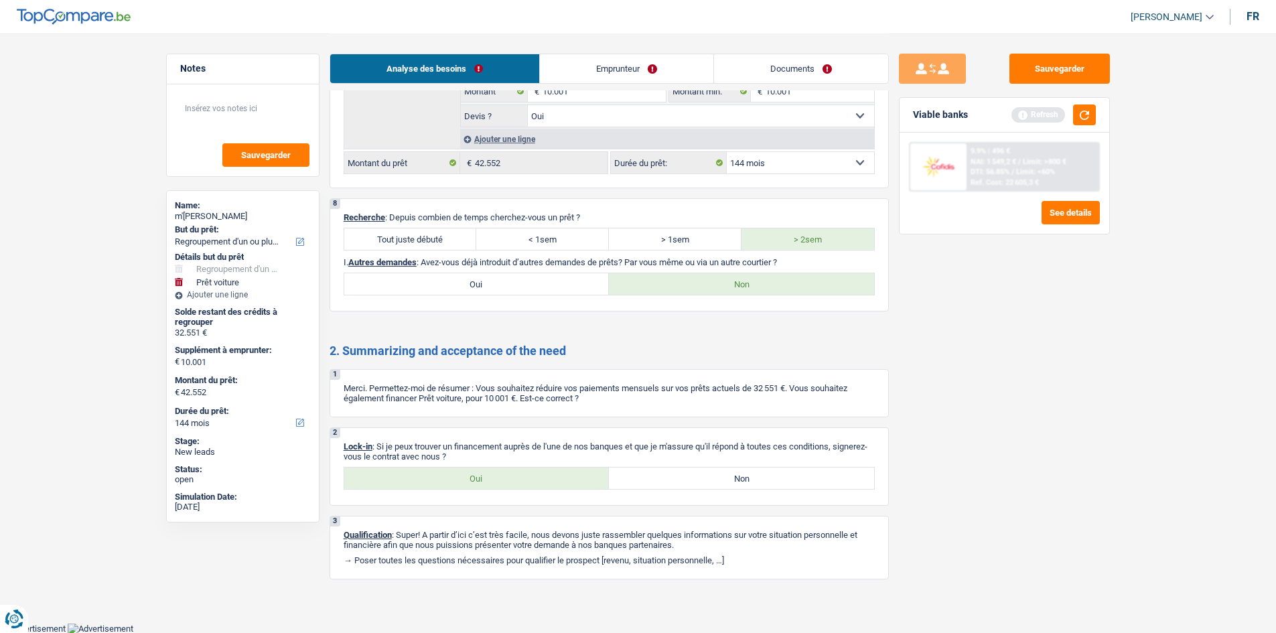
click at [478, 482] on label "Oui" at bounding box center [476, 478] width 265 height 21
click at [478, 482] on input "Oui" at bounding box center [476, 478] width 265 height 21
click at [804, 72] on link "Documents" at bounding box center [801, 68] width 174 height 29
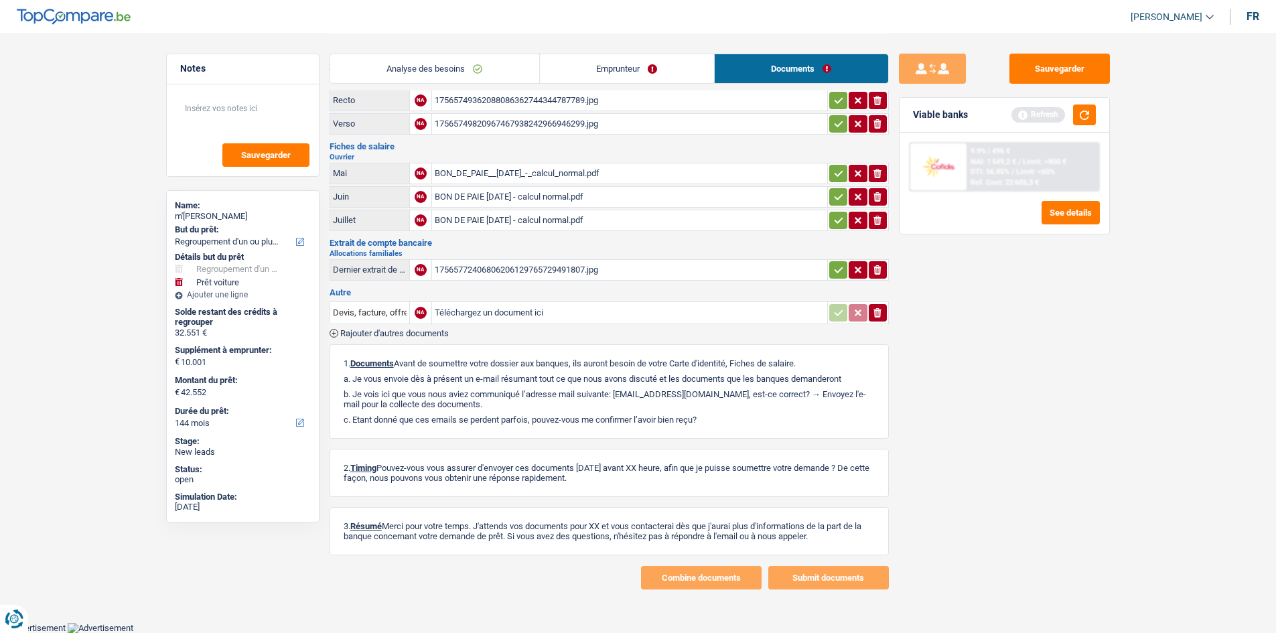
click at [475, 271] on div "17565772406806206129765729491807.jpg" at bounding box center [630, 270] width 390 height 20
click at [527, 170] on div "BON_DE_PAIE__2025-07-31_-_calcul_normal.pdf" at bounding box center [630, 173] width 390 height 20
click at [511, 201] on div "BON DE PAIE 2025-04-30 - calcul normal.pdf" at bounding box center [630, 197] width 390 height 20
click at [541, 216] on div "BON DE PAIE 2025-05-31 - calcul normal.pdf" at bounding box center [630, 220] width 390 height 20
click at [1091, 122] on button "button" at bounding box center [1084, 115] width 23 height 21
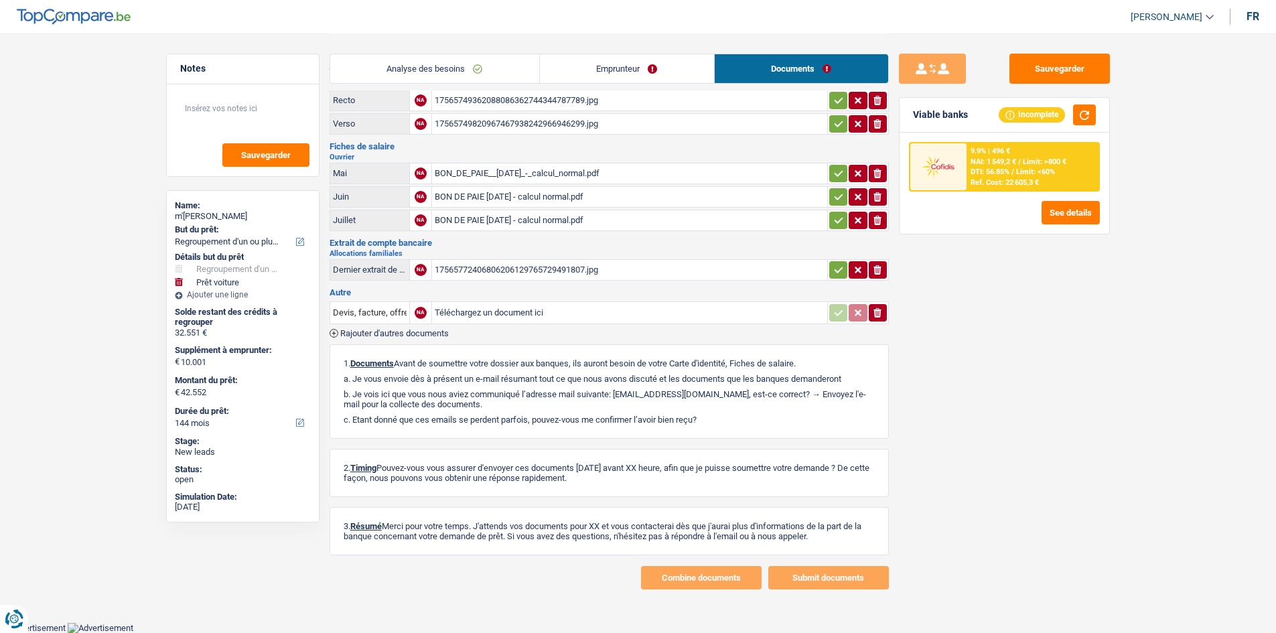
click at [996, 154] on div "9.9% | 496 €" at bounding box center [991, 151] width 40 height 9
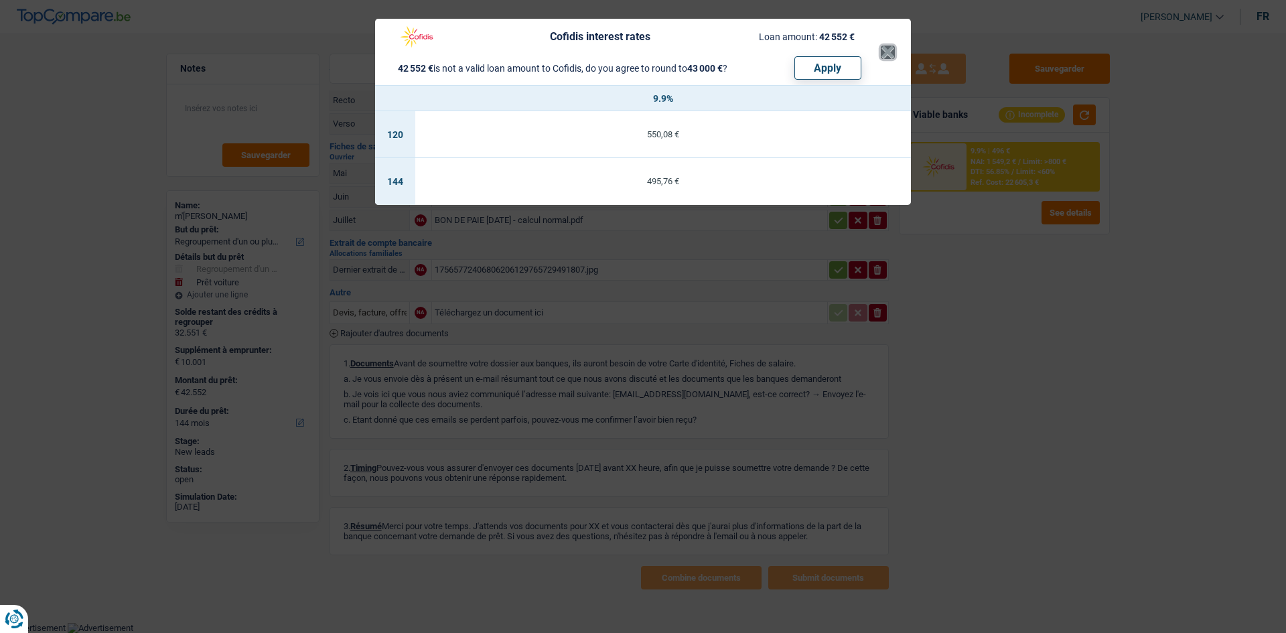
click at [894, 58] on button "×" at bounding box center [888, 52] width 14 height 13
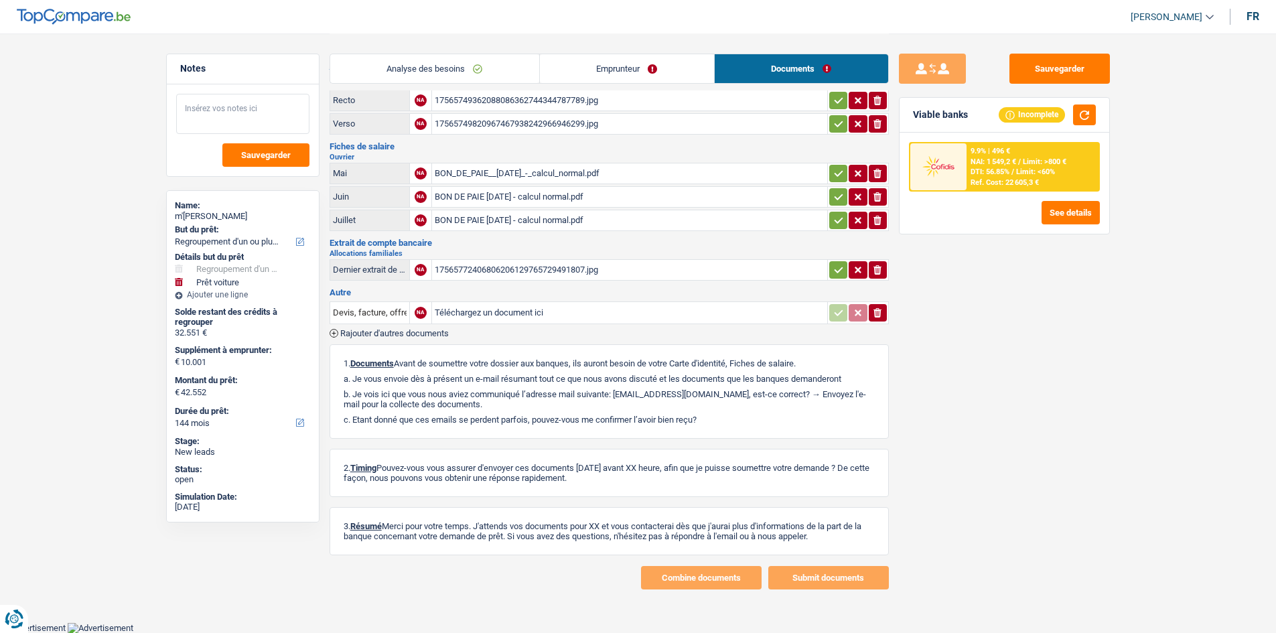
click at [253, 102] on textarea at bounding box center [242, 114] width 133 height 40
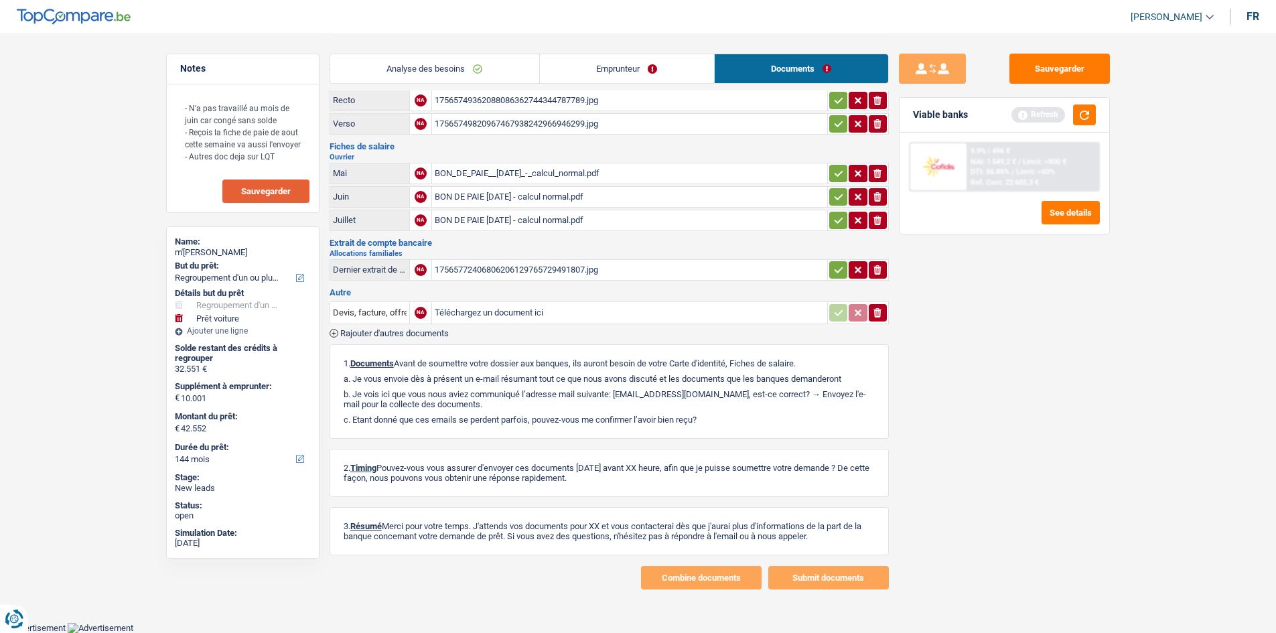
click at [276, 192] on span "Sauvegarder" at bounding box center [266, 191] width 50 height 9
click at [1041, 70] on button "Sauvegarder" at bounding box center [1060, 69] width 101 height 30
click at [291, 157] on textarea "- N'a pas travaillé au mois de juin car congé sans solde - Reçois la fiche de p…" at bounding box center [242, 132] width 133 height 76
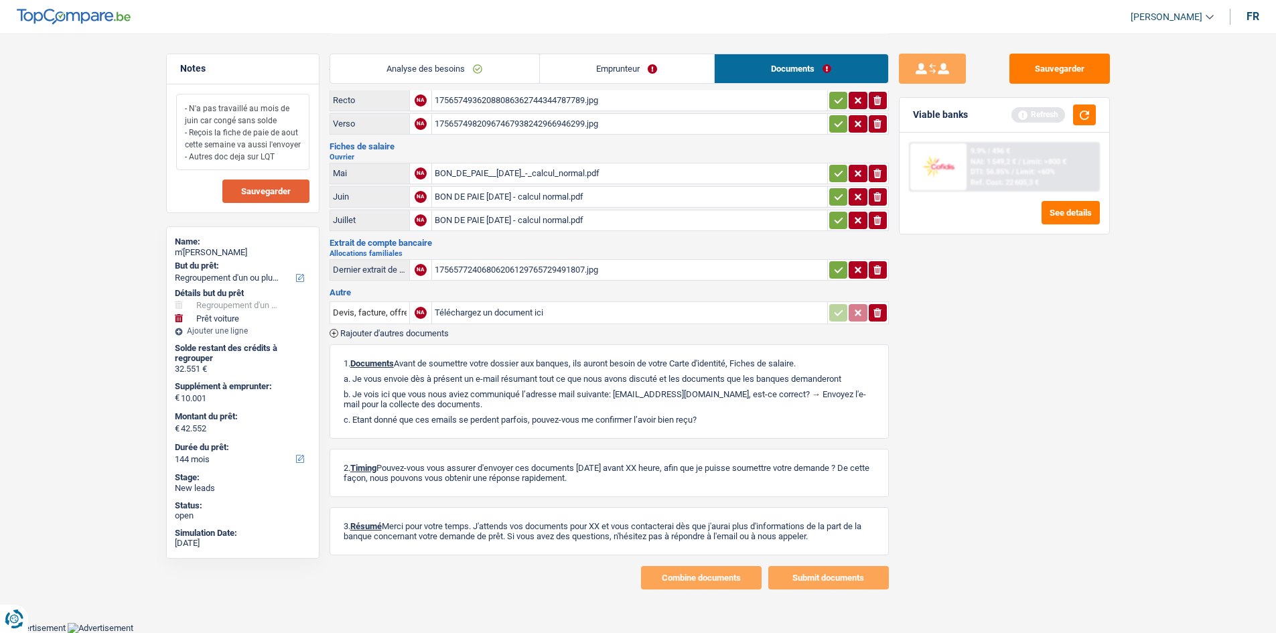
click at [291, 157] on textarea "- N'a pas travaillé au mois de juin car congé sans solde - Reçois la fiche de p…" at bounding box center [242, 132] width 133 height 76
click at [1061, 65] on button "Sauvegarder" at bounding box center [1060, 69] width 101 height 30
click at [650, 65] on link "Emprunteur" at bounding box center [627, 68] width 174 height 29
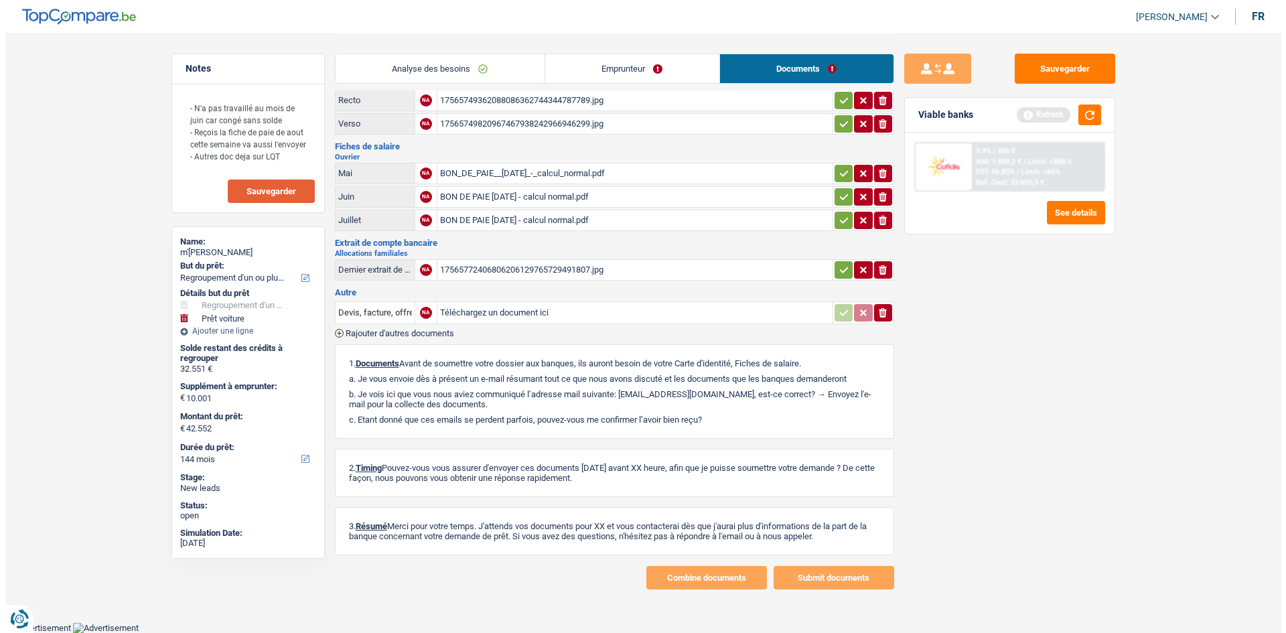
scroll to position [0, 0]
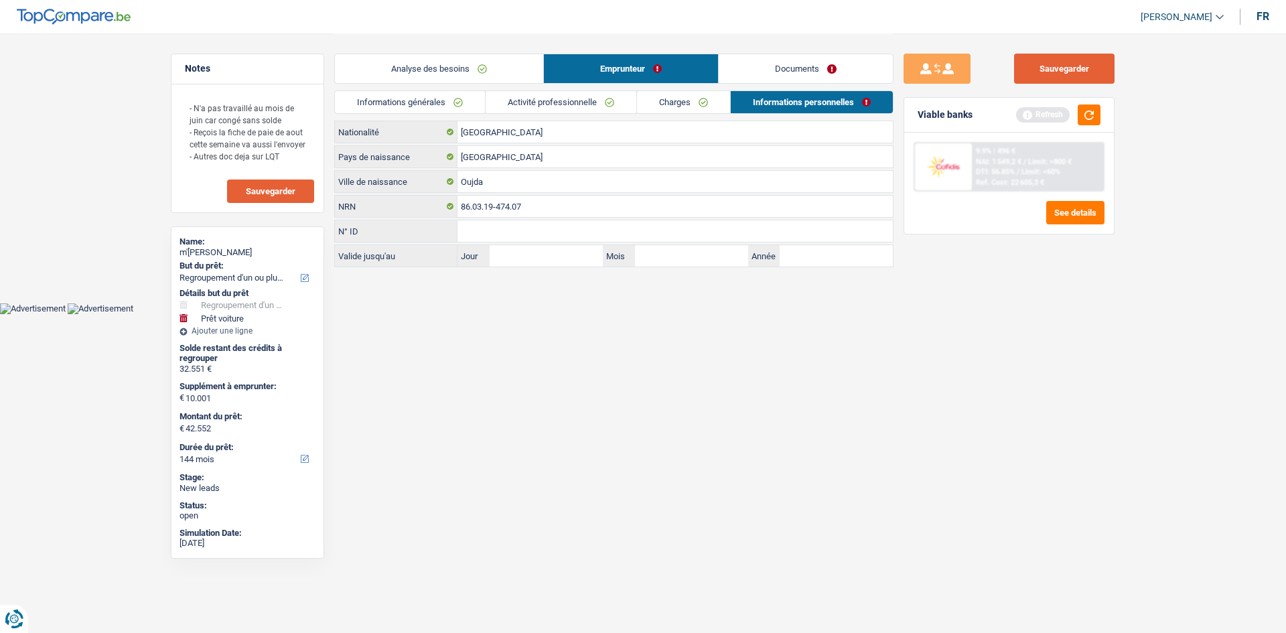
click at [1041, 80] on button "Sauvegarder" at bounding box center [1064, 69] width 101 height 30
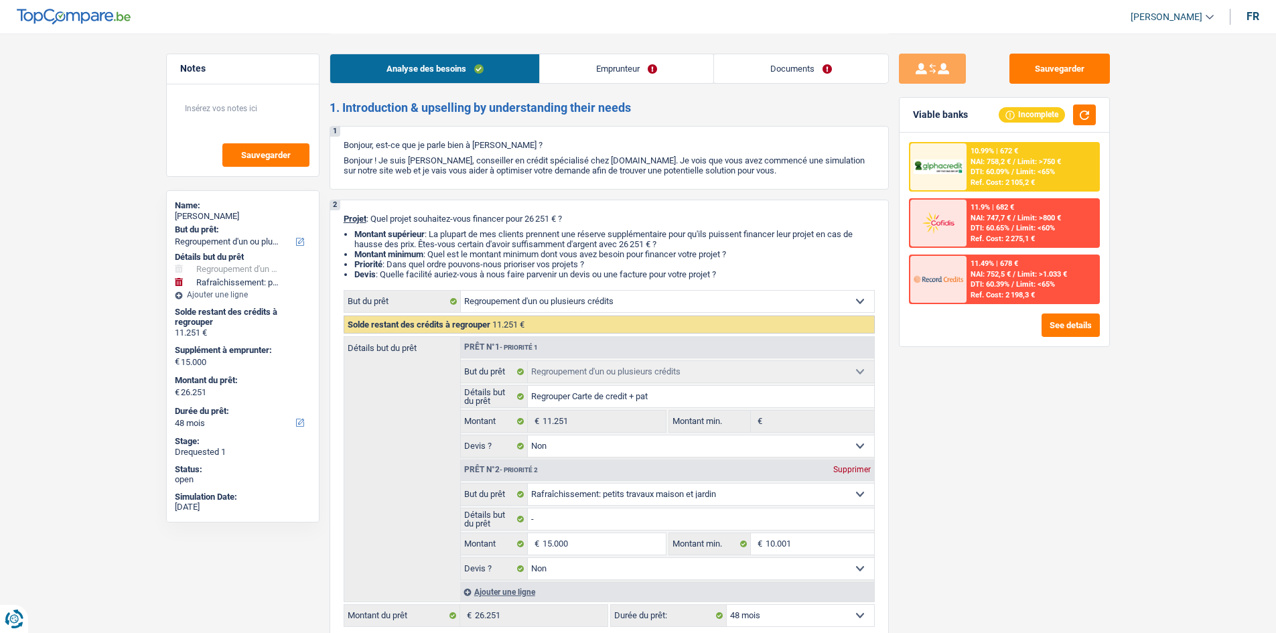
select select "refinancing"
select select "houseOrGarden"
select select "48"
select select "refinancing"
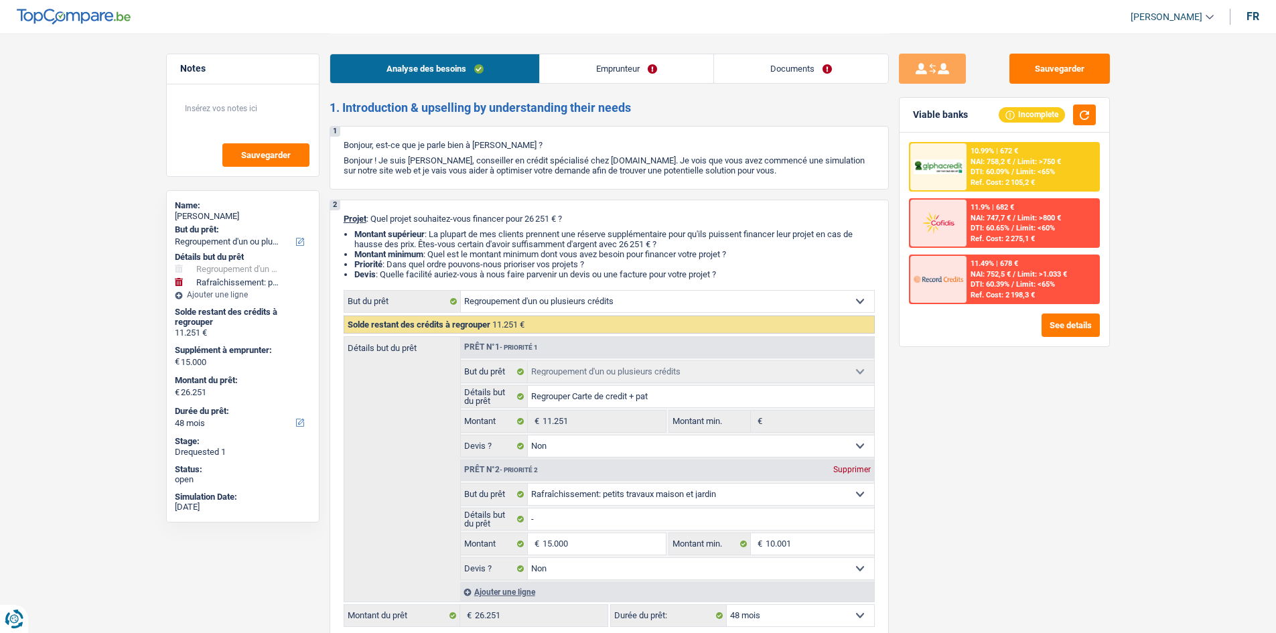
select select "refinancing"
select select "false"
select select "houseOrGarden"
select select "false"
select select "48"
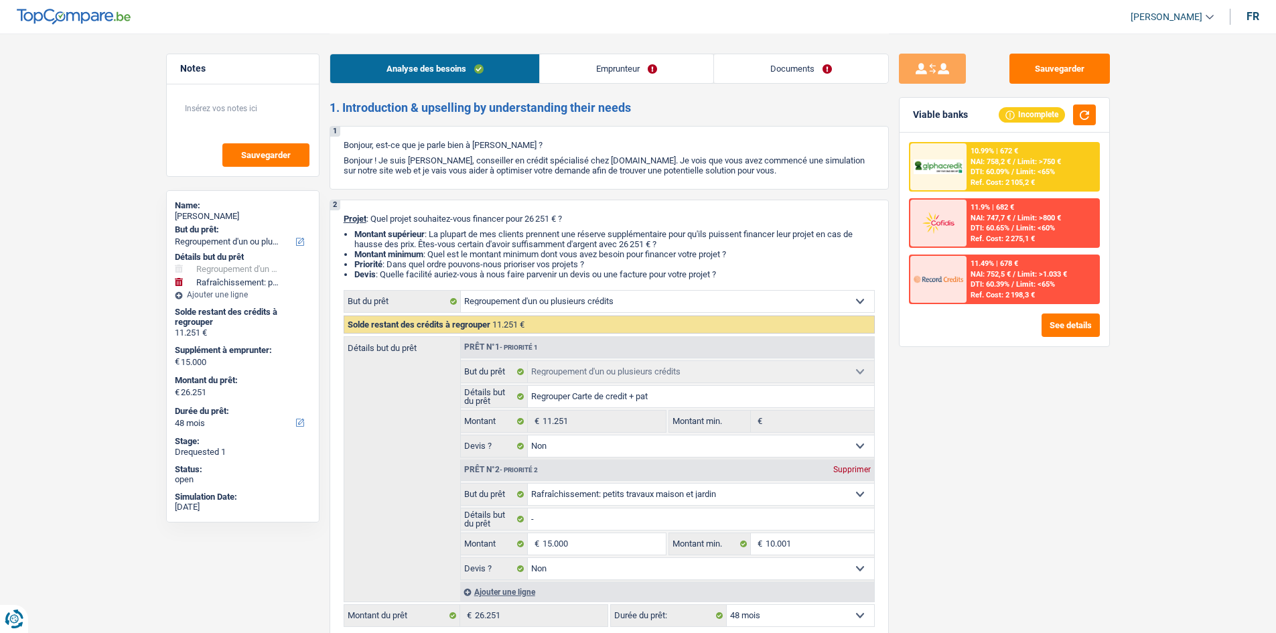
select select "independent"
select select "netSalary"
select select "ownerWithMortgage"
select select "cardOrCredit"
select select "personalLoan"
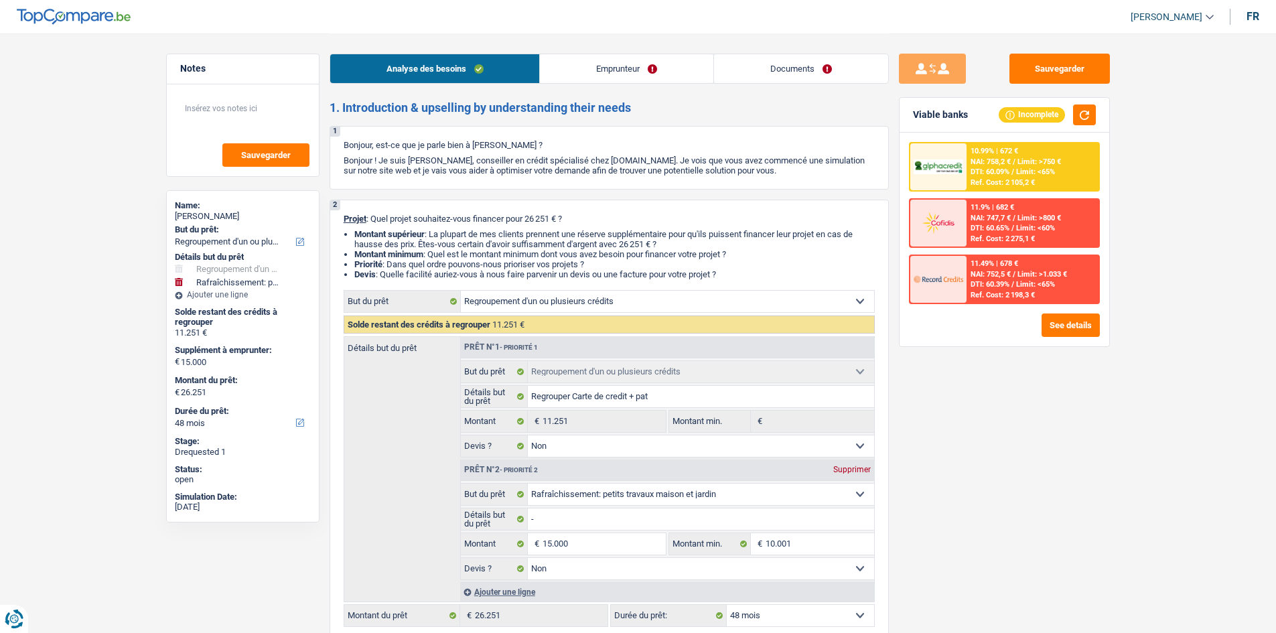
select select "other"
select select "36"
select select "mortgage"
select select "300"
select select "refinancing"
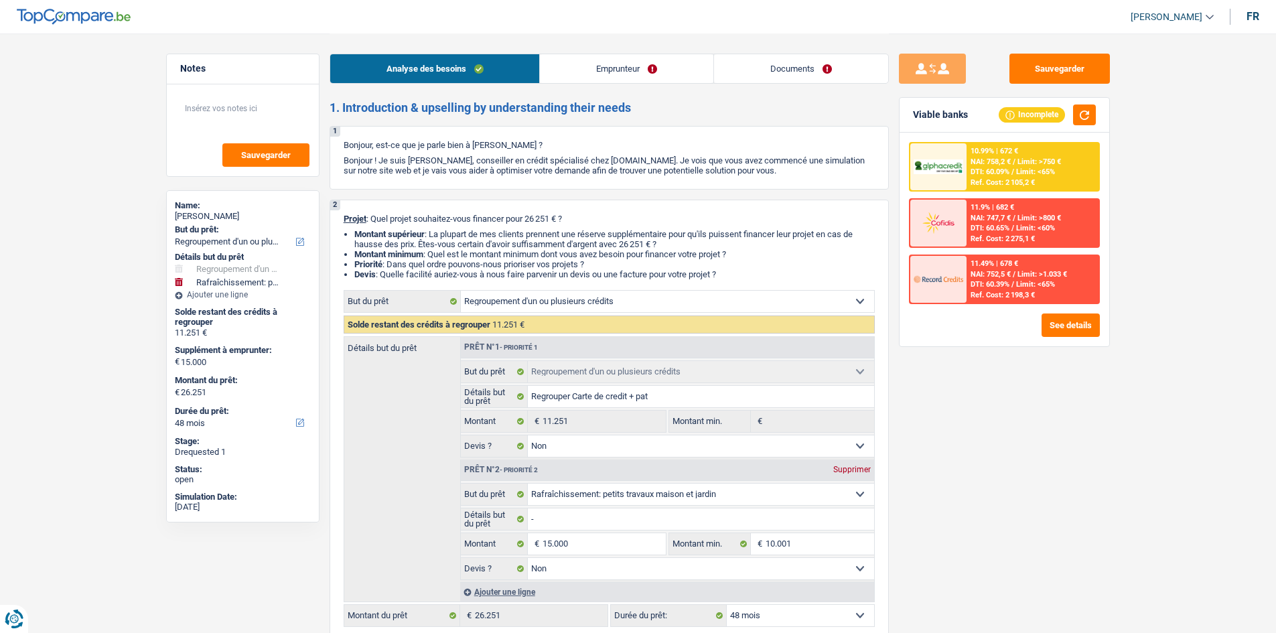
select select "refinancing"
select select "false"
select select "houseOrGarden"
select select "false"
select select "48"
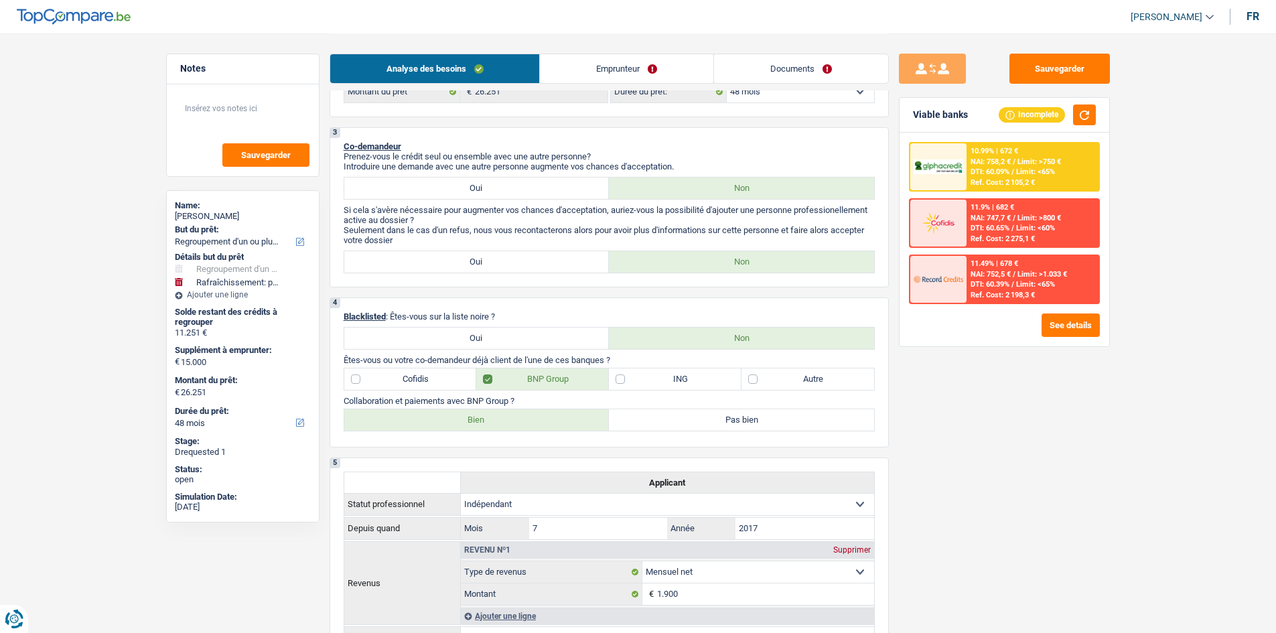
scroll to position [333, 0]
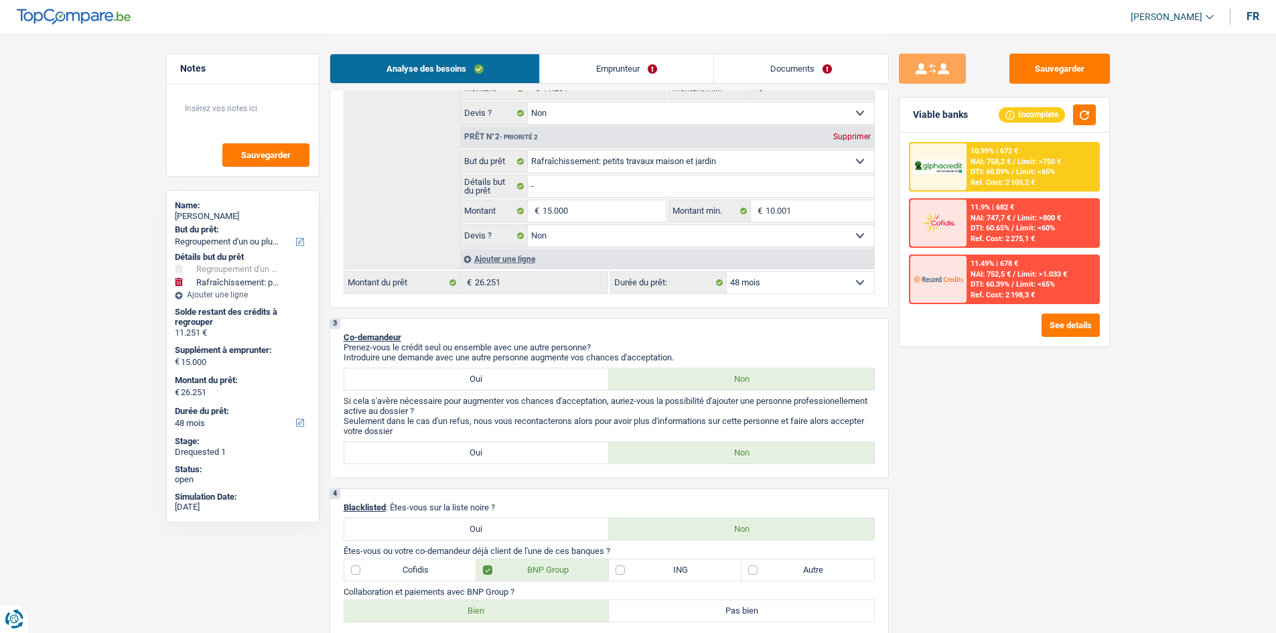
click at [777, 66] on link "Documents" at bounding box center [801, 68] width 174 height 29
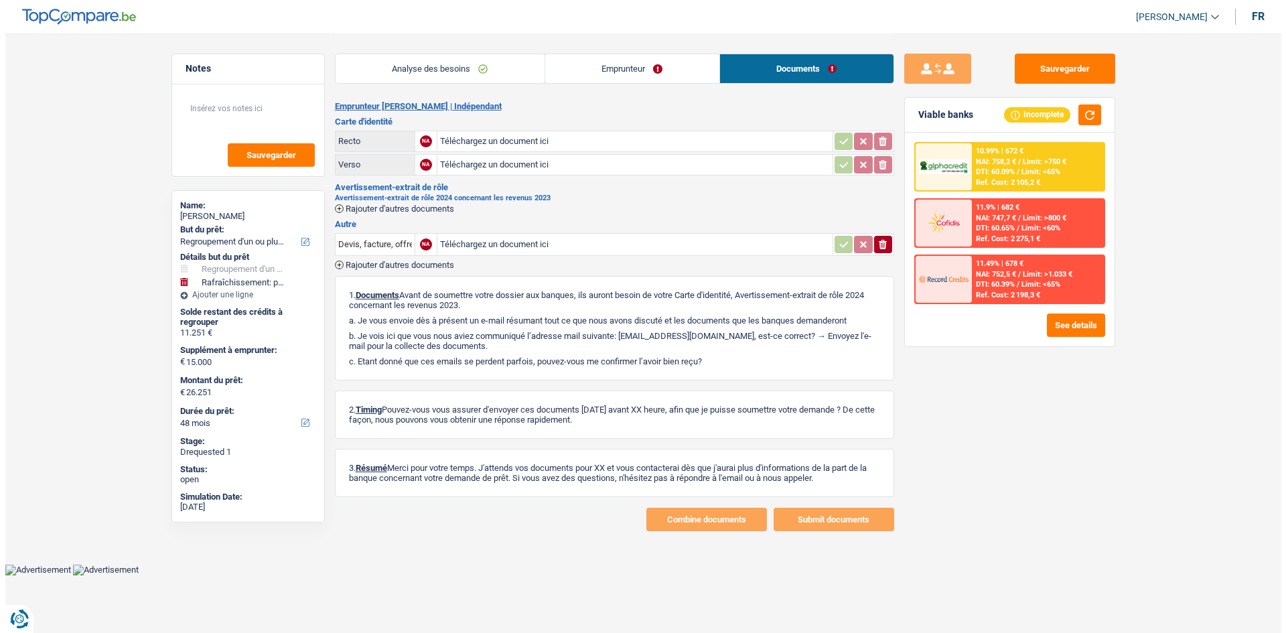
scroll to position [0, 0]
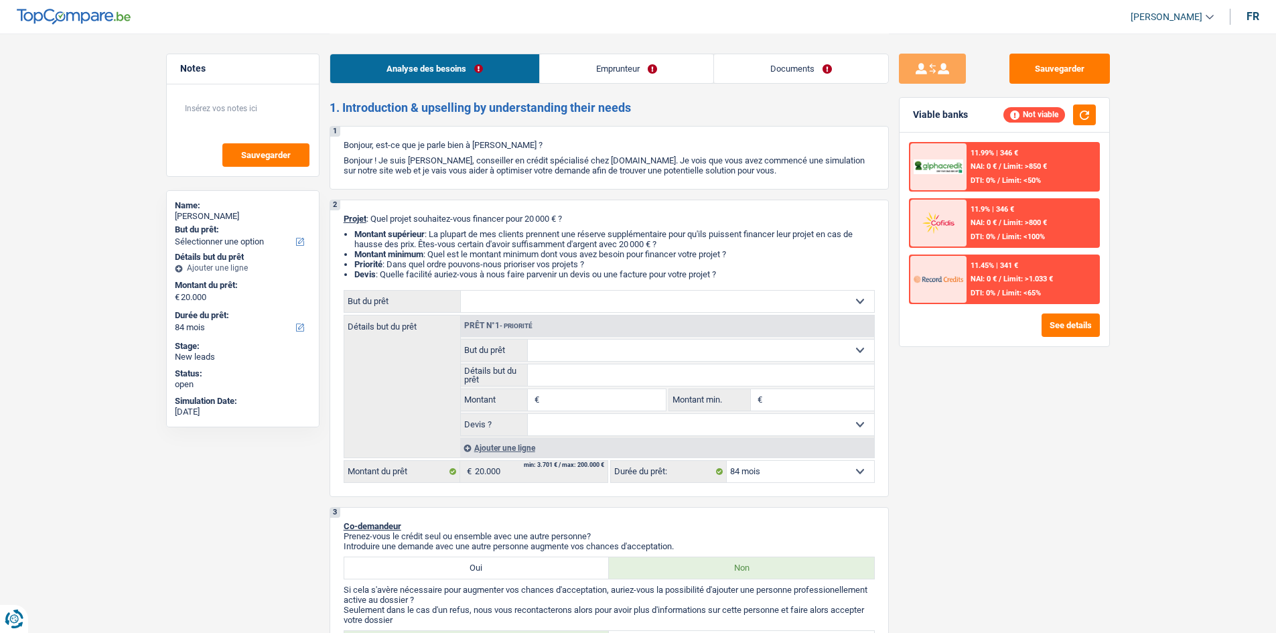
select select "84"
select select "worker"
select select "netSalary"
select select "rents"
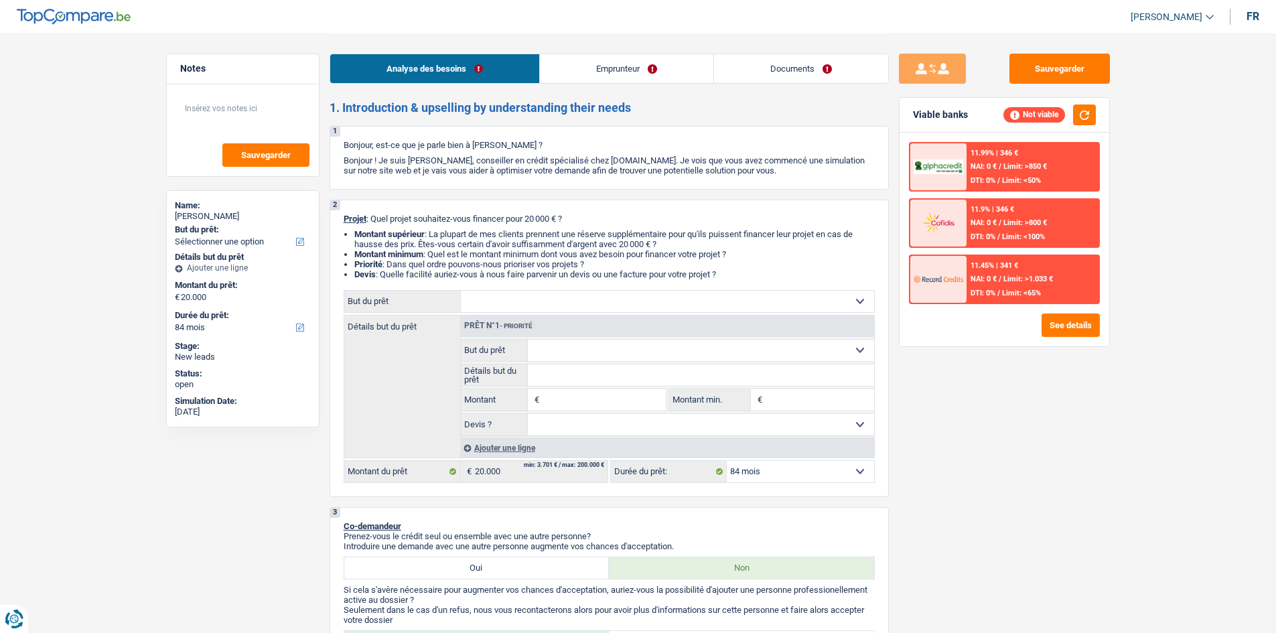
select select "84"
click at [645, 295] on select "Confort maison: meubles, textile, peinture, électroménager, outillage non-profe…" at bounding box center [667, 301] width 413 height 21
select select "car"
click at [461, 291] on select "Confort maison: meubles, textile, peinture, électroménager, outillage non-profe…" at bounding box center [667, 301] width 413 height 21
select select "car"
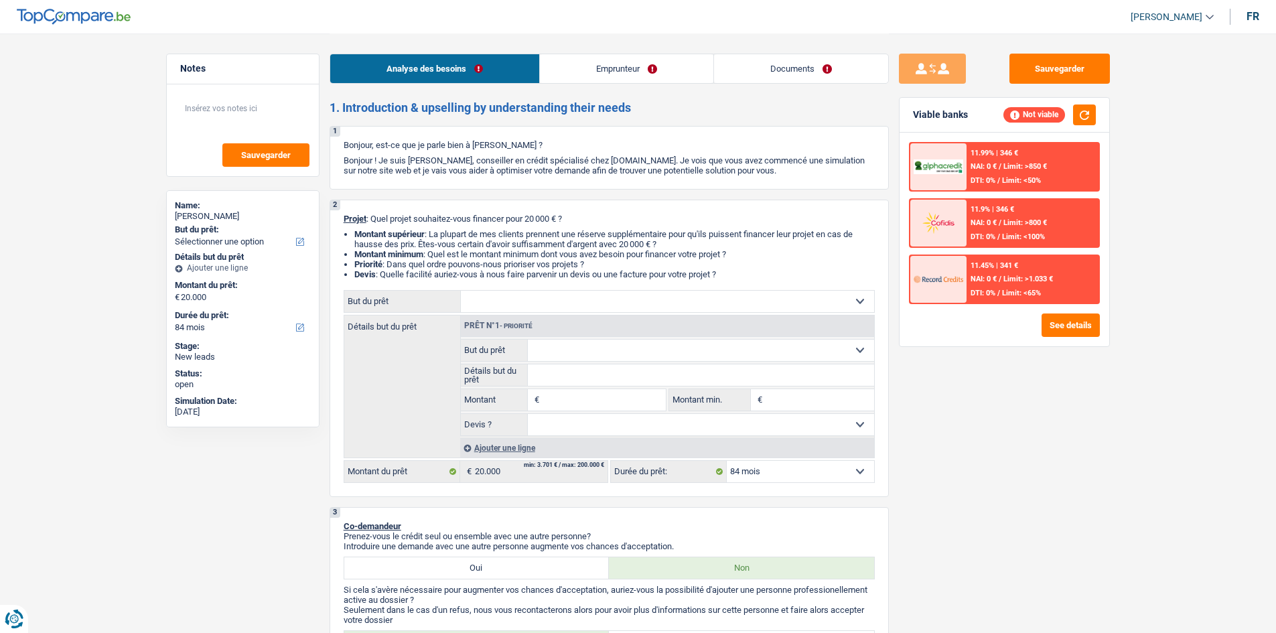
select select "60"
select select "car"
type input "20.000"
select select "60"
select select "car"
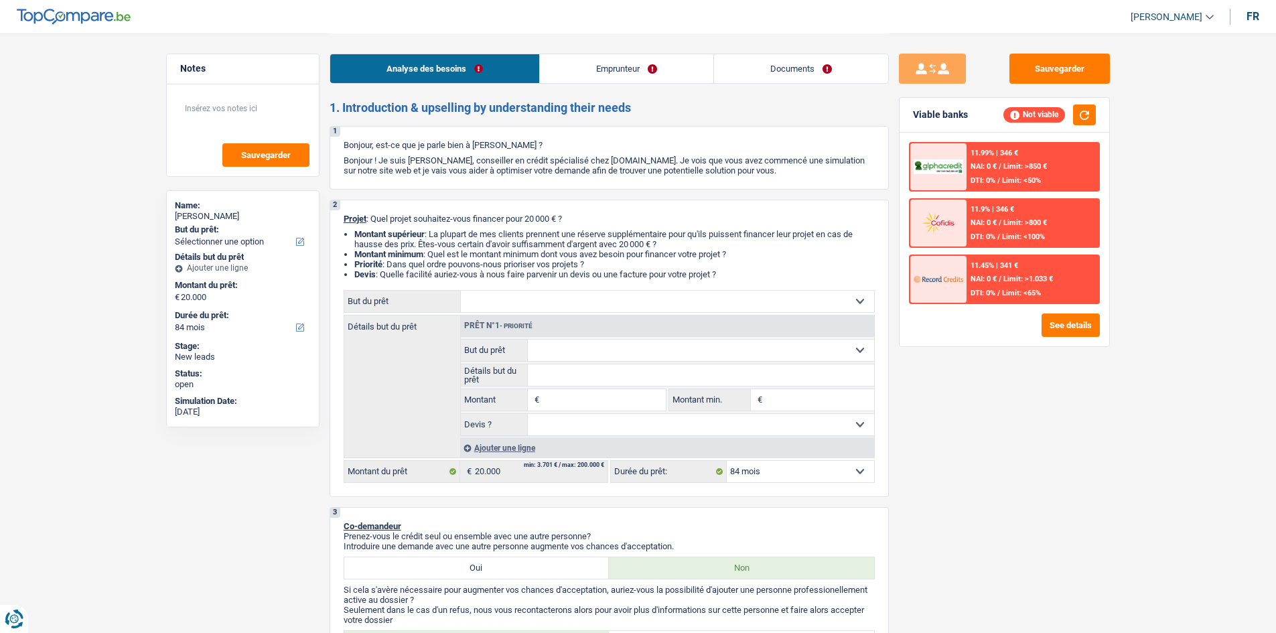
select select "car"
type input "20.000"
select select "60"
select select "car"
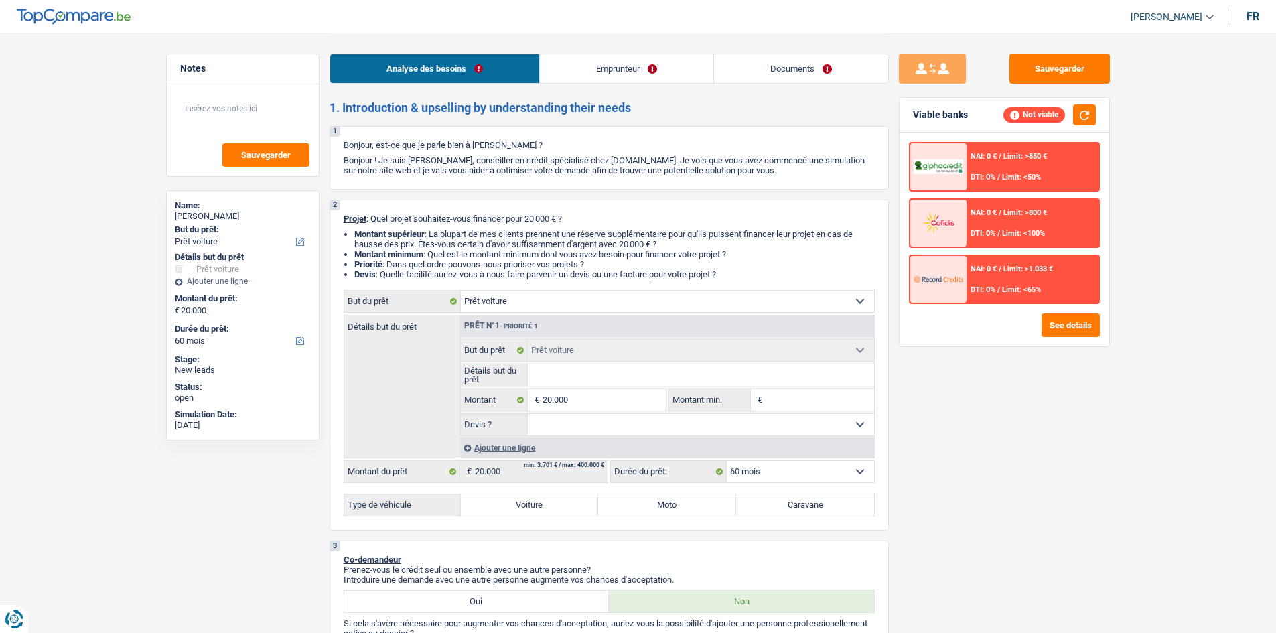
drag, startPoint x: 795, startPoint y: 295, endPoint x: 792, endPoint y: 302, distance: 7.2
click at [795, 295] on select "Confort maison: meubles, textile, peinture, électroménager, outillage non-profe…" at bounding box center [667, 301] width 413 height 21
select select "houseOrGarden"
click at [461, 291] on select "Confort maison: meubles, textile, peinture, électroménager, outillage non-profe…" at bounding box center [667, 301] width 413 height 21
select select "houseOrGarden"
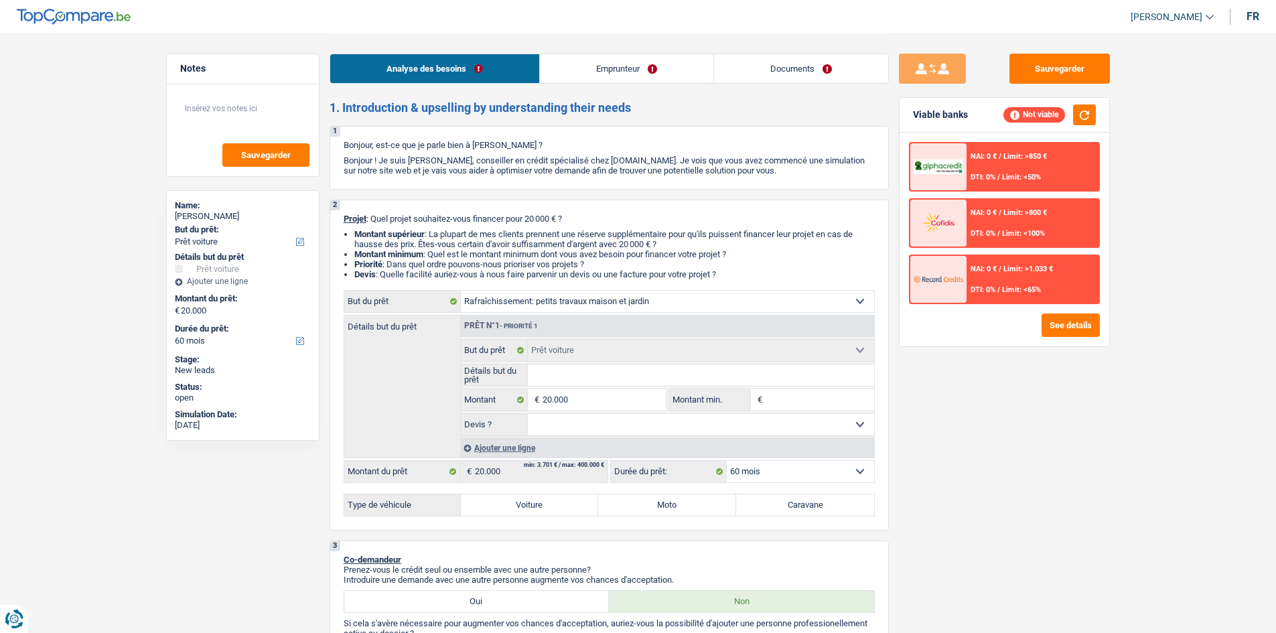
select select "houseOrGarden"
select select "car"
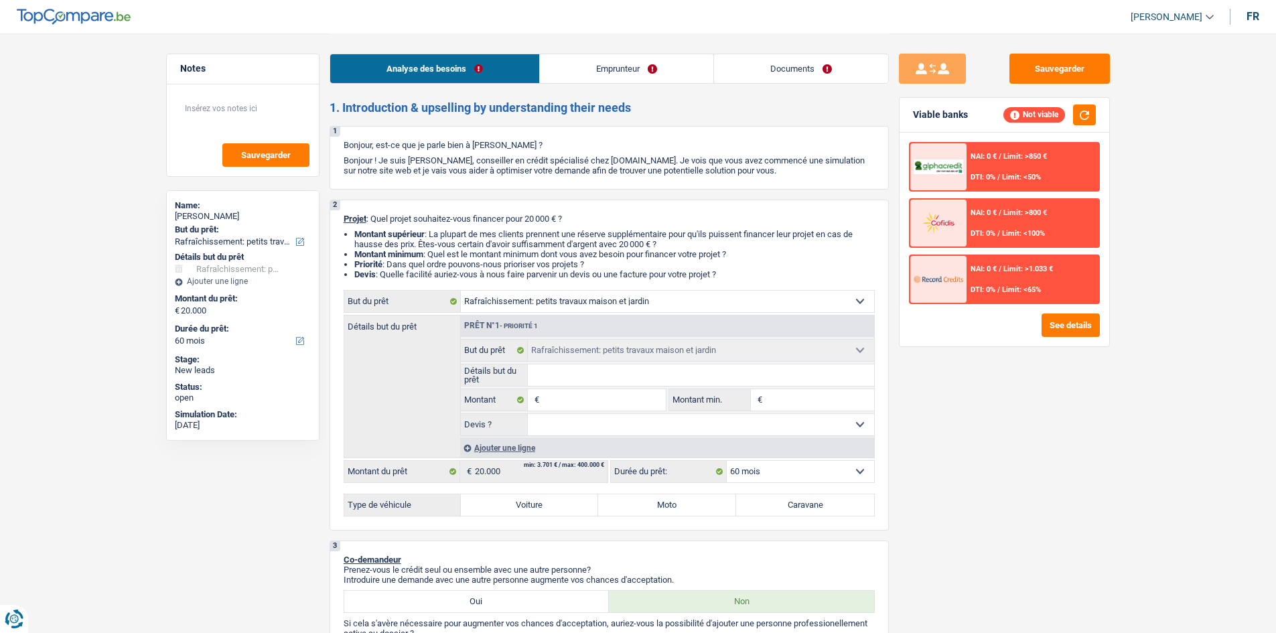
select select "car"
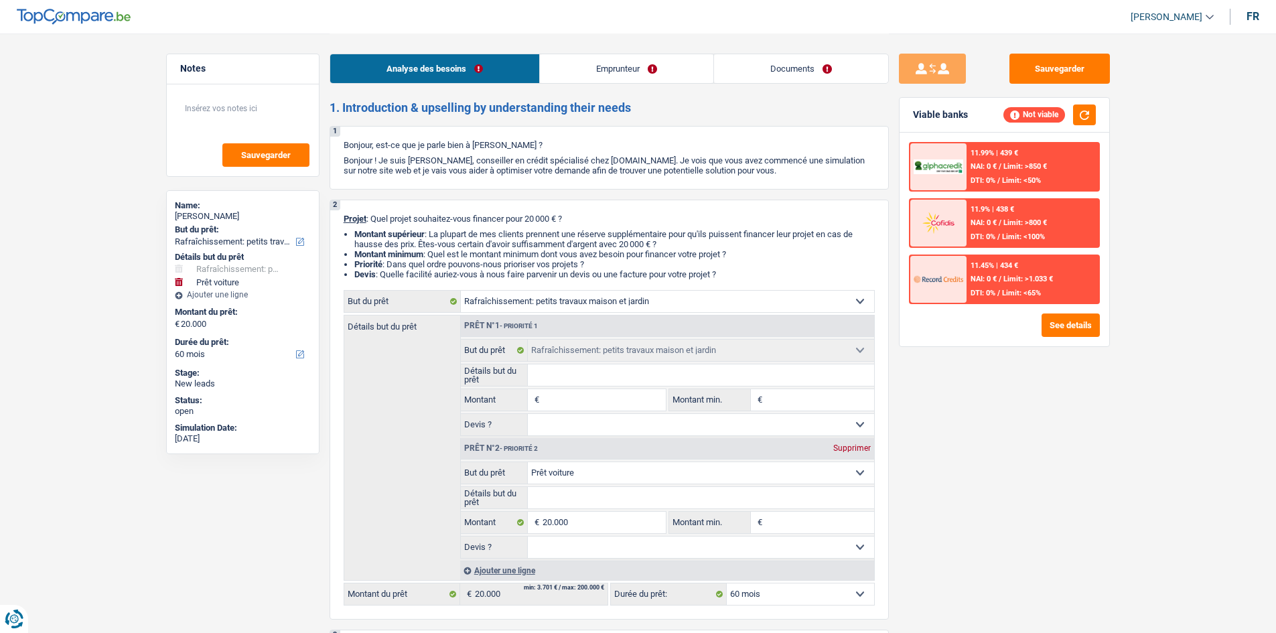
click at [847, 444] on div "Supprimer" at bounding box center [852, 448] width 44 height 8
type input "0"
select select
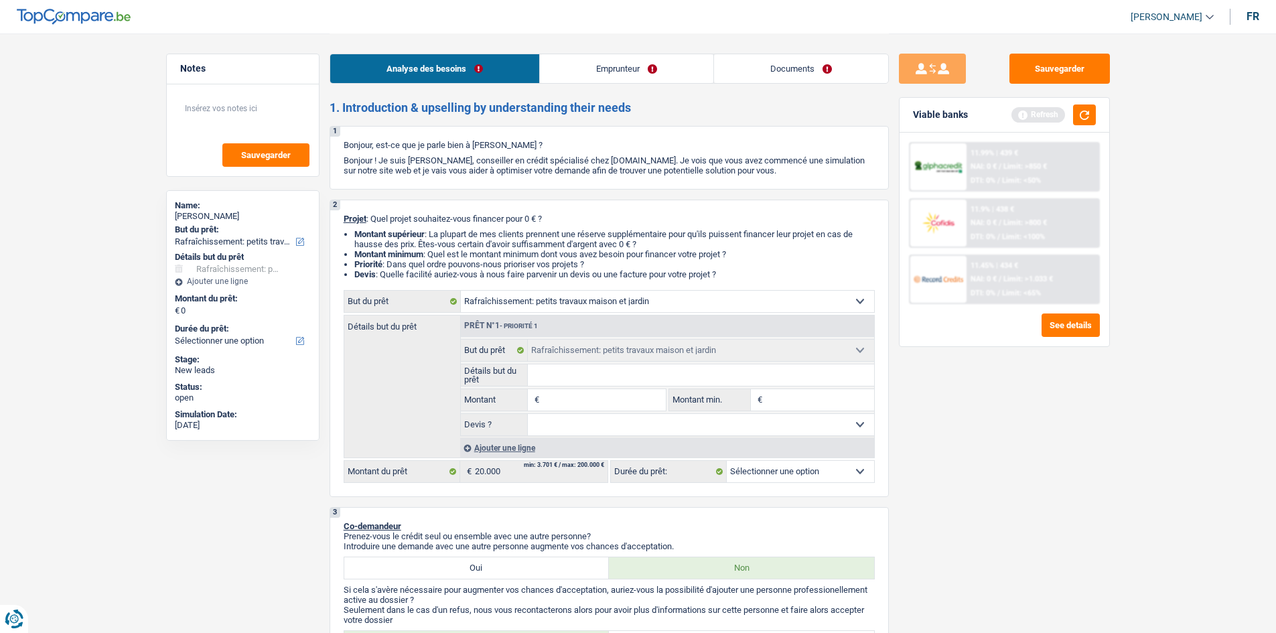
click at [576, 395] on input "Montant" at bounding box center [604, 399] width 123 height 21
type input "2"
type input "20"
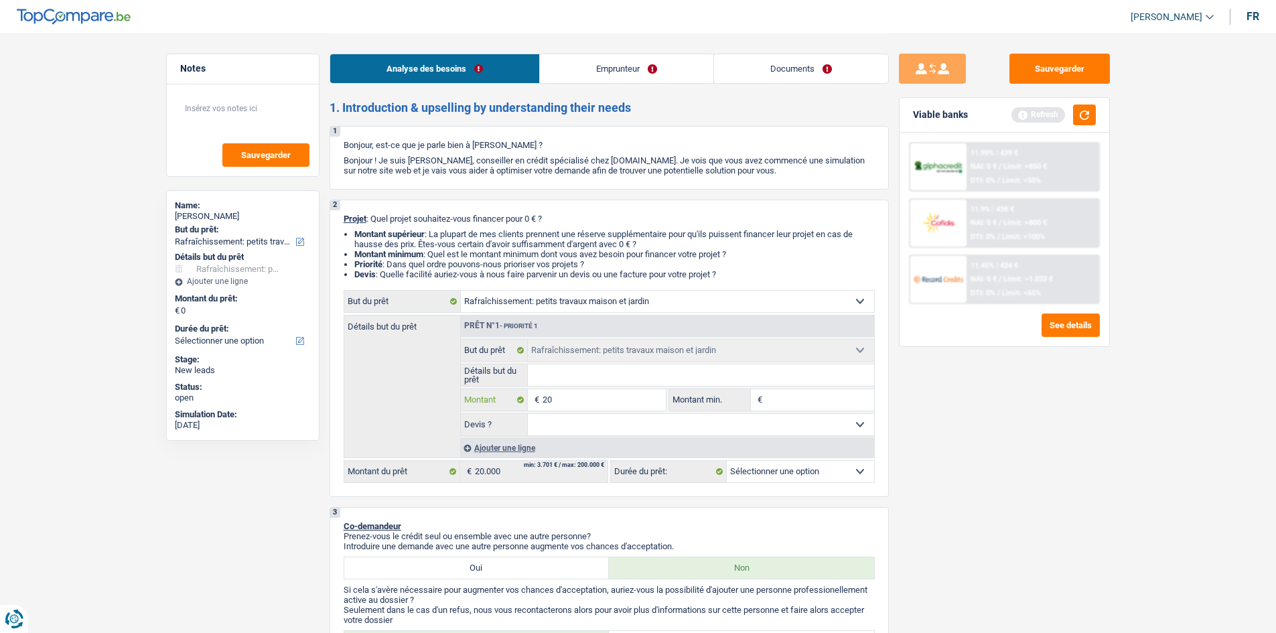
type input "200"
type input "2.000"
type input "20.000"
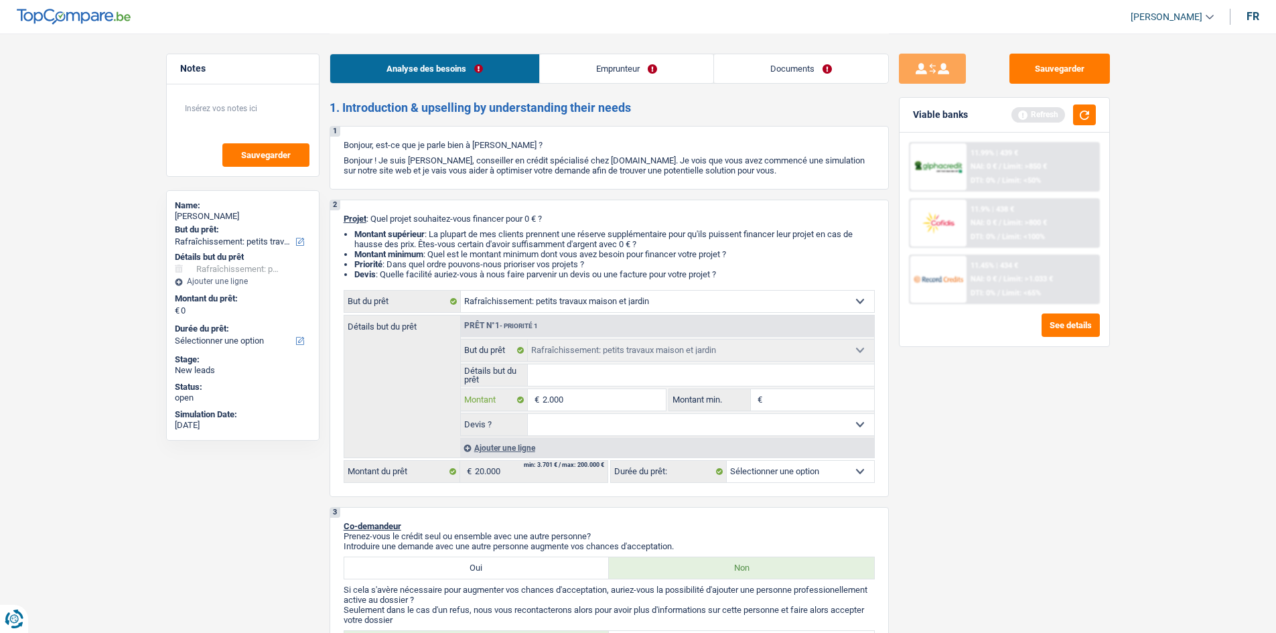
type input "20.000"
click at [1083, 115] on button "button" at bounding box center [1084, 115] width 23 height 21
select select "84"
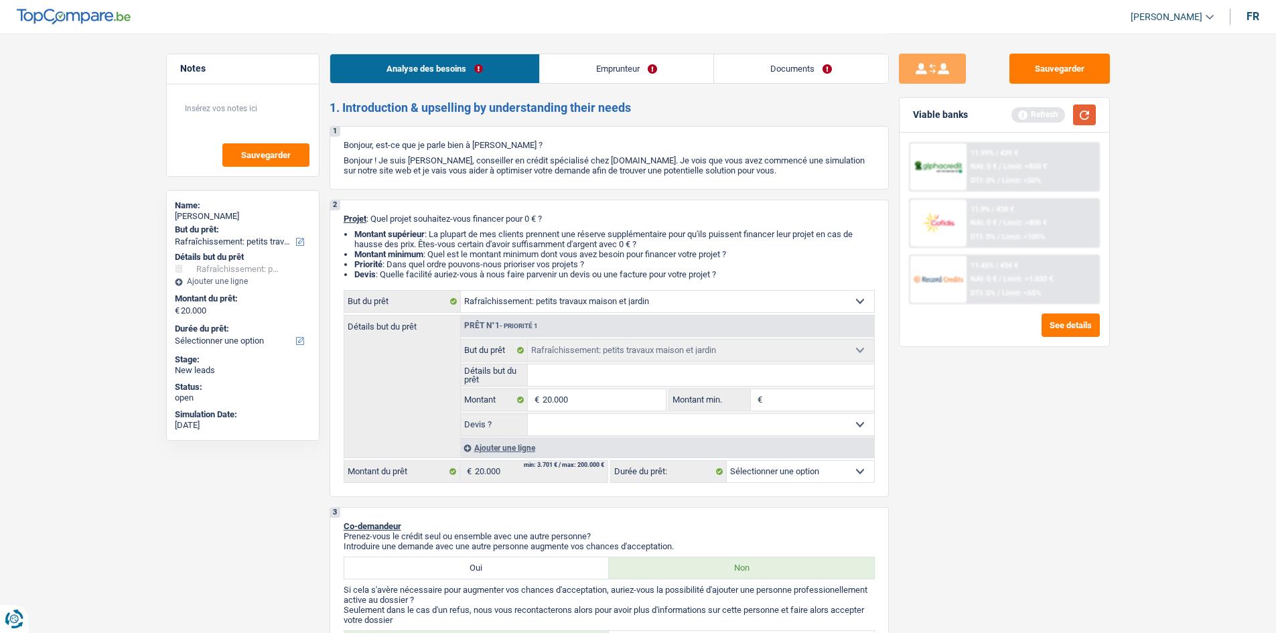
select select "84"
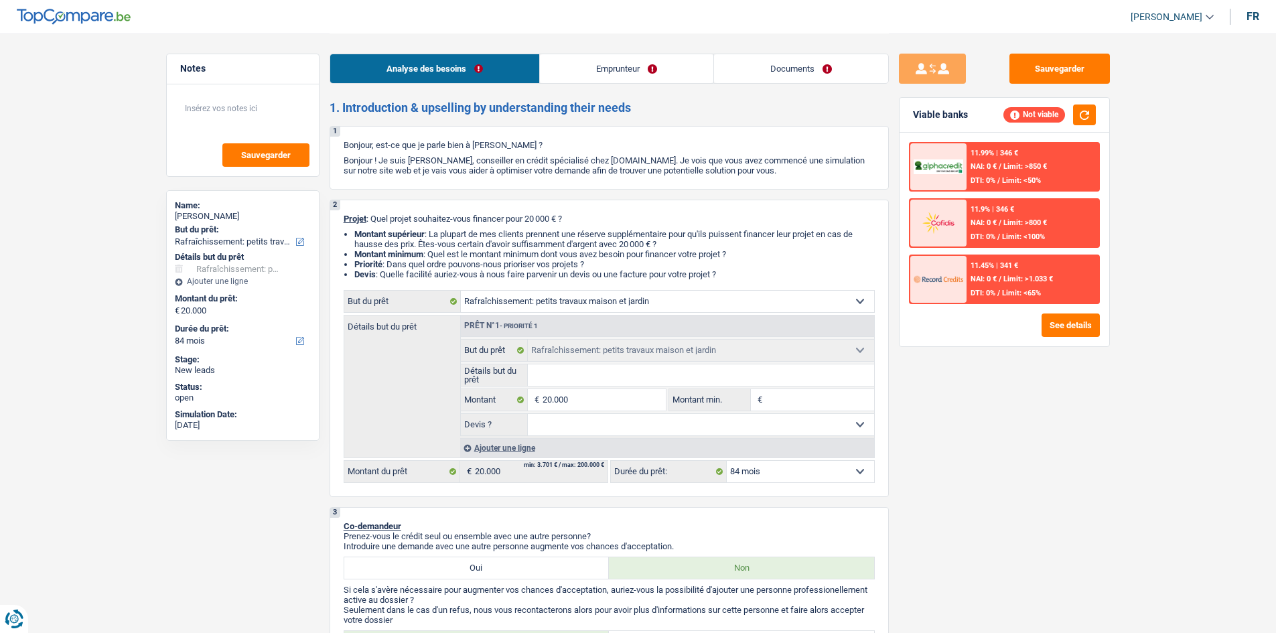
click at [819, 407] on input "Montant min." at bounding box center [820, 399] width 109 height 21
type input "1"
type input "19"
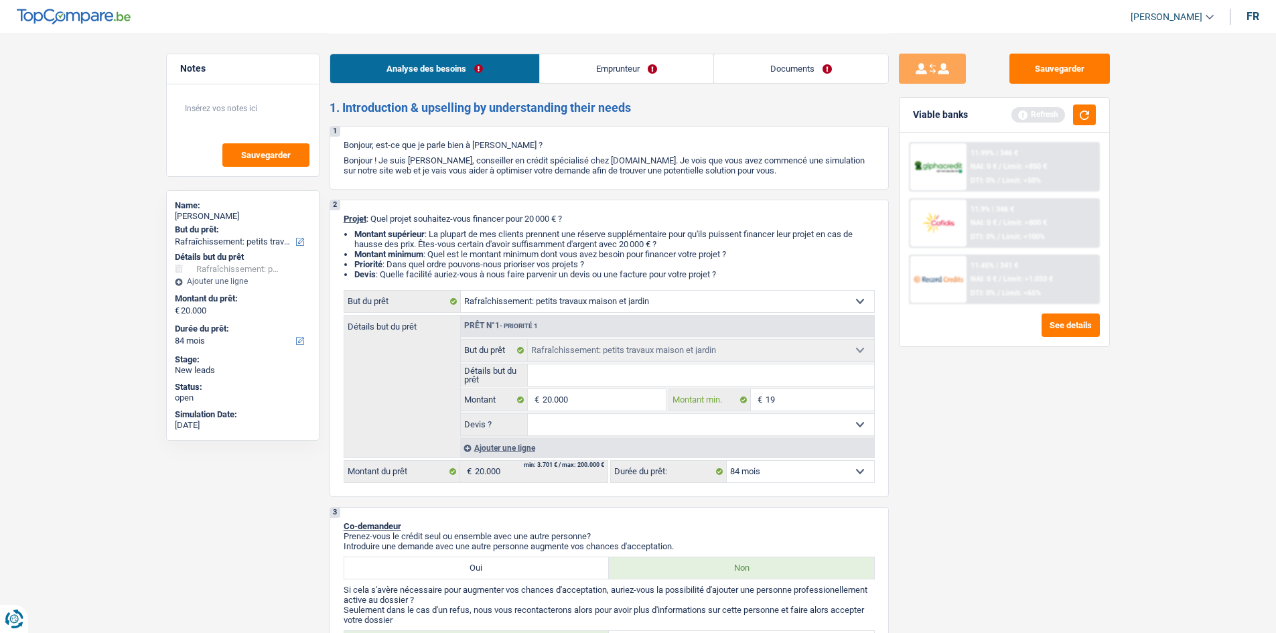
type input "190"
type input "1.900"
type input "19.000"
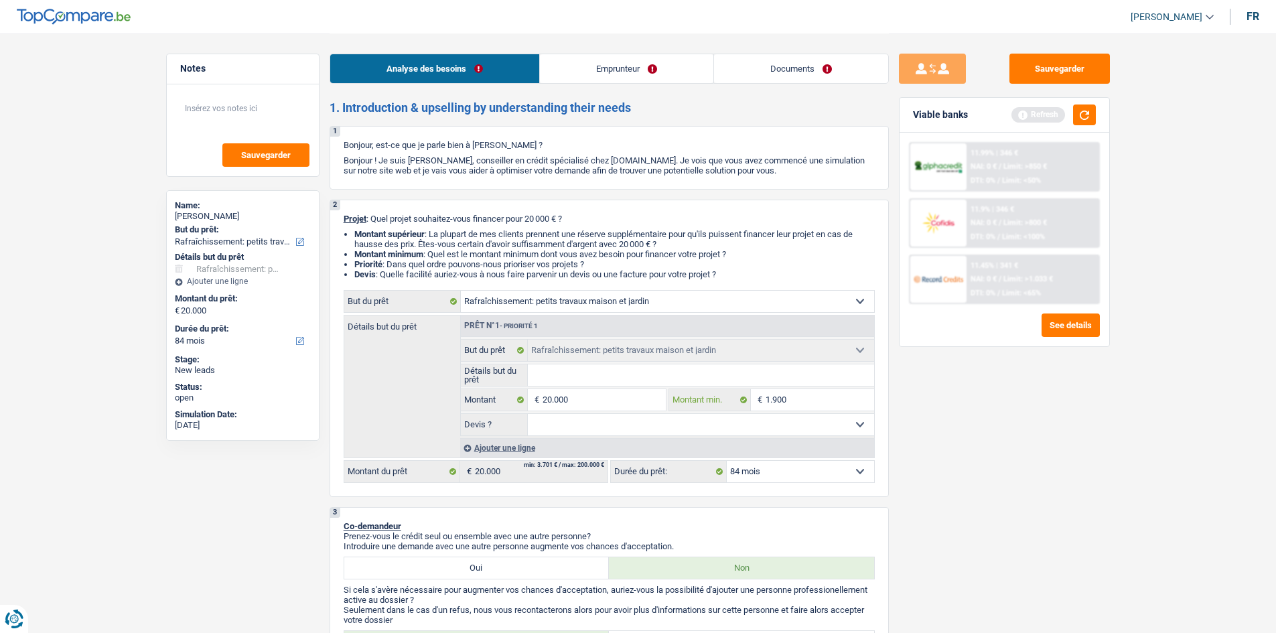
type input "19.000"
click at [1077, 116] on button "button" at bounding box center [1084, 115] width 23 height 21
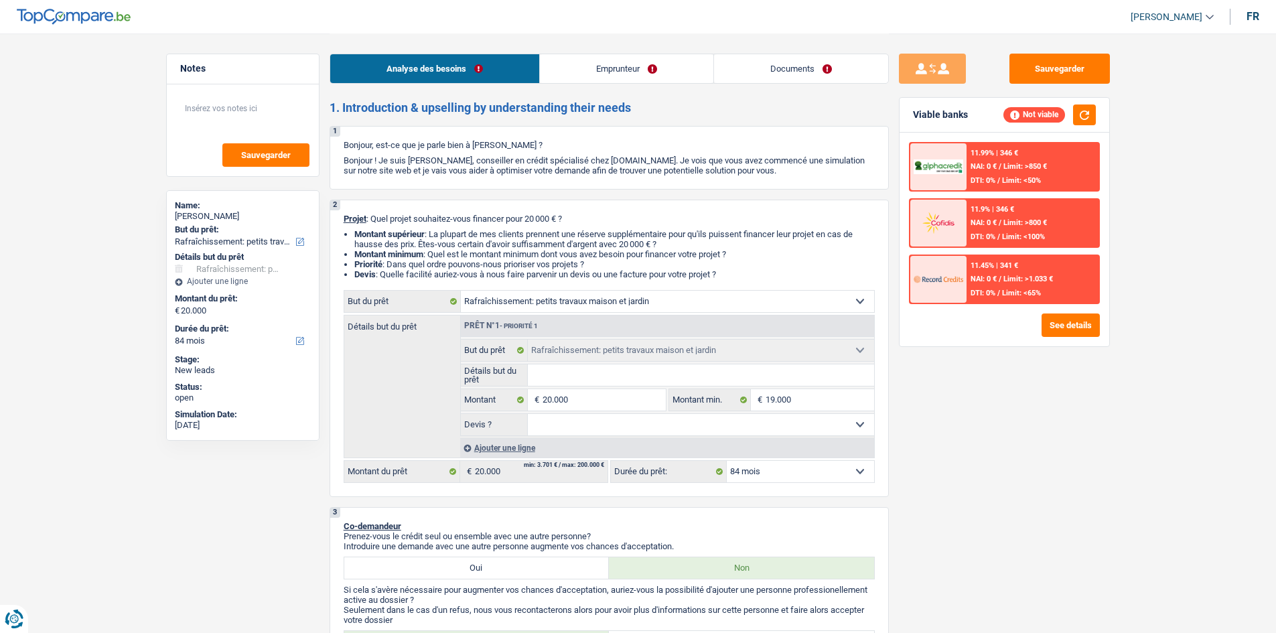
click at [598, 375] on input "Détails but du prêt" at bounding box center [701, 375] width 346 height 21
type input "R"
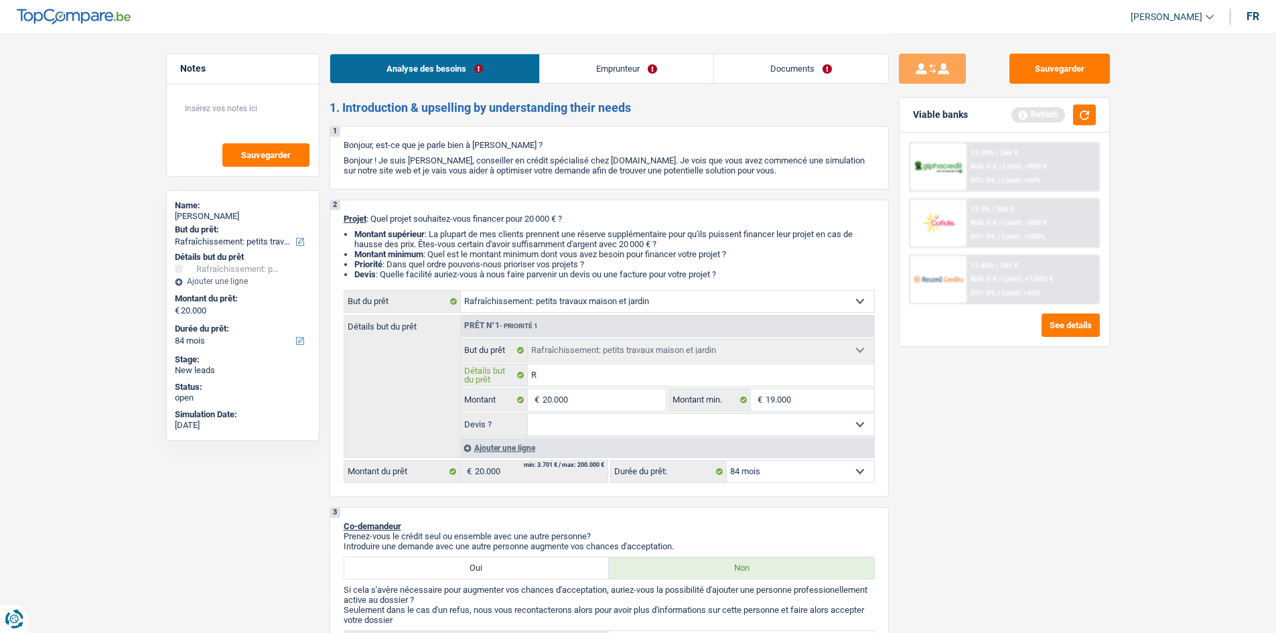
type input "Ra"
type input "Raf"
type input "Rafr"
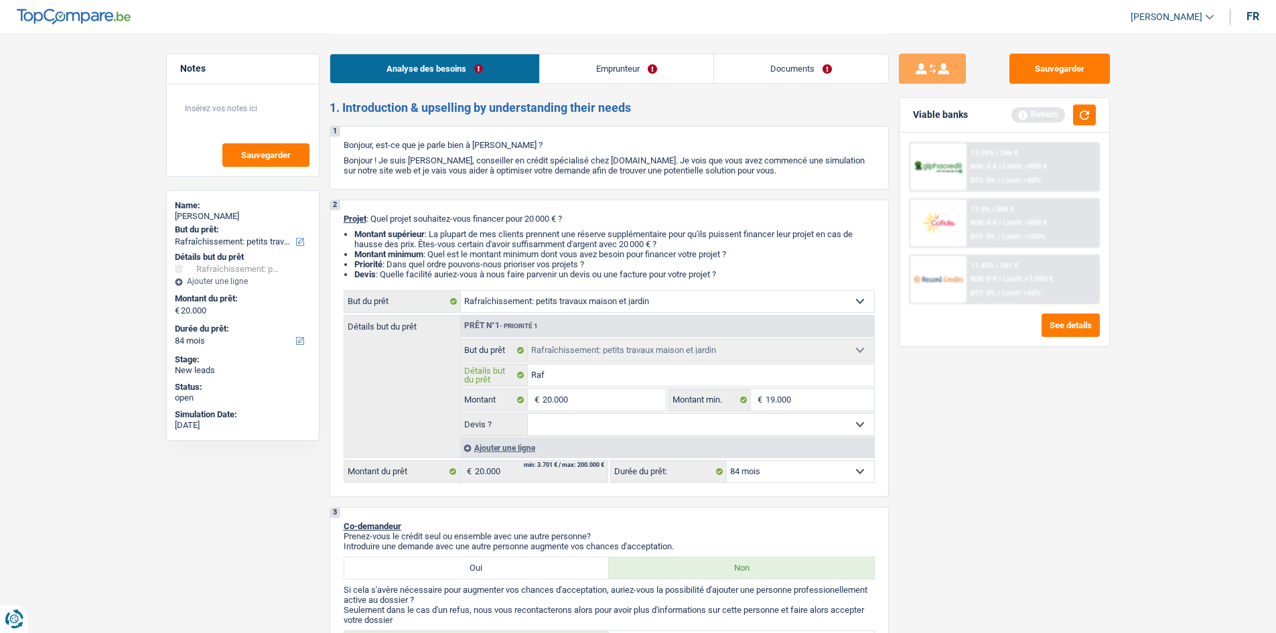
type input "Rafr"
type input "Rafra"
type input "Rafrai"
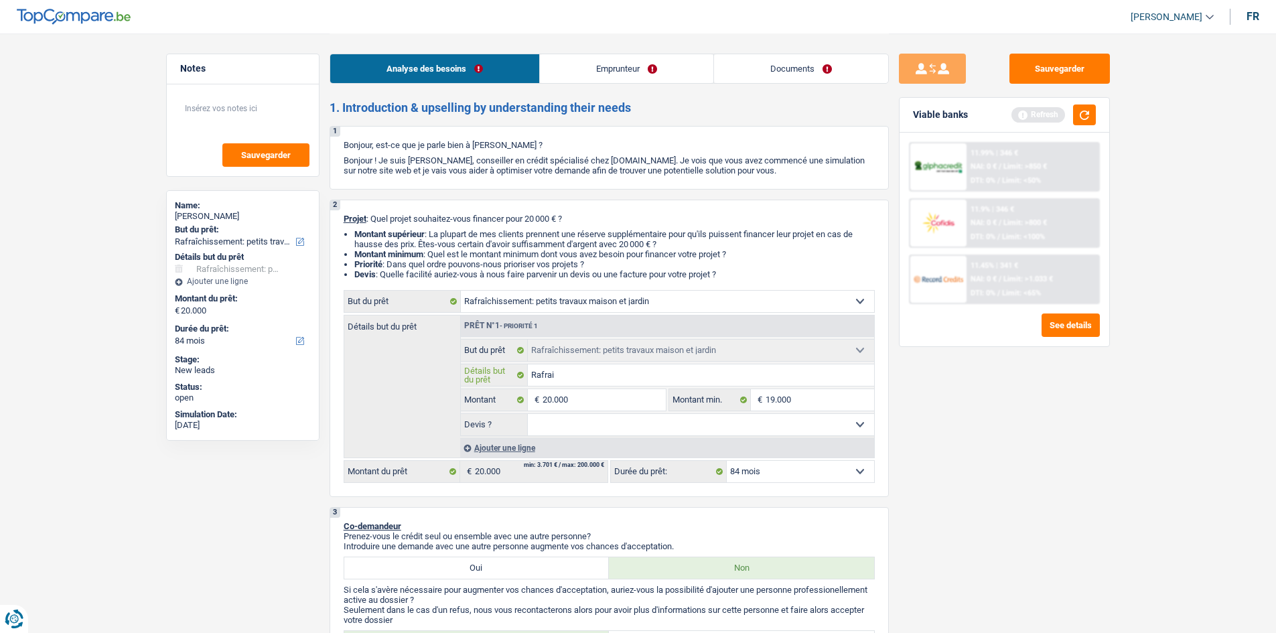
type input "Rafraic"
type input "Rafraich"
type input "Rafraichis"
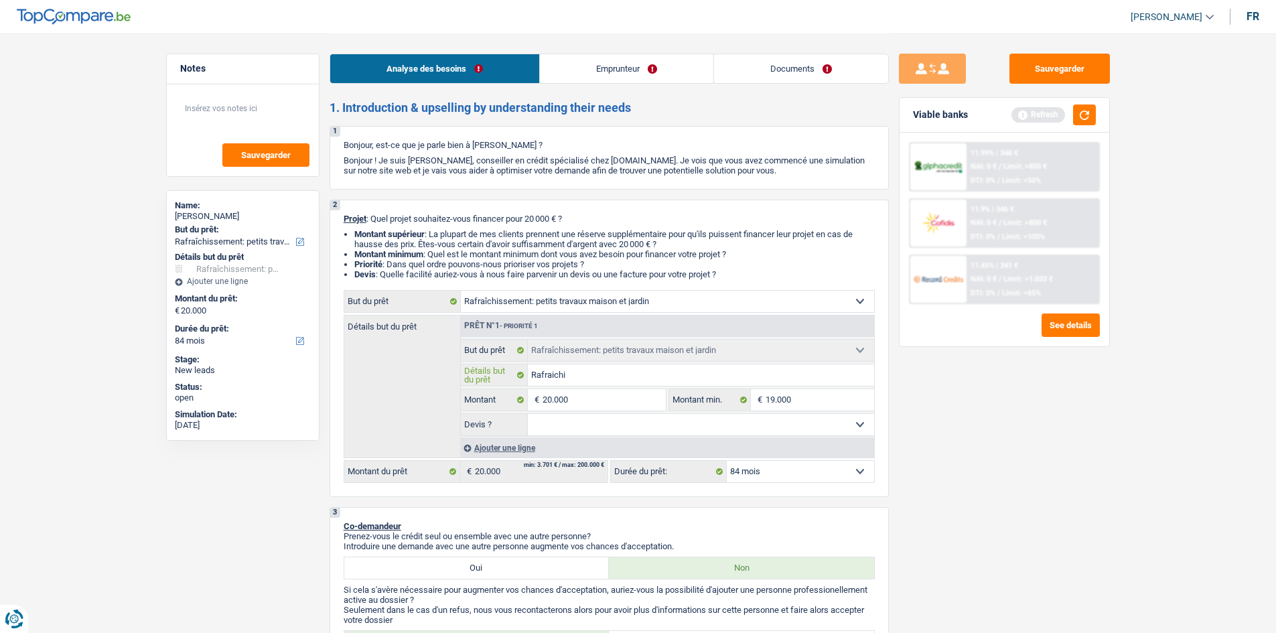
type input "Rafraichis"
type input "Rafraichiss"
type input "Rafraichisse"
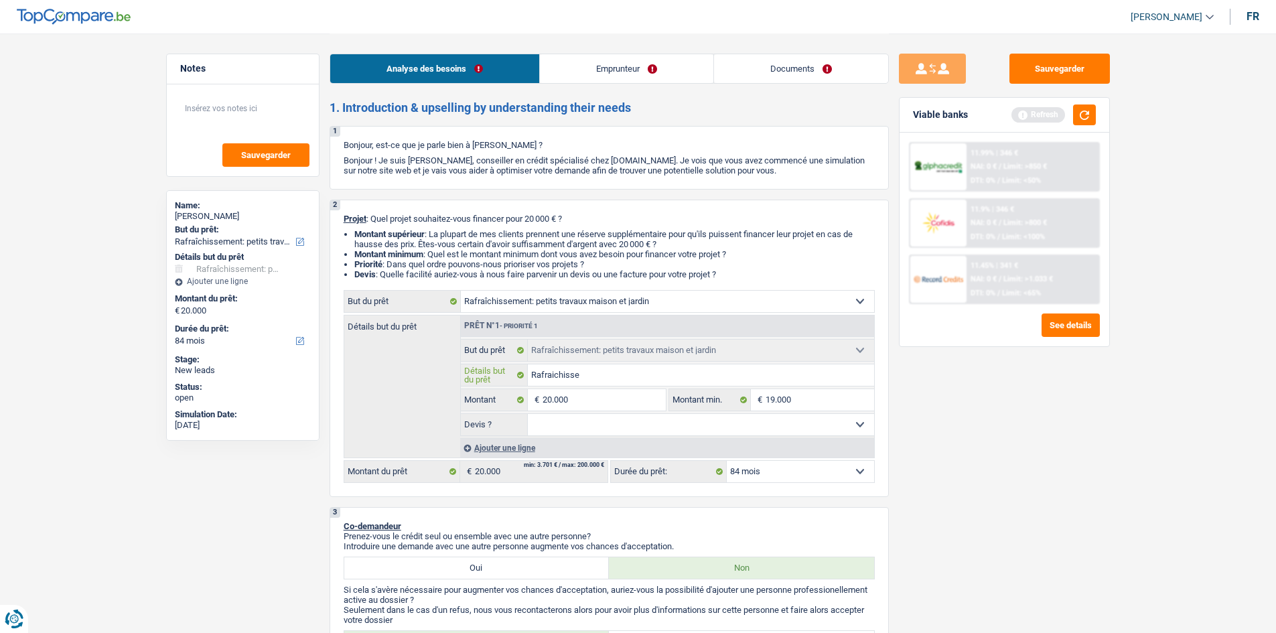
type input "Rafraichissem"
type input "Rafraichisseme"
type input "Rafraichissemen"
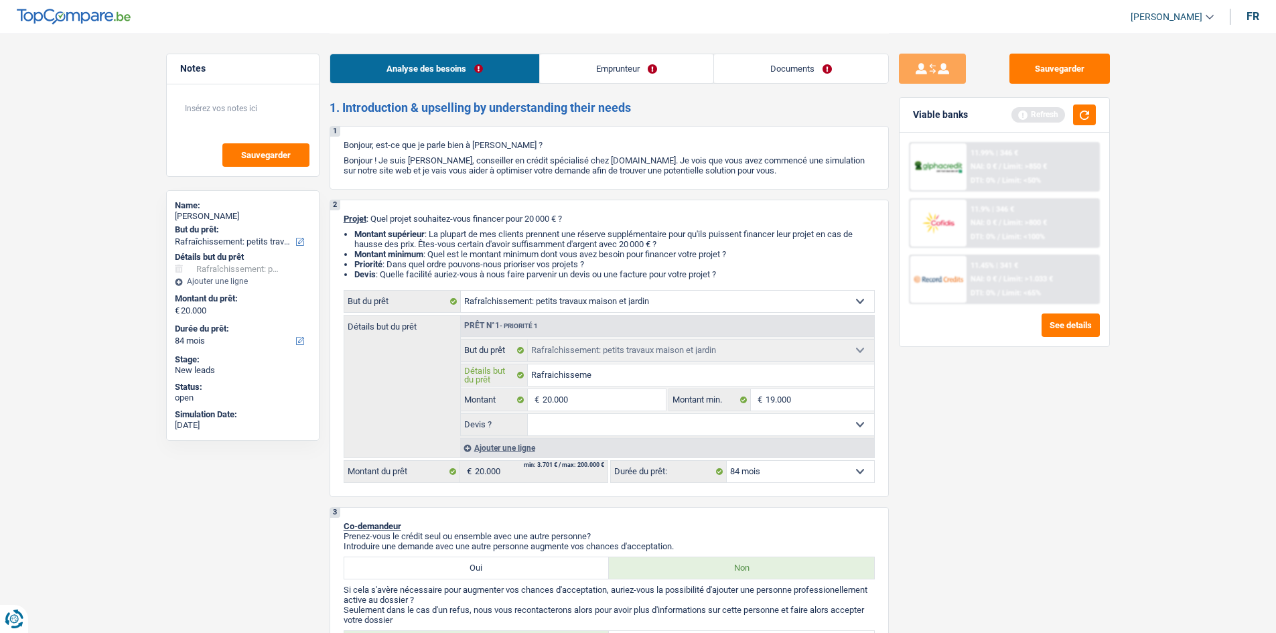
type input "Rafraichissemen"
type input "Rafraichissement"
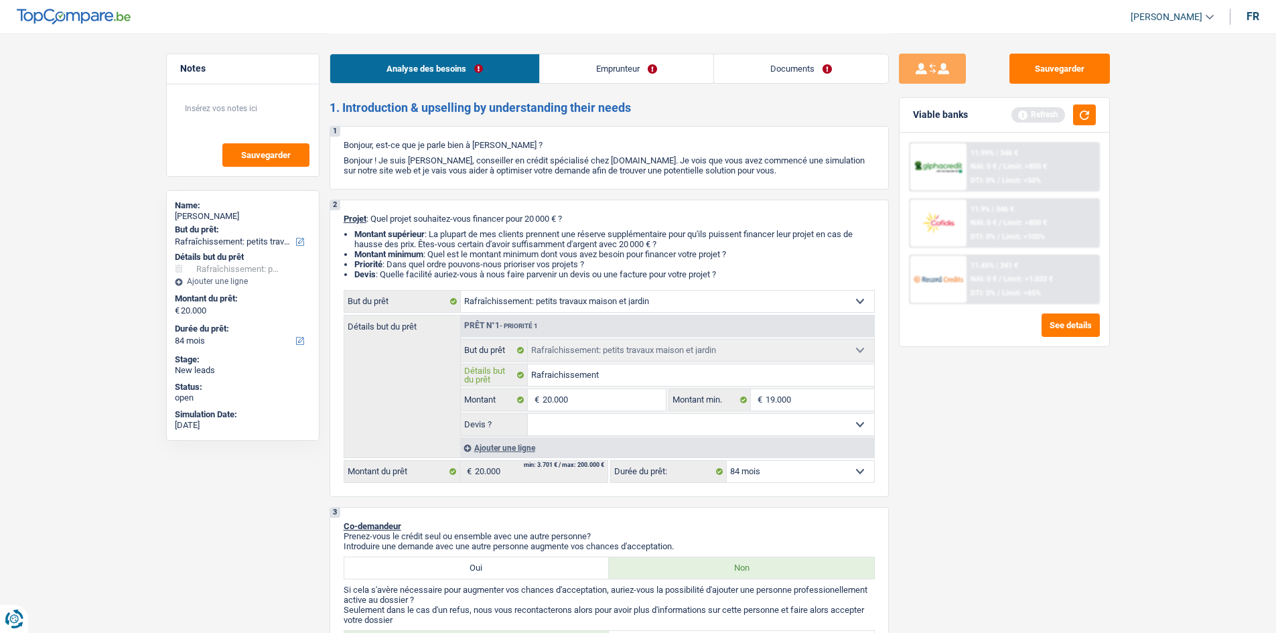
type input "Rafraichissement +"
type input "Rafraichissement + p"
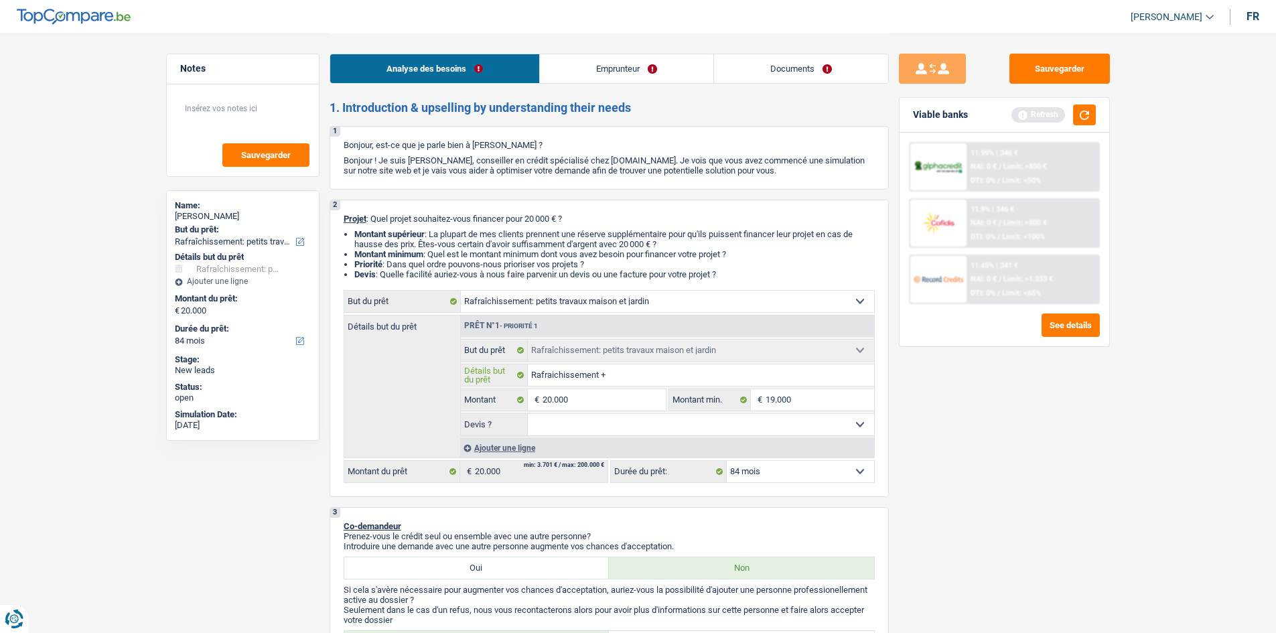
type input "Rafraichissement + p"
type input "Rafraichissement + pe"
type input "Rafraichissement + pei"
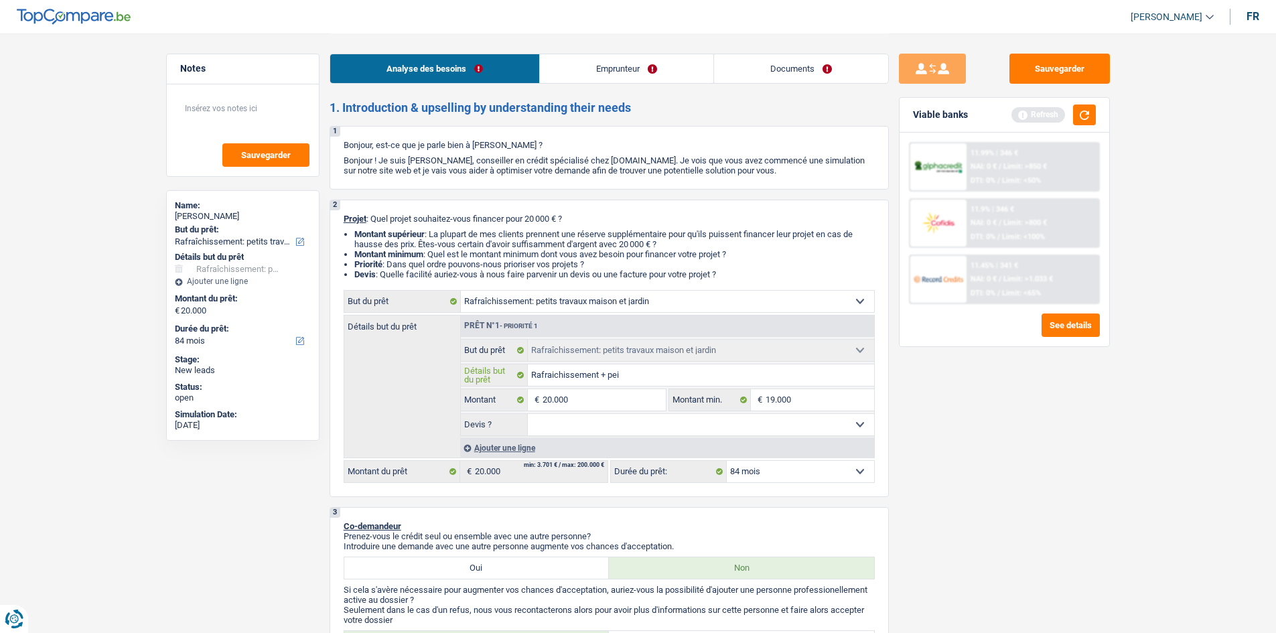
type input "Rafraichissement + pein"
type input "Rafraichissement + peint"
type input "Rafraichissement + peintu"
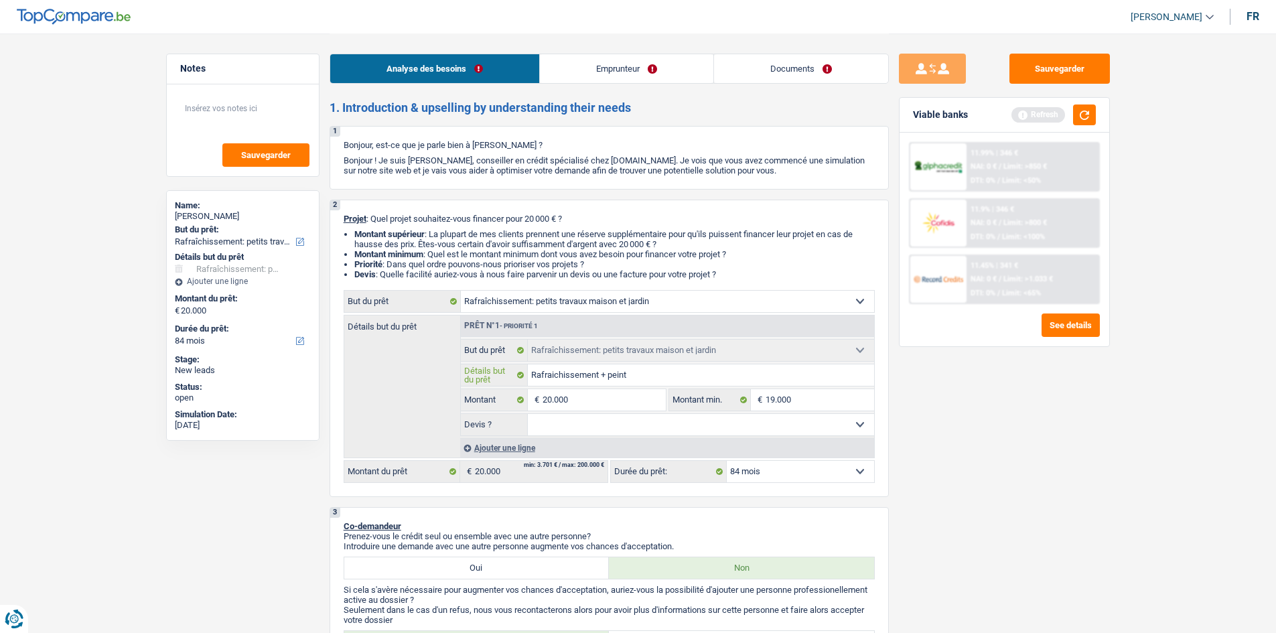
type input "Rafraichissement + peintu"
type input "Rafraichissement + peintur"
type input "Rafraichissement + peinture"
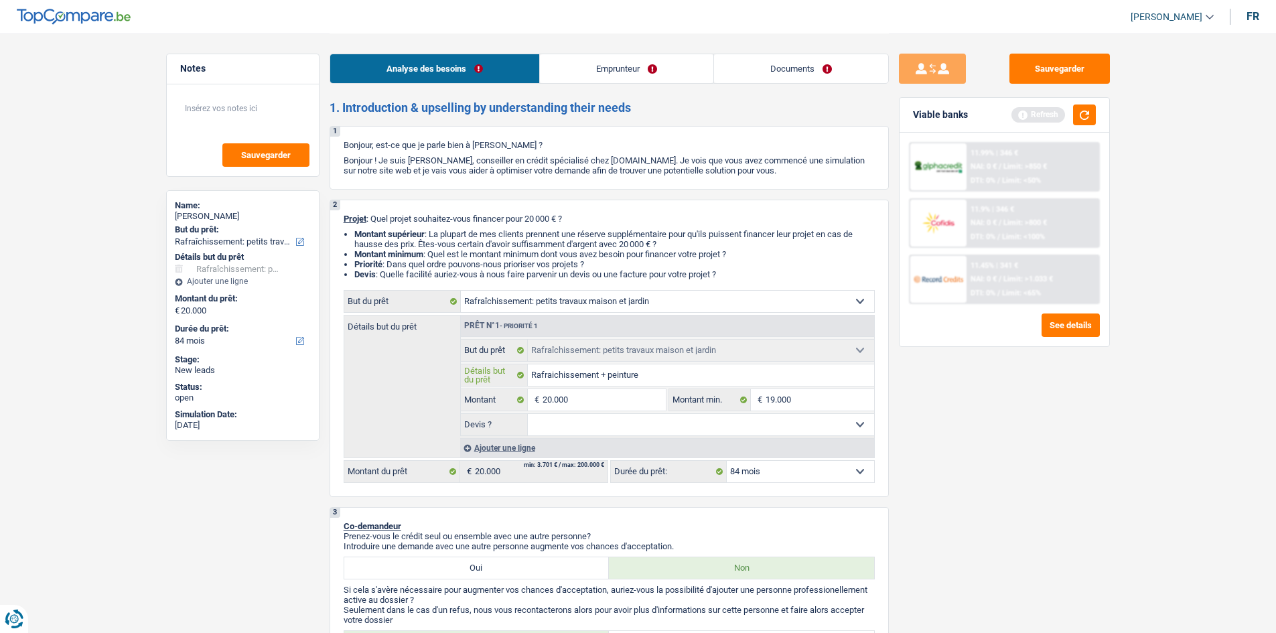
type input "Rafraichissement + peinture"
click at [573, 423] on select "Oui Non Non répondu Sélectionner une option" at bounding box center [701, 424] width 346 height 21
select select "false"
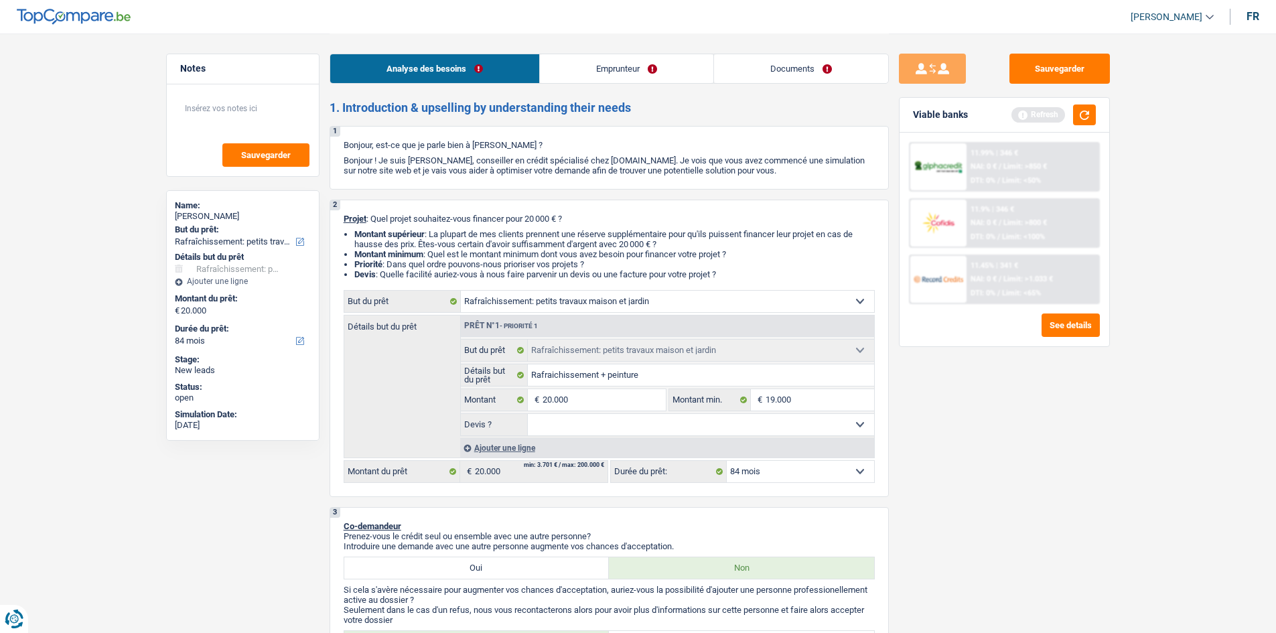
click at [528, 414] on select "Oui Non Non répondu Sélectionner une option" at bounding box center [701, 424] width 346 height 21
select select "false"
click at [763, 478] on select "12 mois 18 mois 24 mois 30 mois 36 mois 42 mois 48 mois 60 mois 72 mois 84 mois…" at bounding box center [800, 471] width 147 height 21
select select "60"
click at [727, 461] on select "12 mois 18 mois 24 mois 30 mois 36 mois 42 mois 48 mois 60 mois 72 mois 84 mois…" at bounding box center [800, 471] width 147 height 21
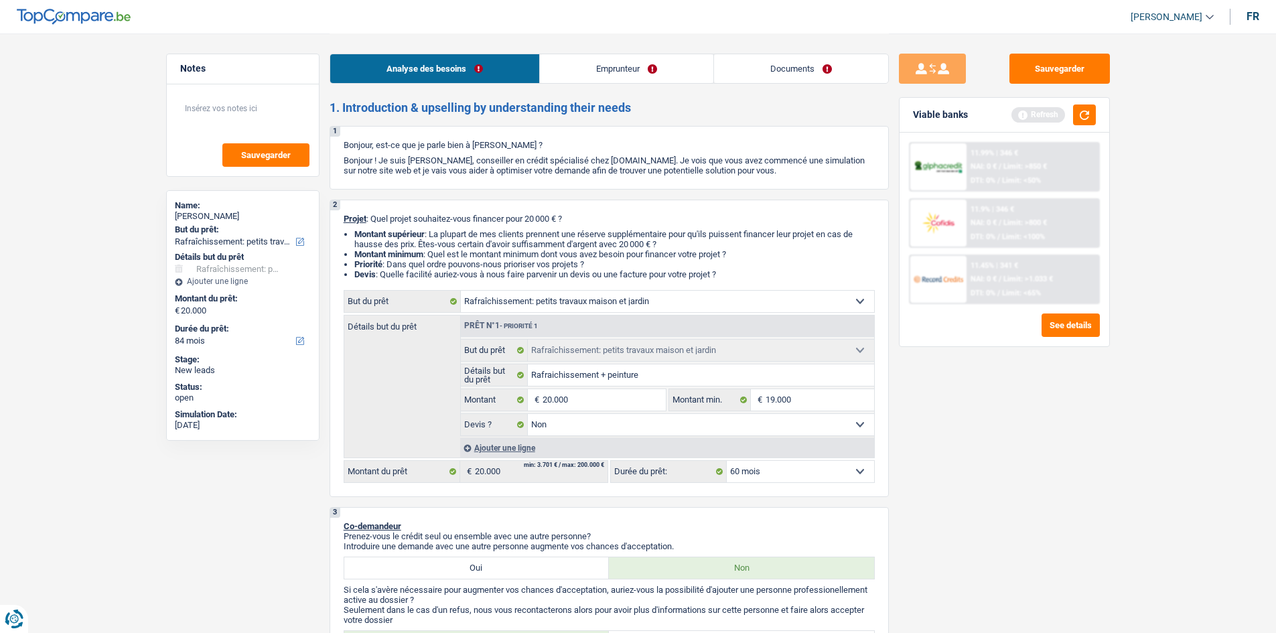
select select "60"
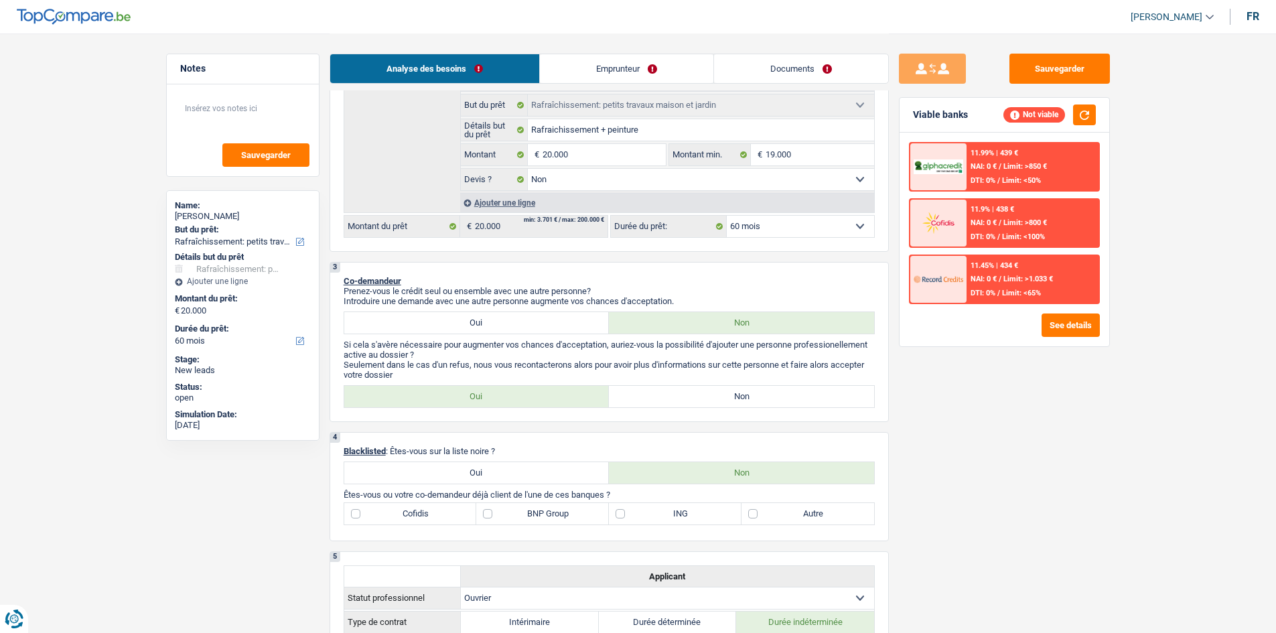
scroll to position [335, 0]
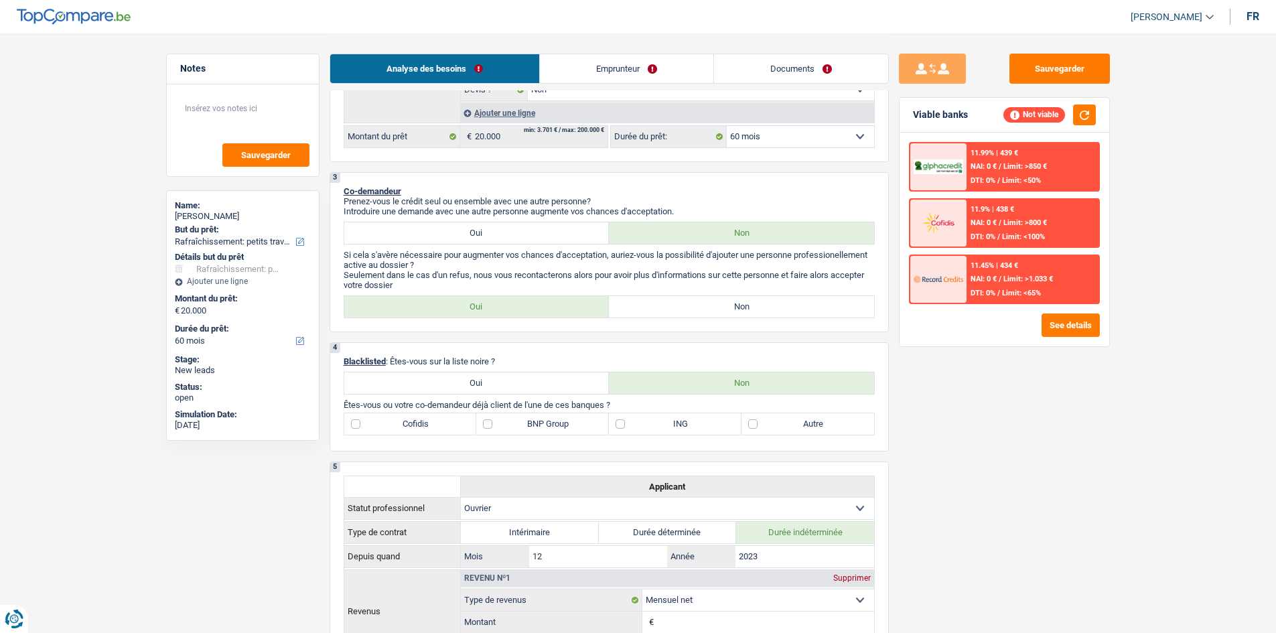
click at [507, 228] on label "Oui" at bounding box center [476, 232] width 265 height 21
click at [507, 228] on input "Oui" at bounding box center [476, 232] width 265 height 21
radio input "true"
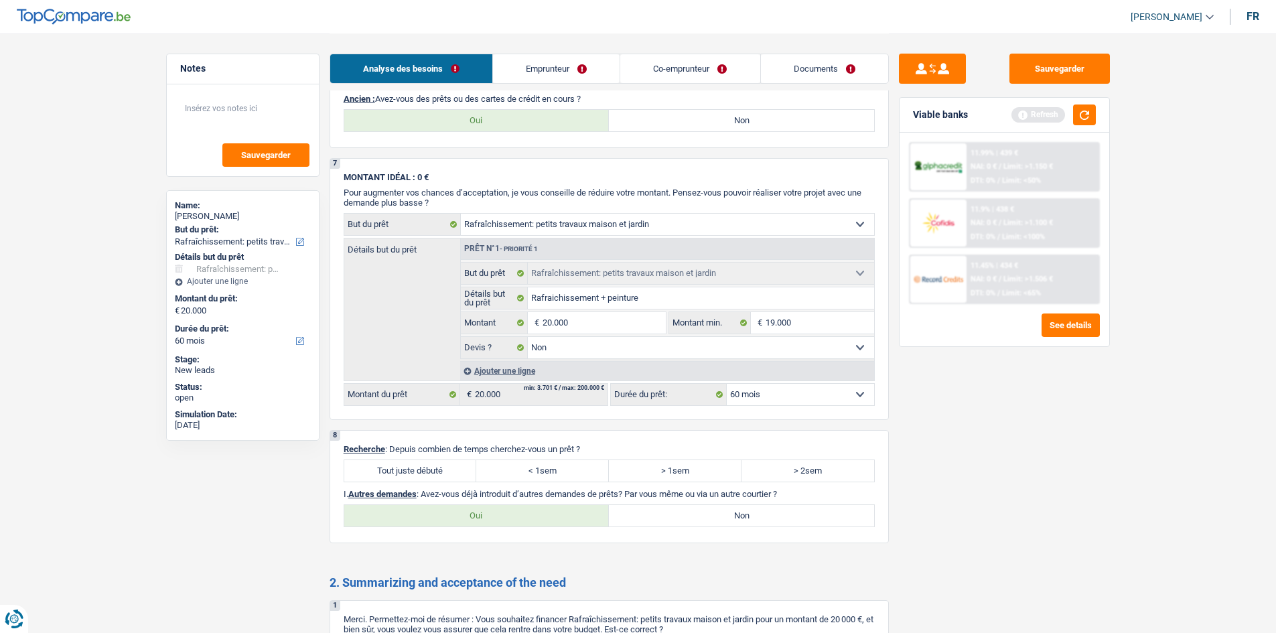
scroll to position [871, 0]
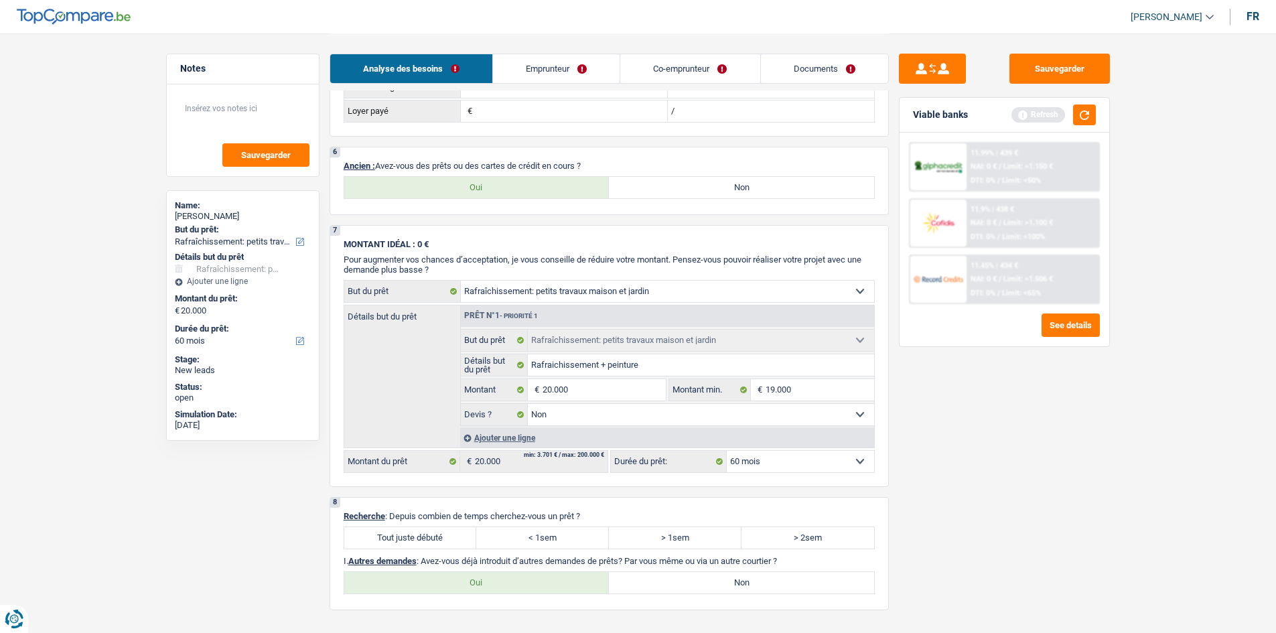
click at [563, 66] on link "Emprunteur" at bounding box center [556, 68] width 127 height 29
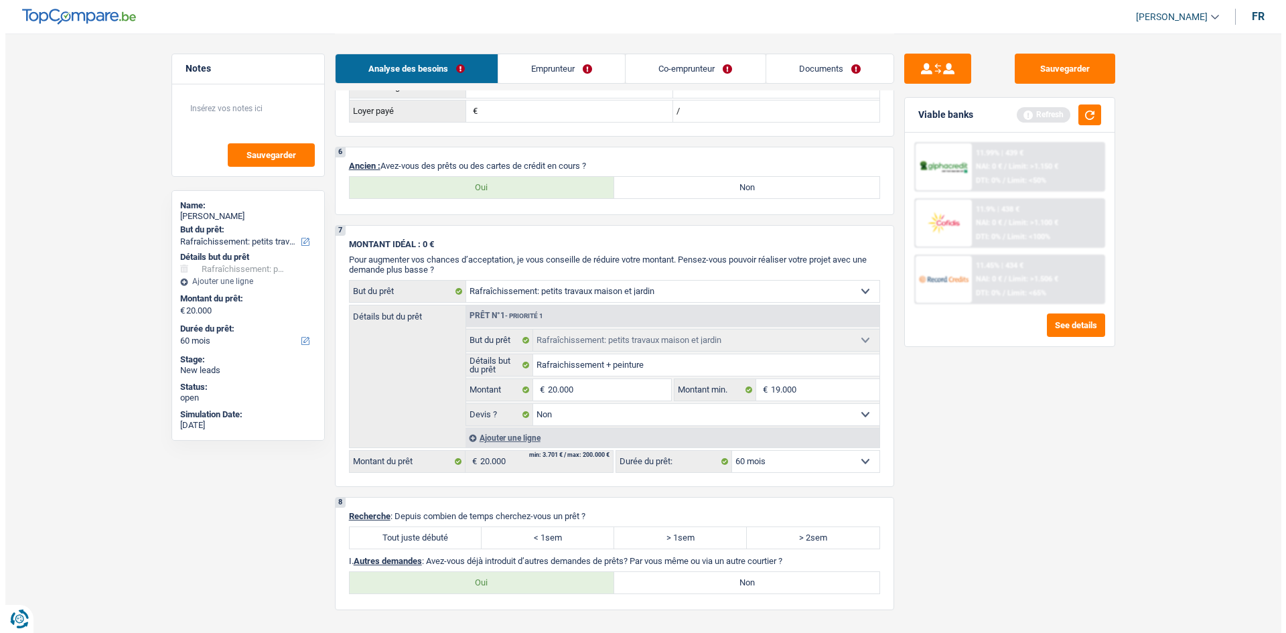
scroll to position [0, 0]
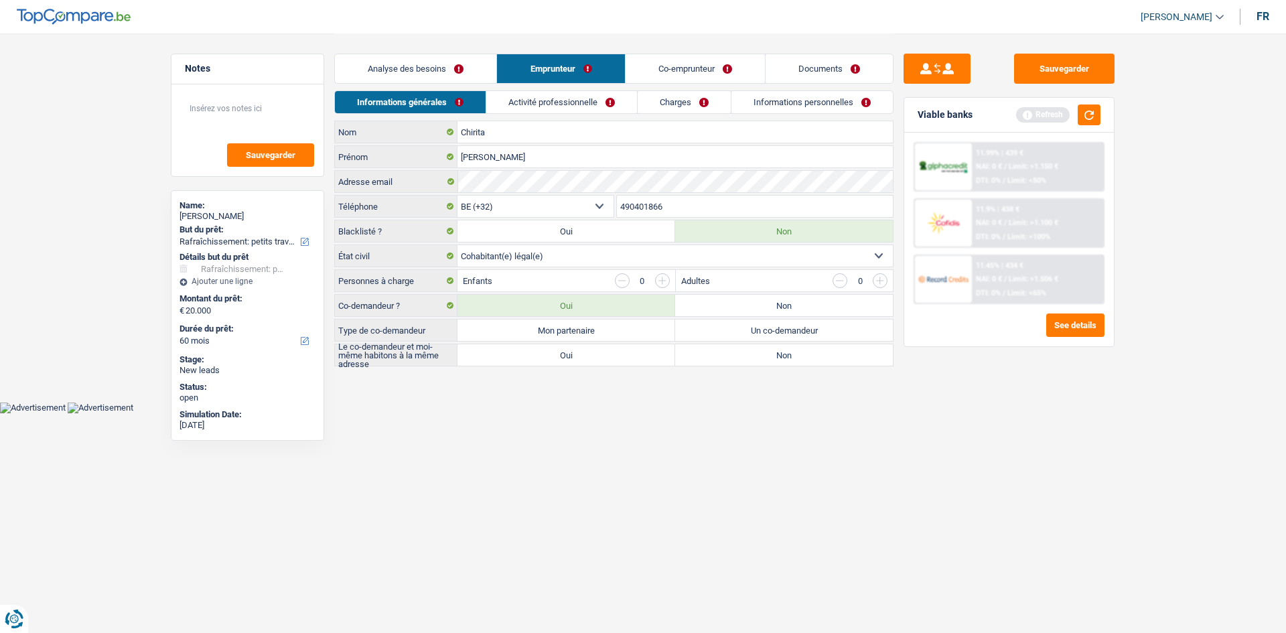
click at [673, 74] on link "Co-emprunteur" at bounding box center [695, 68] width 139 height 29
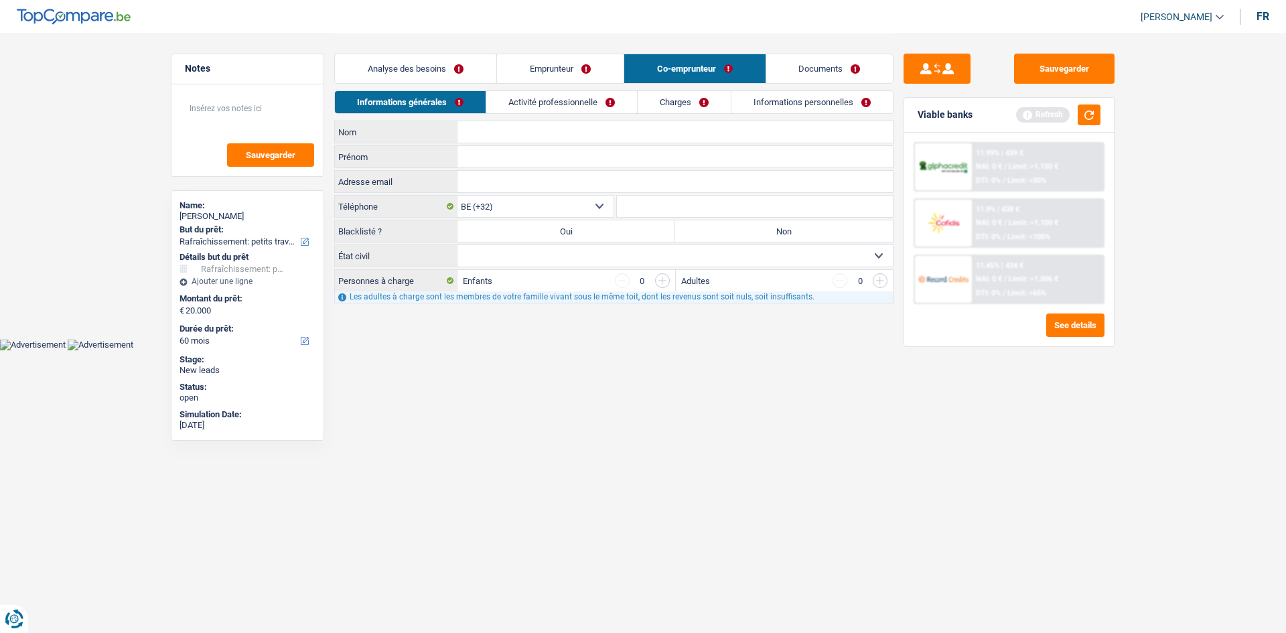
click at [604, 72] on link "Emprunteur" at bounding box center [560, 68] width 127 height 29
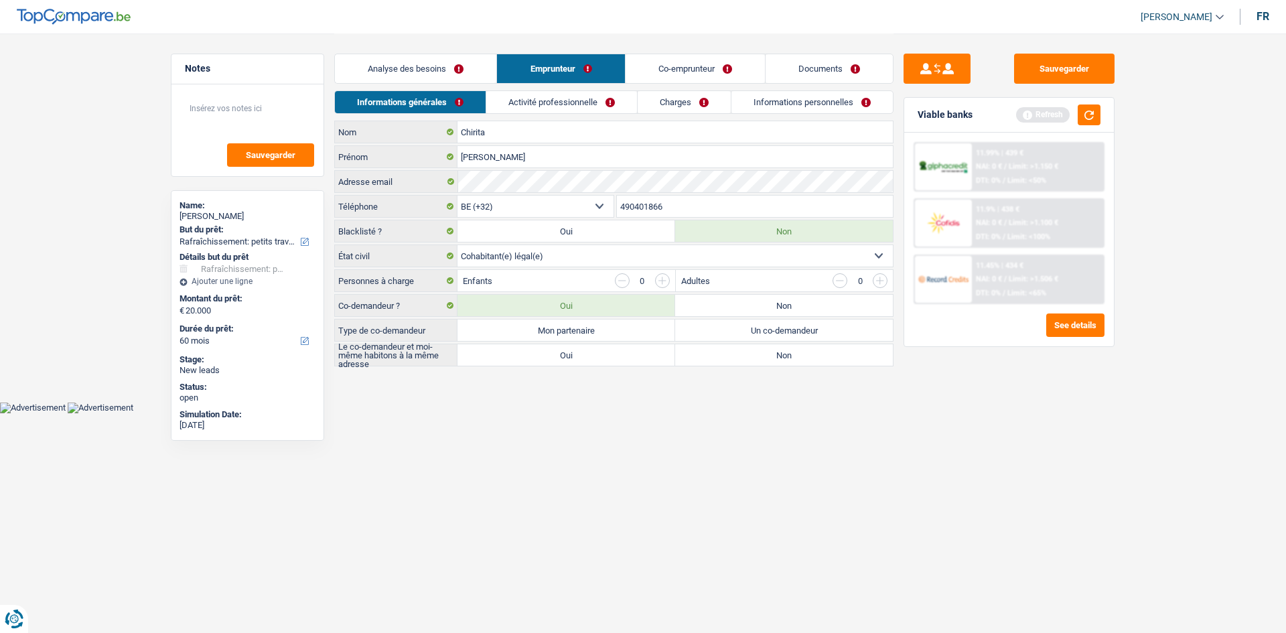
click at [568, 251] on select "Célibataire Marié(e) Cohabitant(e) légal(e) Divorcé(e) Veuf(ve) Séparé (de fait…" at bounding box center [676, 255] width 436 height 21
click at [1079, 118] on button "button" at bounding box center [1089, 115] width 23 height 21
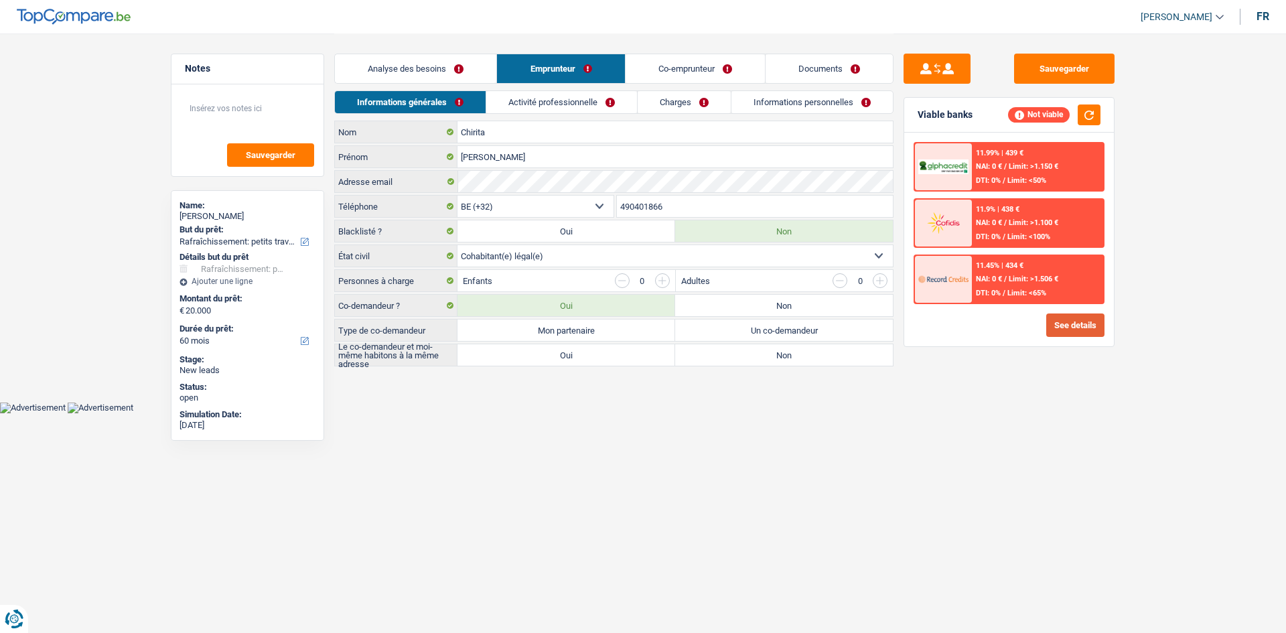
click at [1060, 332] on button "See details" at bounding box center [1076, 325] width 58 height 23
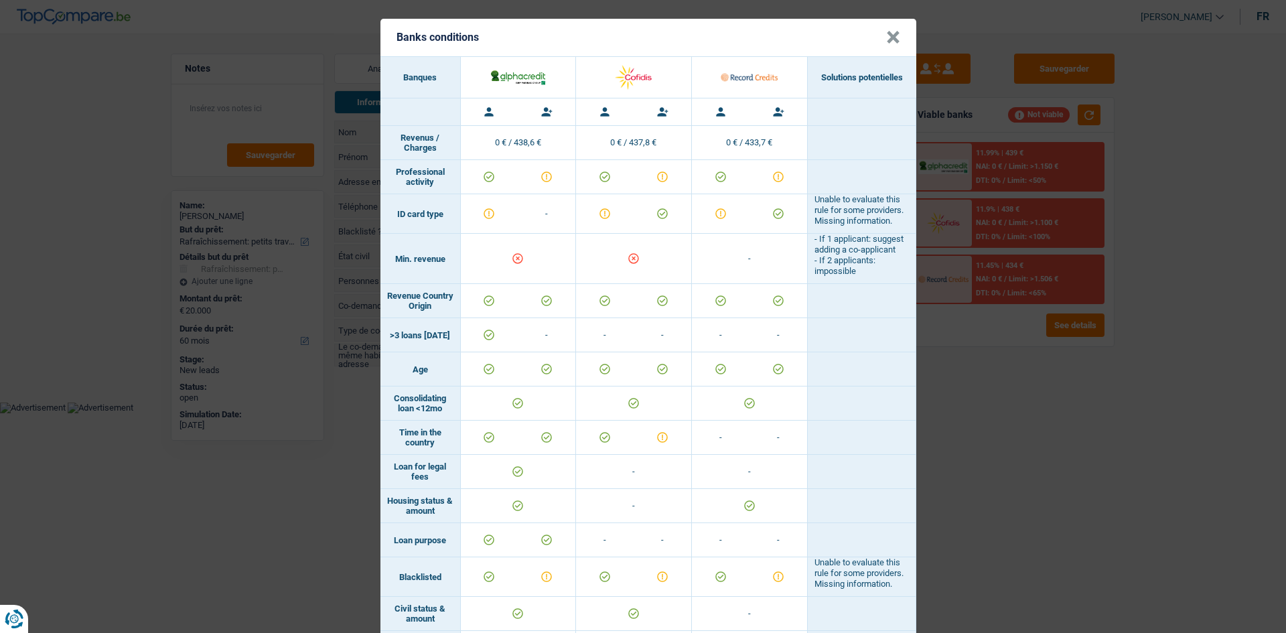
click at [886, 34] on button "×" at bounding box center [893, 37] width 14 height 13
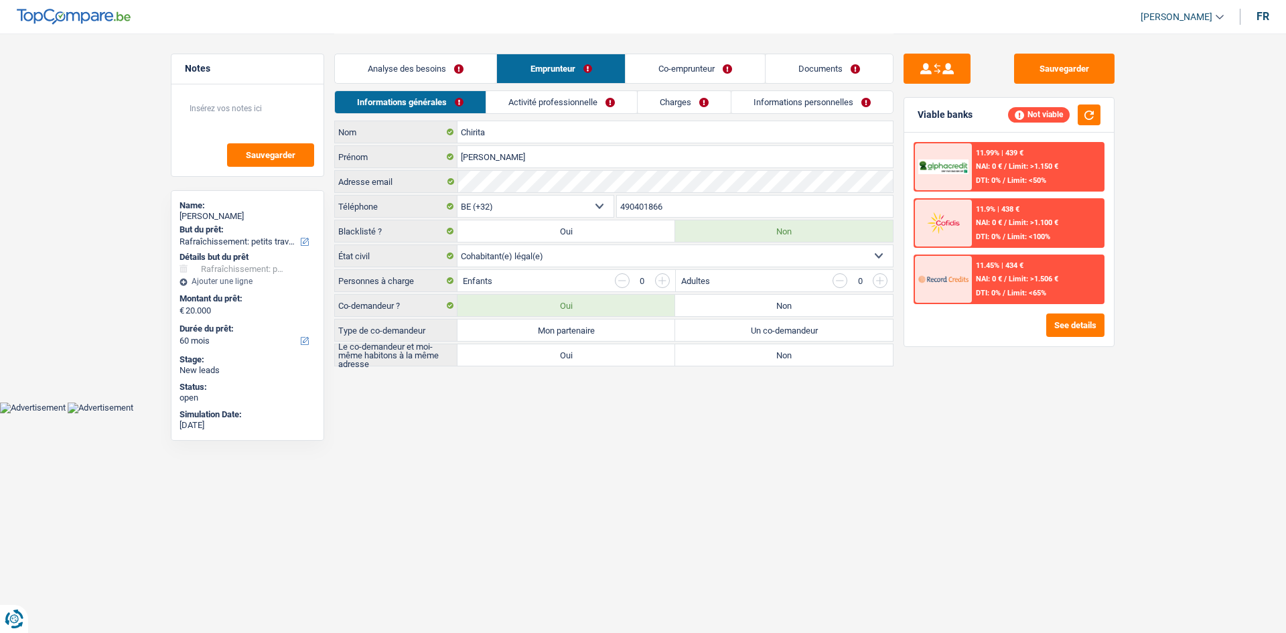
click at [421, 66] on link "Analyse des besoins" at bounding box center [415, 68] width 161 height 29
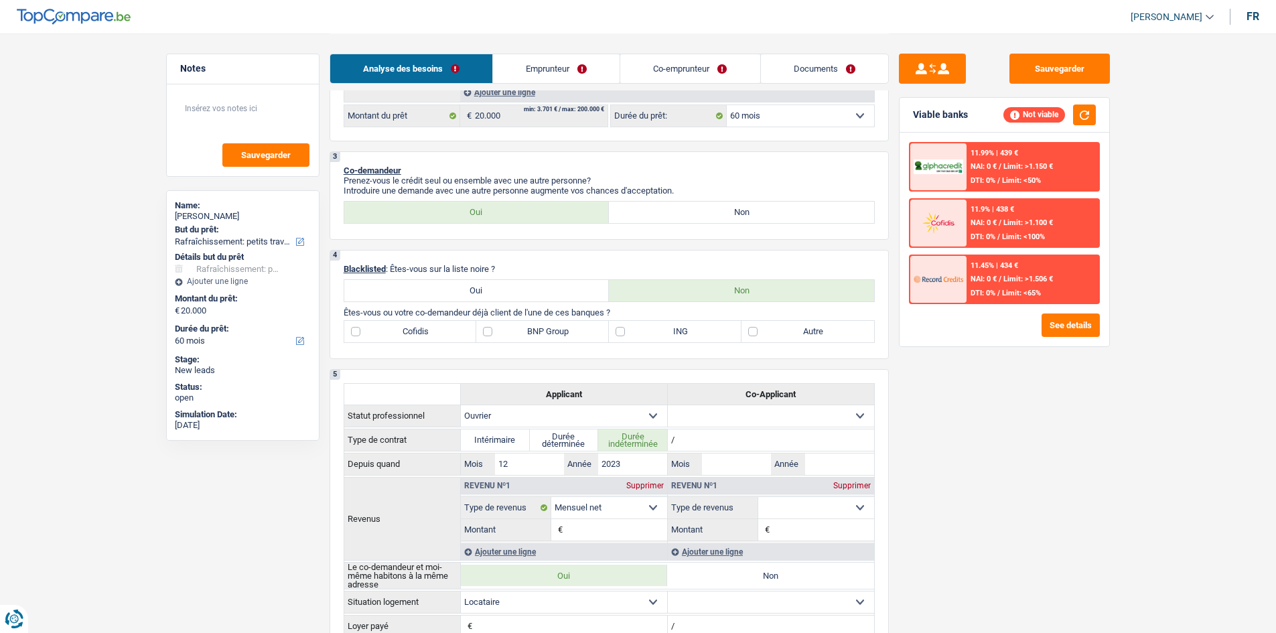
scroll to position [335, 0]
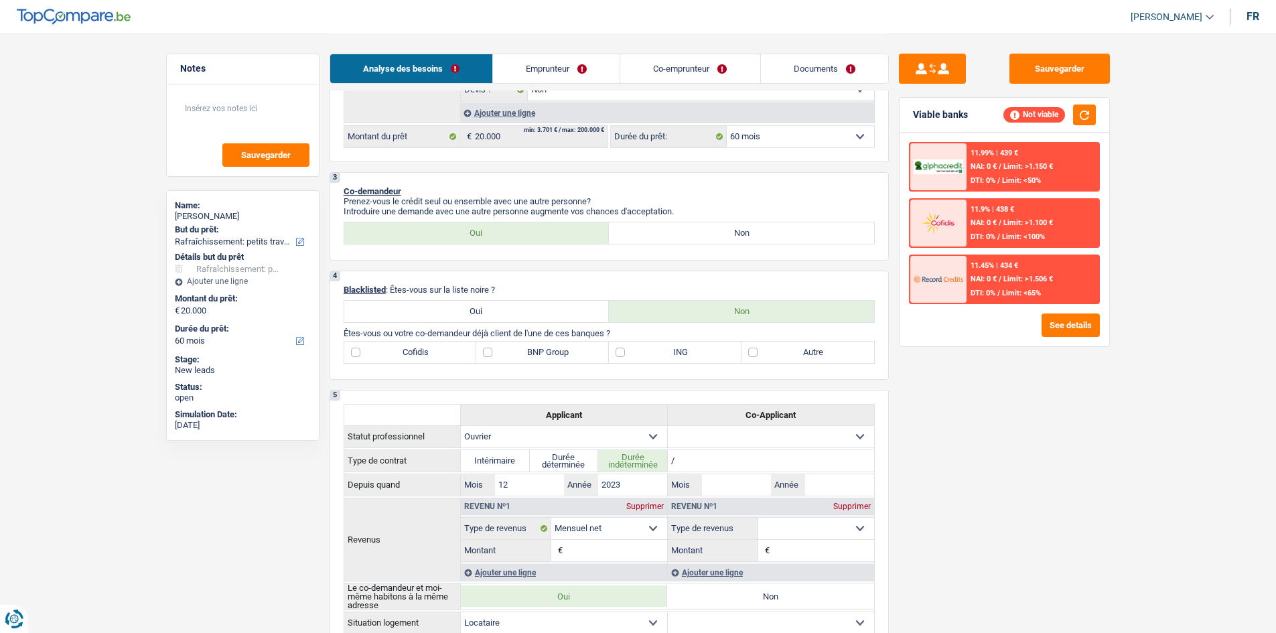
click at [655, 236] on label "Non" at bounding box center [741, 232] width 265 height 21
click at [655, 236] on input "Non" at bounding box center [741, 232] width 265 height 21
radio input "true"
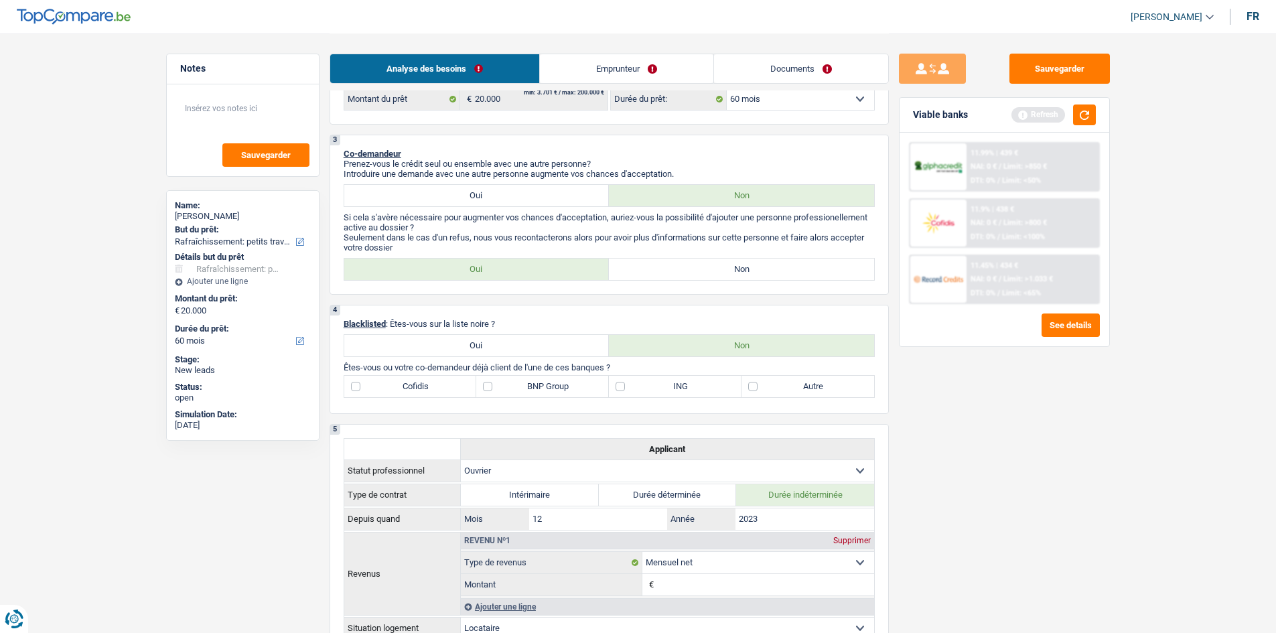
scroll to position [268, 0]
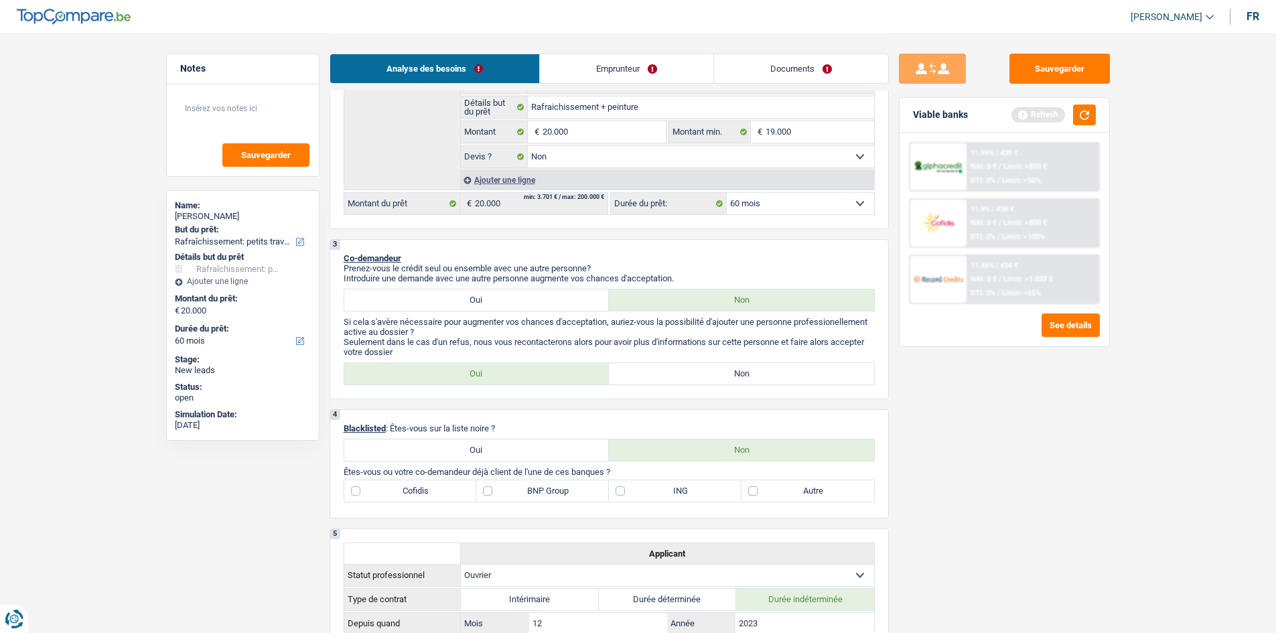
click at [672, 378] on label "Non" at bounding box center [741, 373] width 265 height 21
click at [672, 378] on input "Non" at bounding box center [741, 373] width 265 height 21
radio input "true"
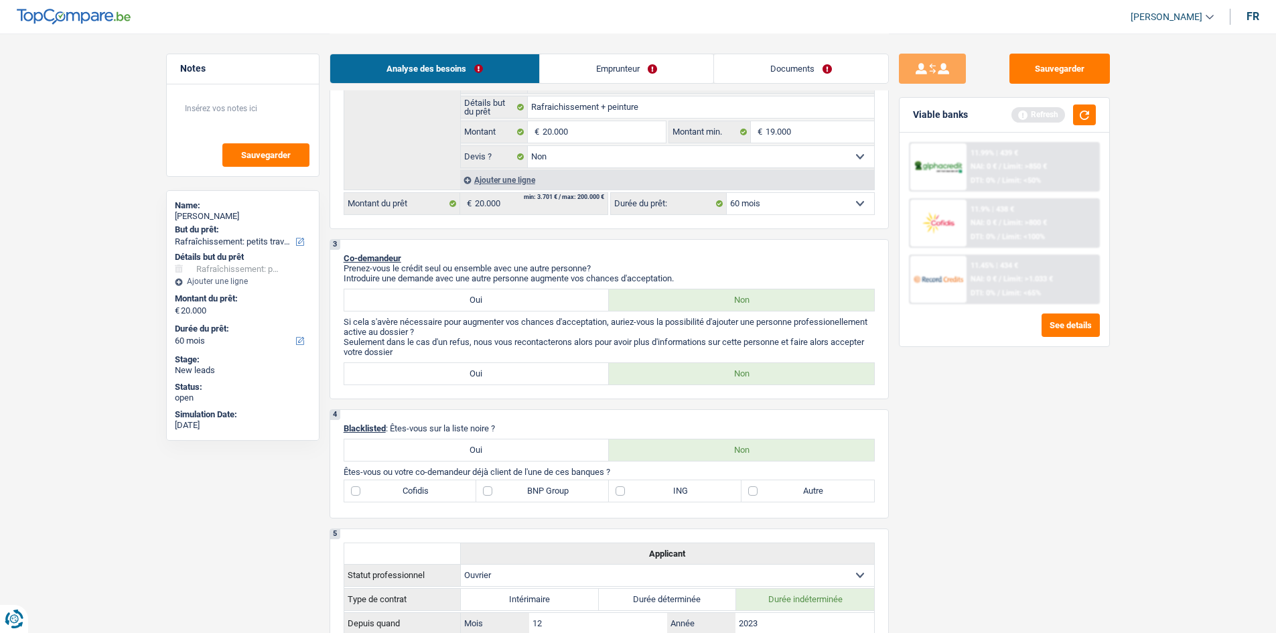
click at [756, 490] on label "Autre" at bounding box center [808, 490] width 133 height 21
click at [756, 490] on input "Autre" at bounding box center [808, 490] width 133 height 21
checkbox input "true"
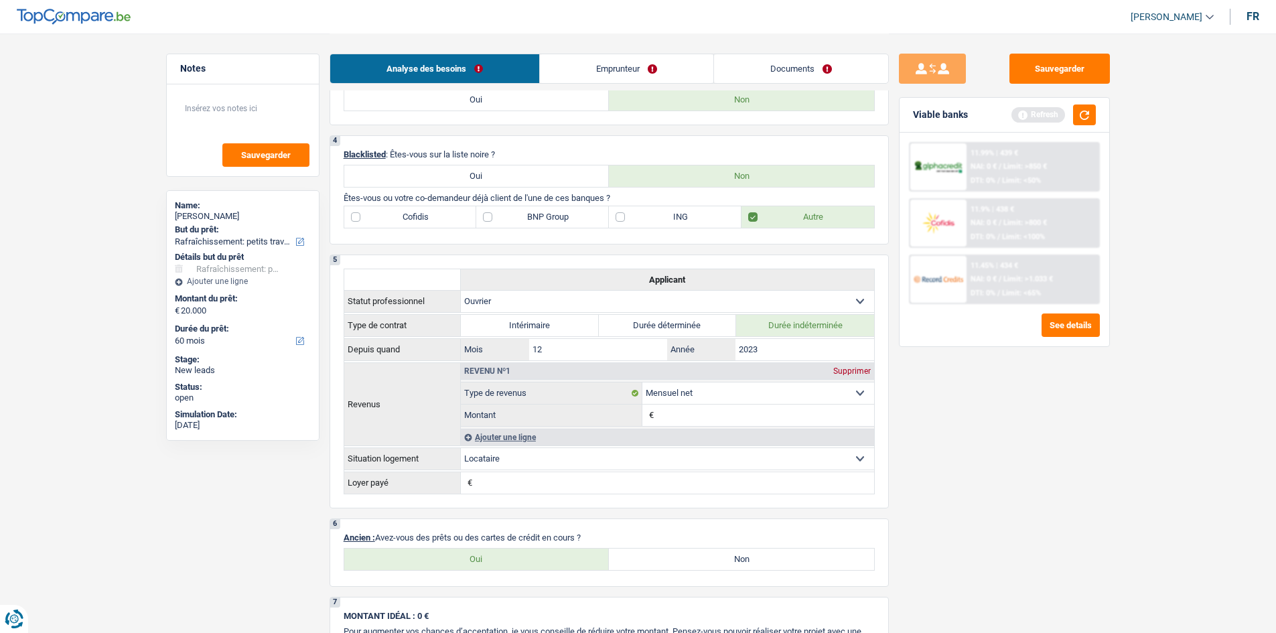
scroll to position [670, 0]
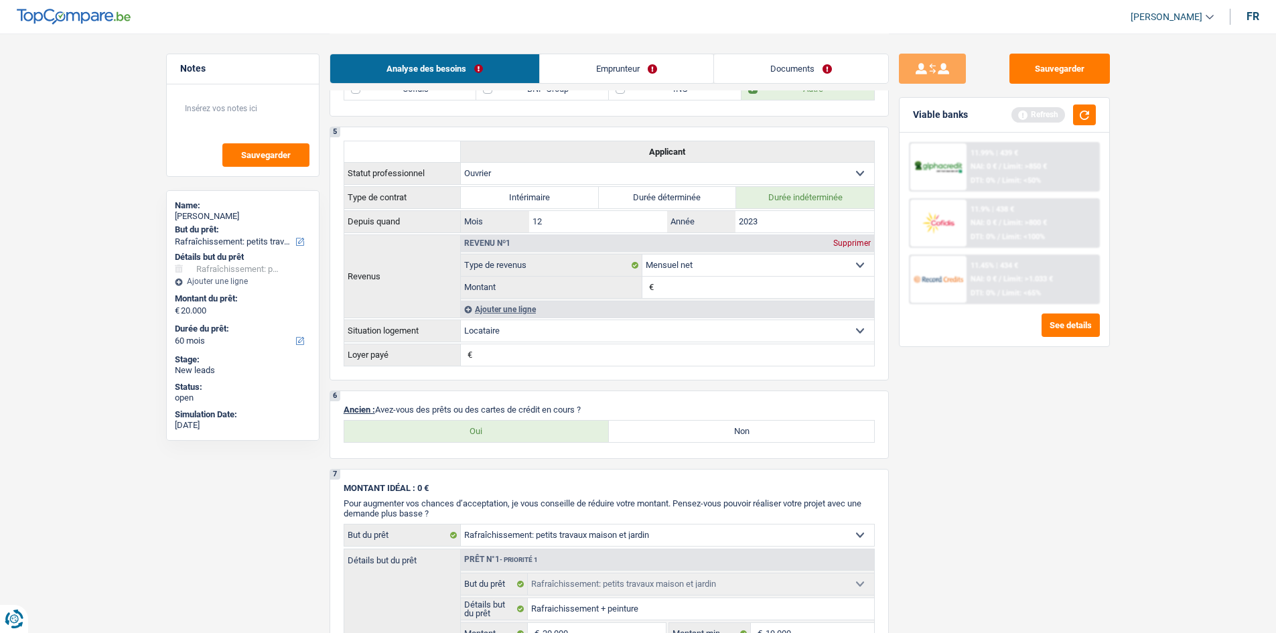
click at [525, 427] on label "Oui" at bounding box center [476, 431] width 265 height 21
click at [525, 427] on input "Oui" at bounding box center [476, 431] width 265 height 21
radio input "true"
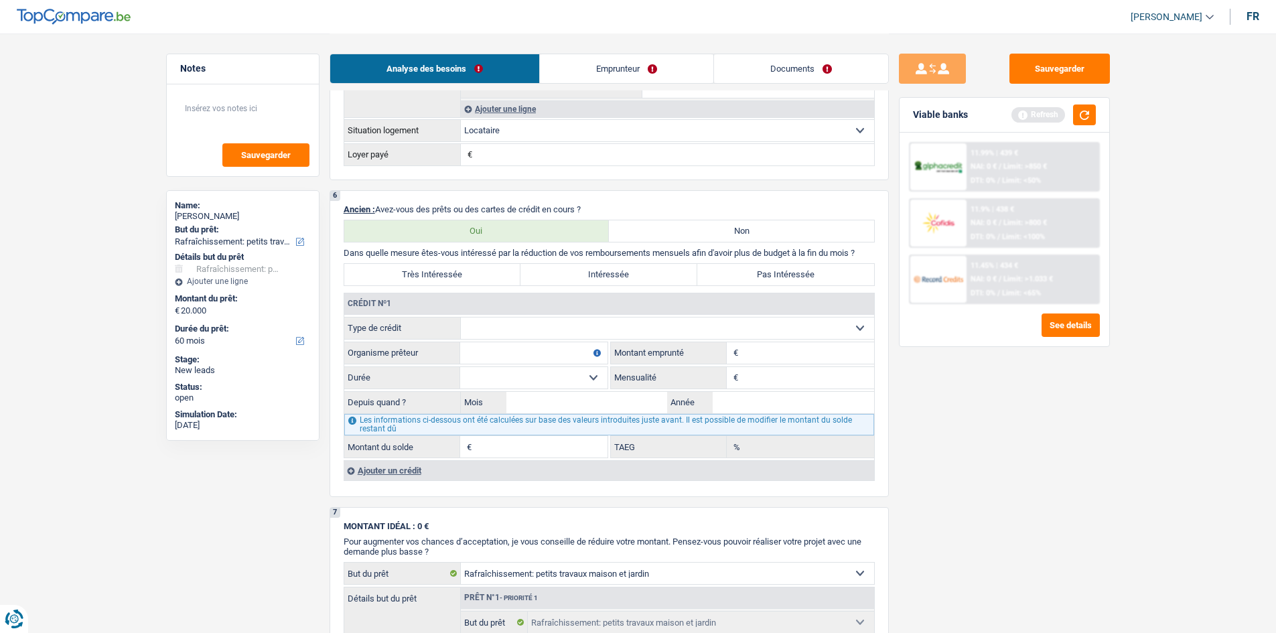
scroll to position [871, 0]
click at [798, 327] on select "Carte ou ouverture de crédit Prêt hypothécaire Vente à tempérament Prêt à tempé…" at bounding box center [667, 327] width 413 height 21
select select "carLoan"
type input "0"
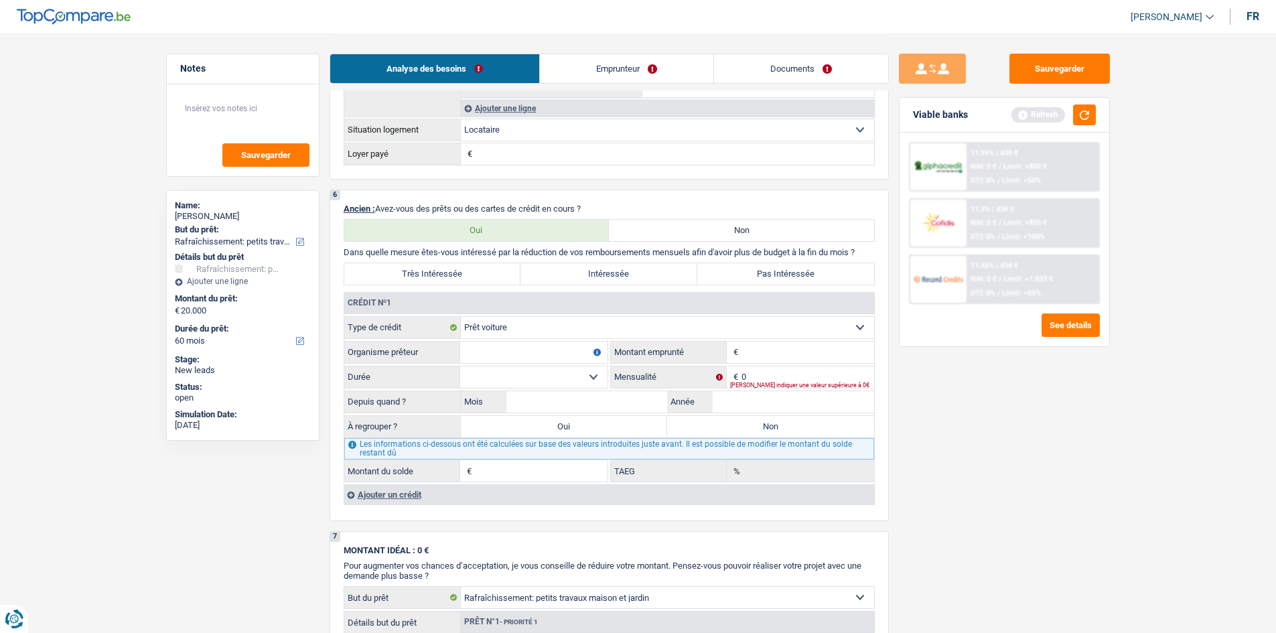
click at [567, 350] on input "Organisme prêteur" at bounding box center [533, 352] width 147 height 21
type input "FINTRO"
click at [781, 346] on input "Montant" at bounding box center [808, 352] width 133 height 21
type input "18.000"
click at [551, 381] on select "12 mois 18 mois 24 mois 30 mois 36 mois 42 mois 48 mois 60 mois 72 mois 84 mois…" at bounding box center [533, 377] width 147 height 21
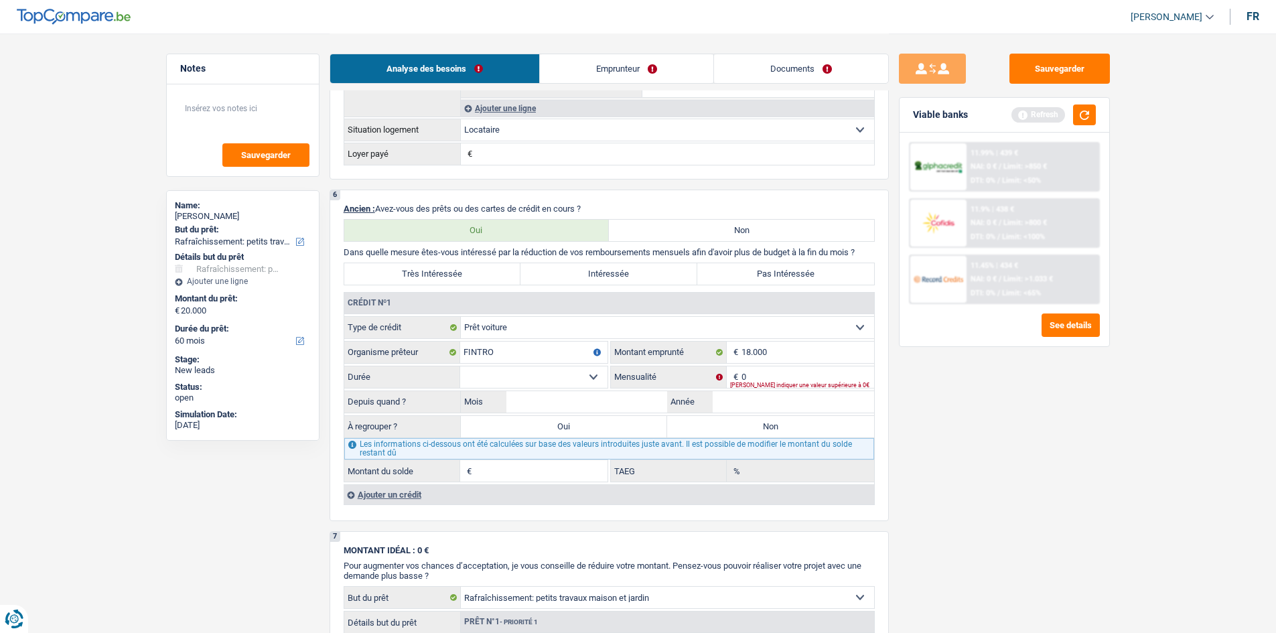
select select "60"
click at [460, 367] on select "12 mois 18 mois 24 mois 30 mois 36 mois 42 mois 48 mois 60 mois 72 mois 84 mois…" at bounding box center [533, 377] width 147 height 21
click at [785, 377] on input "0" at bounding box center [808, 377] width 133 height 21
type input "334"
click at [570, 407] on input "Mois" at bounding box center [587, 401] width 161 height 21
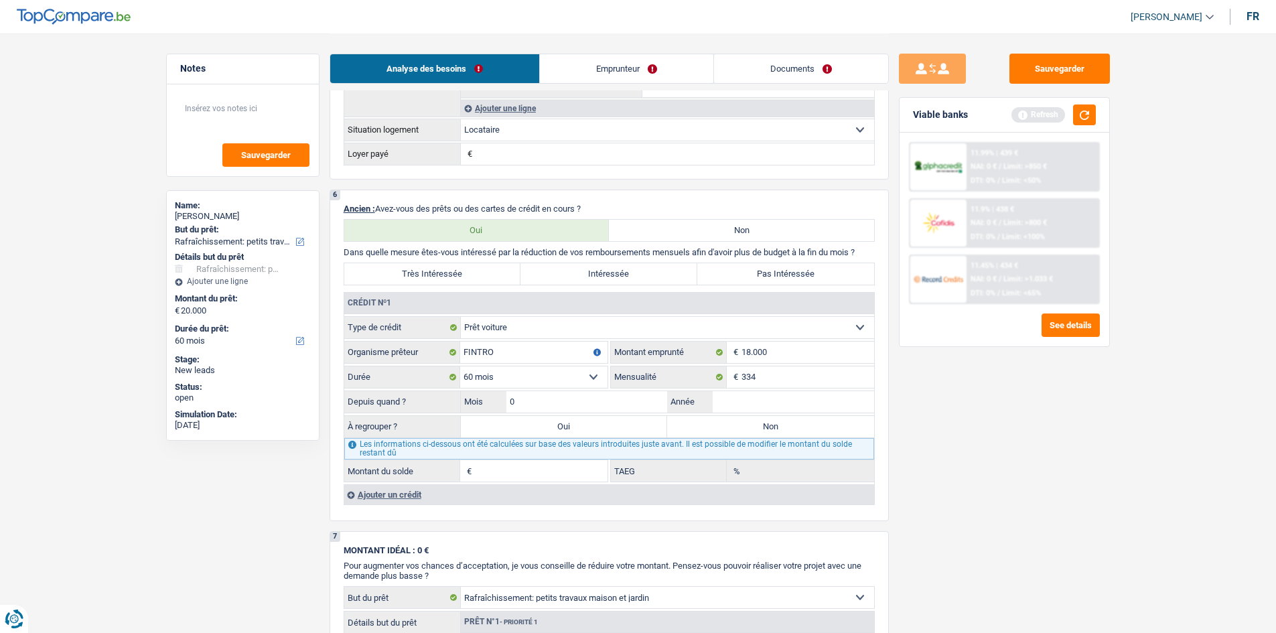
type input "07"
type input "2023"
type input "10.673"
type input "4,39"
click at [570, 407] on input "07" at bounding box center [587, 401] width 161 height 21
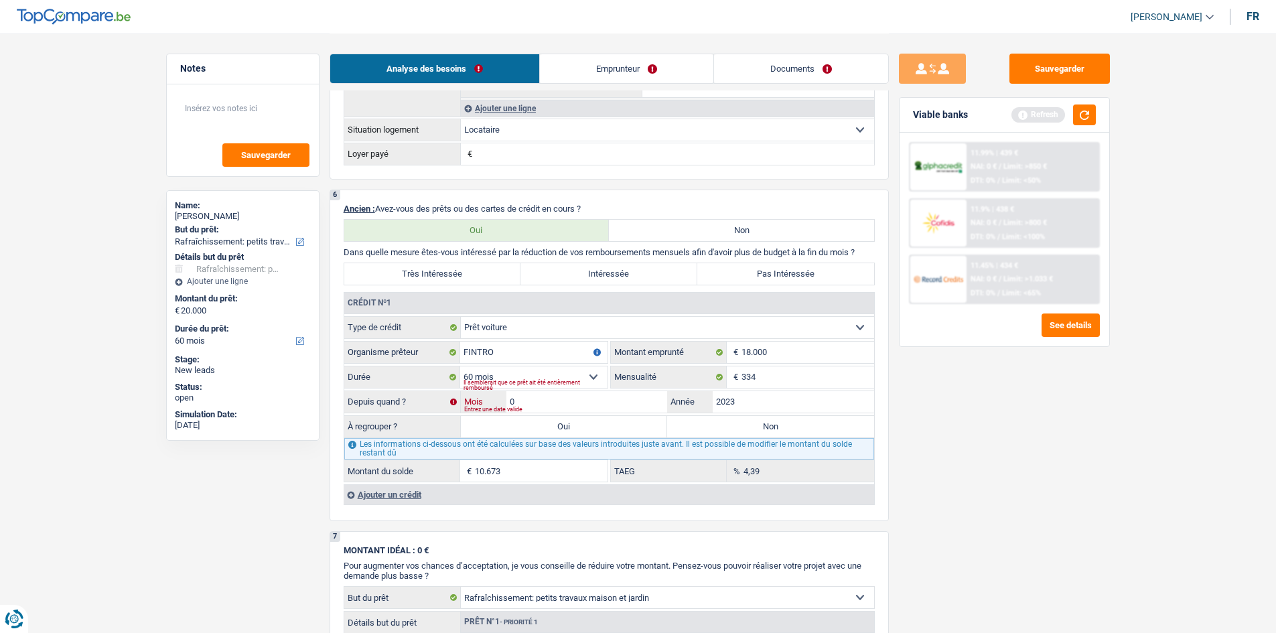
type input "03"
type input "9.484"
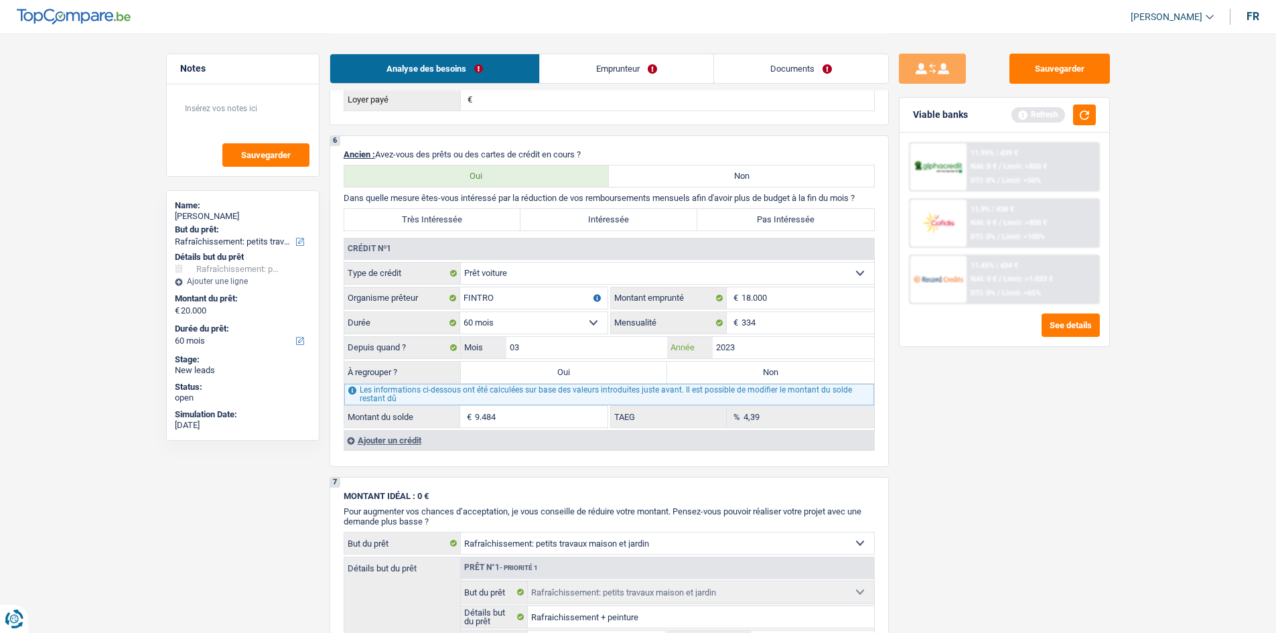
scroll to position [1005, 0]
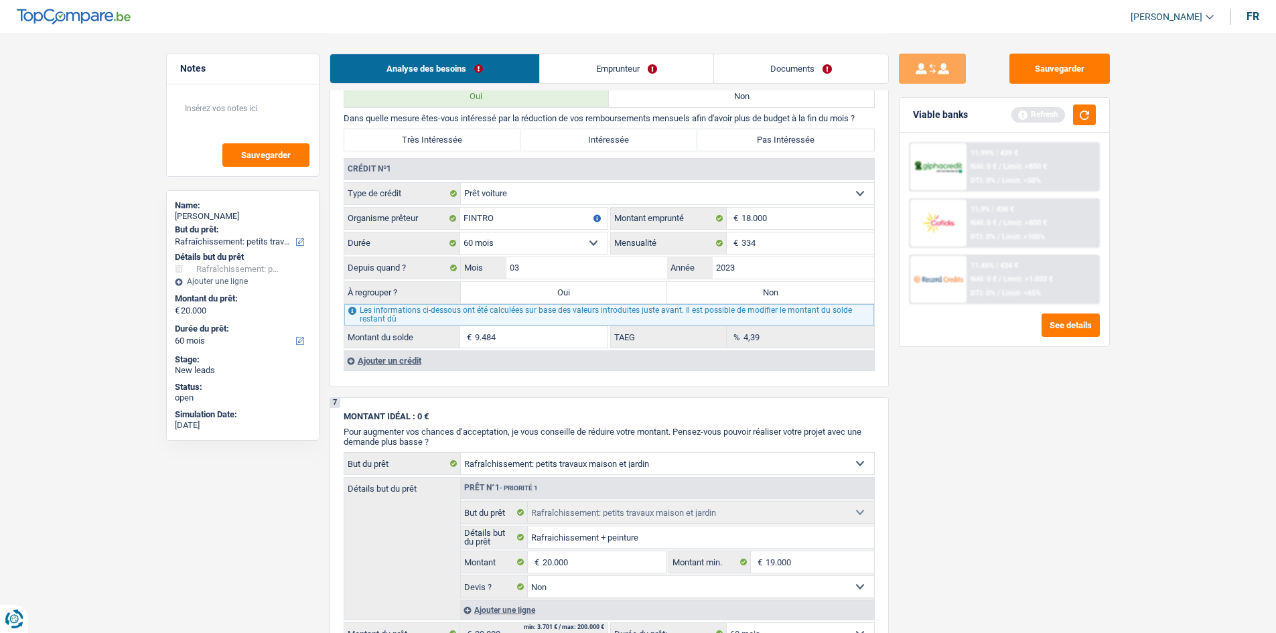
click at [790, 137] on label "Pas Intéressée" at bounding box center [786, 139] width 177 height 21
click at [790, 137] on input "Pas Intéressée" at bounding box center [786, 139] width 177 height 21
radio input "true"
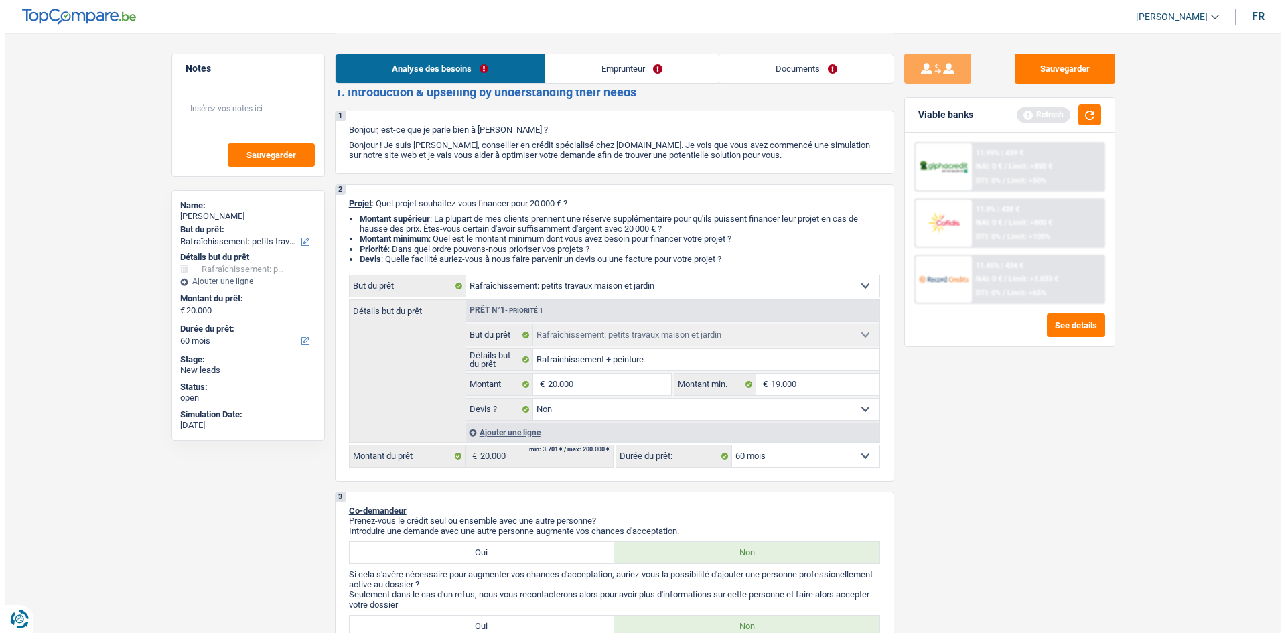
scroll to position [0, 0]
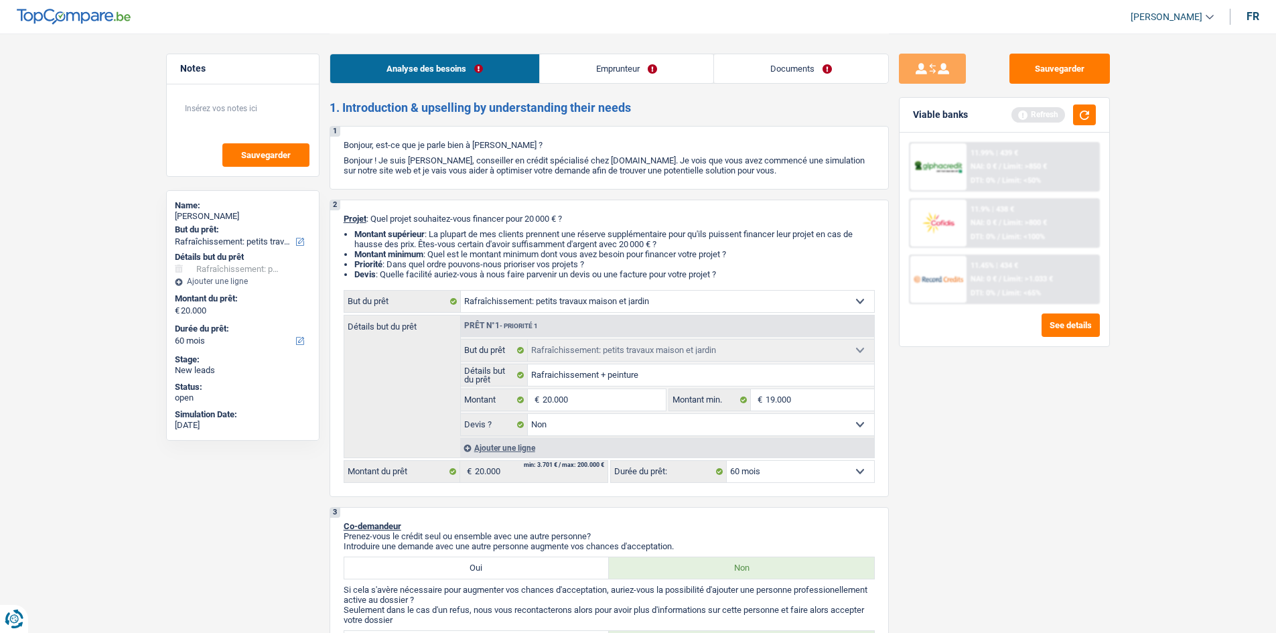
click at [604, 72] on link "Emprunteur" at bounding box center [627, 68] width 174 height 29
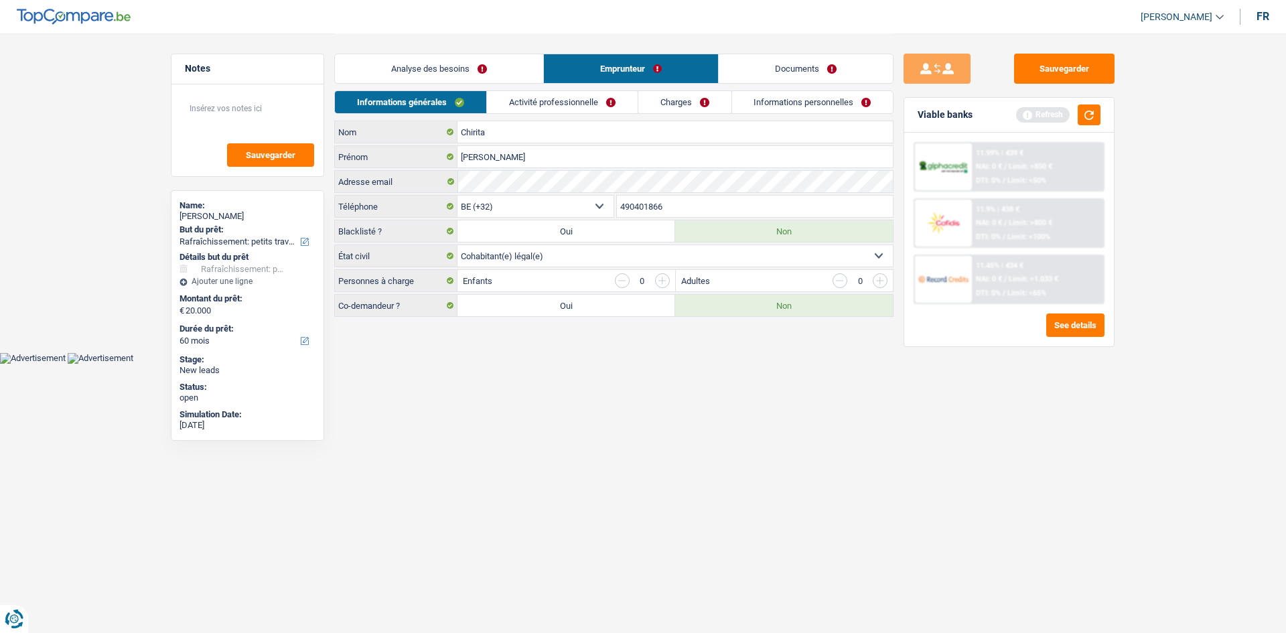
click at [565, 104] on link "Activité professionnelle" at bounding box center [562, 102] width 151 height 22
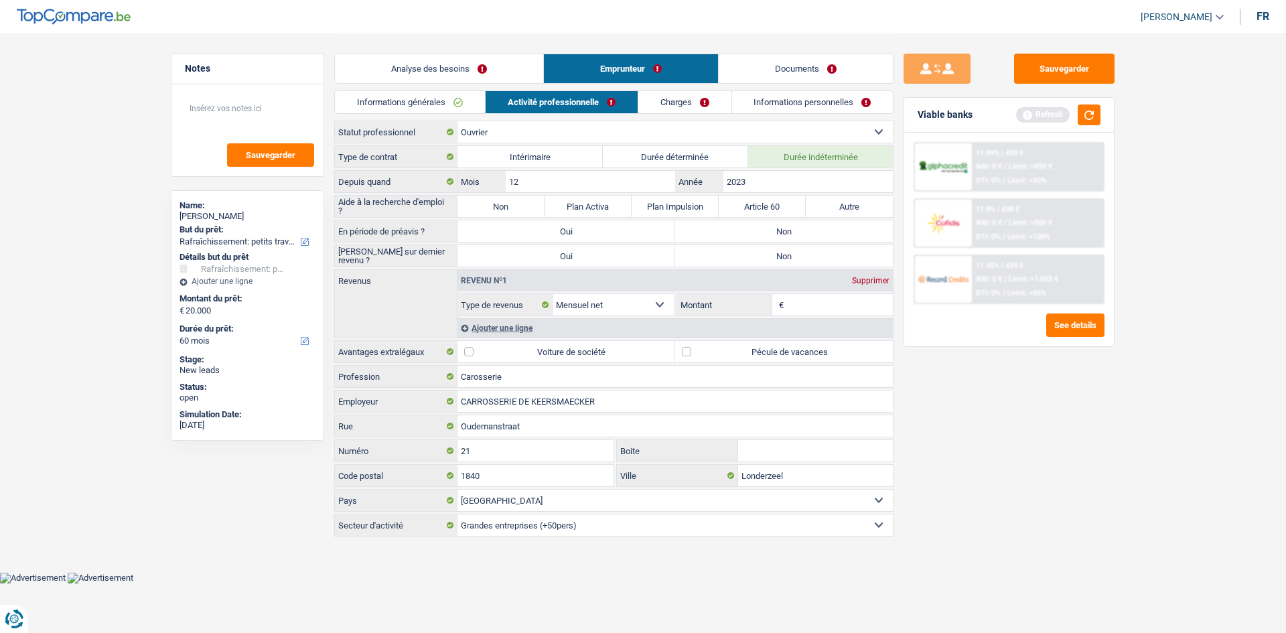
click at [776, 227] on label "Non" at bounding box center [784, 230] width 218 height 21
click at [776, 227] on input "Non" at bounding box center [784, 230] width 218 height 21
radio input "true"
click at [777, 253] on label "Non" at bounding box center [784, 255] width 218 height 21
click at [777, 253] on input "Non" at bounding box center [784, 255] width 218 height 21
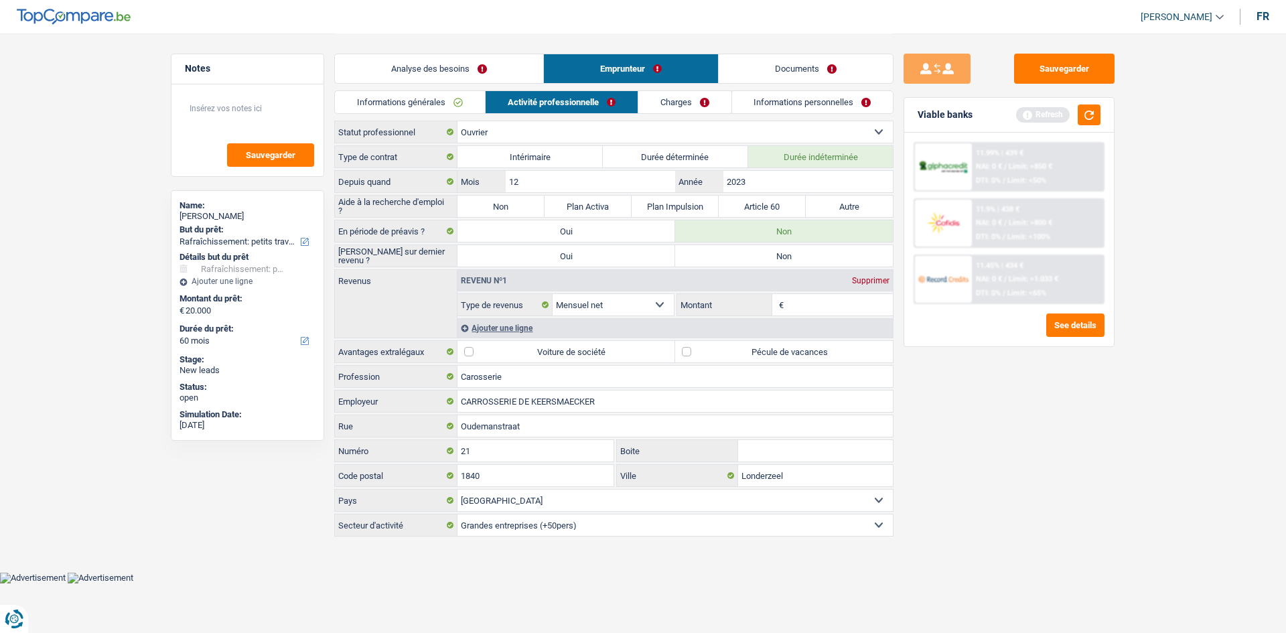
radio input "true"
click at [503, 202] on label "Non" at bounding box center [501, 206] width 87 height 21
click at [503, 202] on input "Non" at bounding box center [501, 206] width 87 height 21
radio input "true"
click at [809, 303] on input "Montant" at bounding box center [840, 304] width 107 height 21
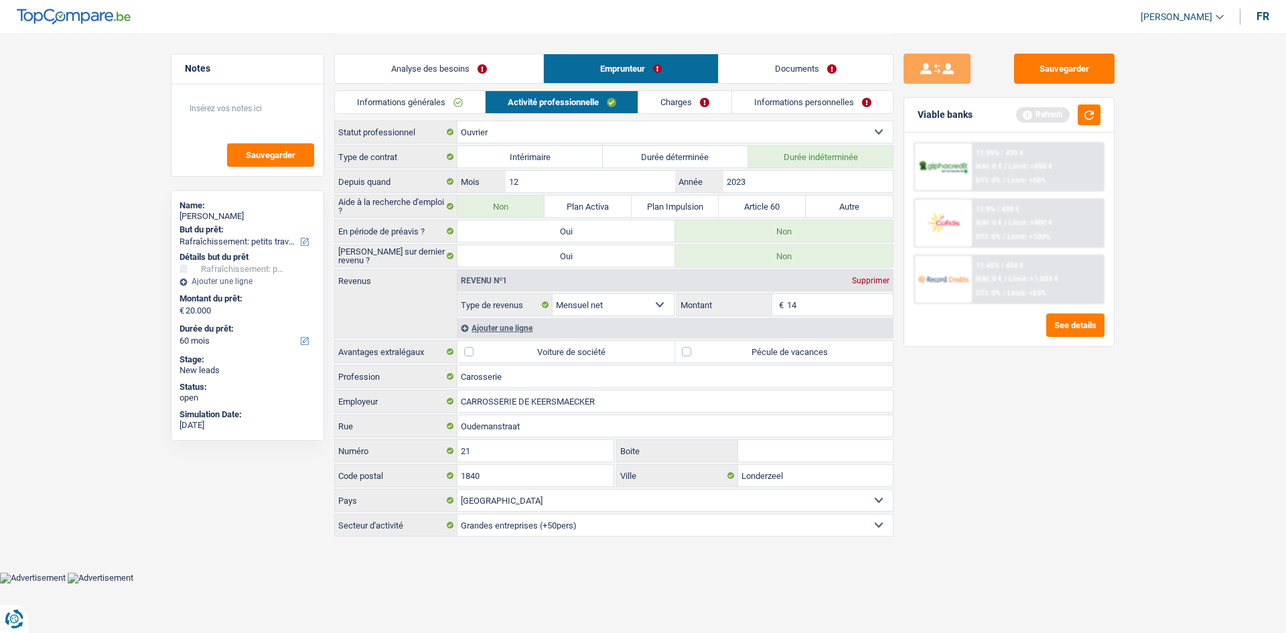
type input "1"
type input "2.400"
click at [685, 352] on label "Pécule de vacances" at bounding box center [784, 351] width 218 height 21
click at [685, 352] on input "Pécule de vacances" at bounding box center [784, 351] width 218 height 21
checkbox input "true"
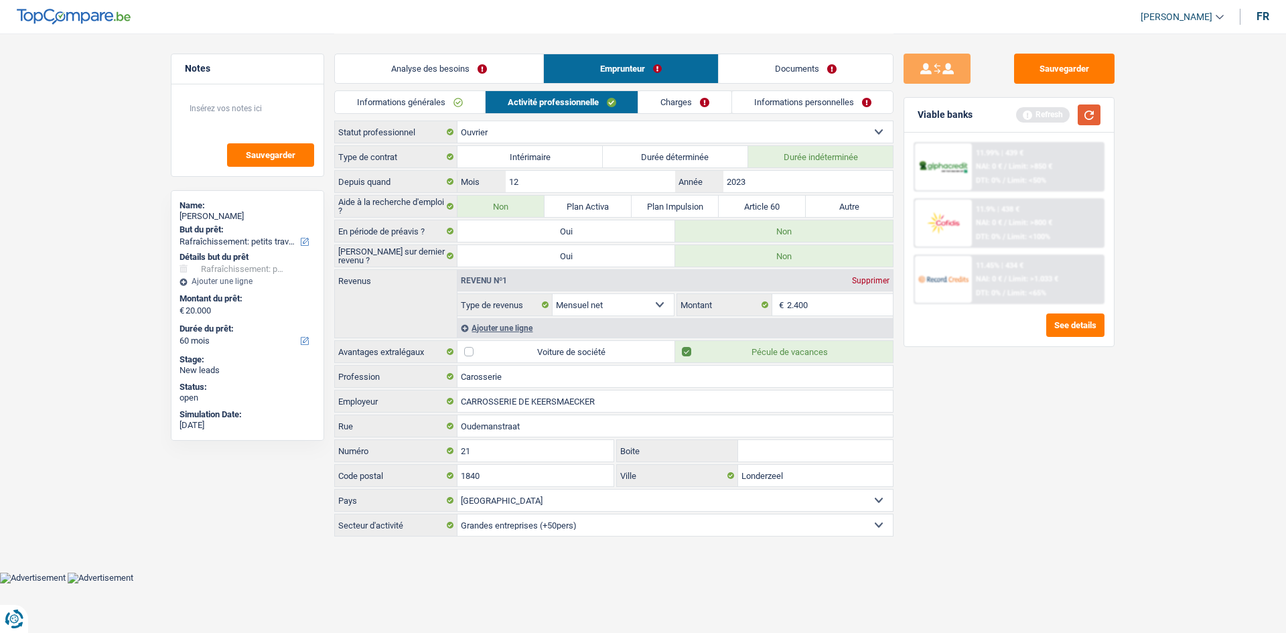
click at [1091, 116] on button "button" at bounding box center [1089, 115] width 23 height 21
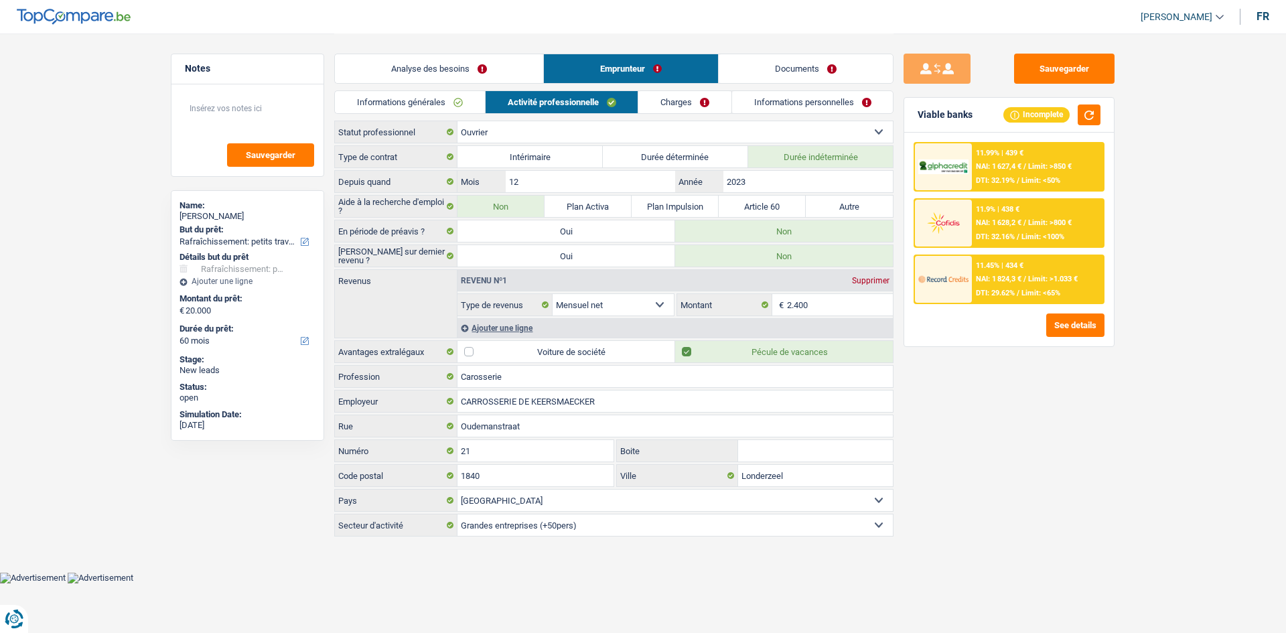
click at [689, 104] on link "Charges" at bounding box center [685, 102] width 93 height 22
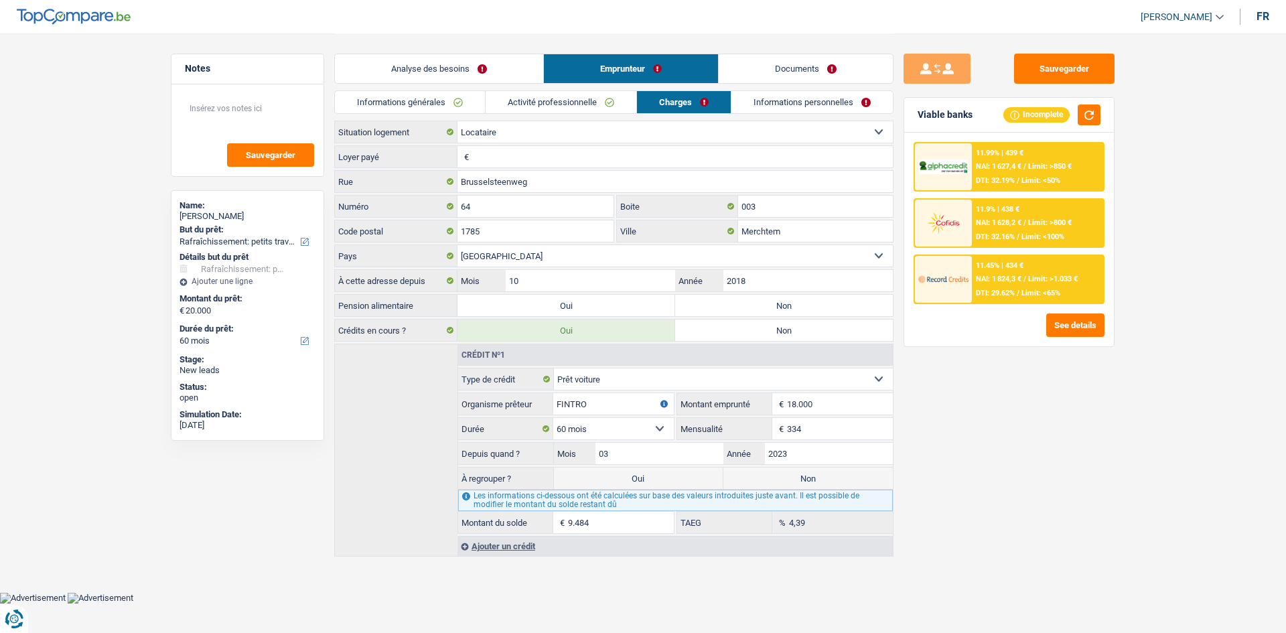
click at [538, 158] on input "Loyer payé" at bounding box center [682, 156] width 421 height 21
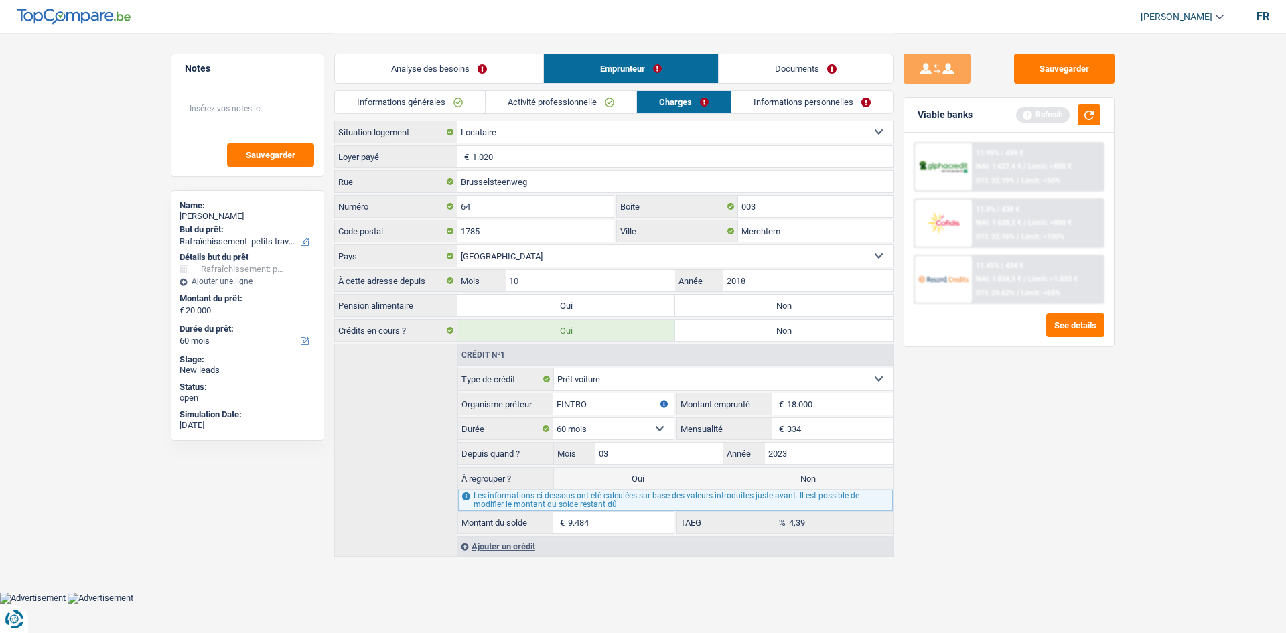
type input "1.020"
click at [754, 301] on label "Non" at bounding box center [784, 305] width 218 height 21
click at [754, 301] on input "Non" at bounding box center [784, 305] width 218 height 21
radio input "true"
click at [785, 104] on link "Informations personnelles" at bounding box center [812, 102] width 161 height 22
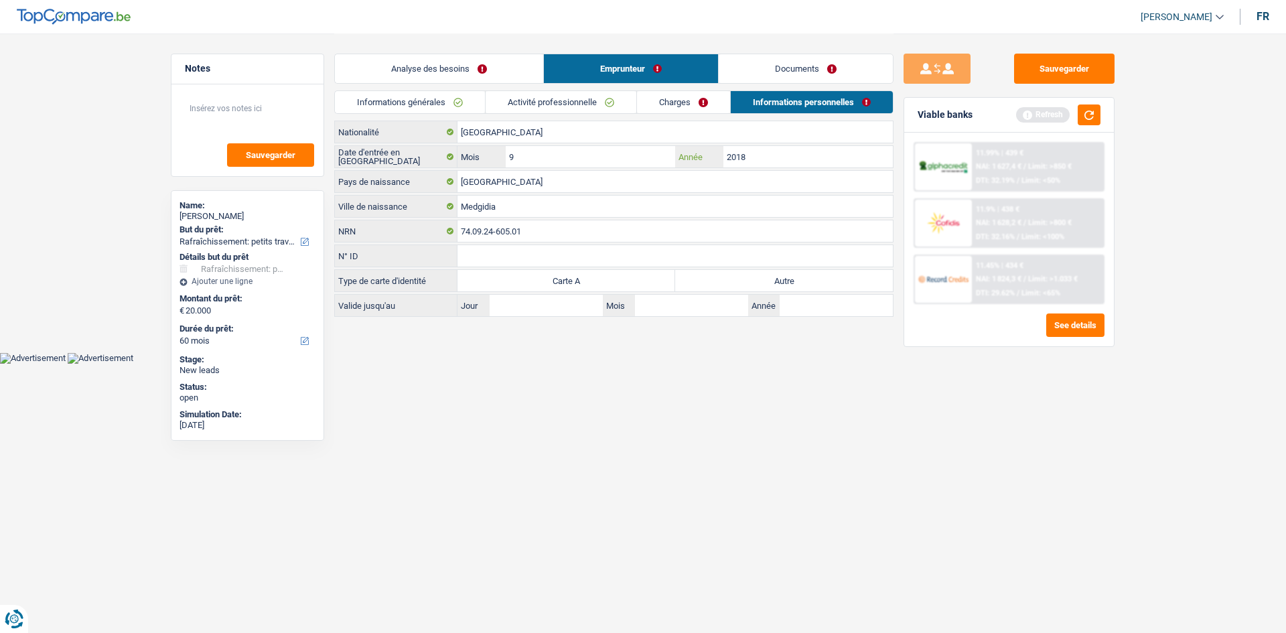
click at [780, 154] on input "2018" at bounding box center [809, 156] width 170 height 21
type input "2007"
click at [772, 279] on label "Autre" at bounding box center [784, 280] width 218 height 21
click at [772, 279] on input "Autre" at bounding box center [784, 280] width 218 height 21
radio input "true"
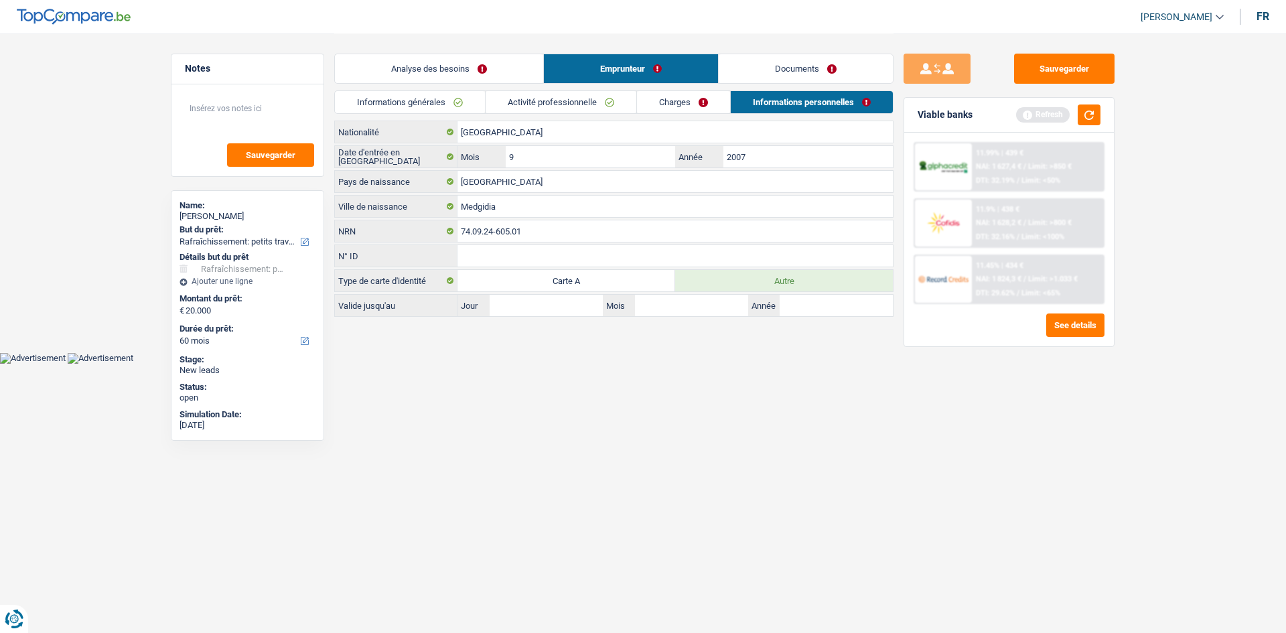
click at [599, 280] on label "Carte A" at bounding box center [567, 280] width 218 height 21
click at [599, 280] on input "Carte A" at bounding box center [567, 280] width 218 height 21
radio input "true"
click at [778, 277] on label "Autre" at bounding box center [784, 280] width 218 height 21
click at [778, 277] on input "Autre" at bounding box center [784, 280] width 218 height 21
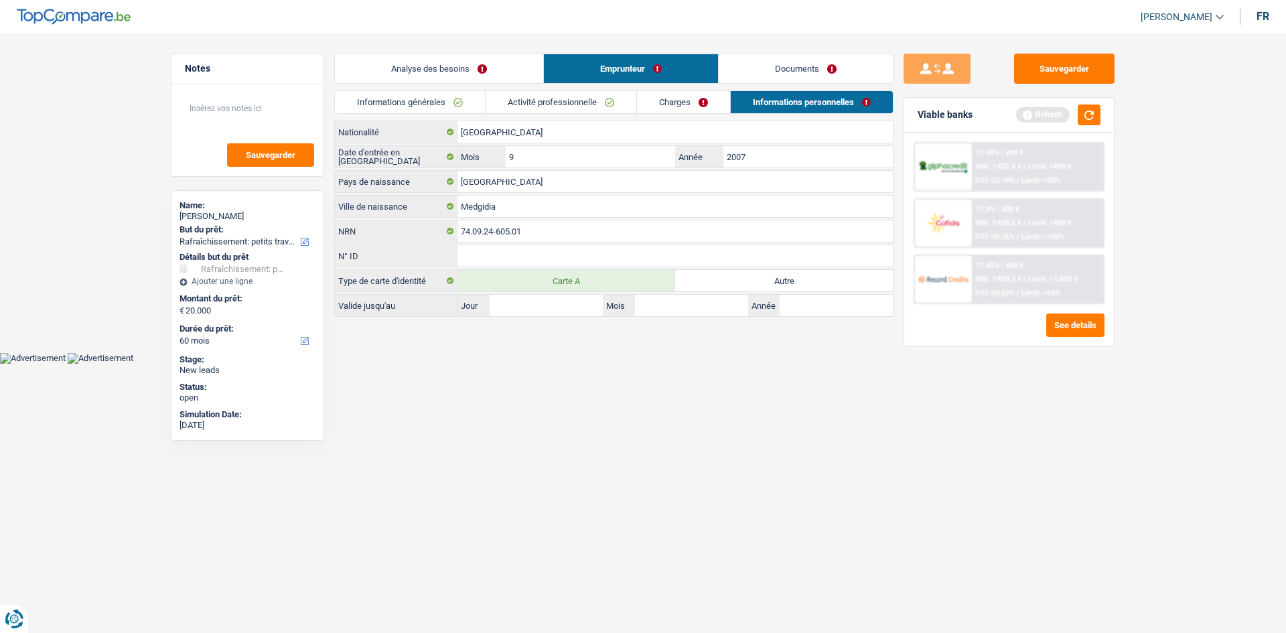
radio input "true"
click at [566, 310] on input "Jour" at bounding box center [546, 305] width 113 height 21
click at [807, 308] on input "Année" at bounding box center [836, 305] width 113 height 21
type input "2029"
click at [574, 313] on input "Jour" at bounding box center [546, 305] width 113 height 21
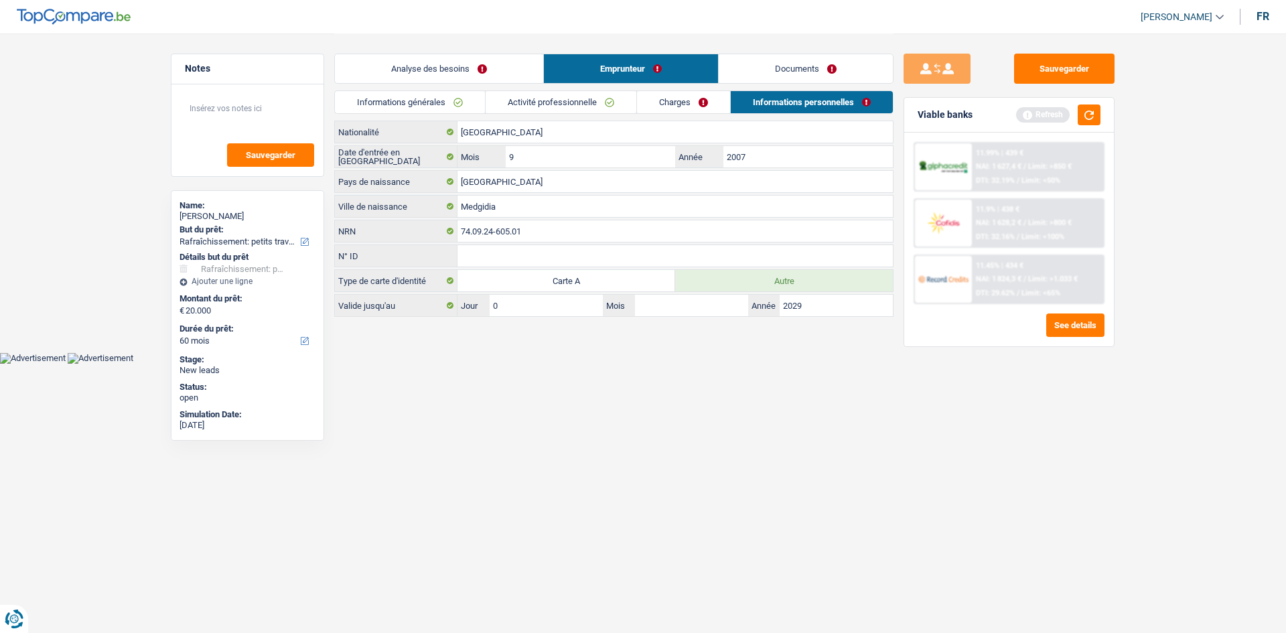
type input "01"
click at [686, 105] on link "Charges" at bounding box center [683, 102] width 93 height 22
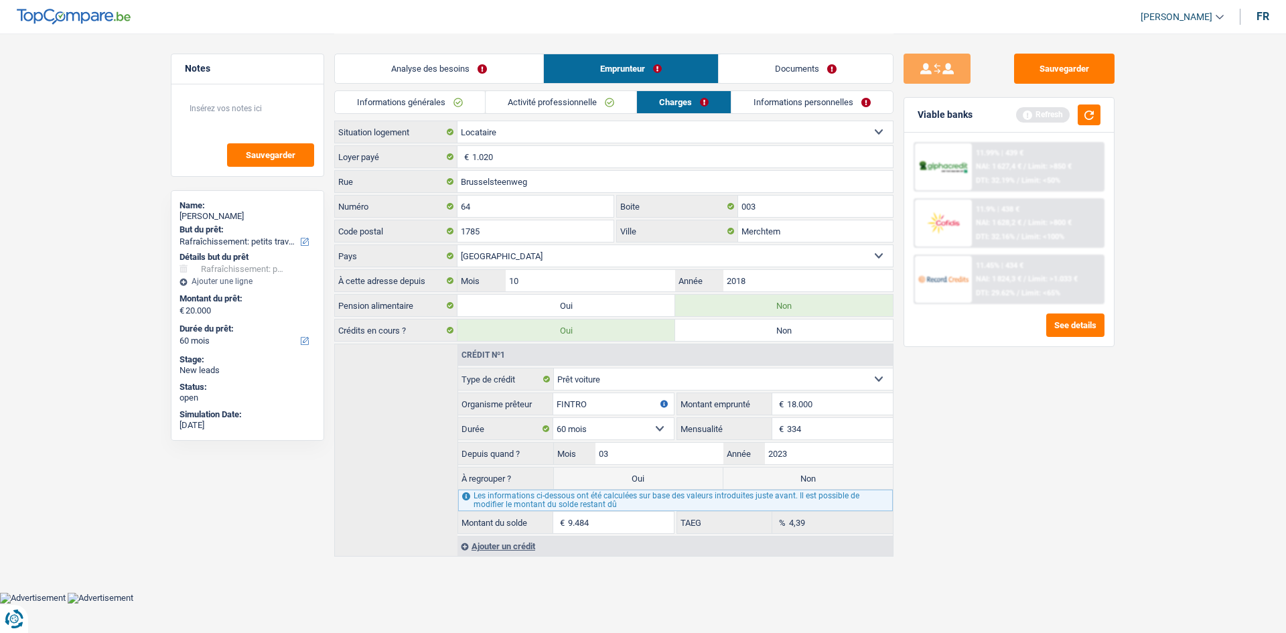
click at [476, 68] on link "Analyse des besoins" at bounding box center [439, 68] width 208 height 29
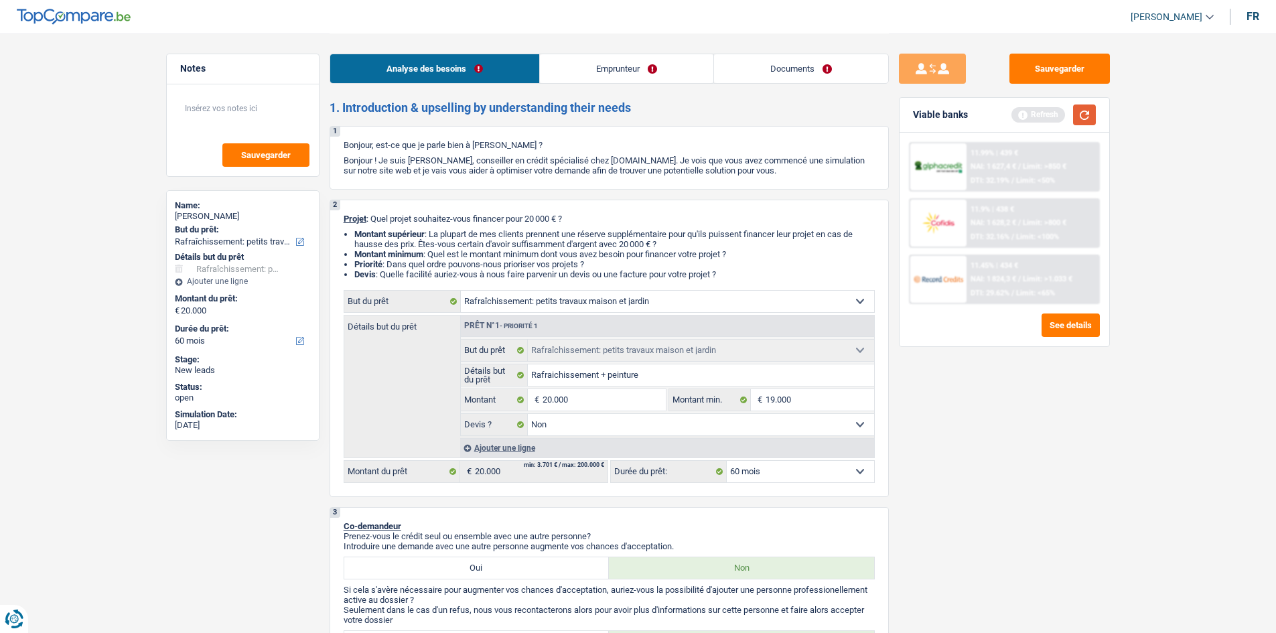
click at [1092, 118] on button "button" at bounding box center [1084, 115] width 23 height 21
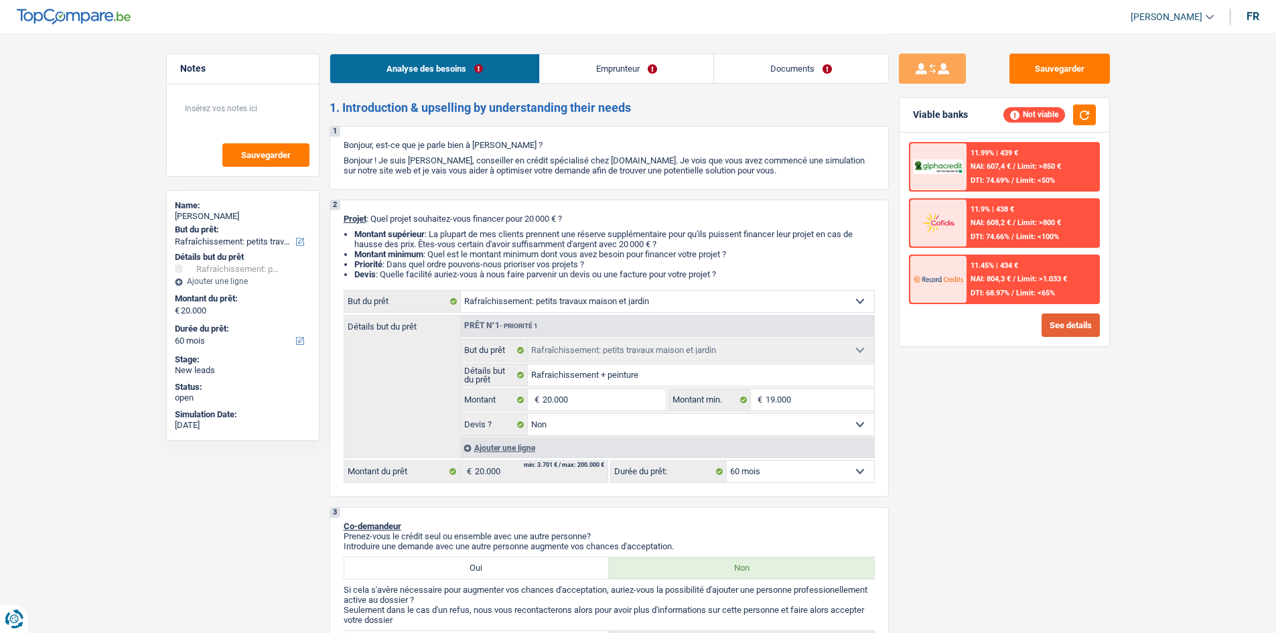
click at [1060, 328] on button "See details" at bounding box center [1071, 325] width 58 height 23
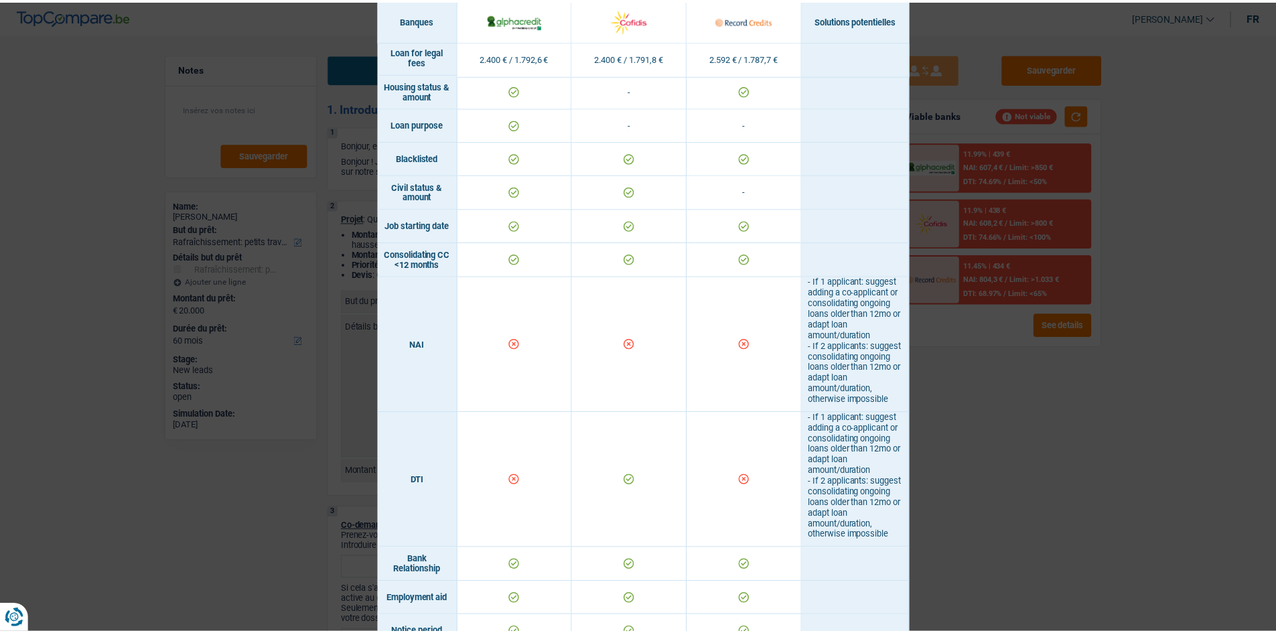
scroll to position [335, 0]
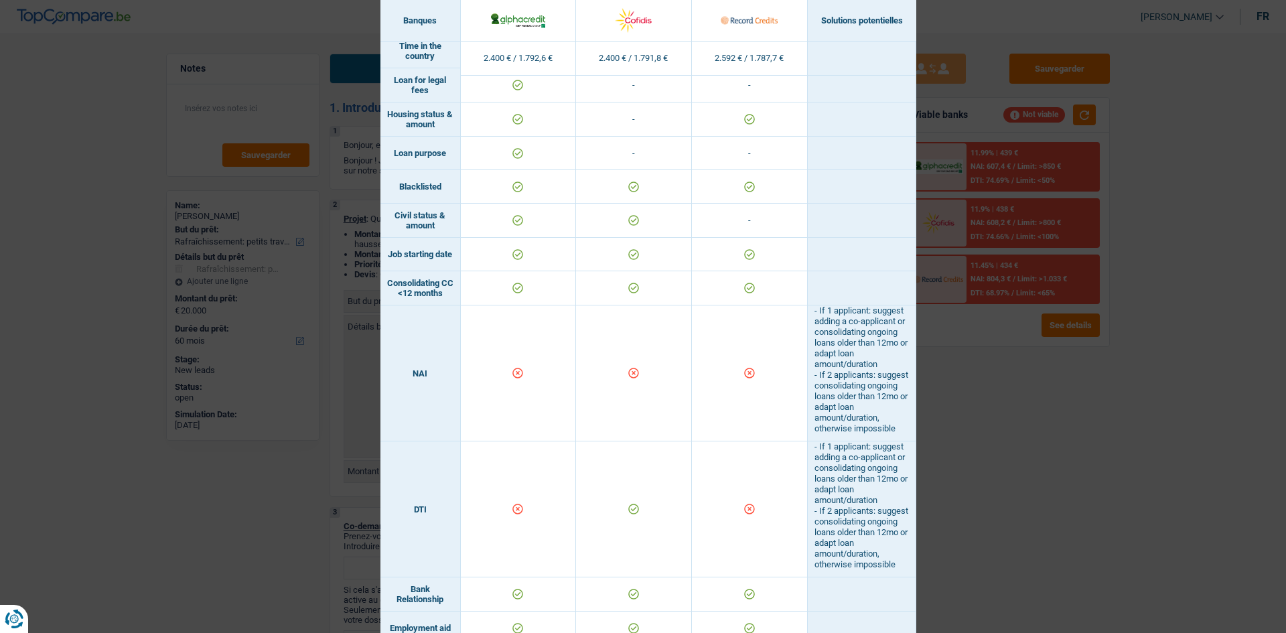
click at [1045, 403] on div "Banks conditions × Banques Solutions potentielles Revenus / Charges 2.400 € / 1…" at bounding box center [643, 316] width 1286 height 633
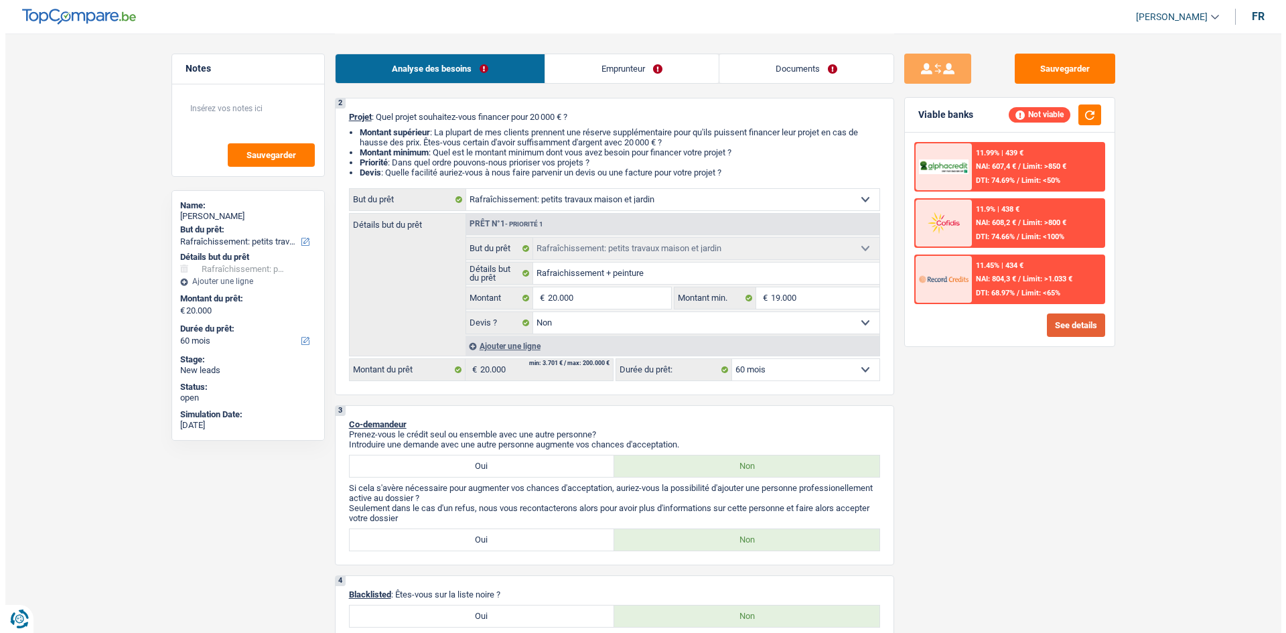
scroll to position [0, 0]
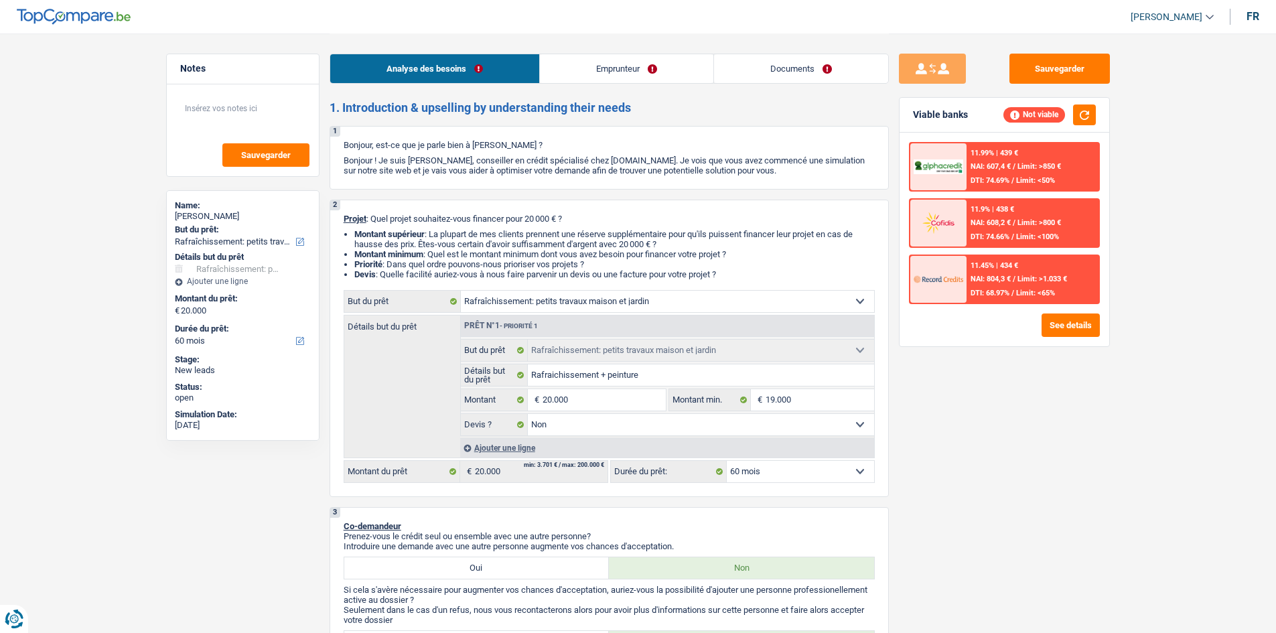
click at [647, 69] on link "Emprunteur" at bounding box center [627, 68] width 174 height 29
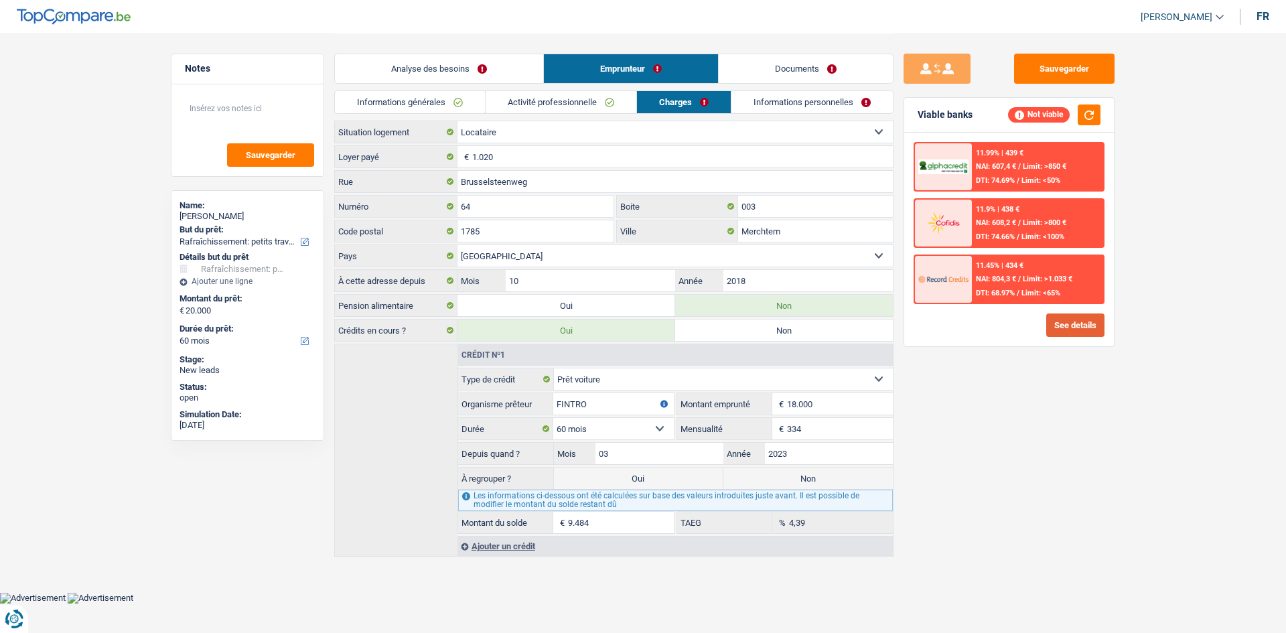
click at [1074, 332] on button "See details" at bounding box center [1076, 325] width 58 height 23
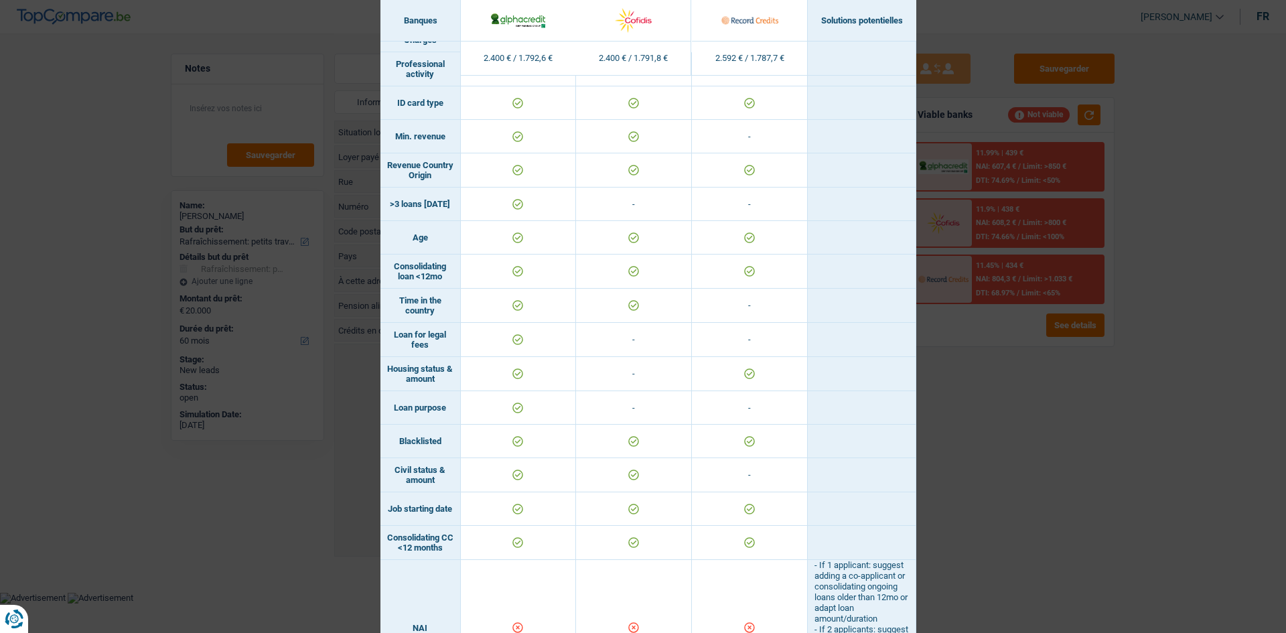
scroll to position [469, 0]
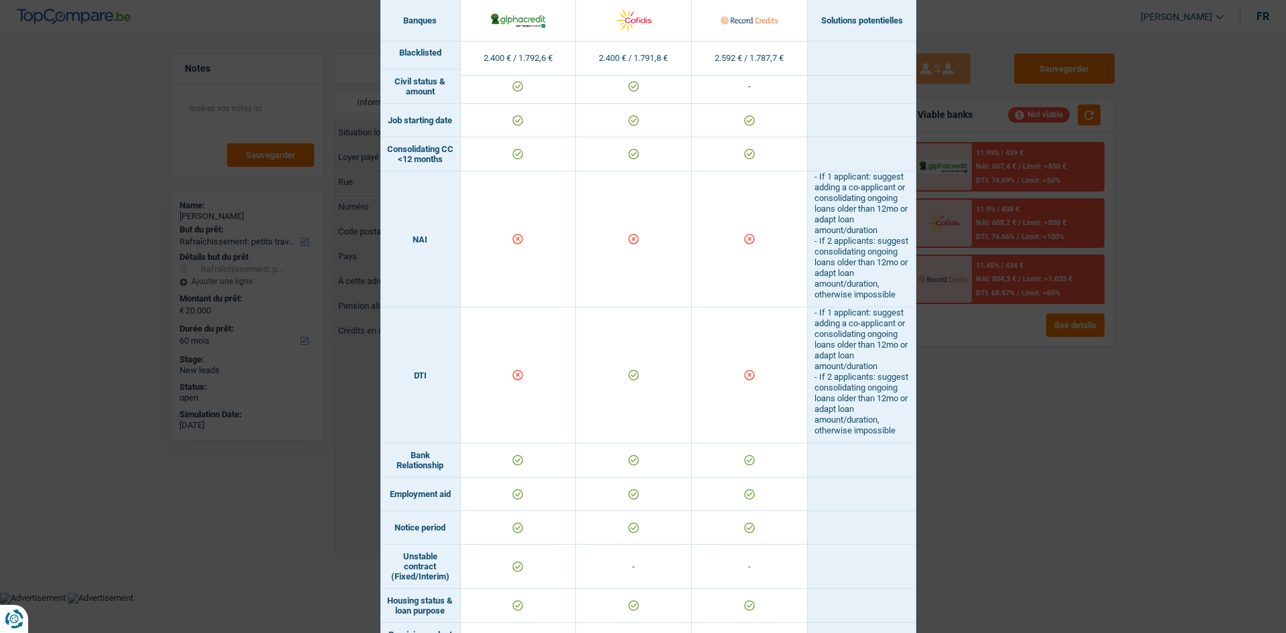
click at [996, 423] on div "Banks conditions × Banques Solutions potentielles Revenus / Charges 2.400 € / 1…" at bounding box center [643, 316] width 1286 height 633
